Goal: Information Seeking & Learning: Check status

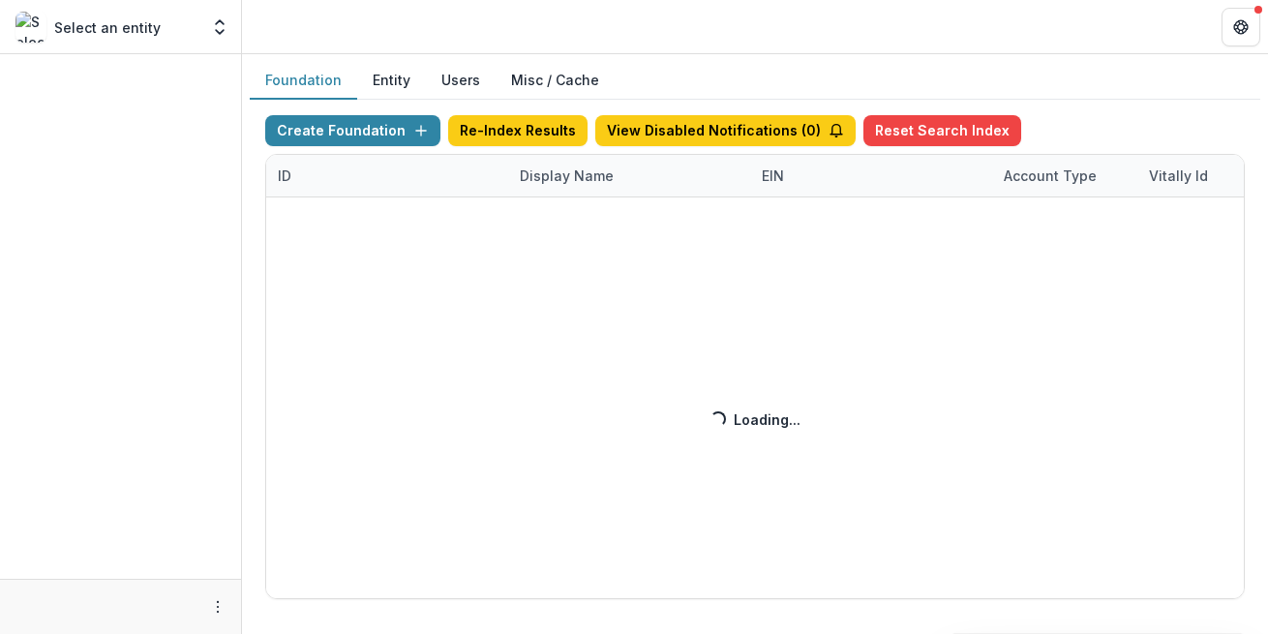
click at [547, 184] on div "Create Foundation Re-Index Results View Disabled Notifications ( 0 ) Reset Sear…" at bounding box center [755, 357] width 980 height 484
click at [596, 174] on div "Create Foundation Re-Index Results View Disabled Notifications ( 1 ) Reset Sear…" at bounding box center [755, 357] width 980 height 484
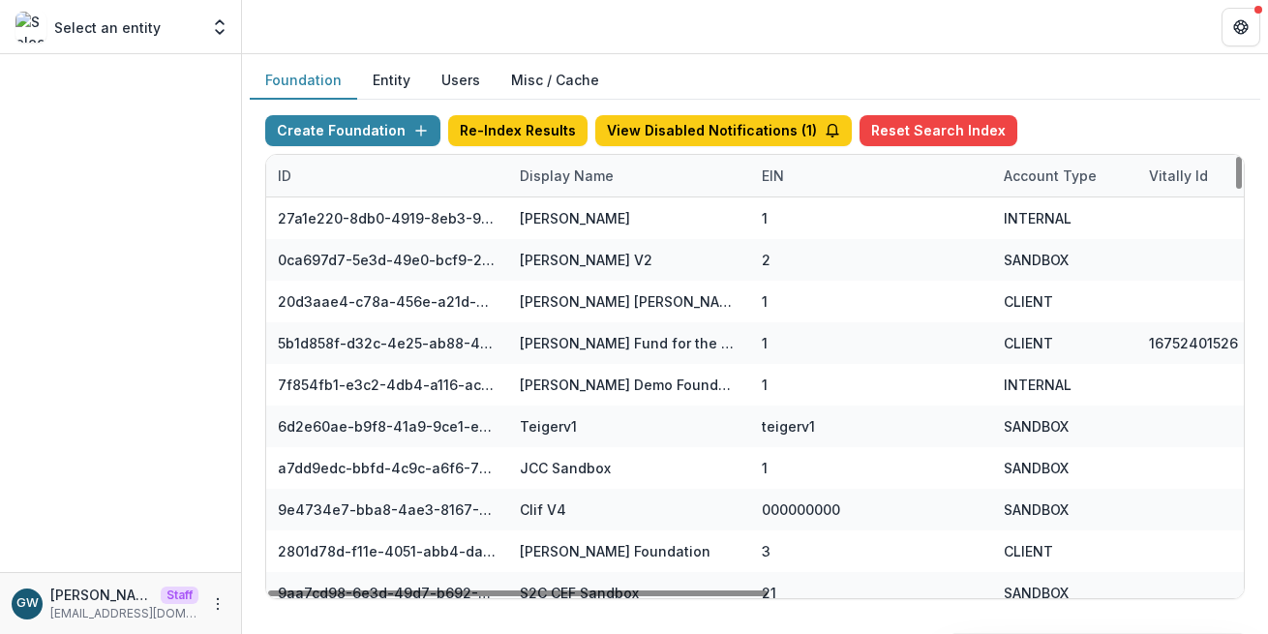
click at [565, 176] on div "Display Name" at bounding box center [566, 176] width 117 height 20
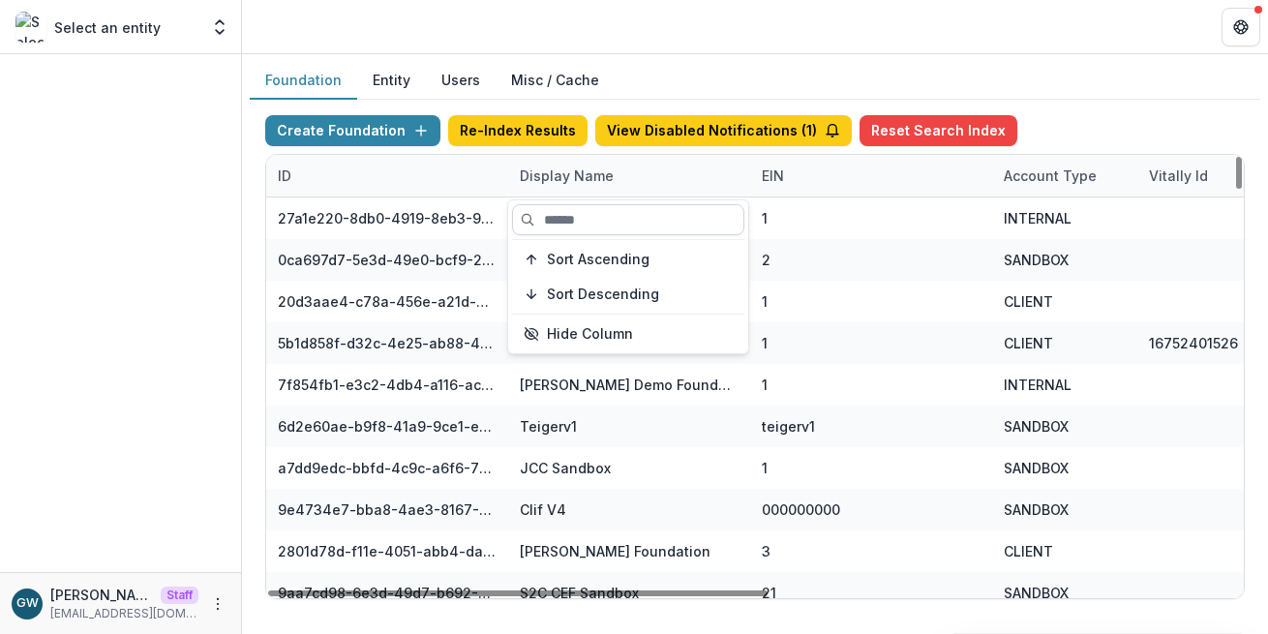
click at [576, 215] on input at bounding box center [628, 219] width 232 height 31
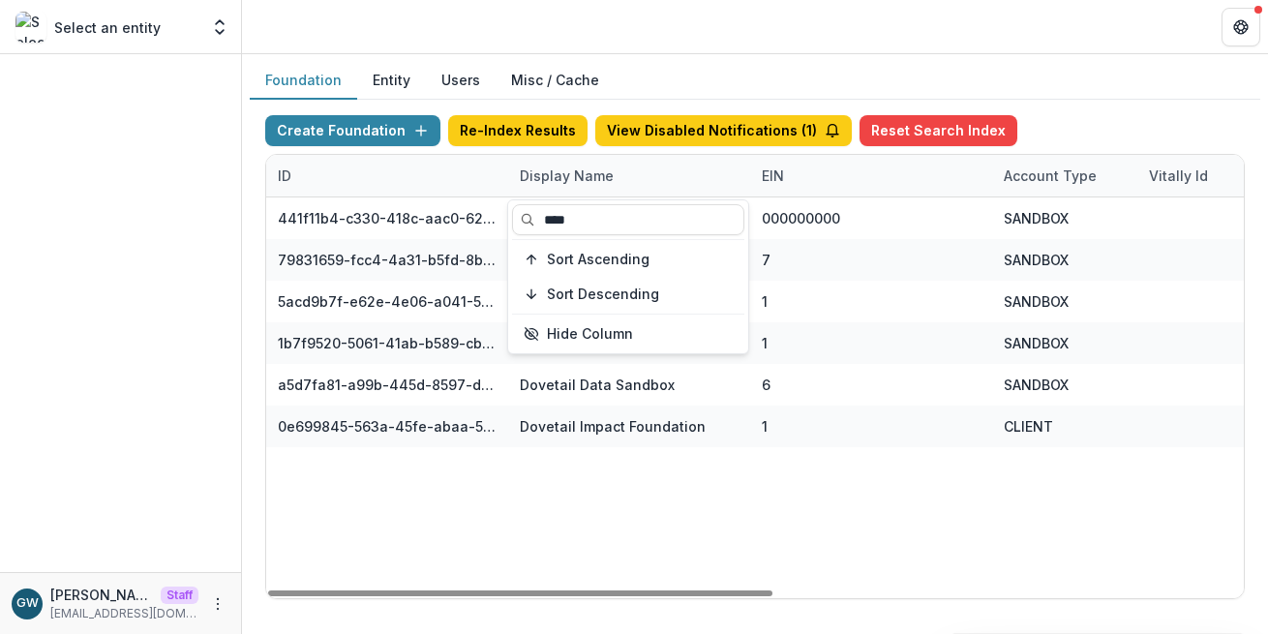
type input "****"
click at [1121, 92] on div "Foundation Entity Users Misc / Cache" at bounding box center [755, 81] width 1011 height 38
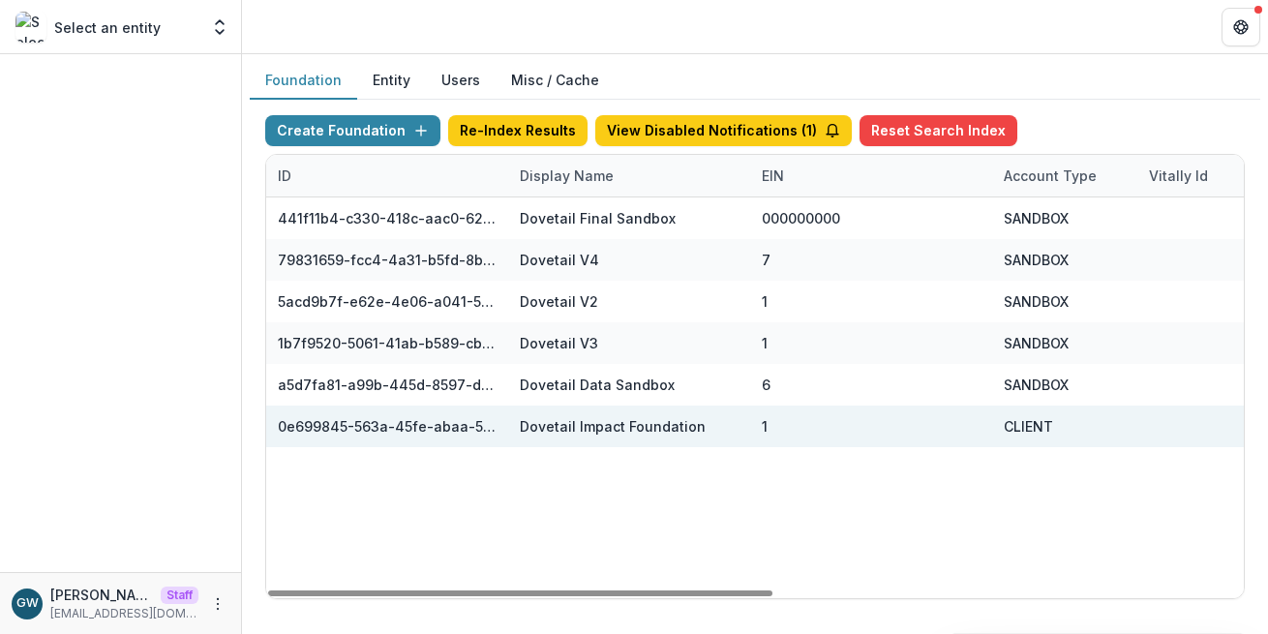
scroll to position [0, 910]
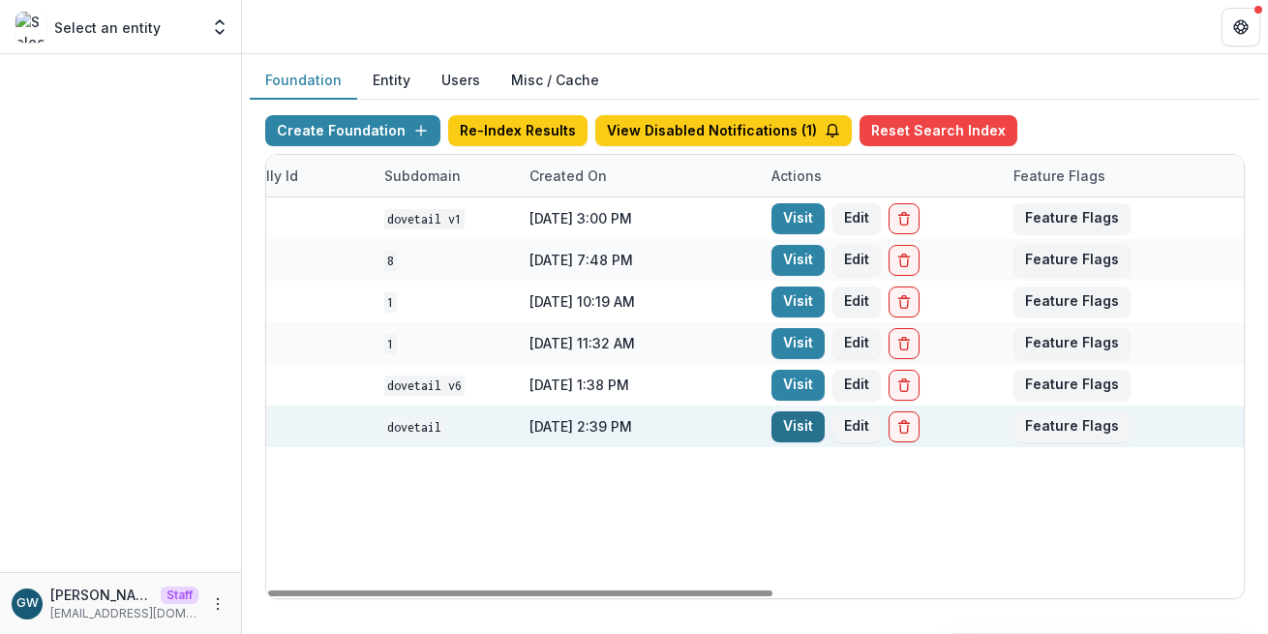
click at [799, 425] on link "Visit" at bounding box center [798, 426] width 53 height 31
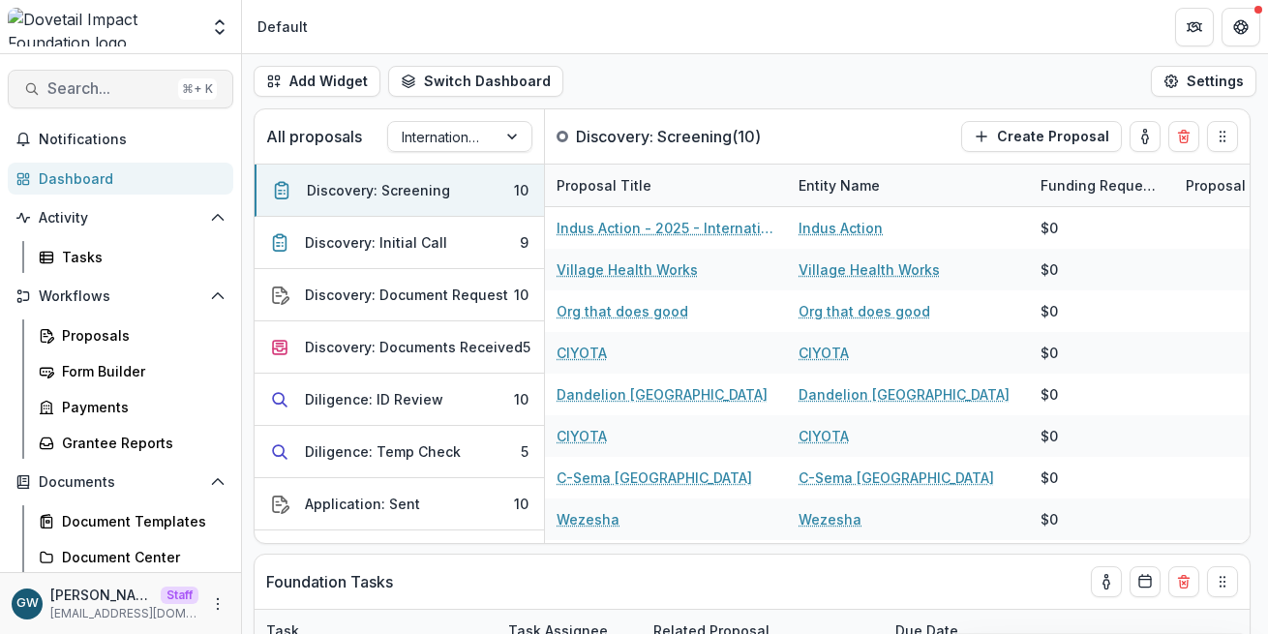
select select "******"
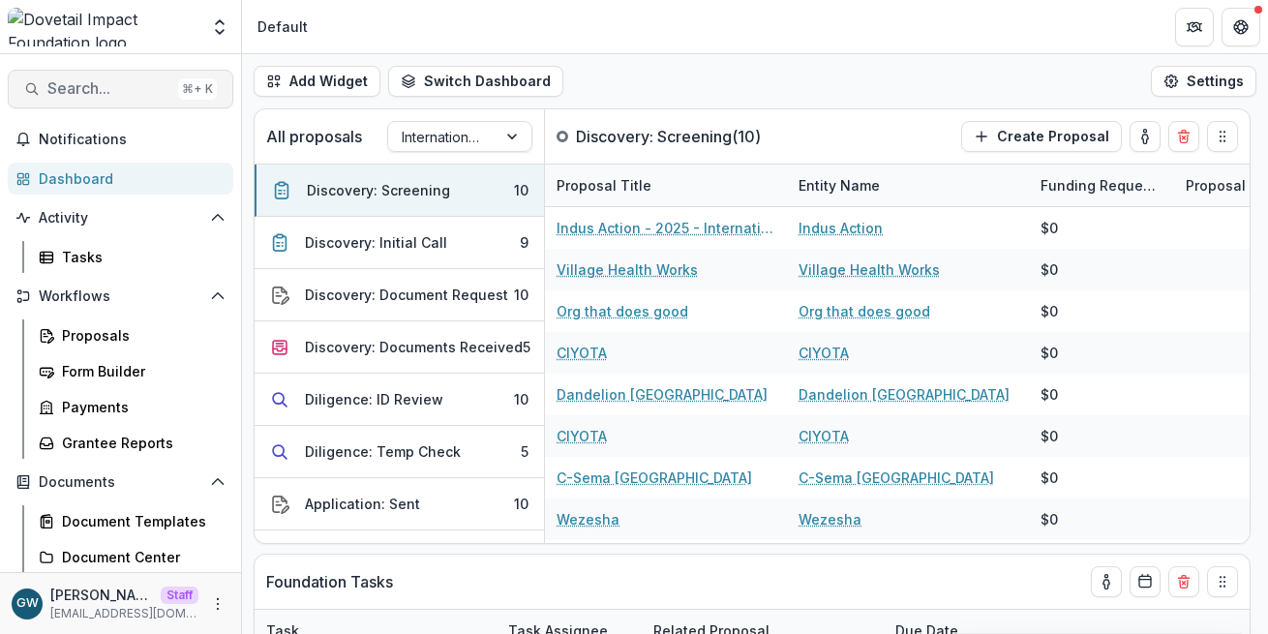
select select "******"
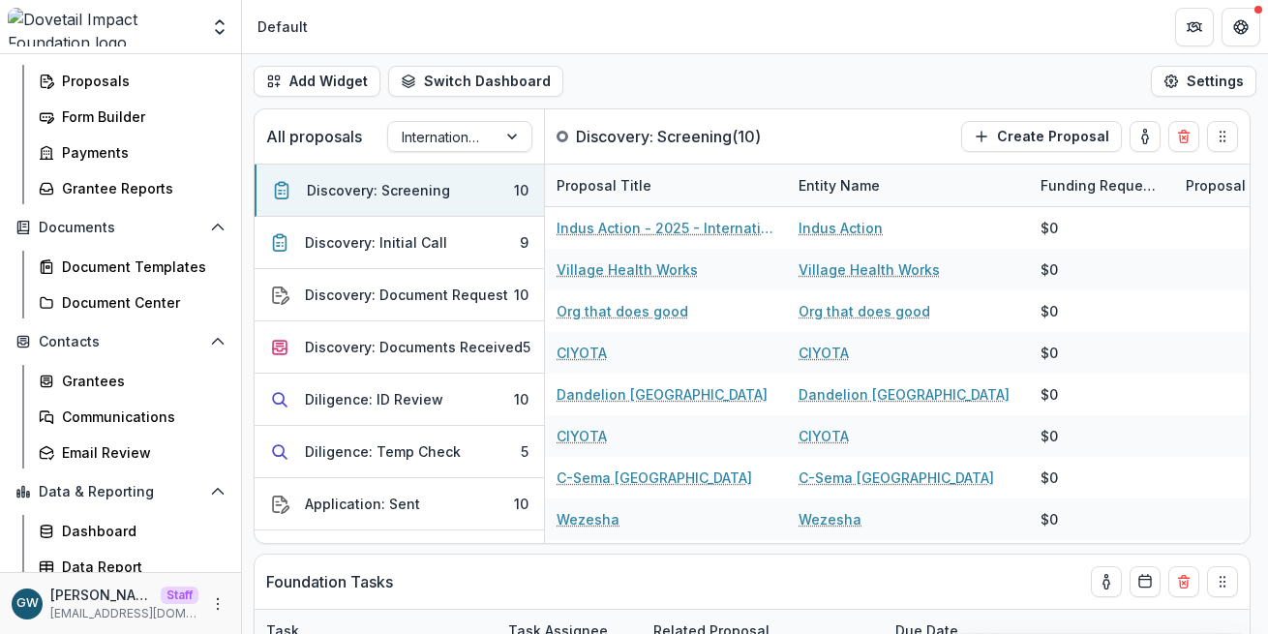
scroll to position [265, 0]
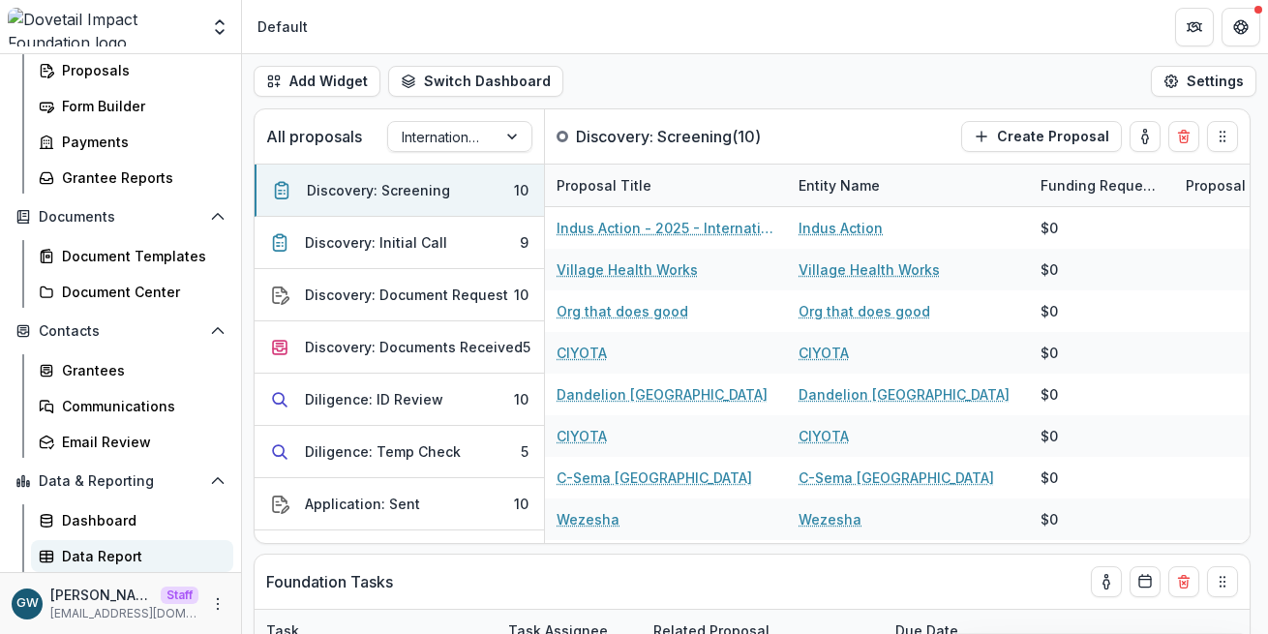
click at [89, 549] on div "Data Report" at bounding box center [140, 556] width 156 height 20
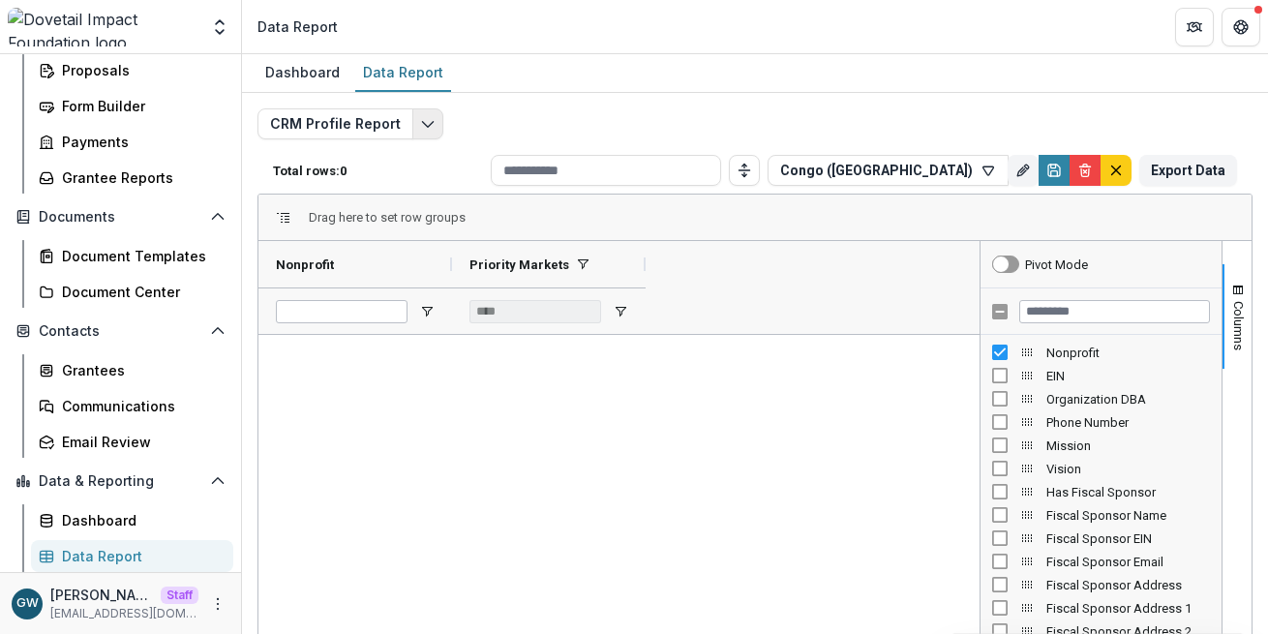
click at [420, 119] on icon "Edit selected report" at bounding box center [427, 123] width 15 height 15
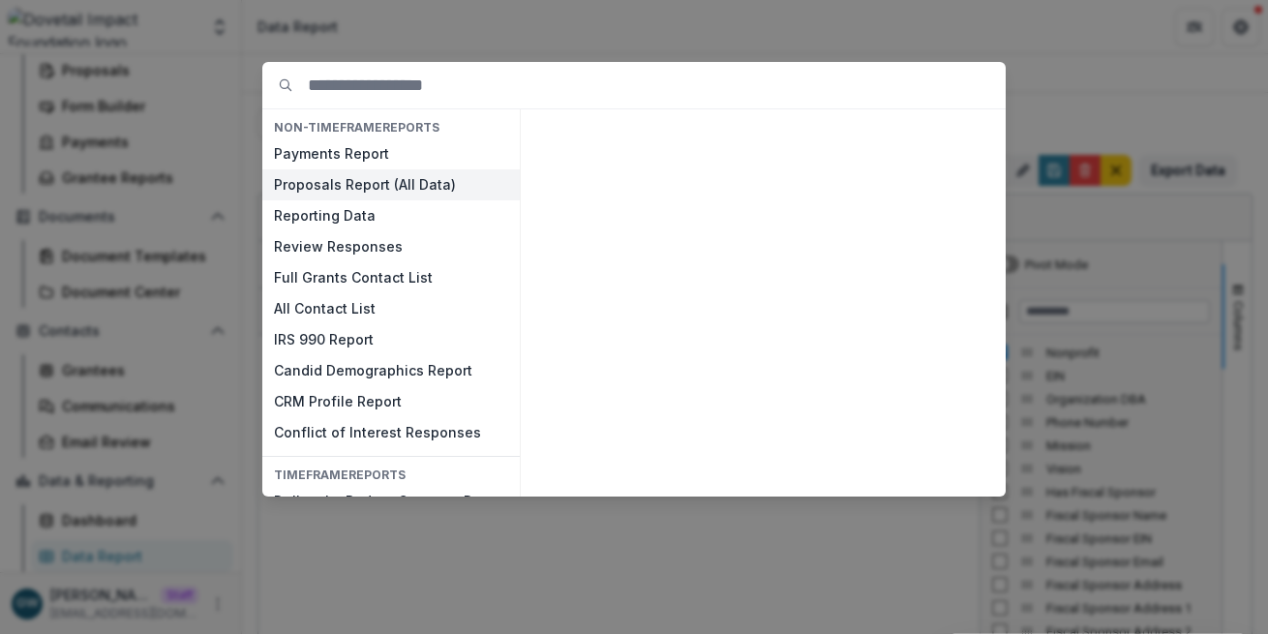
click at [351, 182] on button "Proposals Report (All Data)" at bounding box center [391, 184] width 258 height 31
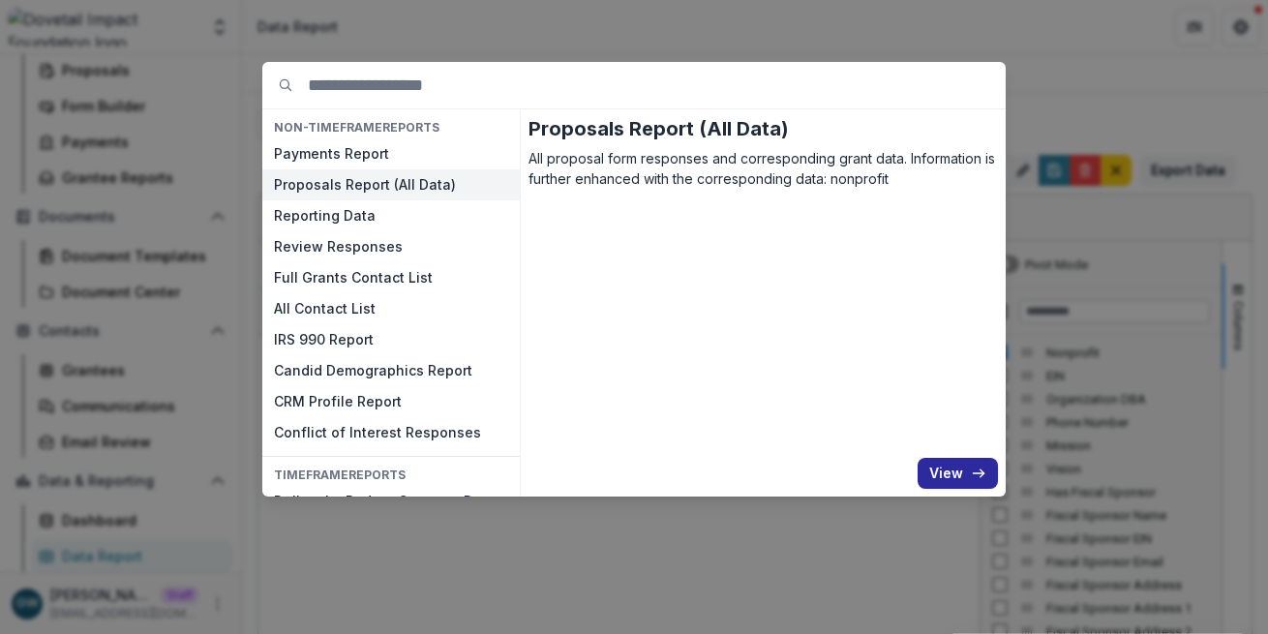
click at [948, 475] on button "View" at bounding box center [958, 473] width 80 height 31
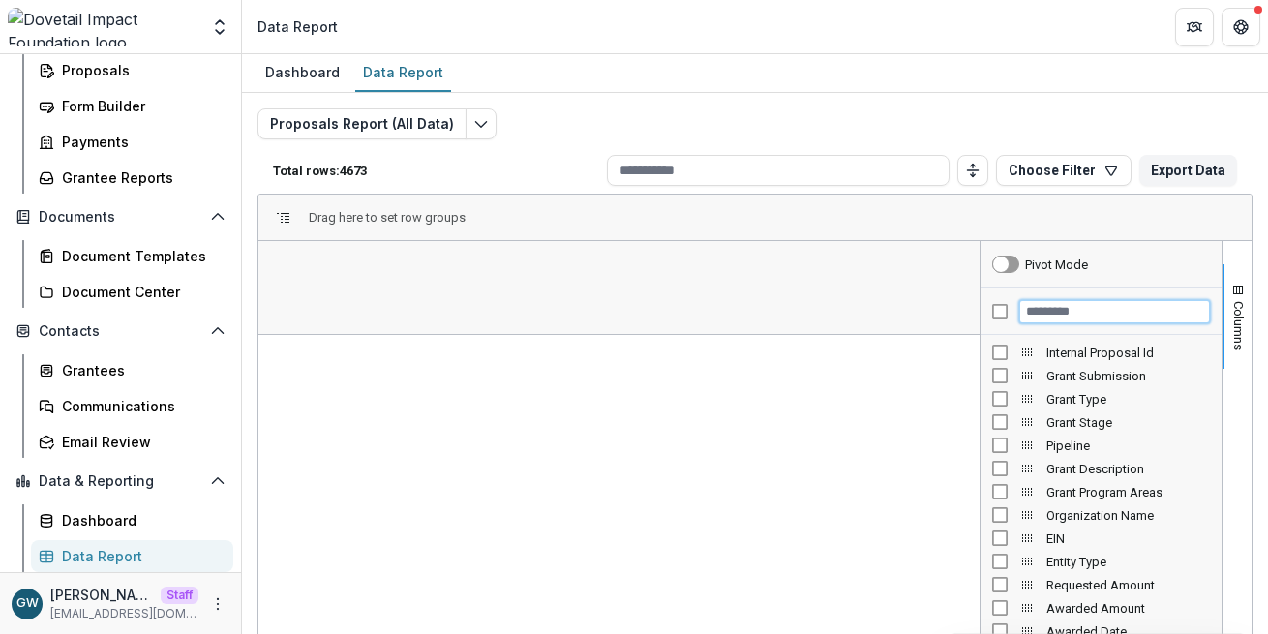
click at [1063, 314] on input "Filter Columns Input" at bounding box center [1114, 311] width 191 height 23
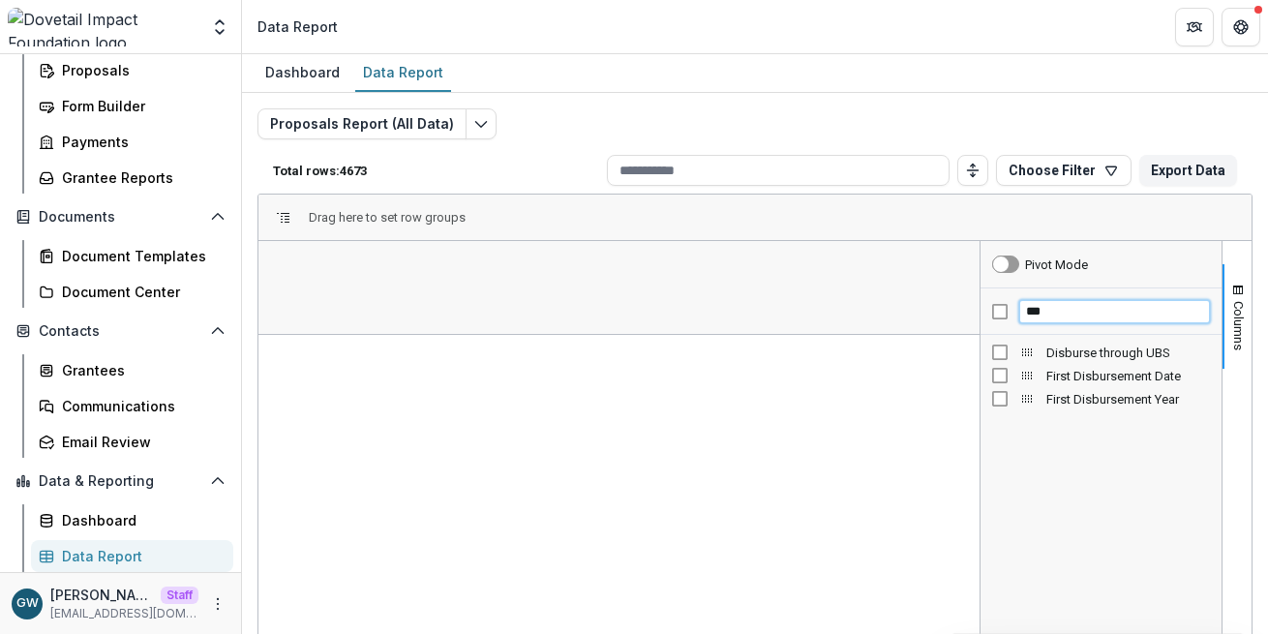
type input "***"
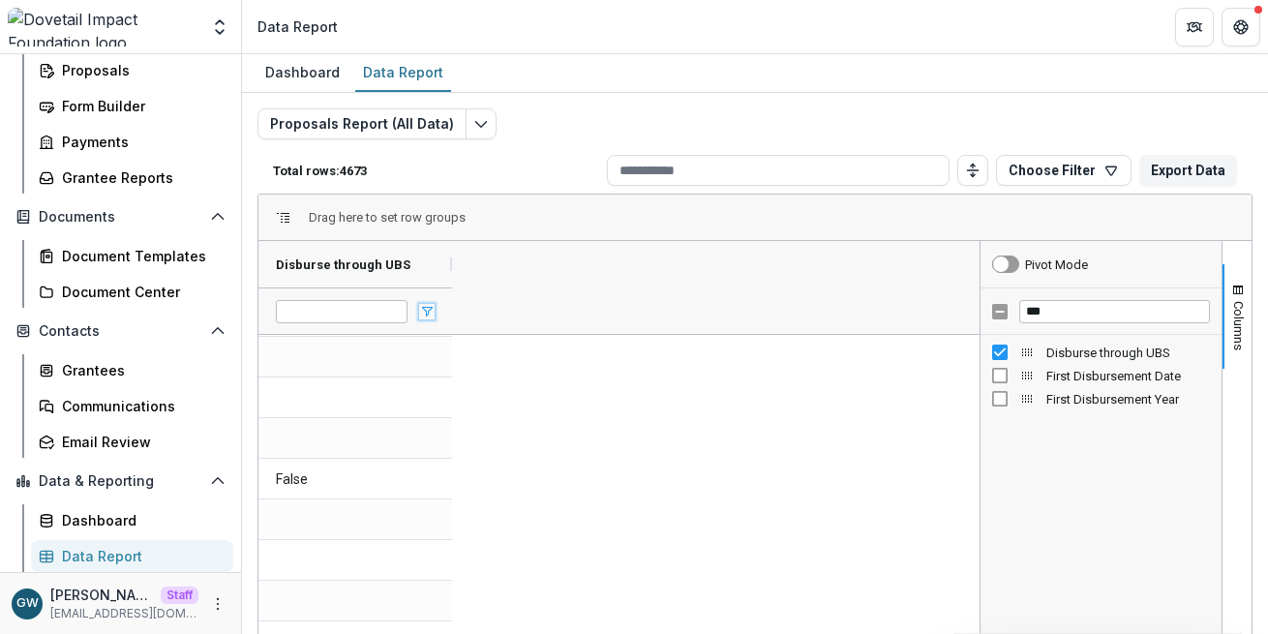
click at [427, 309] on span "Open Filter Menu" at bounding box center [426, 311] width 15 height 15
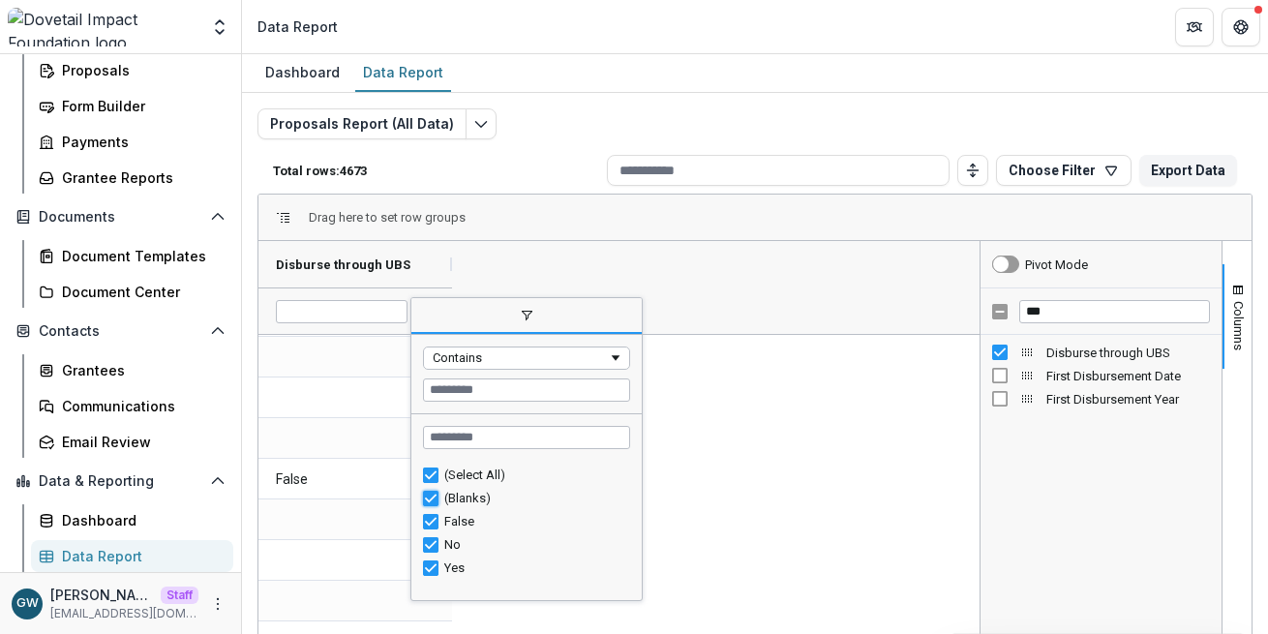
type input "**********"
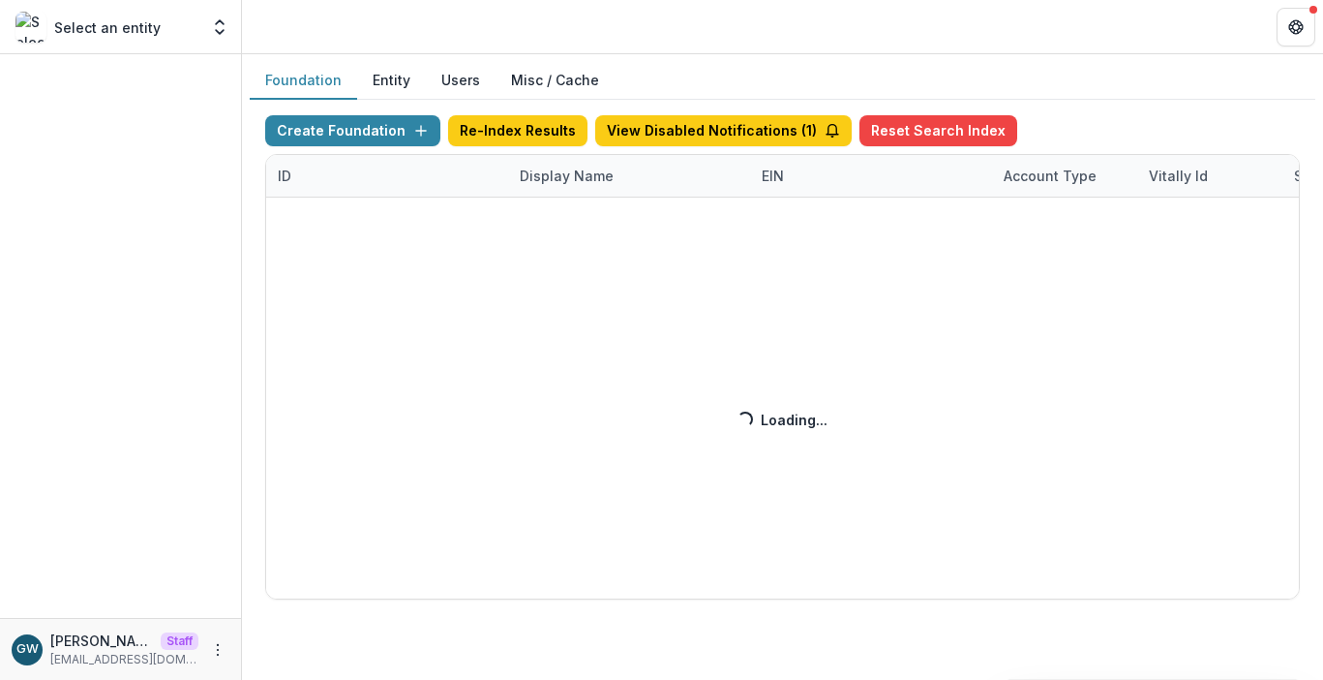
click at [545, 172] on div "Create Foundation Re-Index Results View Disabled Notifications ( 1 ) Reset Sear…" at bounding box center [782, 357] width 1035 height 484
click at [588, 180] on div "Create Foundation Re-Index Results View Disabled Notifications ( 1 ) Reset Sear…" at bounding box center [782, 357] width 1035 height 484
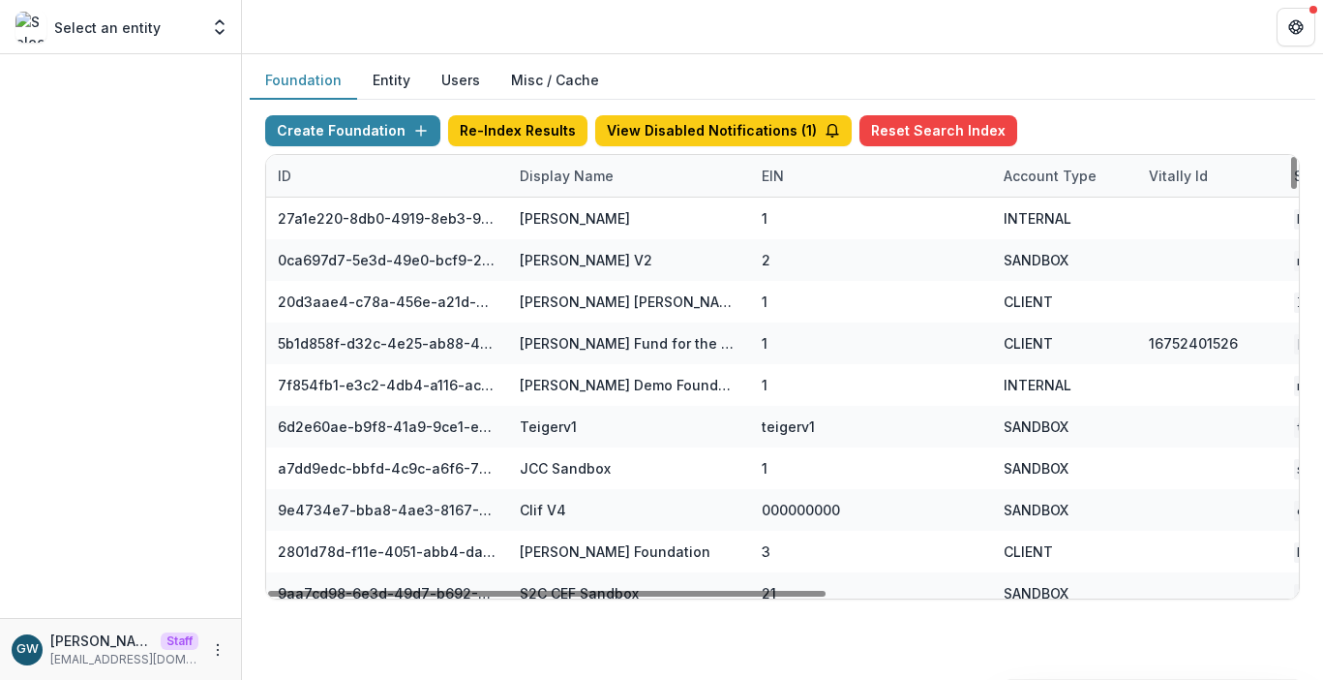
click at [579, 177] on div "Display Name" at bounding box center [566, 176] width 117 height 20
click at [580, 218] on input at bounding box center [628, 219] width 232 height 31
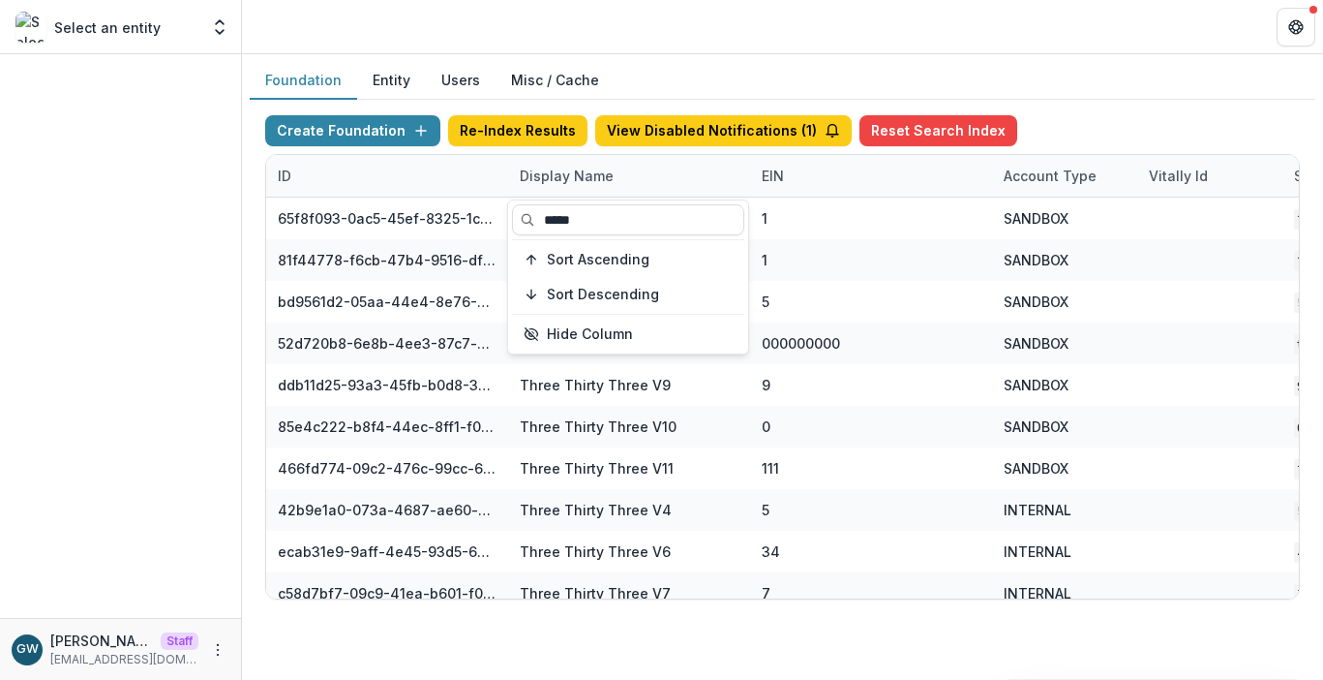
type input "*****"
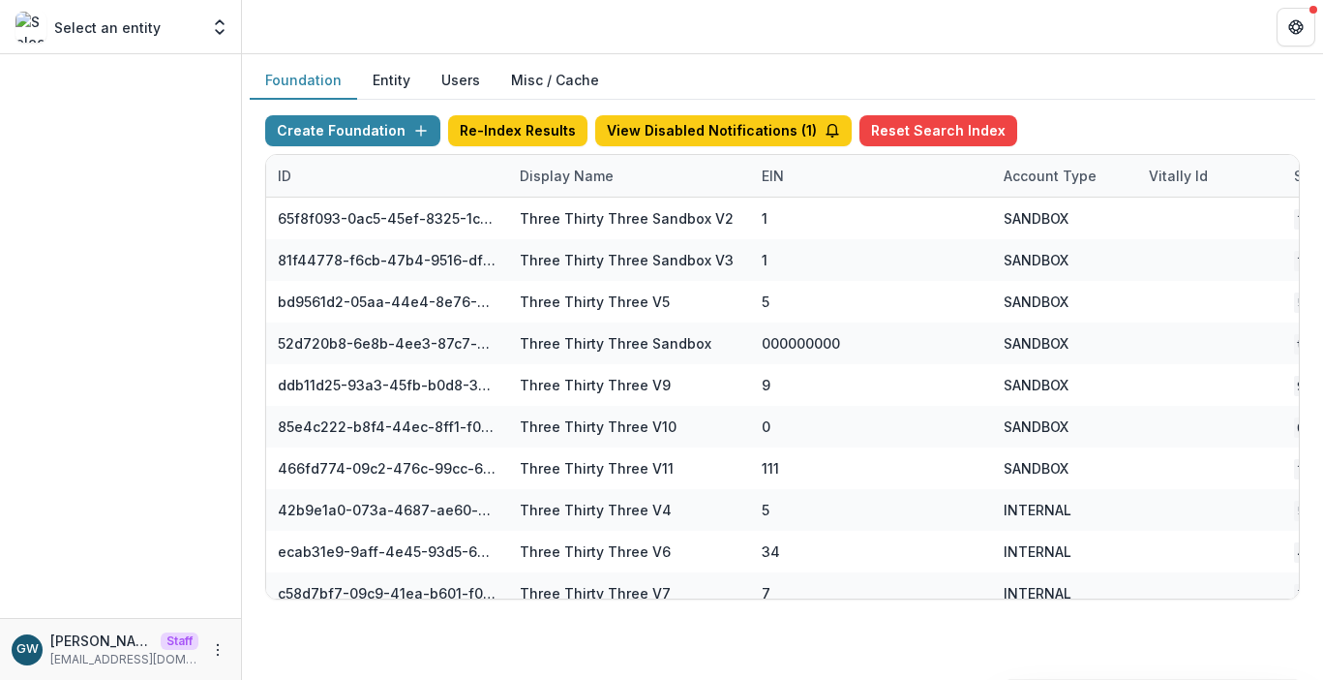
click at [1090, 100] on div "Create Foundation Re-Index Results View Disabled Notifications ( 1 ) Reset Sear…" at bounding box center [783, 357] width 1066 height 515
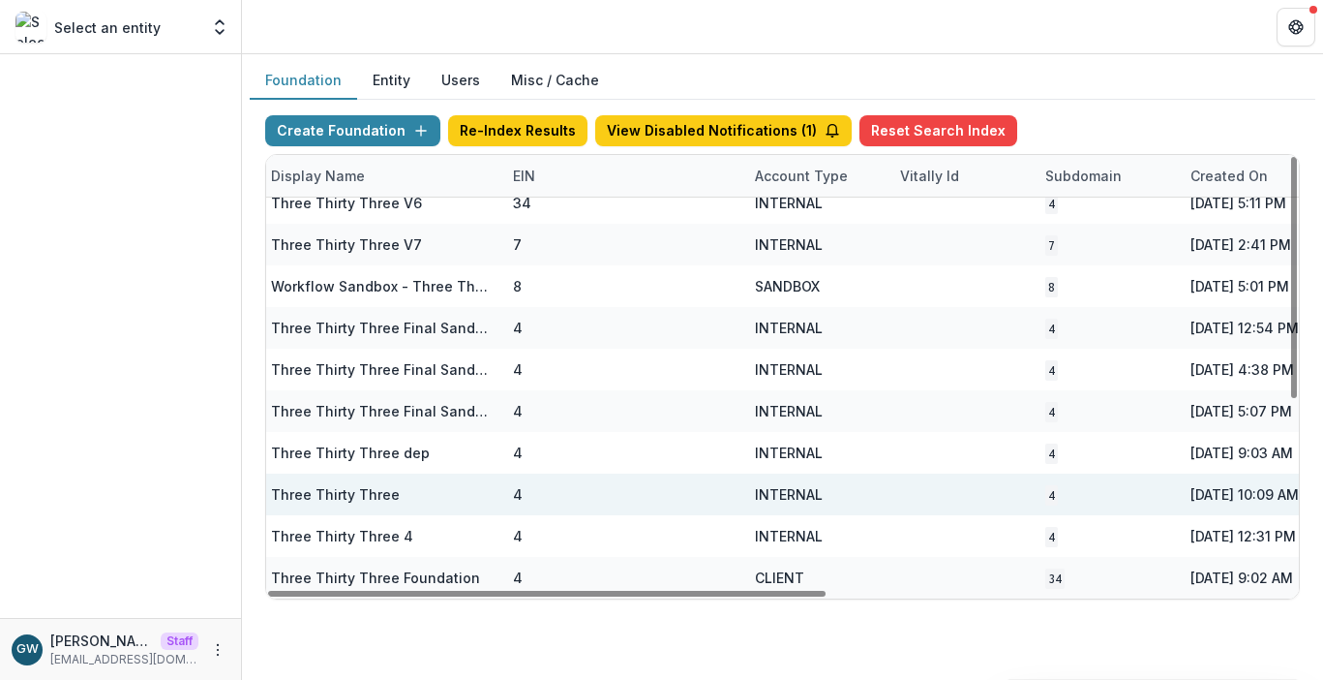
scroll to position [349, 855]
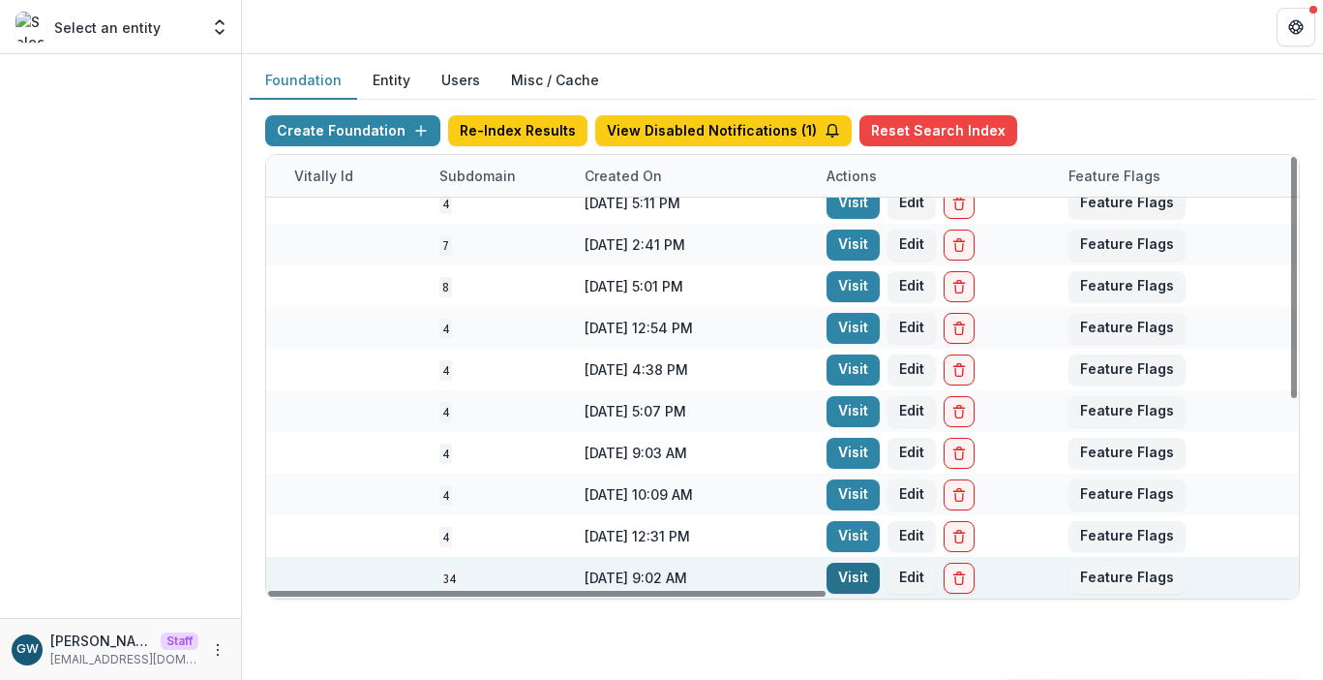
click at [835, 570] on link "Visit" at bounding box center [853, 577] width 53 height 31
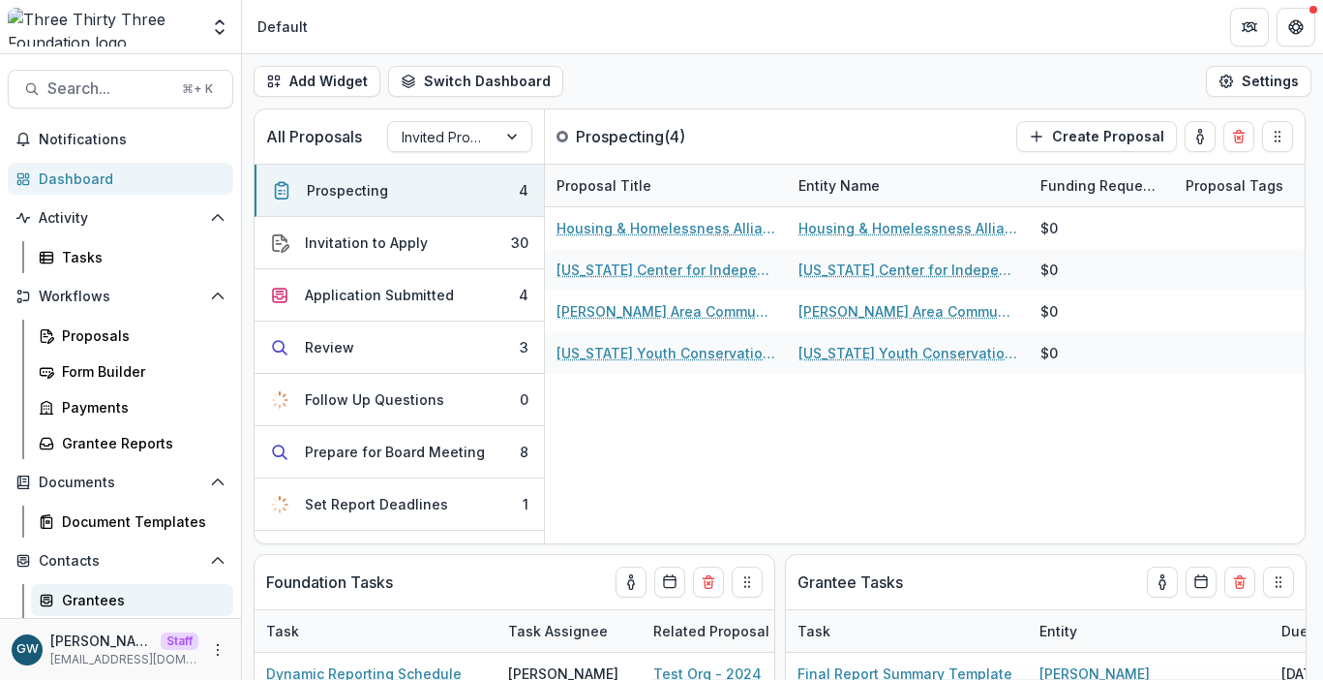
click at [105, 603] on div "Grantees" at bounding box center [140, 600] width 156 height 20
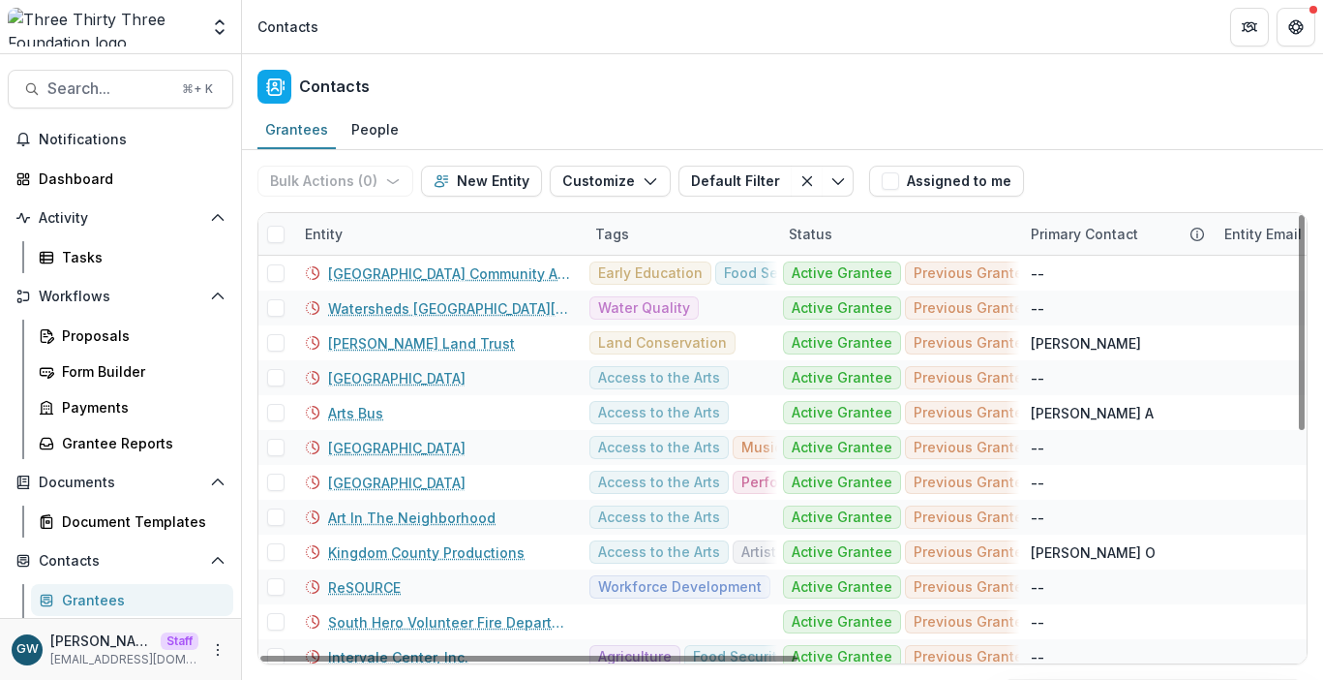
click at [380, 239] on div "Entity" at bounding box center [438, 234] width 290 height 42
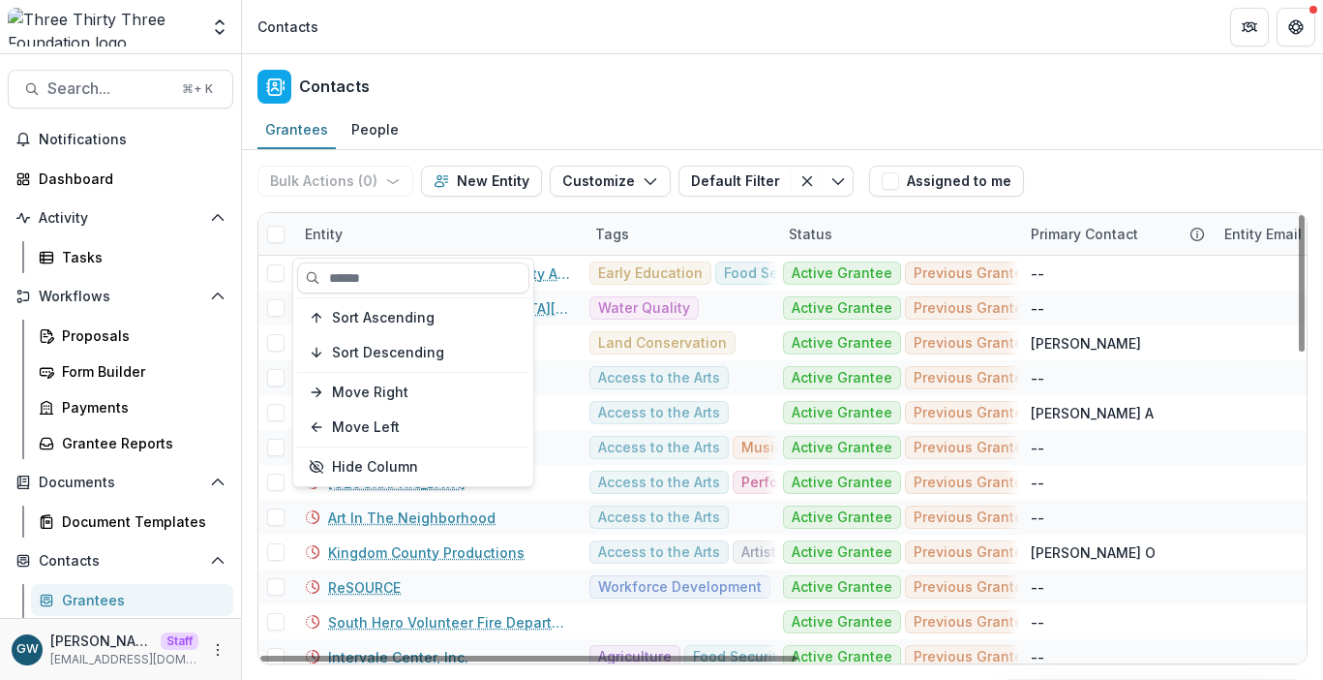
click at [399, 293] on div "Sort Ascending Sort Descending Move Right Move Left Hide Column" at bounding box center [413, 372] width 240 height 228
click at [401, 286] on input at bounding box center [413, 277] width 232 height 31
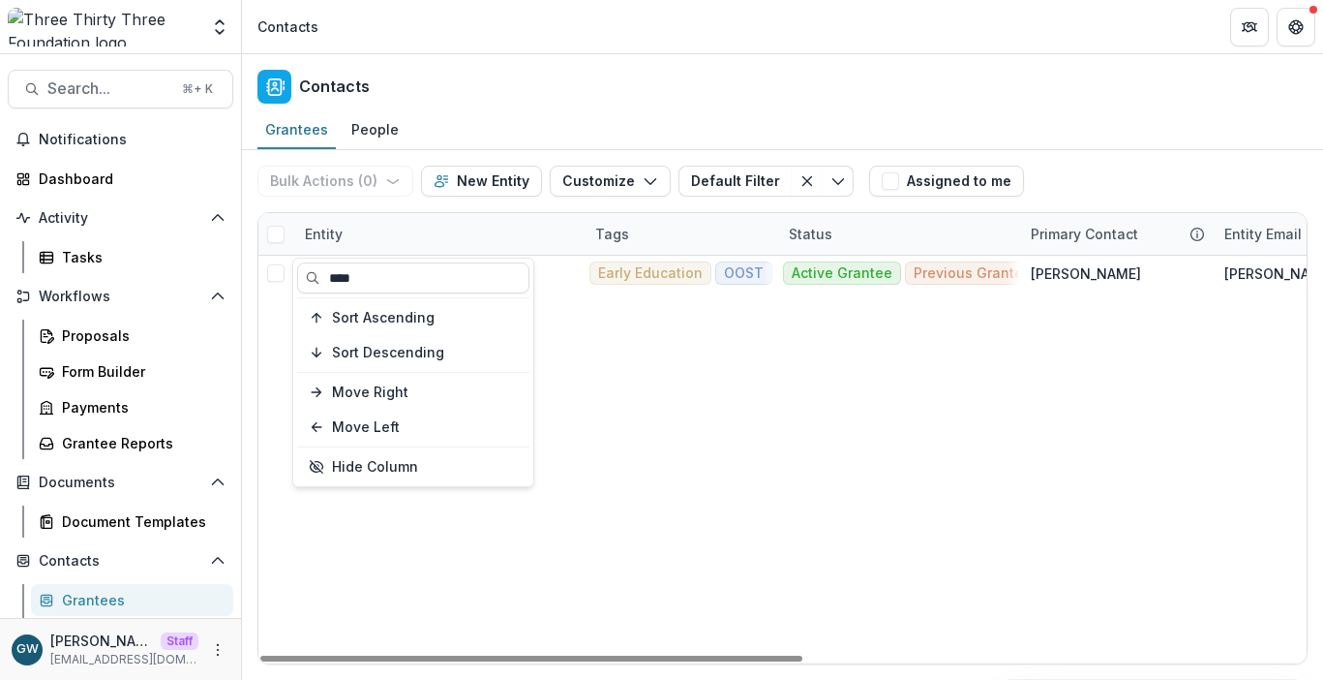
type input "****"
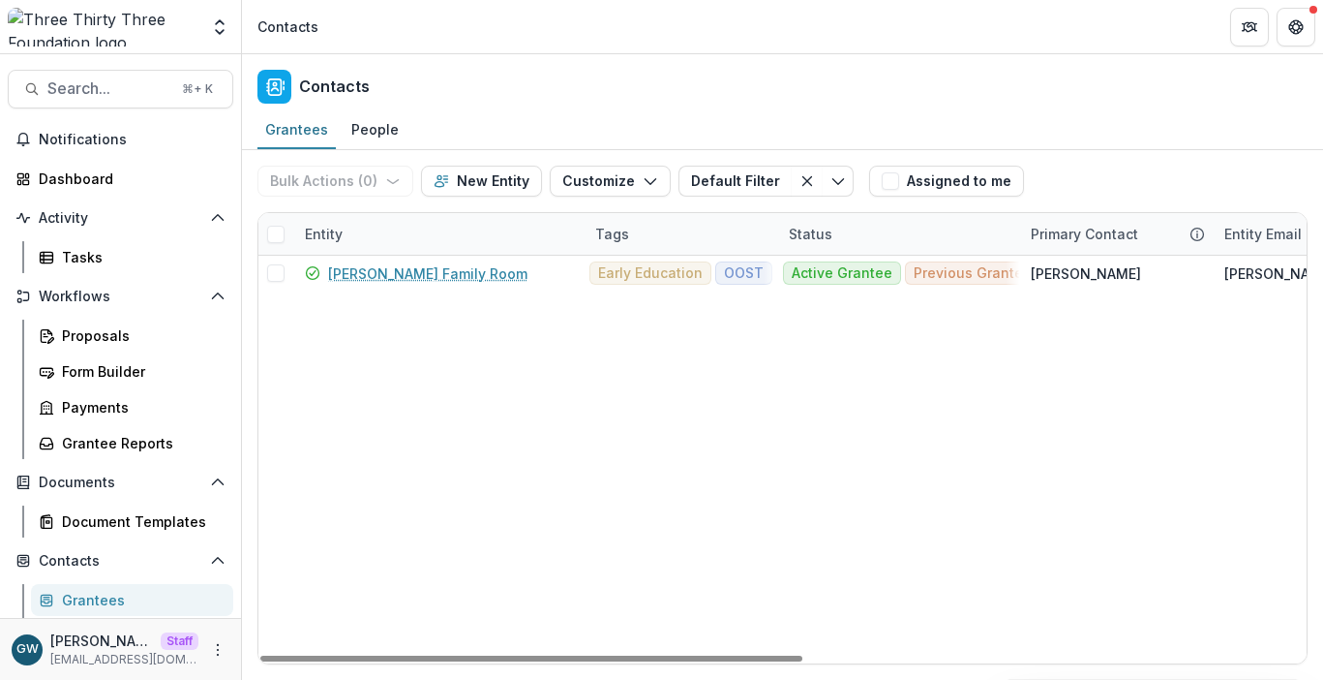
click at [1085, 116] on div "Grantees People" at bounding box center [782, 130] width 1081 height 39
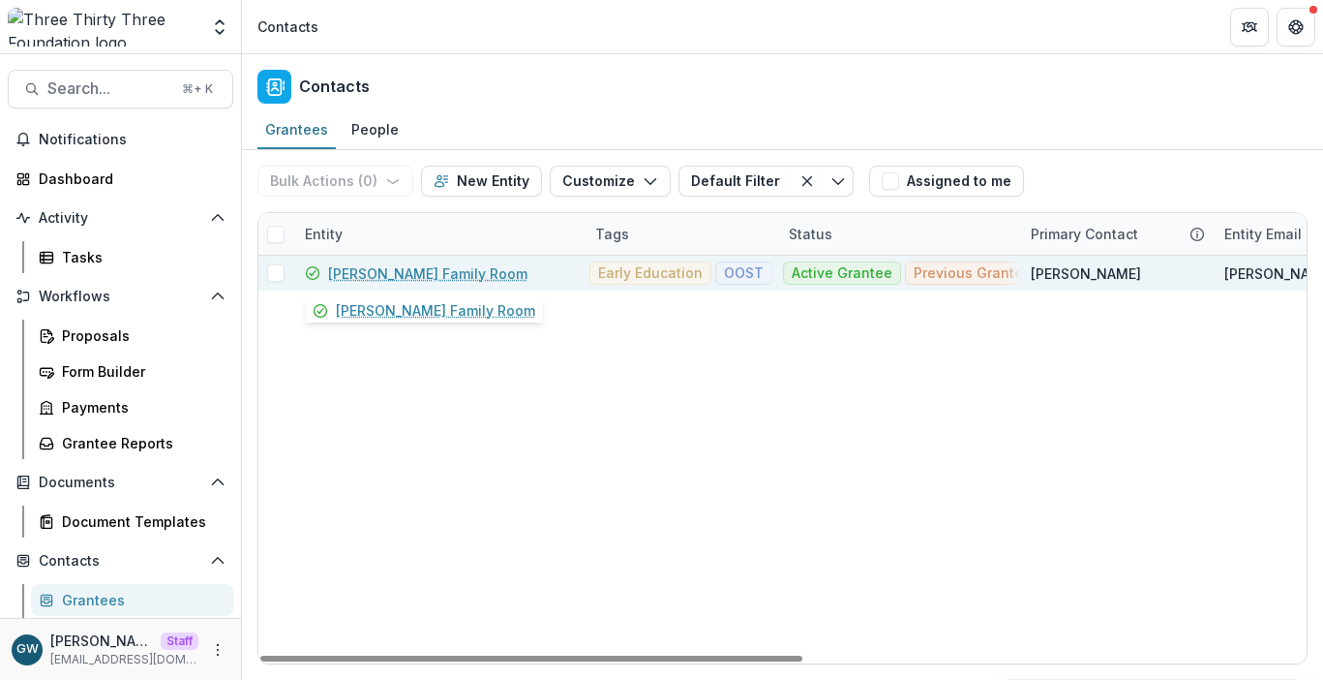
click at [444, 276] on link "[PERSON_NAME] Family Room" at bounding box center [427, 273] width 199 height 20
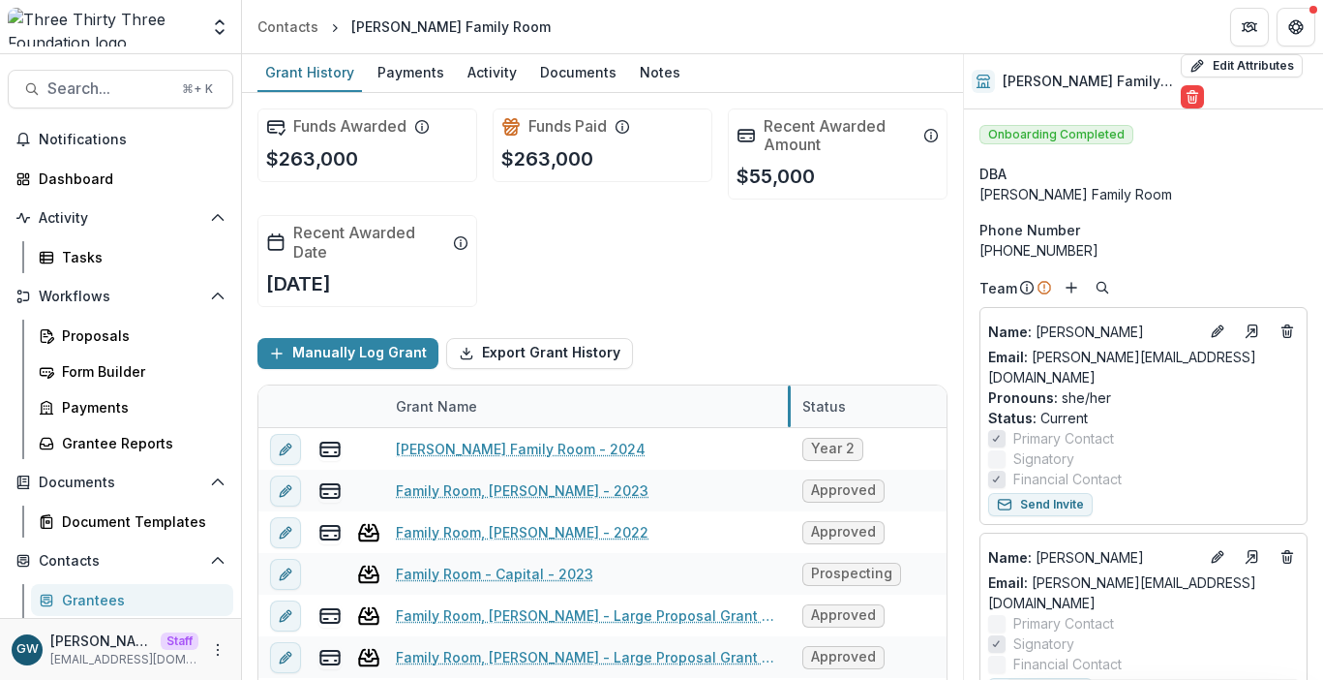
drag, startPoint x: 624, startPoint y: 407, endPoint x: 790, endPoint y: 407, distance: 165.5
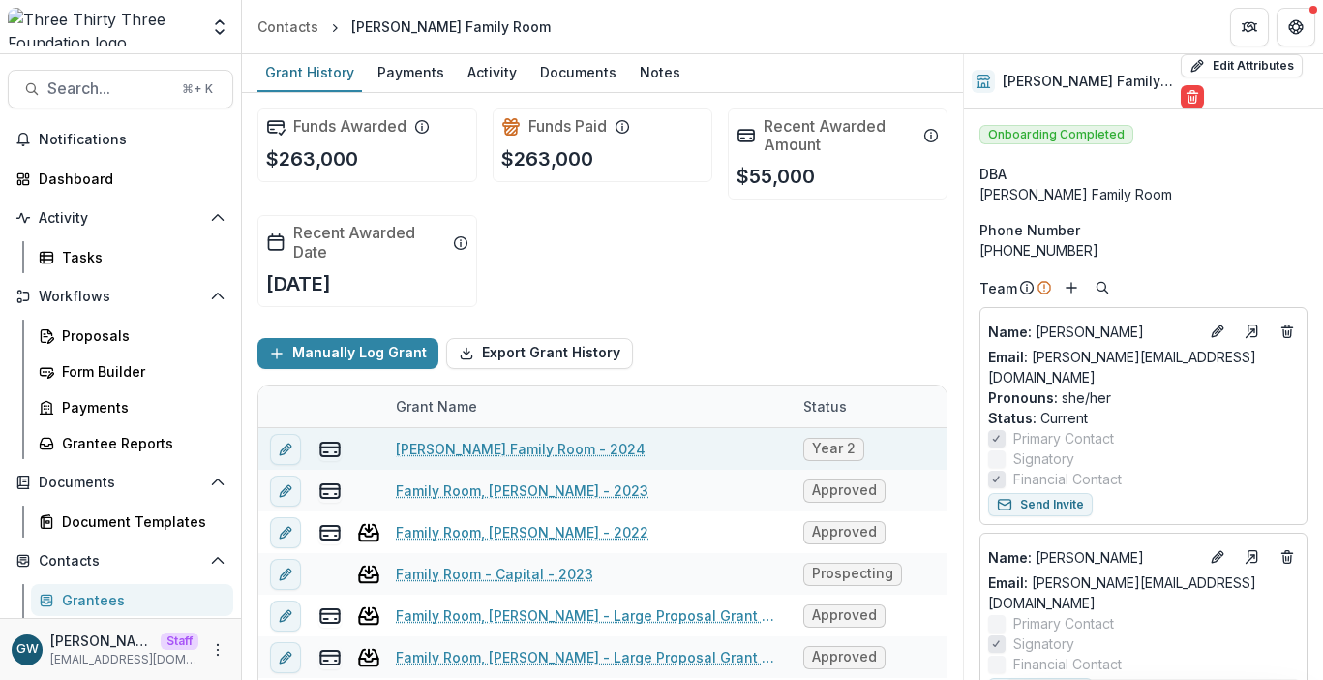
click at [571, 453] on link "[PERSON_NAME] Family Room - 2024" at bounding box center [521, 449] width 250 height 20
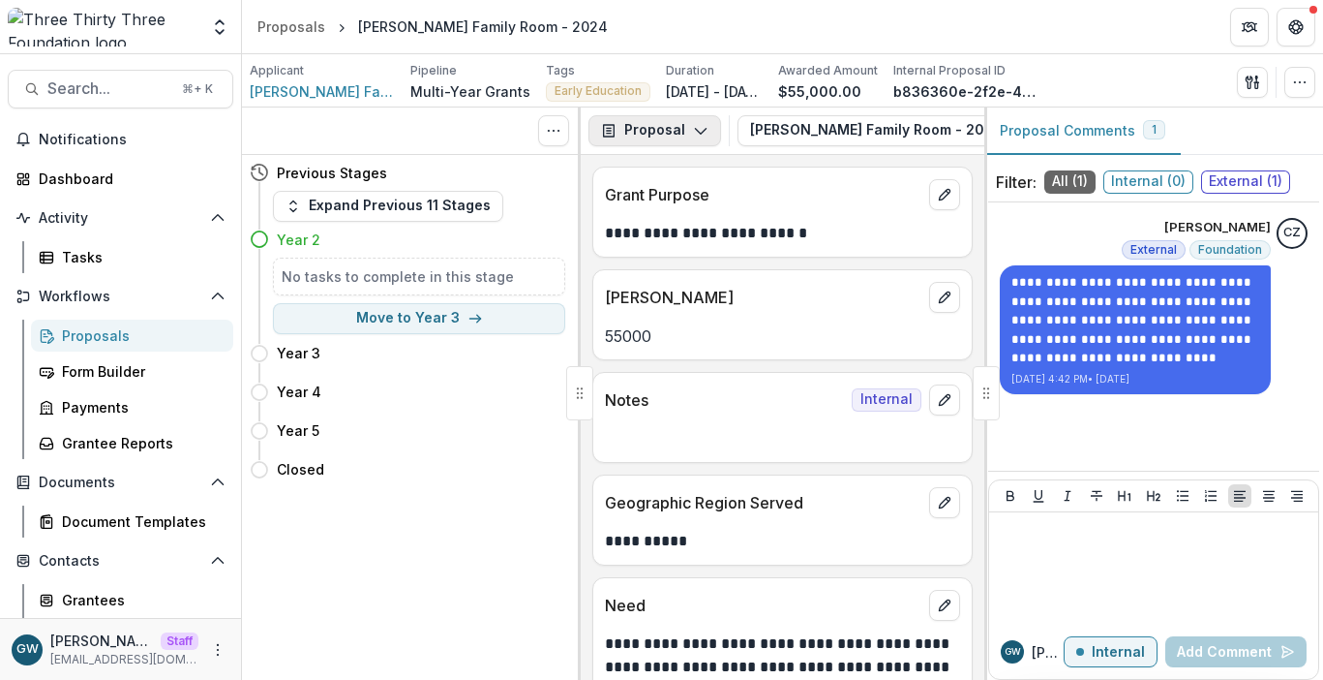
click at [671, 125] on button "Proposal" at bounding box center [655, 130] width 133 height 31
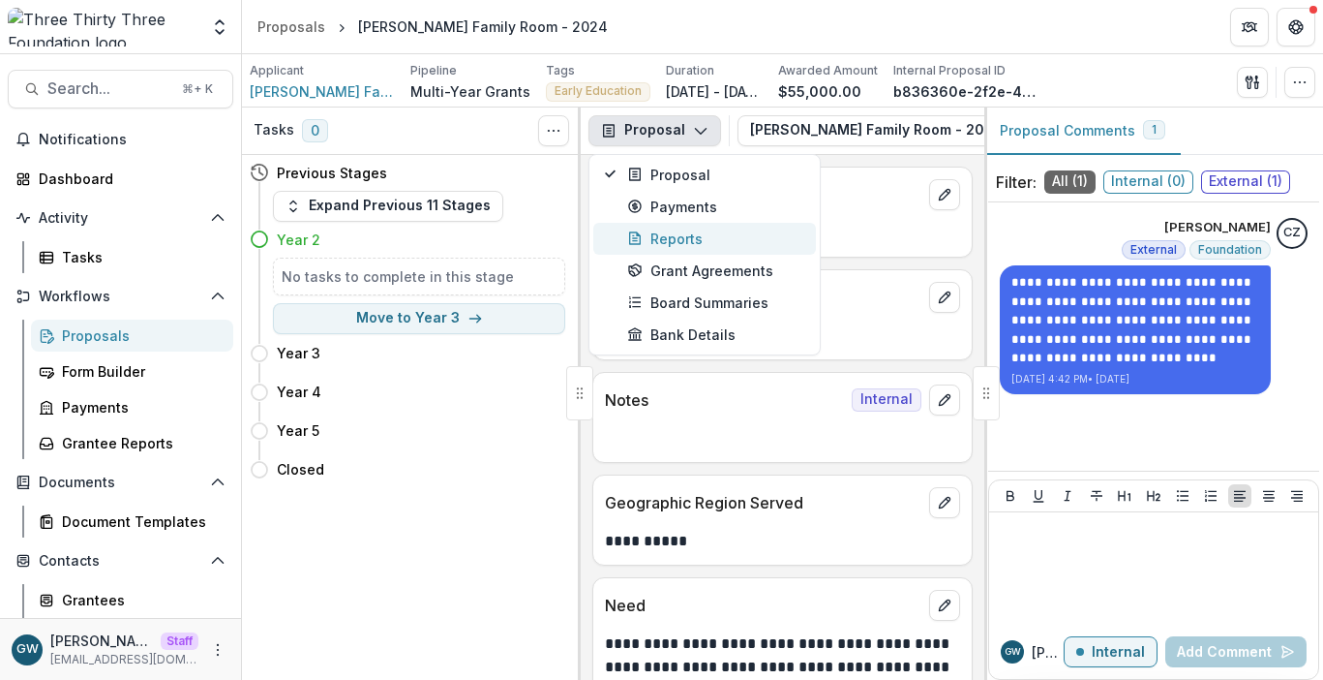
click at [671, 244] on div "Reports" at bounding box center [715, 238] width 177 height 20
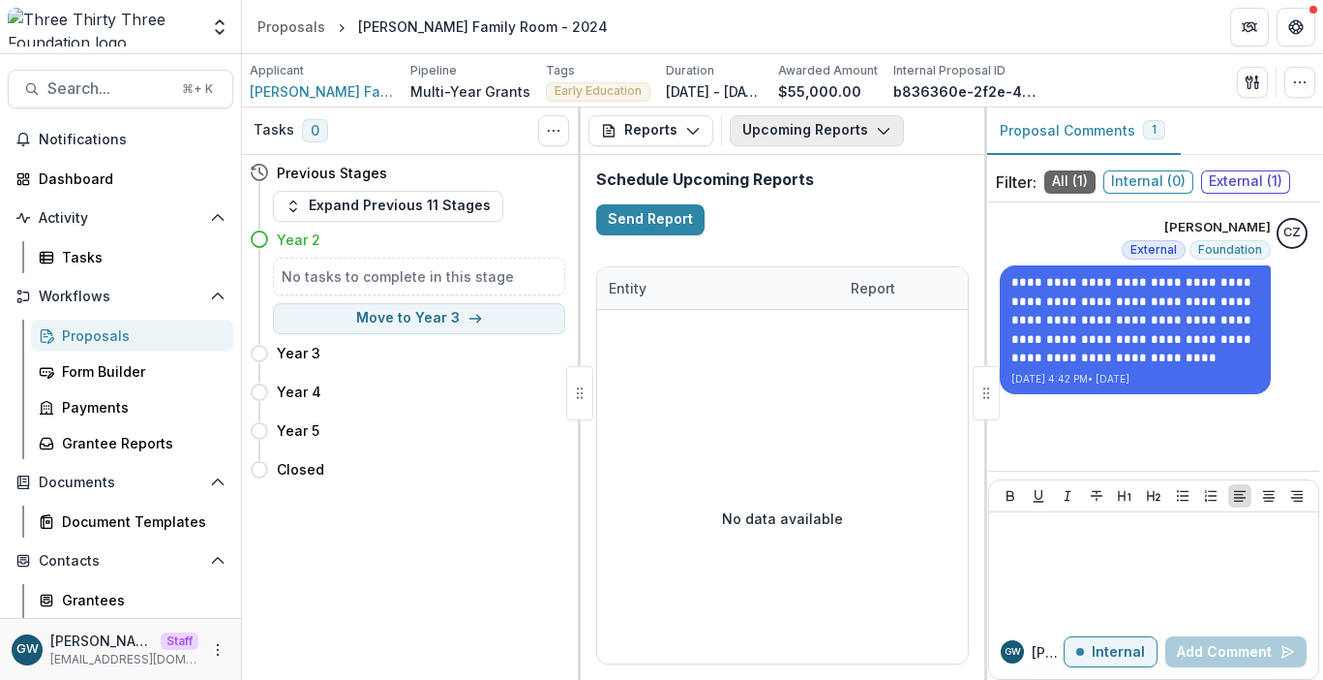
click at [813, 131] on button "Upcoming Reports" at bounding box center [817, 130] width 174 height 31
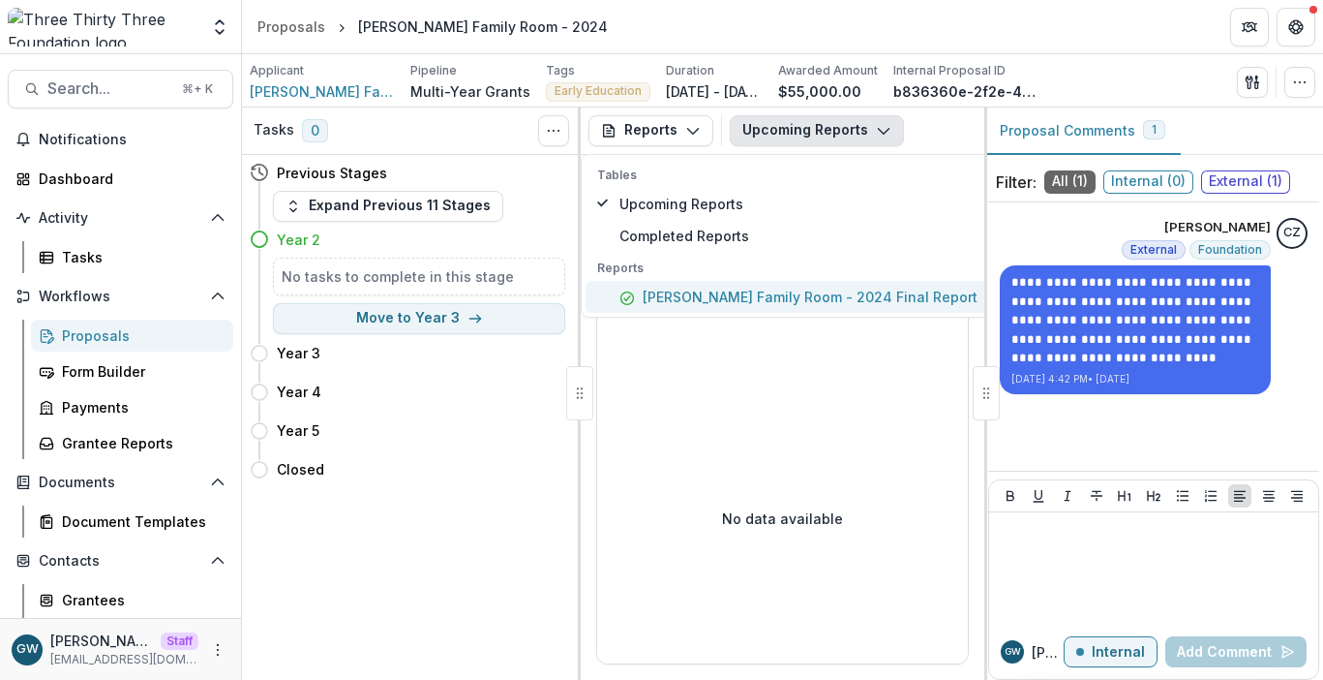
click at [716, 289] on p "[PERSON_NAME] Family Room - 2024 Final Report" at bounding box center [810, 297] width 335 height 20
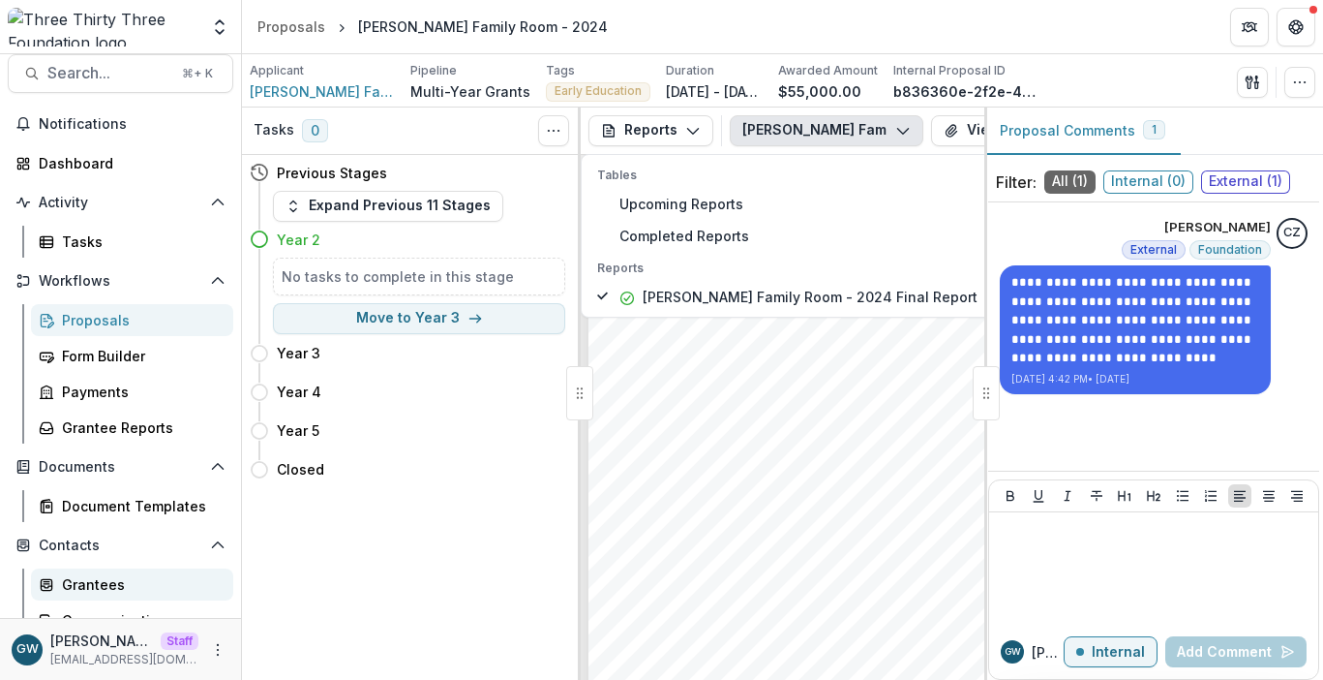
scroll to position [36, 0]
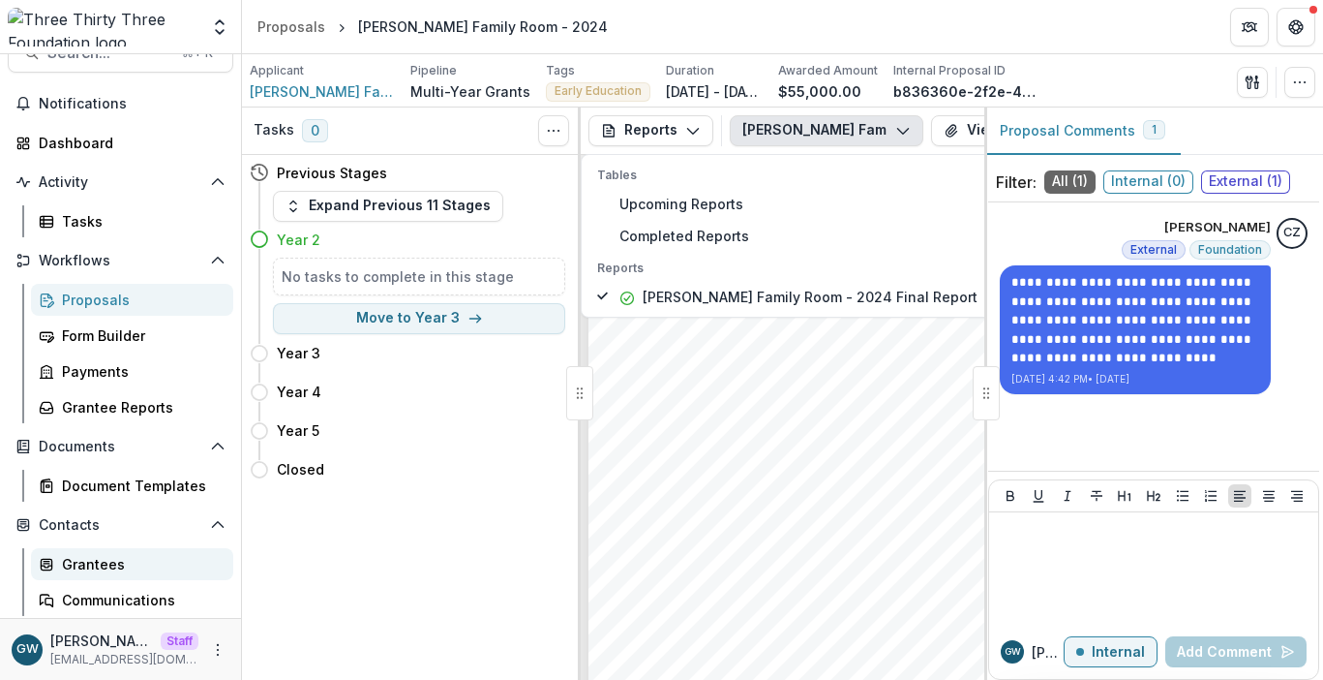
click at [113, 559] on div "Grantees" at bounding box center [140, 564] width 156 height 20
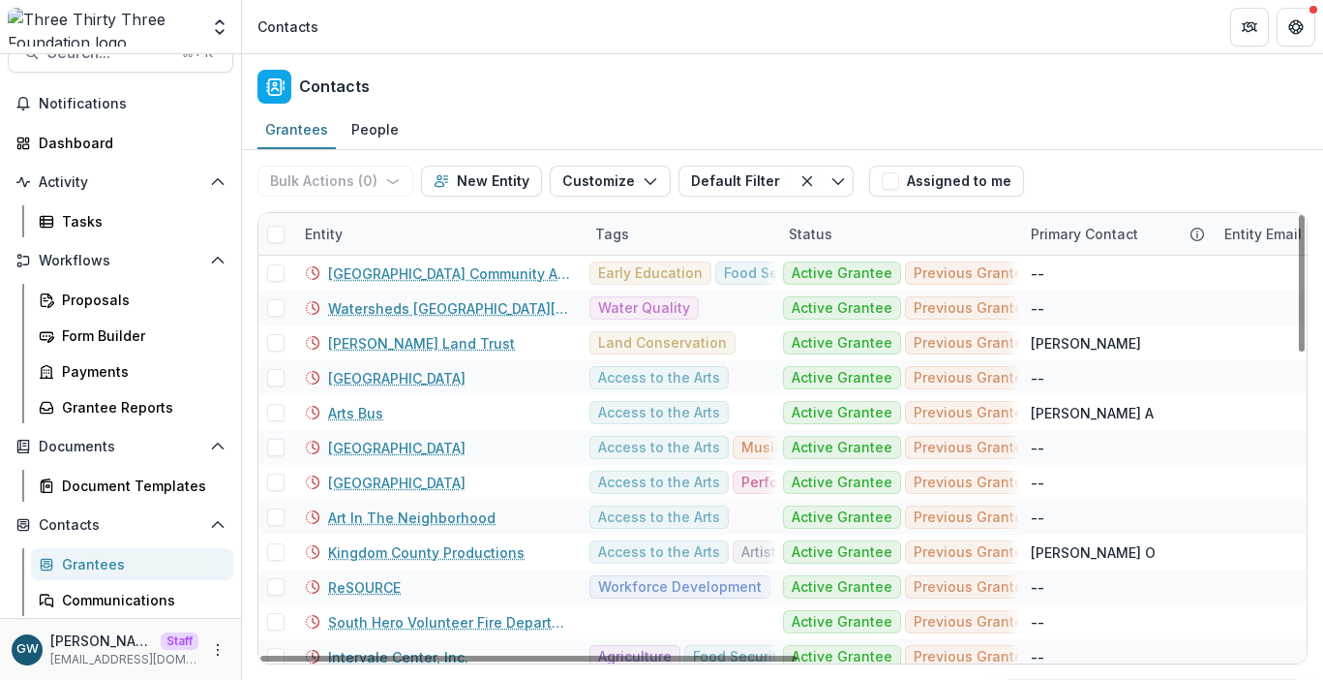
click at [396, 239] on div "Entity" at bounding box center [438, 234] width 290 height 42
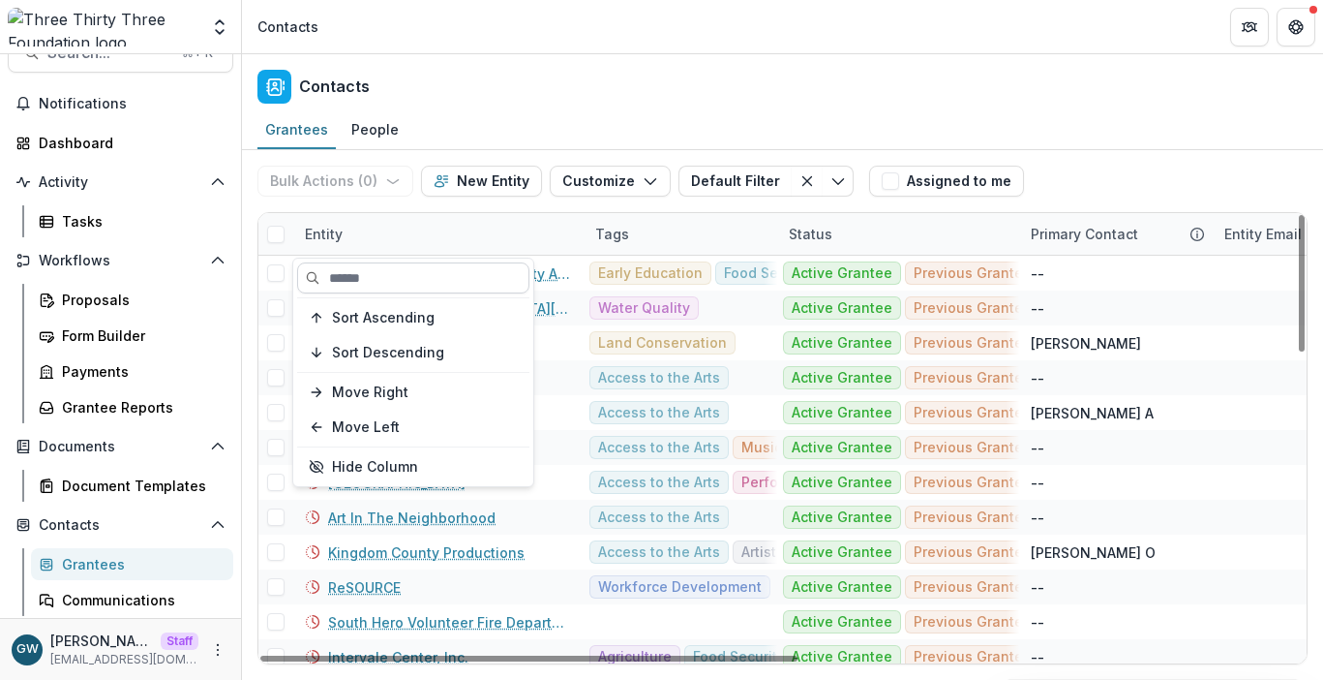
click at [391, 275] on input at bounding box center [413, 277] width 232 height 31
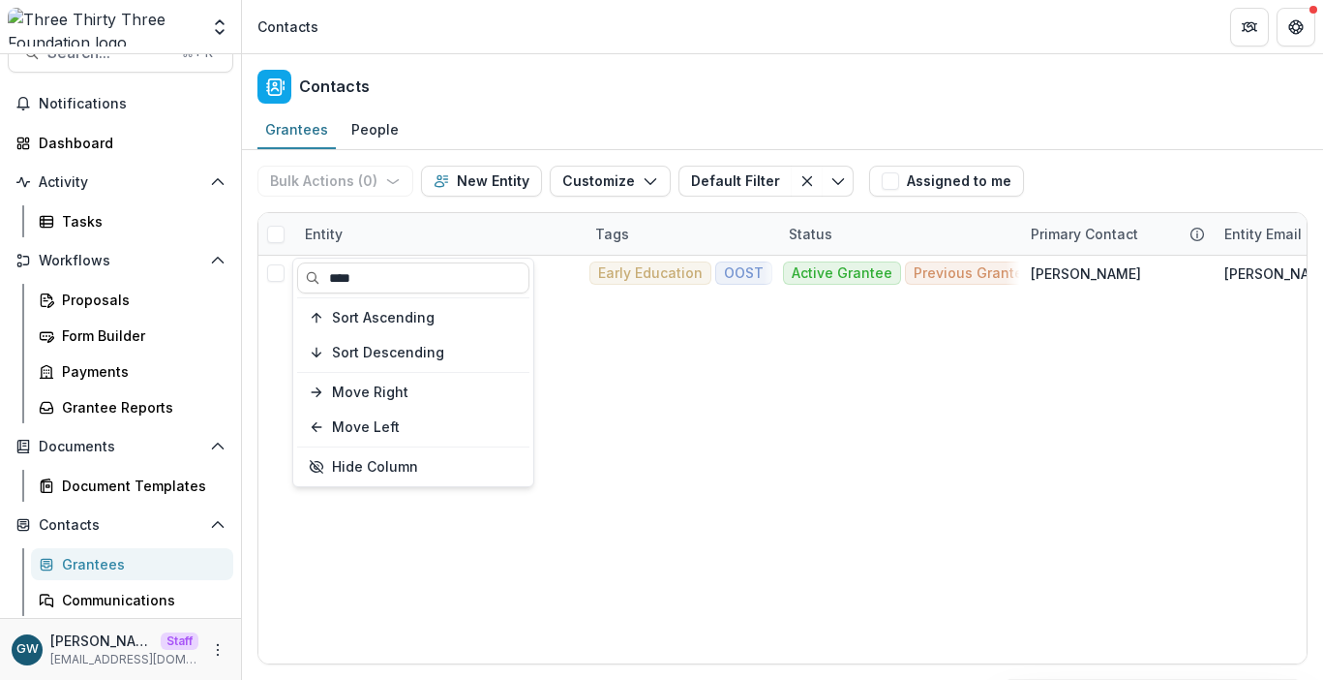
type input "****"
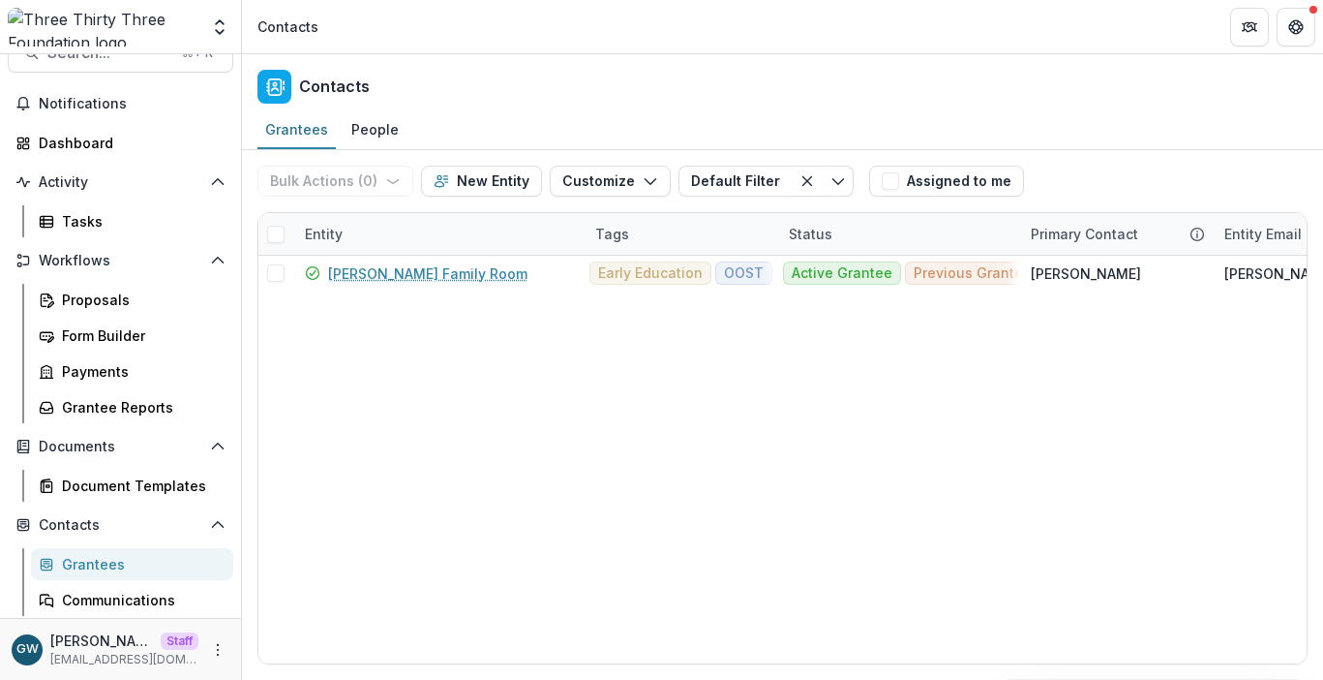
click at [1210, 173] on div "Bulk Actions ( 0 ) Send Email Create Proposals Create Tasks New Entity Customiz…" at bounding box center [783, 181] width 1050 height 62
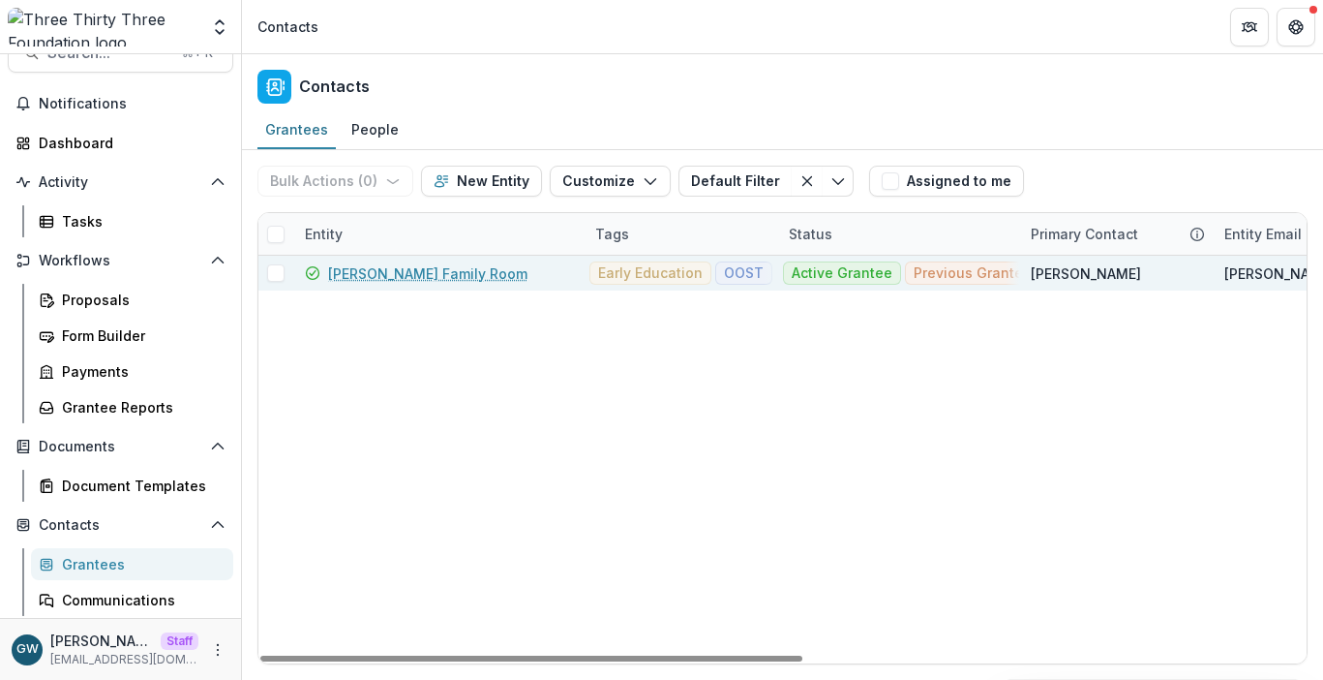
click at [448, 283] on div "[PERSON_NAME] Family Room" at bounding box center [438, 273] width 267 height 35
click at [459, 276] on link "[PERSON_NAME] Family Room" at bounding box center [427, 273] width 199 height 20
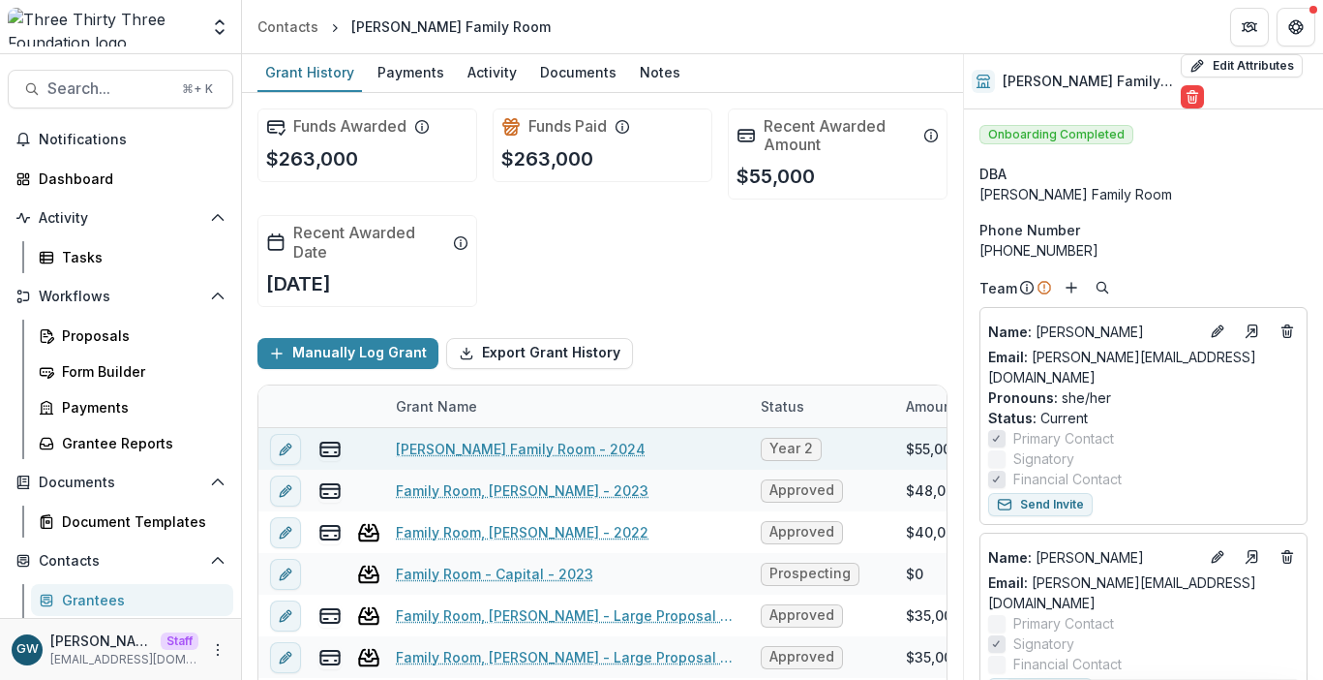
click at [560, 443] on link "[PERSON_NAME] Family Room - 2024" at bounding box center [521, 449] width 250 height 20
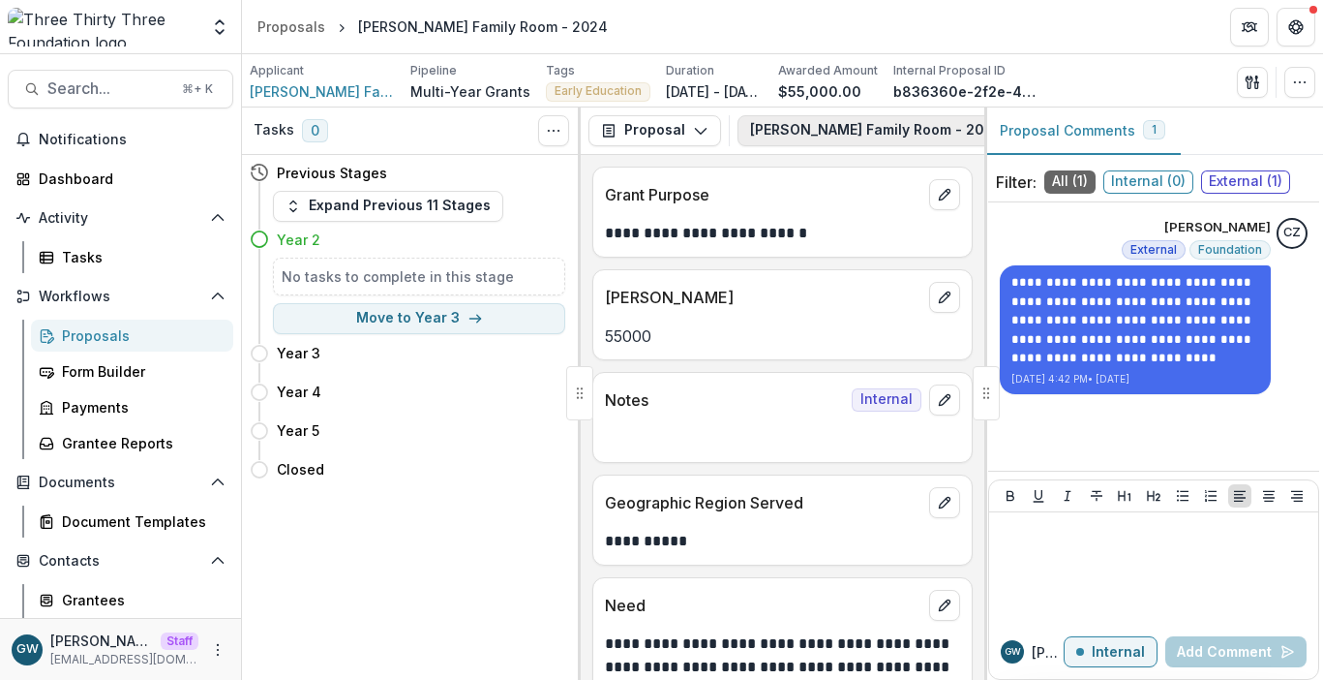
click at [816, 128] on button "Janet S. Munt Family Room - 2024 1" at bounding box center [900, 130] width 324 height 31
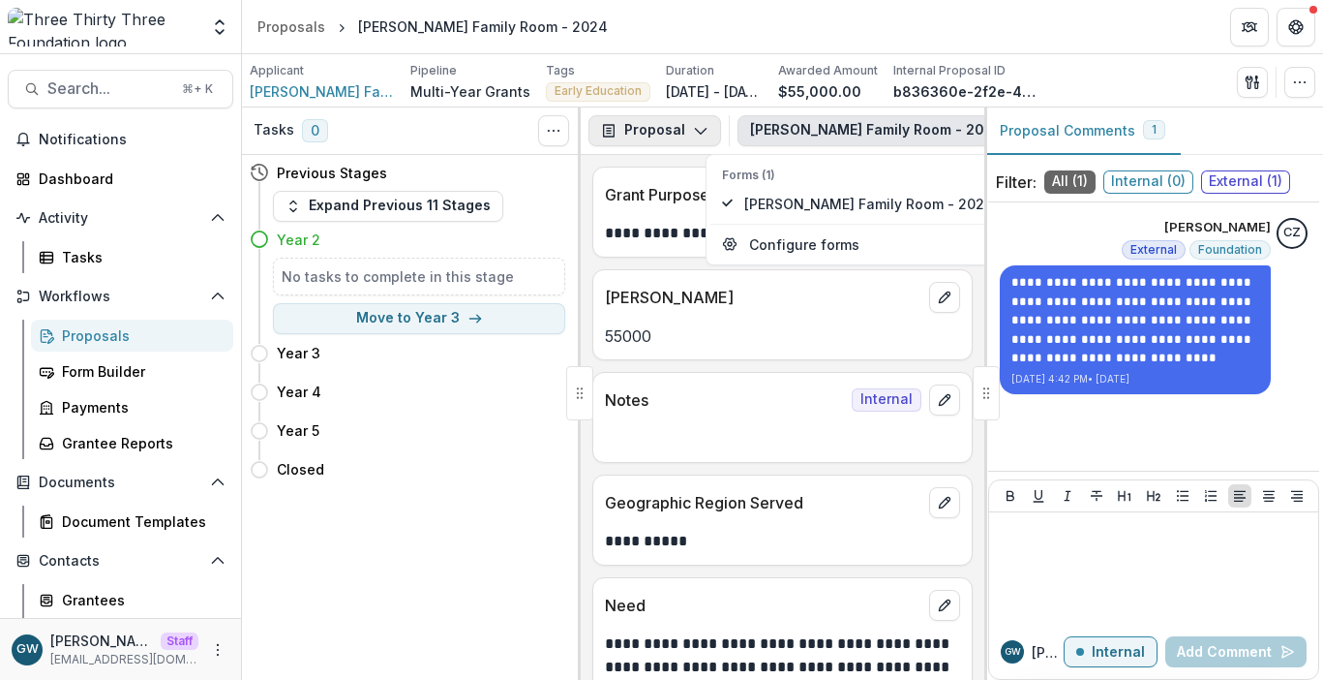
click at [674, 135] on button "Proposal" at bounding box center [655, 130] width 133 height 31
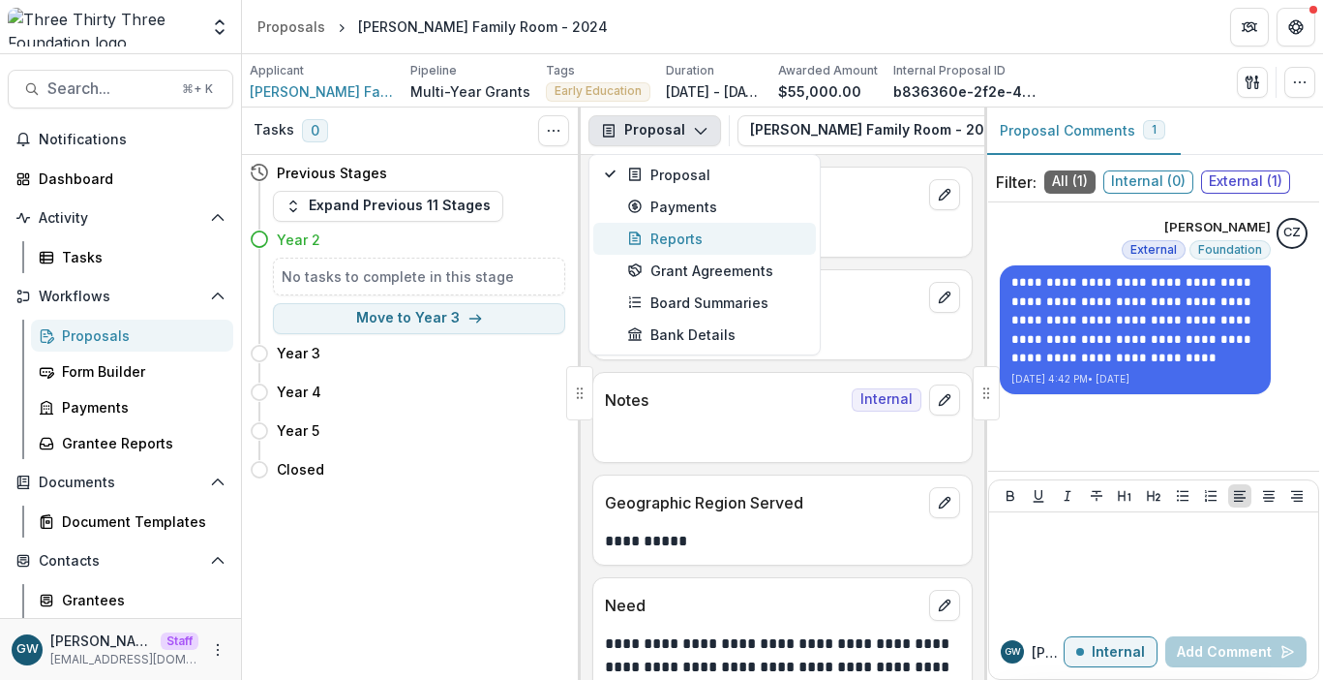
click at [668, 233] on div "Reports" at bounding box center [715, 238] width 177 height 20
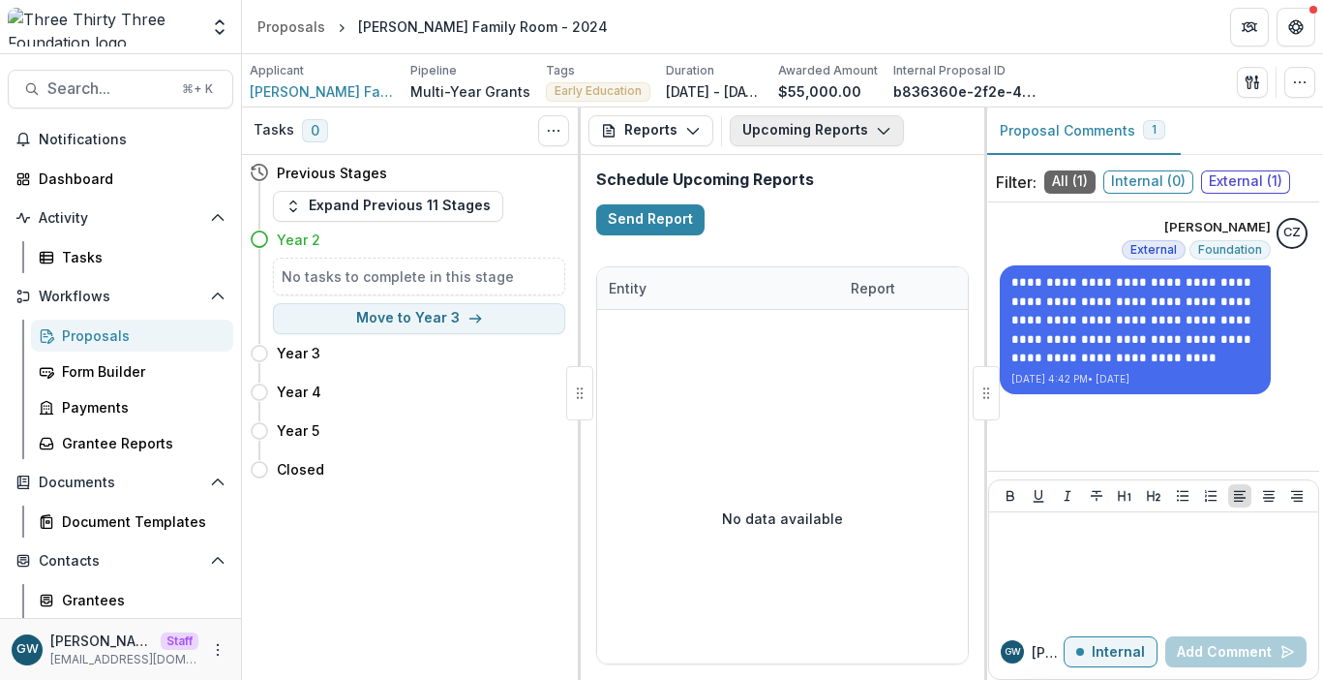
click at [811, 132] on button "Upcoming Reports" at bounding box center [817, 130] width 174 height 31
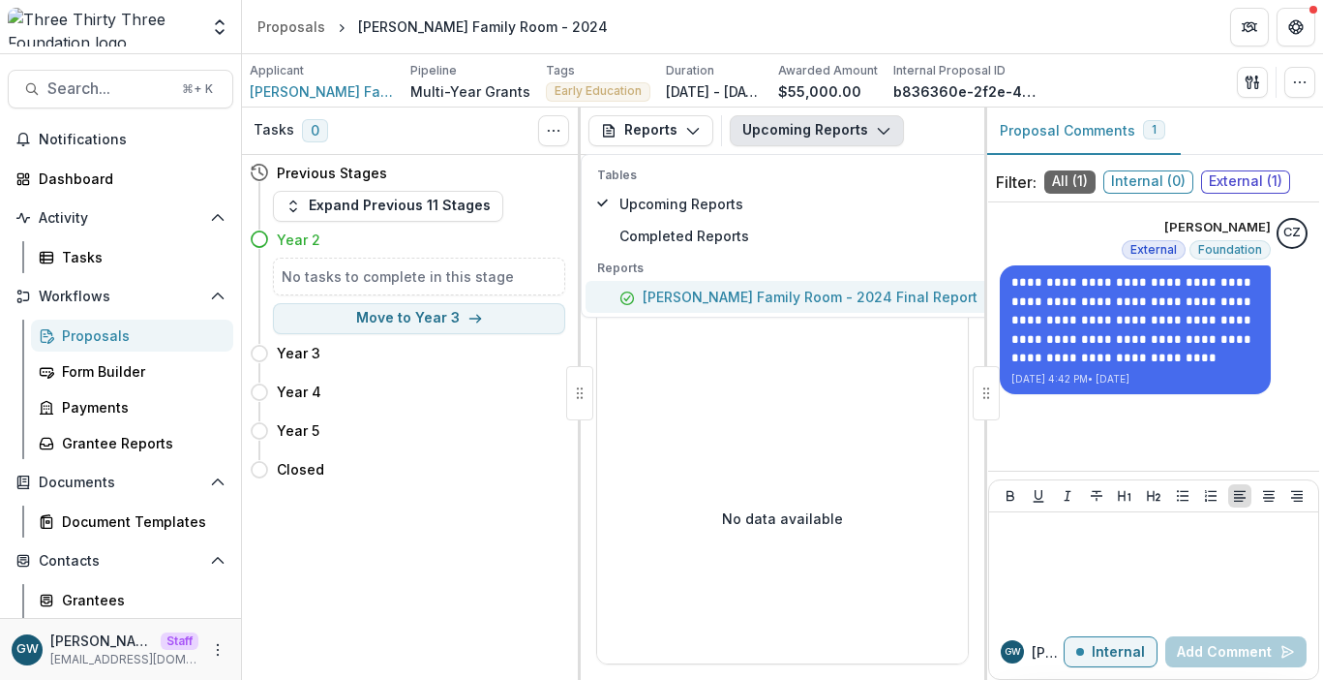
click at [740, 288] on p "Janet S. Munt Family Room - 2024 Final Report" at bounding box center [810, 297] width 335 height 20
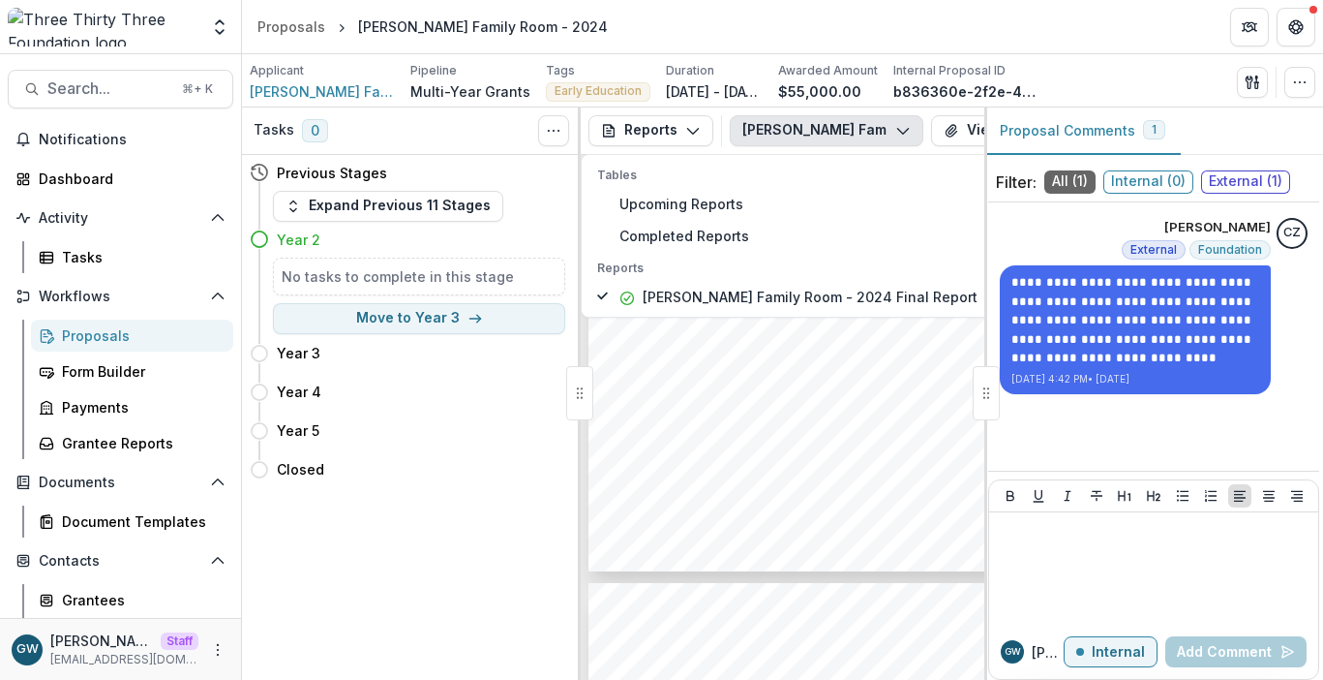
scroll to position [1587, 0]
click at [837, 130] on button "Janet S. Munt Family Room - 2024 Final Report" at bounding box center [827, 130] width 194 height 31
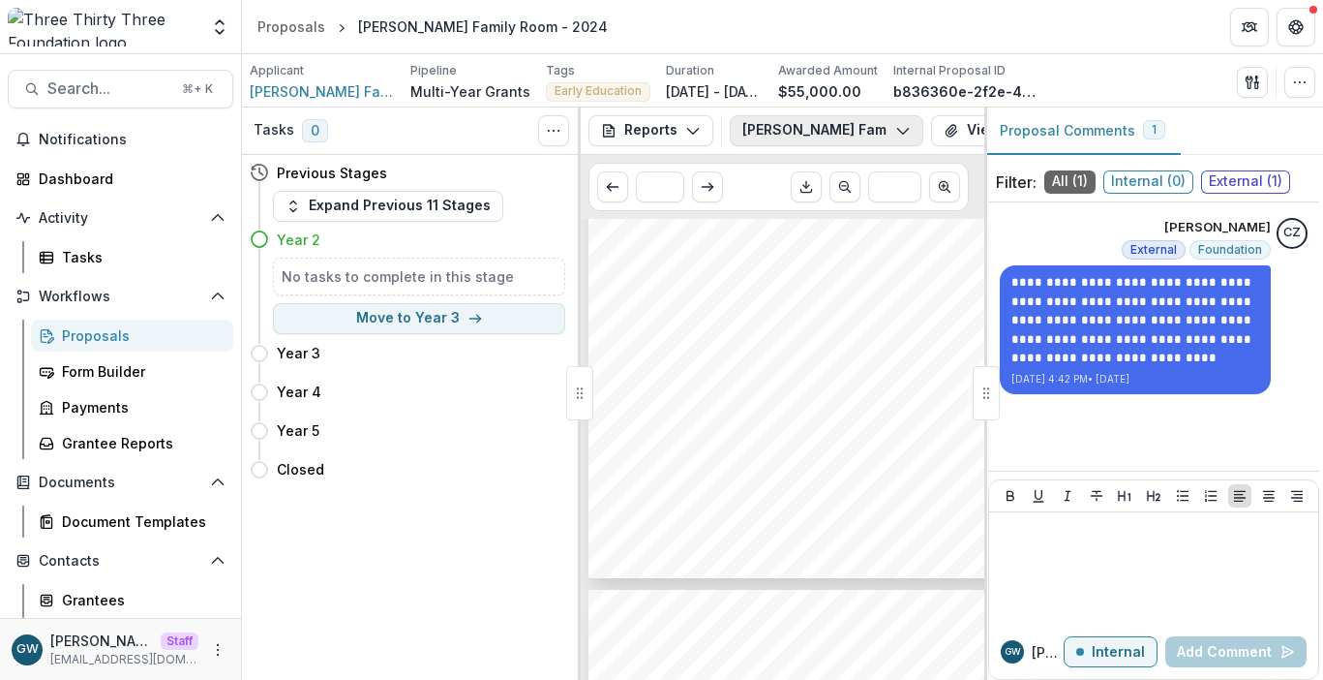
click at [837, 130] on button "Janet S. Munt Family Room - 2024 Final Report" at bounding box center [827, 130] width 194 height 31
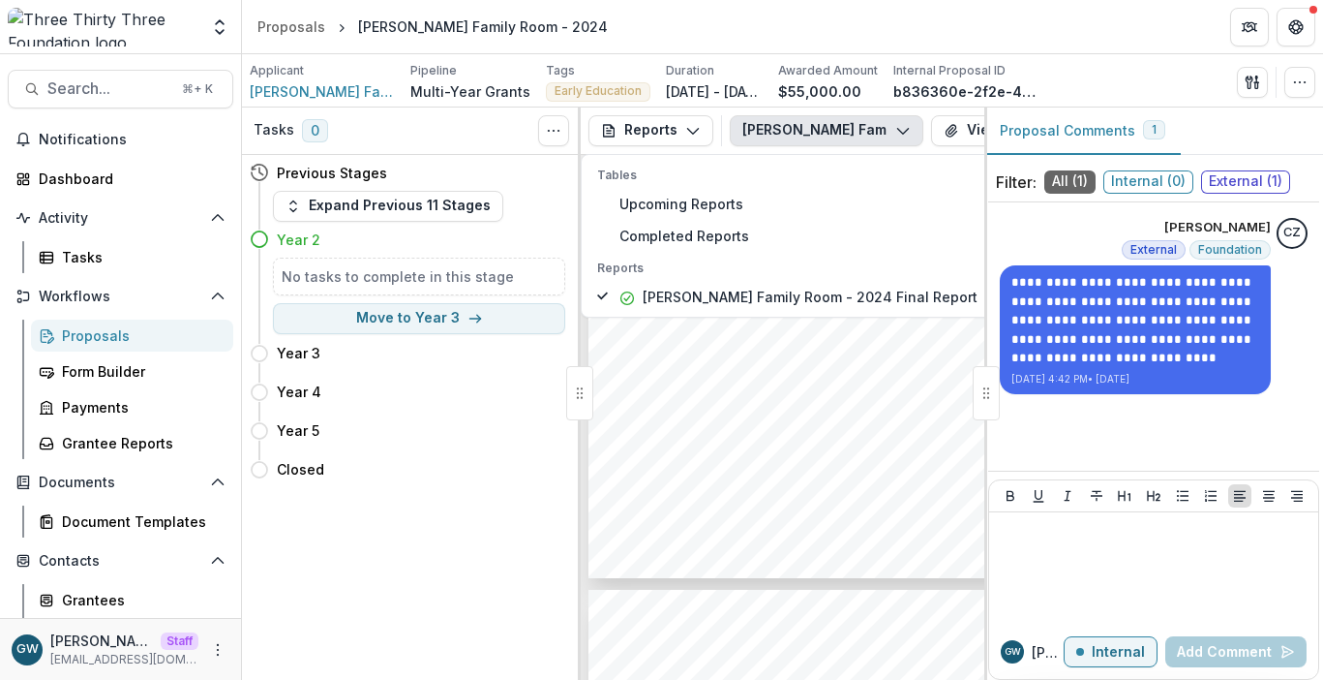
click at [1109, 67] on div "Applicant Janet S. Munt Family Room Pipeline Multi-Year Grants Tags Early Educa…" at bounding box center [783, 82] width 1066 height 40
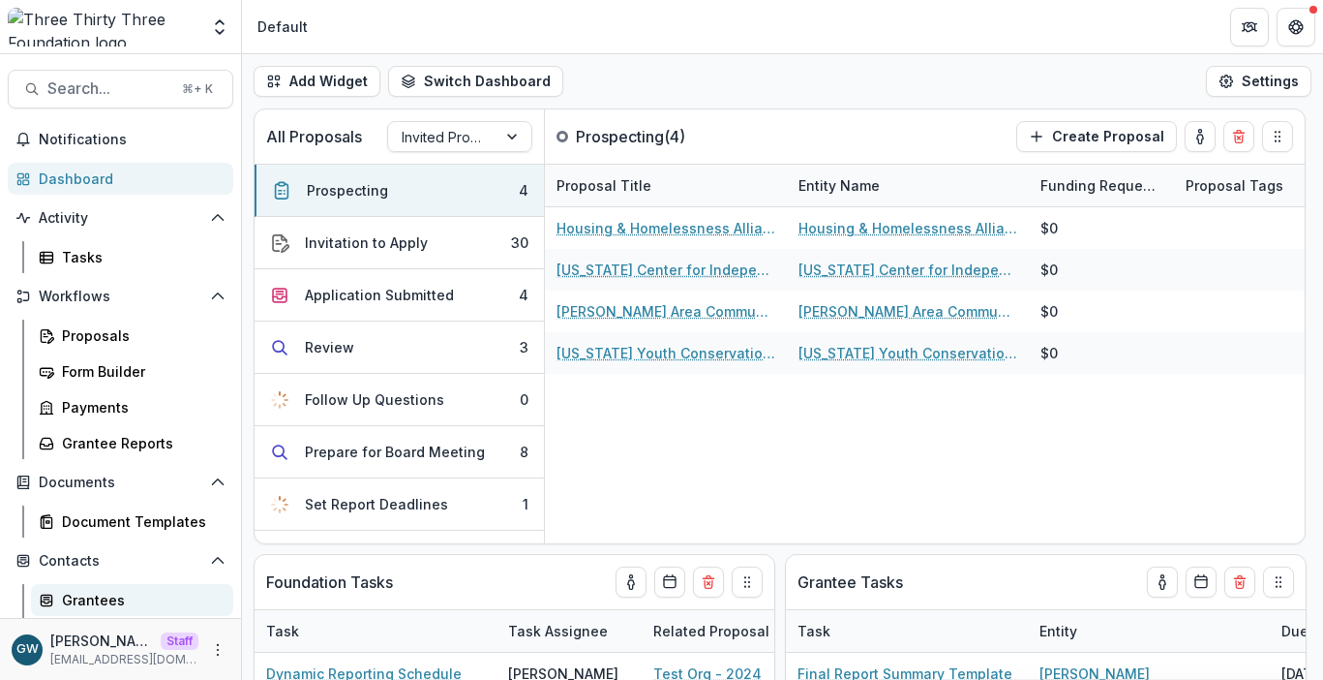
click at [104, 585] on link "Grantees" at bounding box center [132, 600] width 202 height 32
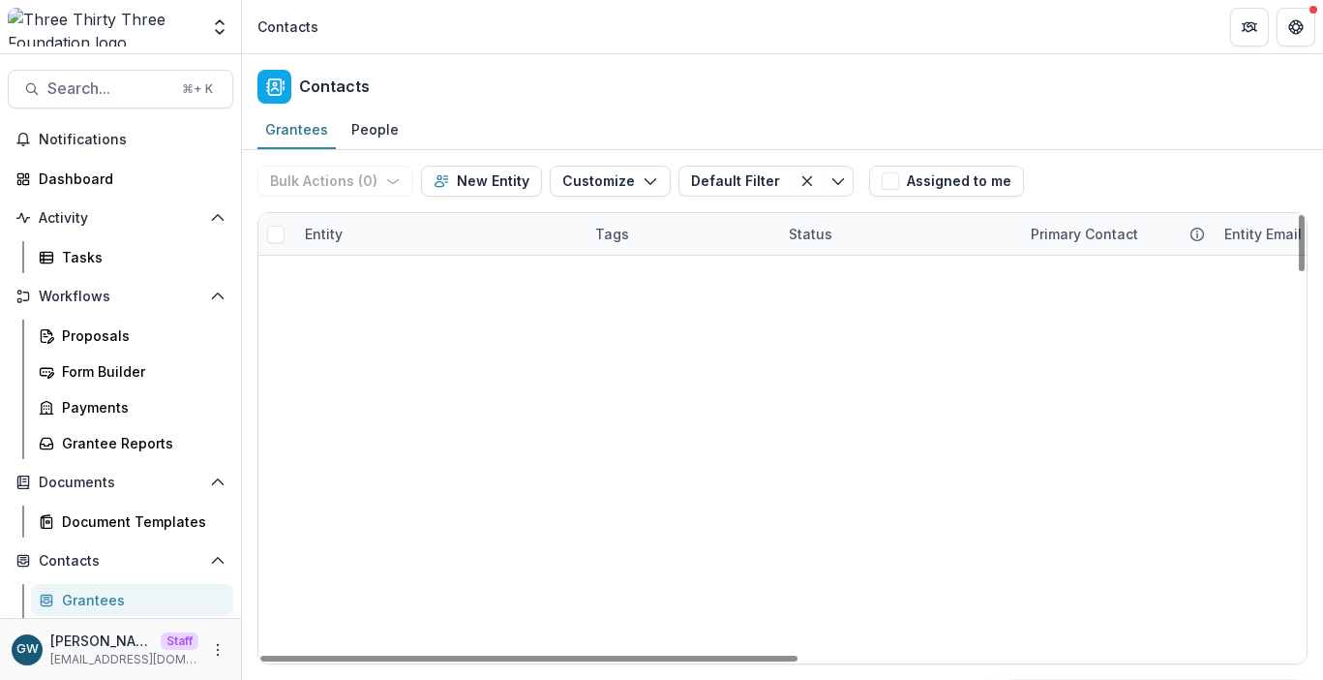
click at [380, 228] on div "Entity" at bounding box center [438, 234] width 290 height 42
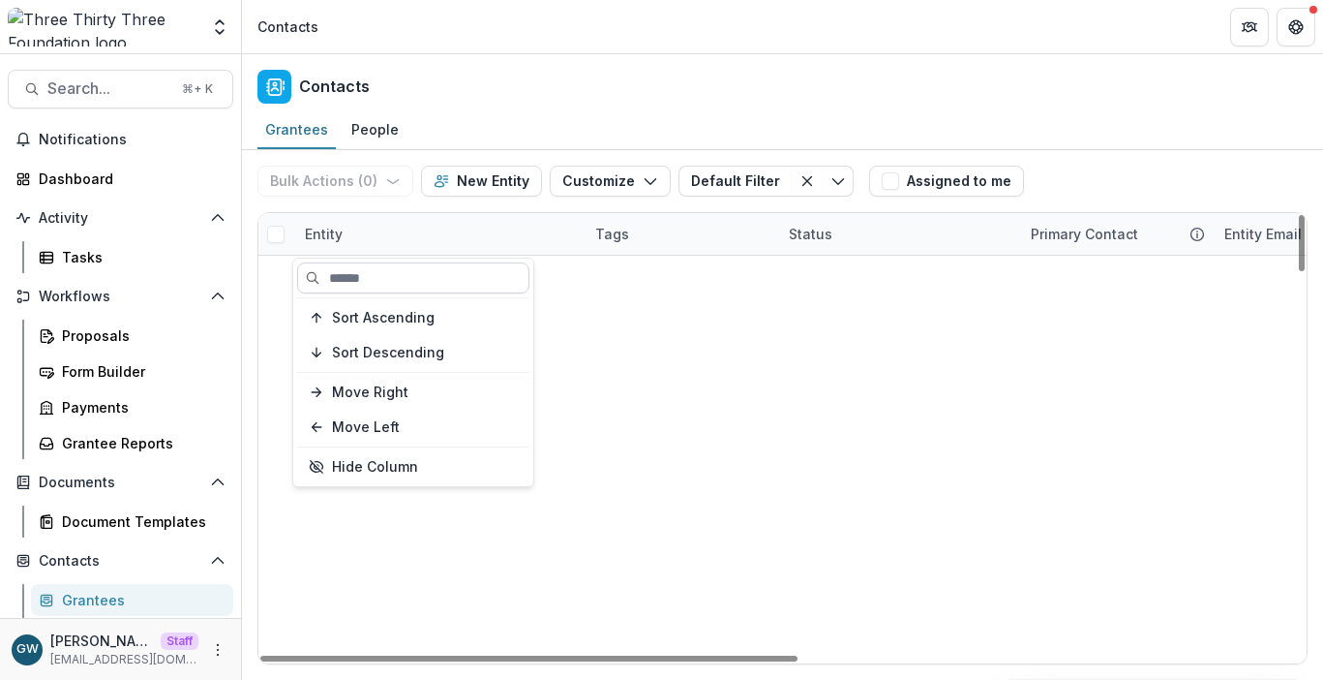
click at [371, 279] on input at bounding box center [413, 277] width 232 height 31
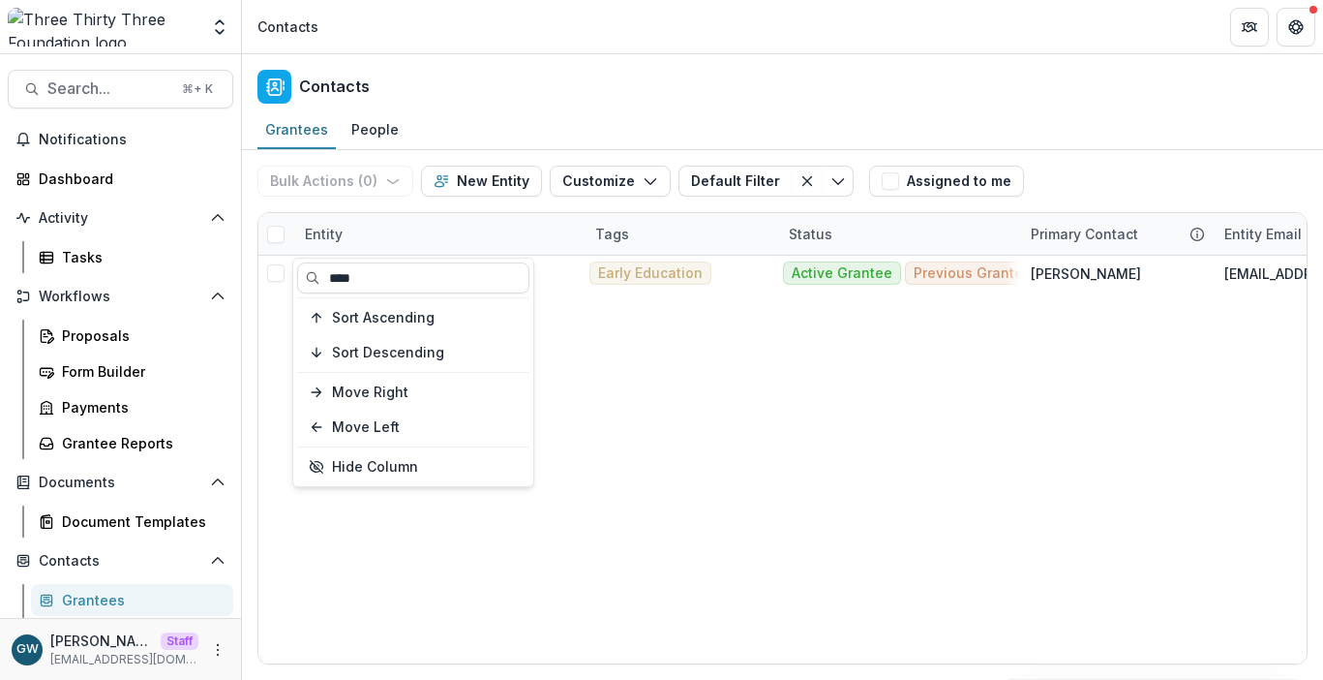
type input "****"
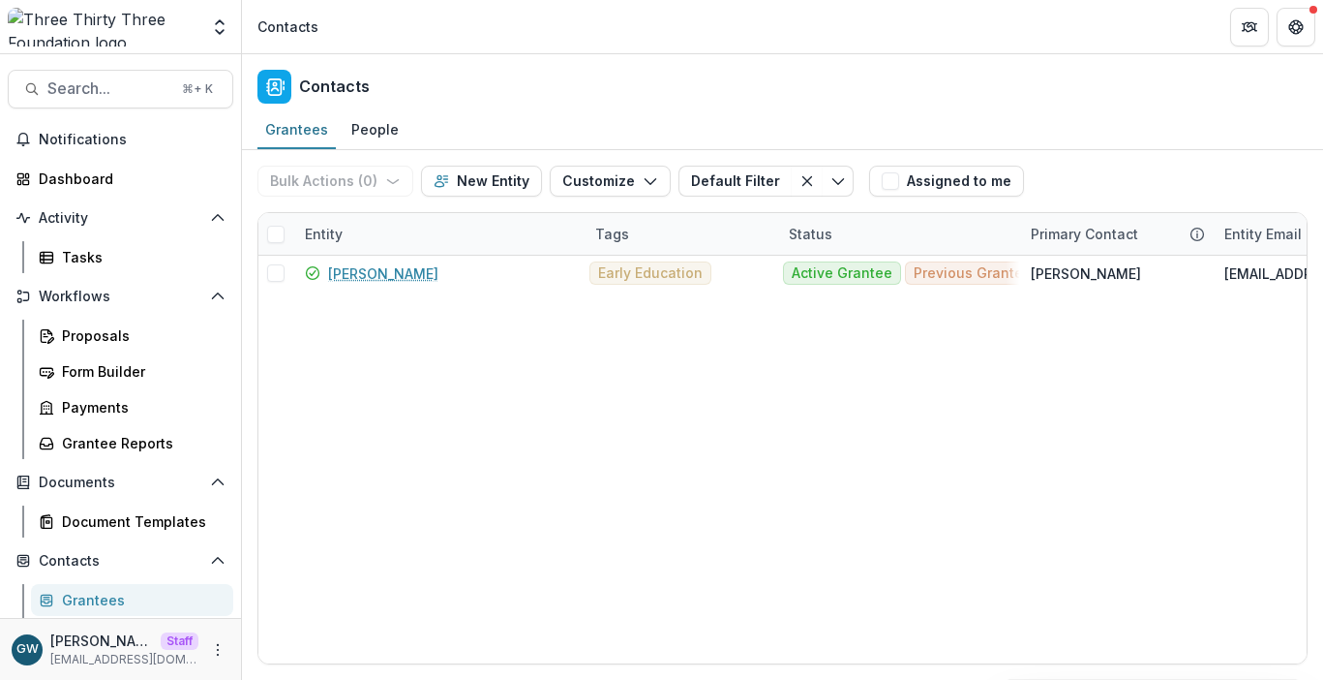
click at [1170, 183] on div "Bulk Actions ( 0 ) Send Email Create Proposals Create Tasks New Entity Customiz…" at bounding box center [783, 181] width 1050 height 62
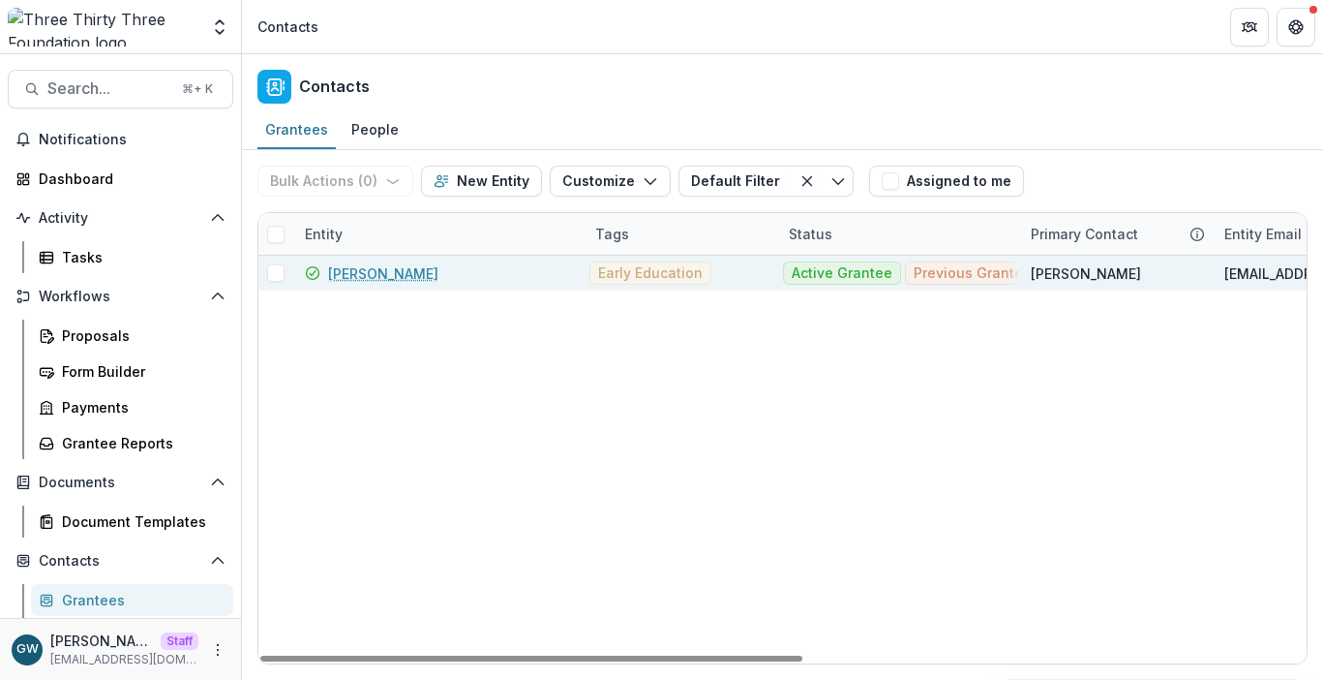
click at [359, 274] on link "[PERSON_NAME]" at bounding box center [383, 273] width 110 height 20
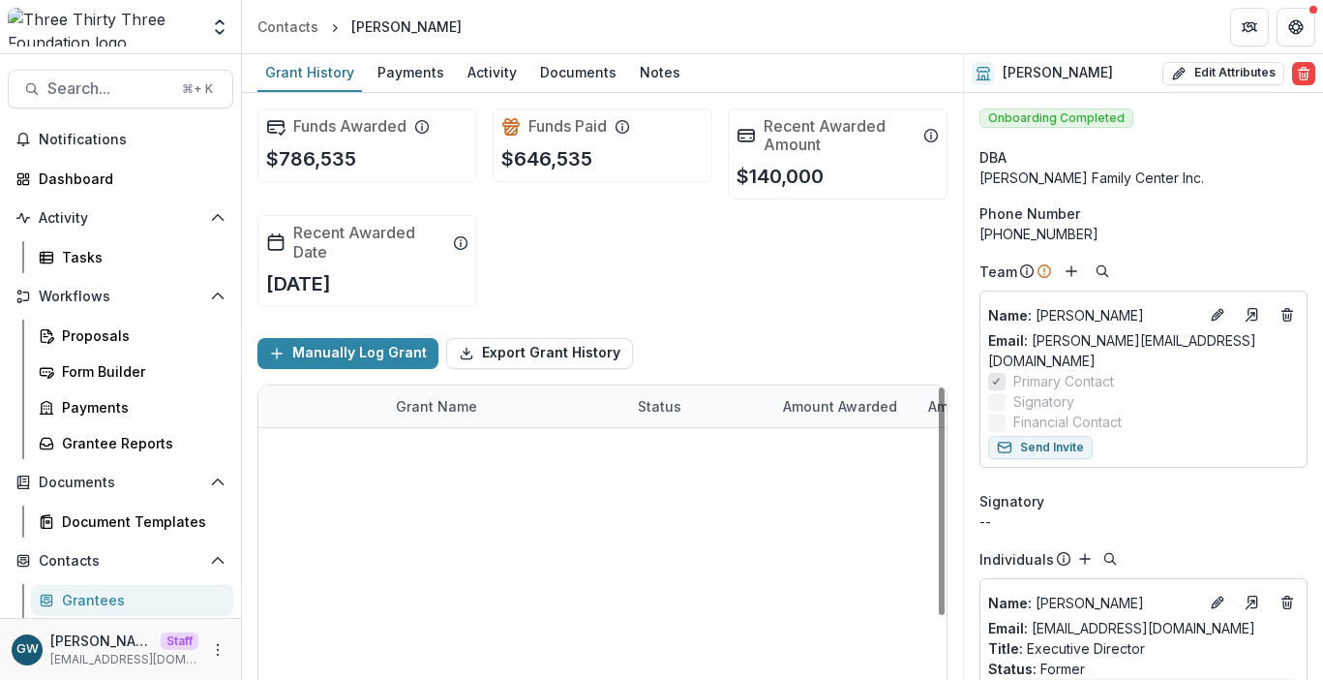
click at [427, 453] on link "[GEOGRAPHIC_DATA] - 2024" at bounding box center [490, 449] width 188 height 20
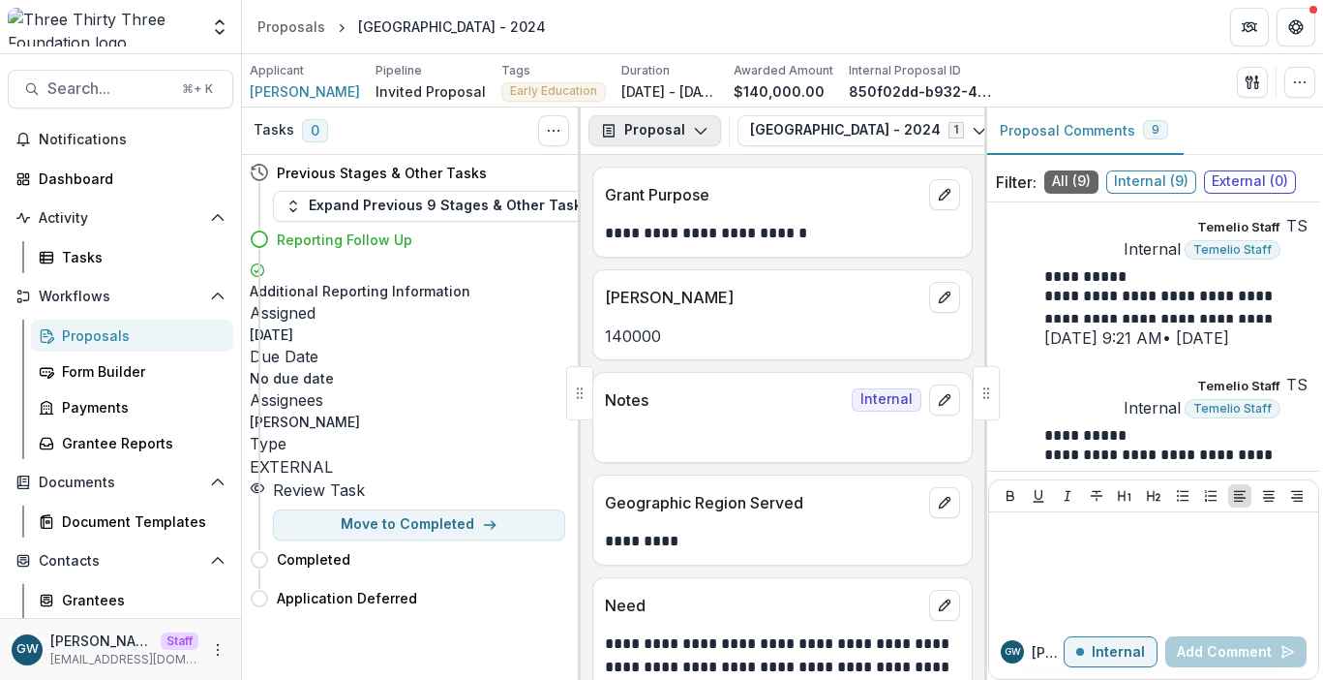
click at [666, 127] on button "Proposal" at bounding box center [655, 130] width 133 height 31
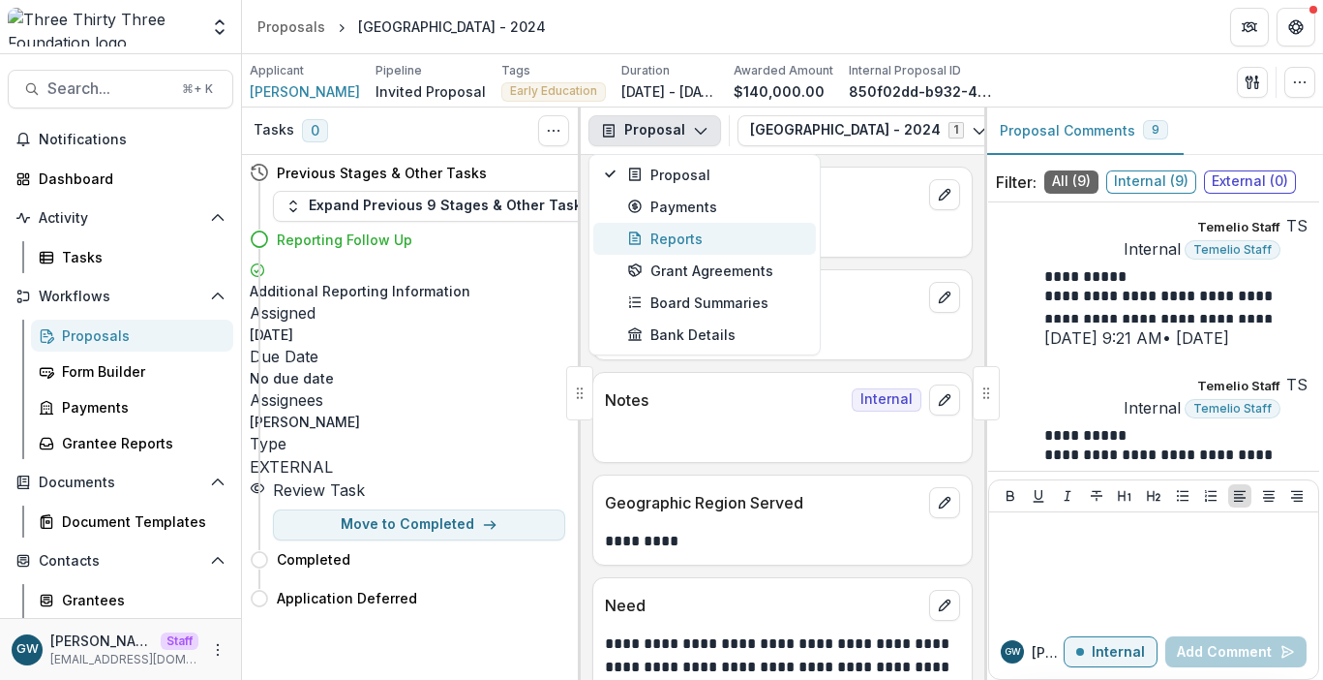
click at [670, 232] on div "Reports" at bounding box center [715, 238] width 177 height 20
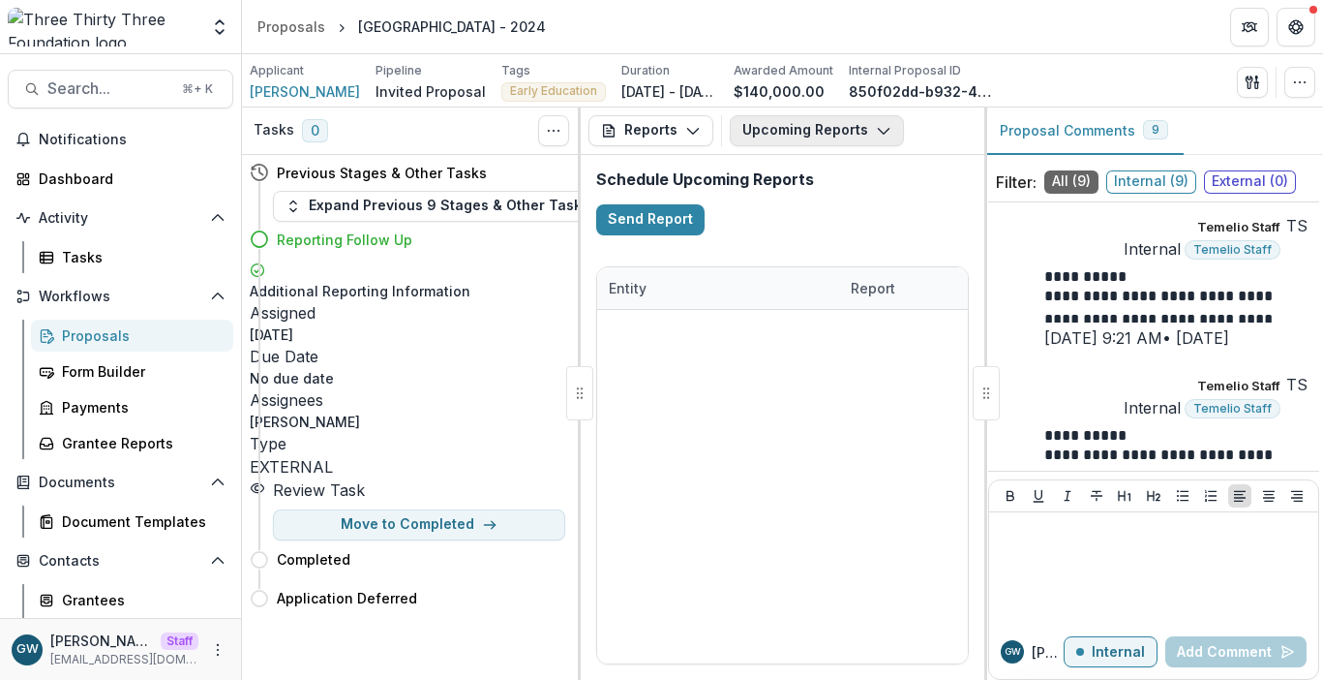
click at [806, 128] on button "Upcoming Reports" at bounding box center [817, 130] width 174 height 31
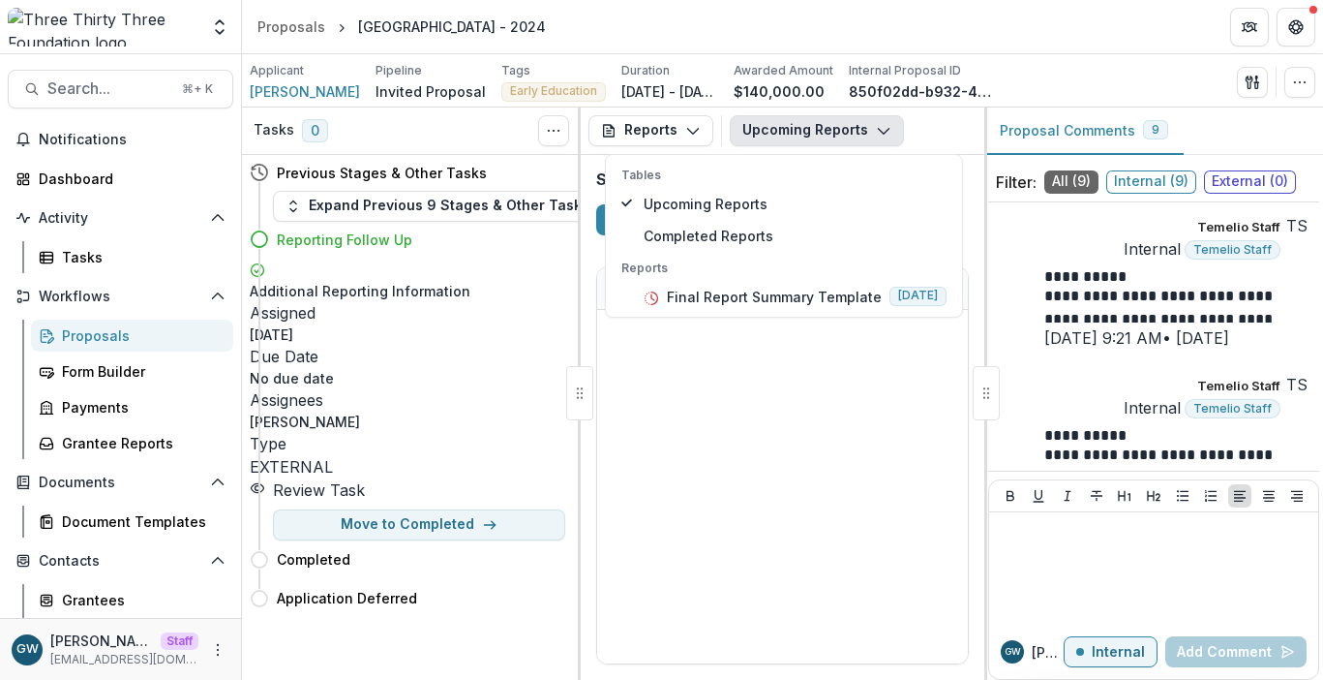
click at [1075, 79] on div "Applicant [PERSON_NAME] Pipeline Invited Proposal Tags Early Education All tags…" at bounding box center [783, 82] width 1066 height 40
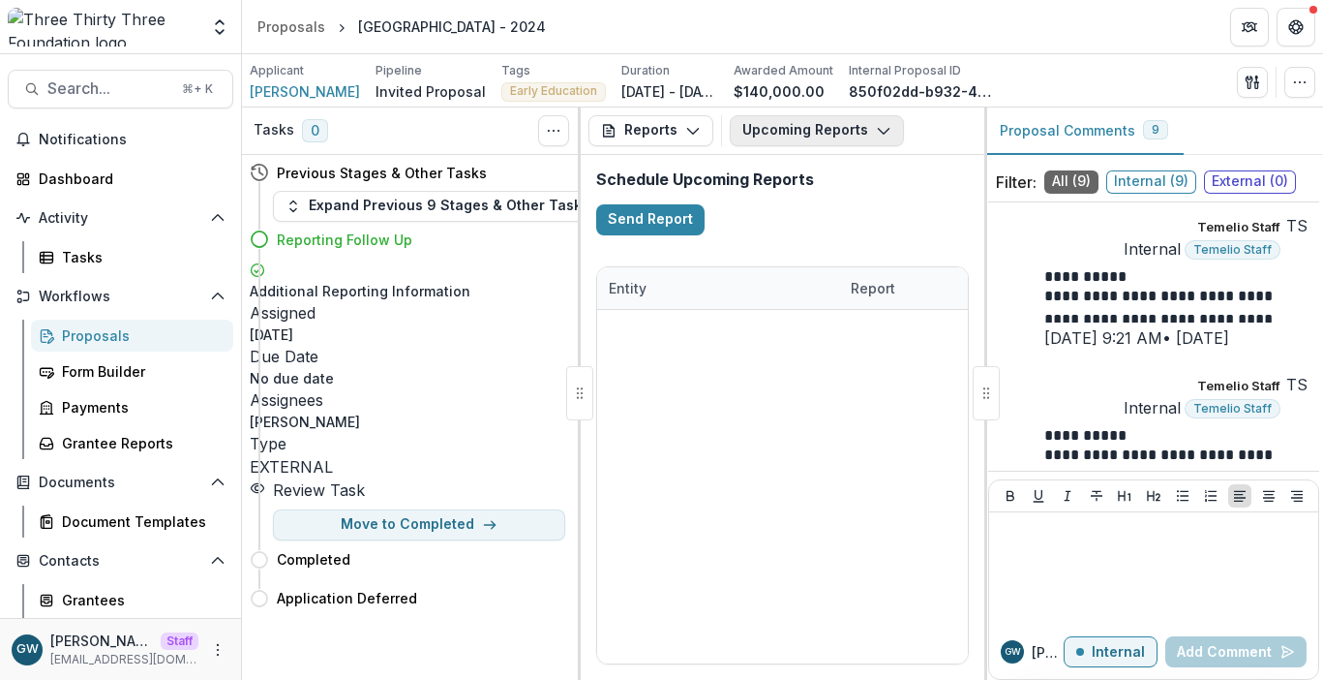
click at [790, 130] on button "Upcoming Reports" at bounding box center [817, 130] width 174 height 31
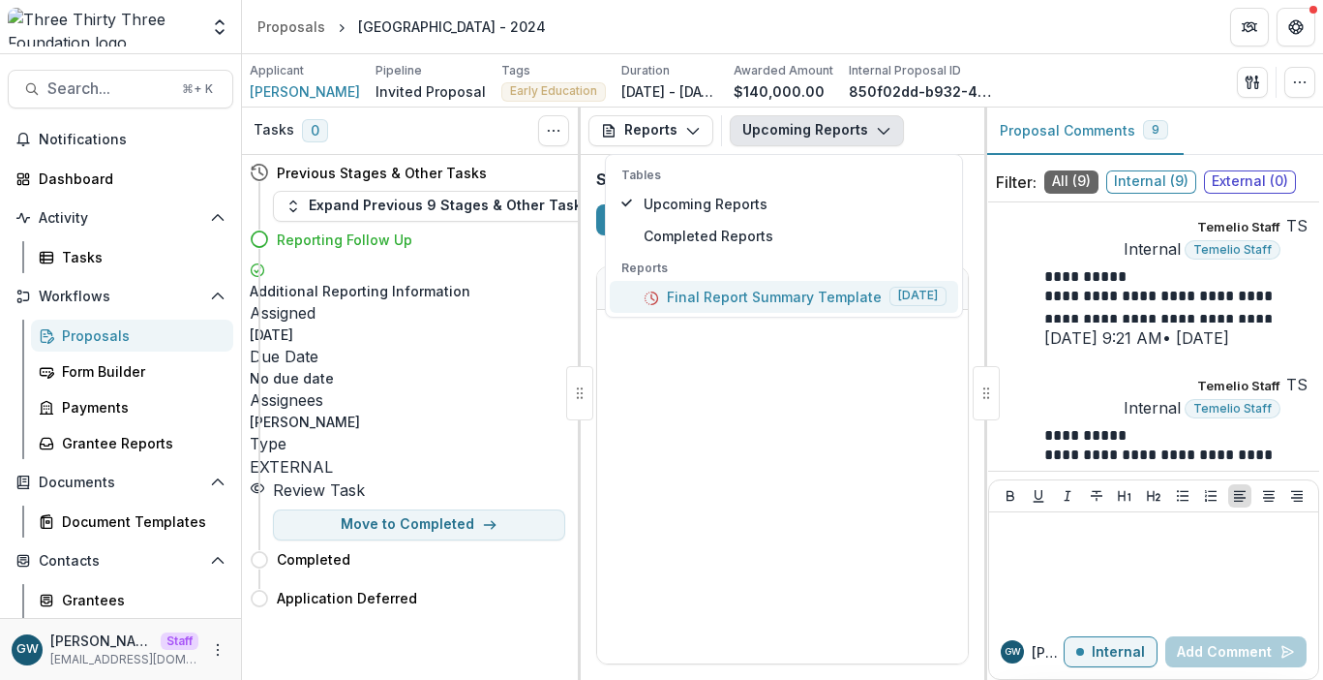
click at [729, 299] on p "Final Report Summary Template" at bounding box center [774, 297] width 215 height 20
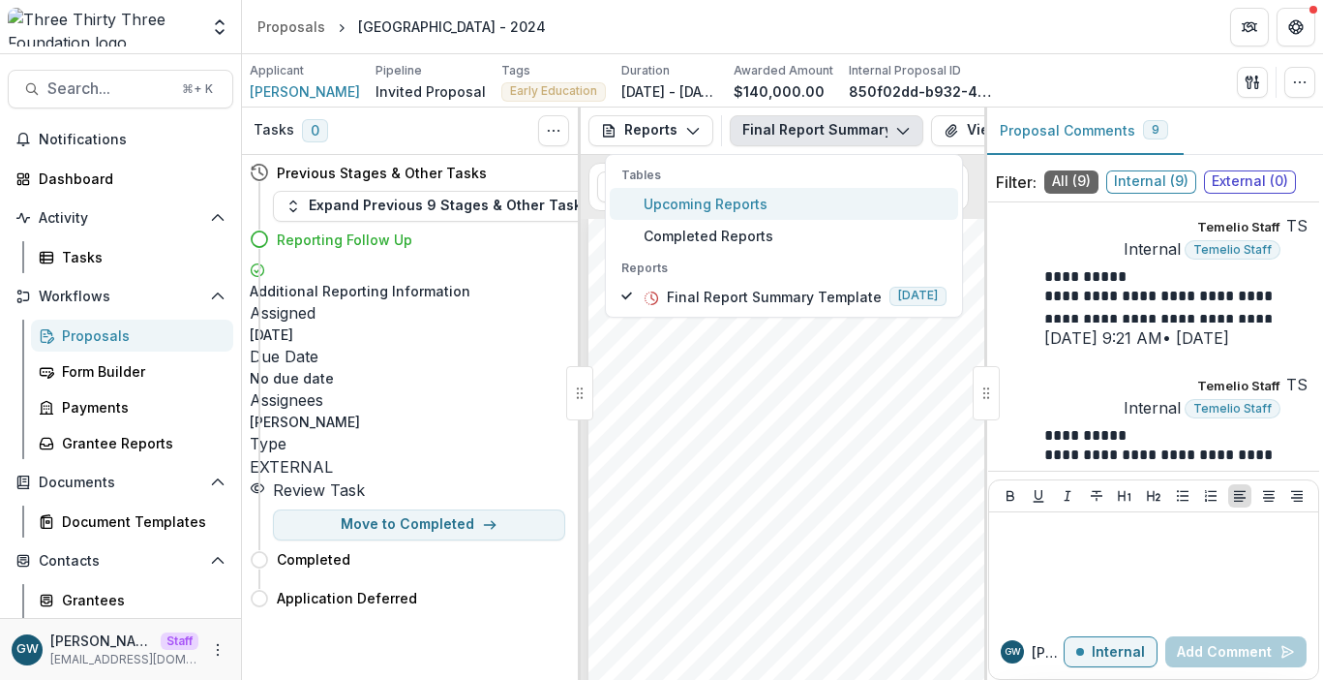
scroll to position [27, 0]
click at [1109, 79] on div "Applicant [PERSON_NAME] Pipeline Invited Proposal Tags Early Education All tags…" at bounding box center [783, 82] width 1066 height 40
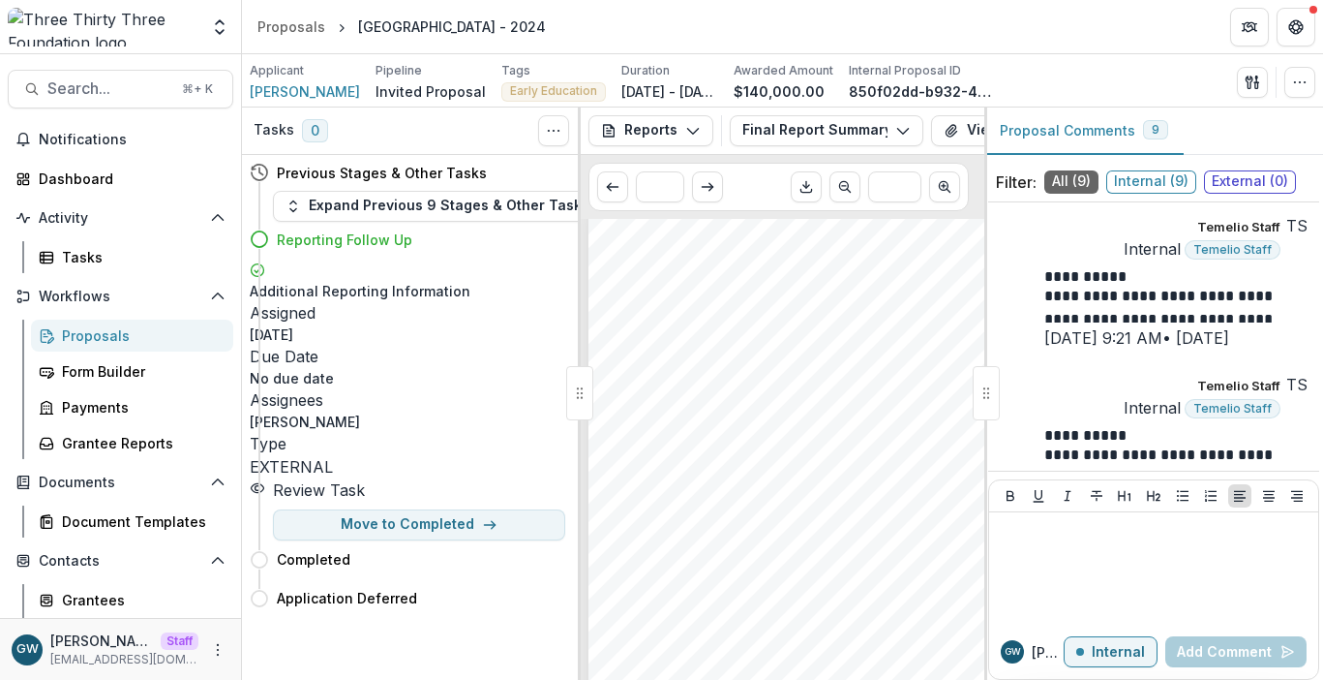
scroll to position [0, 0]
click at [845, 133] on button "Final Report Summary Template" at bounding box center [827, 130] width 194 height 31
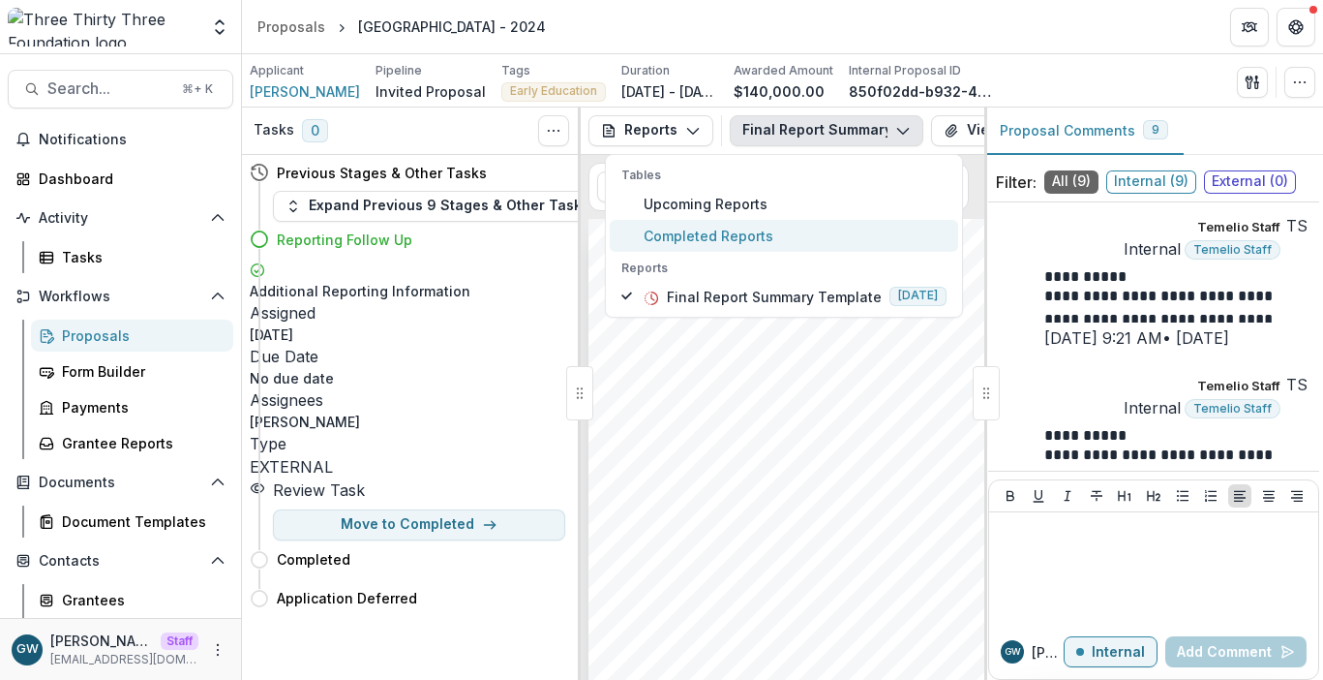
click at [705, 233] on span "Completed Reports" at bounding box center [795, 236] width 303 height 20
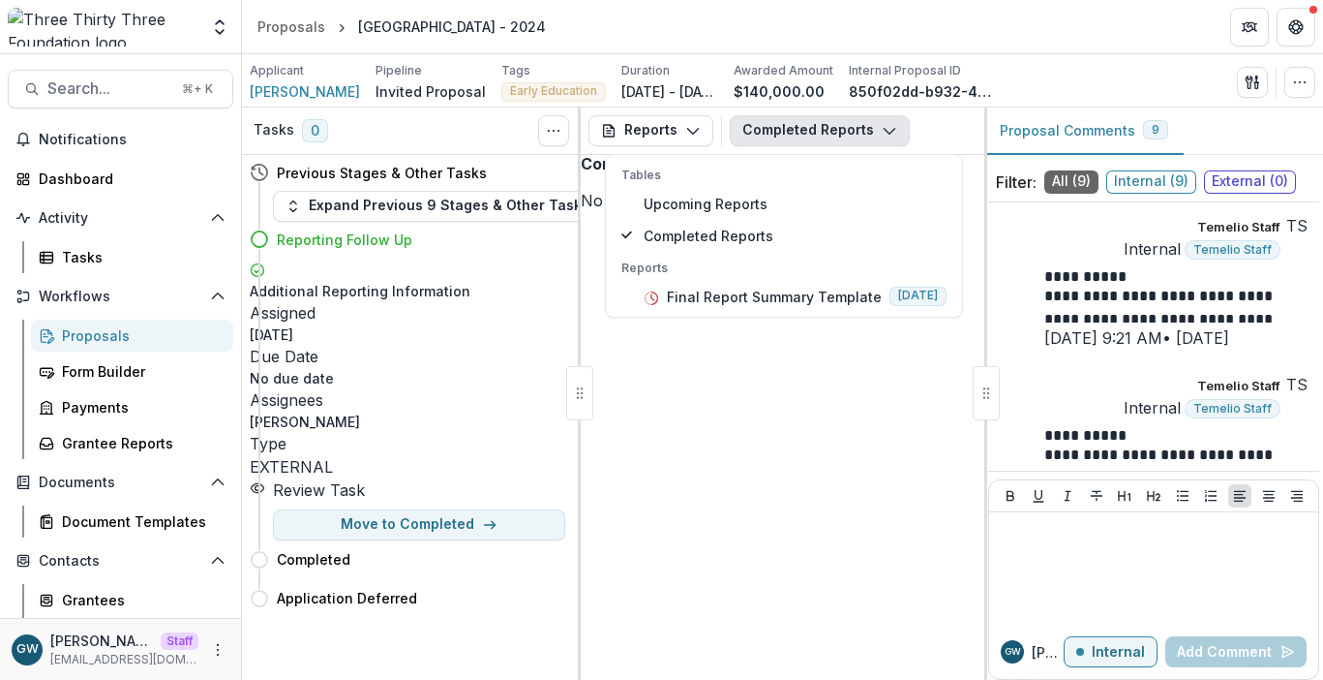
click at [1043, 76] on div "Applicant [PERSON_NAME] Pipeline Invited Proposal Tags Early Education All tags…" at bounding box center [783, 82] width 1066 height 40
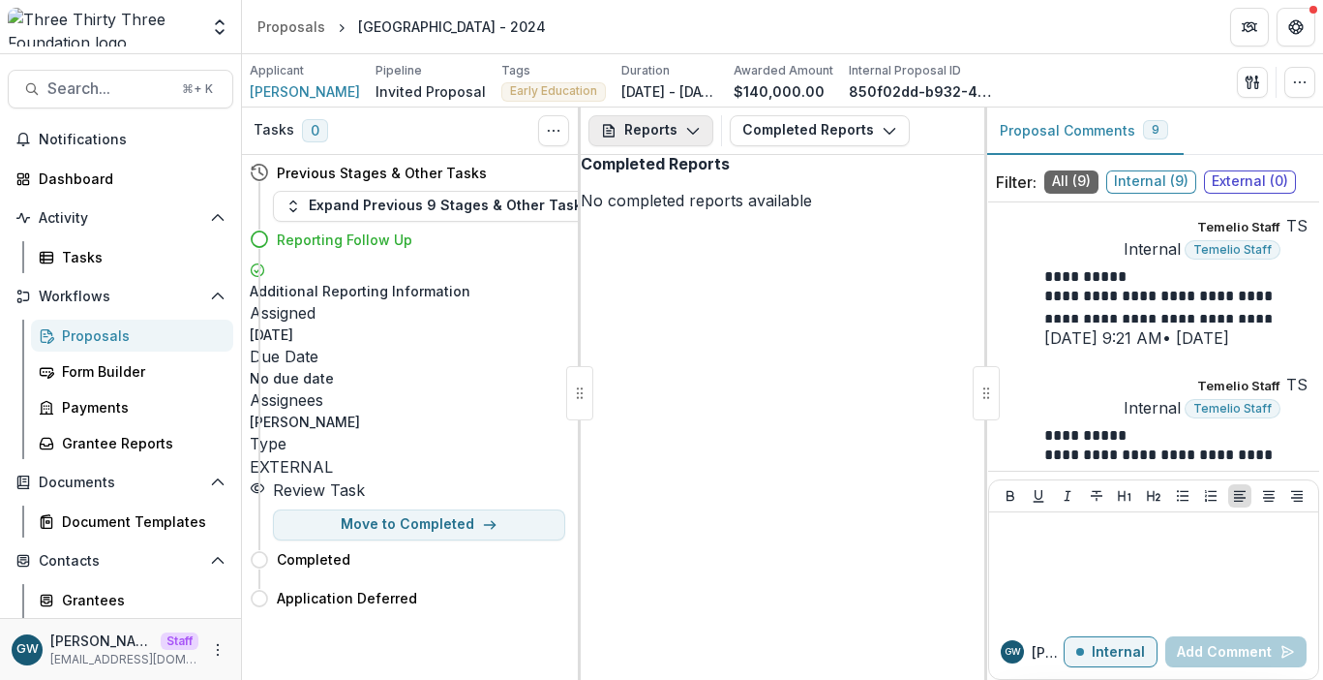
click at [677, 130] on button "Reports" at bounding box center [651, 130] width 125 height 31
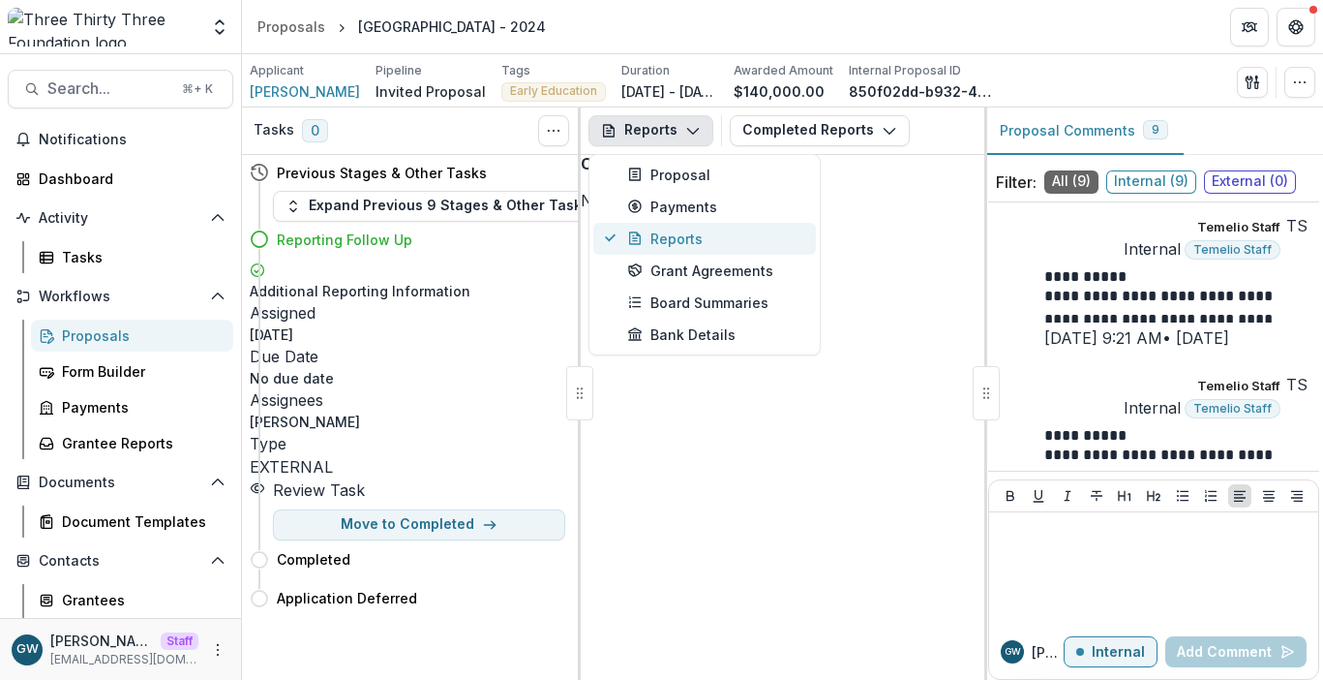
click at [665, 245] on div "Reports" at bounding box center [715, 238] width 177 height 20
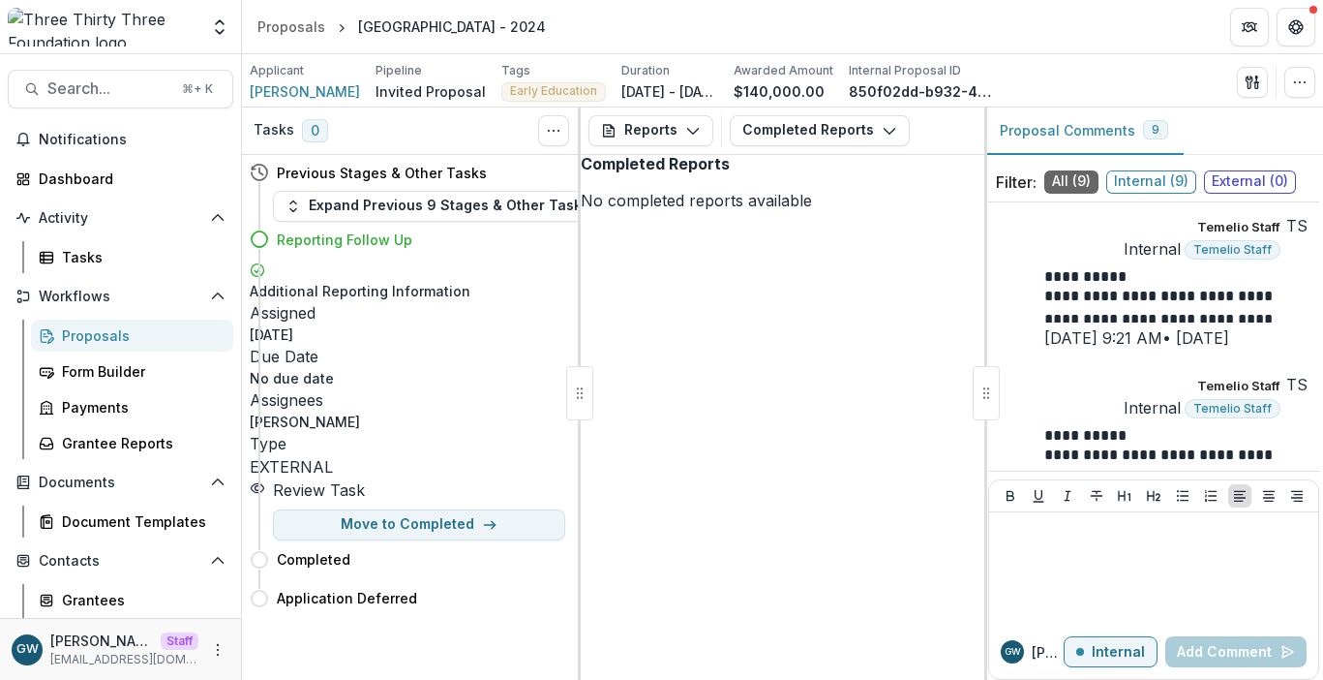
click at [110, 335] on div "Proposals" at bounding box center [140, 335] width 156 height 20
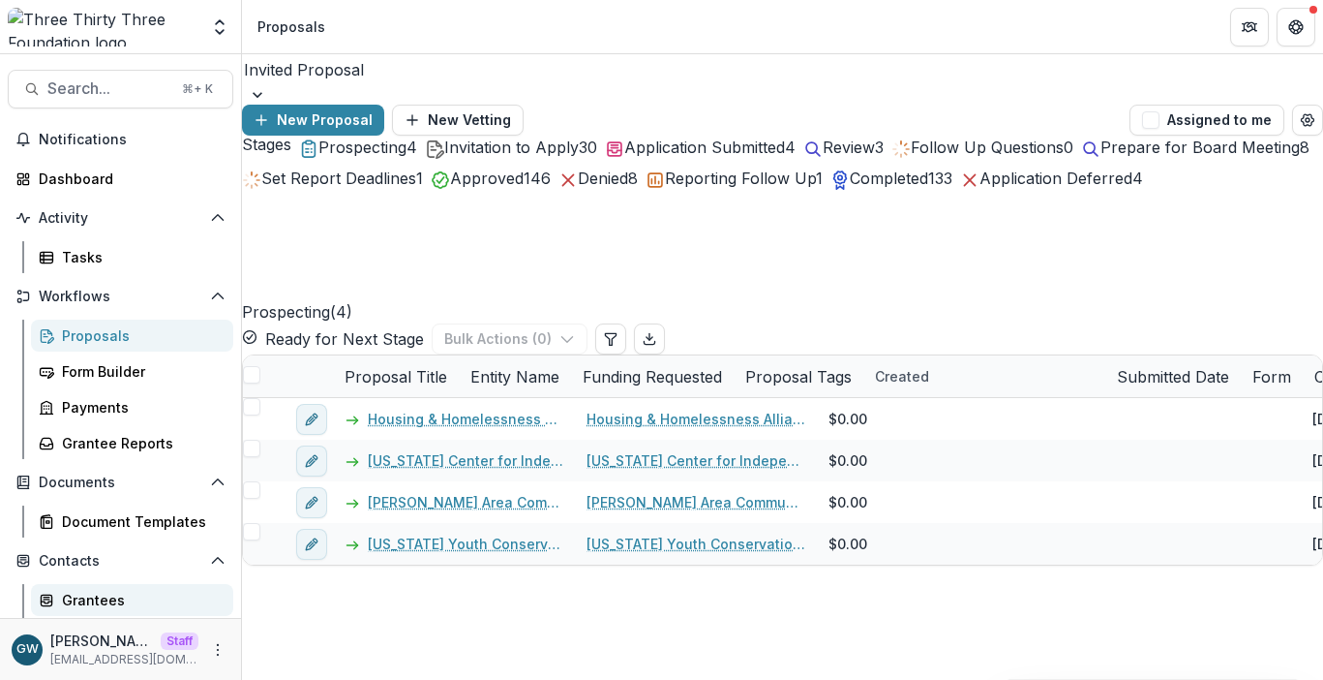
click at [91, 590] on div "Grantees" at bounding box center [140, 600] width 156 height 20
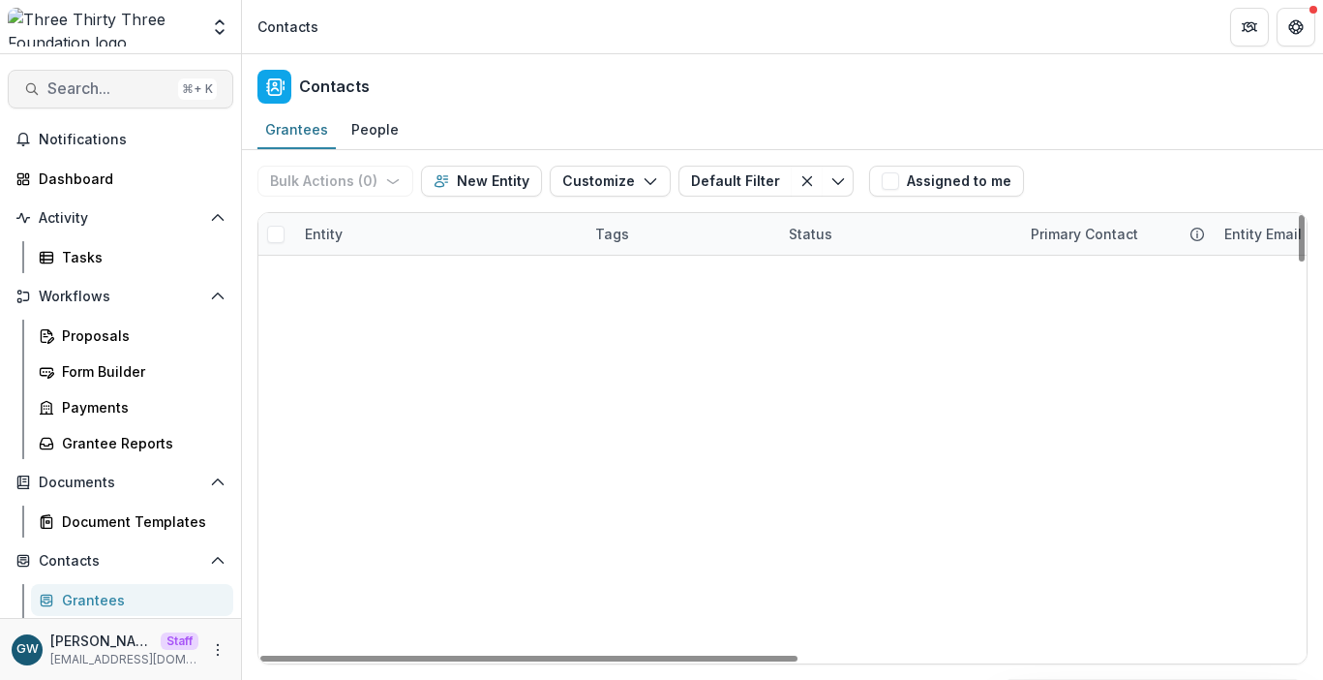
click at [124, 88] on span "Search..." at bounding box center [108, 88] width 123 height 18
type input "*********"
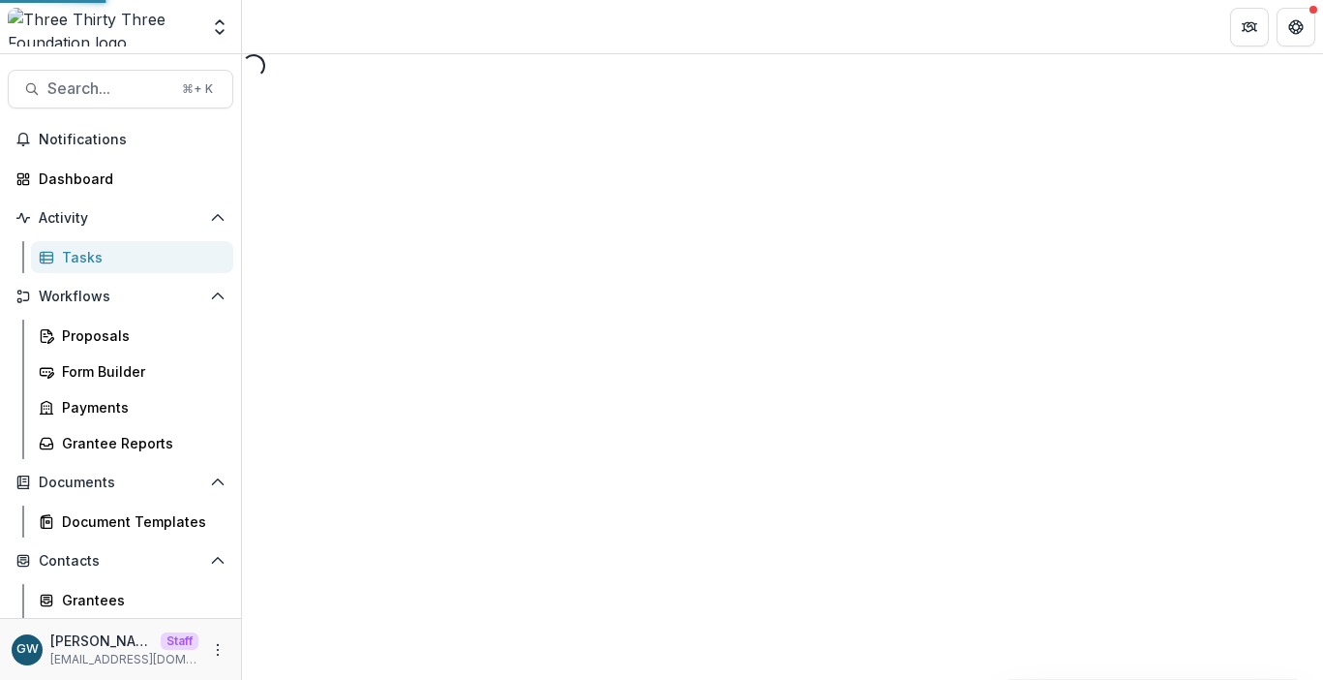
select select "********"
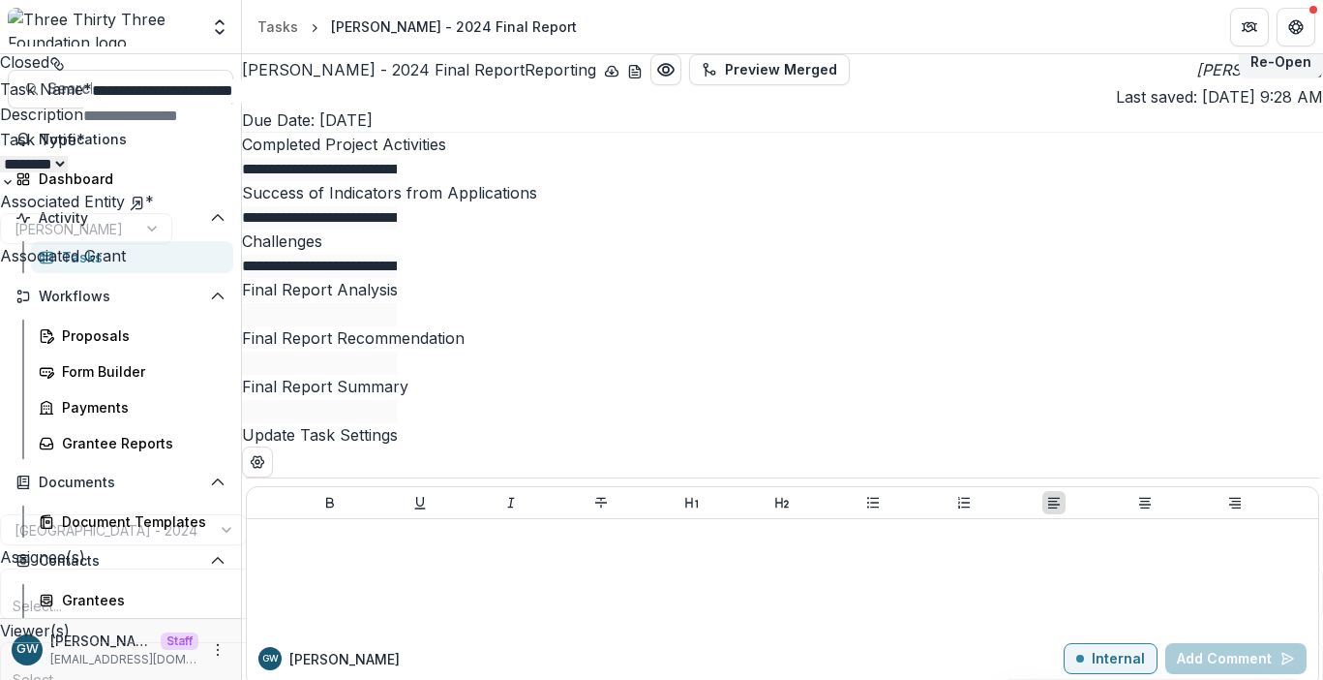
click at [15, 16] on icon "Close" at bounding box center [7, 13] width 15 height 15
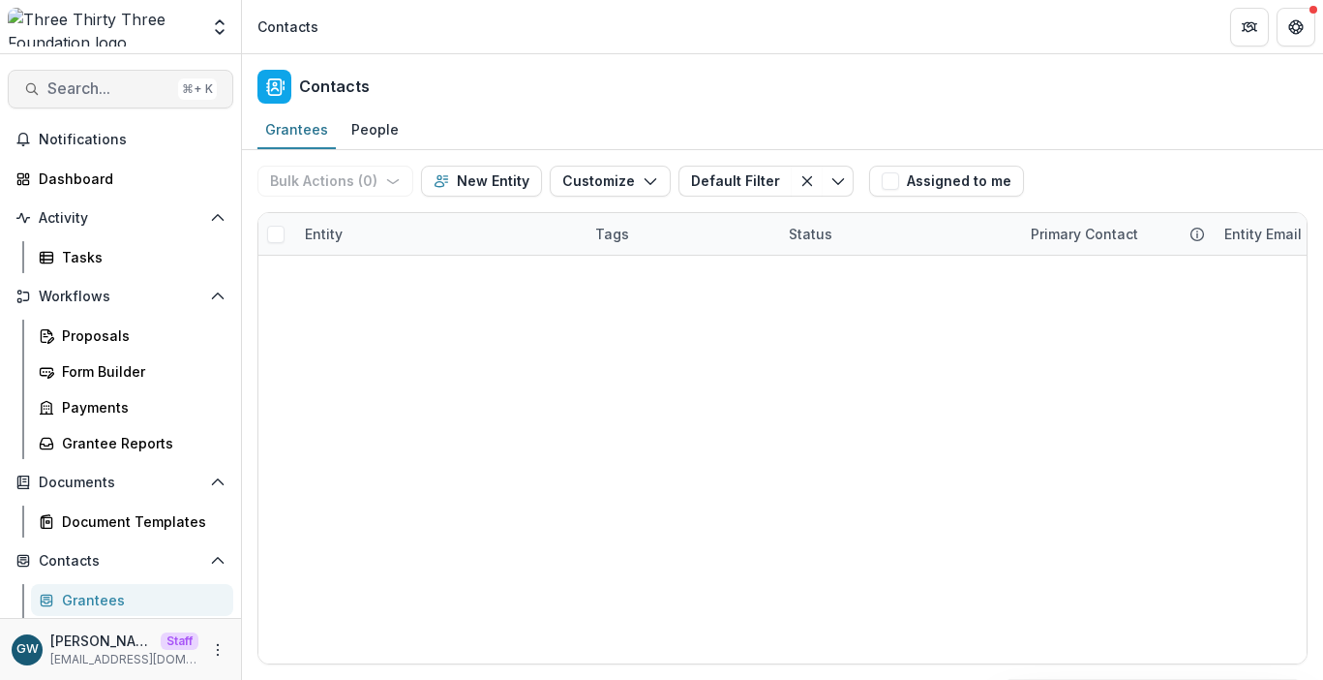
click at [131, 91] on span "Search..." at bounding box center [108, 88] width 123 height 18
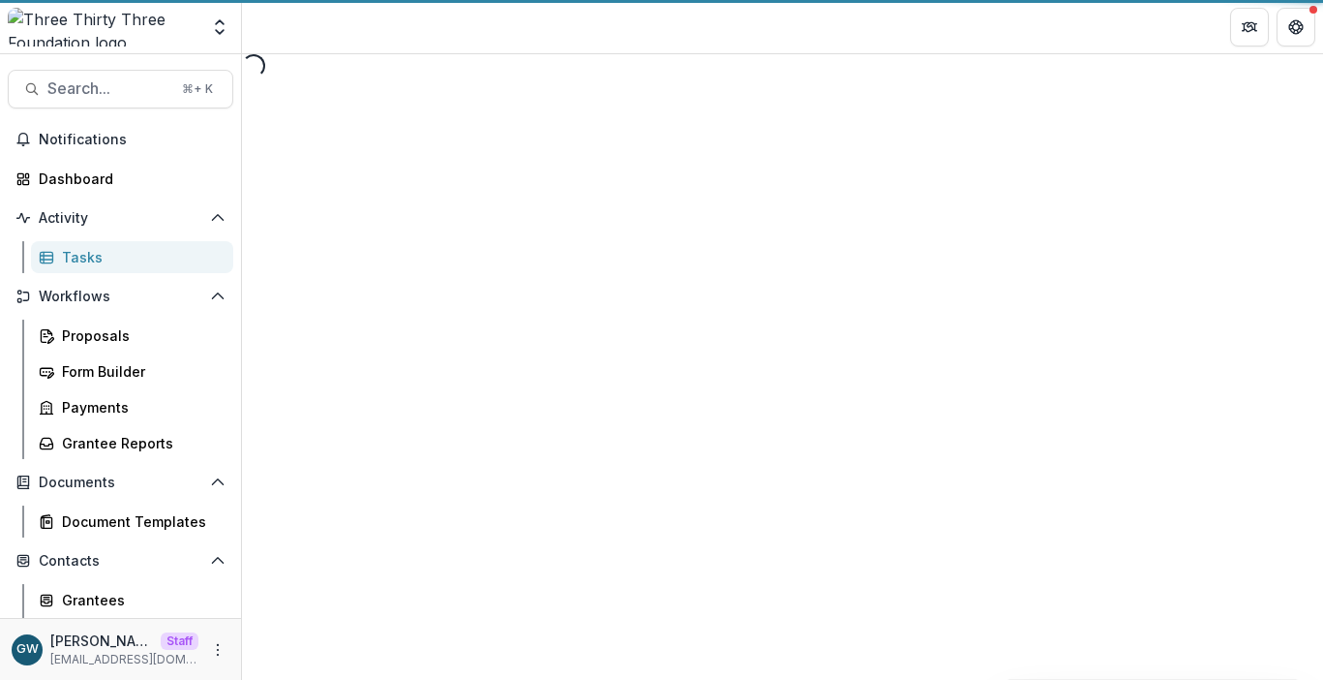
select select "********"
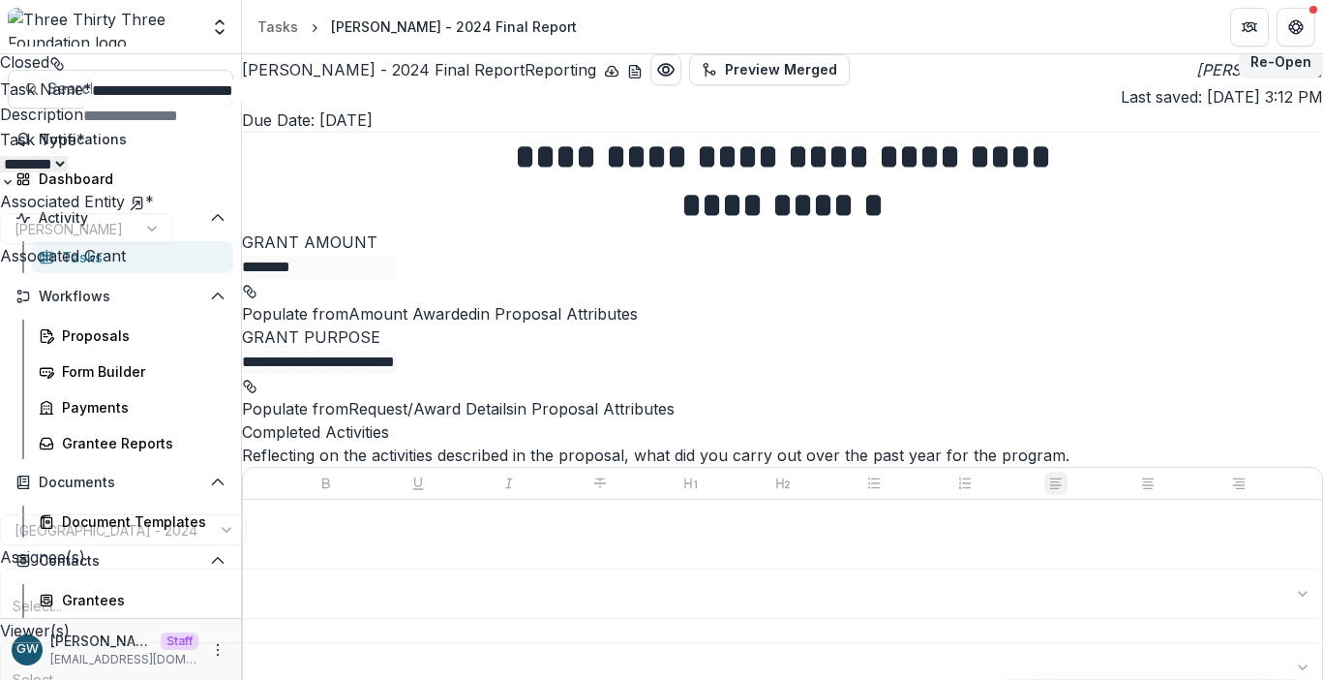
click at [15, 21] on icon "Close" at bounding box center [7, 13] width 15 height 15
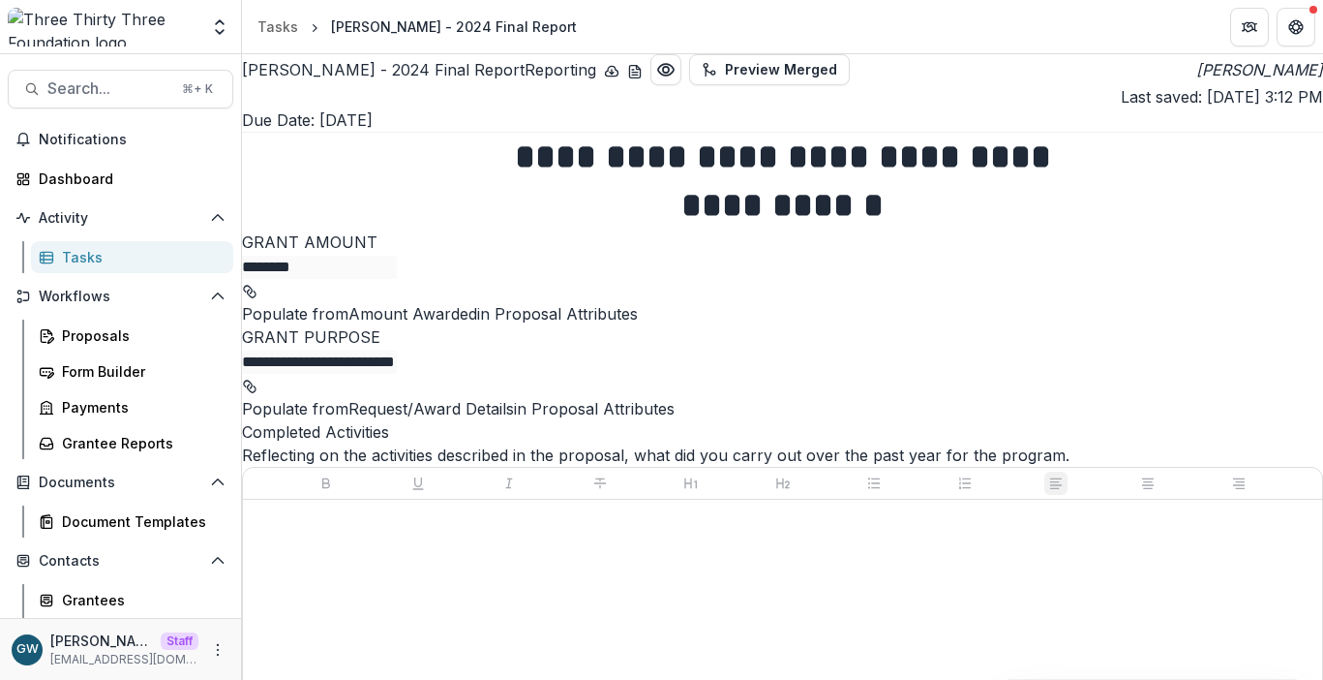
scroll to position [760, 0]
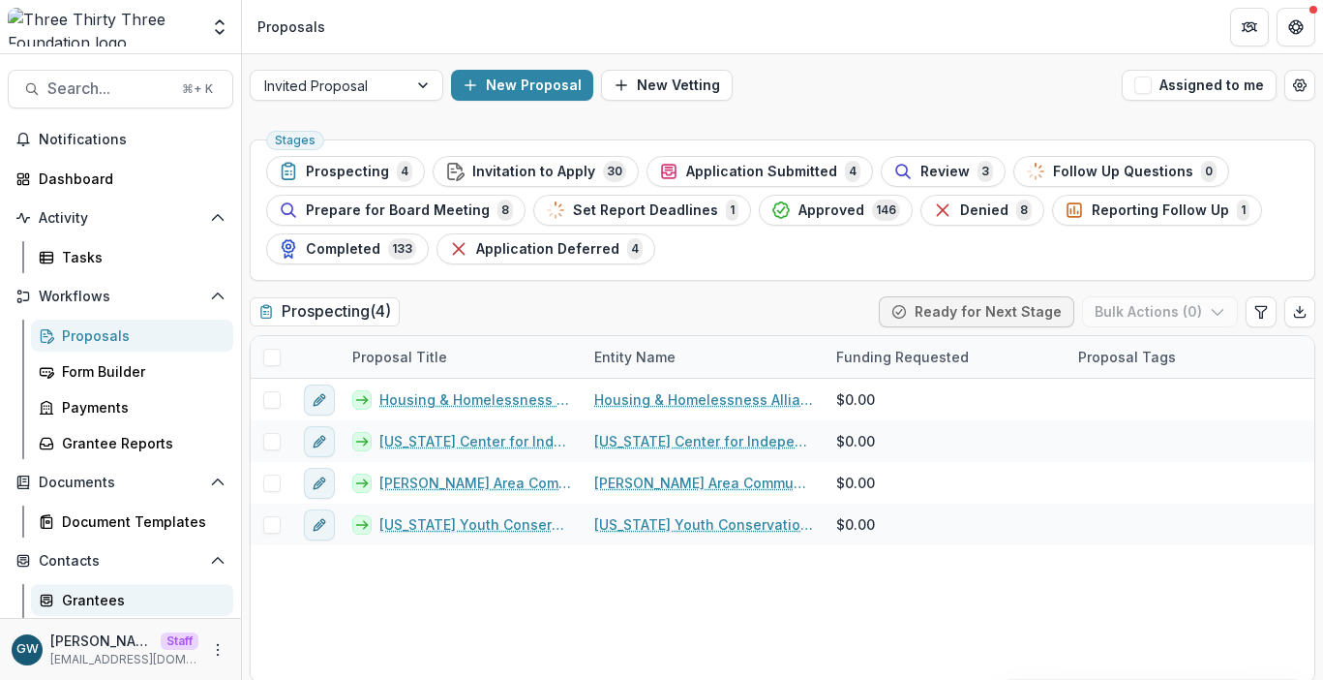
click at [97, 597] on div "Grantees" at bounding box center [140, 600] width 156 height 20
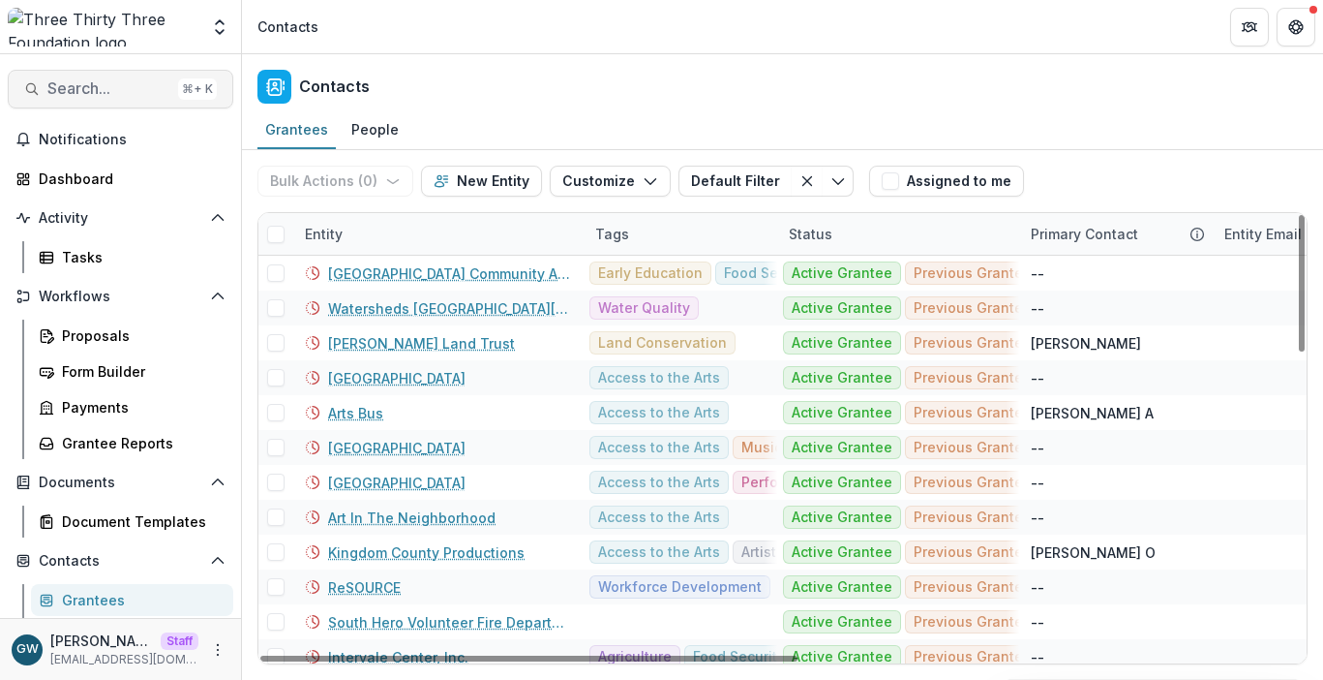
click at [115, 79] on span "Search..." at bounding box center [108, 88] width 123 height 18
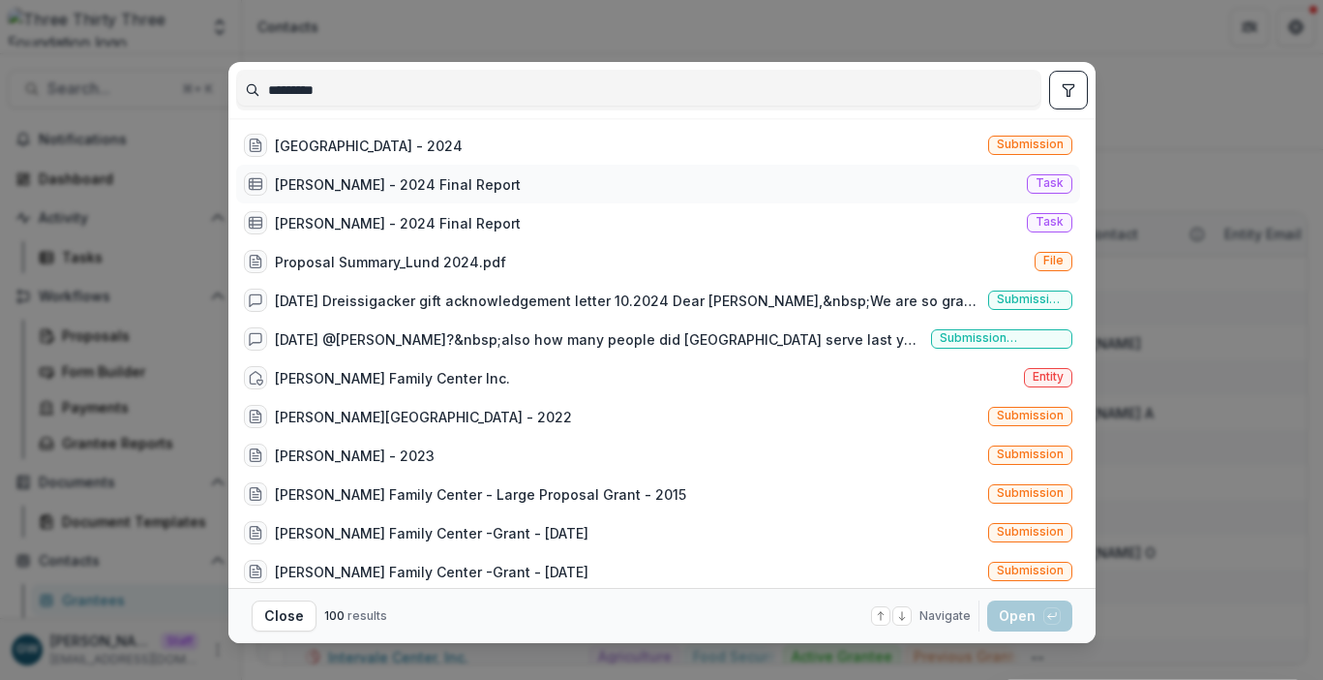
type input "*********"
click at [415, 181] on div "Lund - 2024 Final Report" at bounding box center [398, 184] width 246 height 20
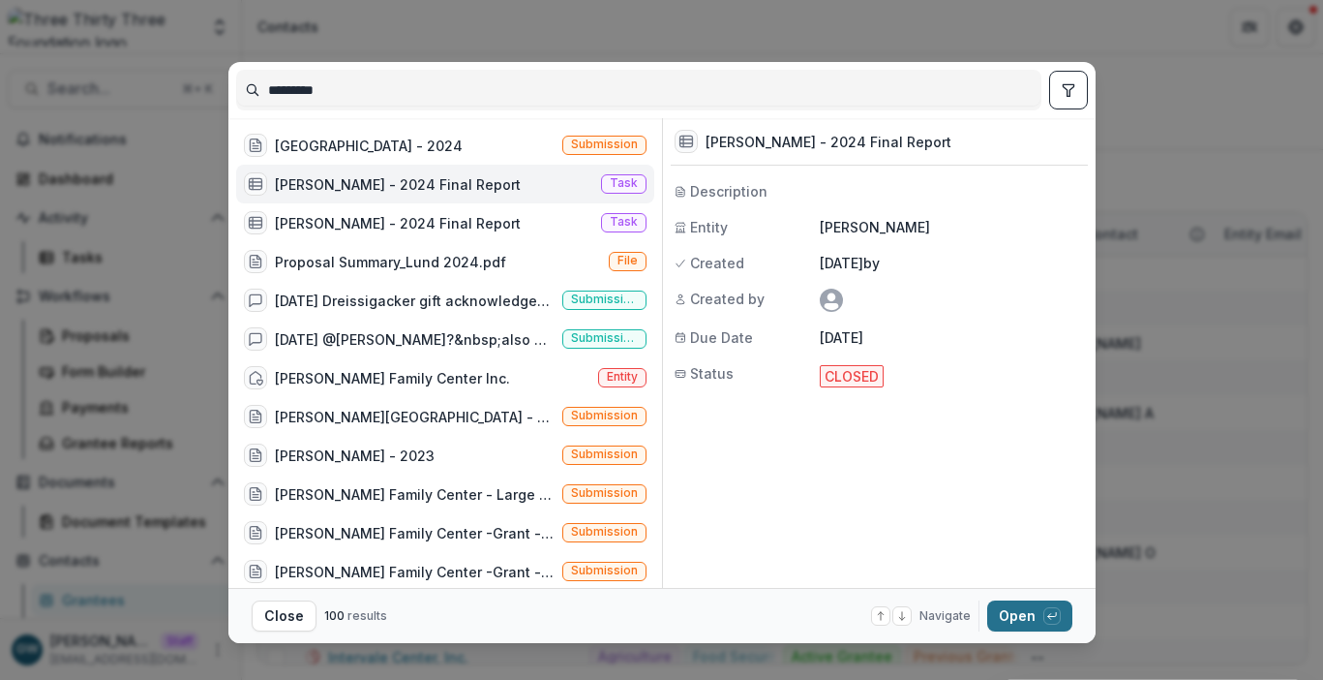
click at [1030, 620] on button "Open with enter key" at bounding box center [1029, 615] width 85 height 31
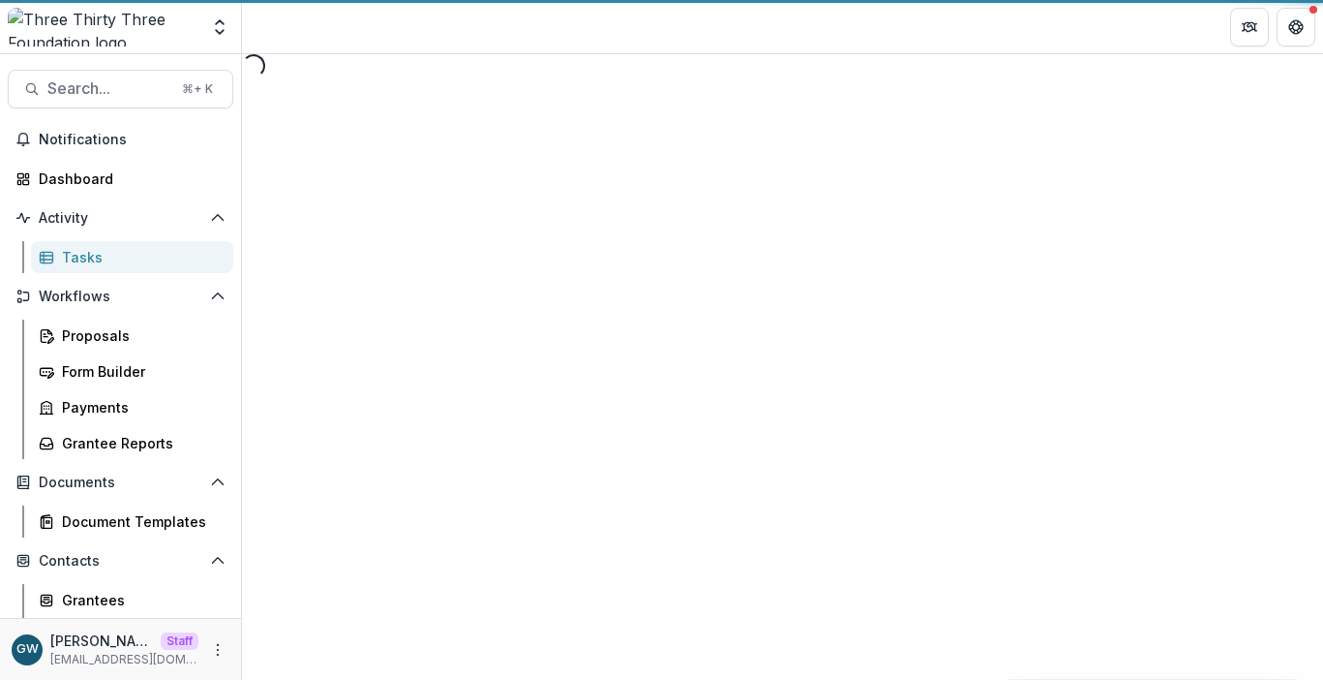
select select "********"
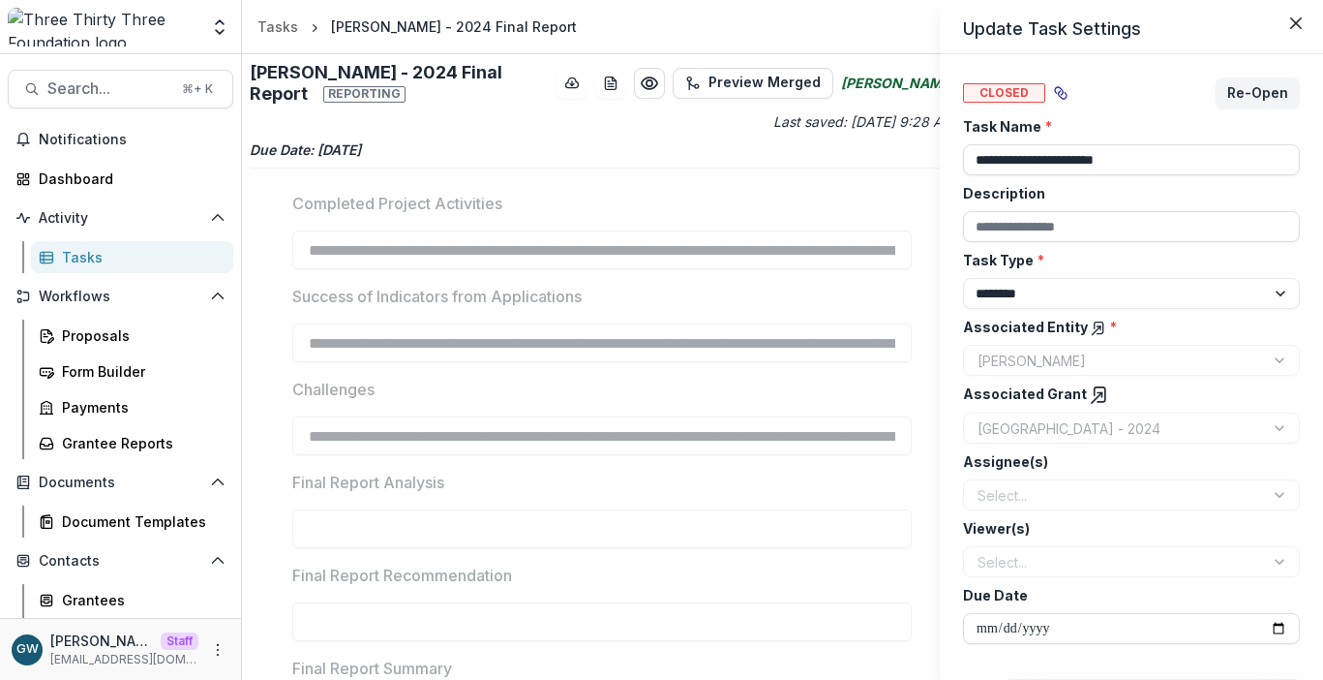
click at [670, 177] on div "**********" at bounding box center [661, 340] width 1323 height 680
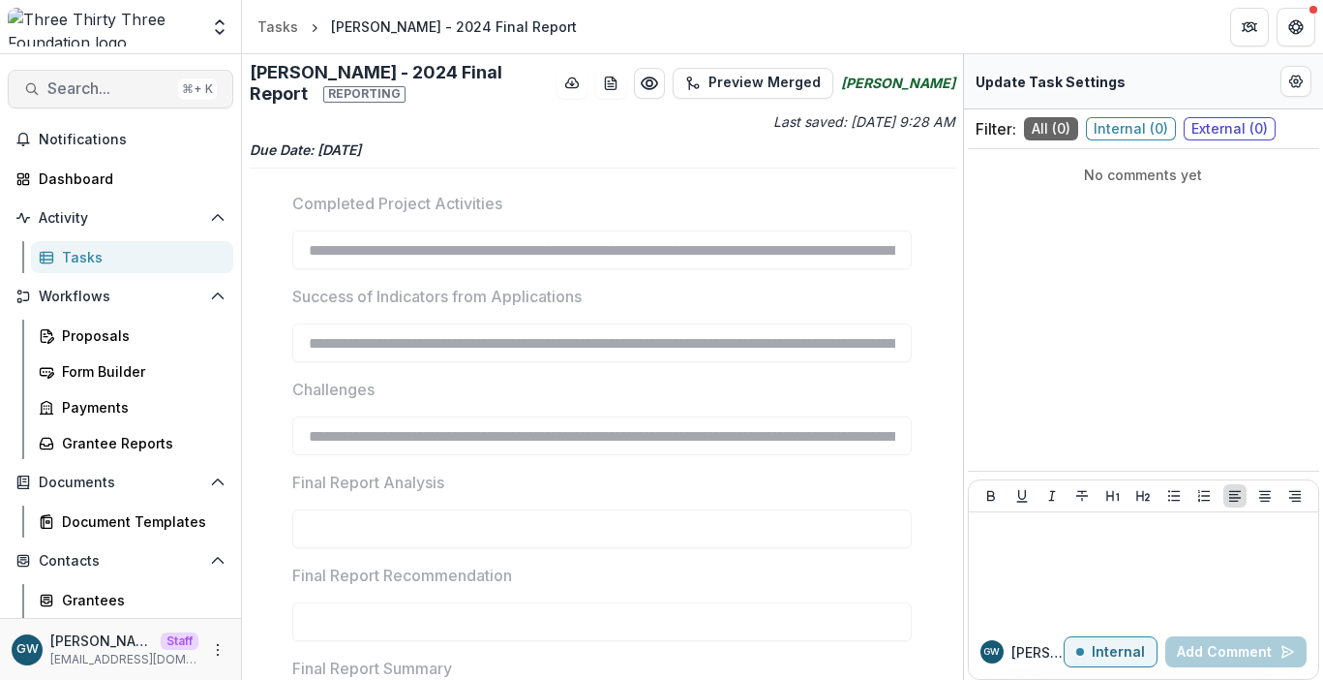
click at [107, 84] on span "Search..." at bounding box center [108, 88] width 123 height 18
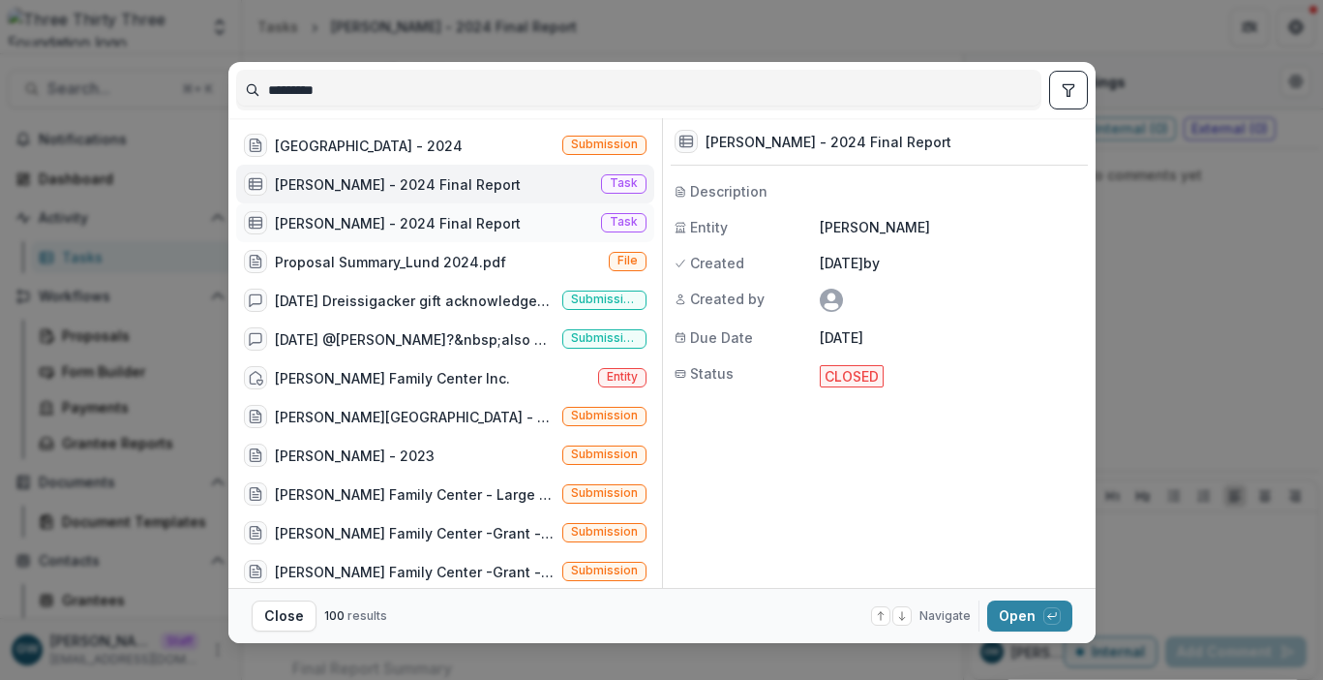
click at [390, 215] on div "Lund - 2024 Final Report" at bounding box center [398, 223] width 246 height 20
click at [1023, 612] on button "Open with enter key" at bounding box center [1029, 615] width 85 height 31
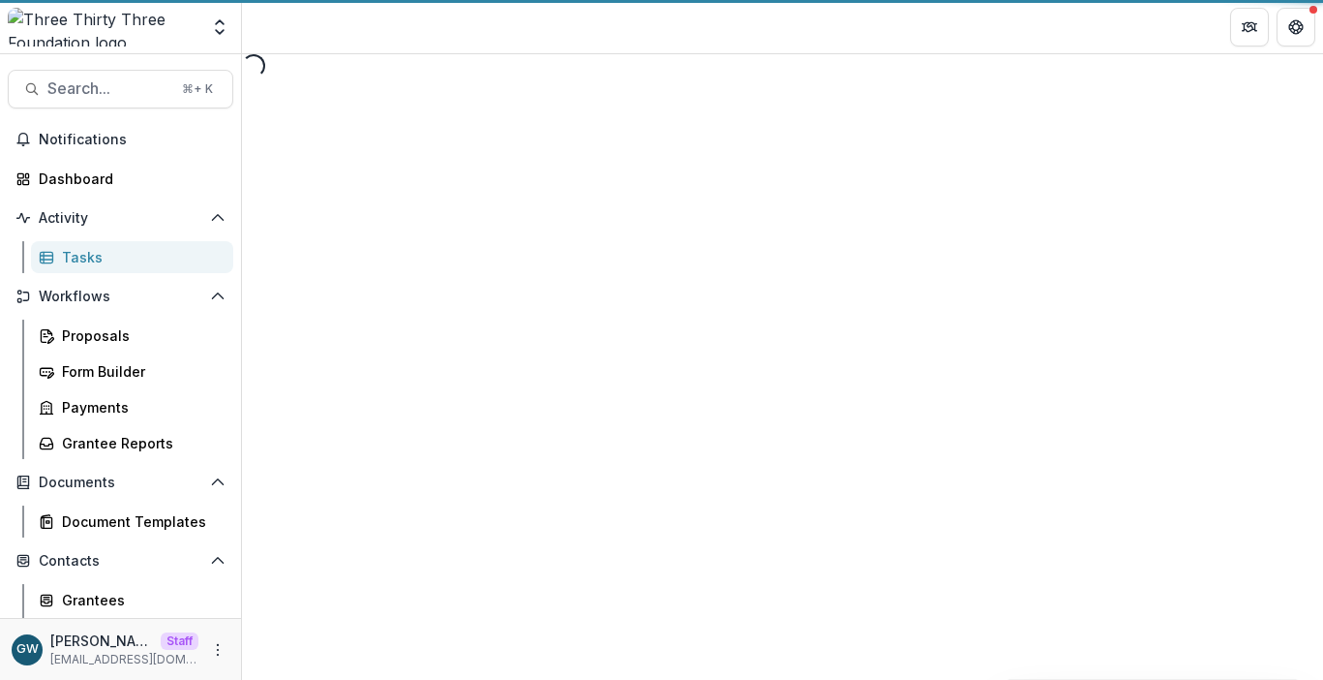
select select "********"
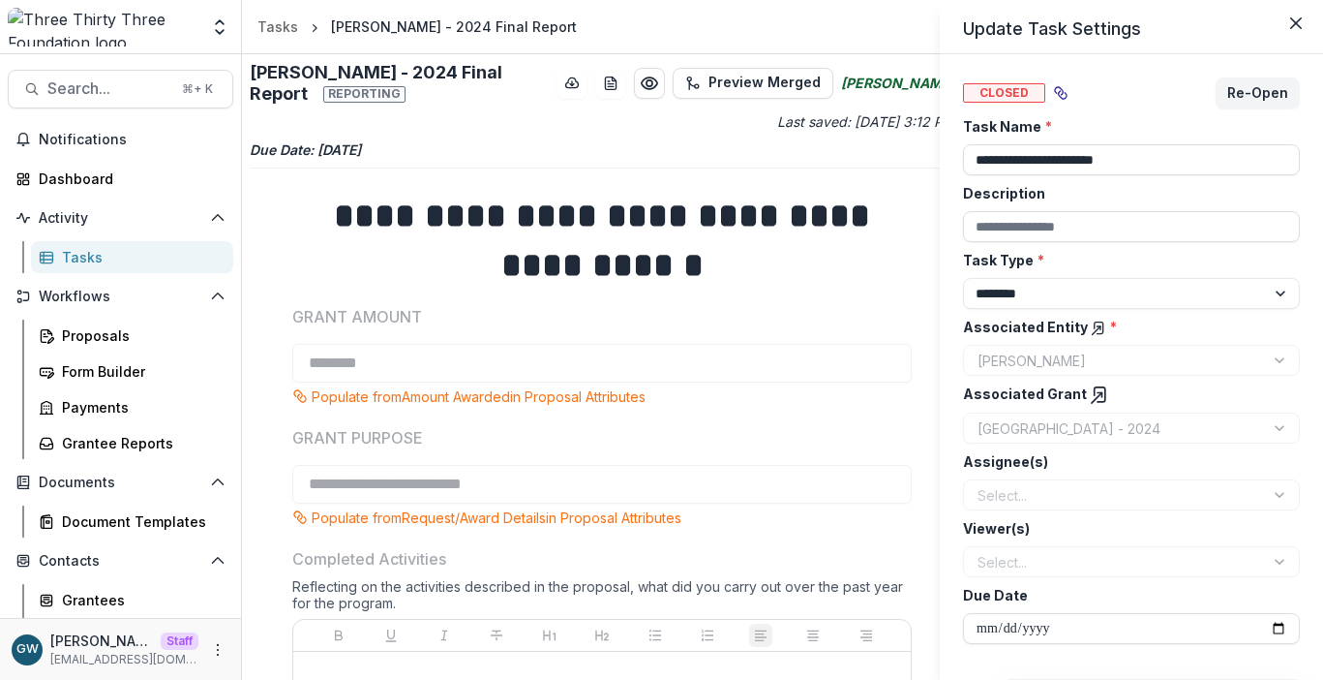
click at [340, 15] on div "**********" at bounding box center [661, 340] width 1323 height 680
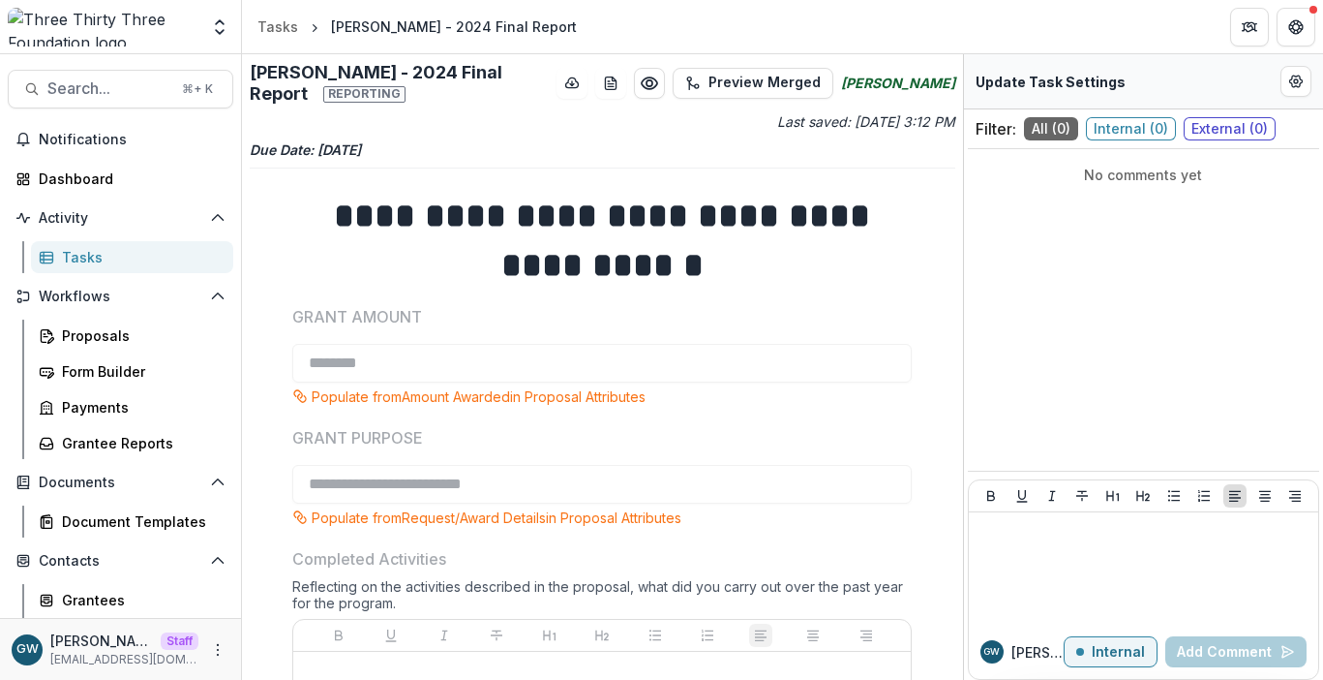
click at [349, 26] on div "Lund - 2024 Final Report" at bounding box center [454, 26] width 246 height 20
click at [87, 75] on button "Search... ⌘ + K" at bounding box center [121, 89] width 226 height 39
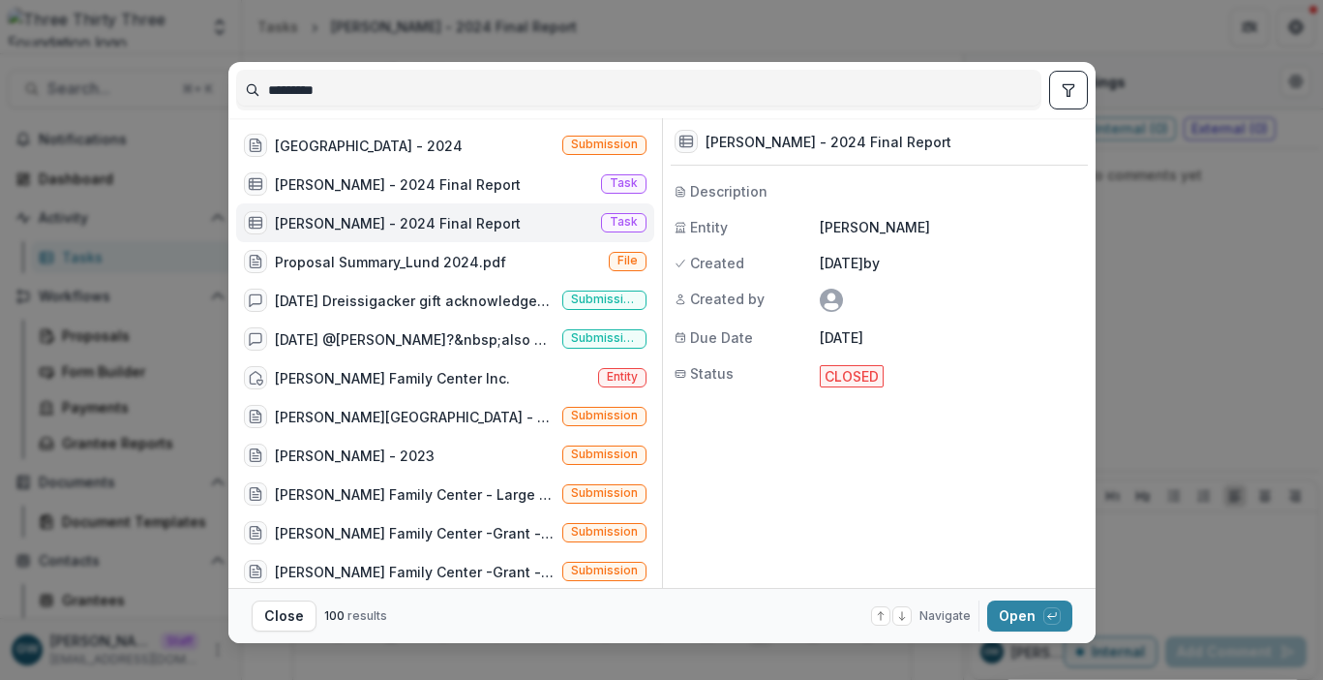
click at [314, 91] on input "*********" at bounding box center [639, 90] width 804 height 31
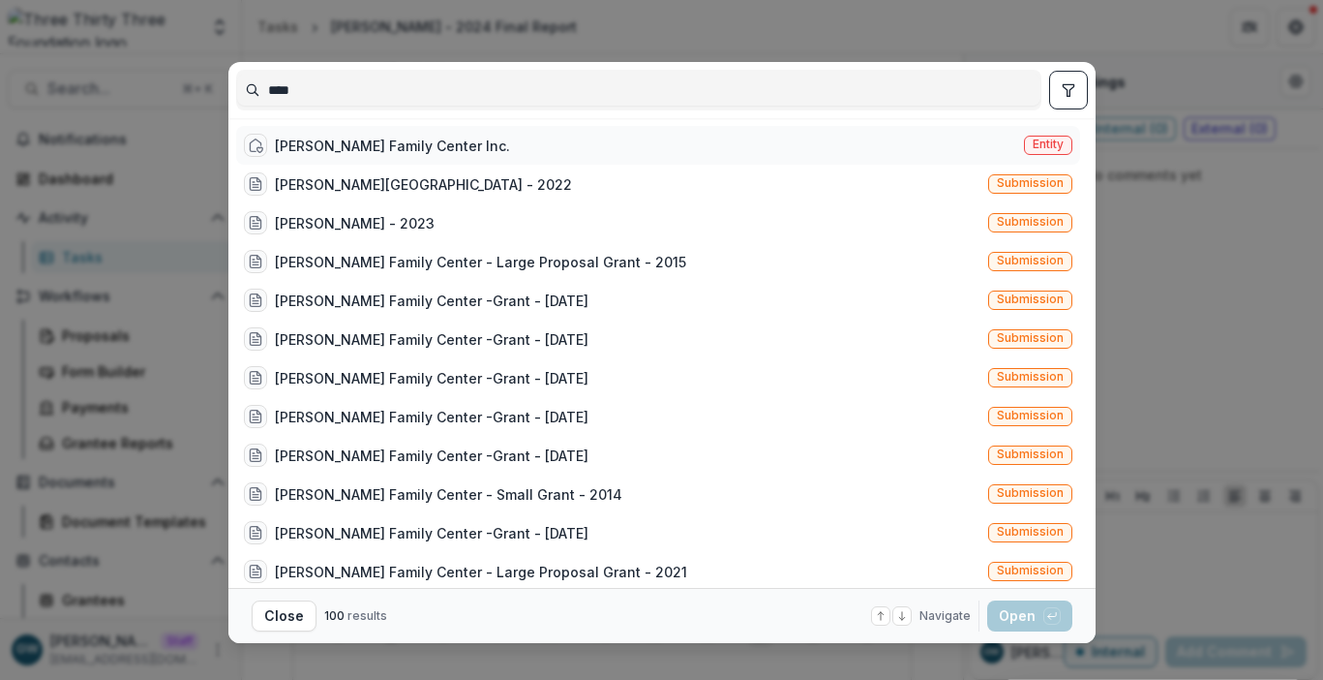
type input "****"
click at [345, 153] on div "Lund Family Center Inc." at bounding box center [392, 146] width 235 height 20
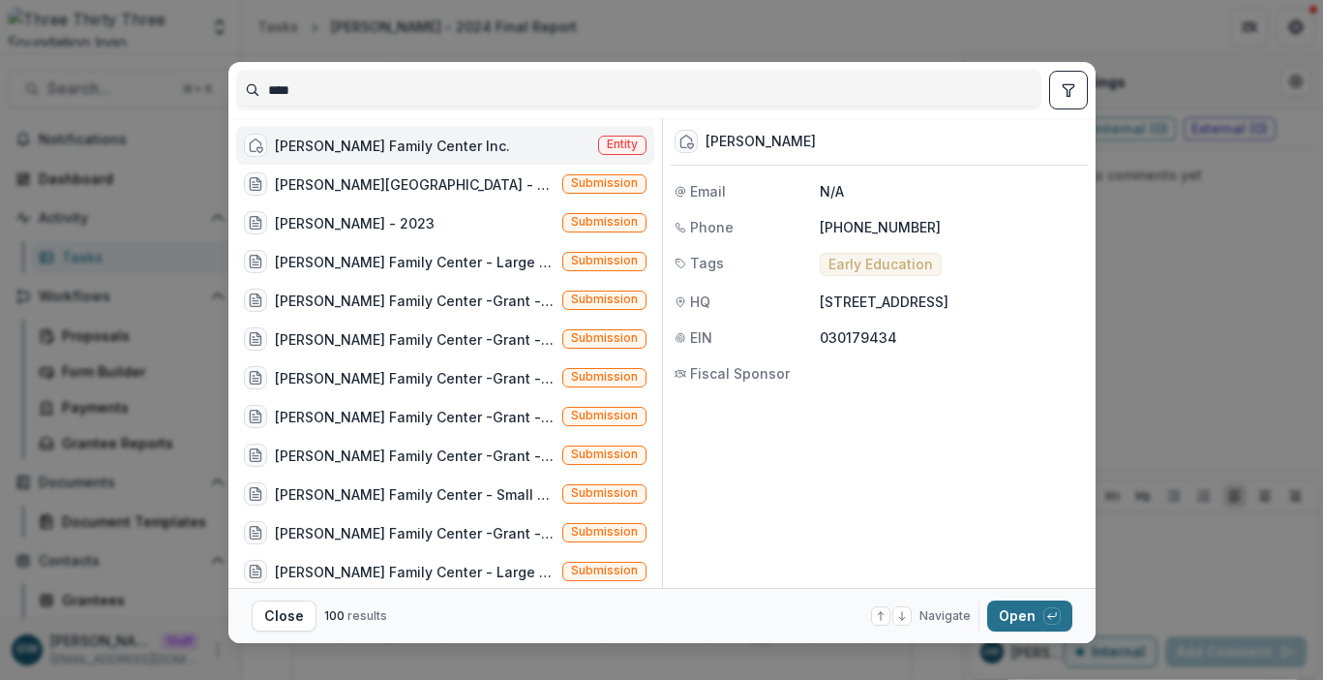
click at [1052, 621] on icon "button" at bounding box center [1053, 616] width 12 height 12
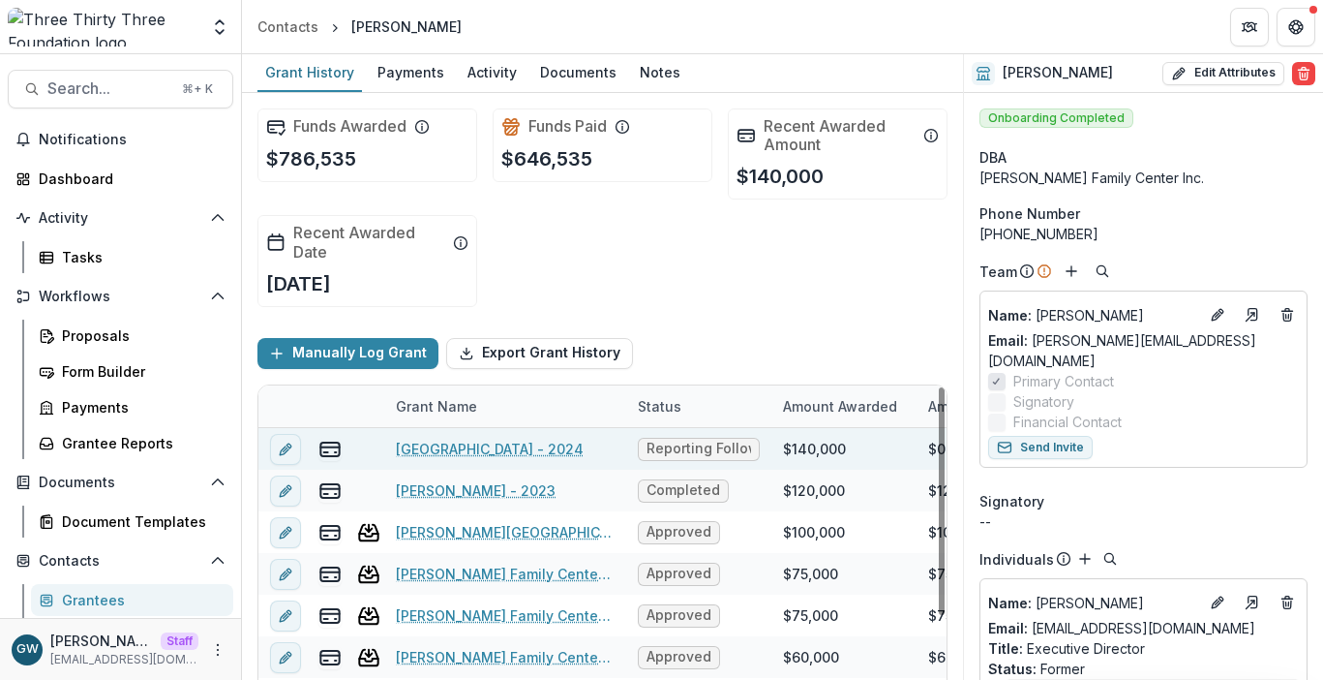
click at [464, 443] on link "Lund - 2024" at bounding box center [490, 449] width 188 height 20
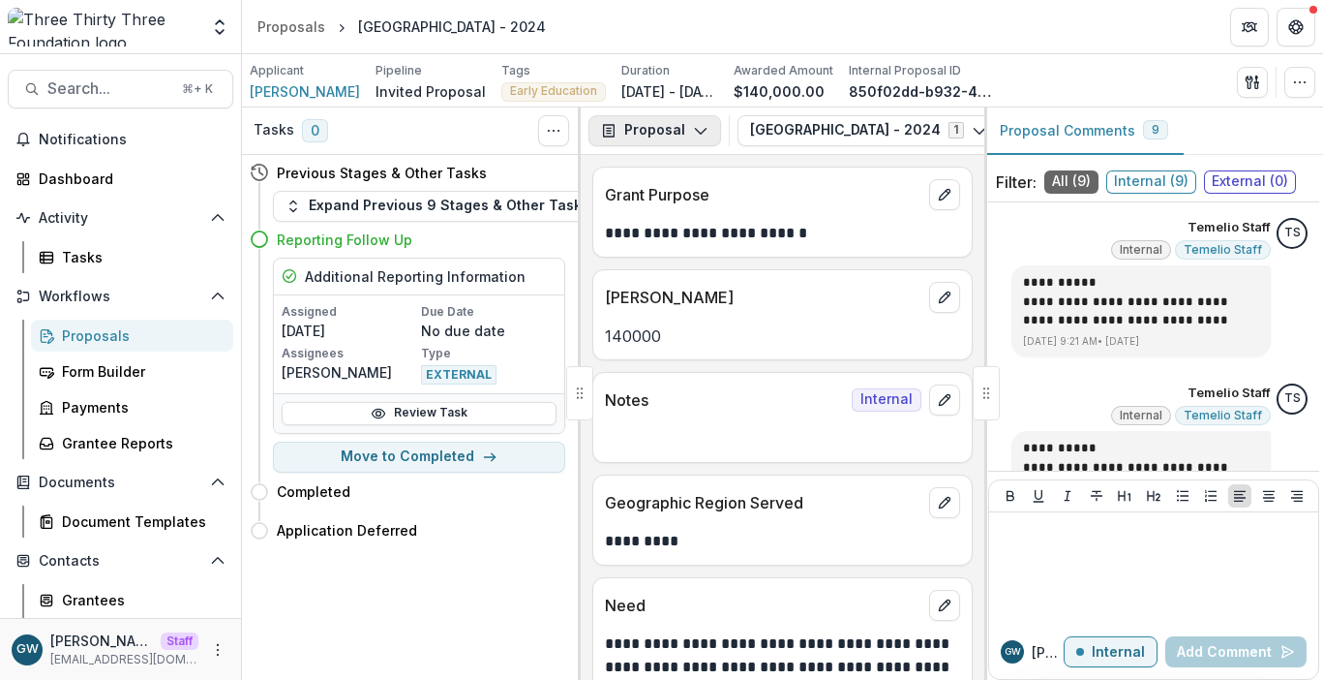
click at [649, 131] on button "Proposal" at bounding box center [655, 130] width 133 height 31
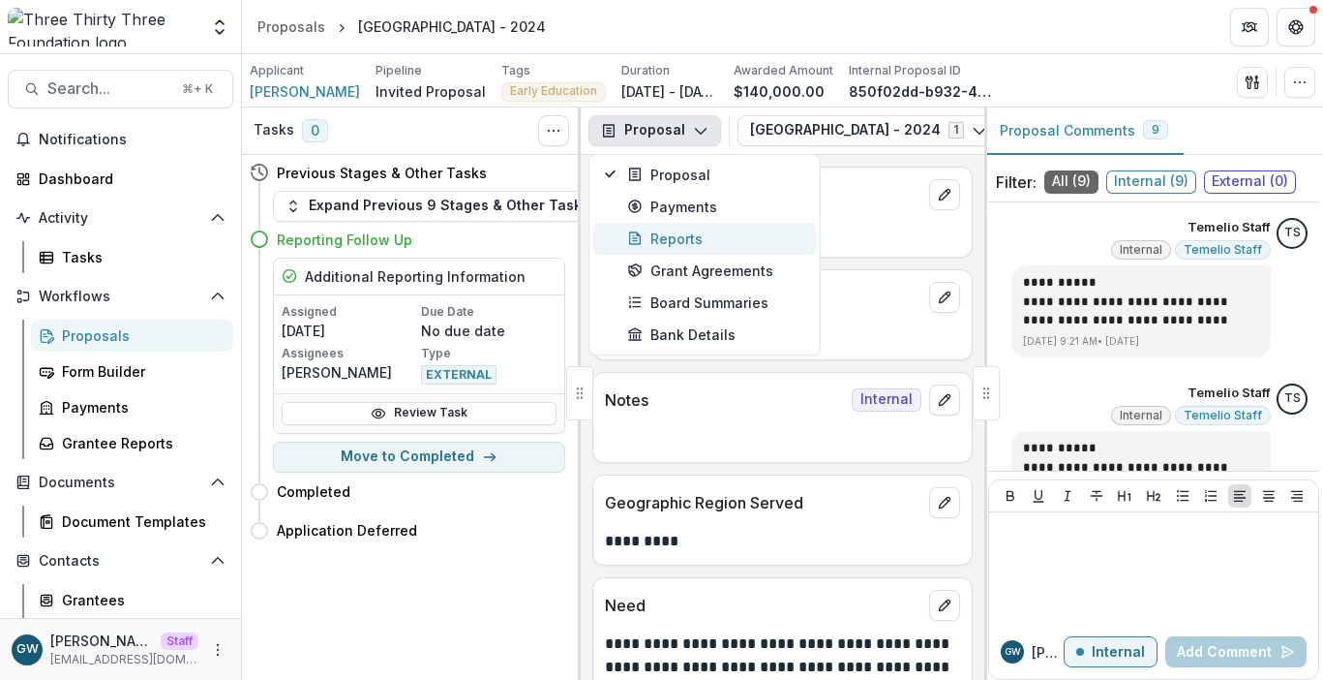
click at [670, 228] on div "Reports" at bounding box center [715, 238] width 177 height 20
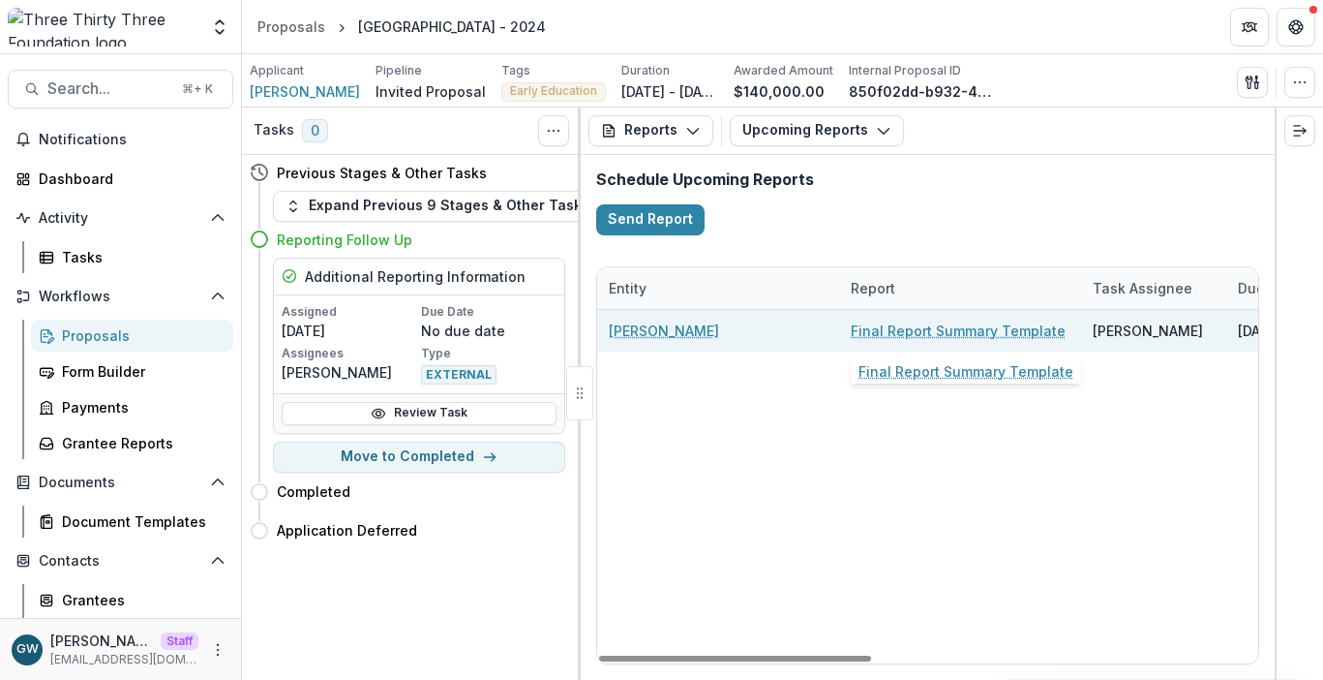
click at [870, 330] on link "Final Report Summary Template" at bounding box center [958, 330] width 215 height 20
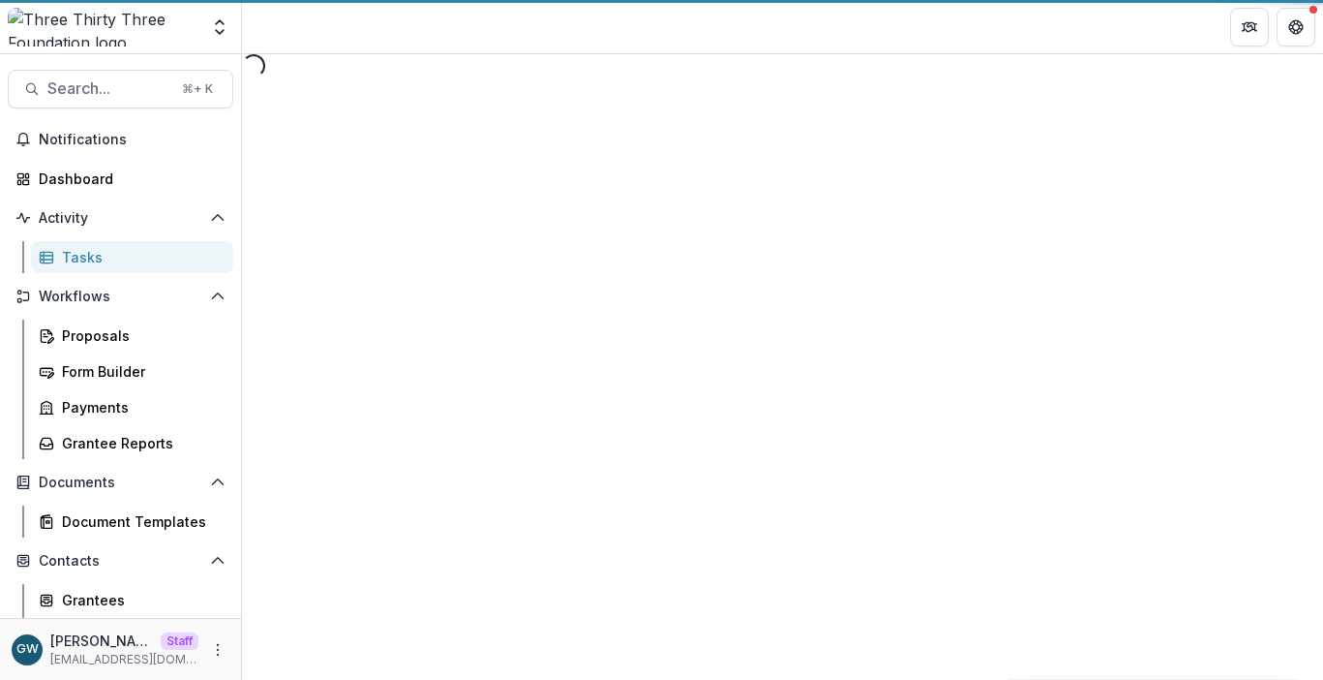
select select "********"
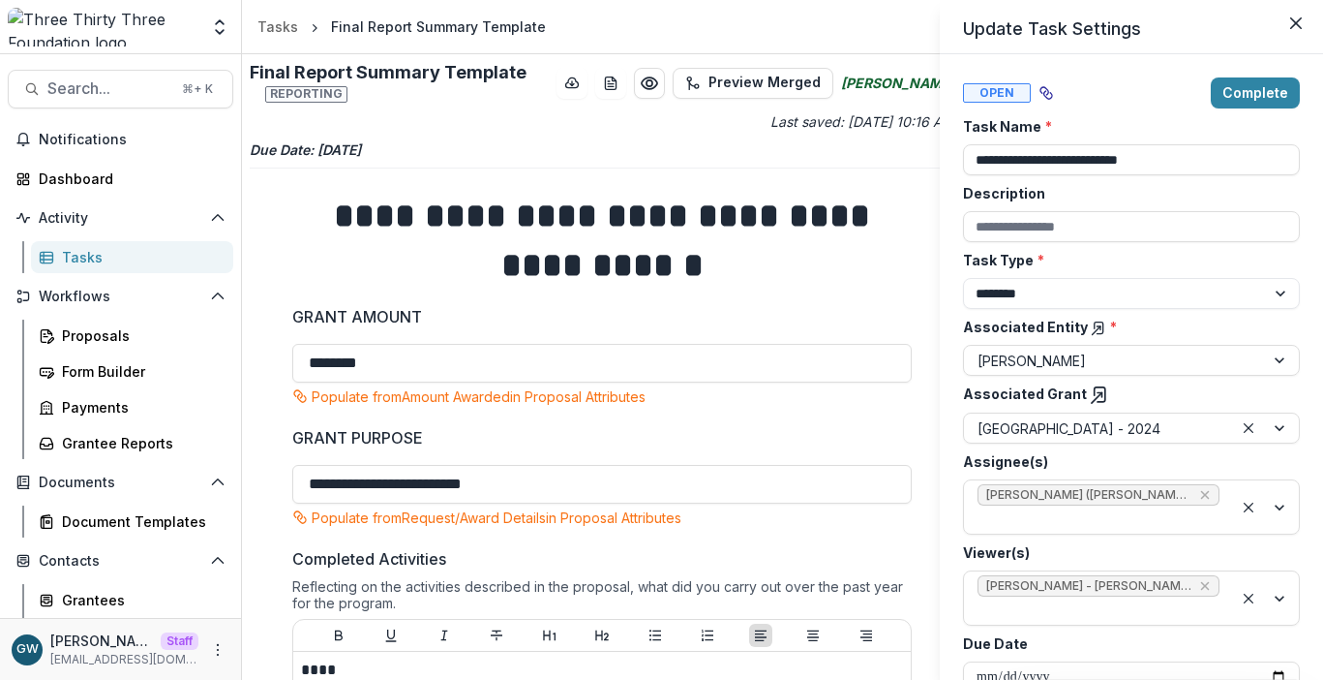
click at [259, 401] on div "**********" at bounding box center [661, 340] width 1323 height 680
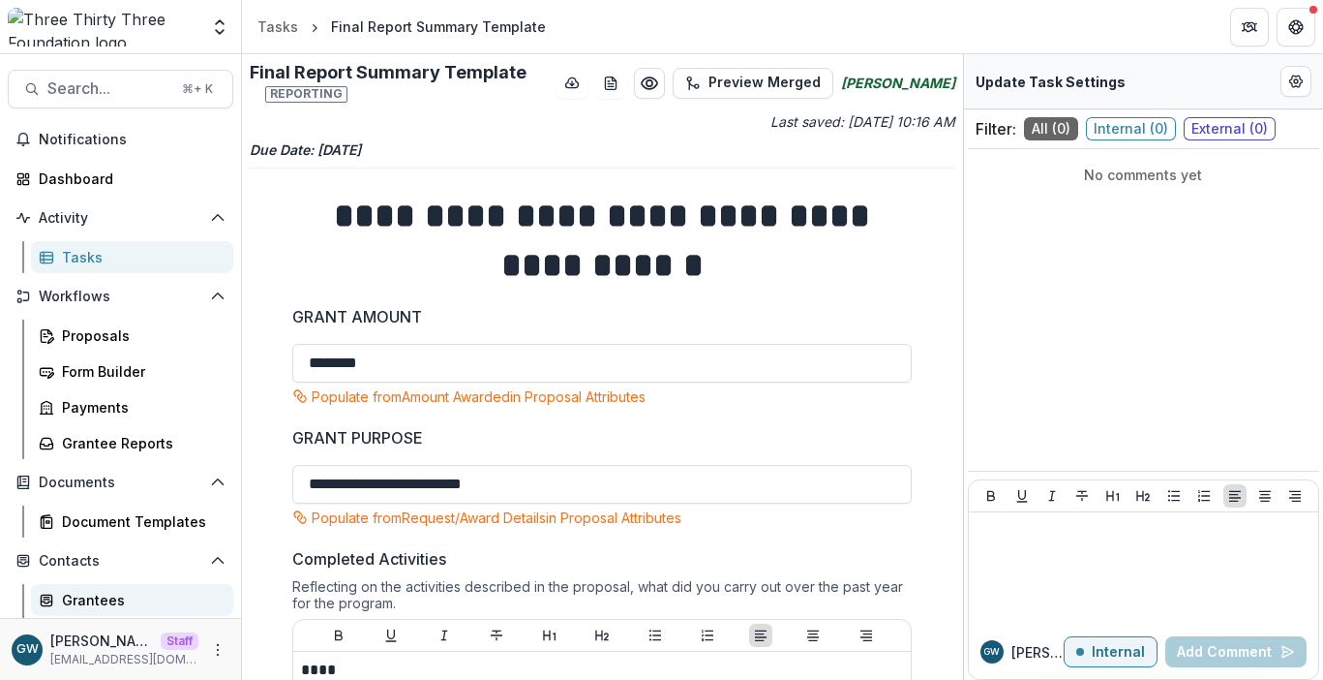
click at [82, 590] on div "Grantees" at bounding box center [140, 600] width 156 height 20
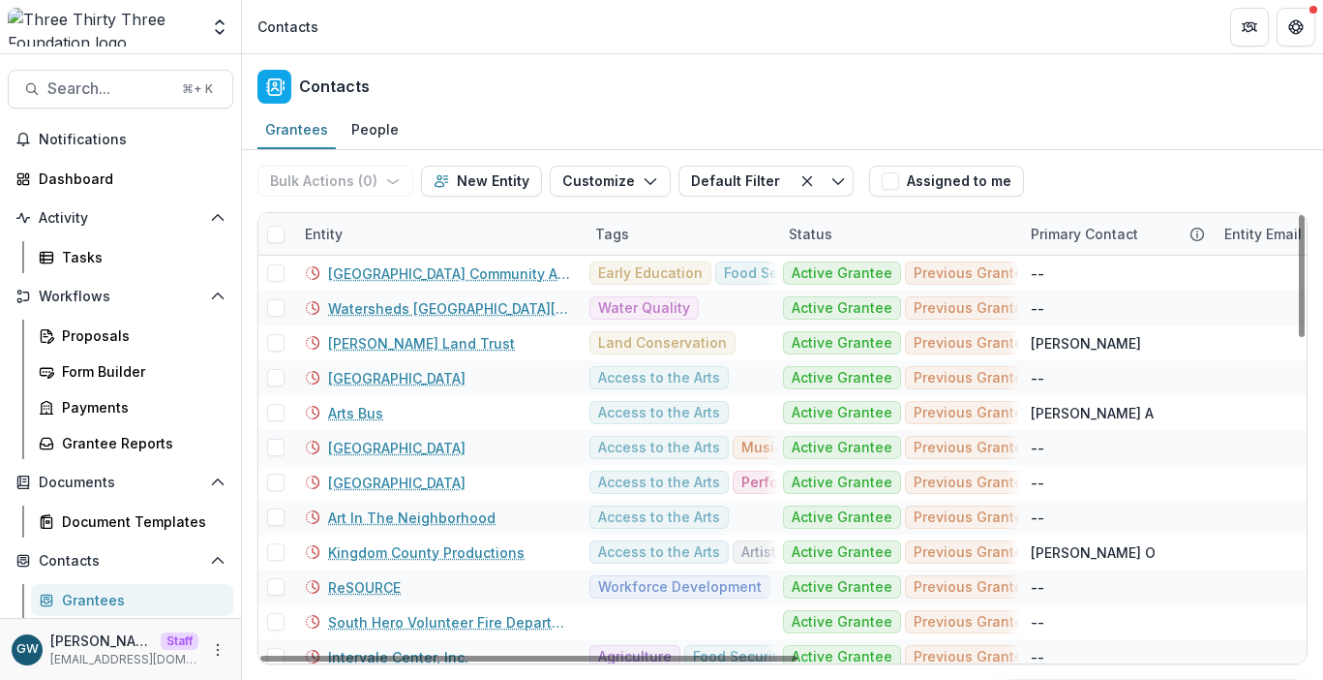
click at [371, 229] on div "Entity" at bounding box center [438, 234] width 290 height 42
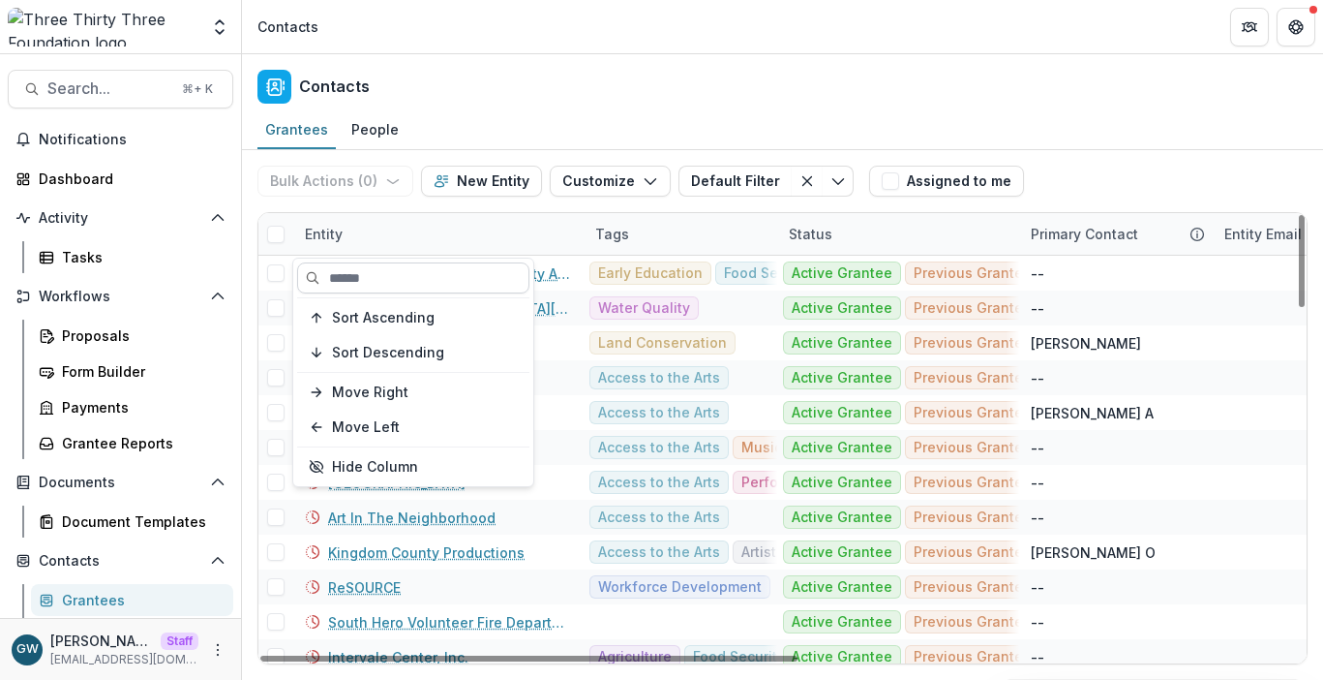
click at [380, 275] on input at bounding box center [413, 277] width 232 height 31
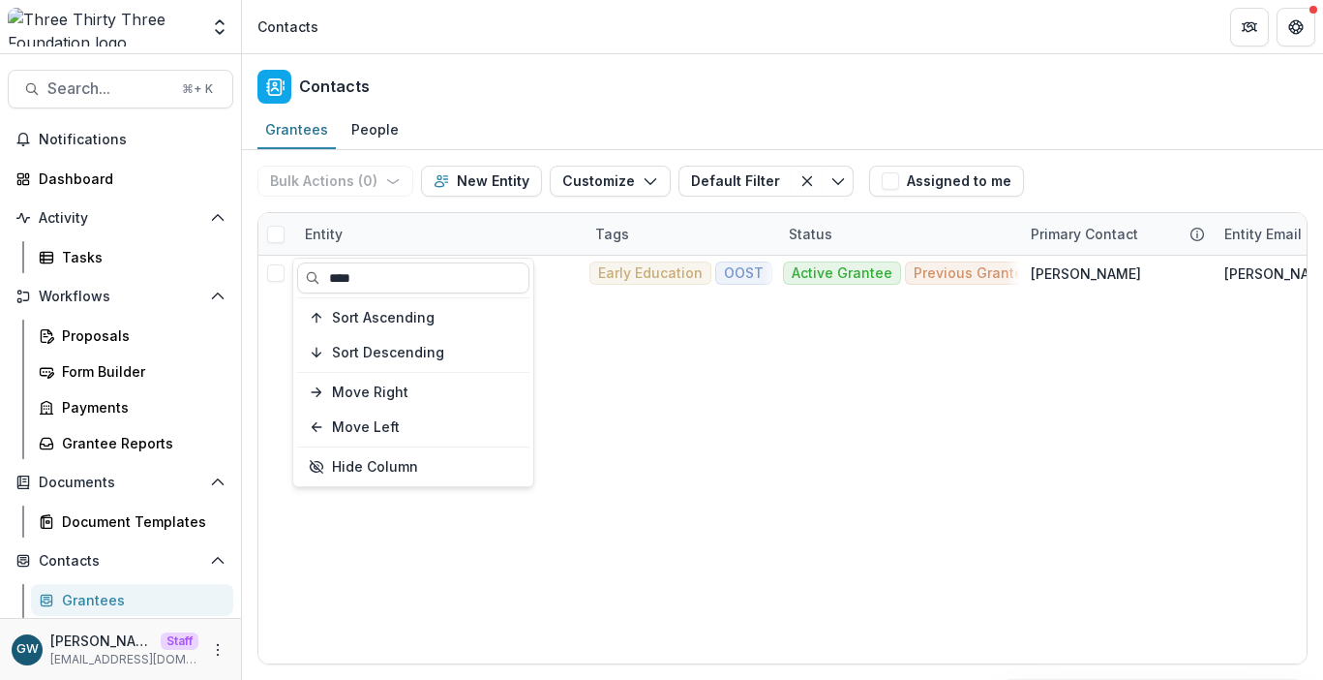
type input "****"
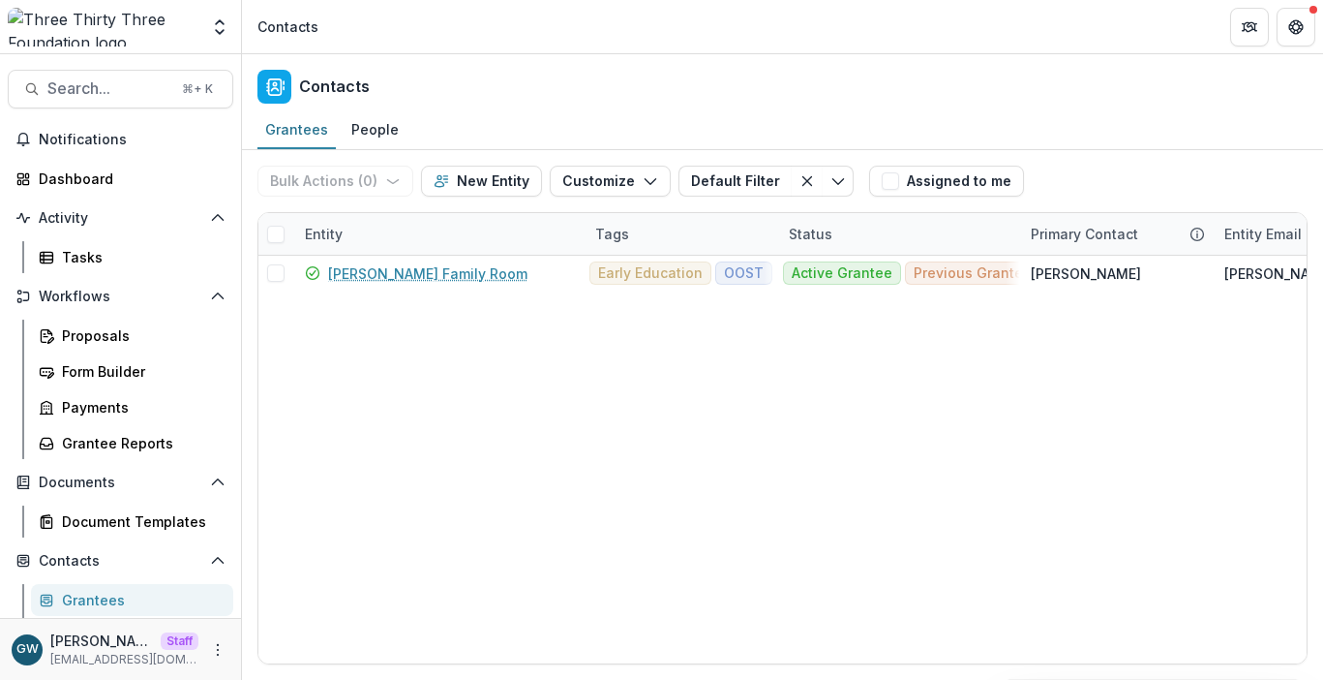
drag, startPoint x: 1138, startPoint y: 133, endPoint x: 726, endPoint y: 265, distance: 432.3
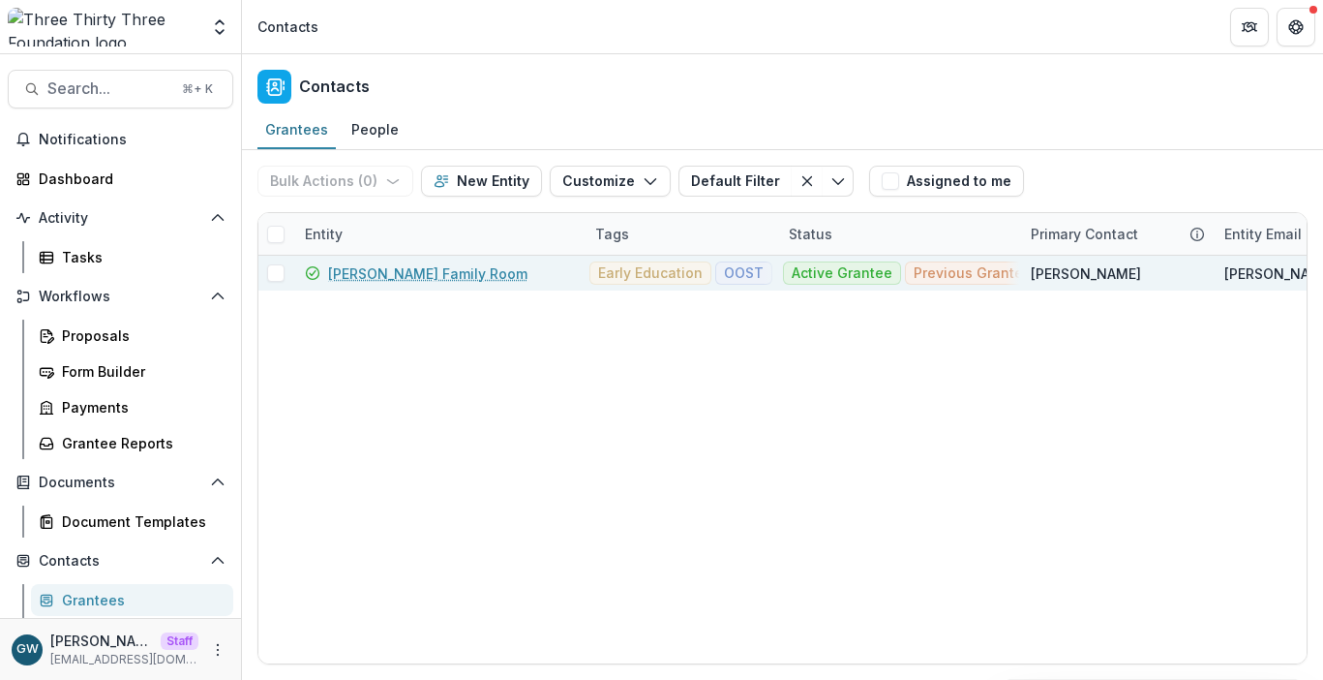
click at [1138, 134] on div "Grantees People" at bounding box center [782, 130] width 1081 height 39
click at [373, 278] on link "Janet S. Munt Family Room" at bounding box center [427, 273] width 199 height 20
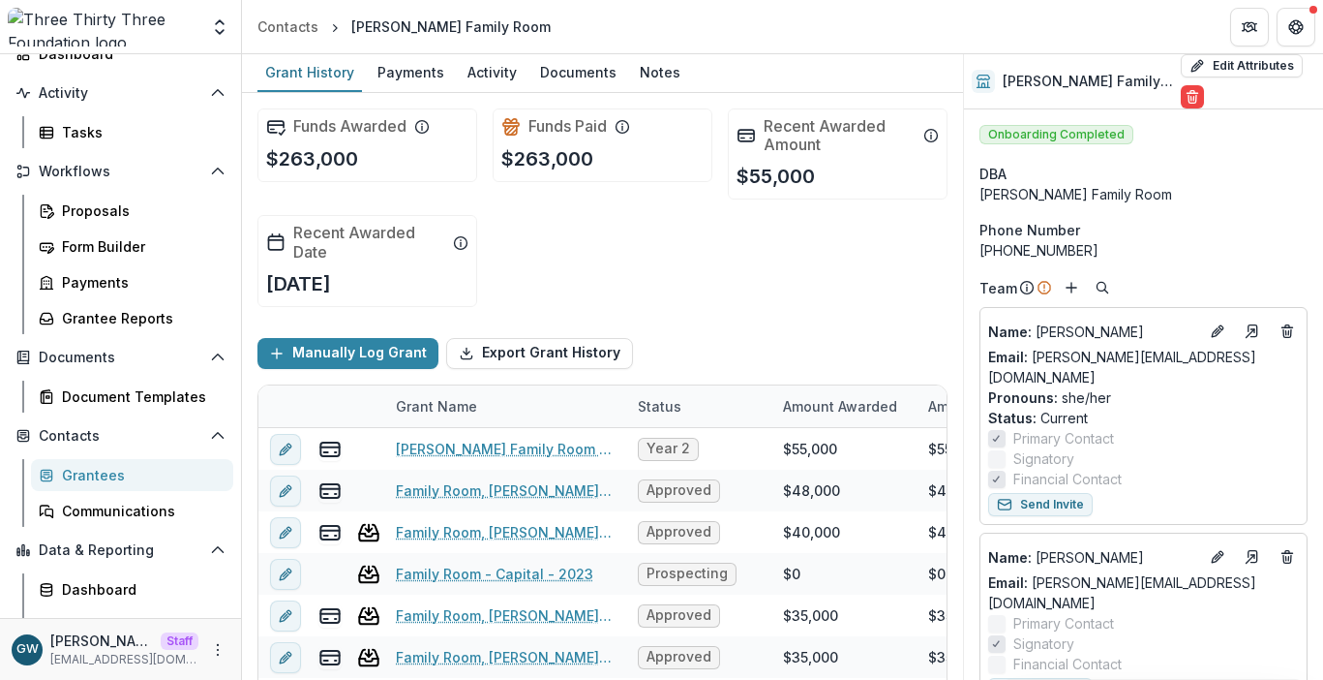
scroll to position [148, 0]
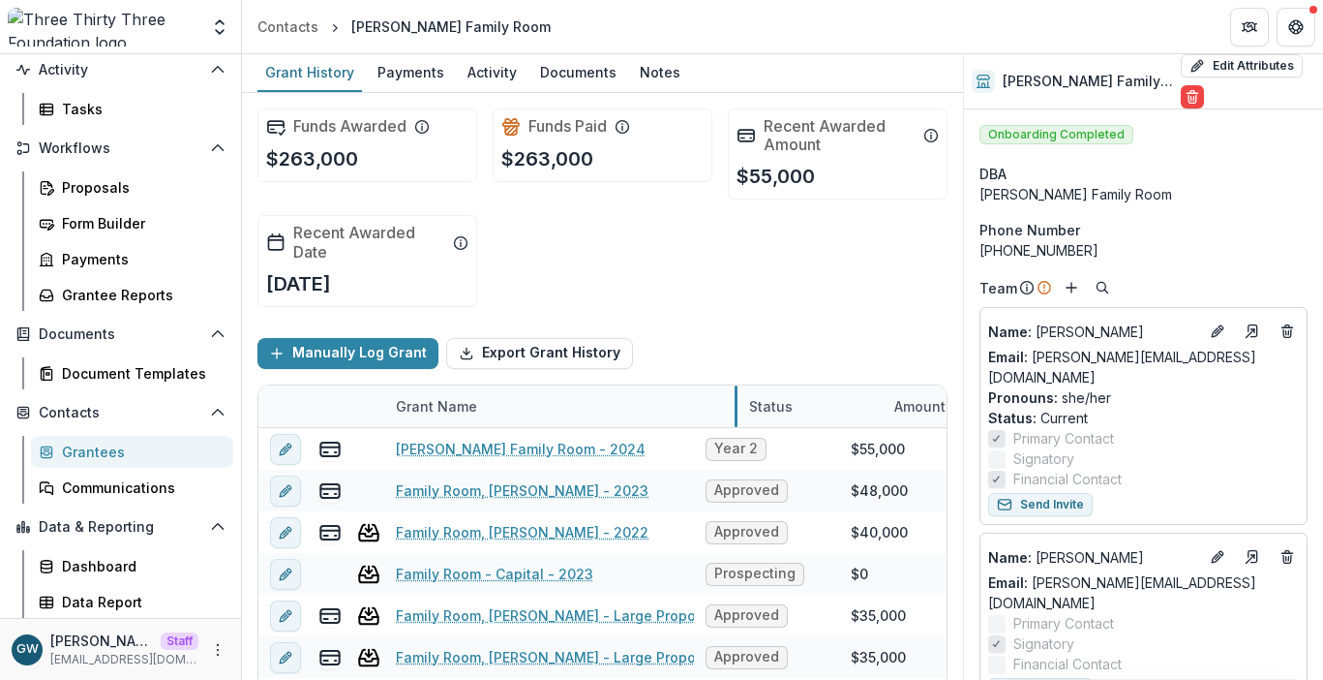
drag, startPoint x: 623, startPoint y: 410, endPoint x: 748, endPoint y: 408, distance: 124.9
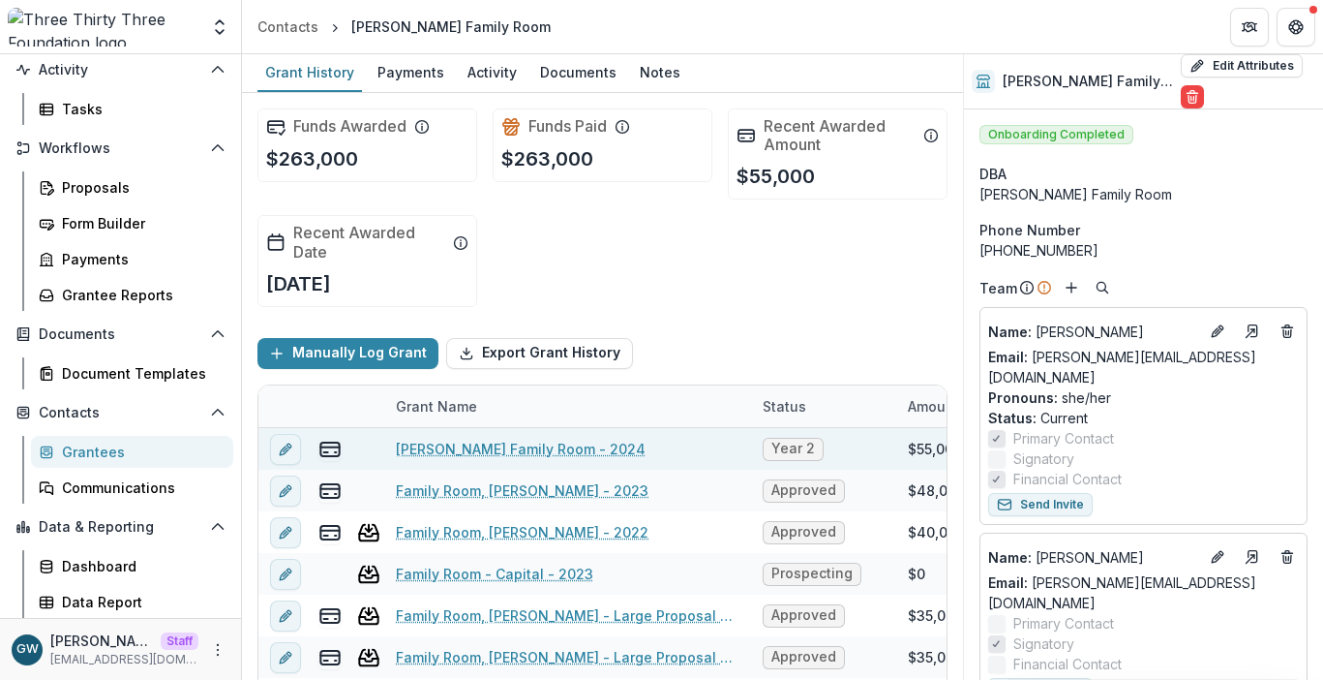
click at [579, 449] on link "Janet S. Munt Family Room - 2024" at bounding box center [521, 449] width 250 height 20
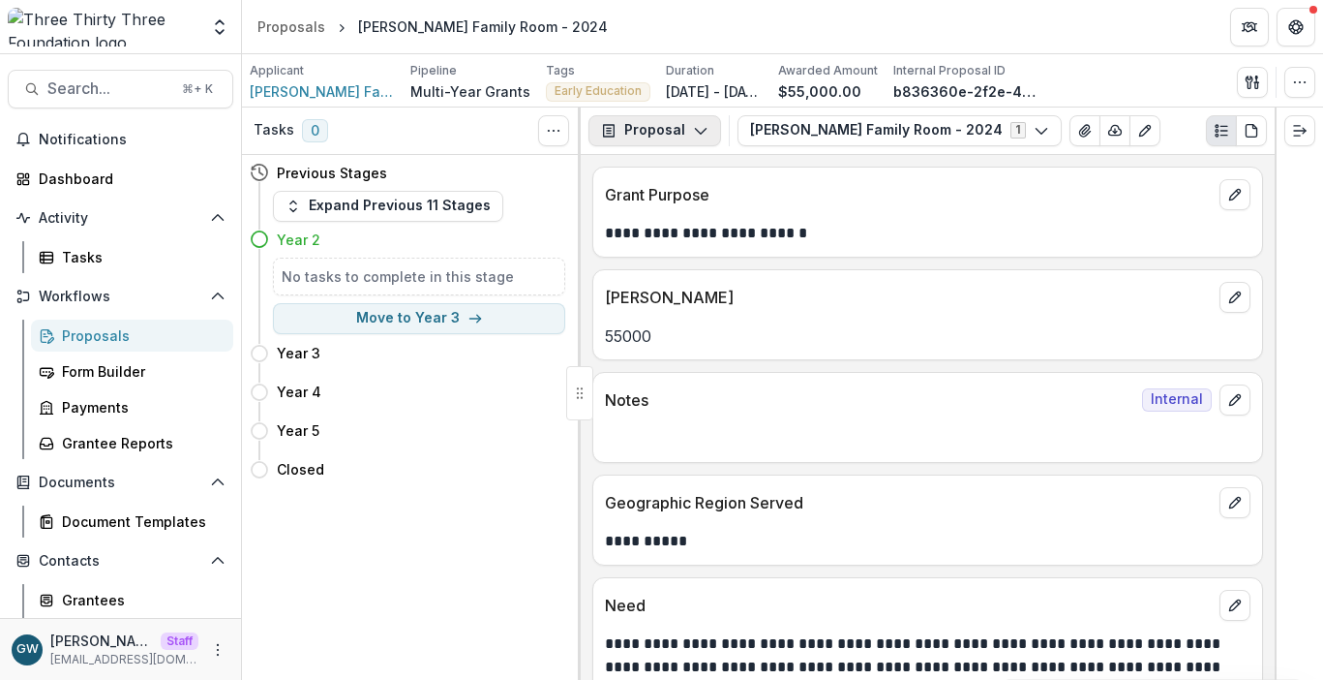
click at [667, 117] on button "Proposal" at bounding box center [655, 130] width 133 height 31
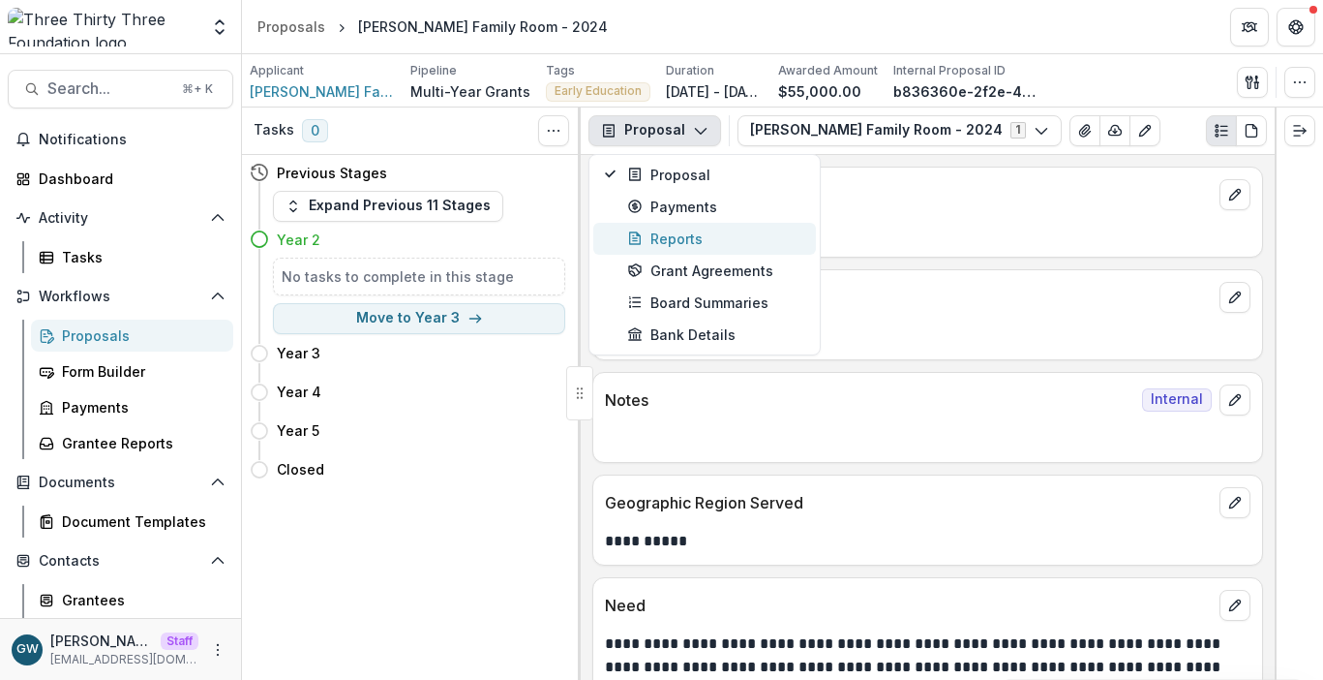
click at [669, 230] on div "Reports" at bounding box center [715, 238] width 177 height 20
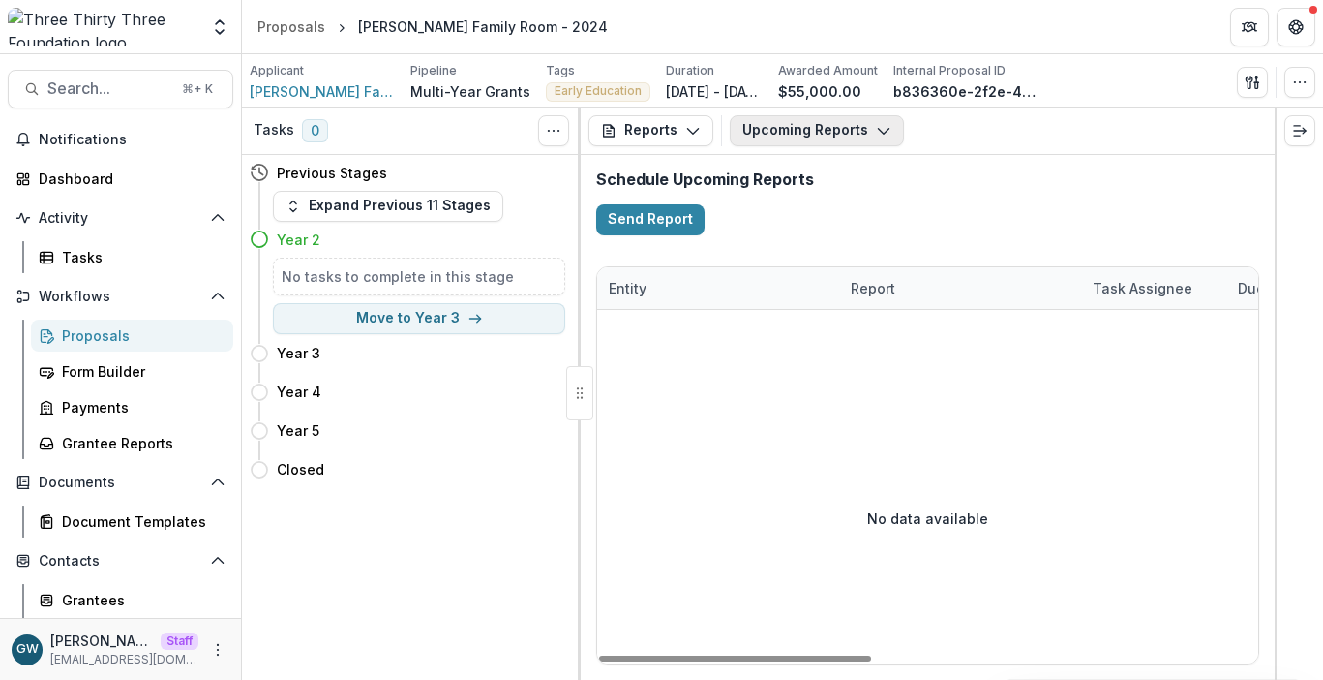
click at [809, 136] on button "Upcoming Reports" at bounding box center [817, 130] width 174 height 31
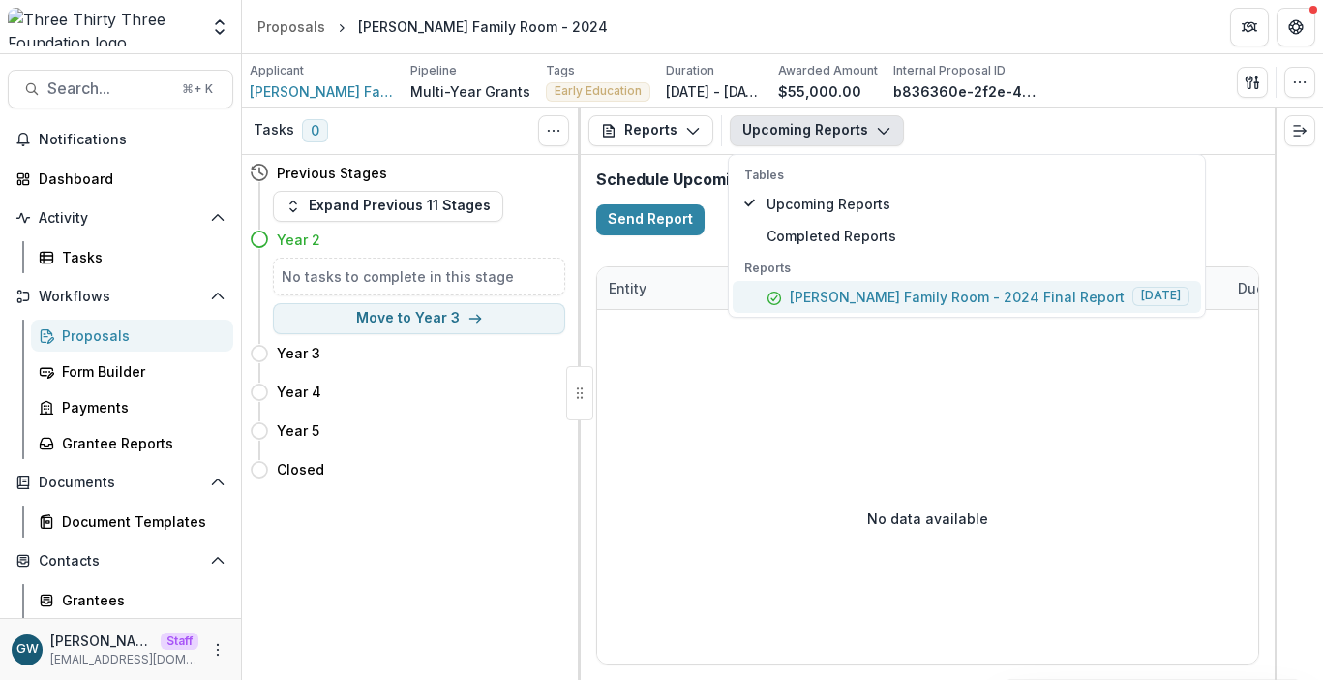
click at [838, 296] on p "Janet S. Munt Family Room - 2024 Final Report" at bounding box center [957, 297] width 335 height 20
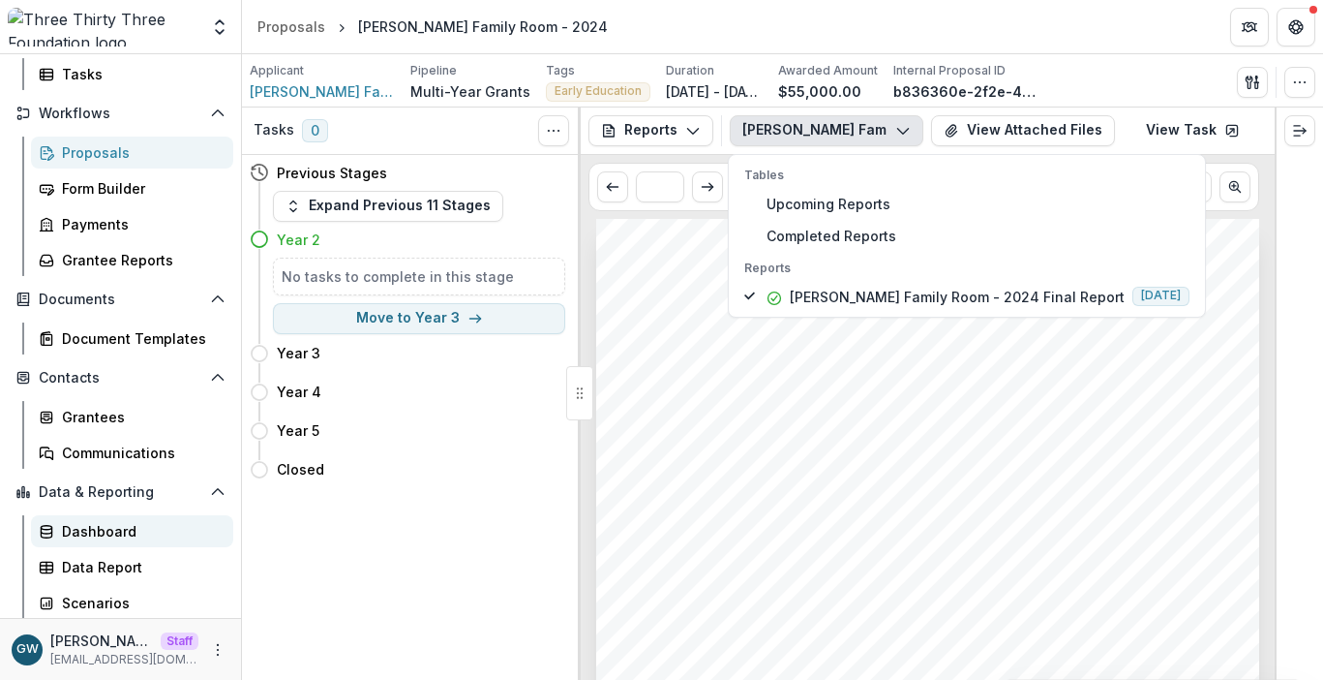
scroll to position [184, 0]
click at [115, 411] on div "Grantees" at bounding box center [140, 416] width 156 height 20
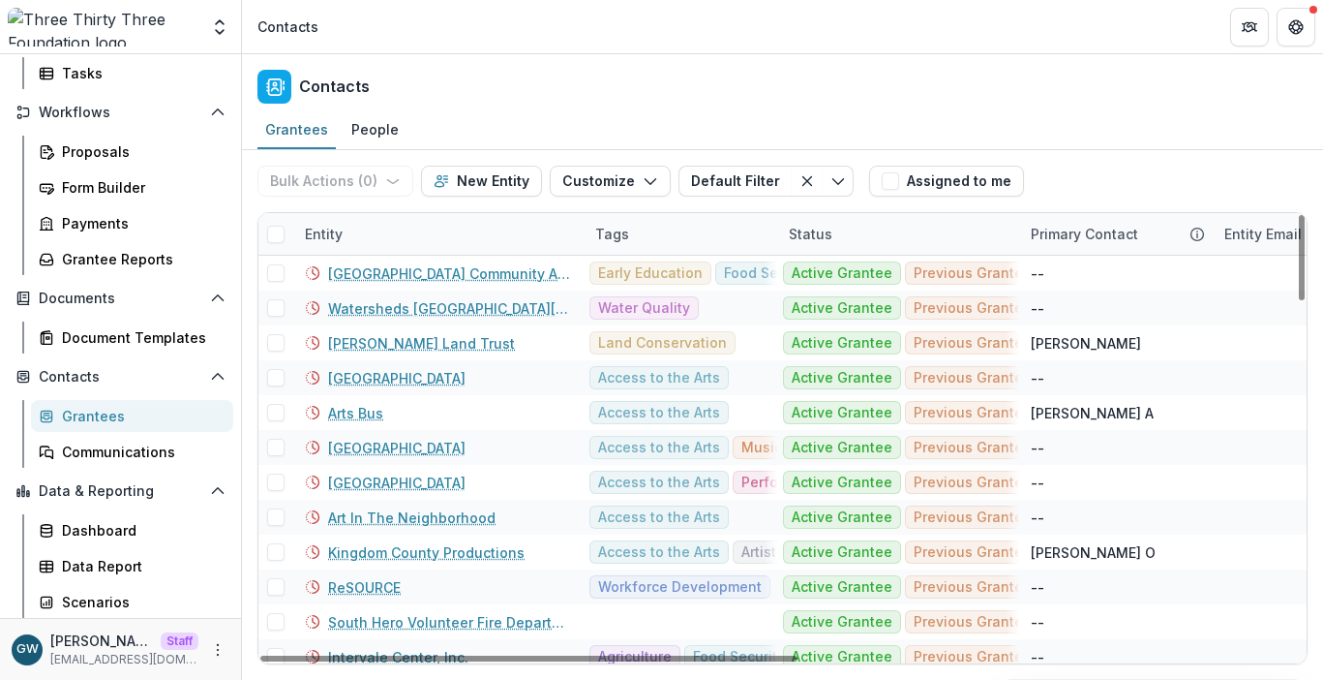
click at [329, 219] on div "Entity" at bounding box center [438, 234] width 290 height 42
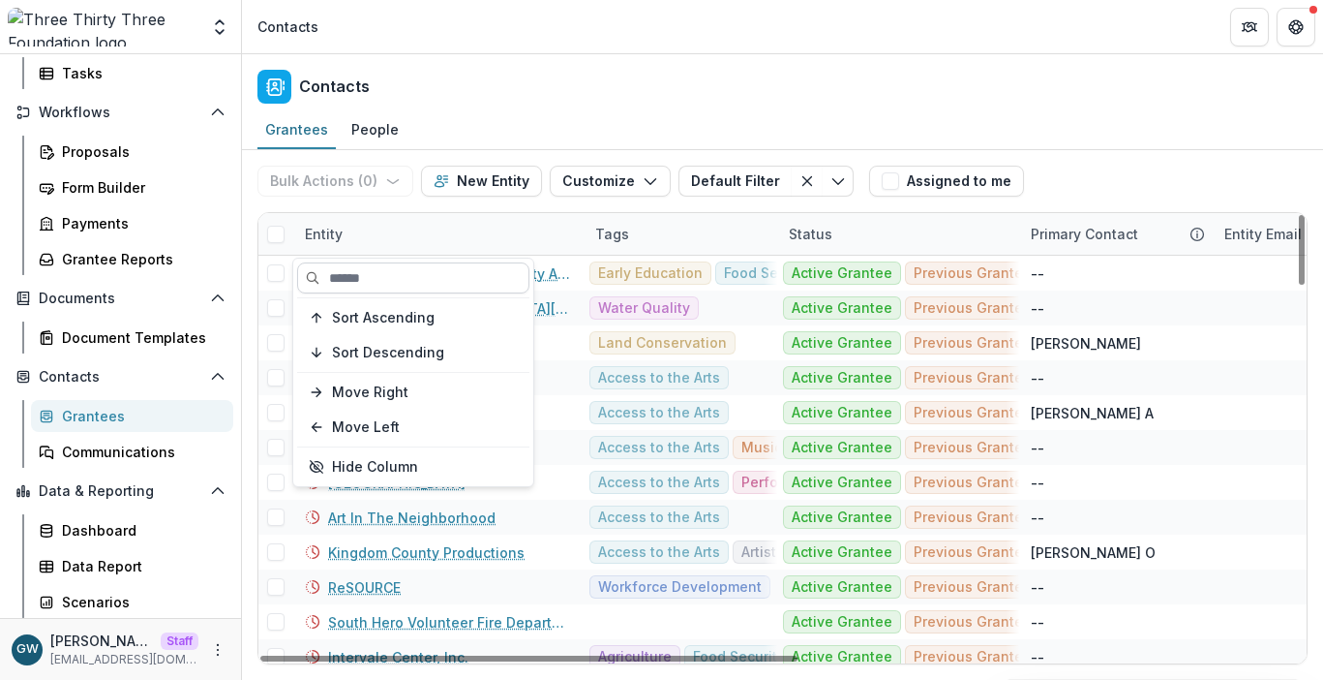
click at [357, 270] on input at bounding box center [413, 277] width 232 height 31
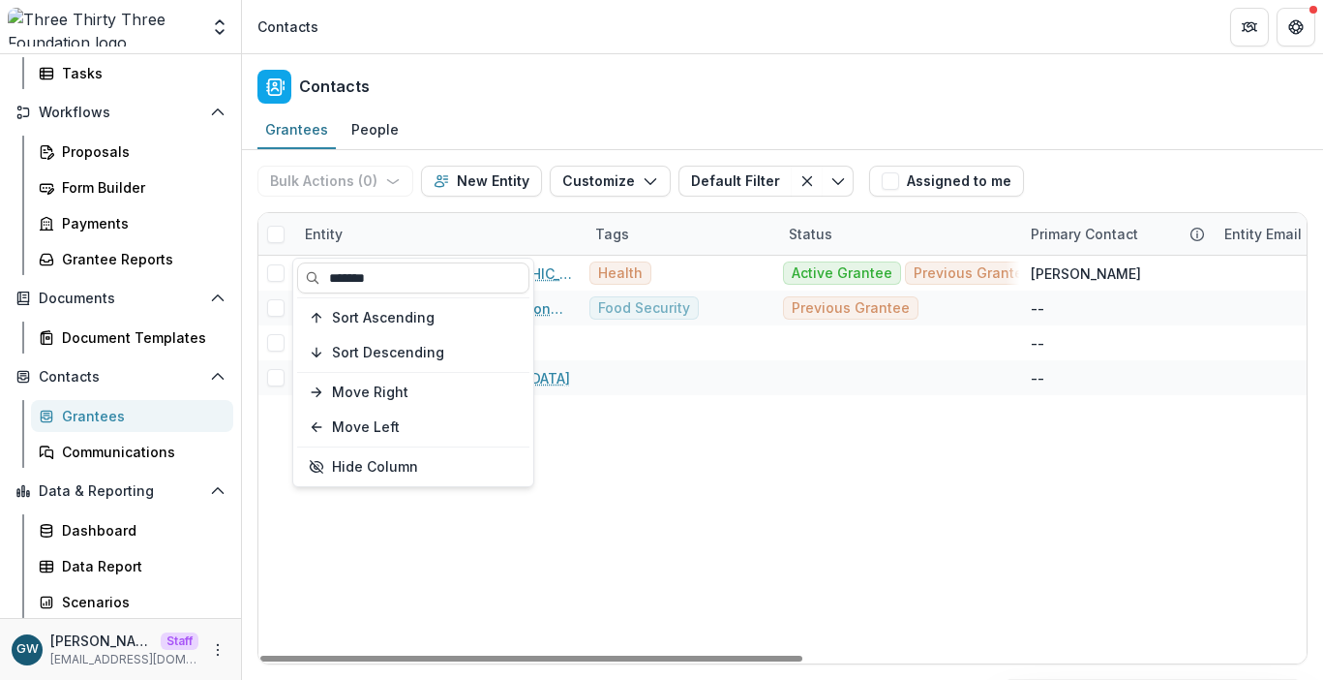
type input "*******"
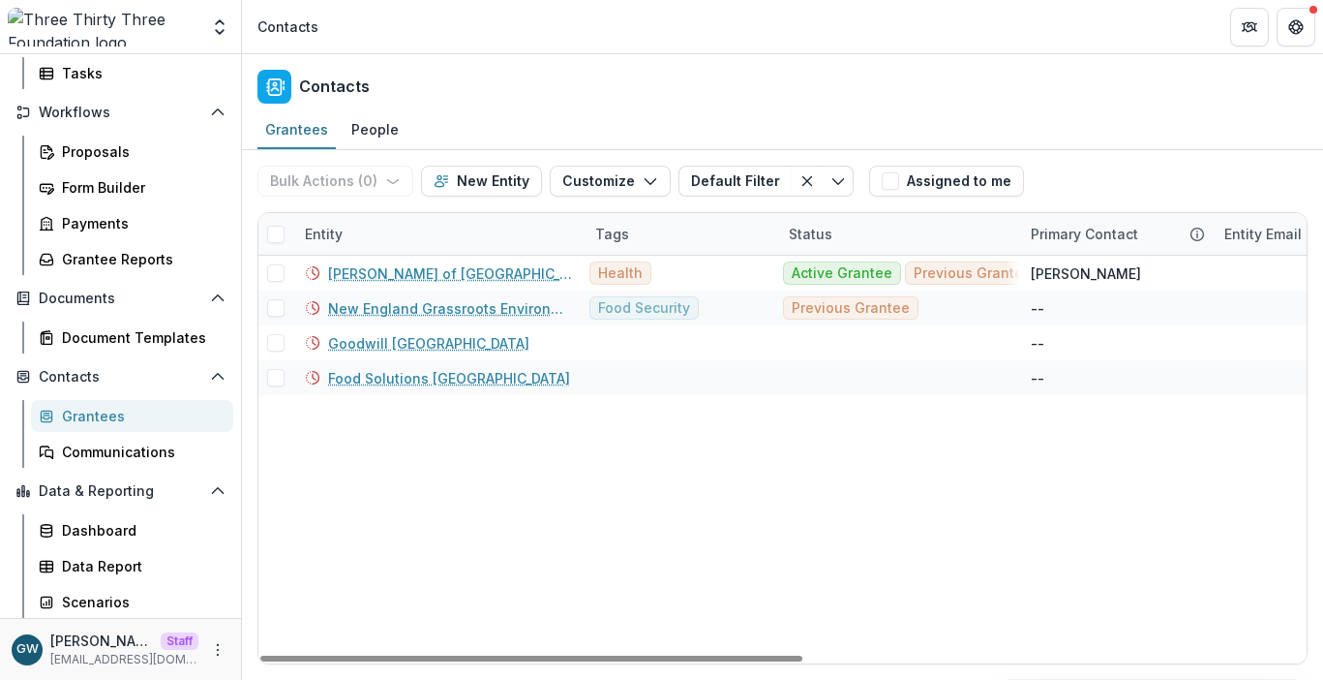
click at [1139, 167] on div "Bulk Actions ( 0 ) Send Email Create Proposals Create Tasks New Entity Customiz…" at bounding box center [783, 181] width 1050 height 62
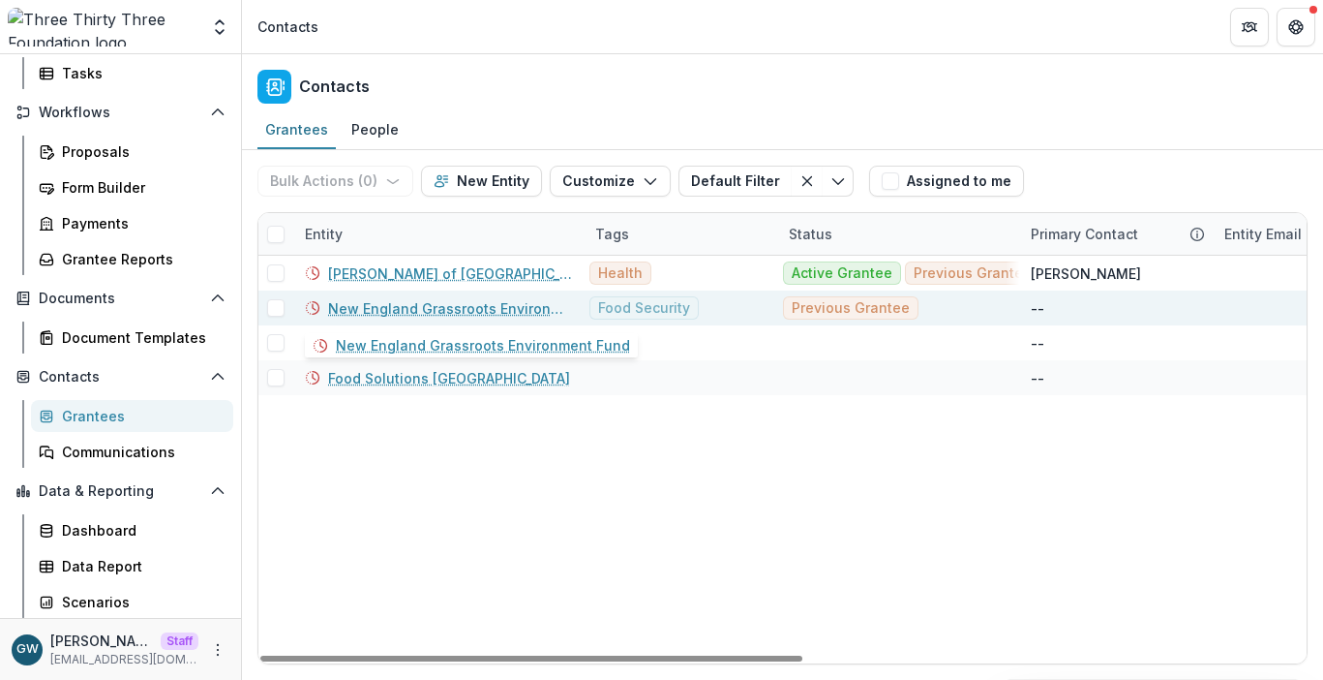
click at [484, 311] on link "New England Grassroots Environment Fund" at bounding box center [450, 308] width 244 height 20
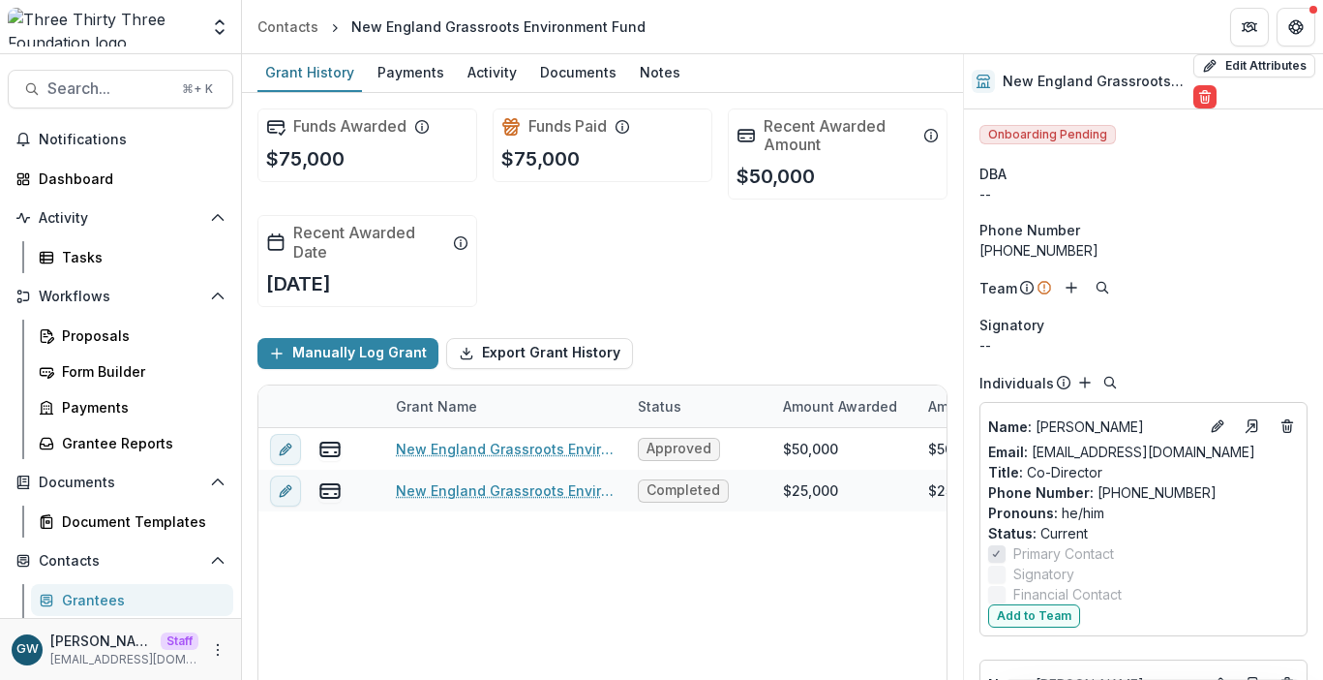
click at [709, 349] on div "Manually Log Grant Export Grant History" at bounding box center [603, 353] width 690 height 62
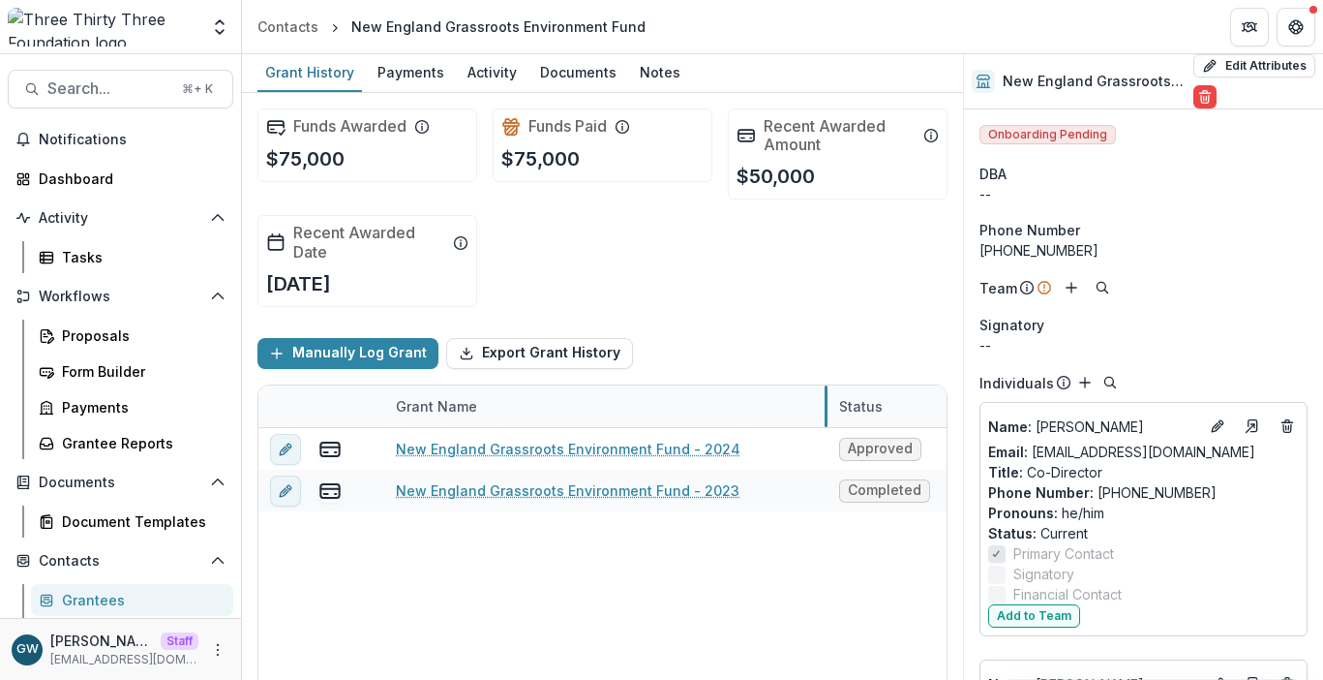
drag, startPoint x: 625, startPoint y: 405, endPoint x: 827, endPoint y: 395, distance: 201.6
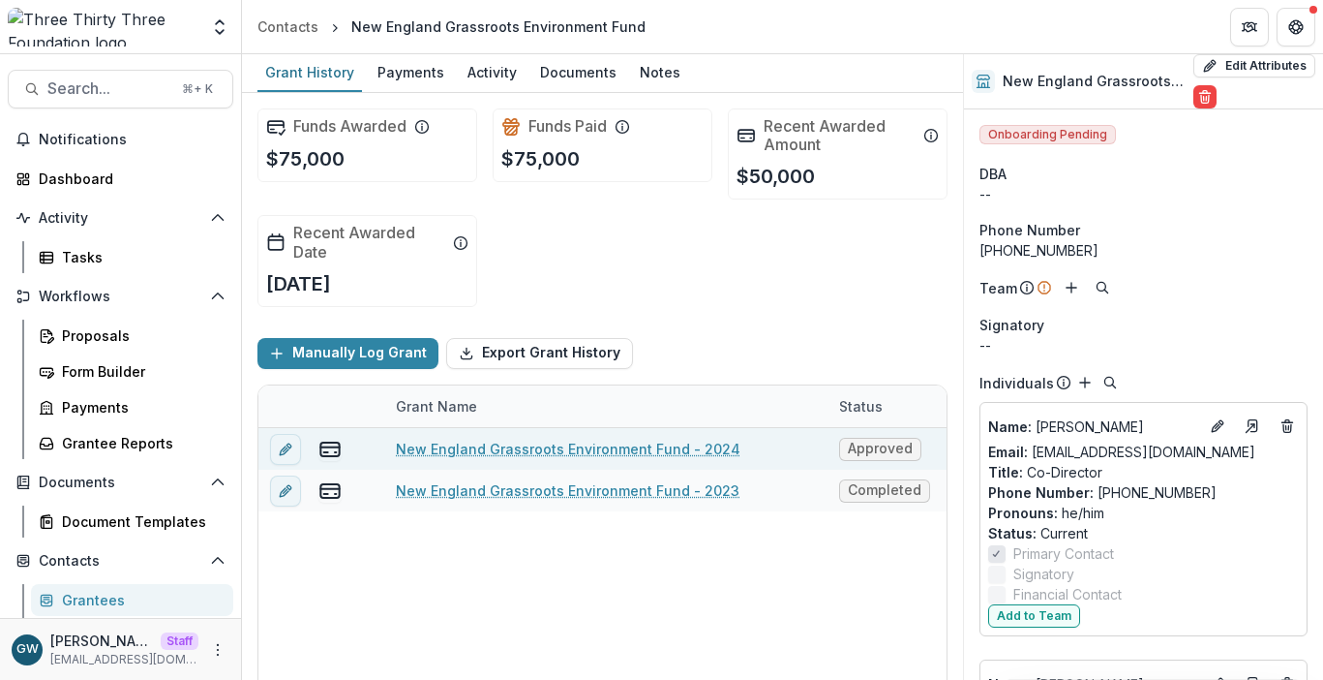
click at [604, 451] on link "New England Grassroots Environment Fund - 2024" at bounding box center [568, 449] width 345 height 20
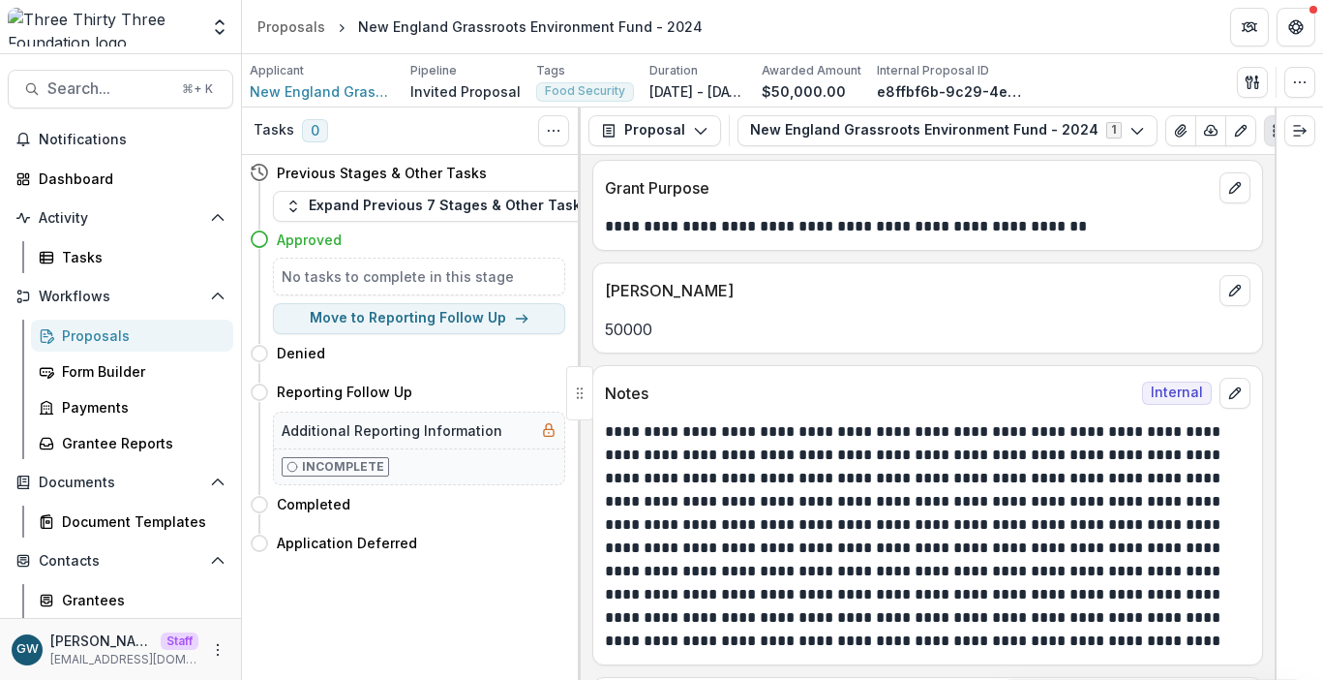
scroll to position [8, 0]
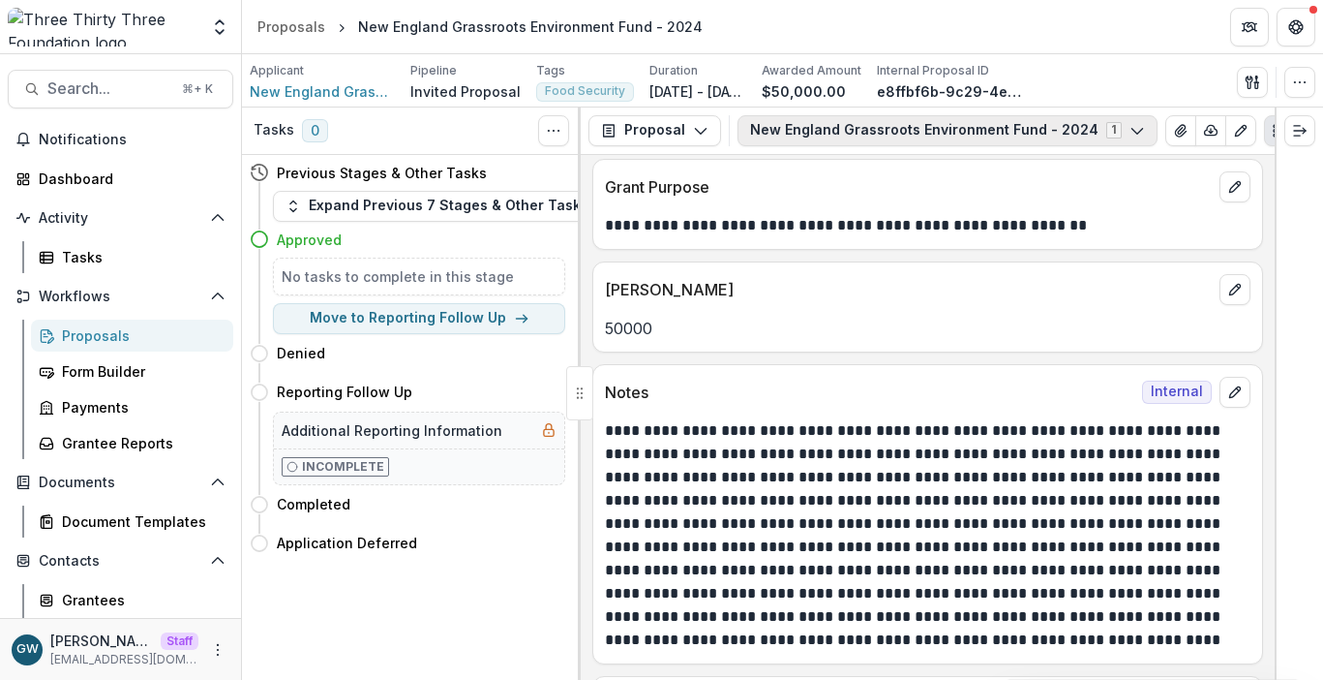
click at [836, 128] on button "New England Grassroots Environment Fund - 2024 1" at bounding box center [948, 130] width 420 height 31
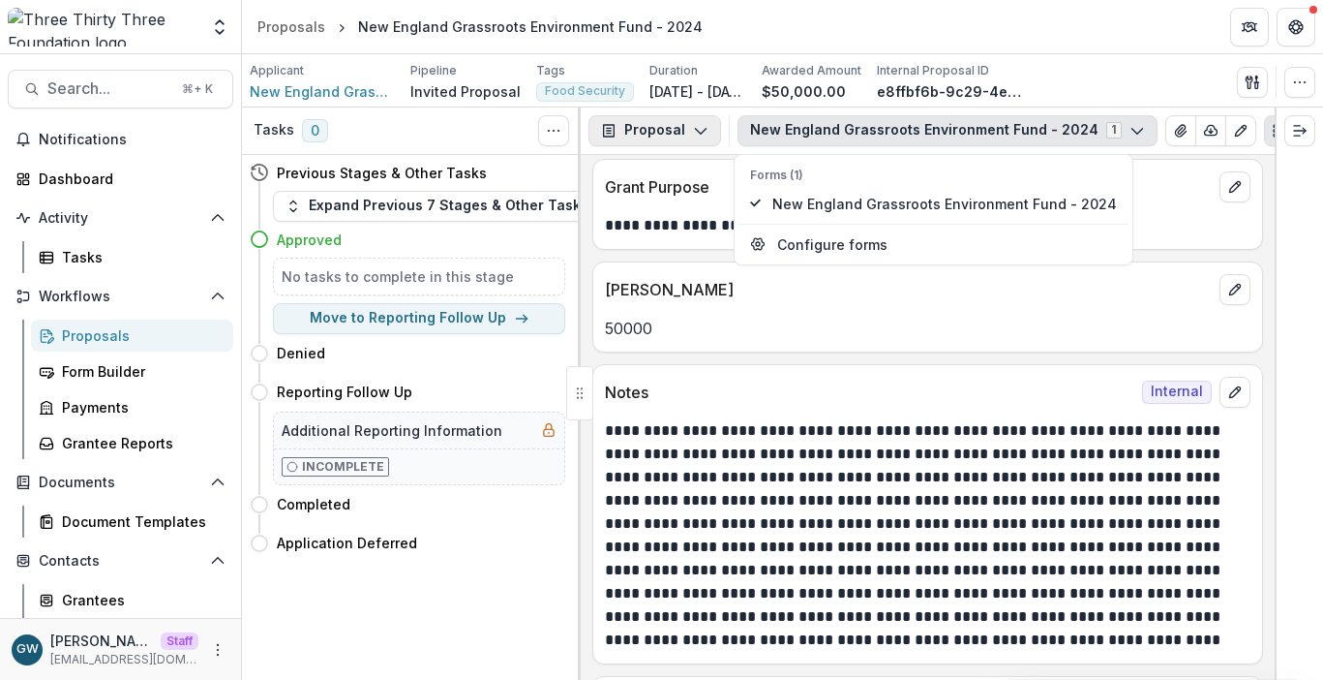
click at [683, 121] on button "Proposal" at bounding box center [655, 130] width 133 height 31
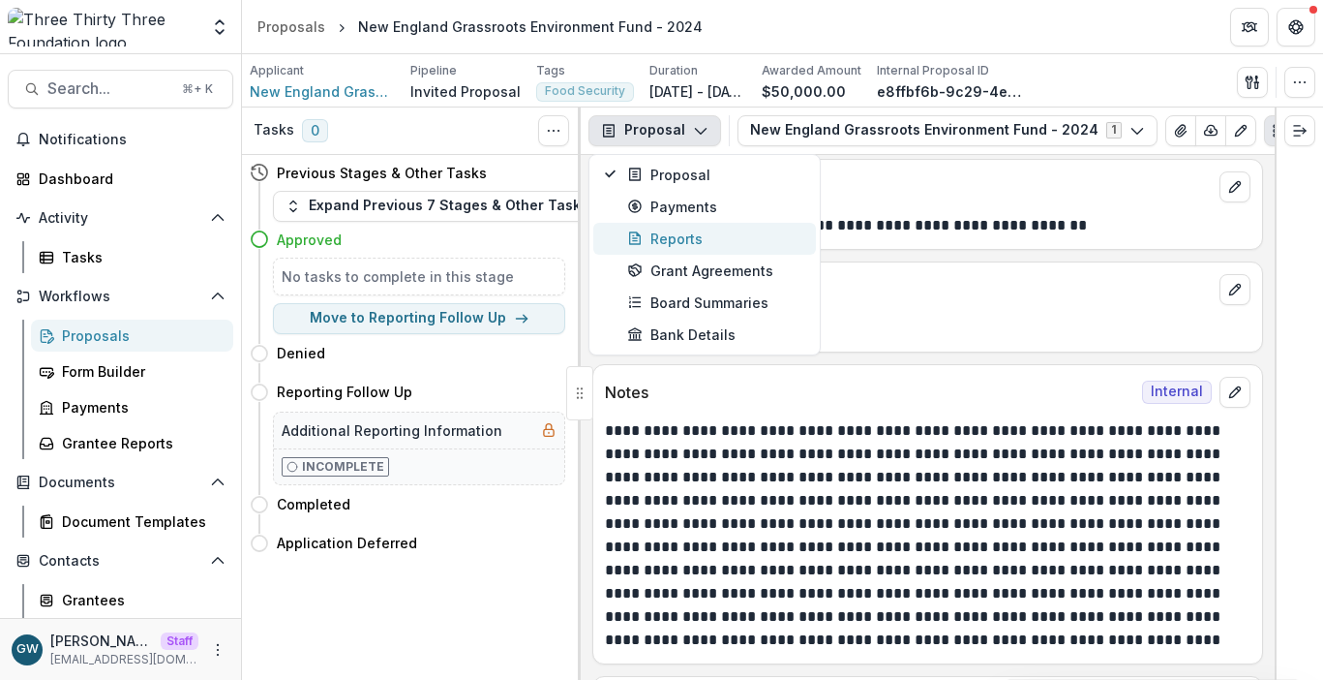
click at [657, 229] on div "Reports" at bounding box center [715, 238] width 177 height 20
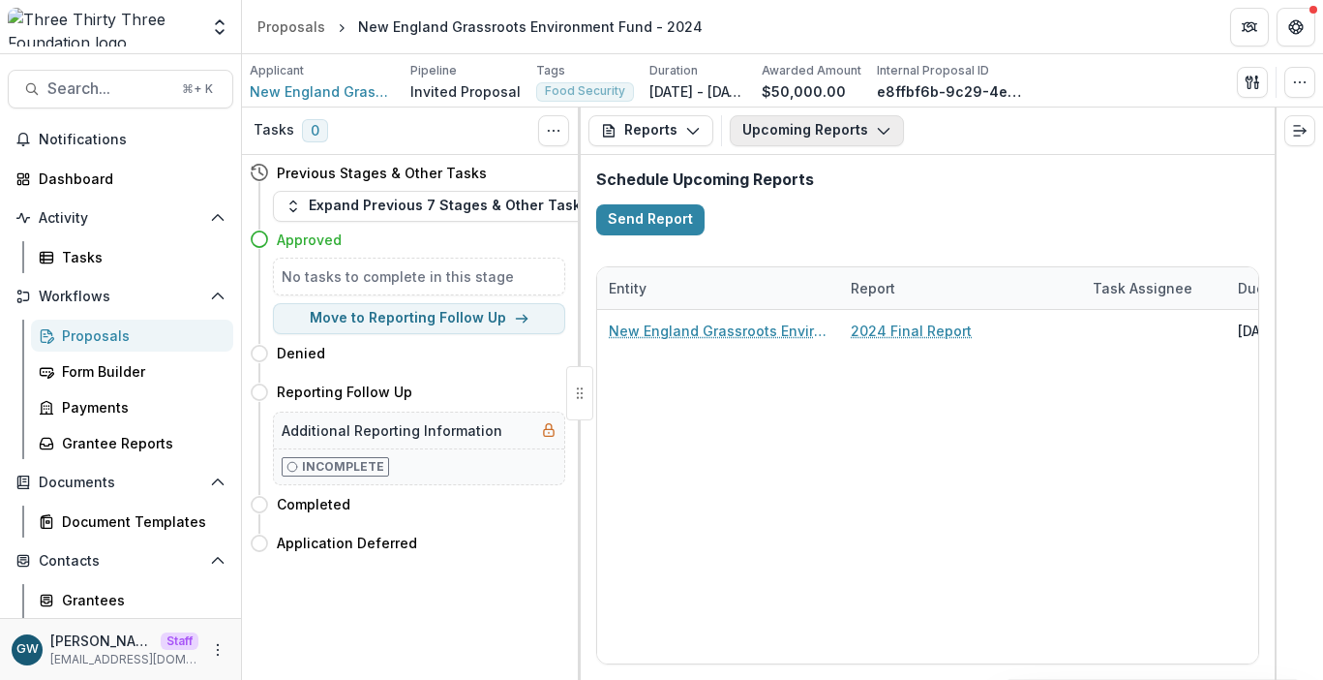
click at [835, 135] on button "Upcoming Reports" at bounding box center [817, 130] width 174 height 31
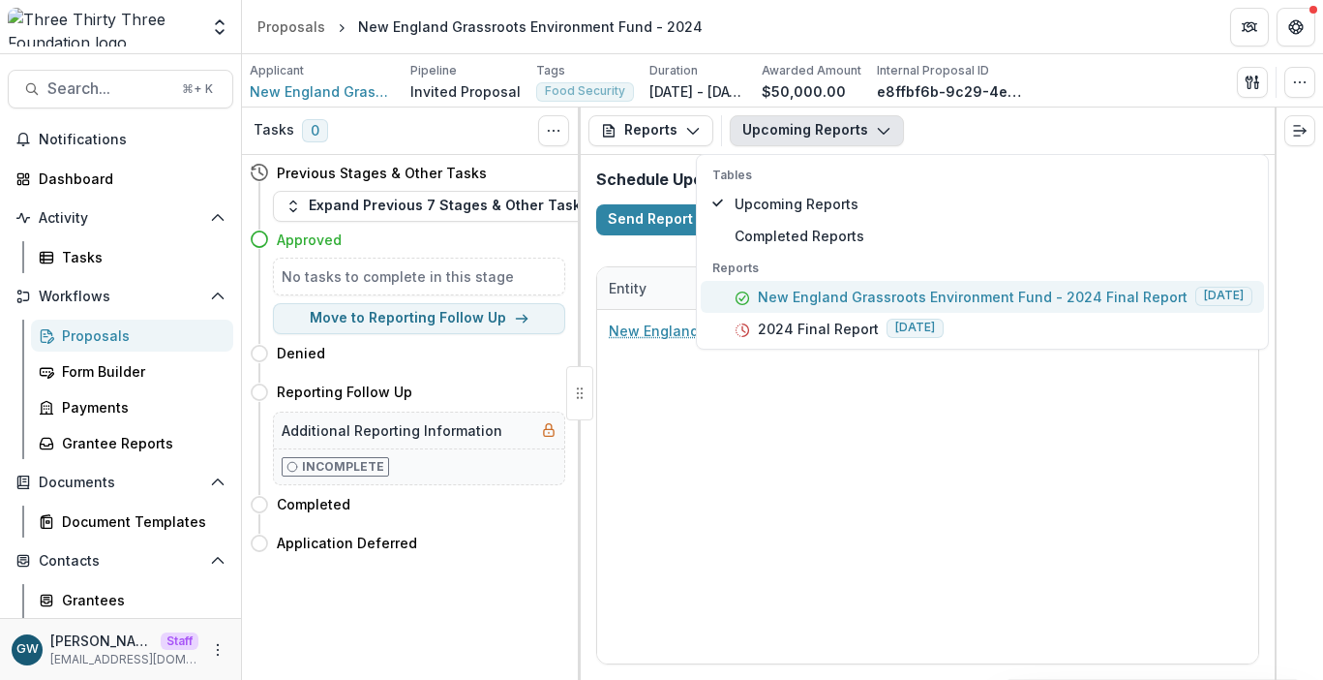
click at [829, 303] on p "New England Grassroots Environment Fund - 2024 Final Report" at bounding box center [973, 297] width 430 height 20
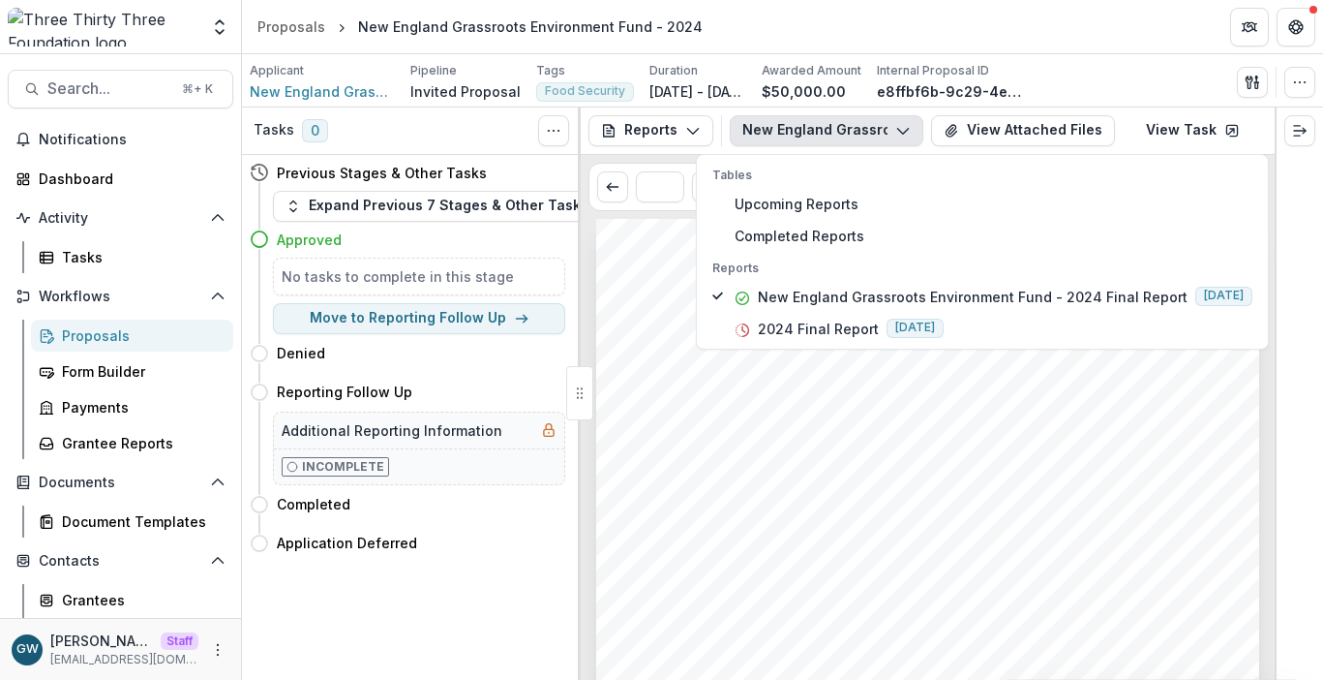
click at [619, 332] on div "Submission Responses Completed Project Activities See file attached Success of …" at bounding box center [927, 688] width 663 height 938
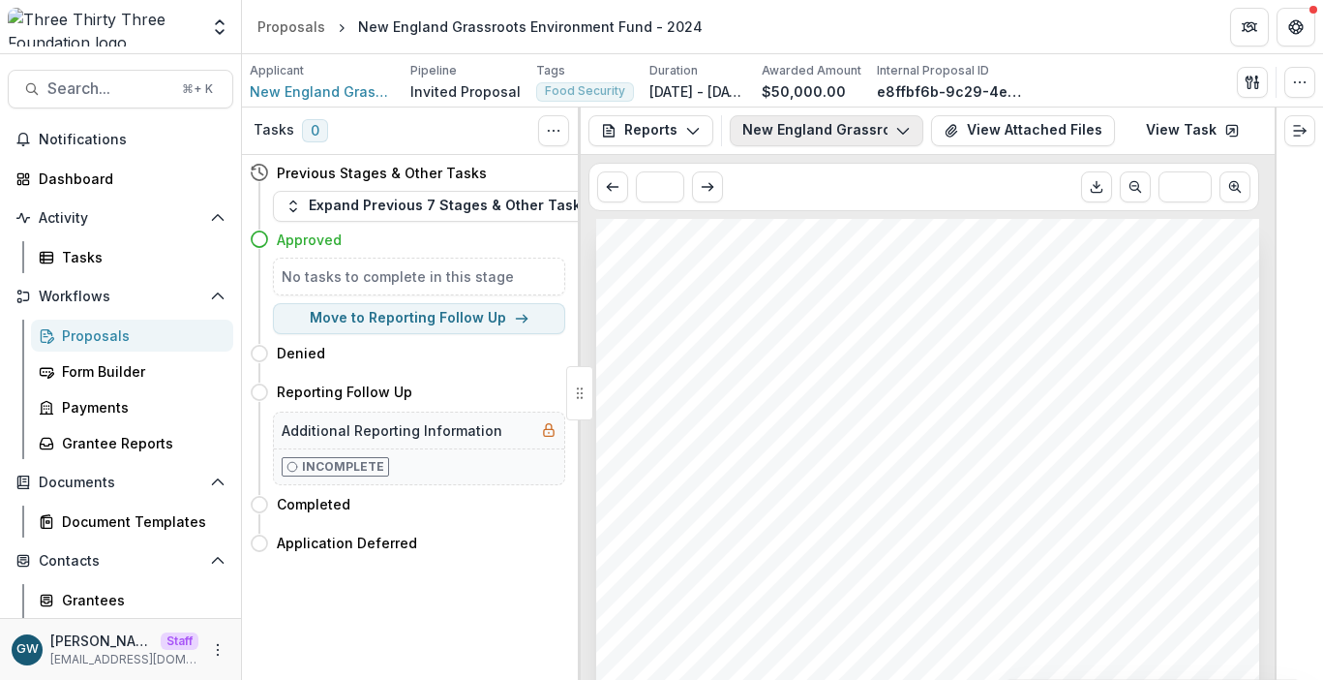
click at [823, 137] on button "New England Grassroots Environment Fund - 2024 Final Report" at bounding box center [827, 130] width 194 height 31
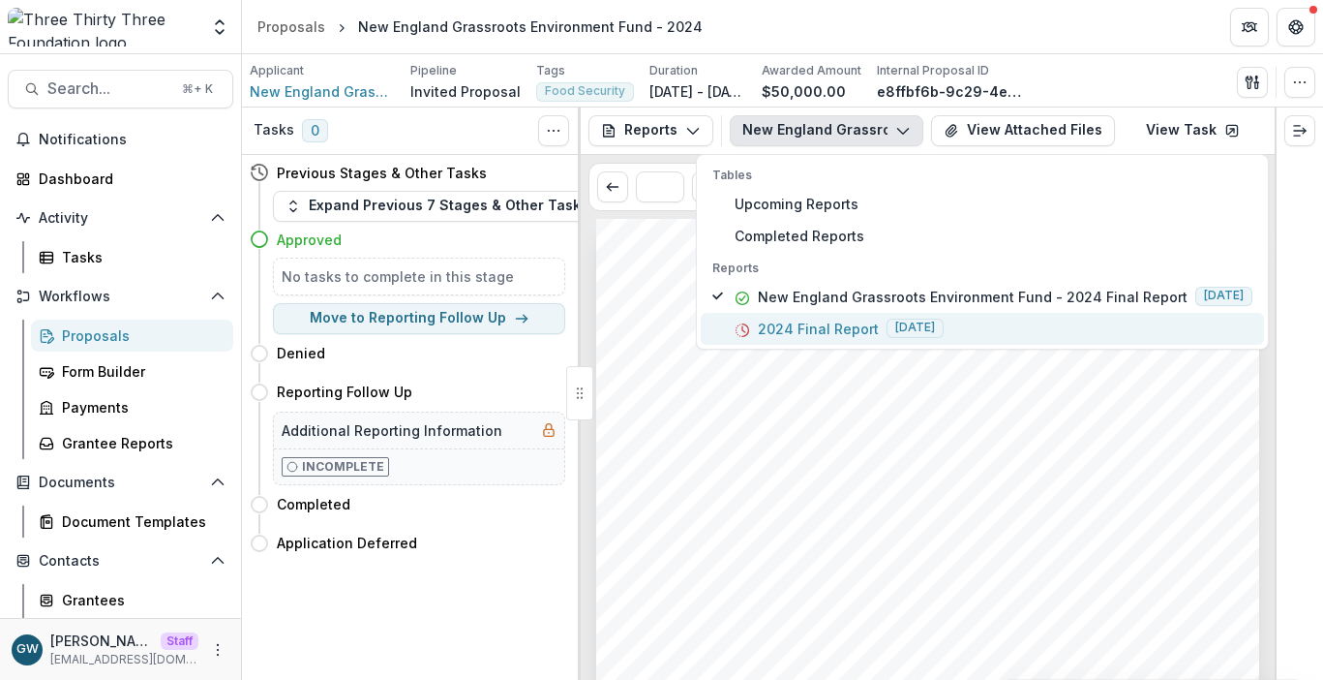
click at [799, 322] on p "2024 Final Report" at bounding box center [818, 329] width 121 height 20
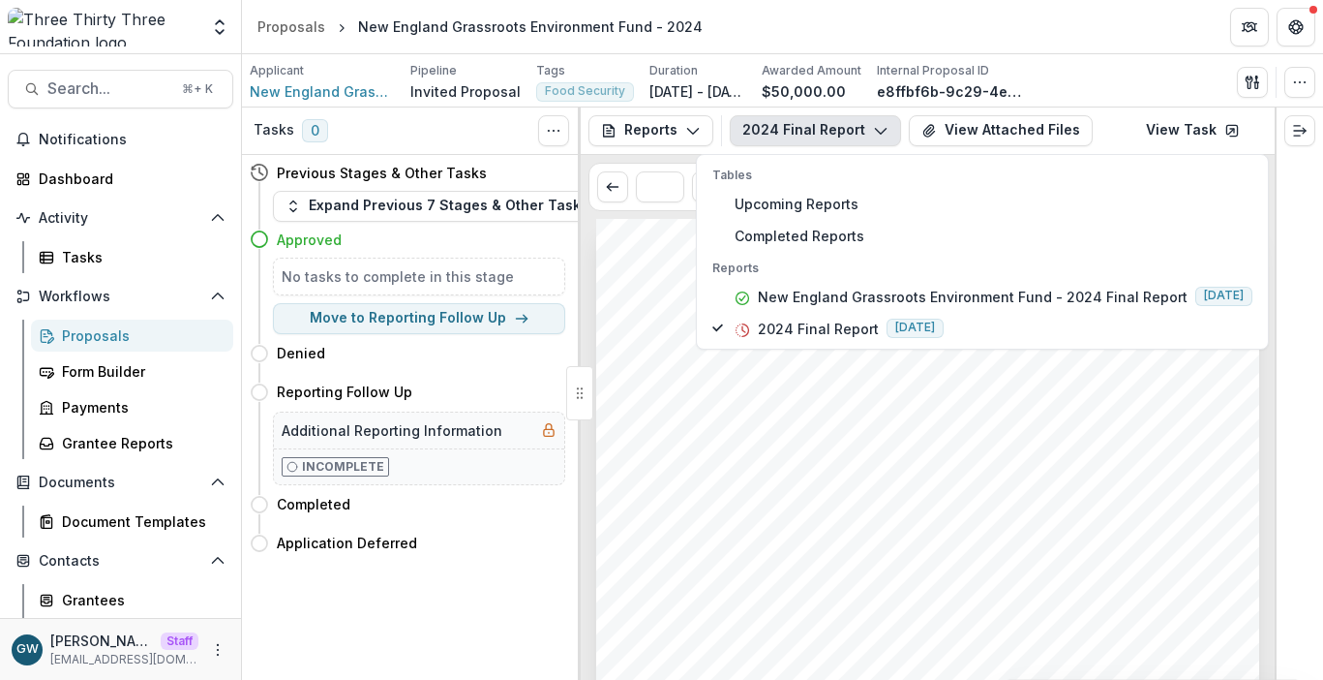
click at [619, 314] on div "- - - - - - 1. 2. 3. 4. 5. 6. 7. 8. 9. 10. 11. Submission Responses Three Thirt…" at bounding box center [927, 688] width 663 height 938
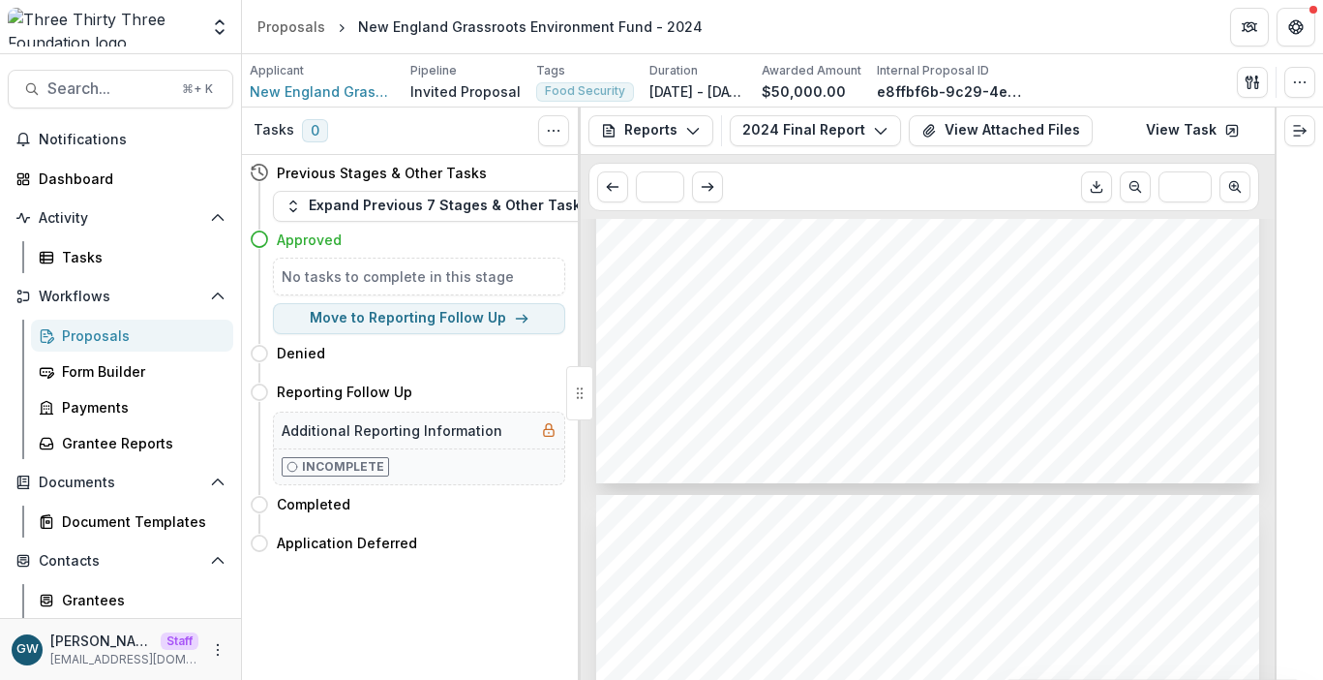
scroll to position [666, 0]
click at [1209, 128] on link "View Task" at bounding box center [1193, 130] width 117 height 31
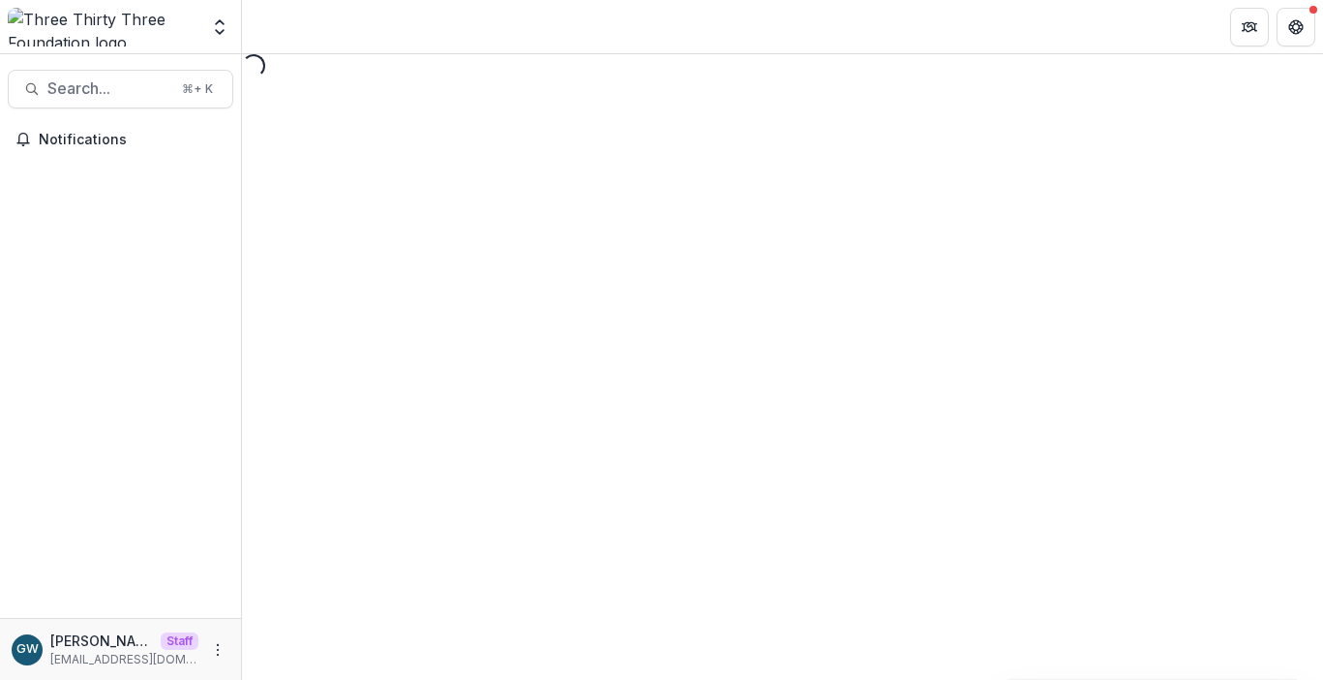
select select "********"
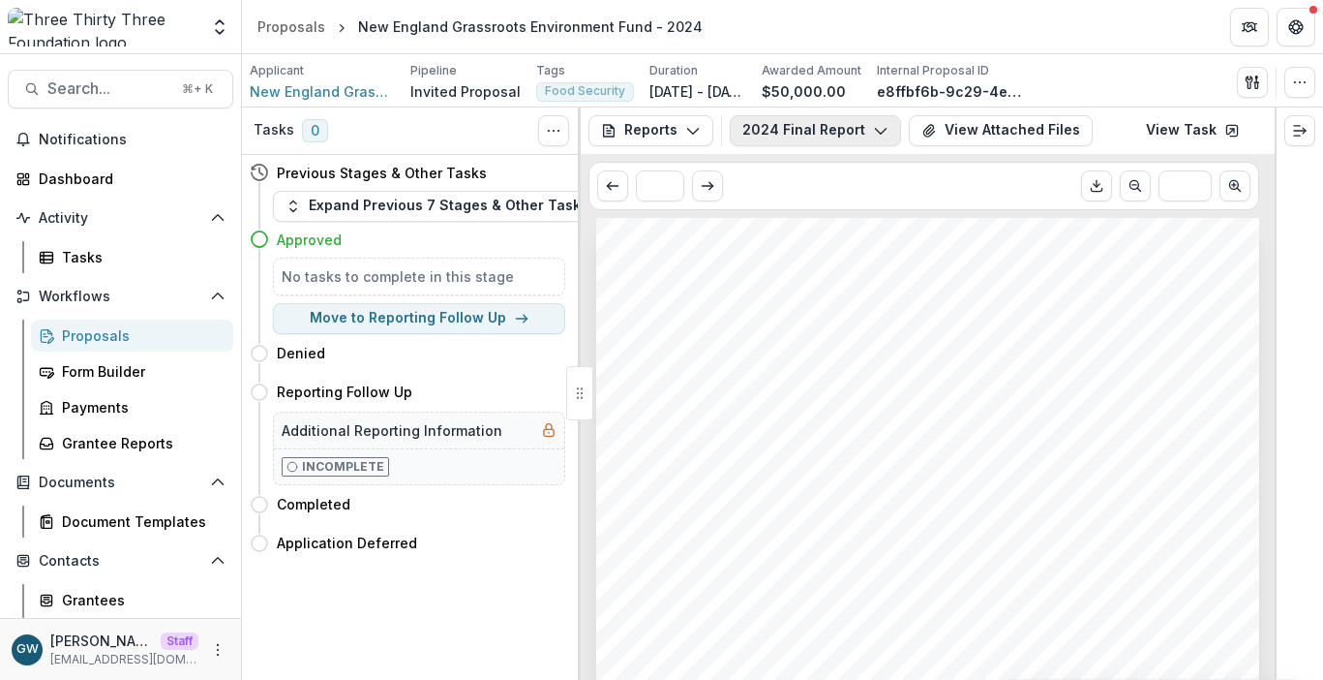
click at [814, 135] on button "2024 Final Report" at bounding box center [815, 130] width 171 height 31
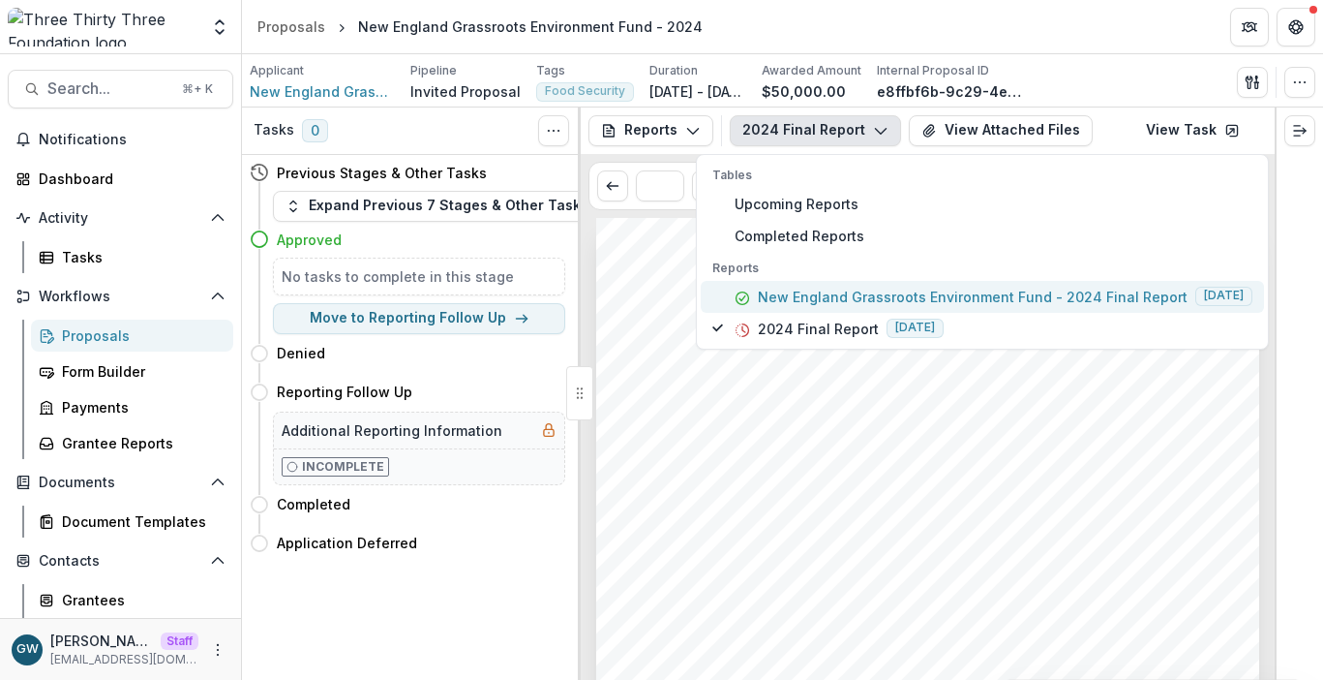
click at [813, 293] on p "New England Grassroots Environment Fund - 2024 Final Report" at bounding box center [973, 297] width 430 height 20
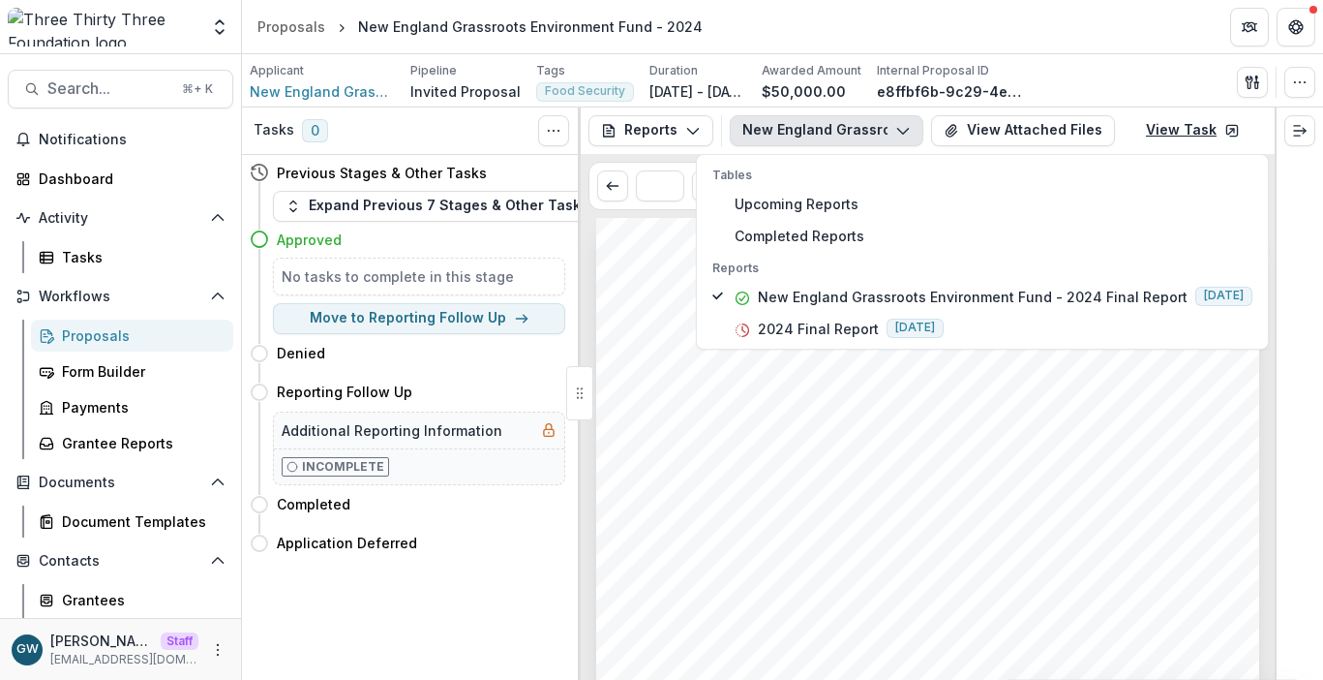
click at [1199, 132] on link "View Task" at bounding box center [1193, 130] width 117 height 31
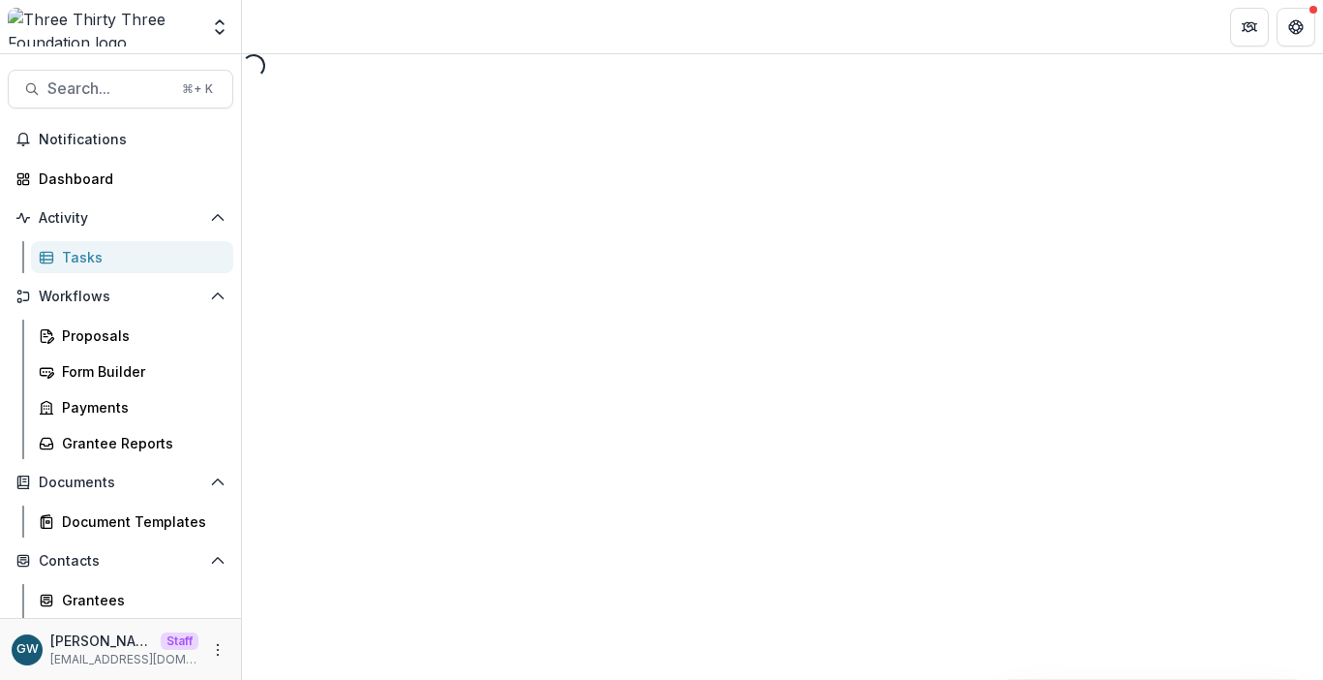
select select "********"
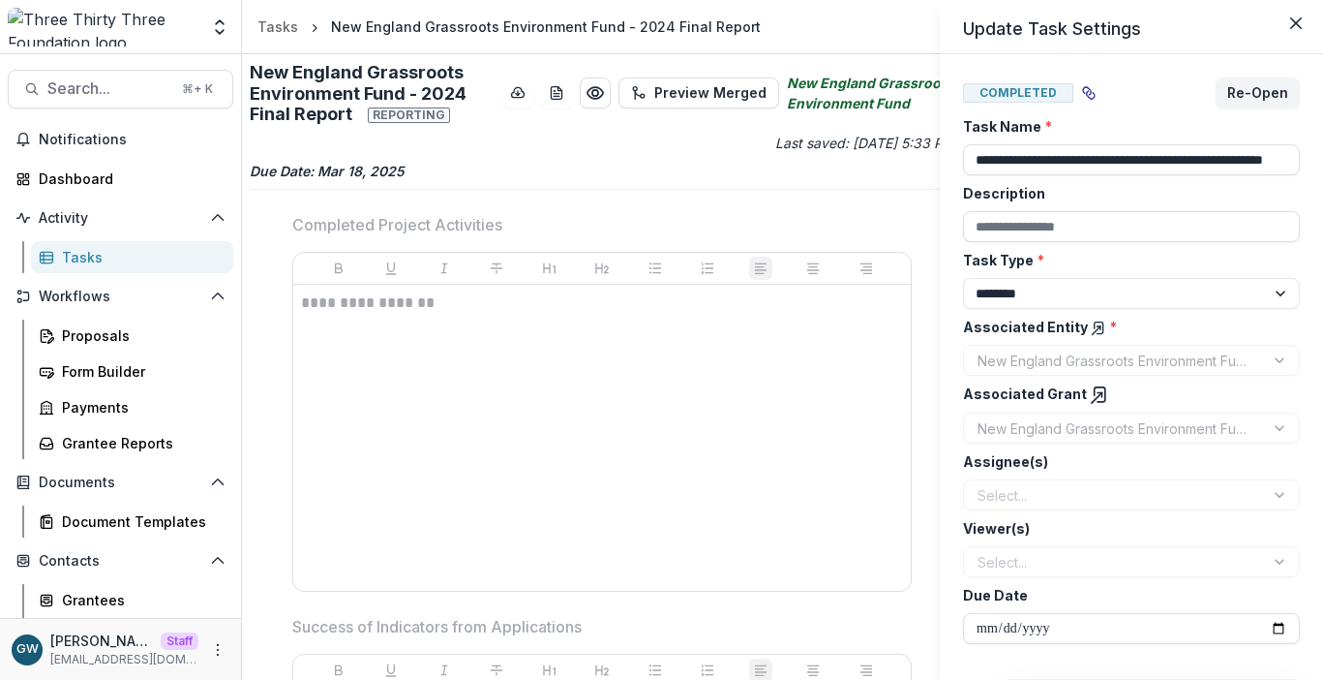
click at [273, 401] on div "**********" at bounding box center [661, 340] width 1323 height 680
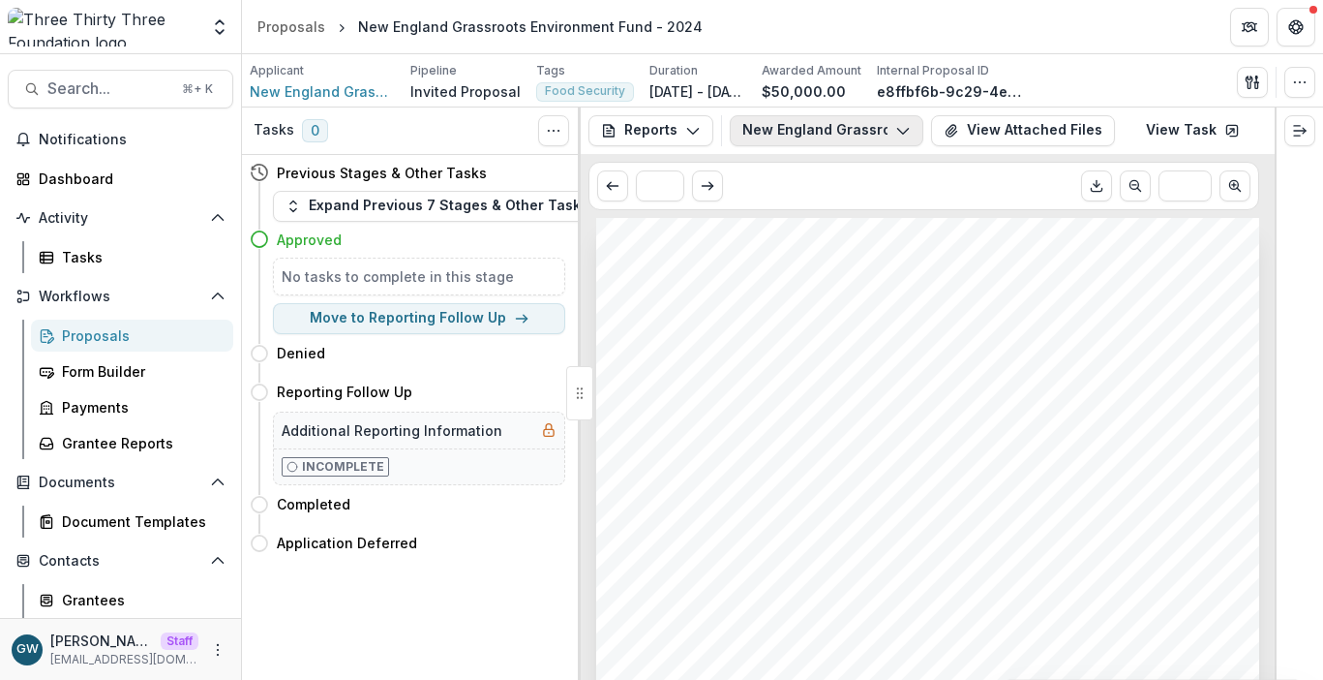
click at [841, 131] on button "New England Grassroots Environment Fund - 2024 Final Report" at bounding box center [827, 130] width 194 height 31
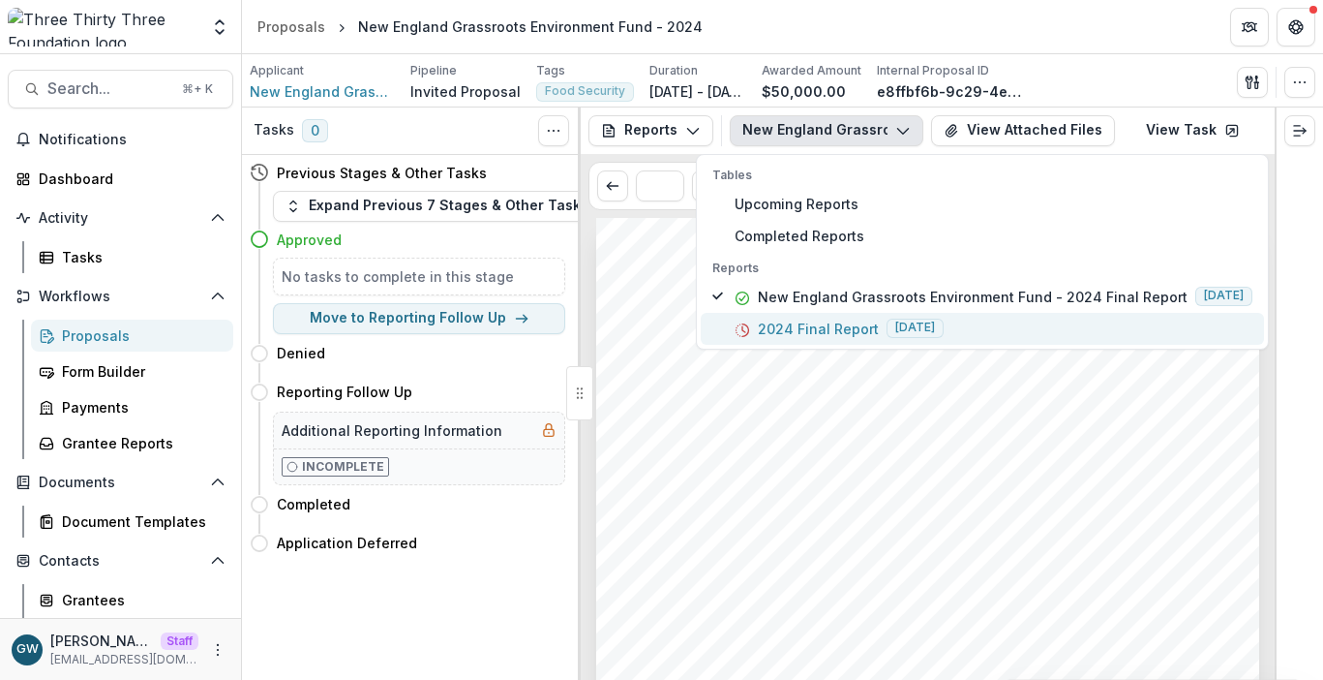
click at [851, 326] on p "2024 Final Report" at bounding box center [818, 329] width 121 height 20
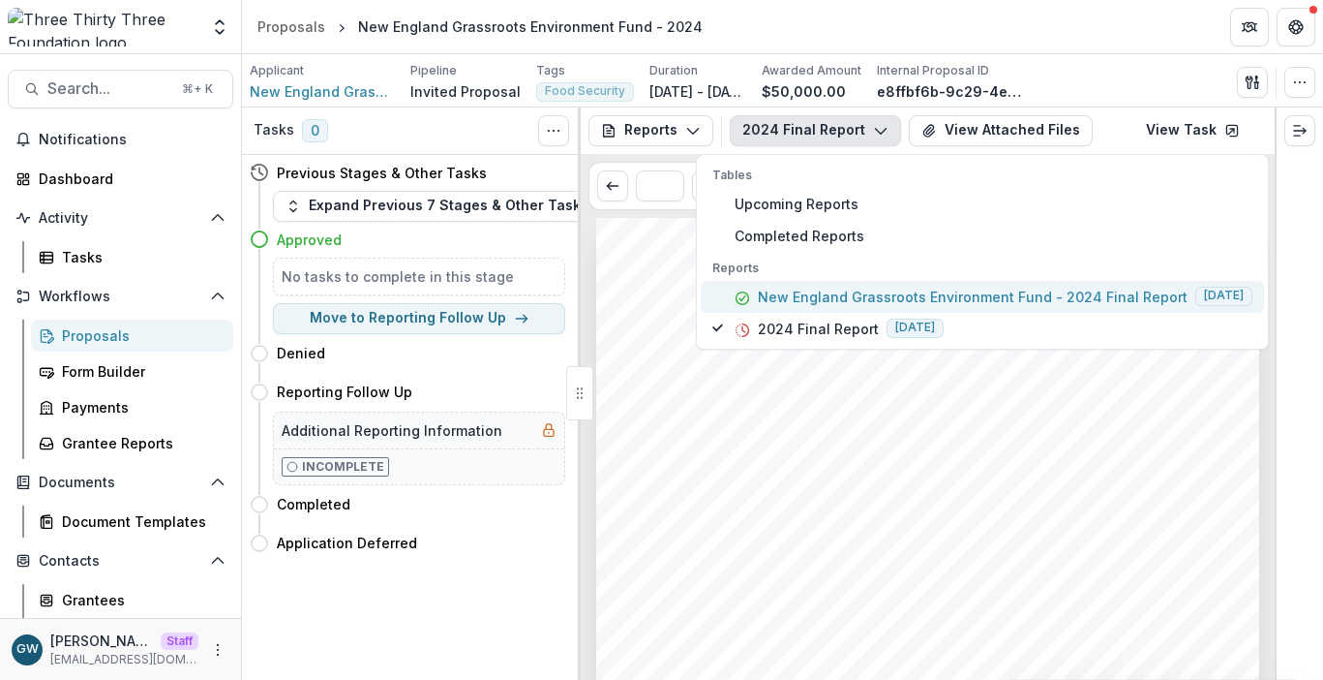
click at [1043, 293] on p "New England Grassroots Environment Fund - 2024 Final Report" at bounding box center [973, 297] width 430 height 20
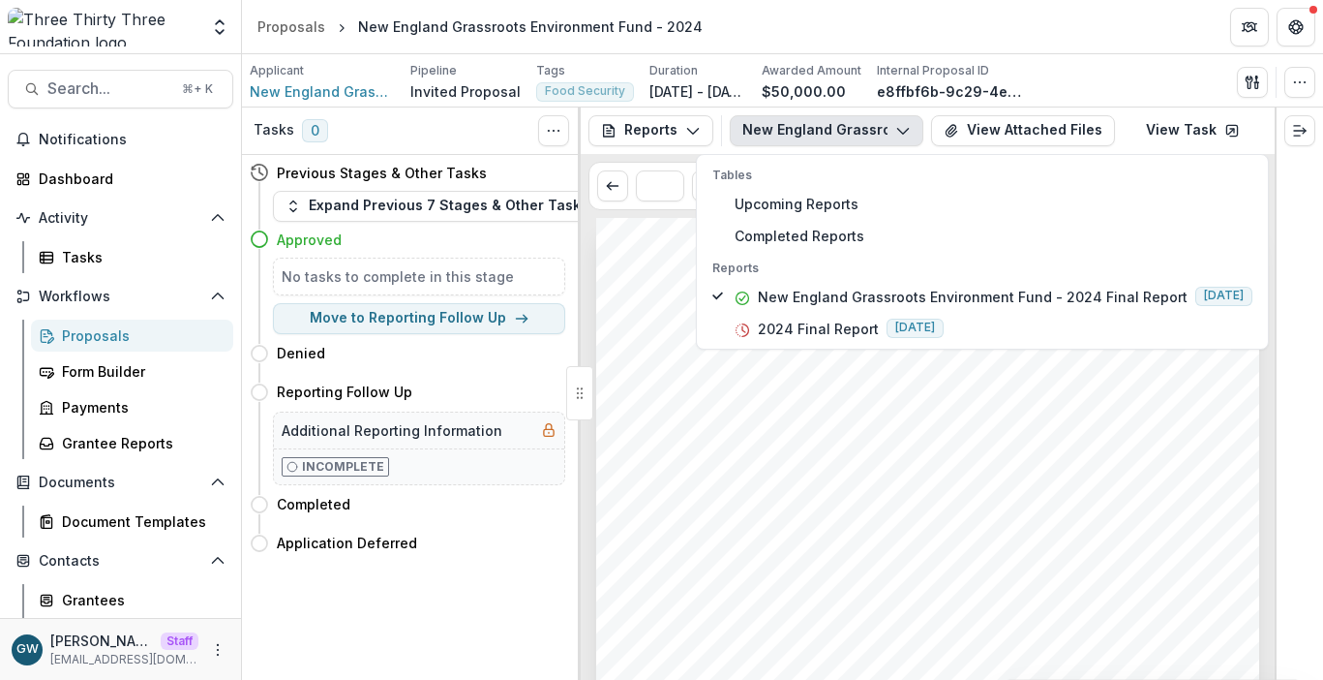
click at [936, 448] on div "Submission Responses Completed Project Activities See file attached Success of …" at bounding box center [927, 687] width 663 height 938
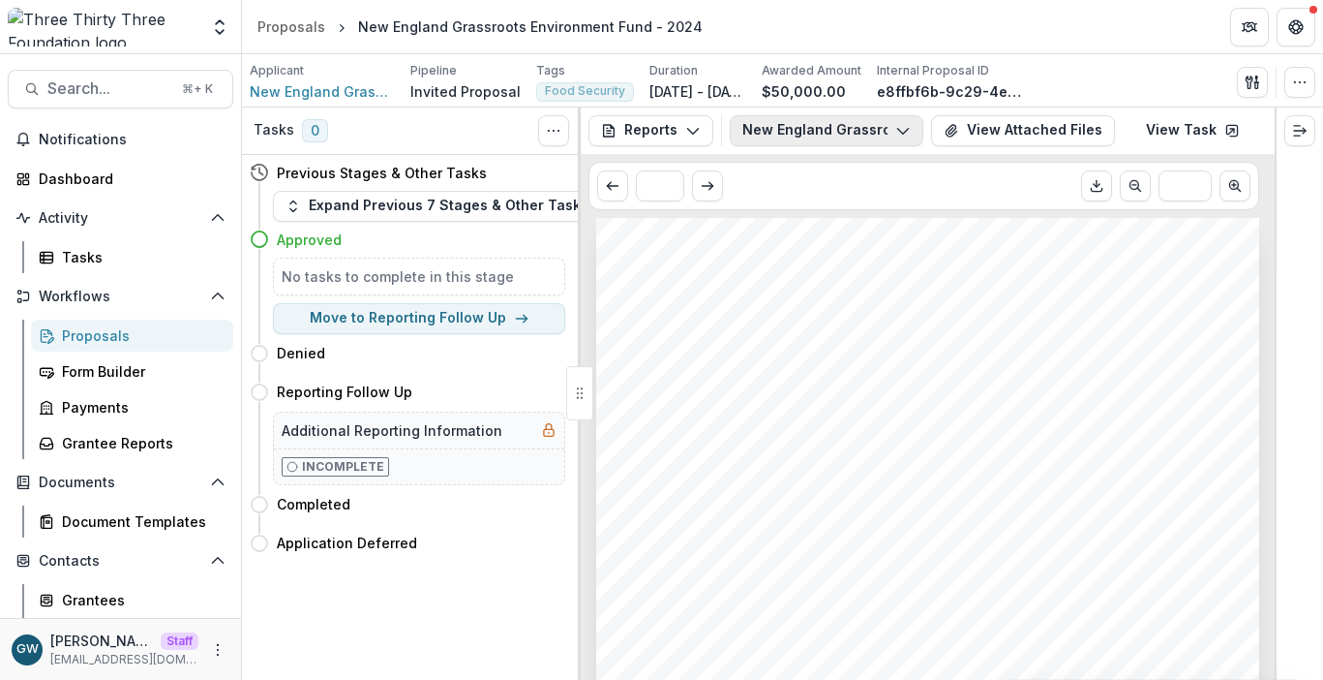
click at [868, 133] on button "New England Grassroots Environment Fund - 2024 Final Report" at bounding box center [827, 130] width 194 height 31
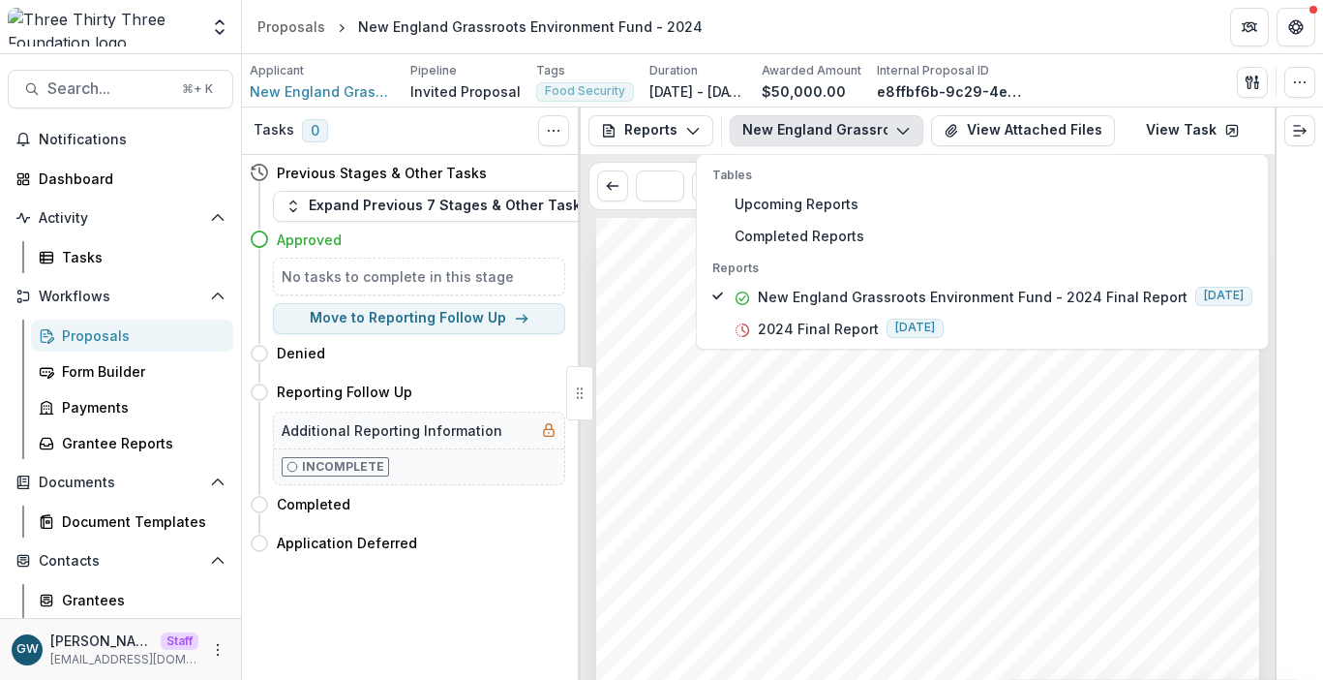
click at [961, 383] on div "Submission Responses Completed Project Activities See file attached Success of …" at bounding box center [927, 687] width 663 height 938
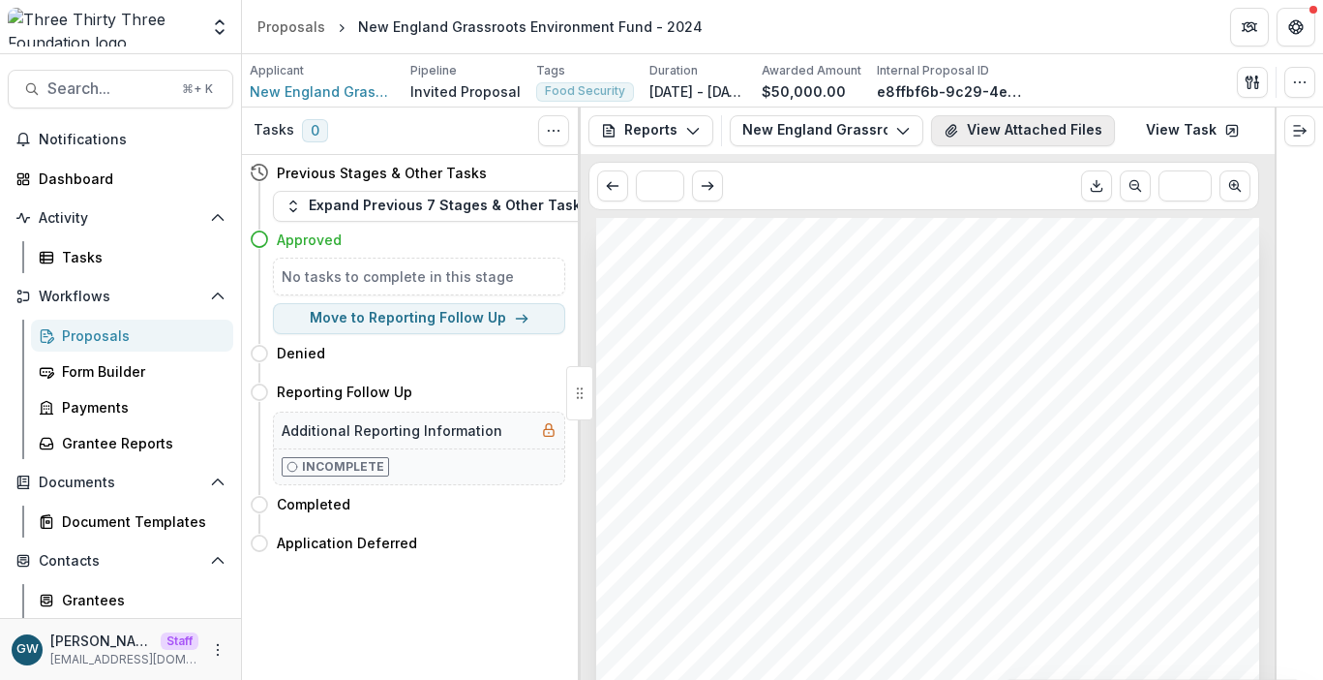
click at [1051, 132] on button "View Attached Files" at bounding box center [1023, 130] width 184 height 31
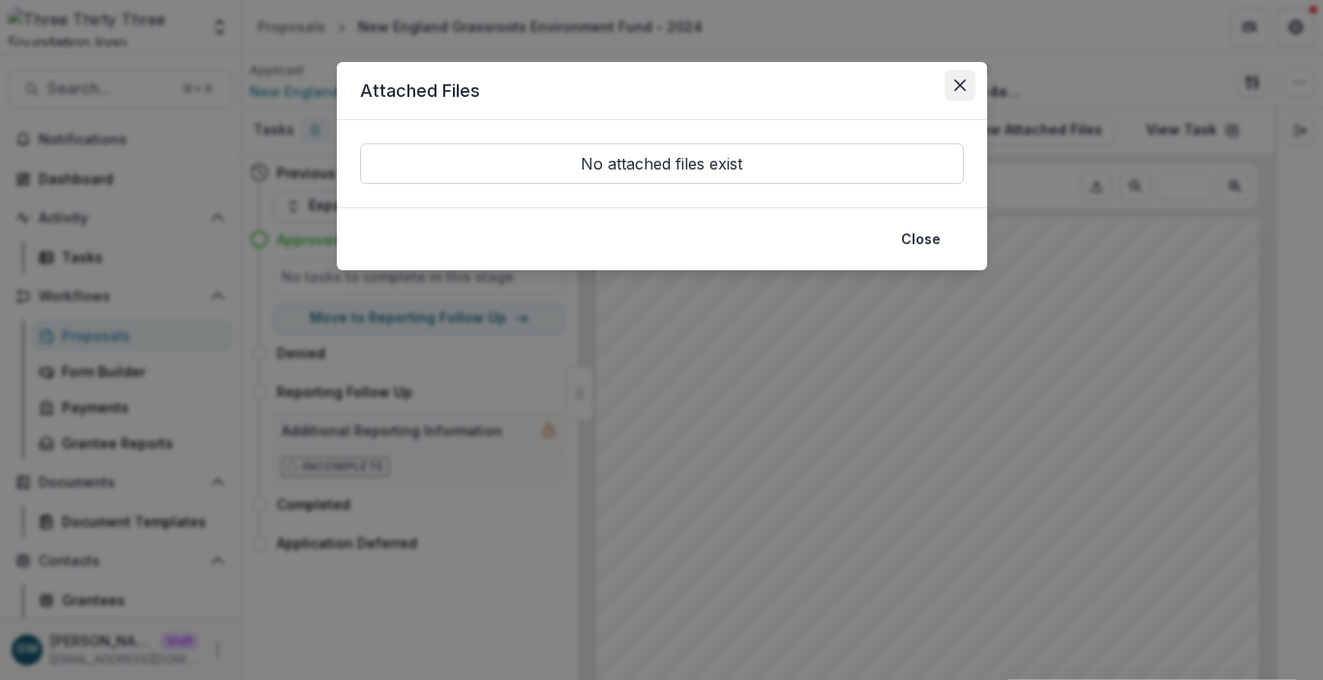
click at [963, 76] on button "Close" at bounding box center [960, 85] width 31 height 31
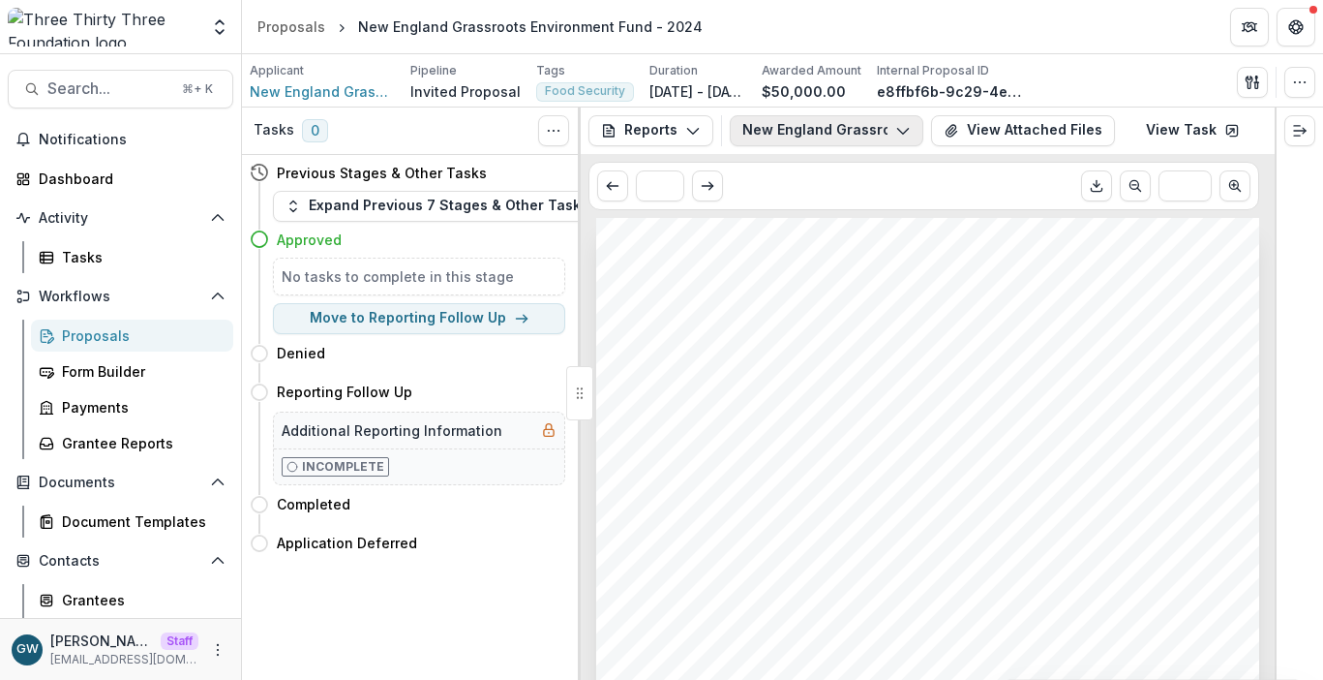
click at [896, 125] on icon "button" at bounding box center [903, 130] width 15 height 15
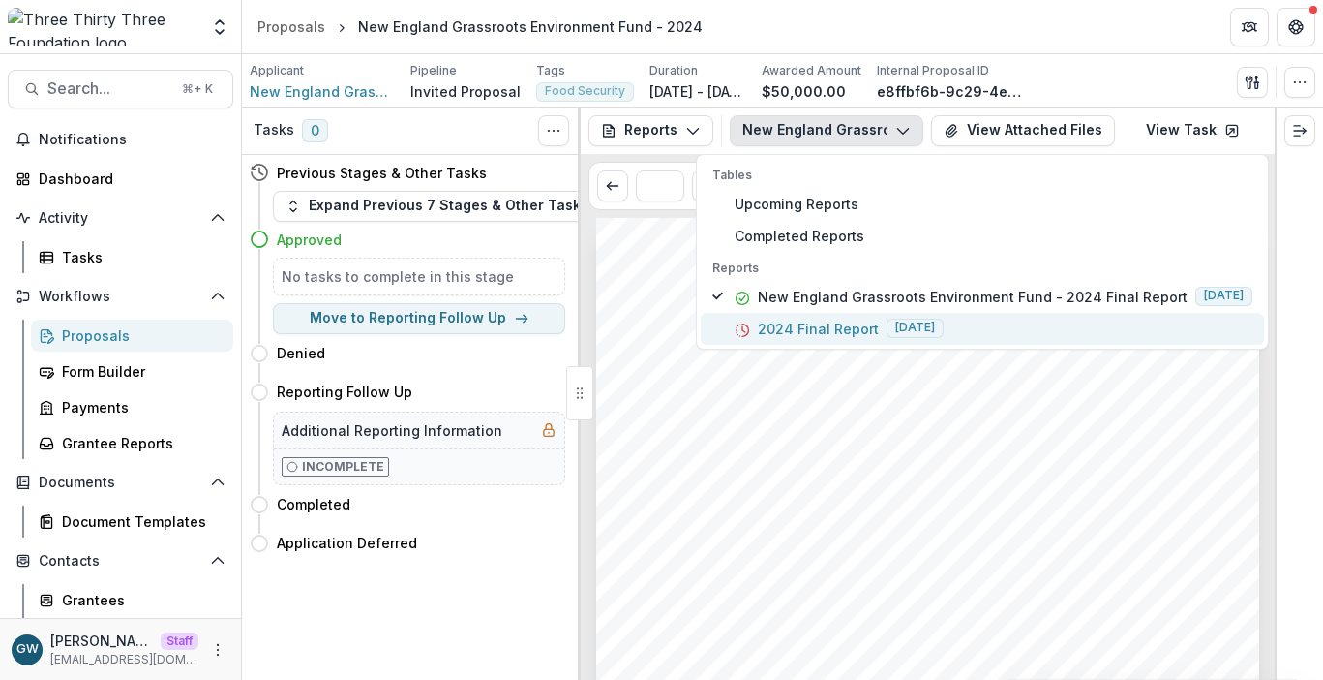
click at [858, 326] on p "2024 Final Report" at bounding box center [818, 329] width 121 height 20
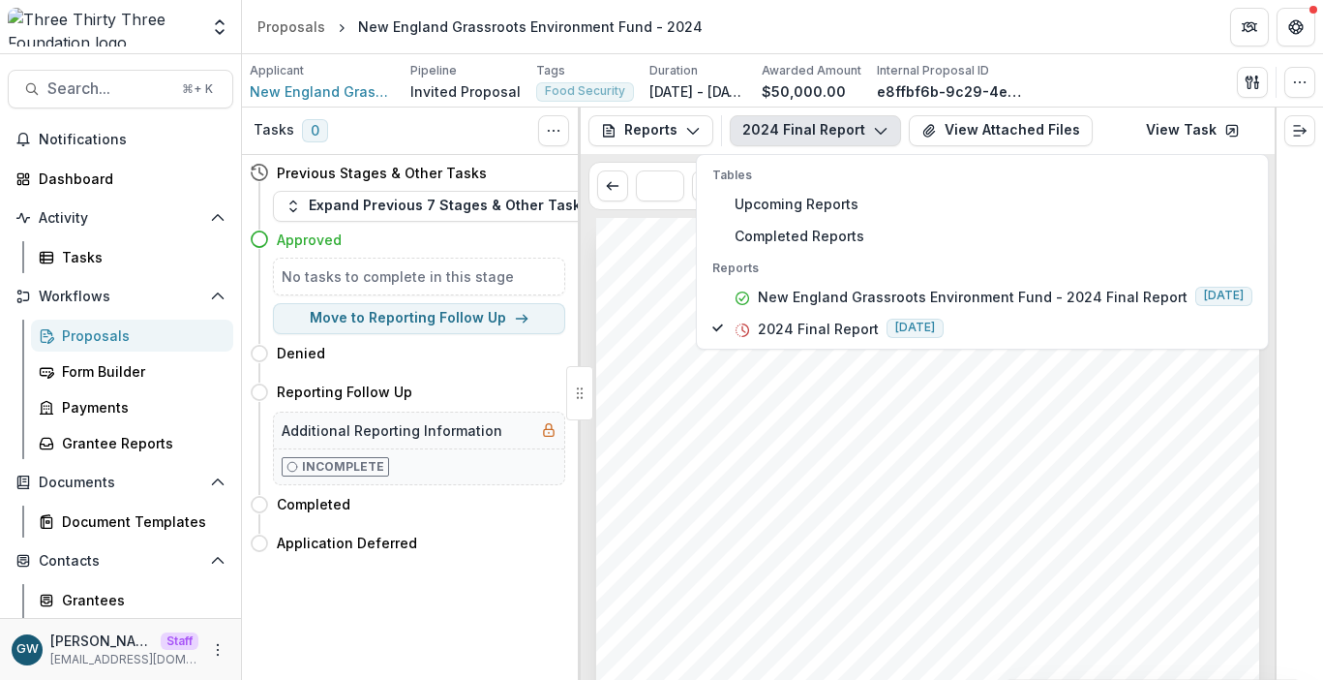
click at [1056, 438] on div "- - - - - - 1. 2. 3. 4. 5. 6. 7. 8. 9. 10. 11. Submission Responses Three Thirt…" at bounding box center [927, 687] width 663 height 938
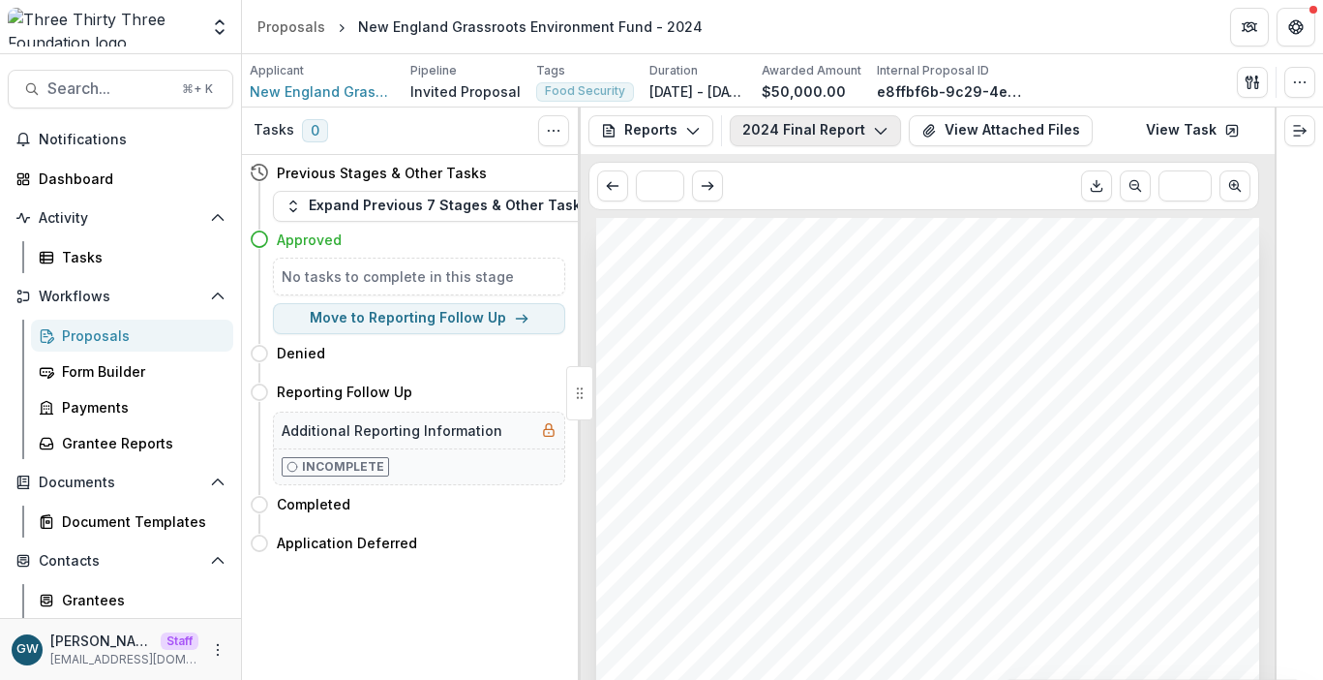
click at [810, 127] on button "2024 Final Report" at bounding box center [815, 130] width 171 height 31
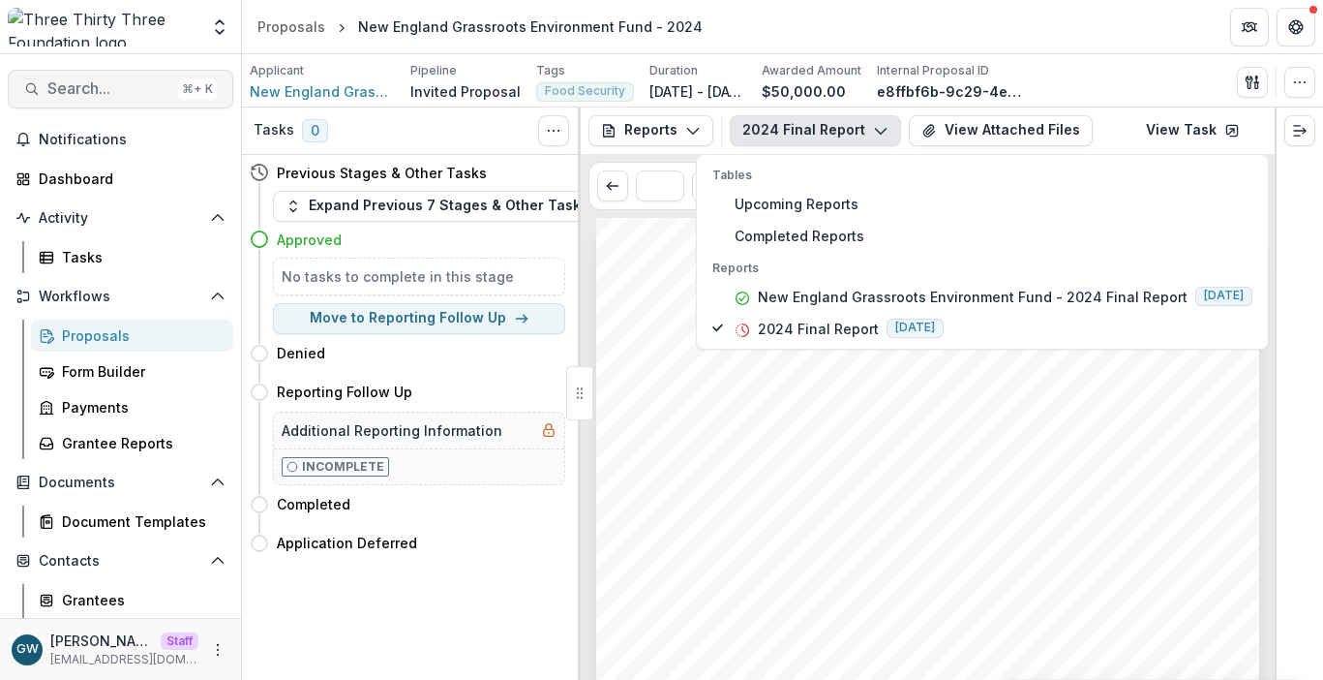
click at [126, 95] on span "Search..." at bounding box center [108, 88] width 123 height 18
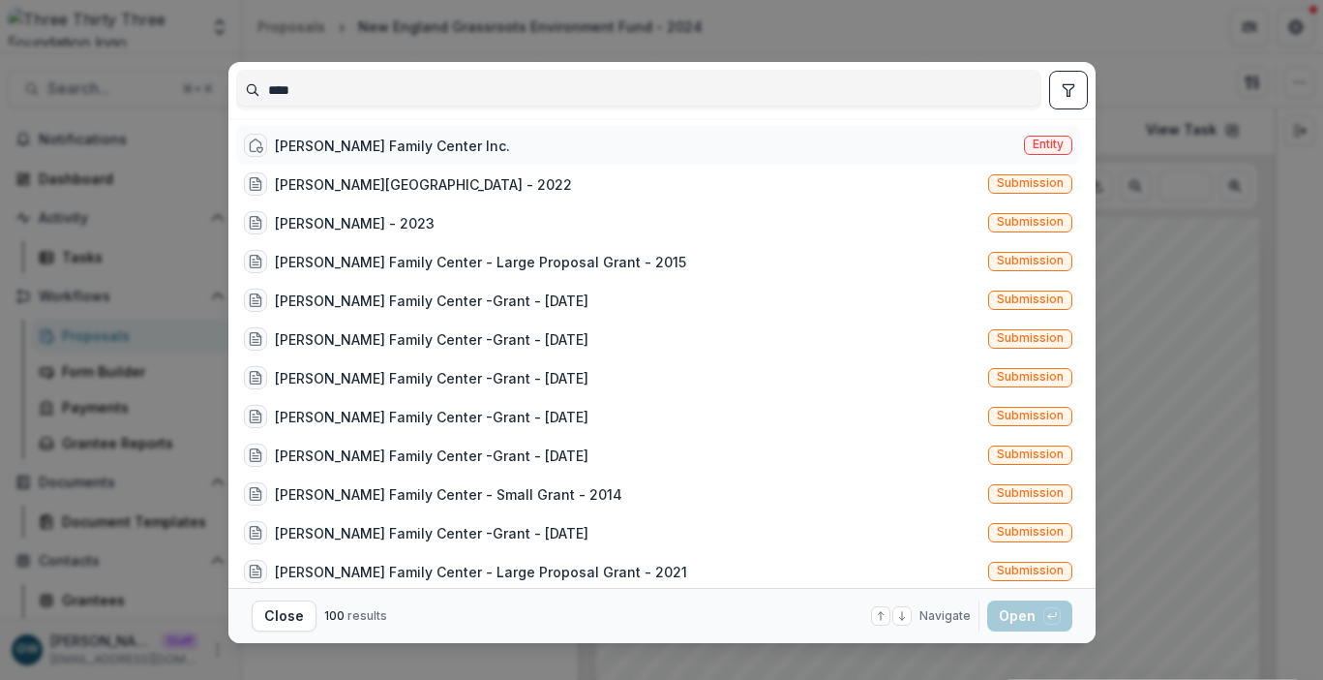
type input "****"
click at [509, 135] on div "Lund Family Center Inc. Entity" at bounding box center [658, 145] width 844 height 39
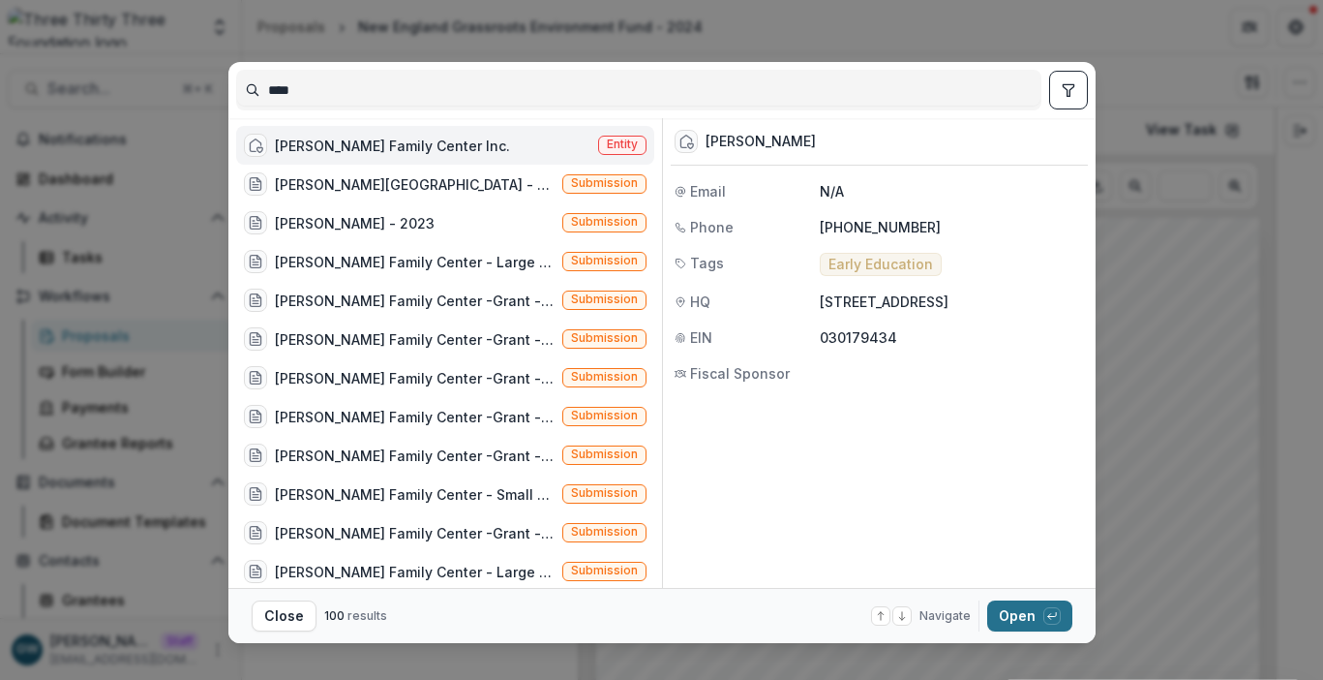
click at [1039, 611] on button "Open with enter key" at bounding box center [1029, 615] width 85 height 31
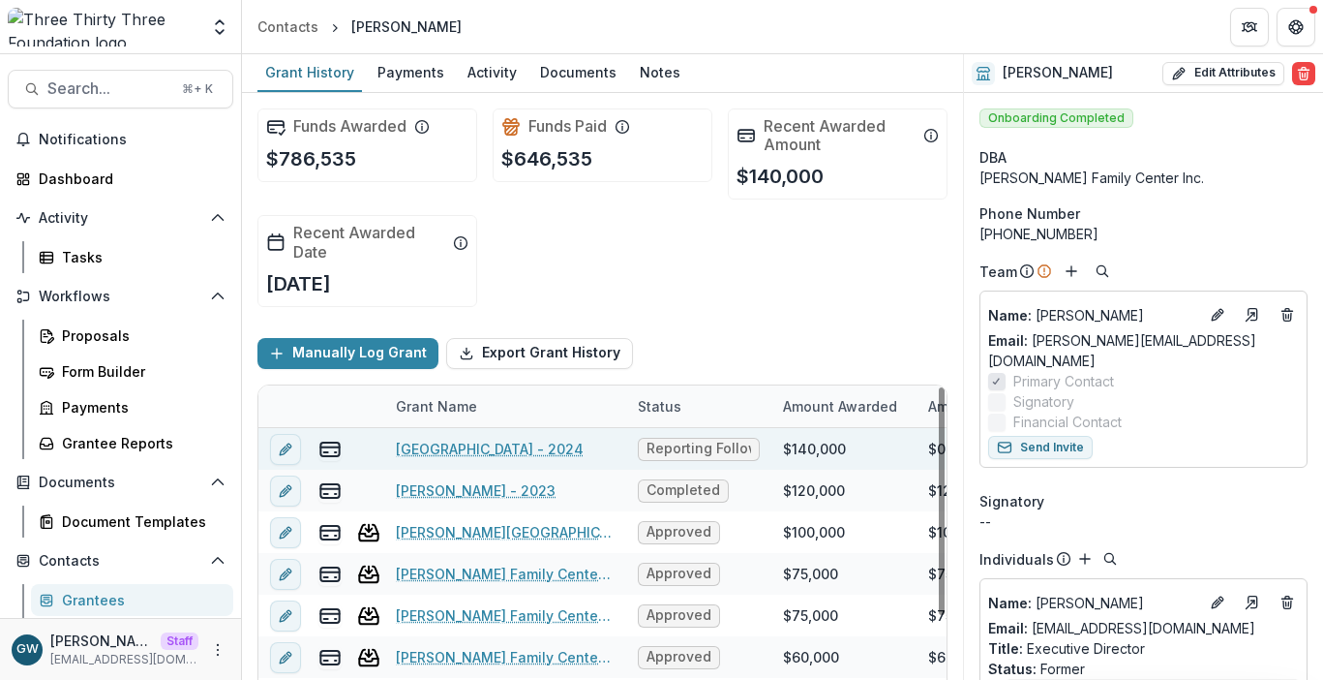
click at [460, 441] on link "[GEOGRAPHIC_DATA] - 2024" at bounding box center [490, 449] width 188 height 20
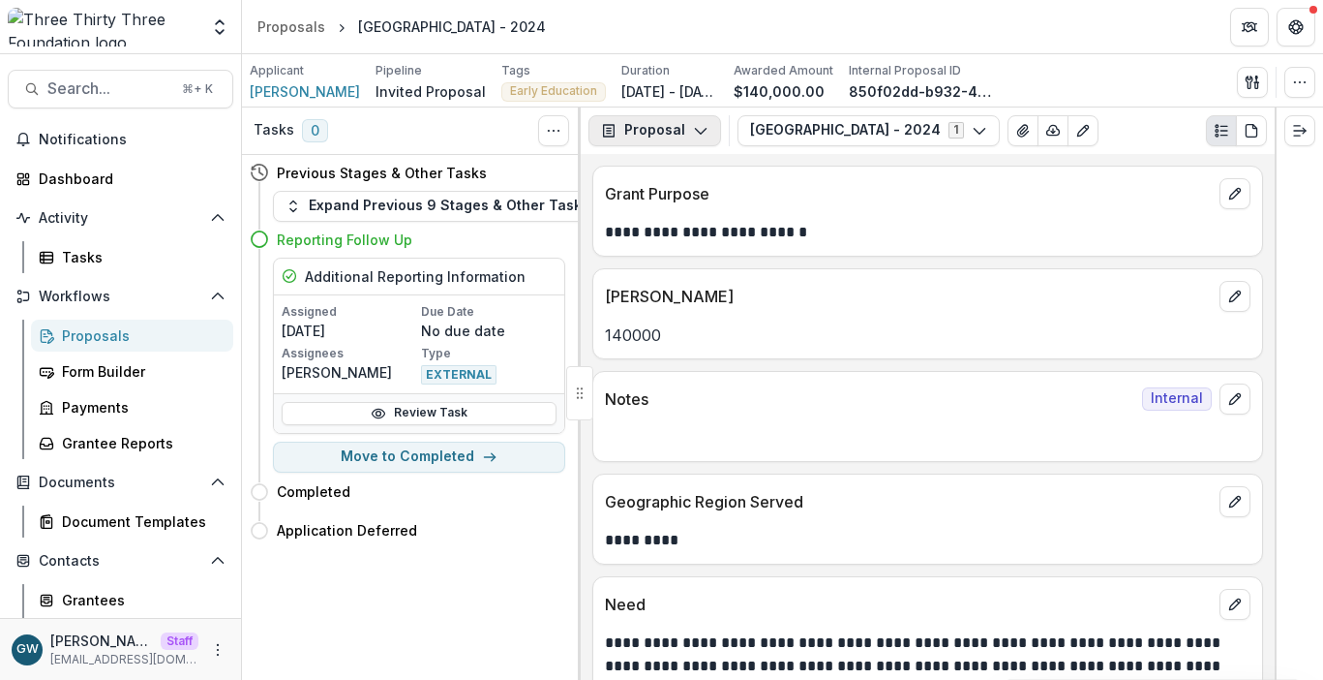
click at [704, 127] on icon "button" at bounding box center [700, 130] width 15 height 15
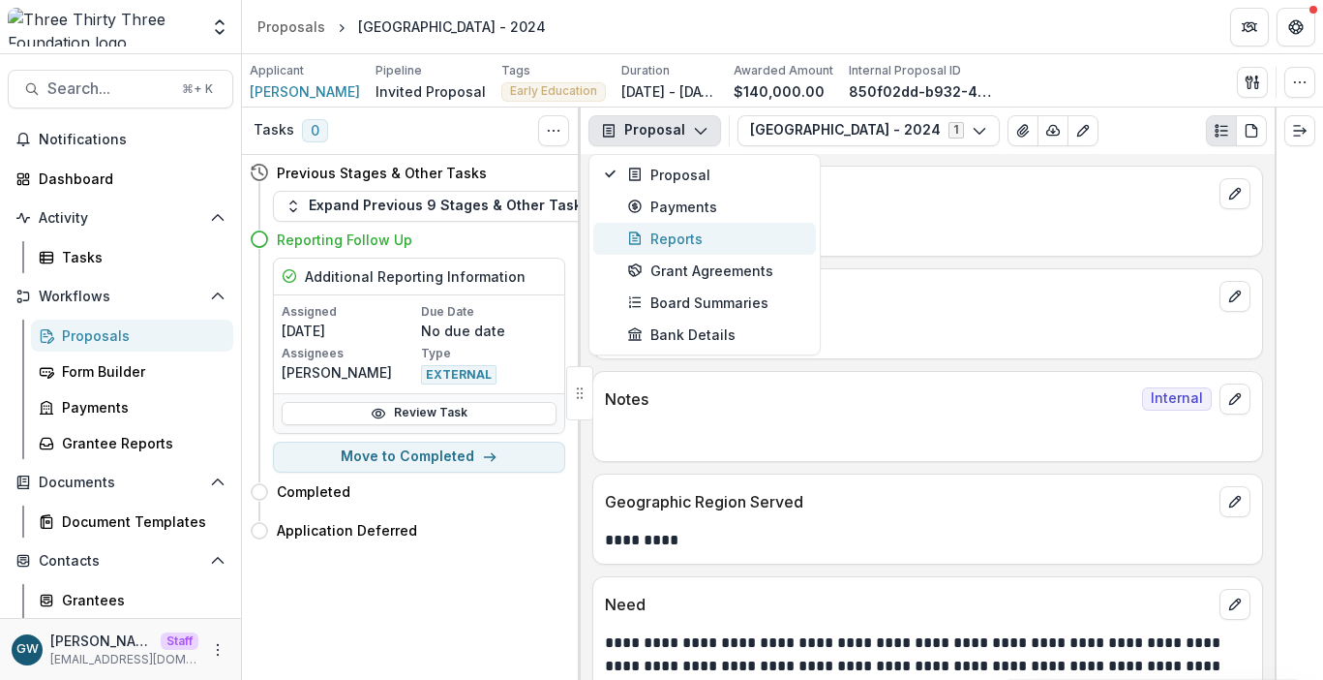
click at [696, 235] on div "Reports" at bounding box center [715, 238] width 177 height 20
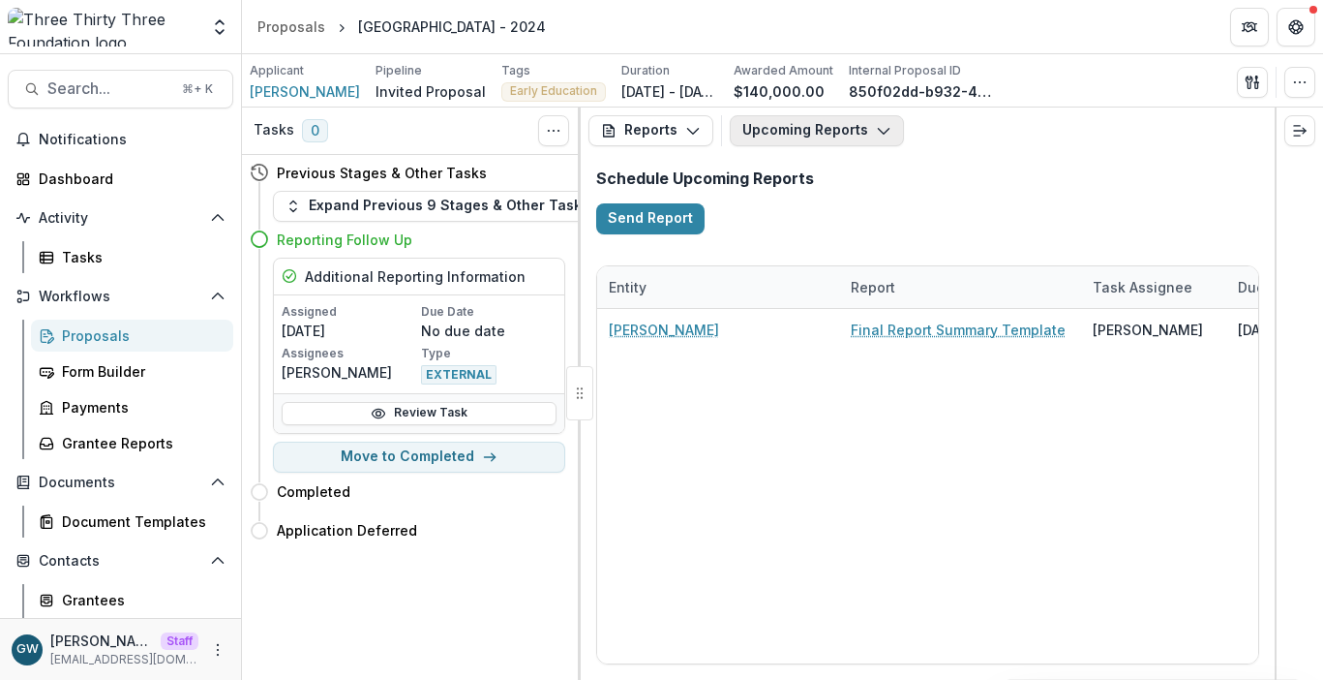
click at [803, 133] on button "Upcoming Reports" at bounding box center [817, 130] width 174 height 31
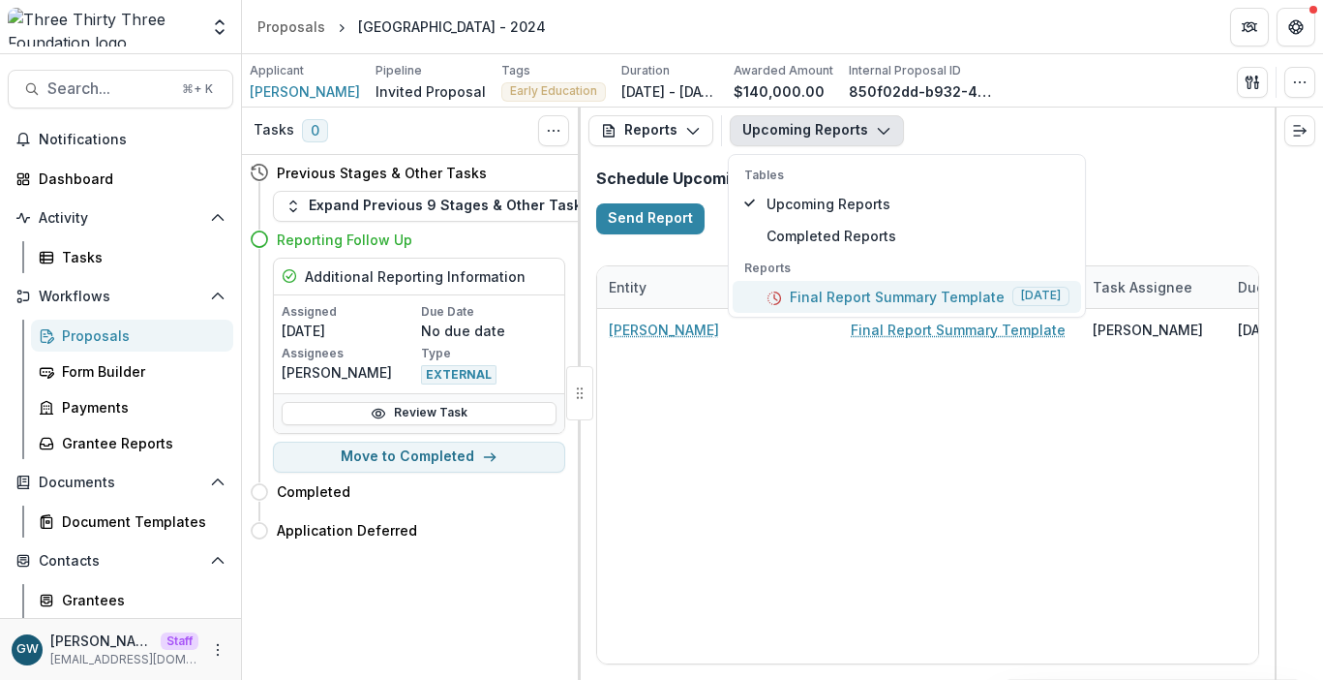
click at [829, 302] on p "Final Report Summary Template" at bounding box center [897, 297] width 215 height 20
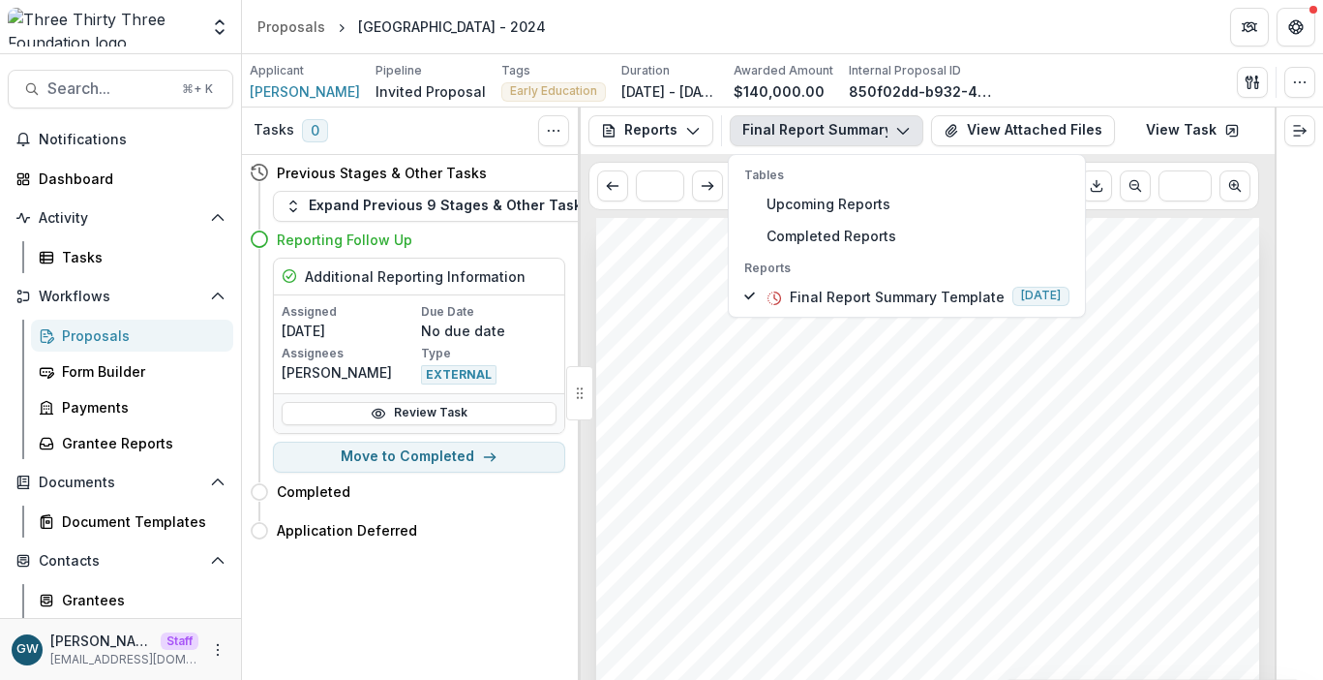
click at [927, 409] on div "Submission Responses Three Thirty Three Foundation 2024 Report GRANT AMOUNT $14…" at bounding box center [927, 687] width 663 height 938
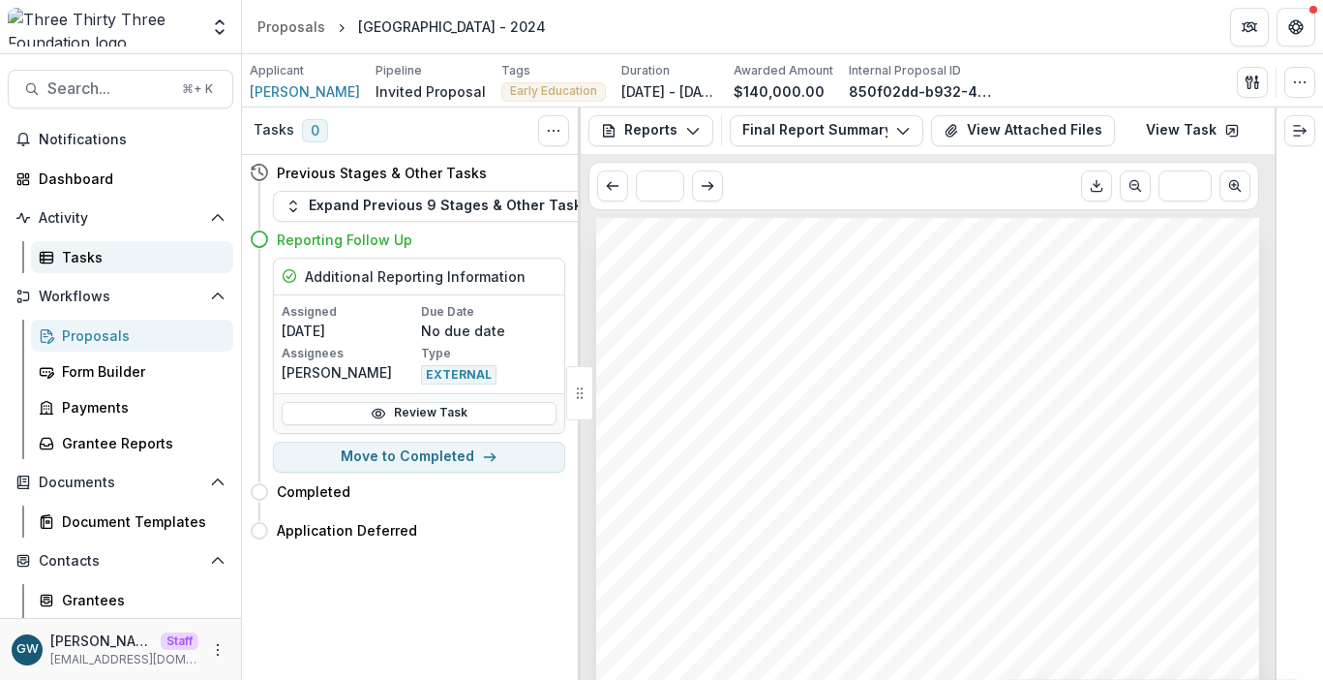
click at [99, 258] on div "Tasks" at bounding box center [140, 257] width 156 height 20
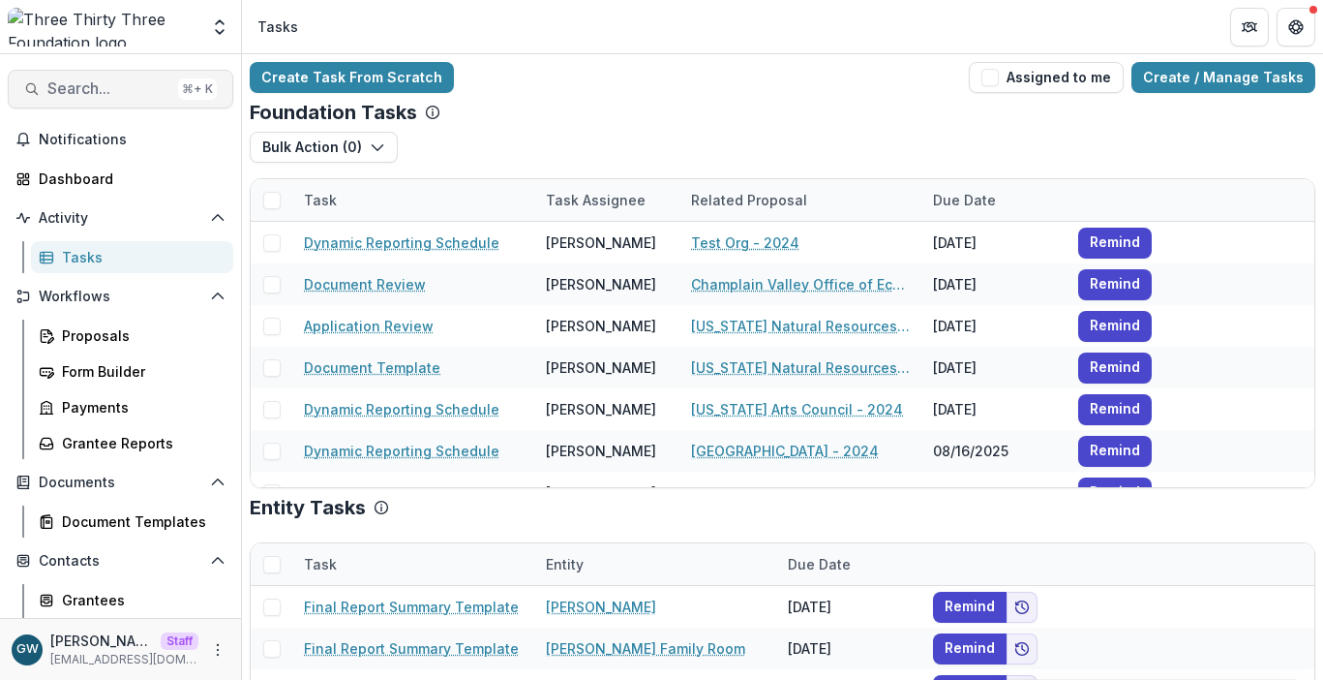
click at [113, 95] on span "Search..." at bounding box center [108, 88] width 123 height 18
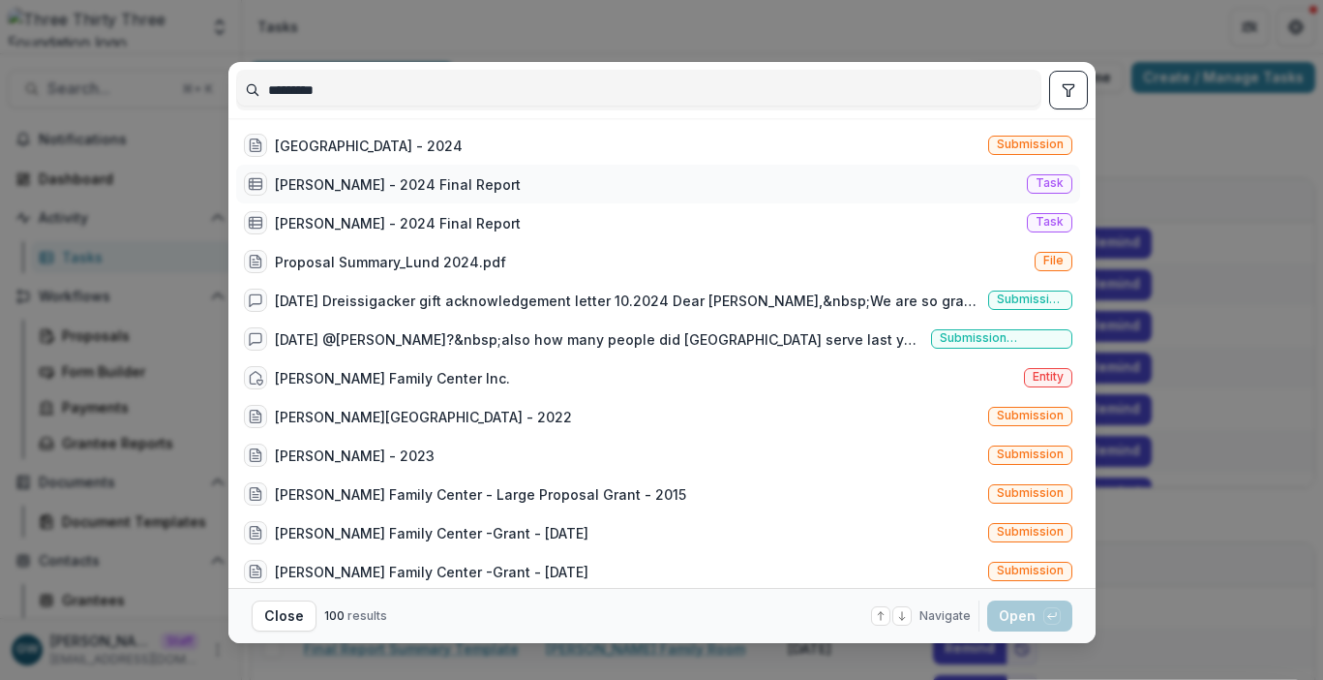
type input "*********"
click at [436, 186] on div "Lund - 2024 Final Report Task" at bounding box center [658, 184] width 844 height 39
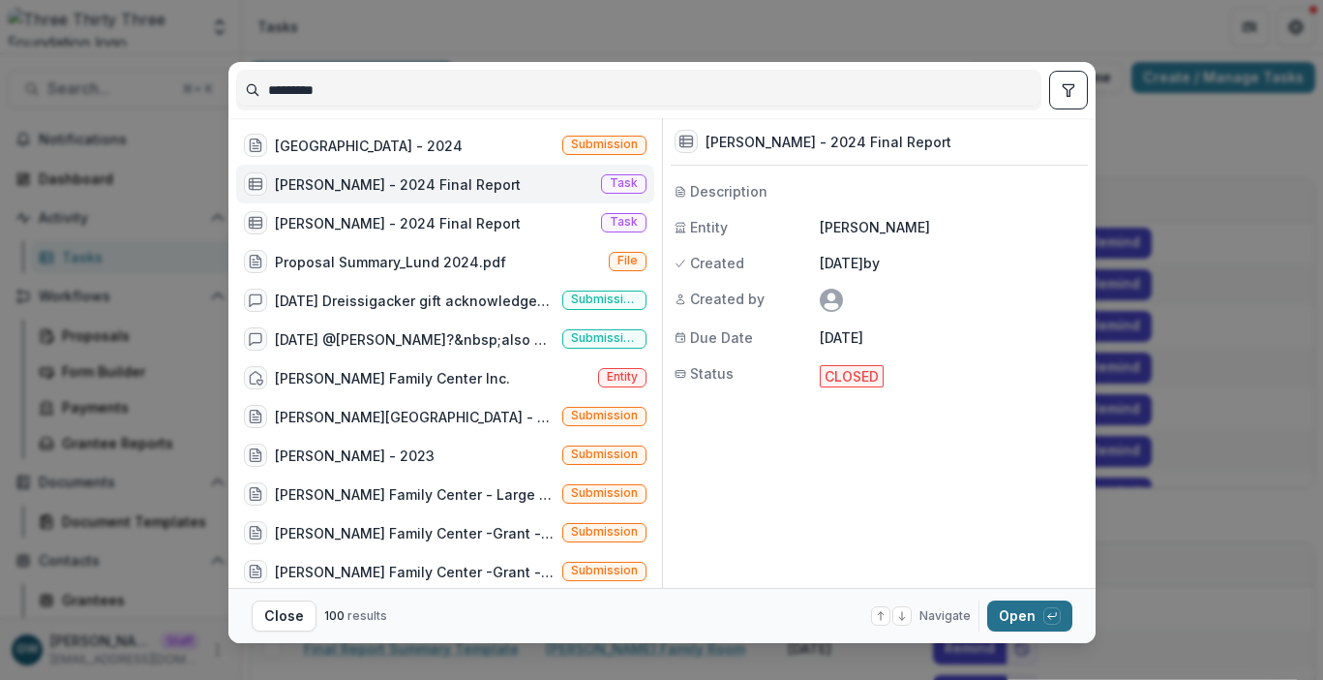
click at [1009, 616] on button "Open with enter key" at bounding box center [1029, 615] width 85 height 31
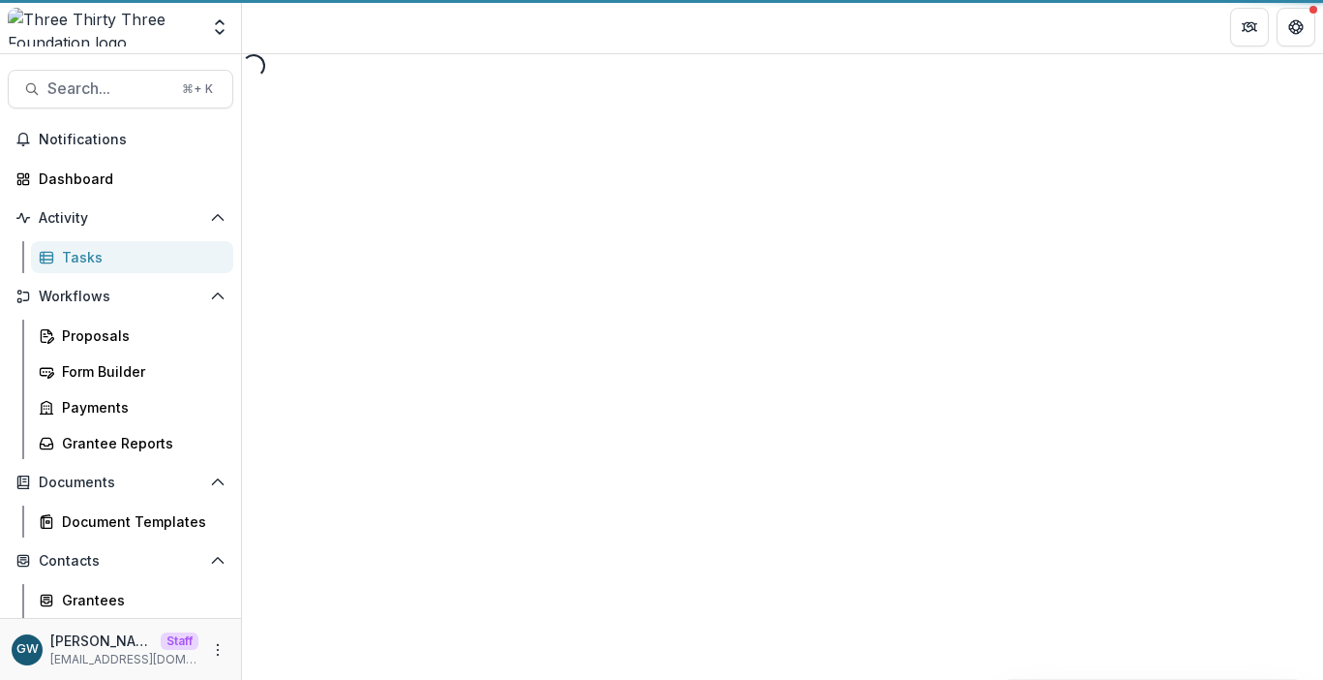
select select "********"
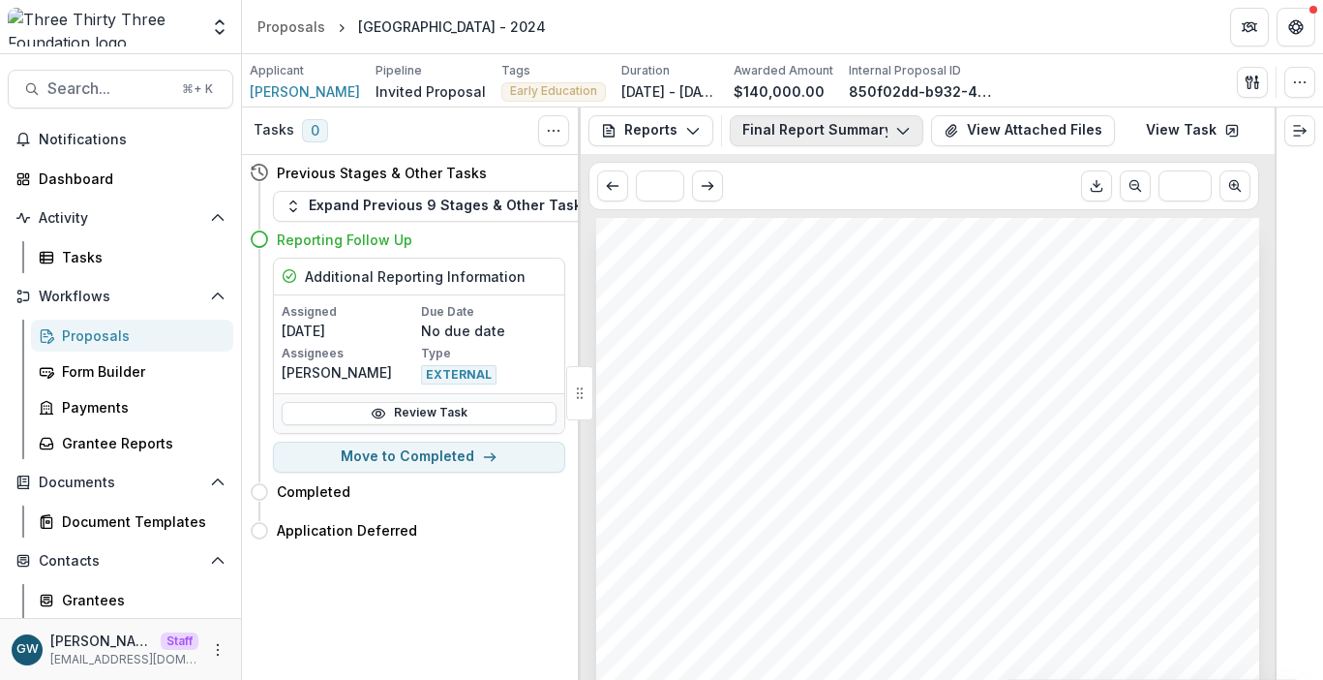
click at [831, 134] on button "Final Report Summary Template" at bounding box center [827, 130] width 194 height 31
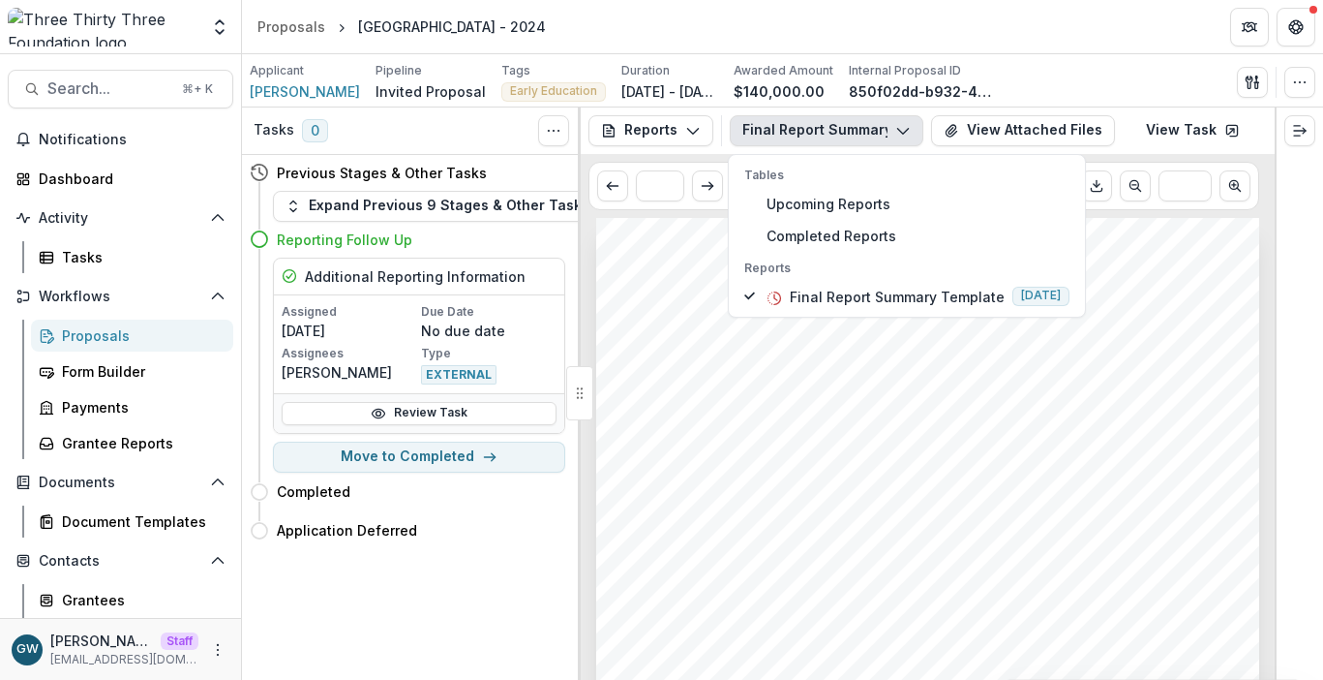
click at [1046, 86] on div "Applicant [PERSON_NAME] Pipeline Invited Proposal Tags Early Education All tags…" at bounding box center [783, 82] width 1066 height 40
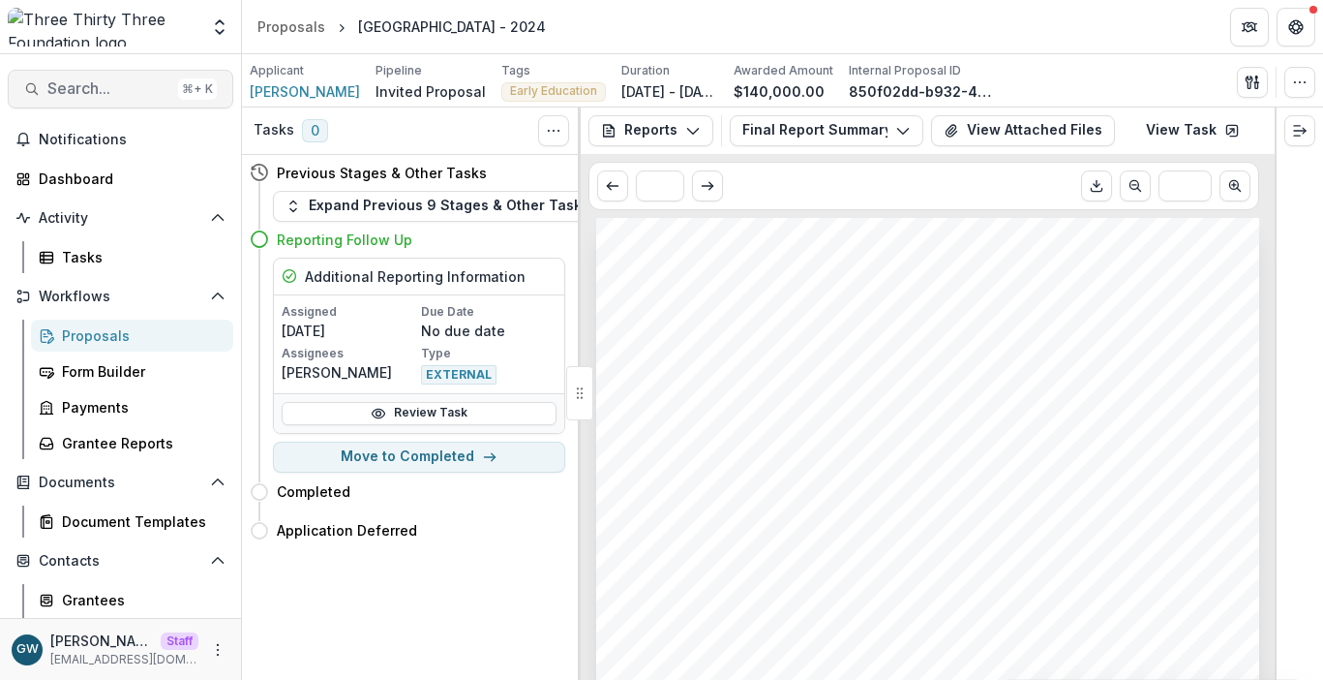
click at [109, 91] on span "Search..." at bounding box center [108, 88] width 123 height 18
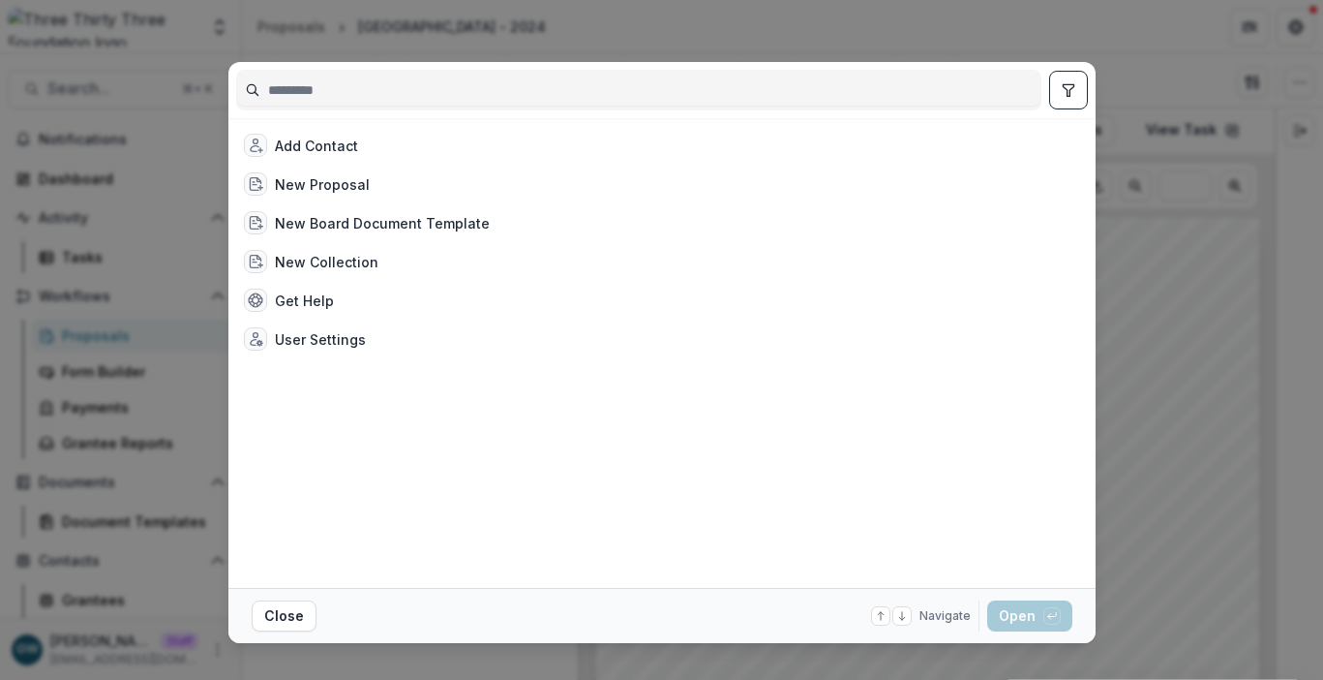
click at [1186, 289] on div "Add Contact New Proposal New Board Document Template New Collection Get Help Us…" at bounding box center [661, 340] width 1323 height 680
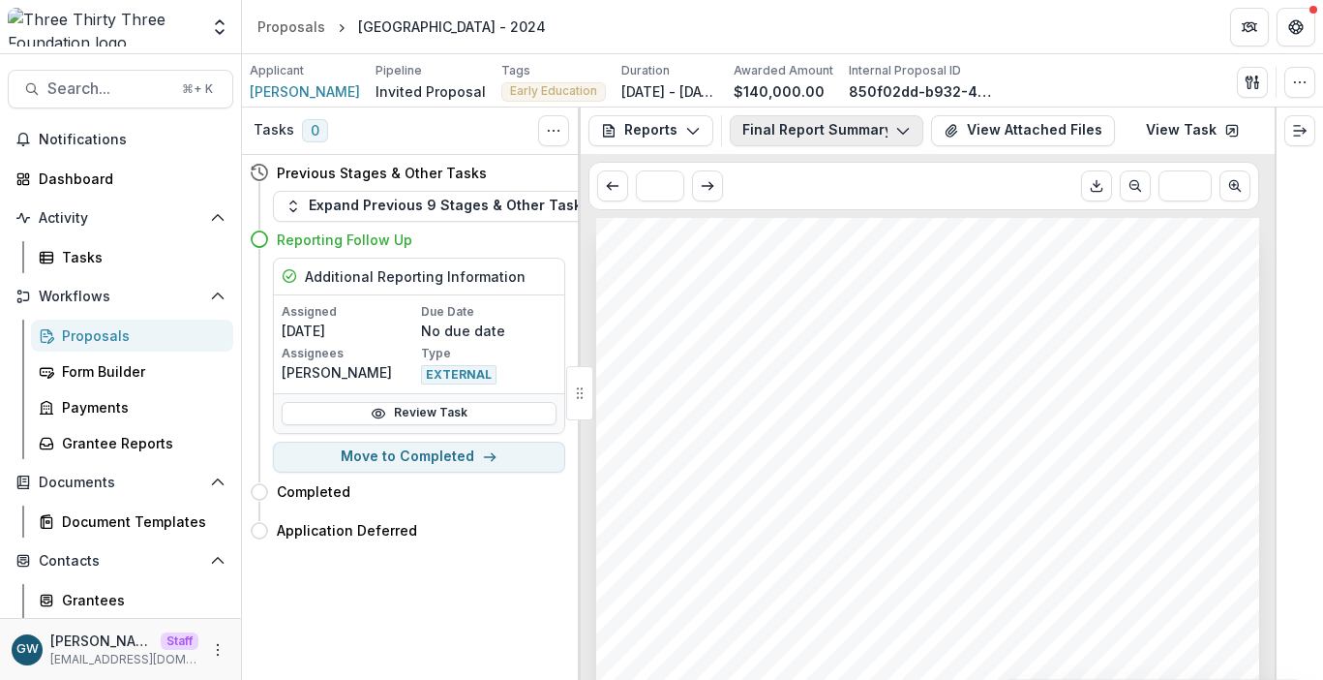
click at [814, 133] on button "Final Report Summary Template" at bounding box center [827, 130] width 194 height 31
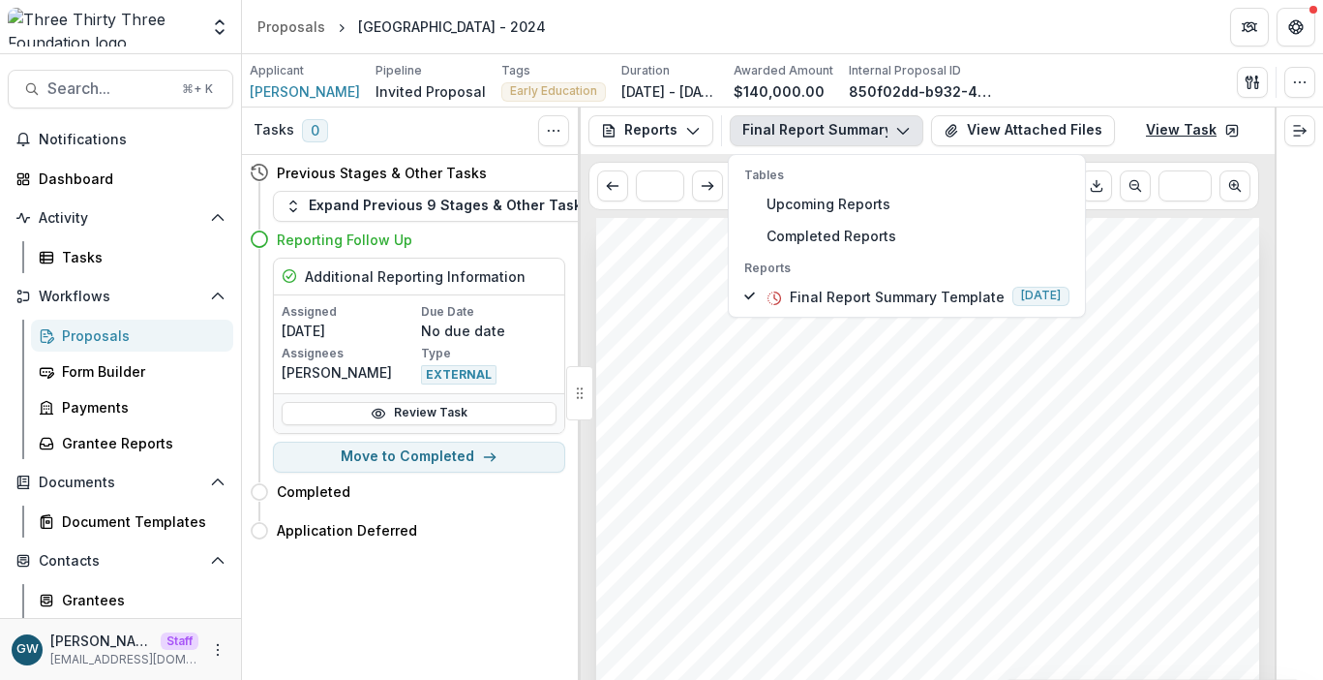
click at [1194, 119] on link "View Task" at bounding box center [1193, 130] width 117 height 31
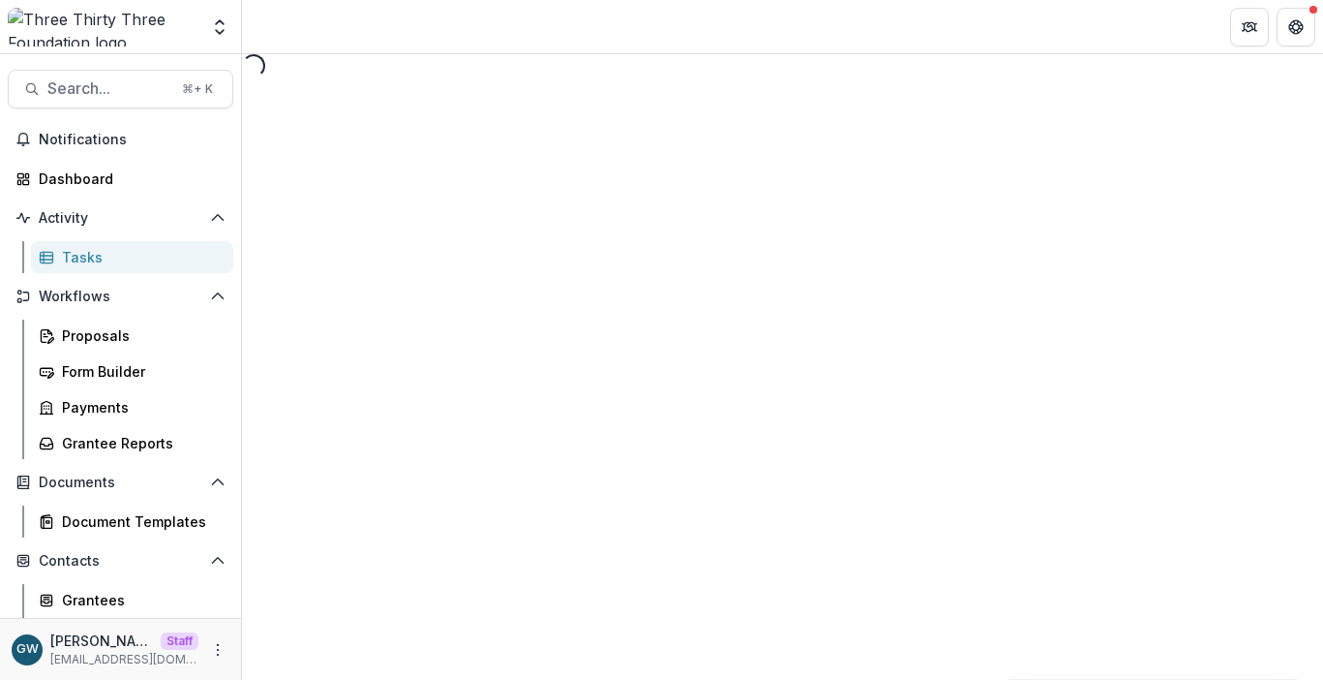
select select "********"
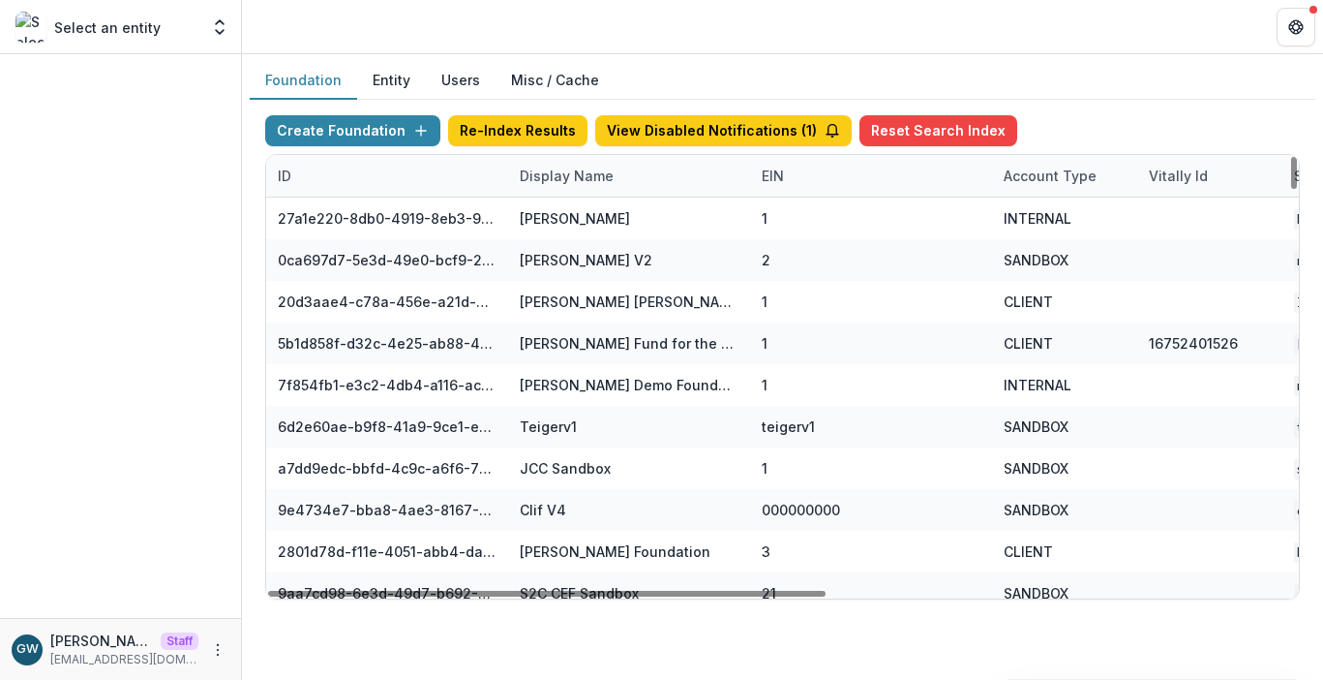
click at [547, 180] on div "Display Name" at bounding box center [566, 176] width 117 height 20
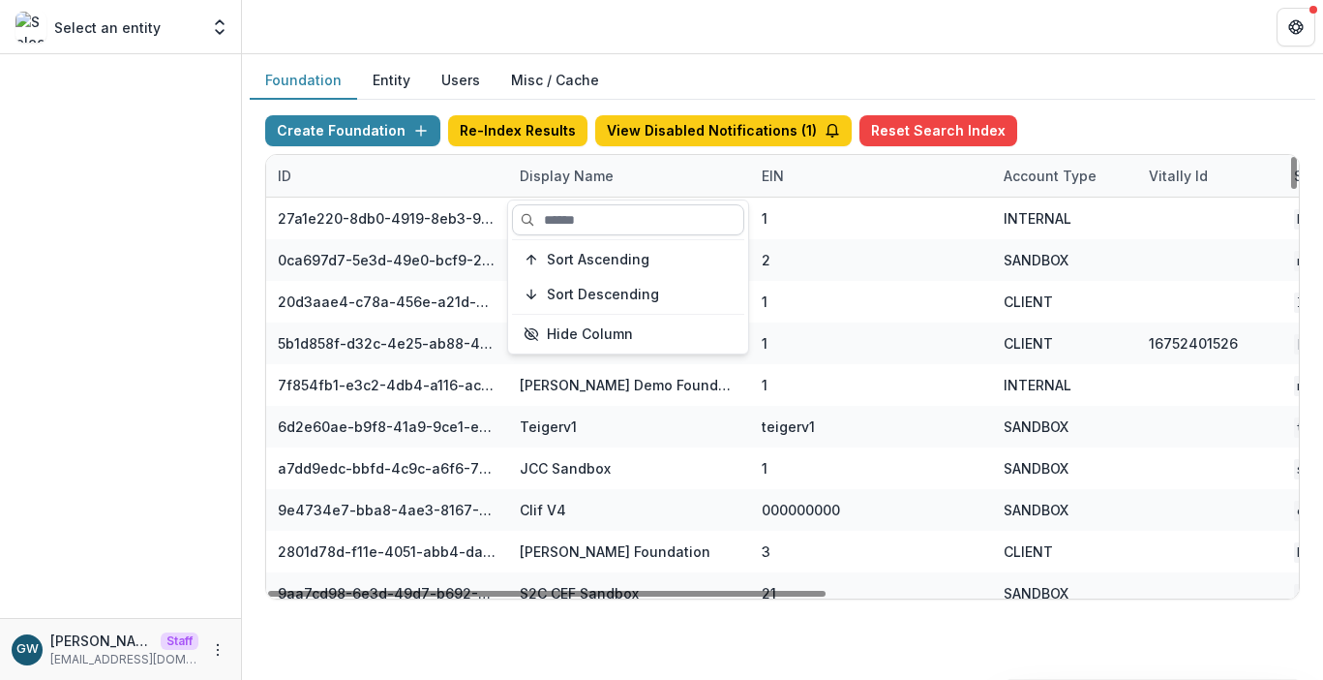
click at [562, 218] on input at bounding box center [628, 219] width 232 height 31
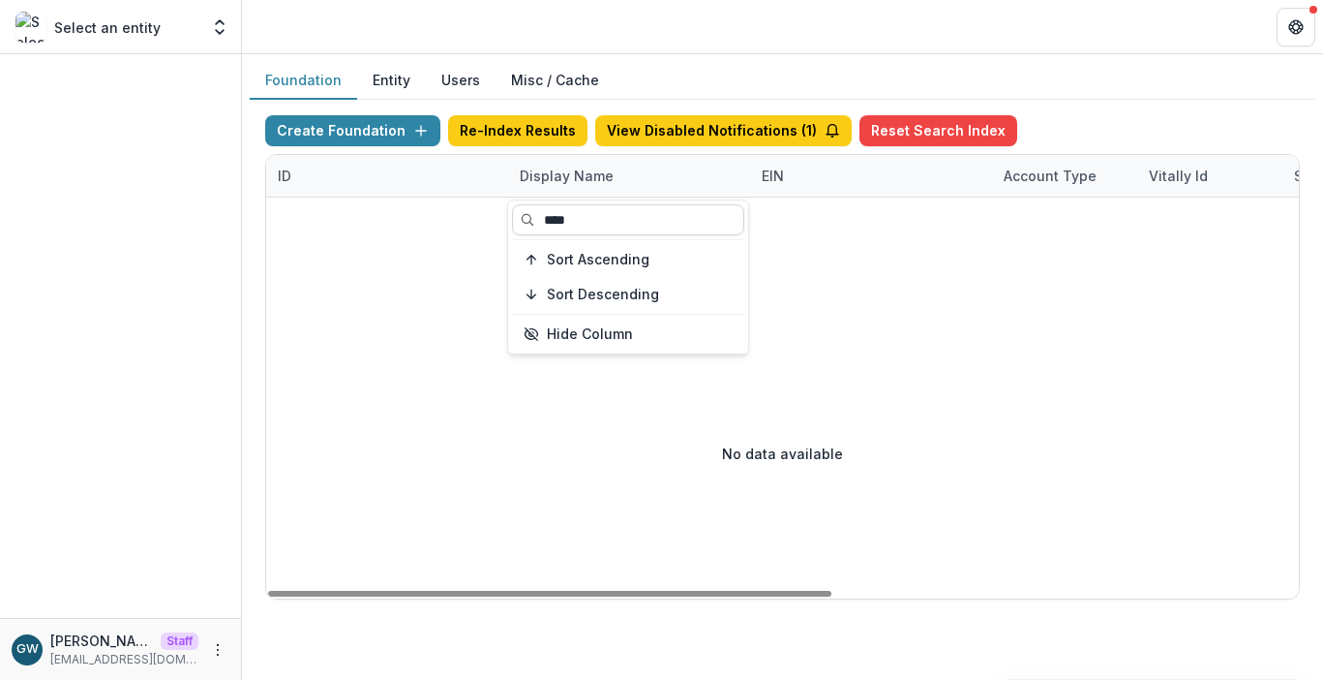
click at [596, 221] on input "****" at bounding box center [628, 219] width 232 height 31
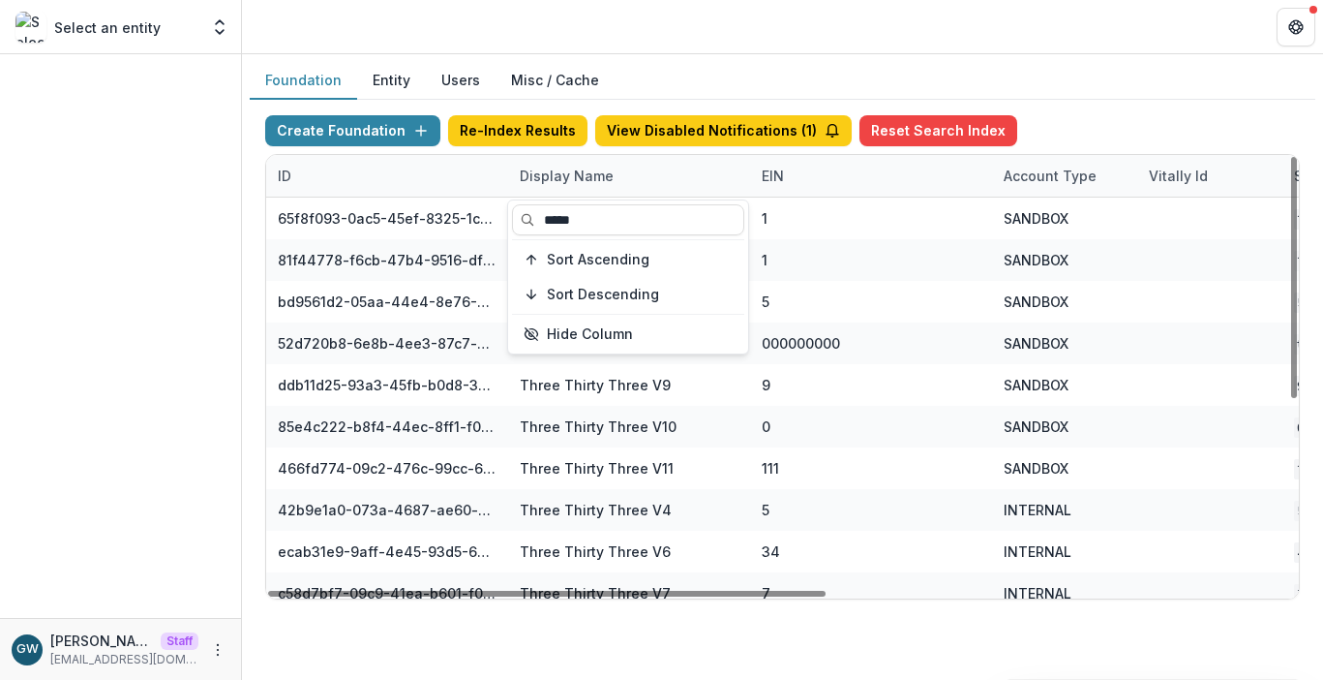
type input "*****"
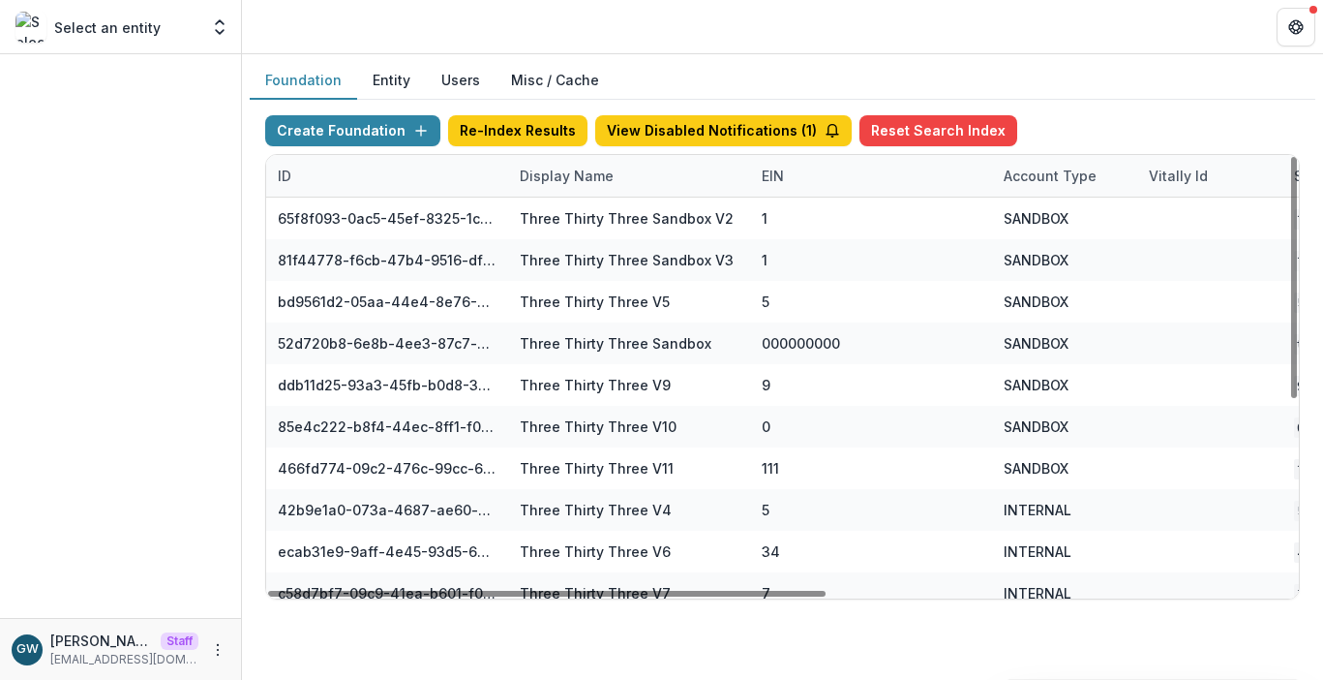
click at [1176, 117] on div "Create Foundation Re-Index Results View Disabled Notifications ( 1 ) Reset Sear…" at bounding box center [782, 134] width 1035 height 39
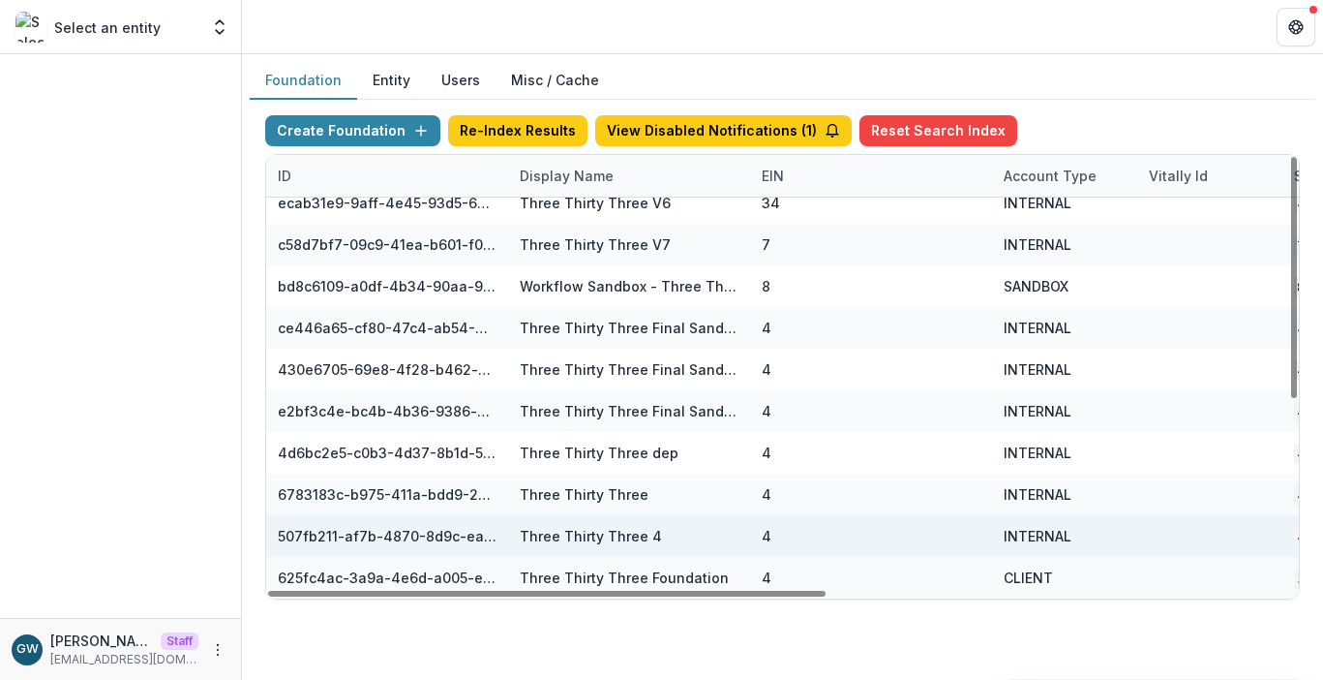
scroll to position [349, 855]
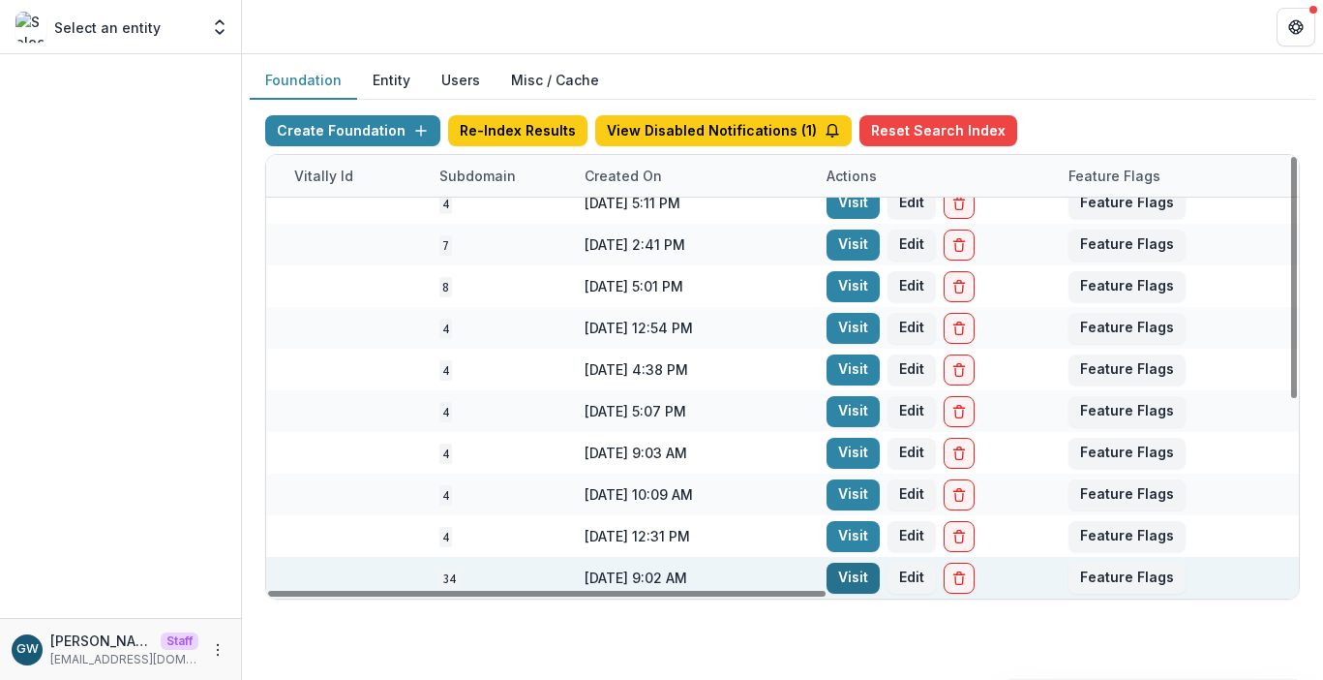
click at [864, 572] on link "Visit" at bounding box center [853, 577] width 53 height 31
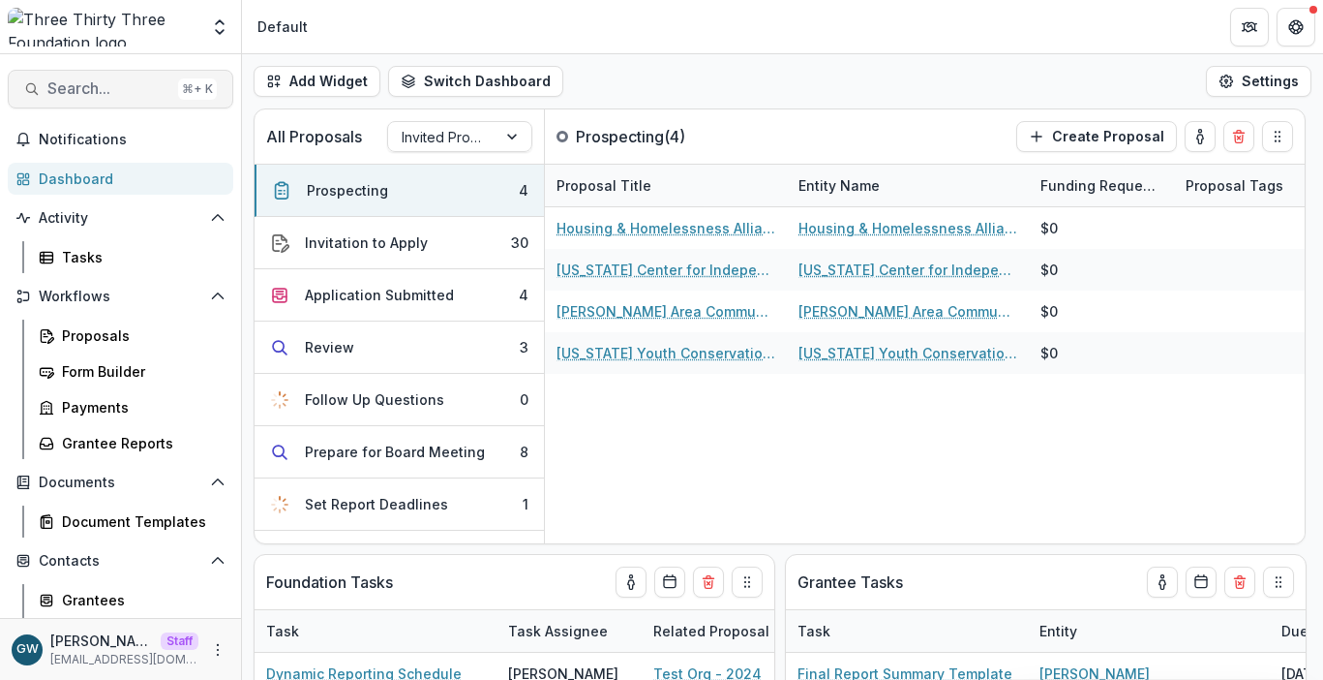
click at [113, 77] on button "Search... ⌘ + K" at bounding box center [121, 89] width 226 height 39
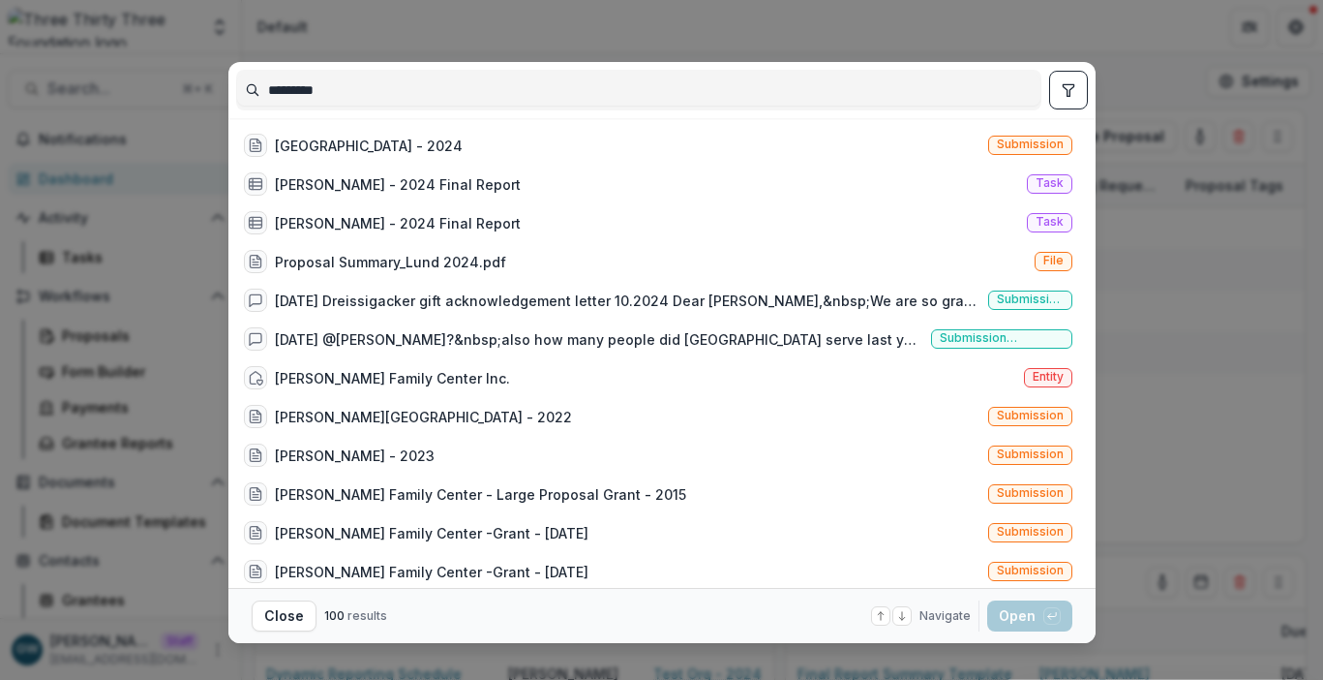
type input "*********"
click at [383, 228] on div "Lund - 2024 Final Report" at bounding box center [398, 223] width 246 height 20
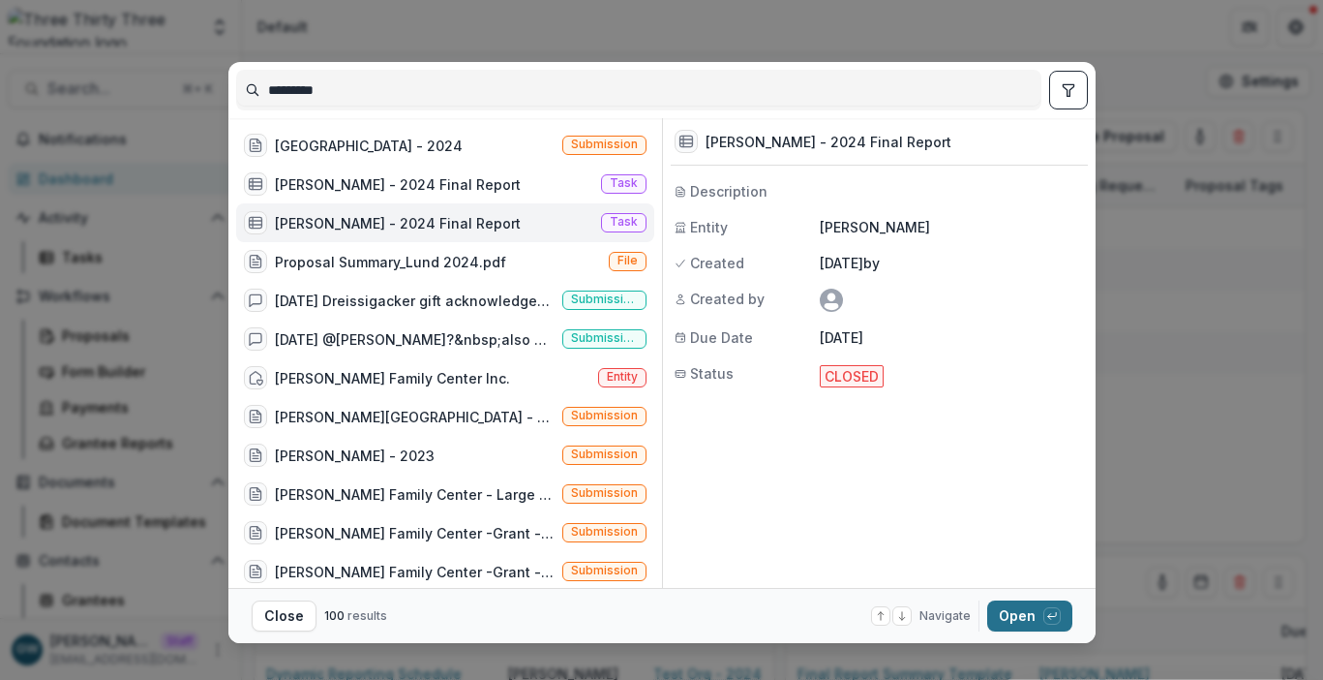
click at [1024, 610] on button "Open with enter key" at bounding box center [1029, 615] width 85 height 31
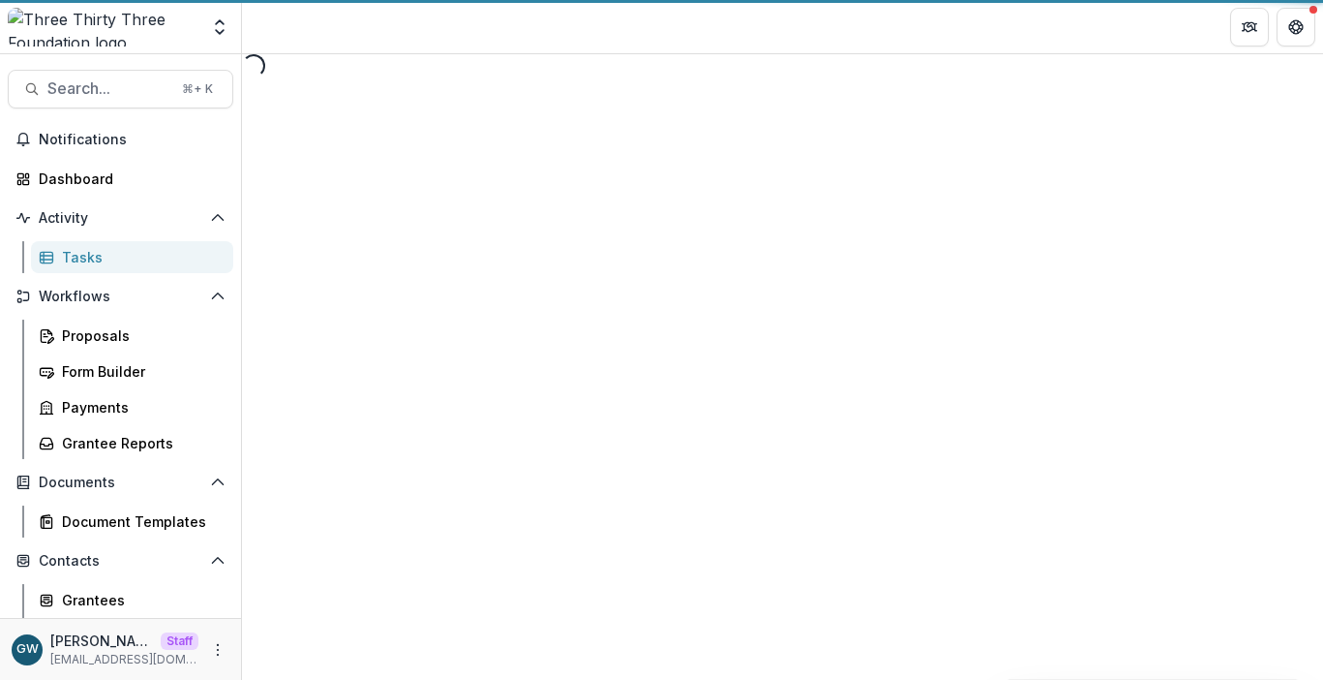
select select "********"
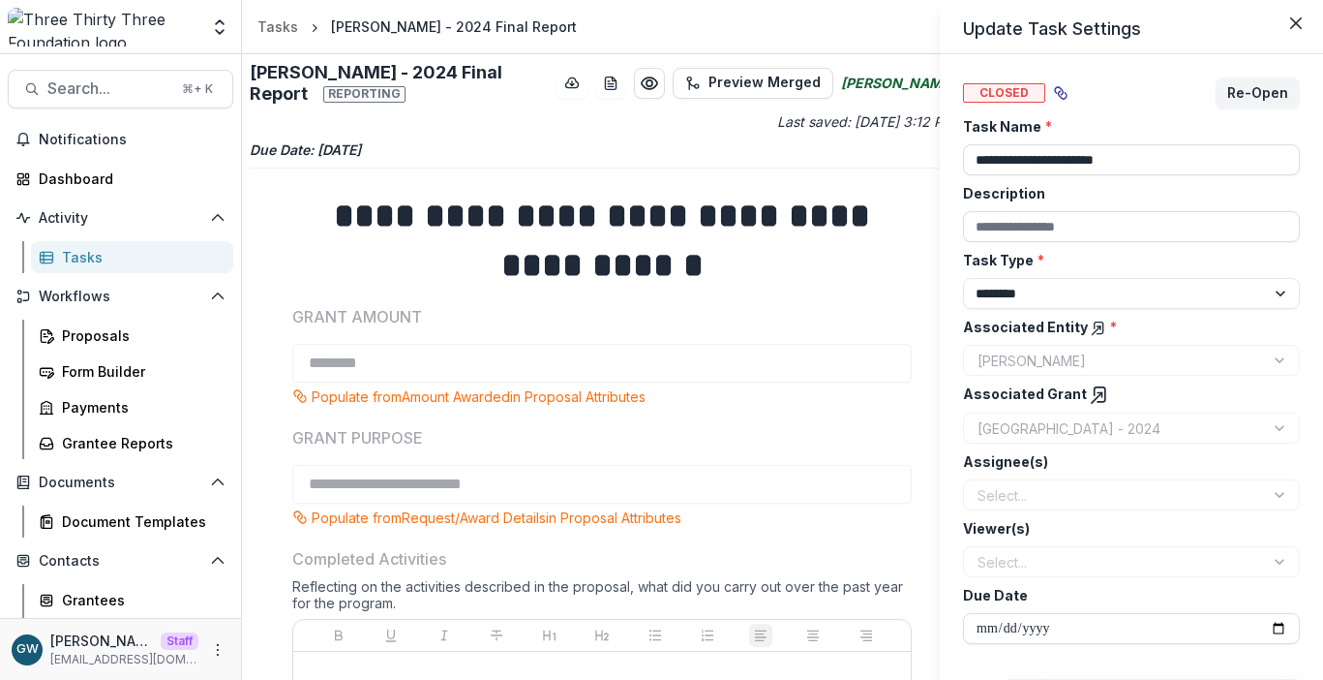
click at [1296, 26] on icon "Close" at bounding box center [1297, 23] width 12 height 12
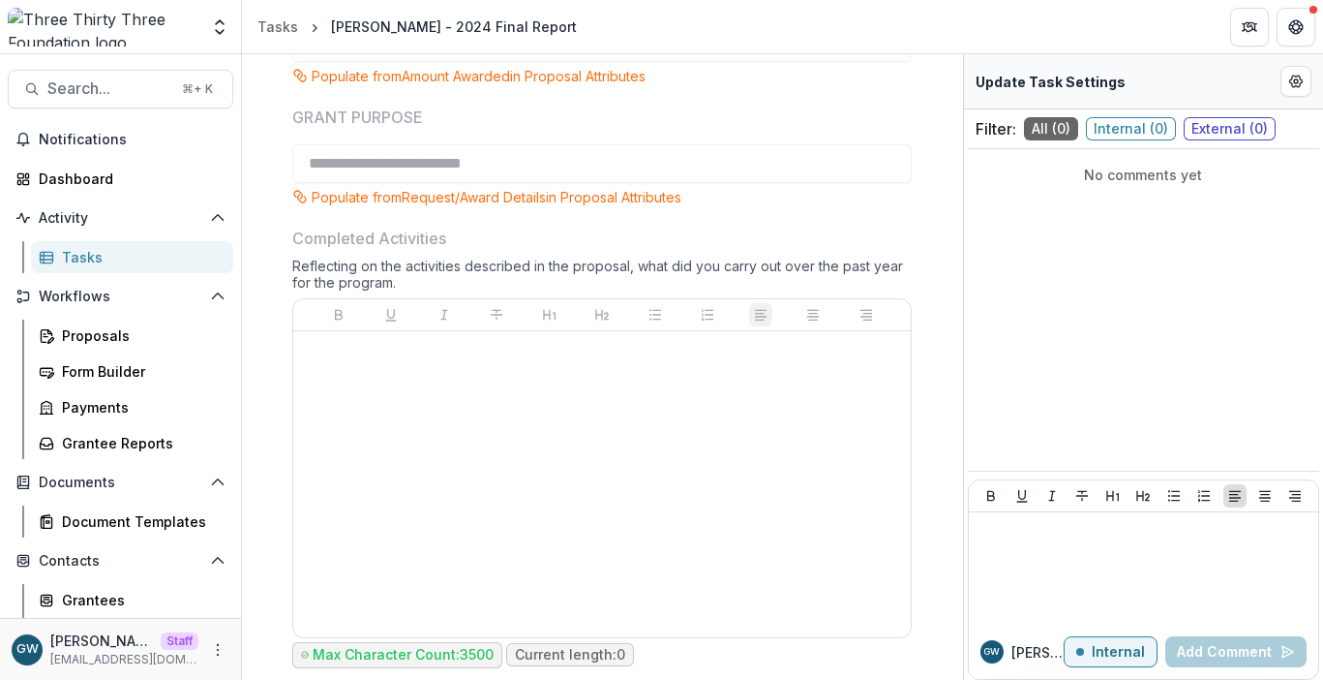
scroll to position [365, 0]
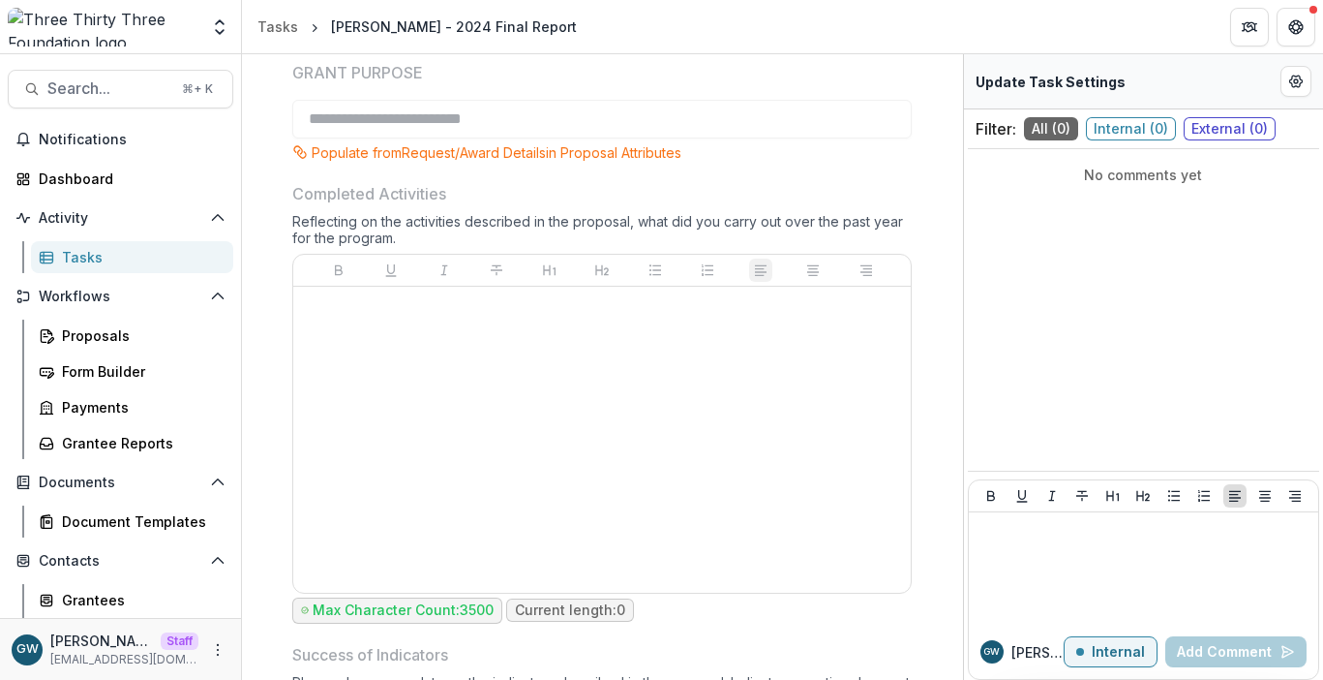
click at [441, 408] on div at bounding box center [602, 439] width 602 height 290
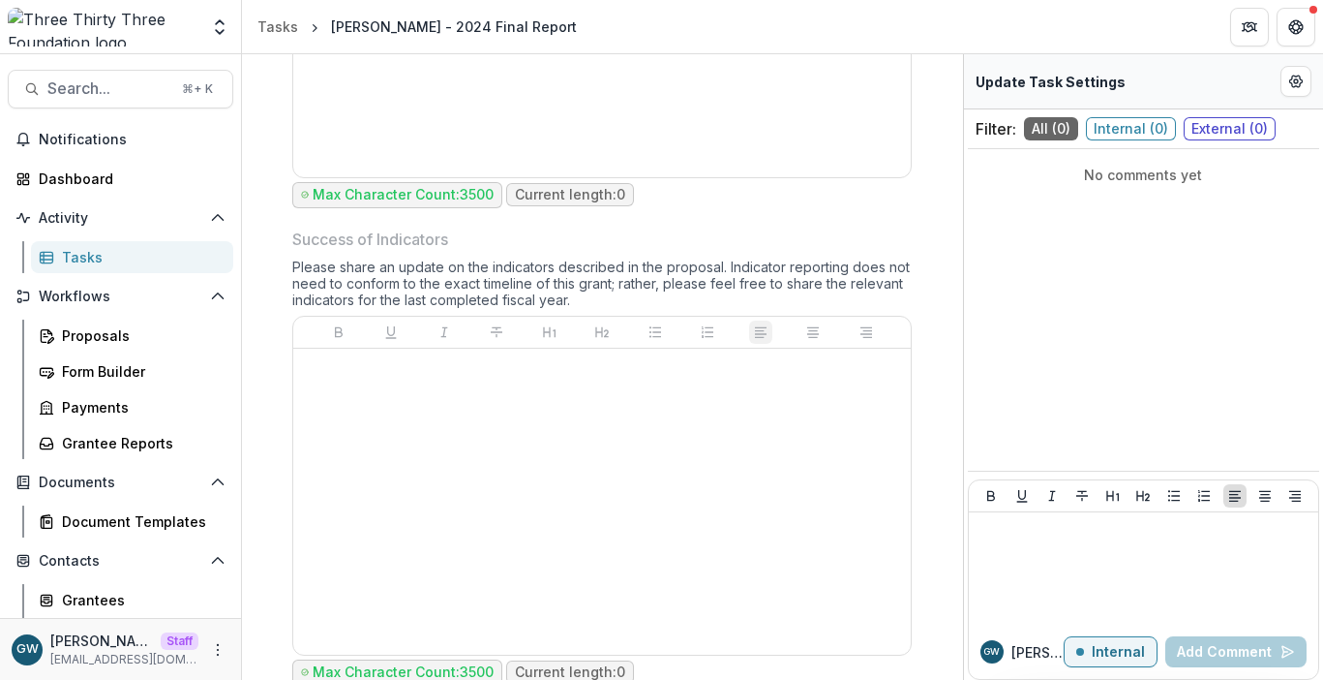
scroll to position [207, 0]
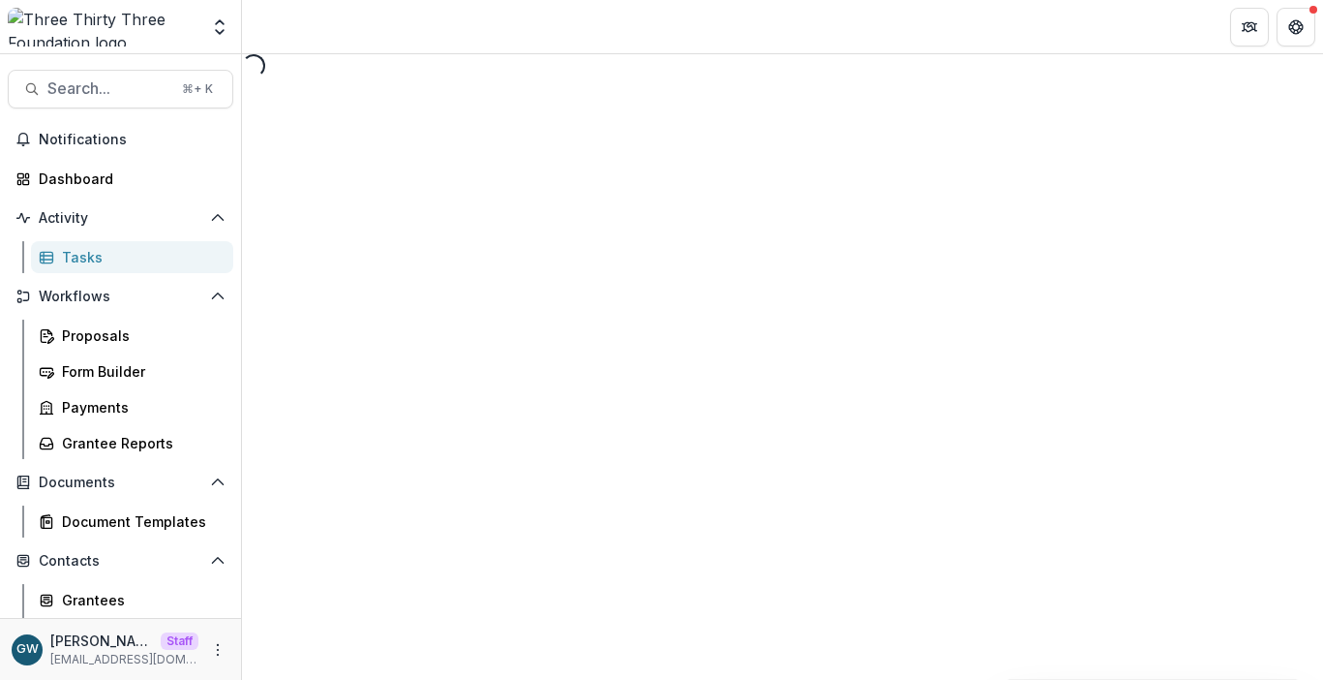
select select "********"
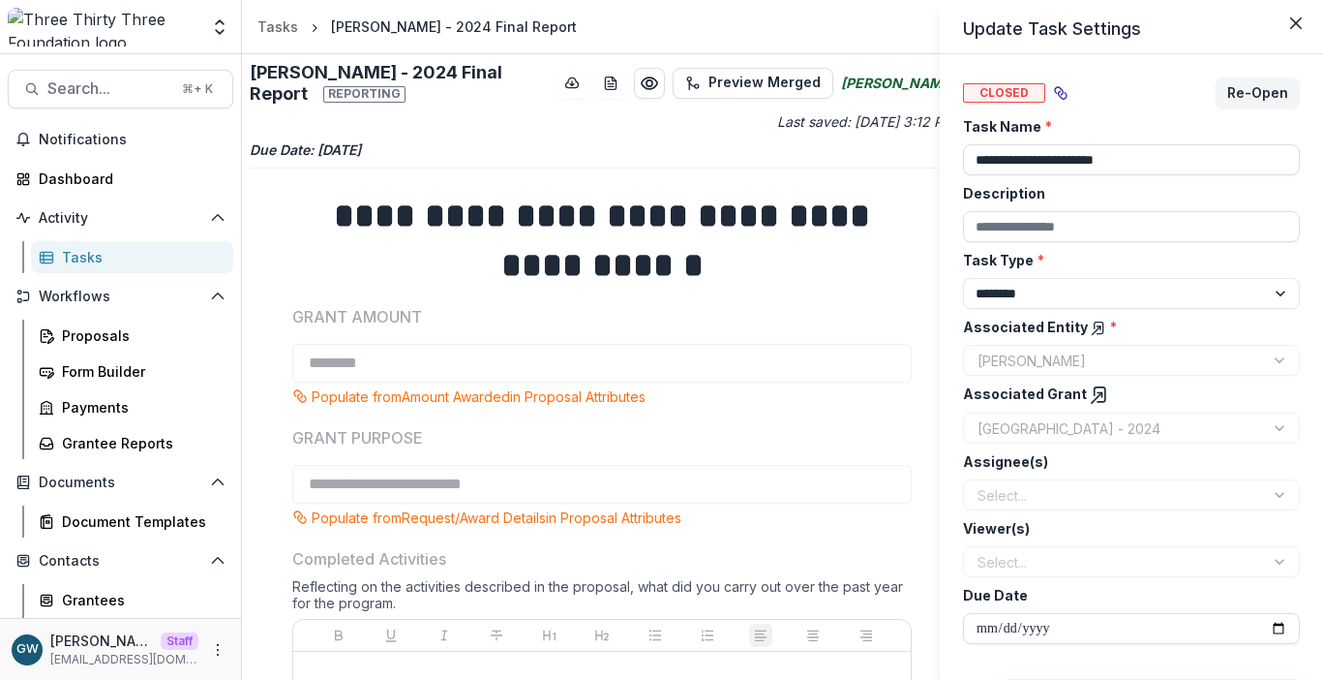
click at [101, 593] on div "**********" at bounding box center [661, 340] width 1323 height 680
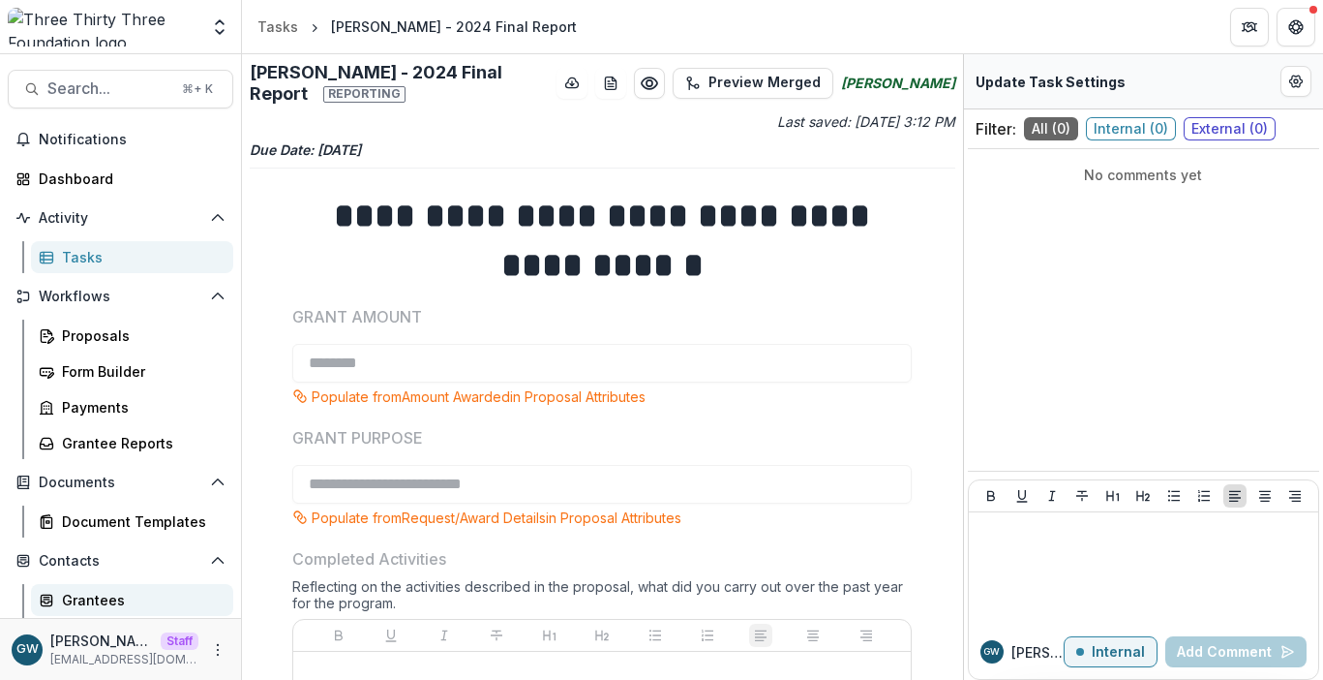
click at [106, 594] on div "Grantees" at bounding box center [140, 600] width 156 height 20
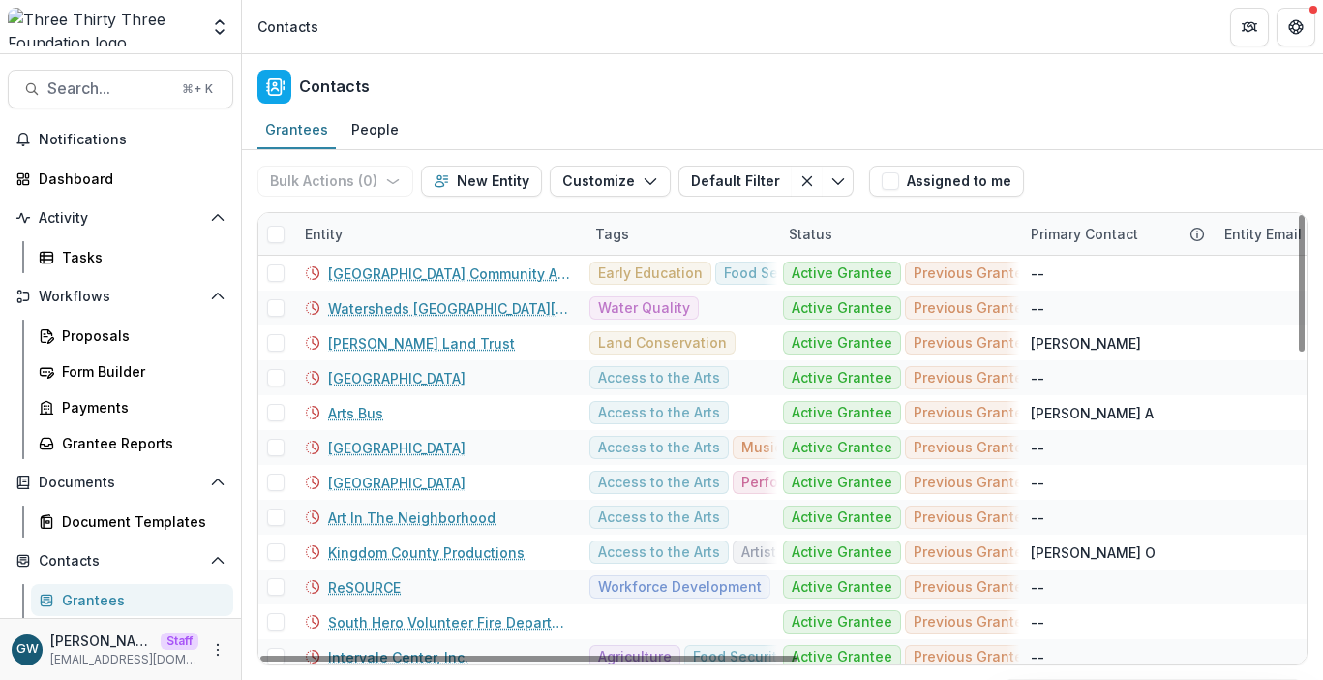
click at [369, 241] on div "Entity" at bounding box center [438, 234] width 290 height 42
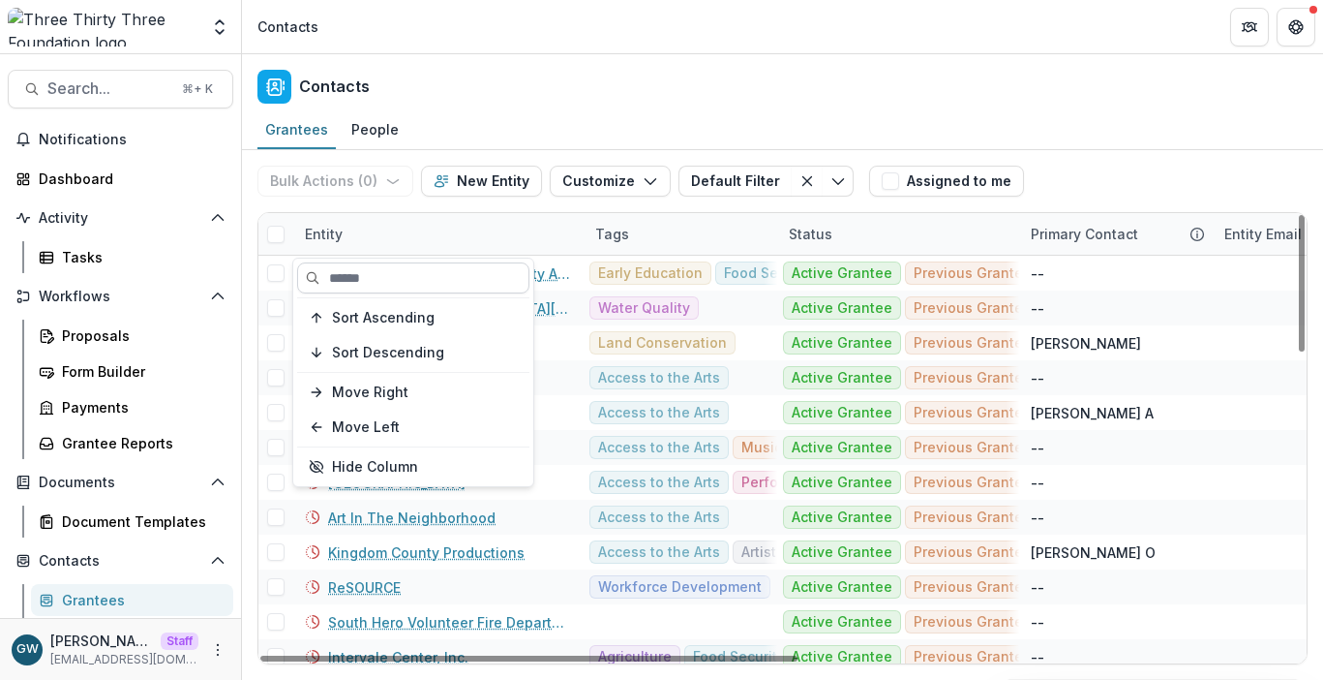
click at [389, 278] on input at bounding box center [413, 277] width 232 height 31
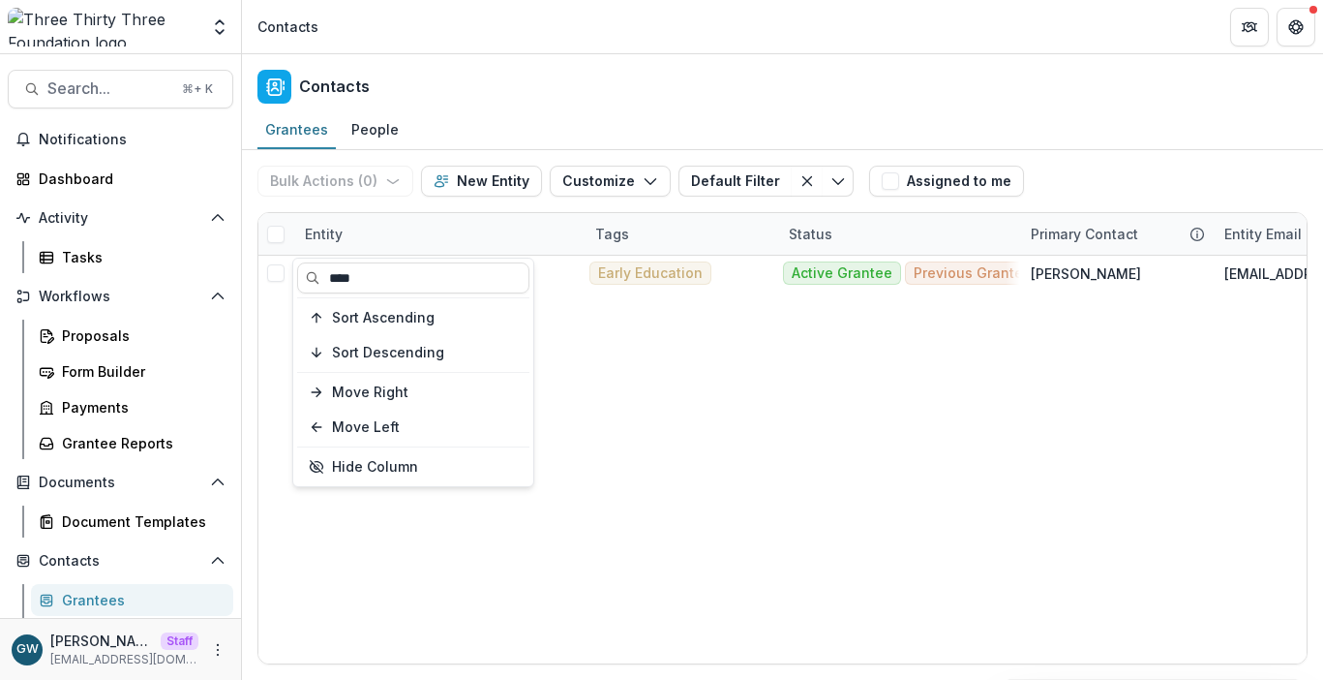
type input "****"
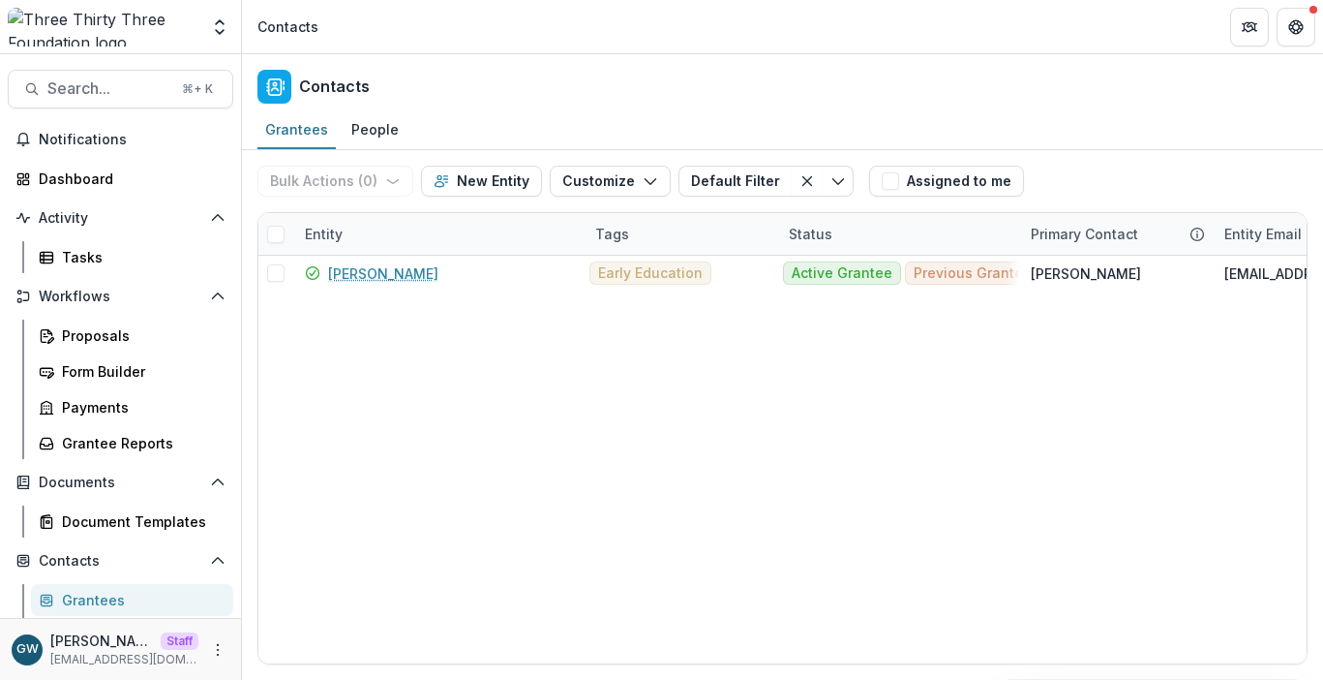
click at [1103, 139] on div "Grantees People" at bounding box center [782, 130] width 1081 height 39
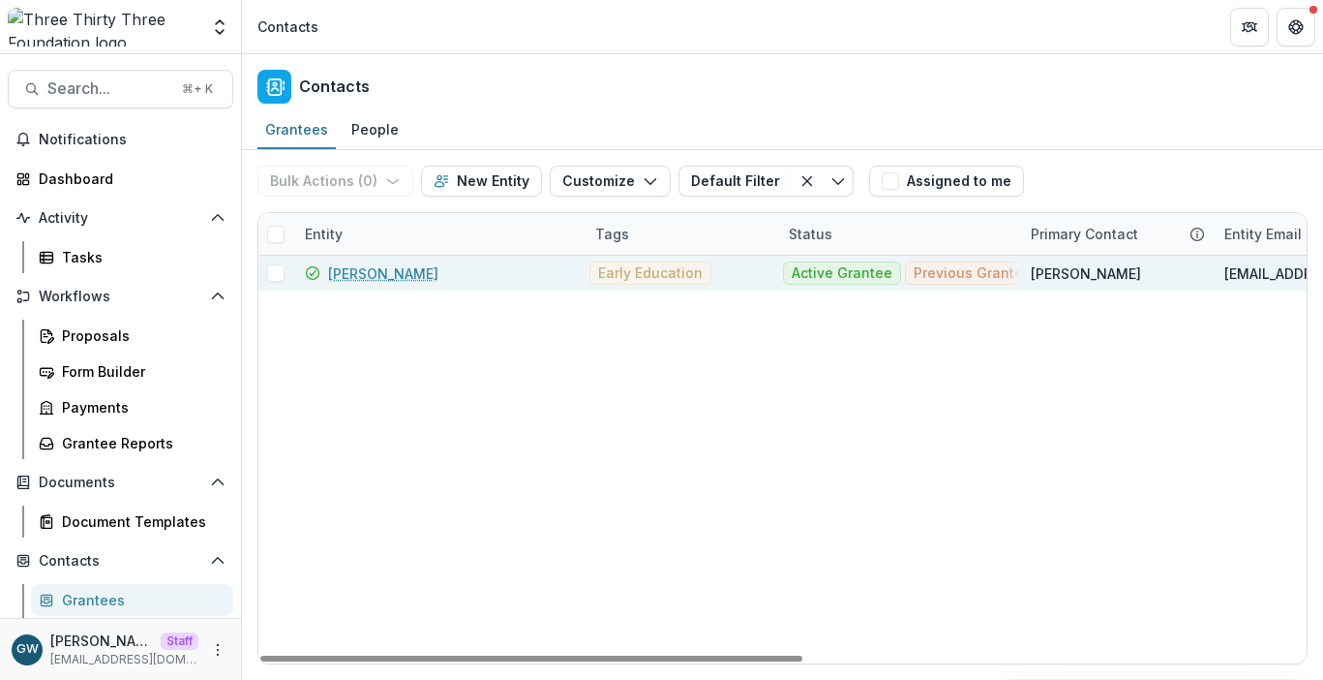
click at [341, 277] on link "[PERSON_NAME]" at bounding box center [383, 273] width 110 height 20
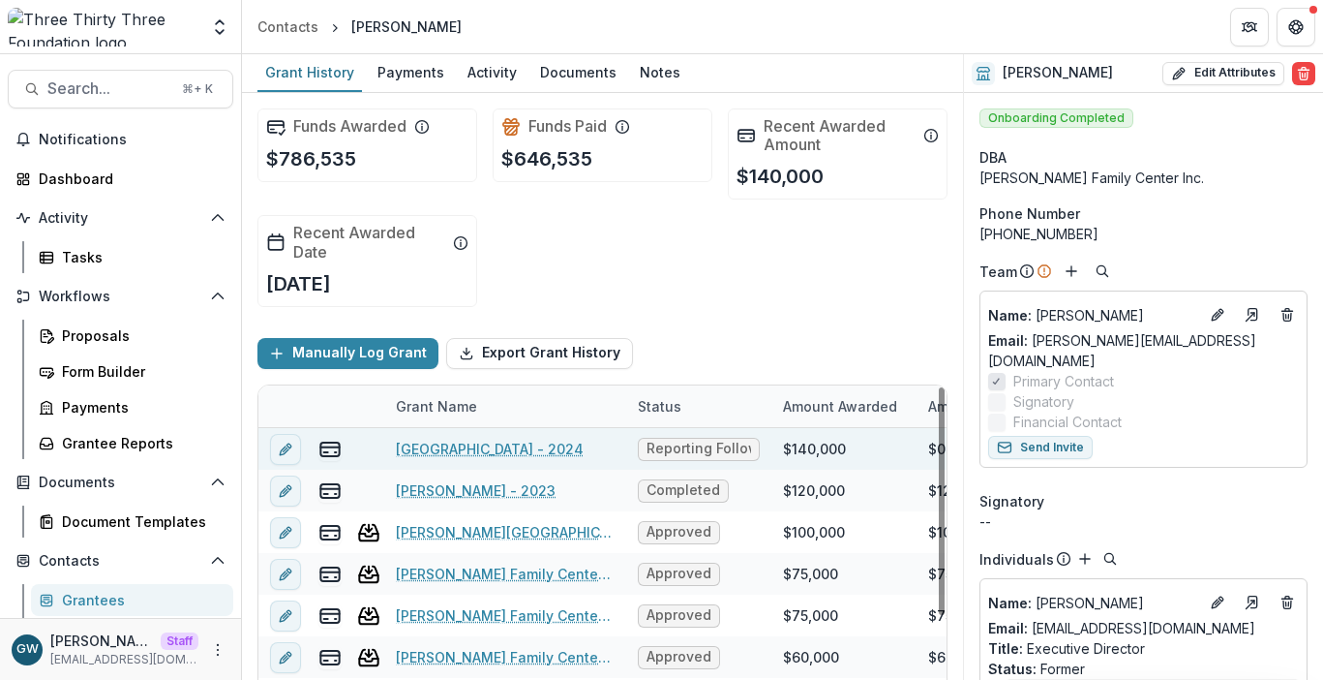
click at [457, 443] on link "[GEOGRAPHIC_DATA] - 2024" at bounding box center [490, 449] width 188 height 20
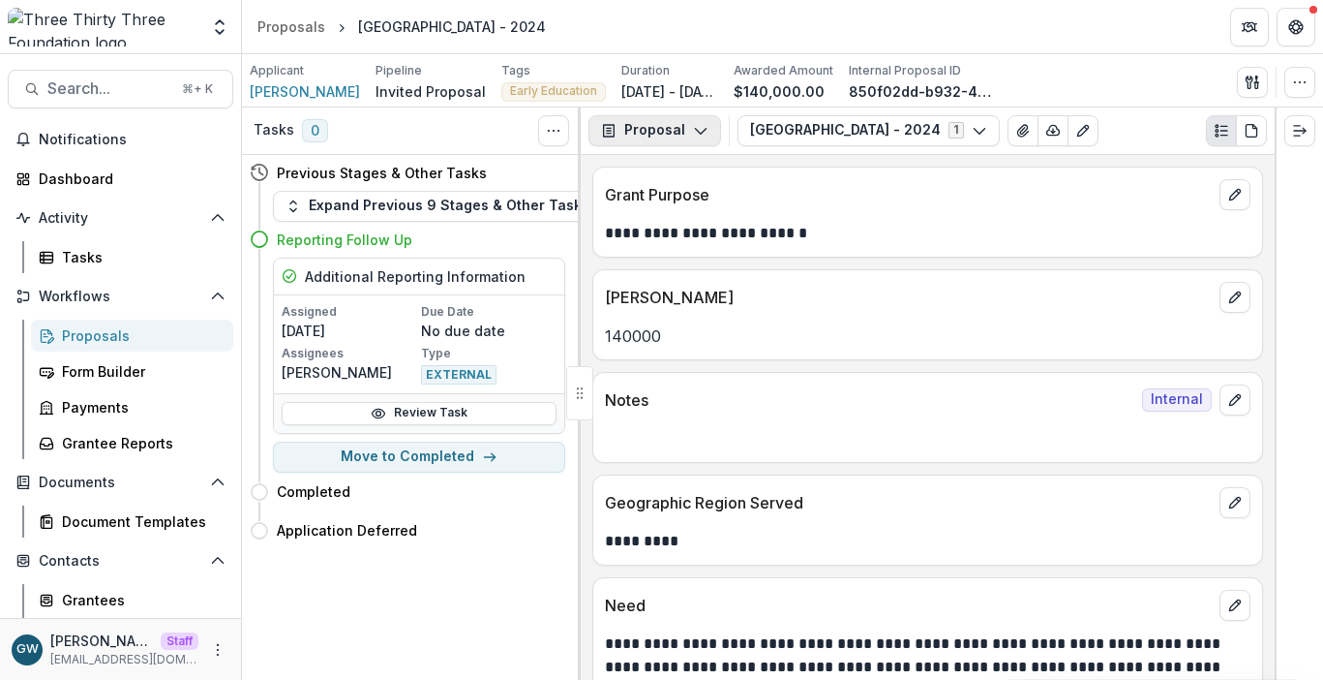
click at [682, 135] on button "Proposal" at bounding box center [655, 130] width 133 height 31
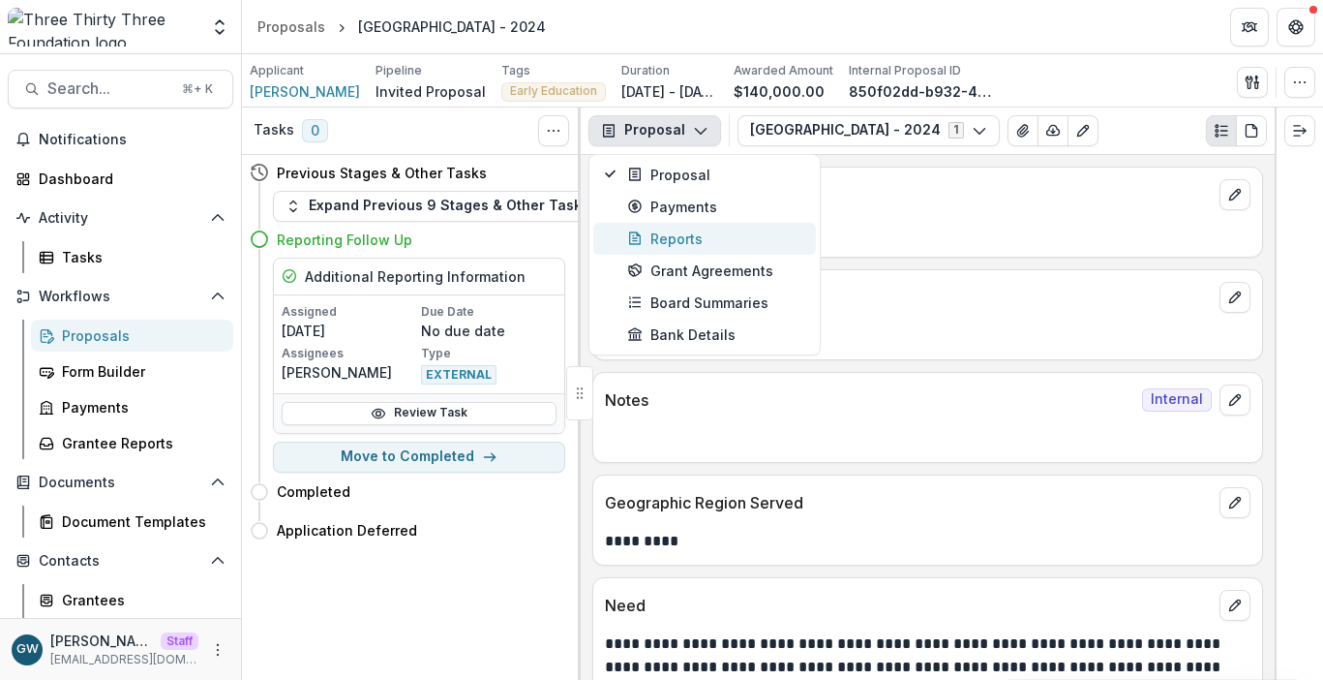
click at [663, 244] on div "Reports" at bounding box center [715, 238] width 177 height 20
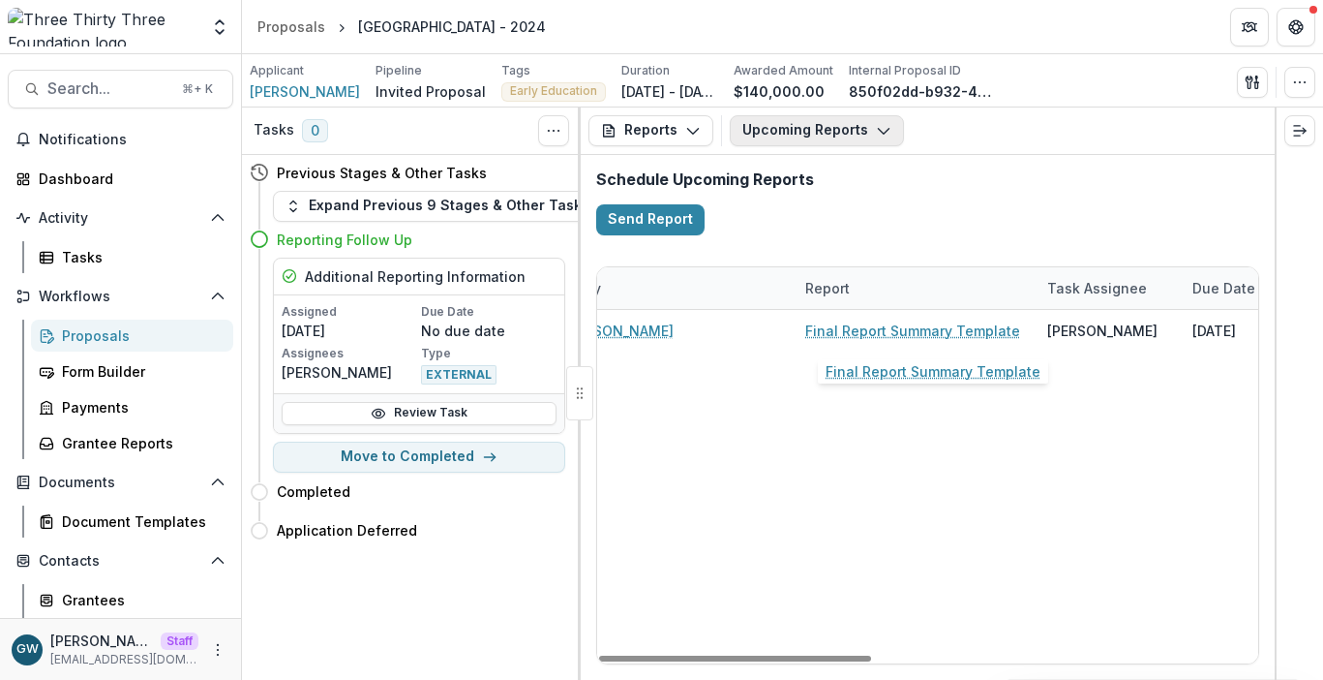
scroll to position [0, 49]
click at [849, 137] on button "Upcoming Reports" at bounding box center [817, 130] width 174 height 31
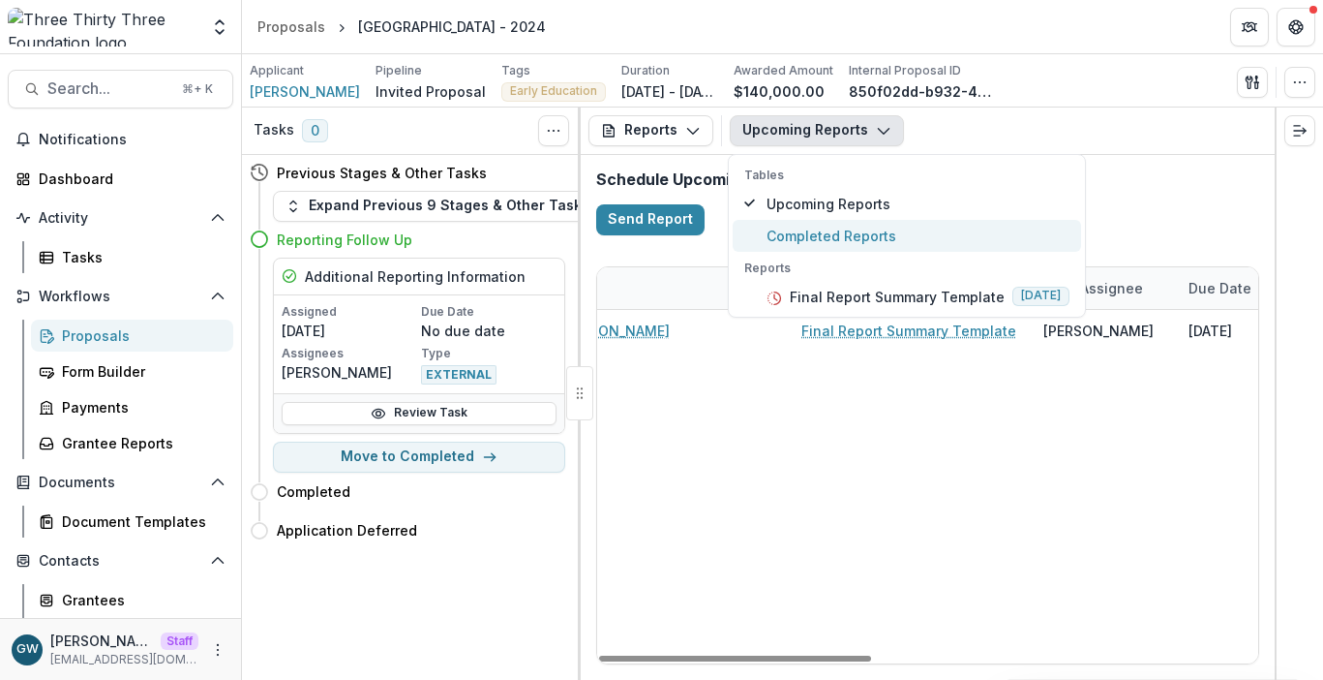
click at [831, 227] on span "Completed Reports" at bounding box center [918, 236] width 303 height 20
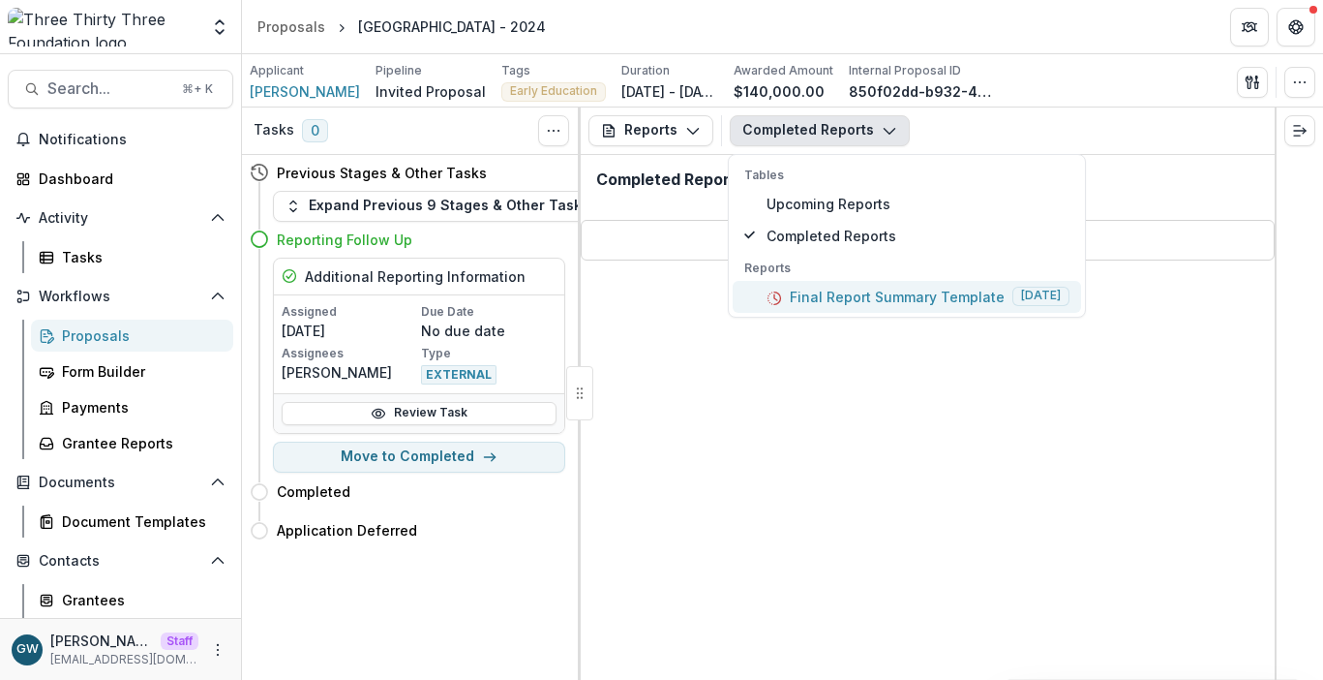
click at [888, 294] on p "Final Report Summary Template" at bounding box center [897, 297] width 215 height 20
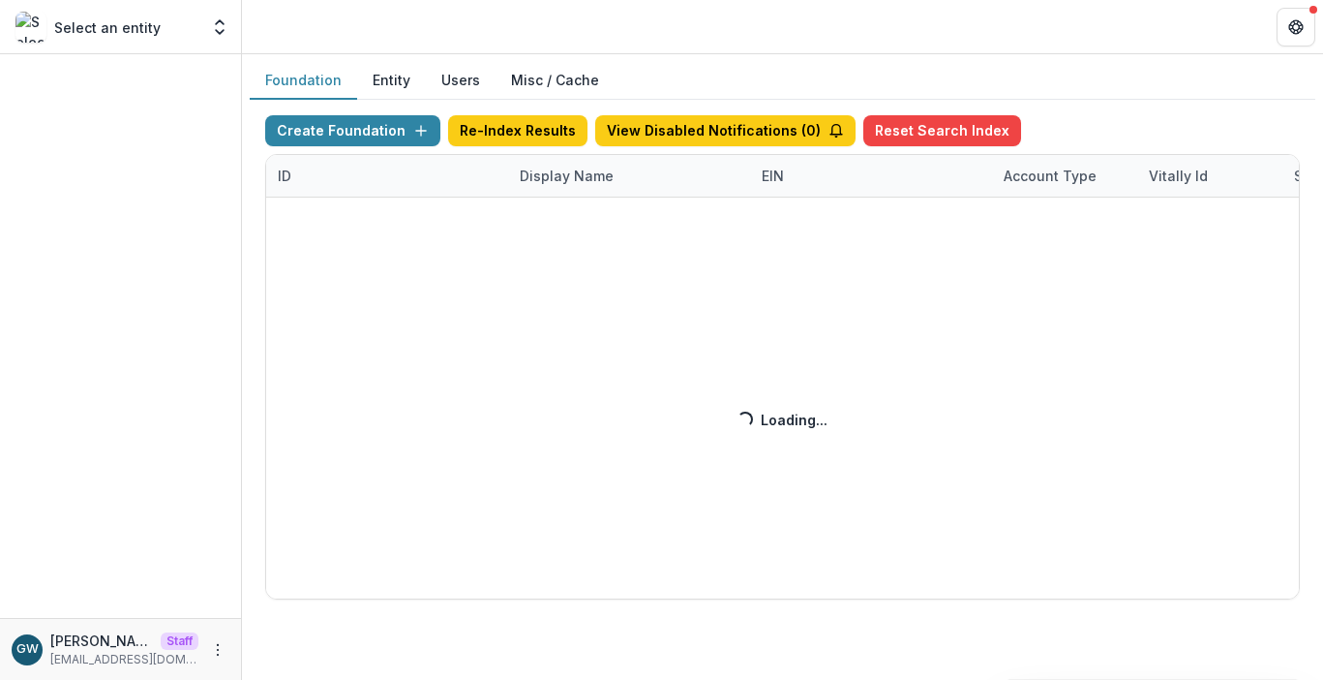
click at [580, 167] on div "Create Foundation Re-Index Results View Disabled Notifications ( 0 ) Reset Sear…" at bounding box center [782, 357] width 1035 height 484
click at [571, 175] on div "Create Foundation Re-Index Results View Disabled Notifications ( 1 ) Reset Sear…" at bounding box center [782, 357] width 1035 height 484
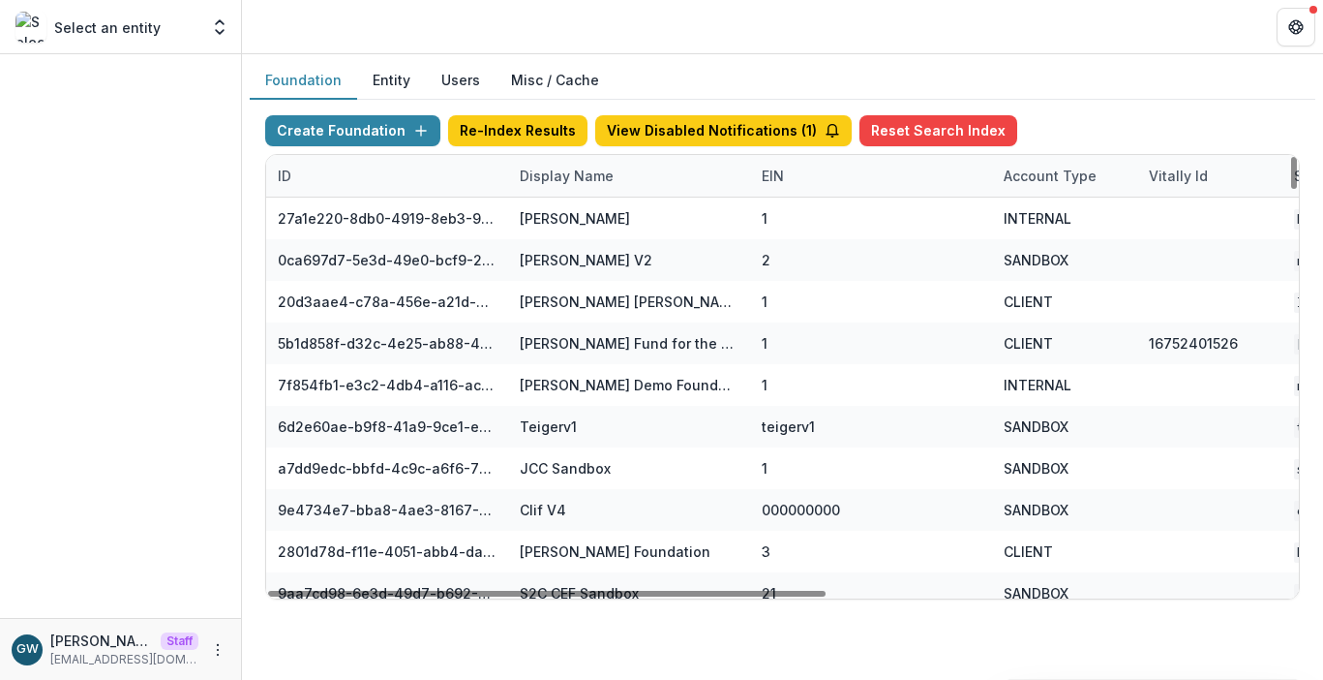
click at [574, 179] on div "Display Name" at bounding box center [566, 176] width 117 height 20
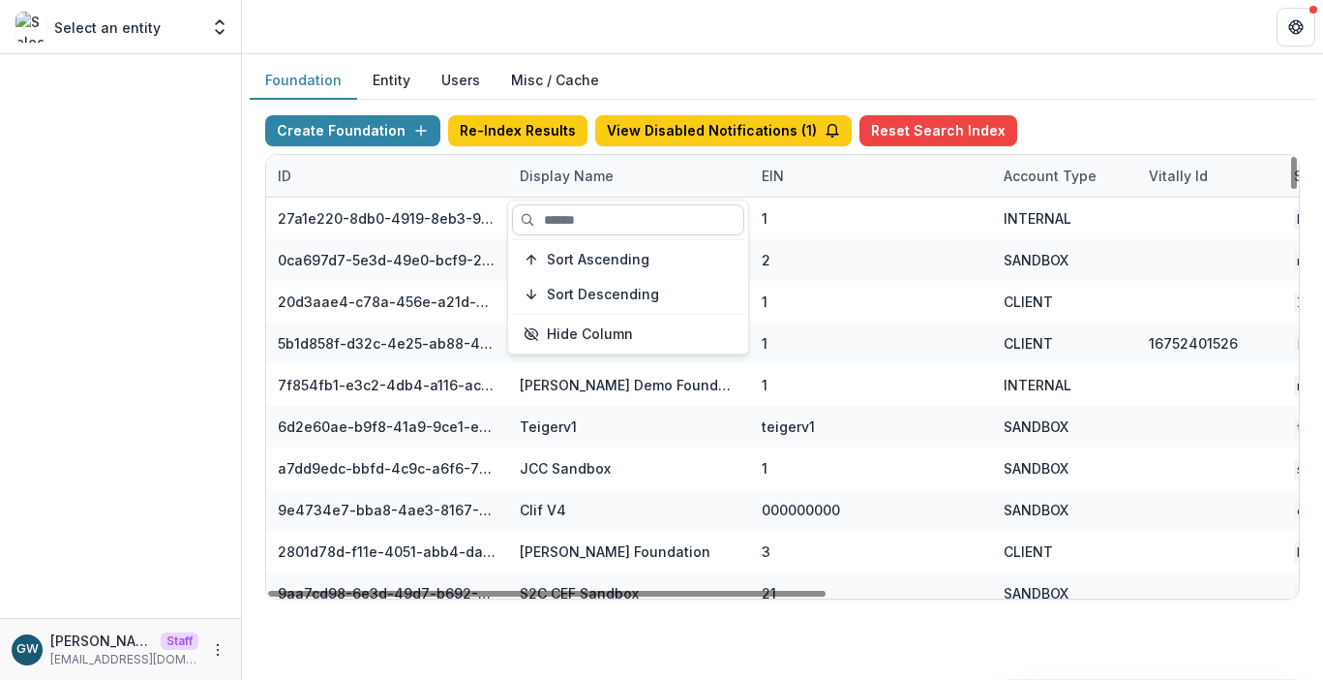
click at [575, 223] on input at bounding box center [628, 219] width 232 height 31
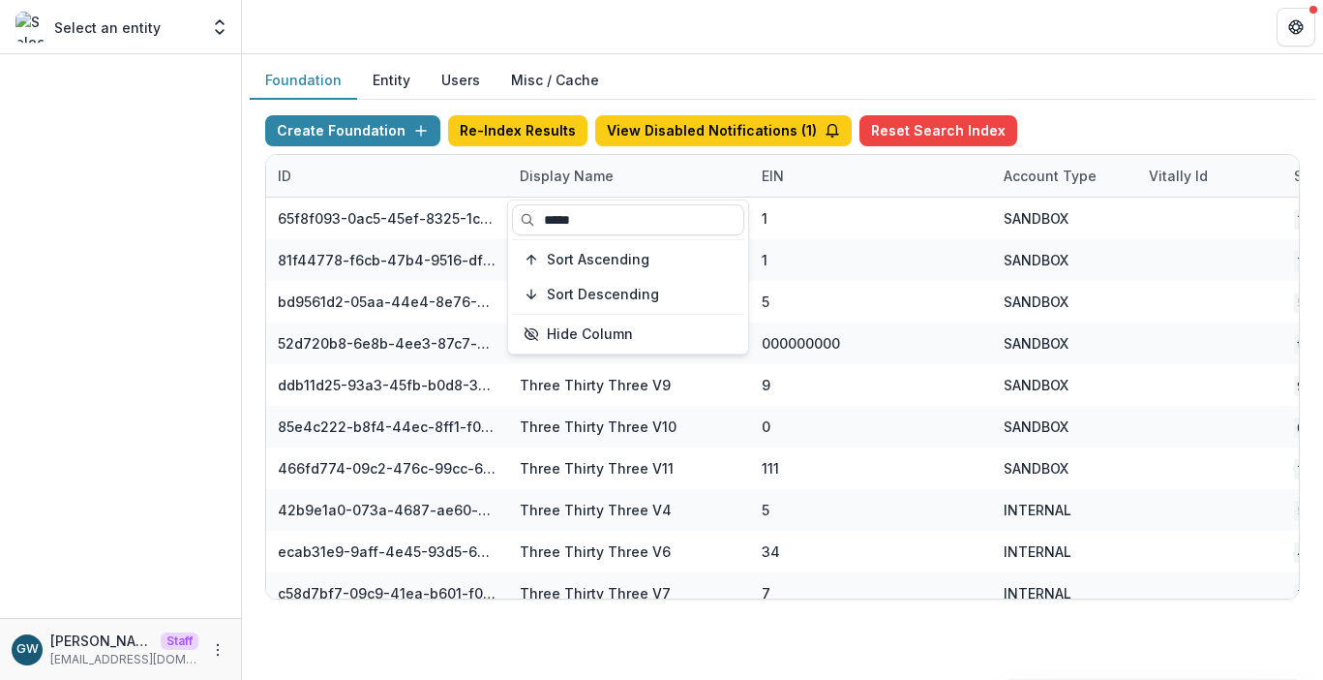
type input "*****"
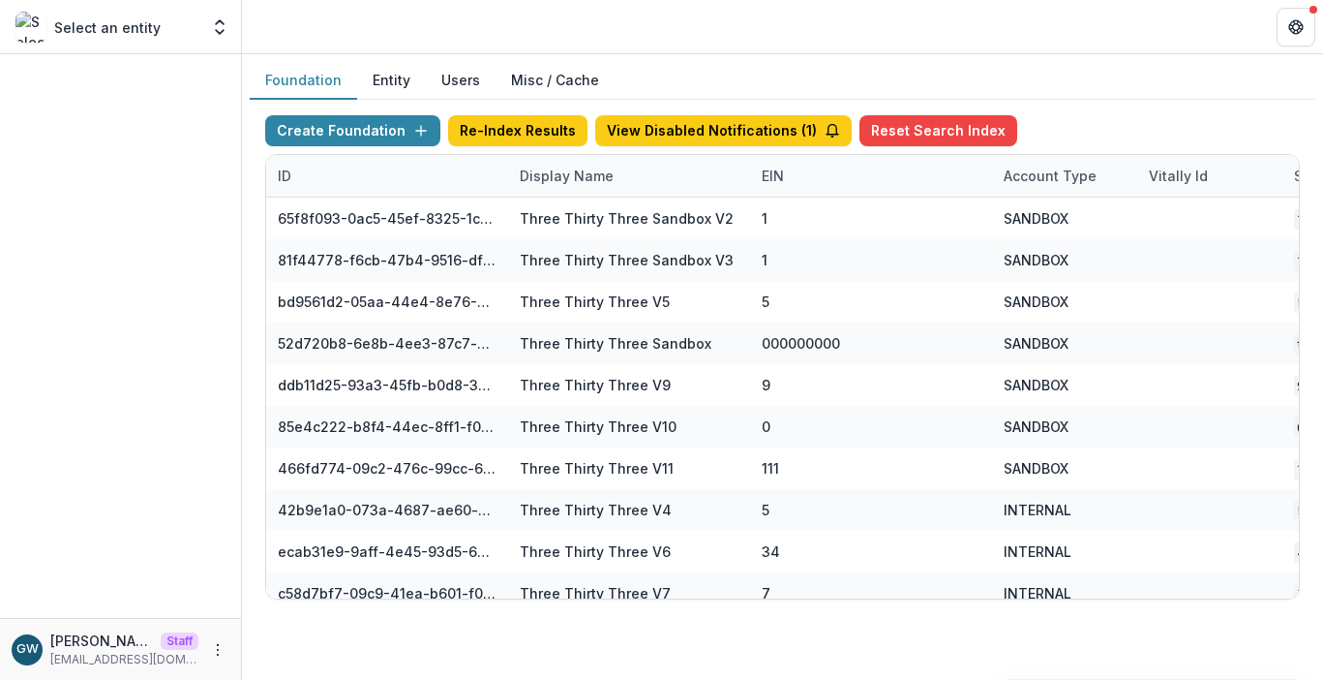
click at [1147, 109] on div "Create Foundation Re-Index Results View Disabled Notifications ( 1 ) Reset Sear…" at bounding box center [783, 357] width 1066 height 515
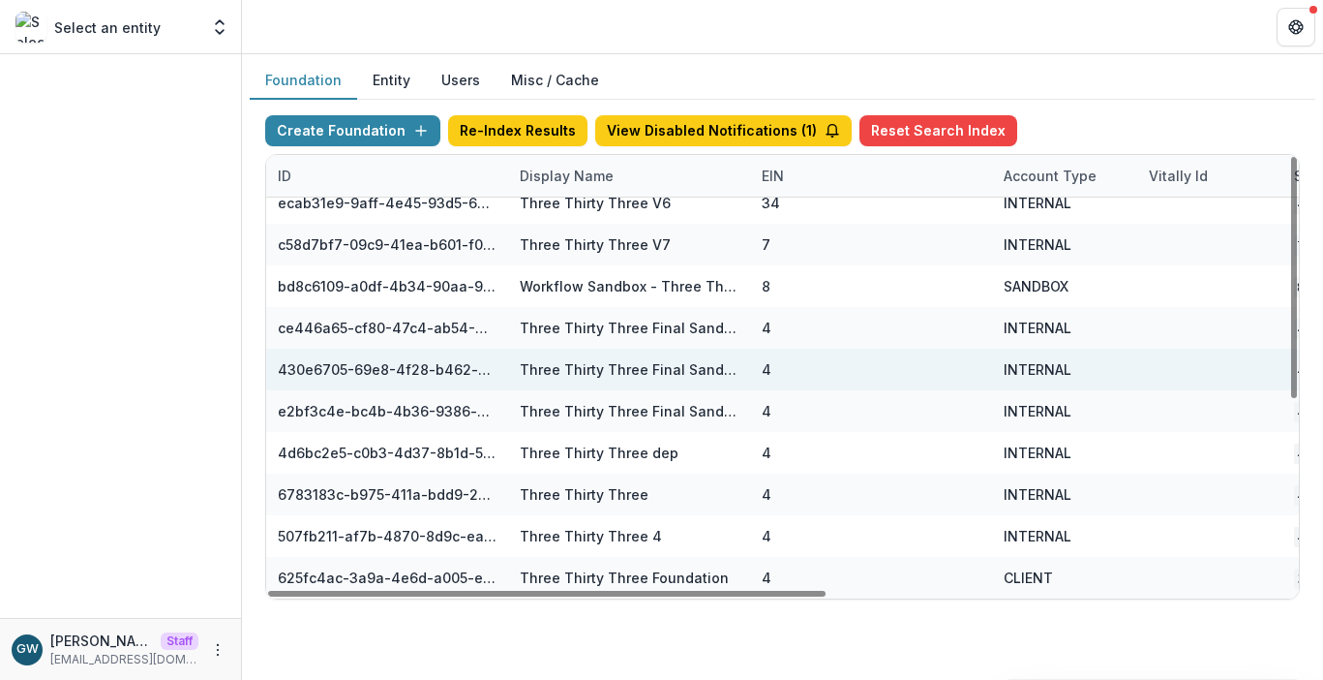
scroll to position [349, 855]
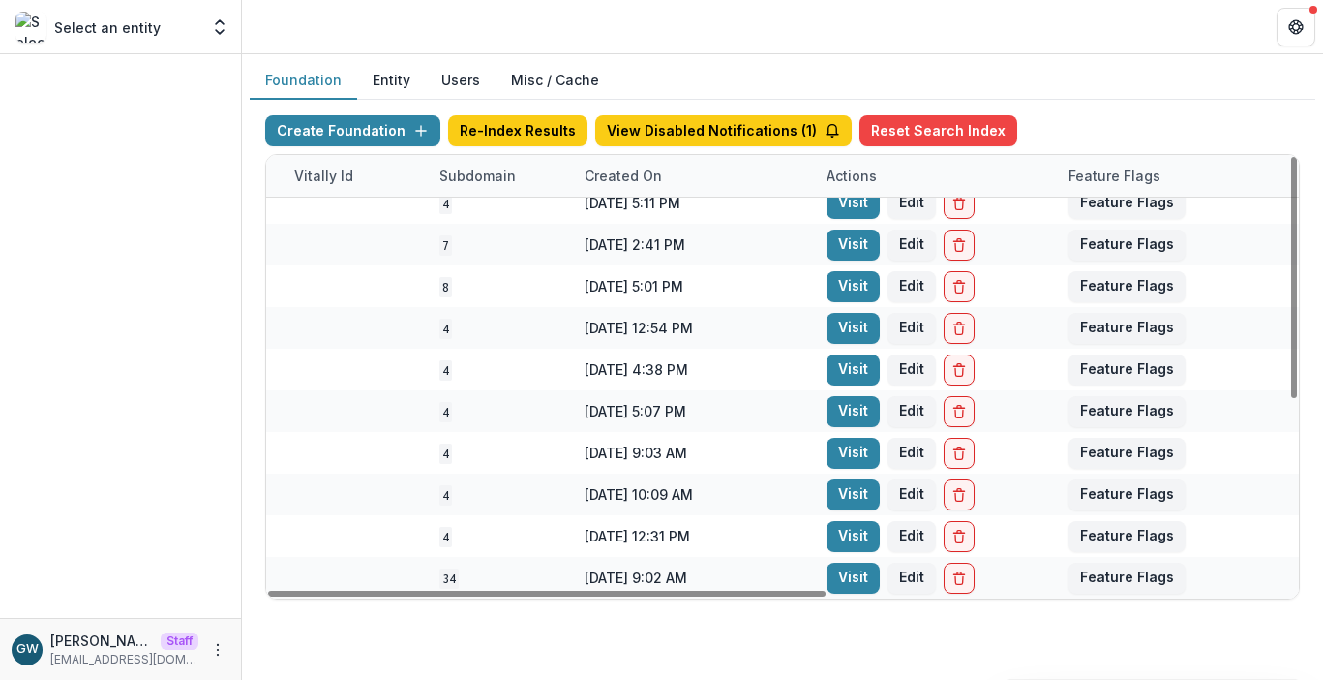
drag, startPoint x: 844, startPoint y: 572, endPoint x: 750, endPoint y: 570, distance: 93.9
click at [845, 572] on link "Visit" at bounding box center [853, 577] width 53 height 31
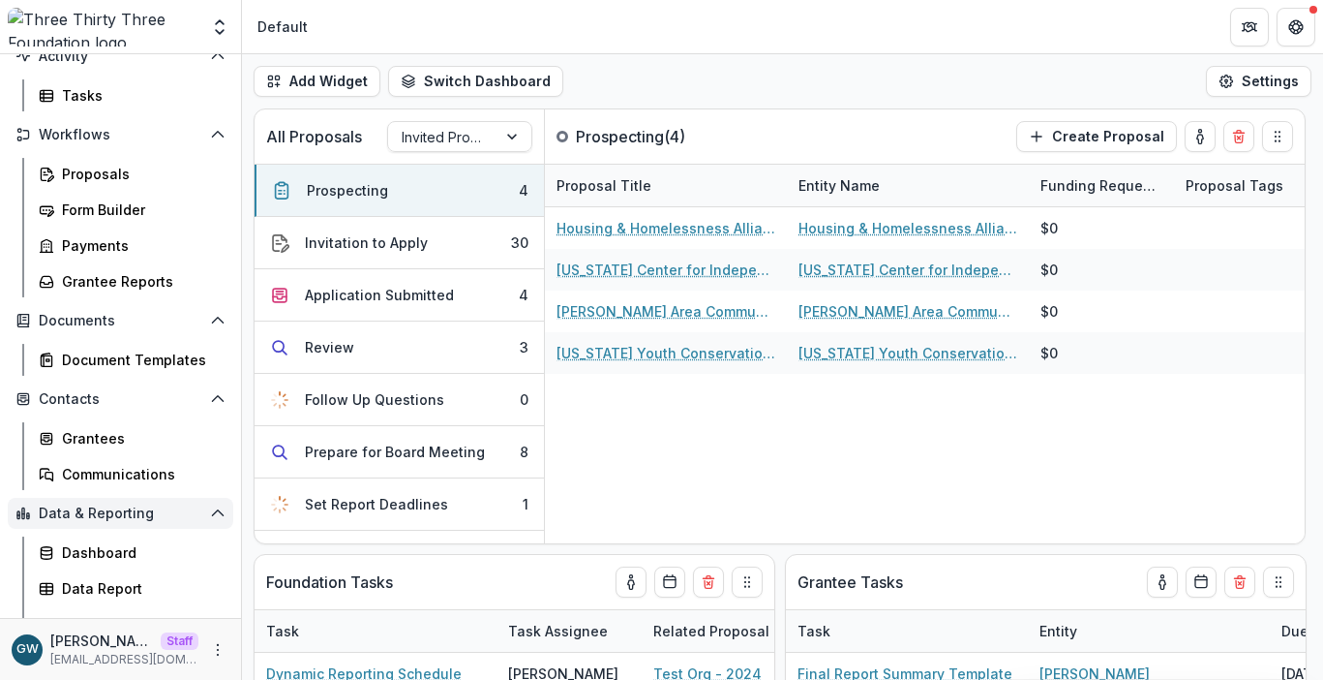
scroll to position [172, 0]
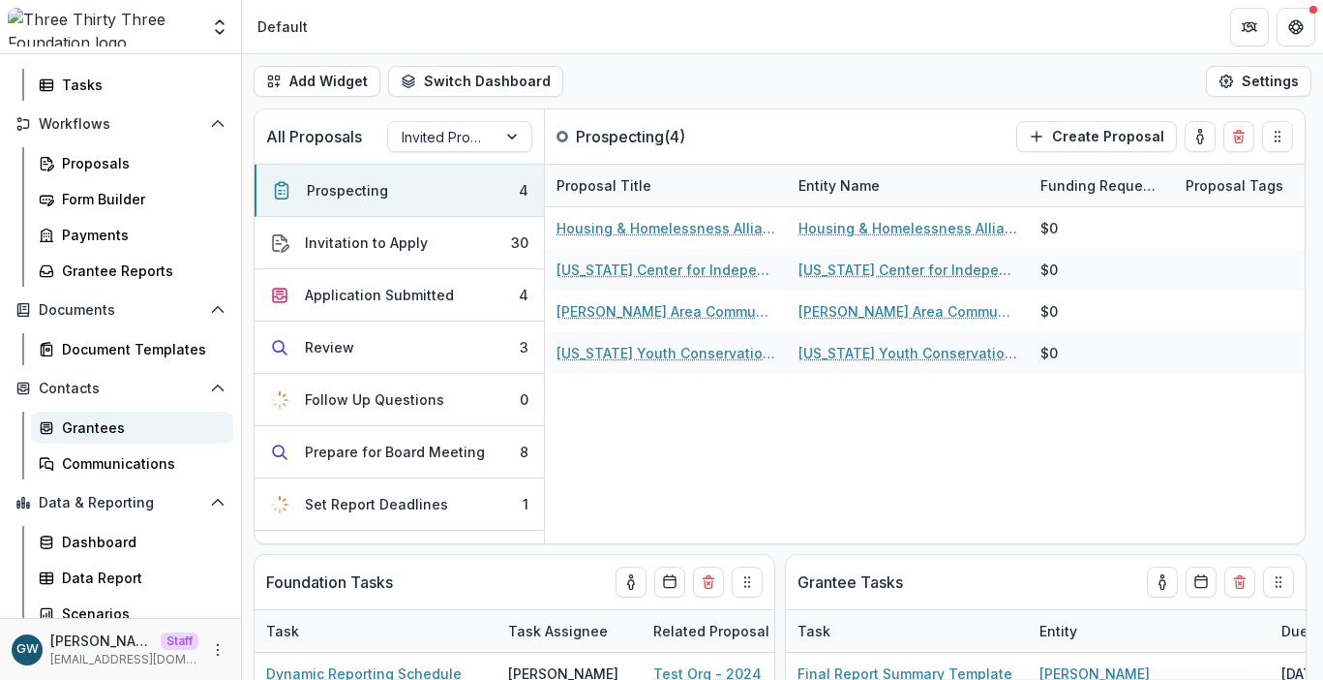
click at [104, 425] on div "Grantees" at bounding box center [140, 427] width 156 height 20
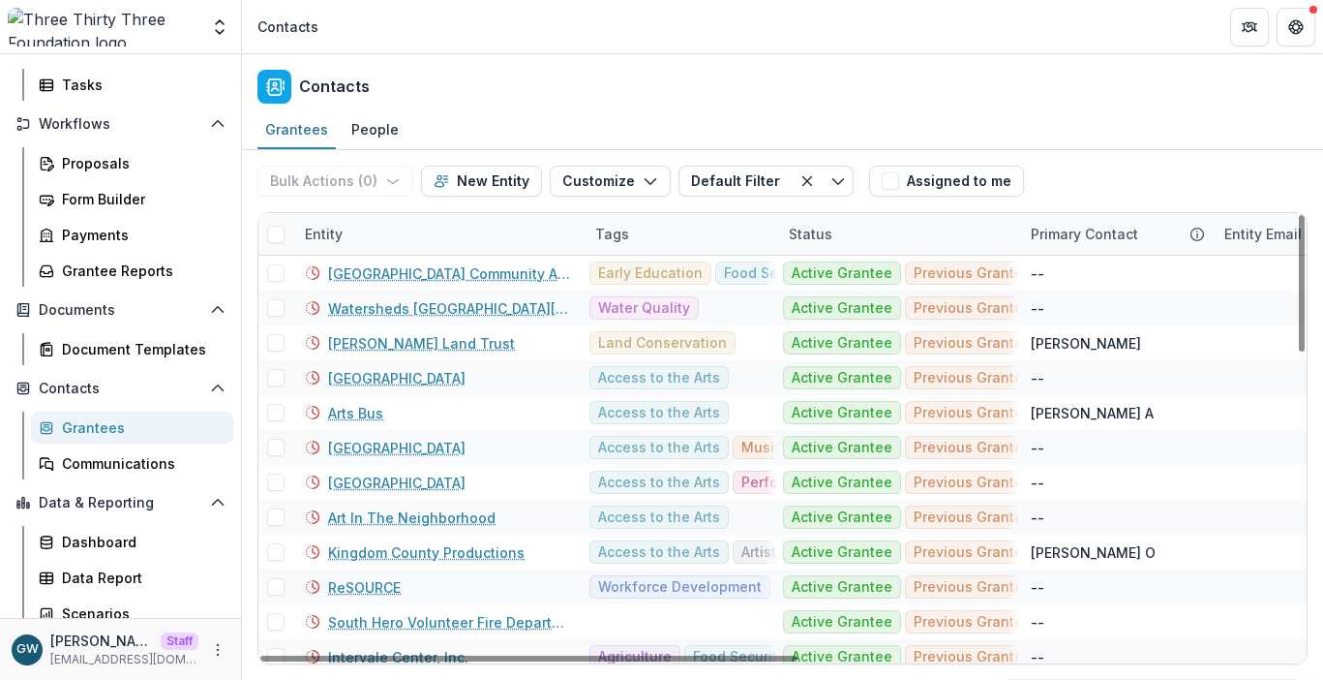
click at [390, 236] on div "Entity" at bounding box center [438, 234] width 290 height 42
click at [384, 275] on input at bounding box center [413, 277] width 232 height 31
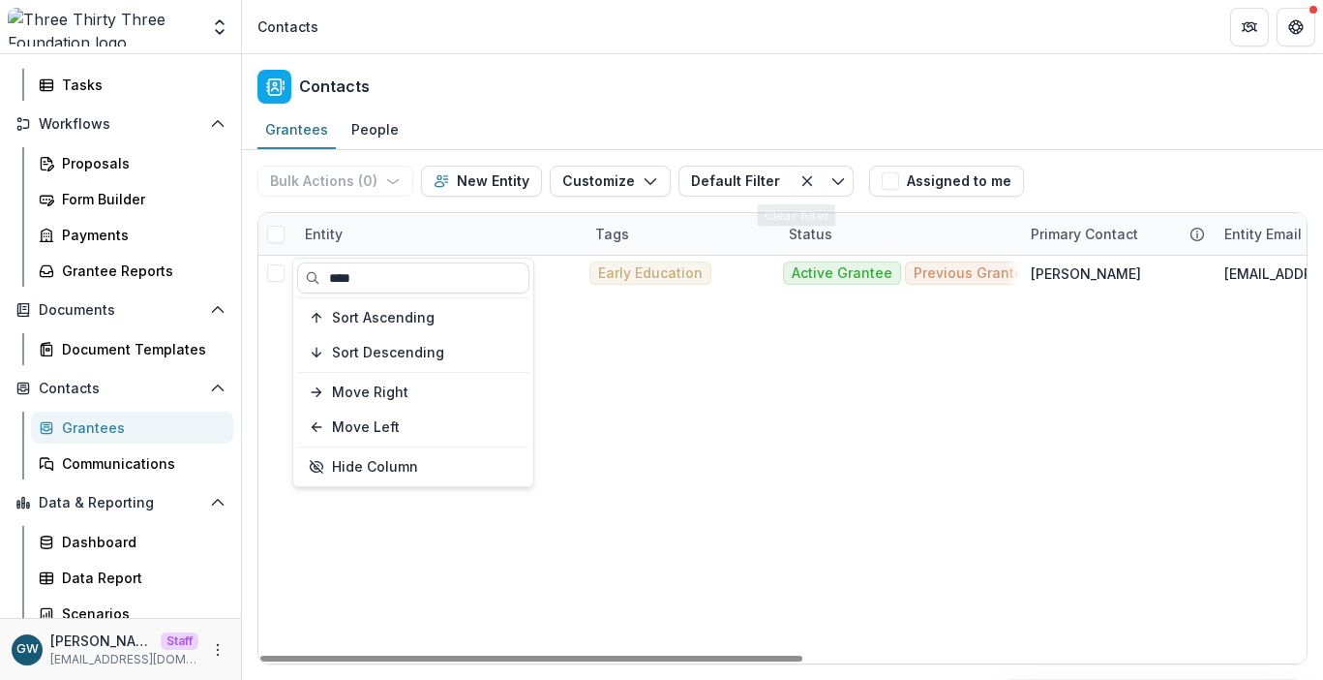
type input "****"
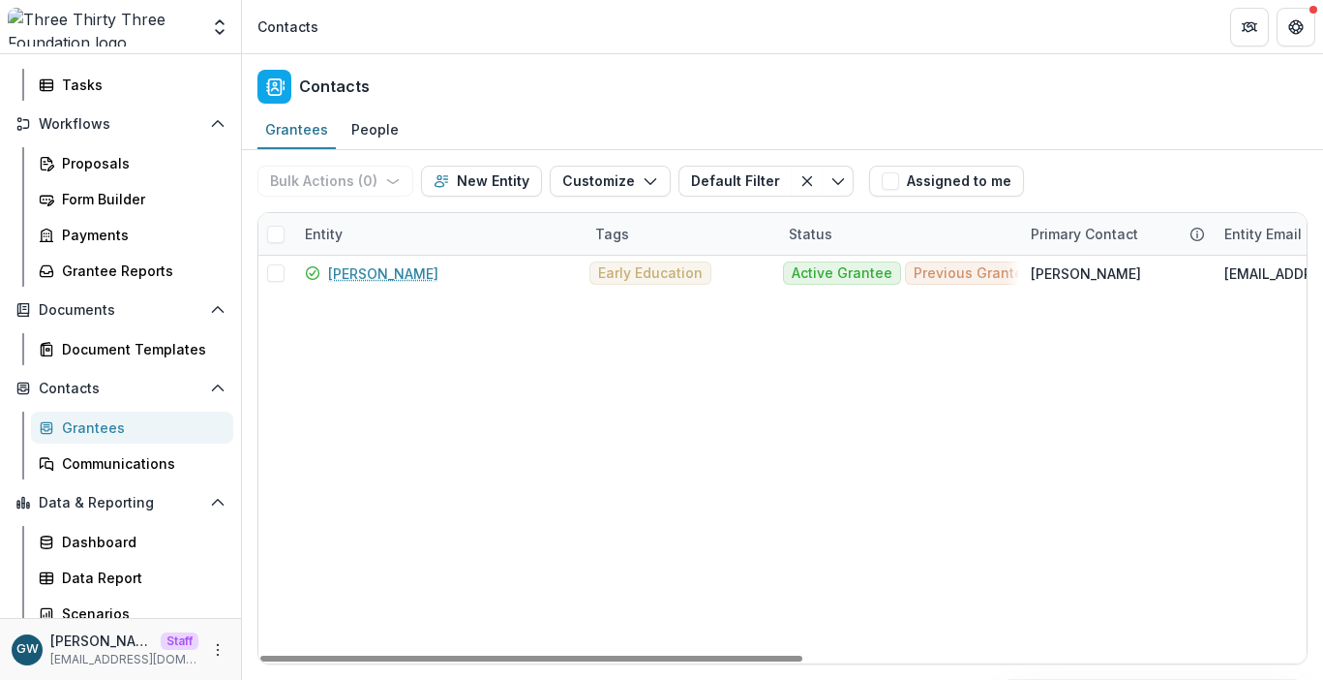
click at [1158, 168] on div "Bulk Actions ( 0 ) Send Email Create Proposals Create Tasks New Entity Customiz…" at bounding box center [783, 181] width 1050 height 62
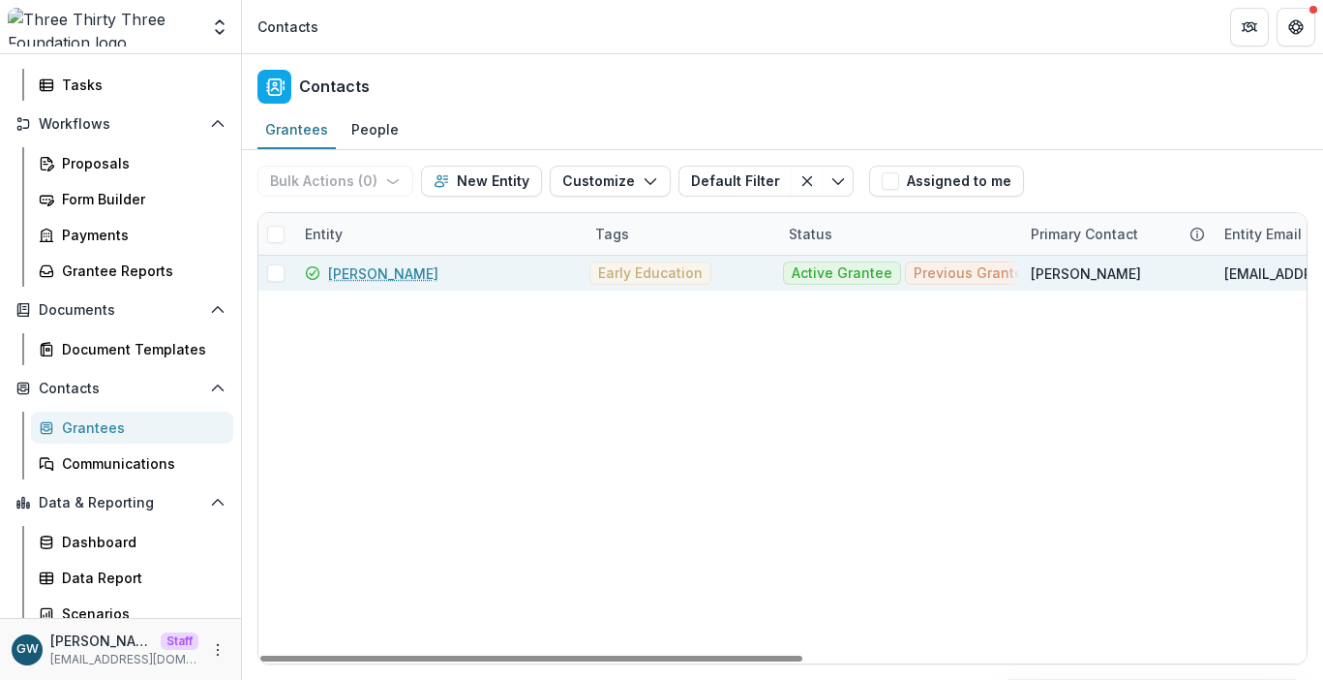
click at [332, 269] on link "Lund" at bounding box center [383, 273] width 110 height 20
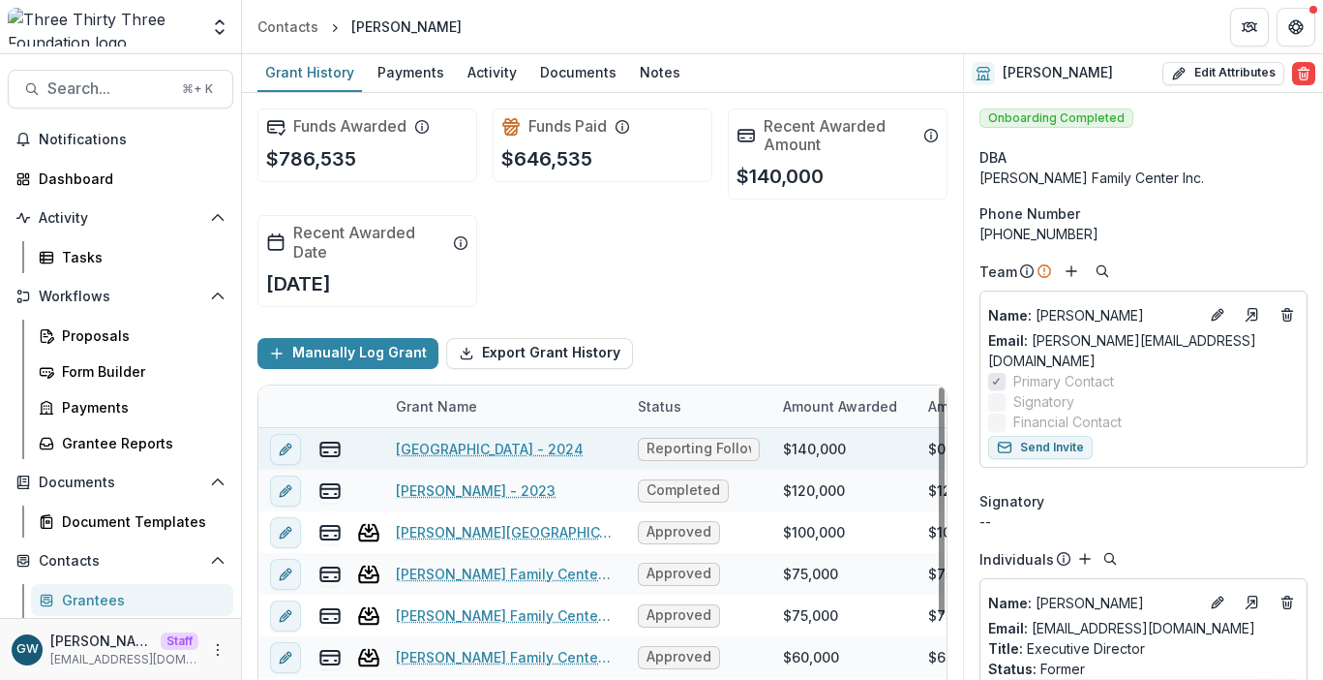
click at [450, 451] on link "Lund - 2024" at bounding box center [490, 449] width 188 height 20
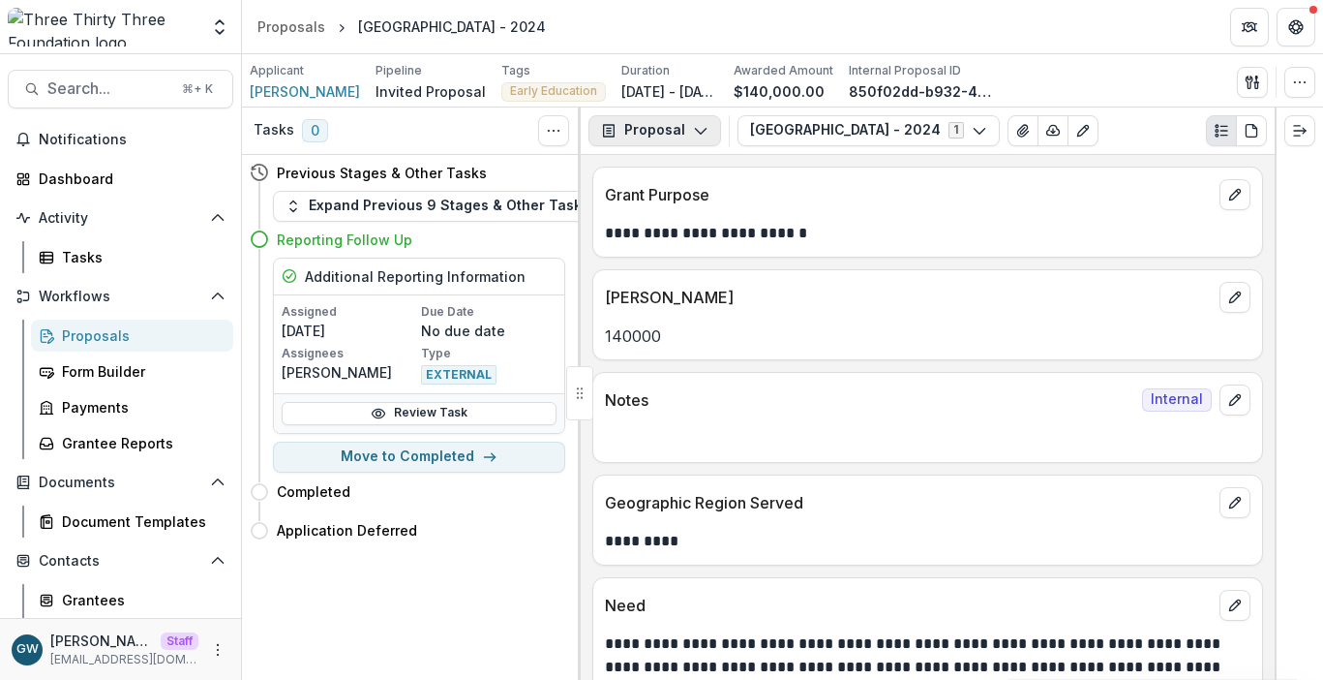
click at [695, 136] on icon "button" at bounding box center [700, 130] width 15 height 15
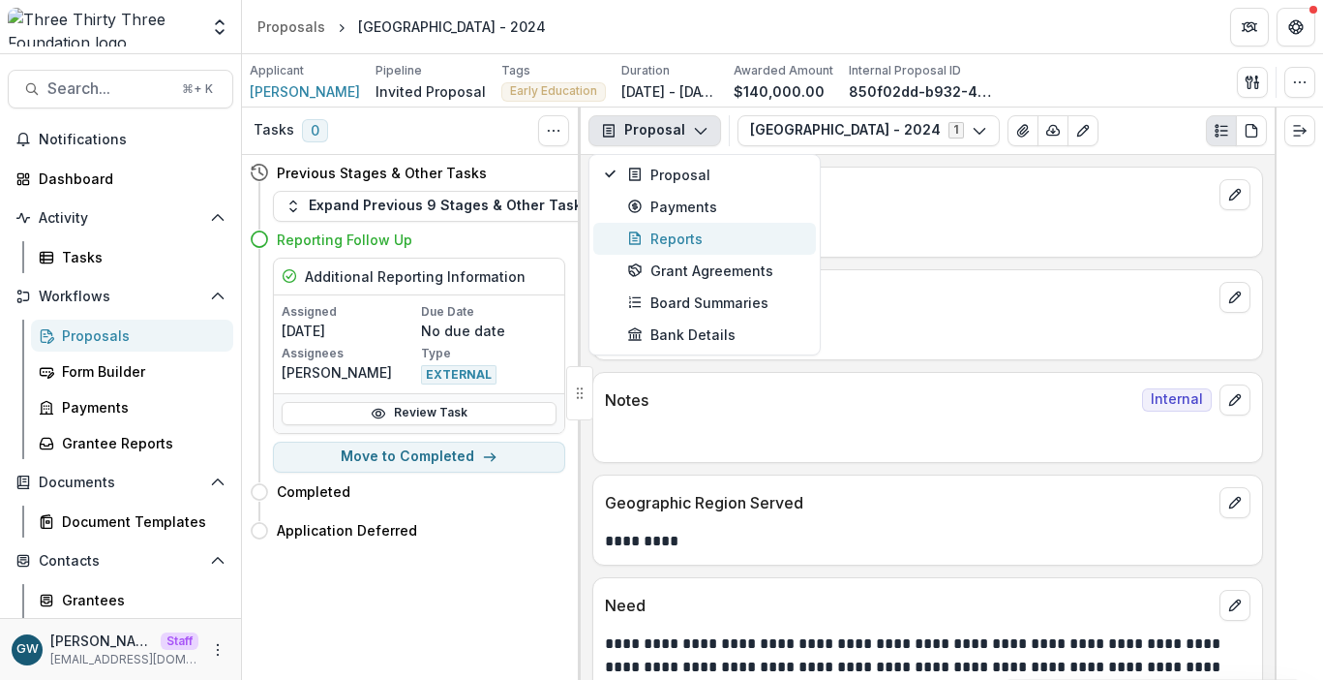
click at [688, 244] on div "Reports" at bounding box center [715, 238] width 177 height 20
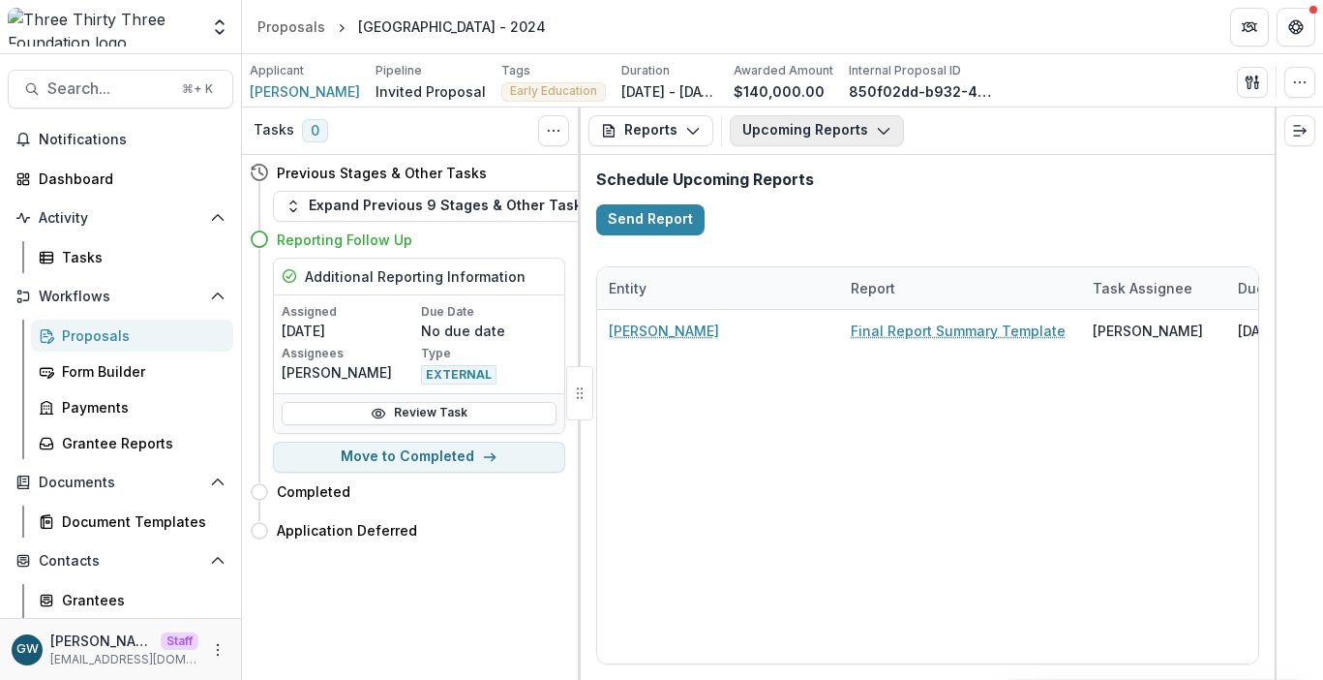
click at [843, 125] on button "Upcoming Reports" at bounding box center [817, 130] width 174 height 31
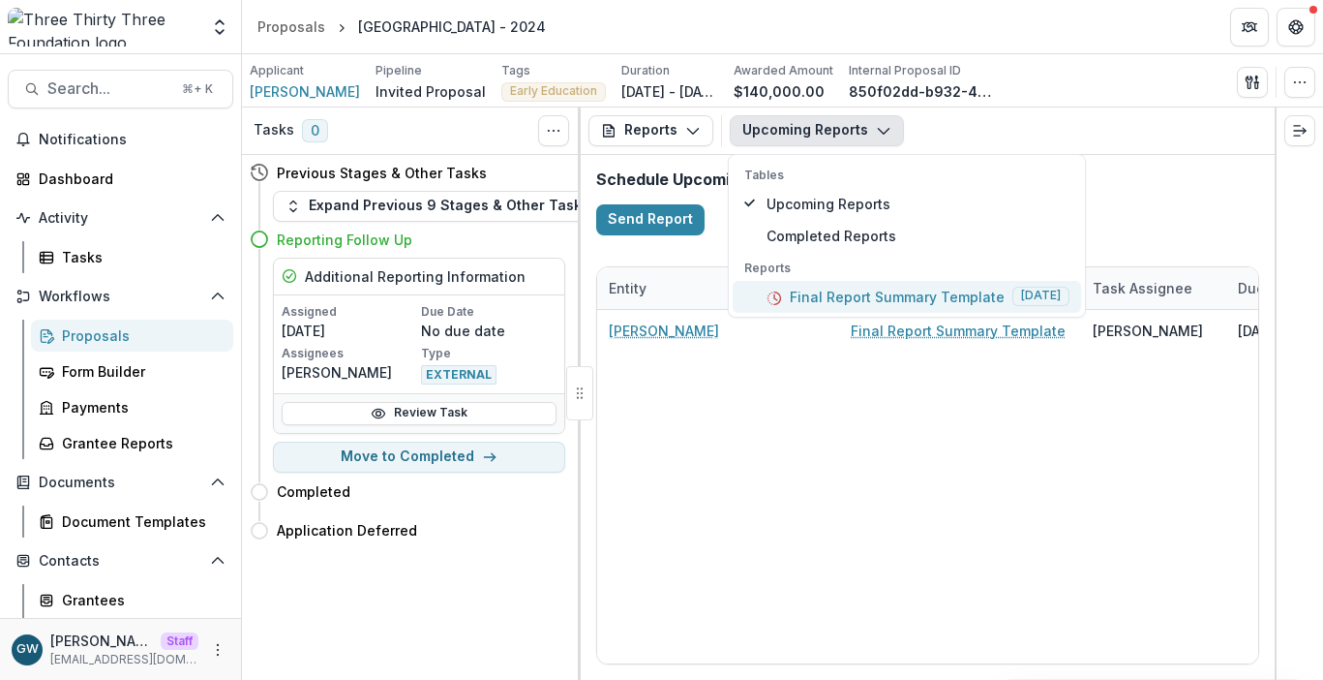
click at [832, 293] on p "Final Report Summary Template" at bounding box center [897, 297] width 215 height 20
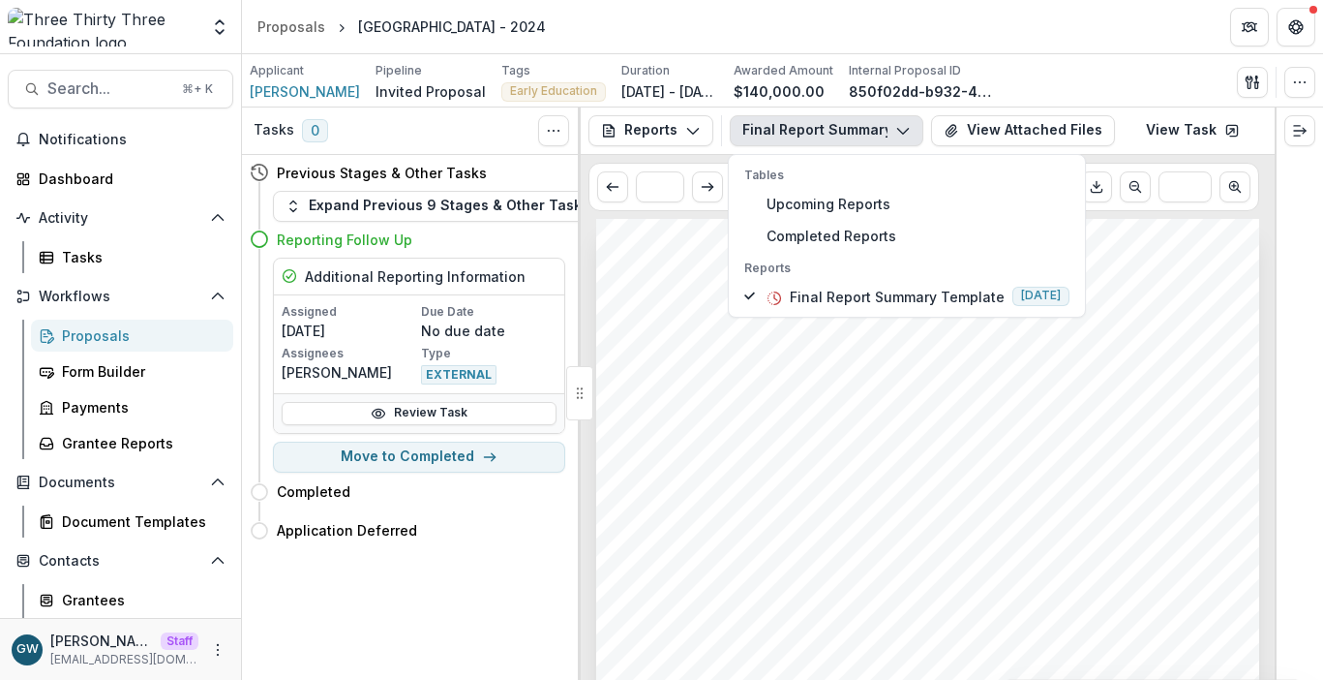
click at [864, 475] on div "Submission Responses Three Thirty Three Foundation 2024 Report GRANT AMOUNT $14…" at bounding box center [927, 688] width 663 height 938
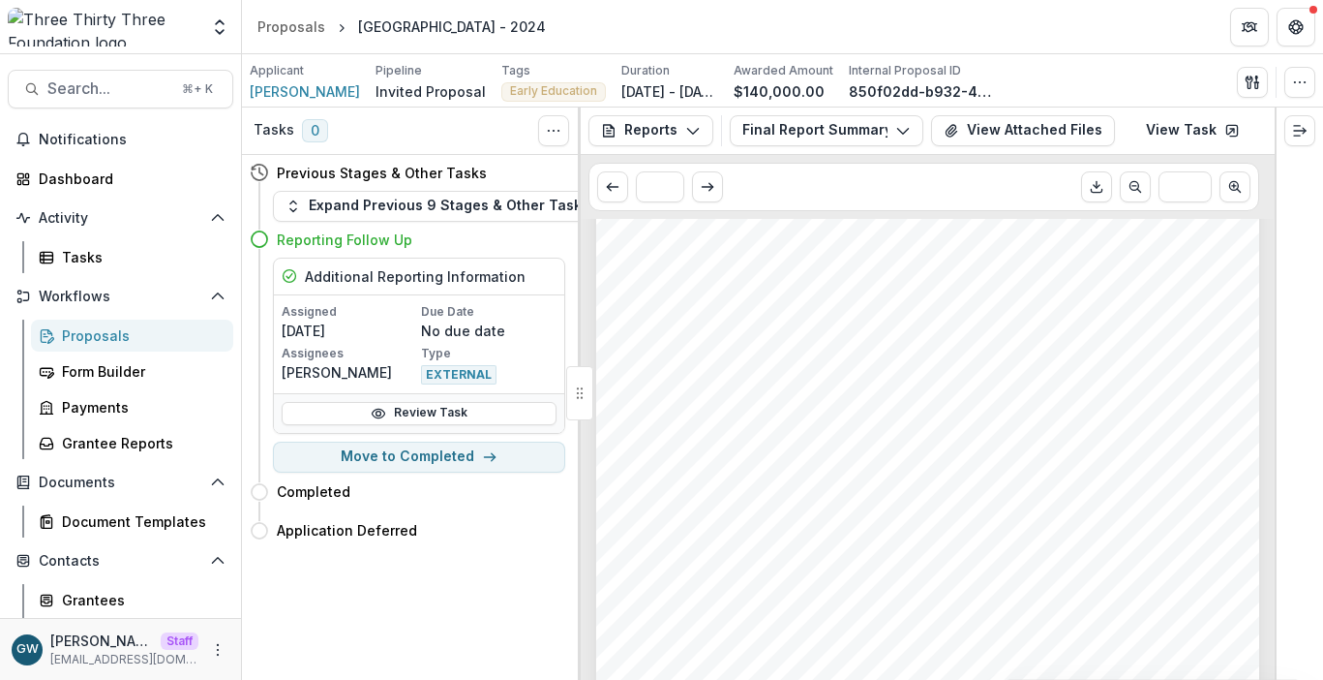
scroll to position [98, 0]
click at [791, 137] on button "Final Report Summary Template" at bounding box center [827, 130] width 194 height 31
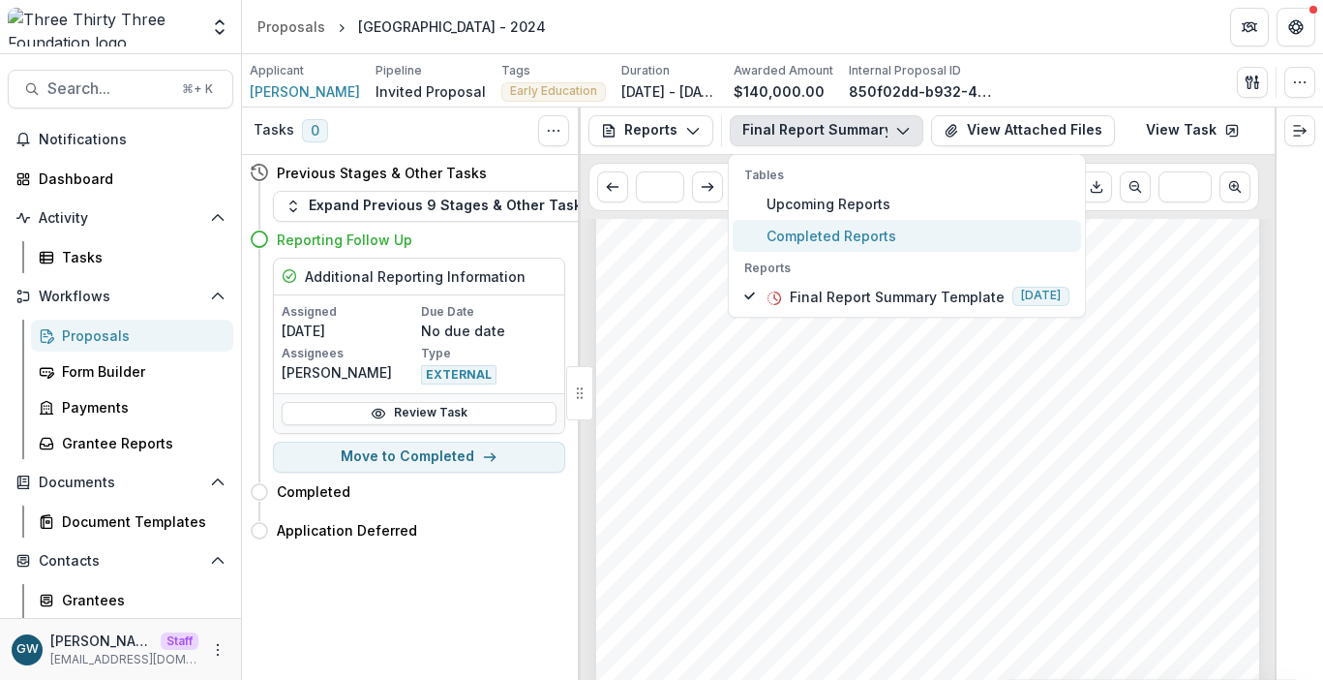
click at [814, 242] on span "Completed Reports" at bounding box center [918, 236] width 303 height 20
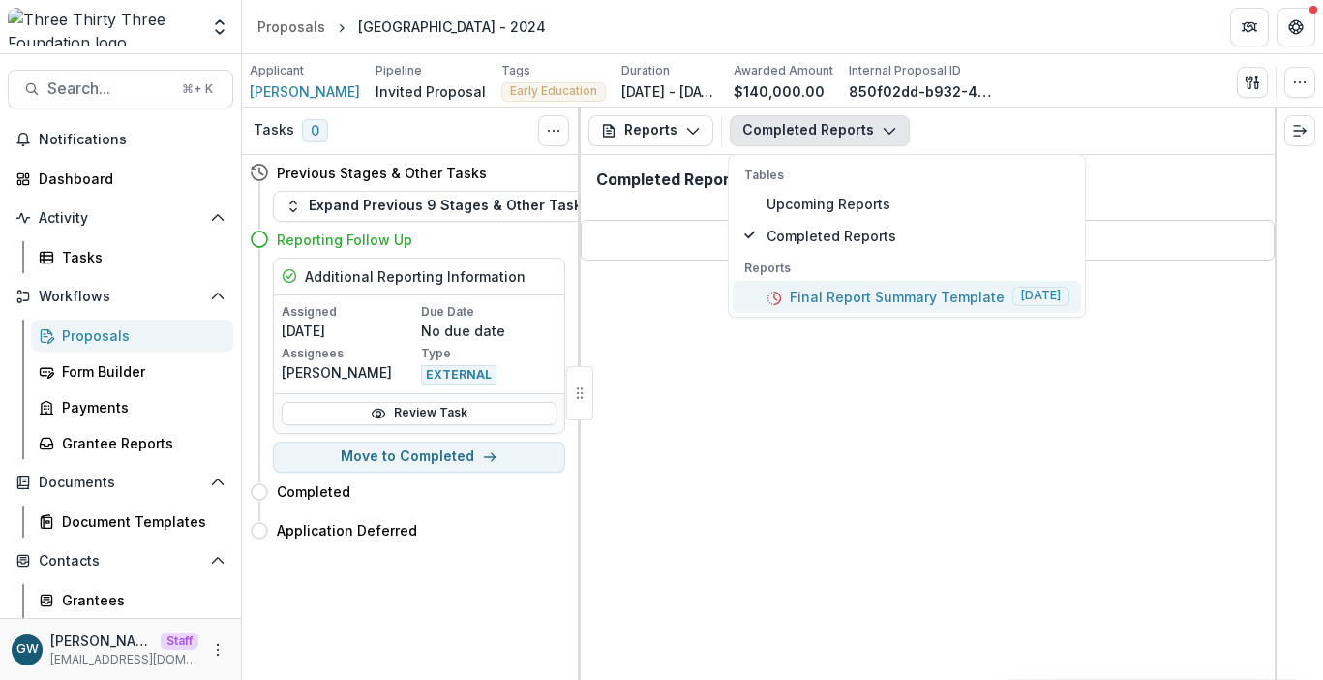
click at [830, 298] on p "Final Report Summary Template" at bounding box center [897, 297] width 215 height 20
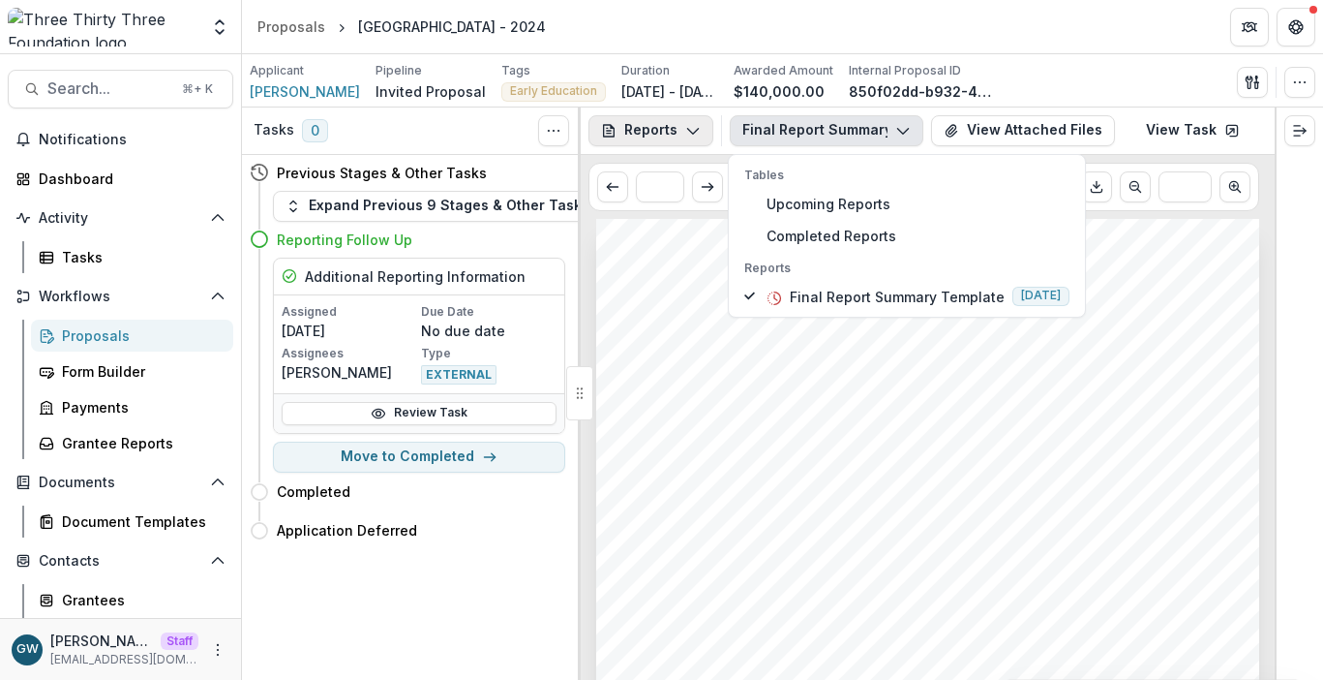
click at [676, 132] on button "Reports" at bounding box center [651, 130] width 125 height 31
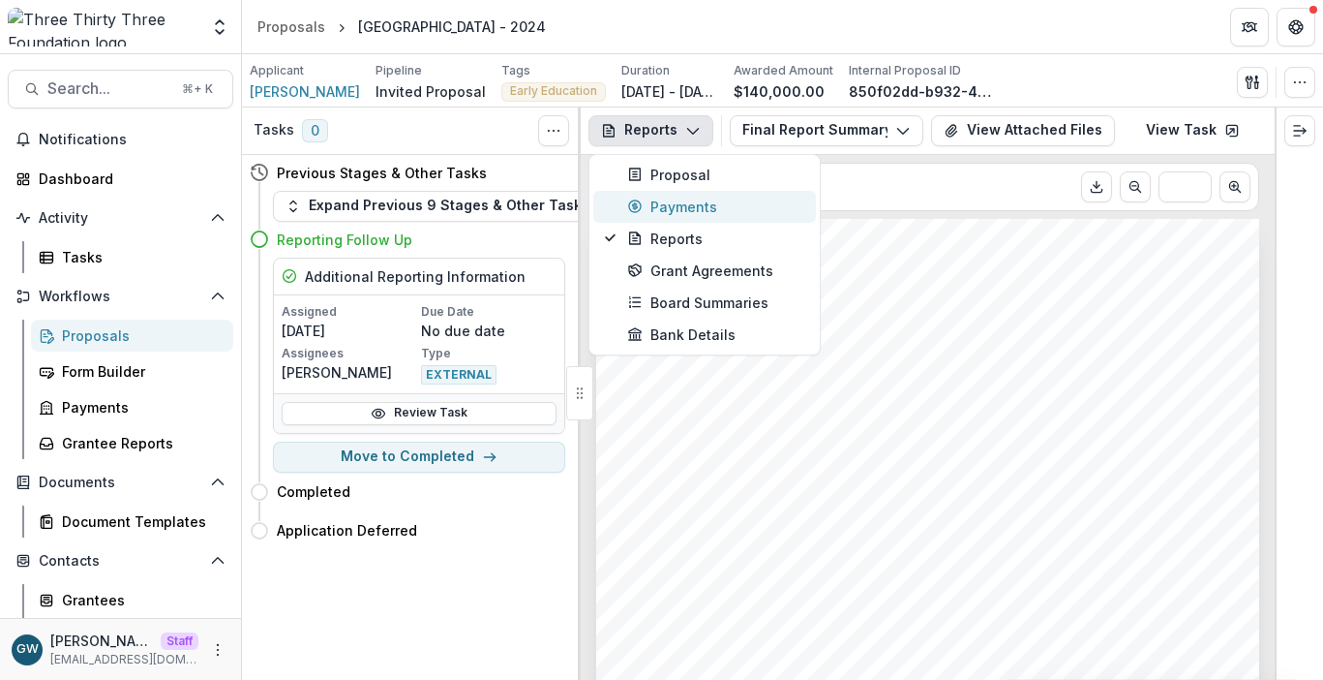
click at [681, 212] on div "Payments" at bounding box center [715, 207] width 177 height 20
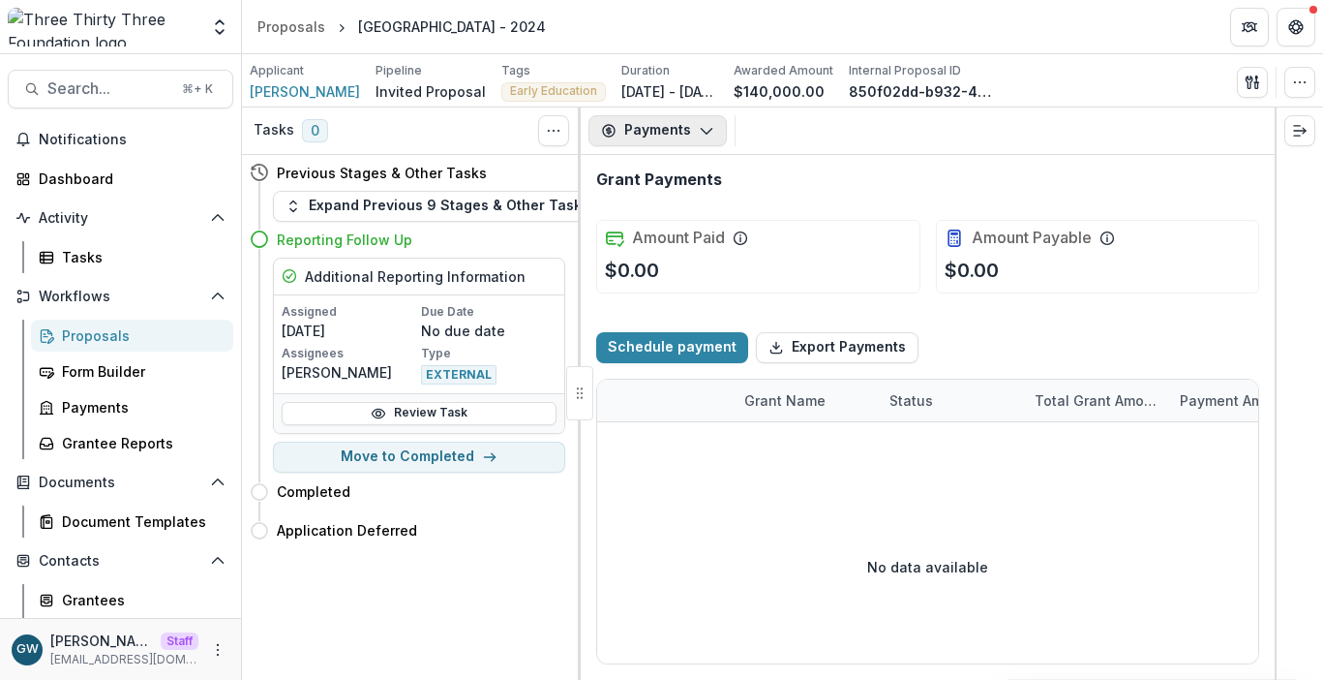
click at [677, 128] on button "Payments" at bounding box center [658, 130] width 138 height 31
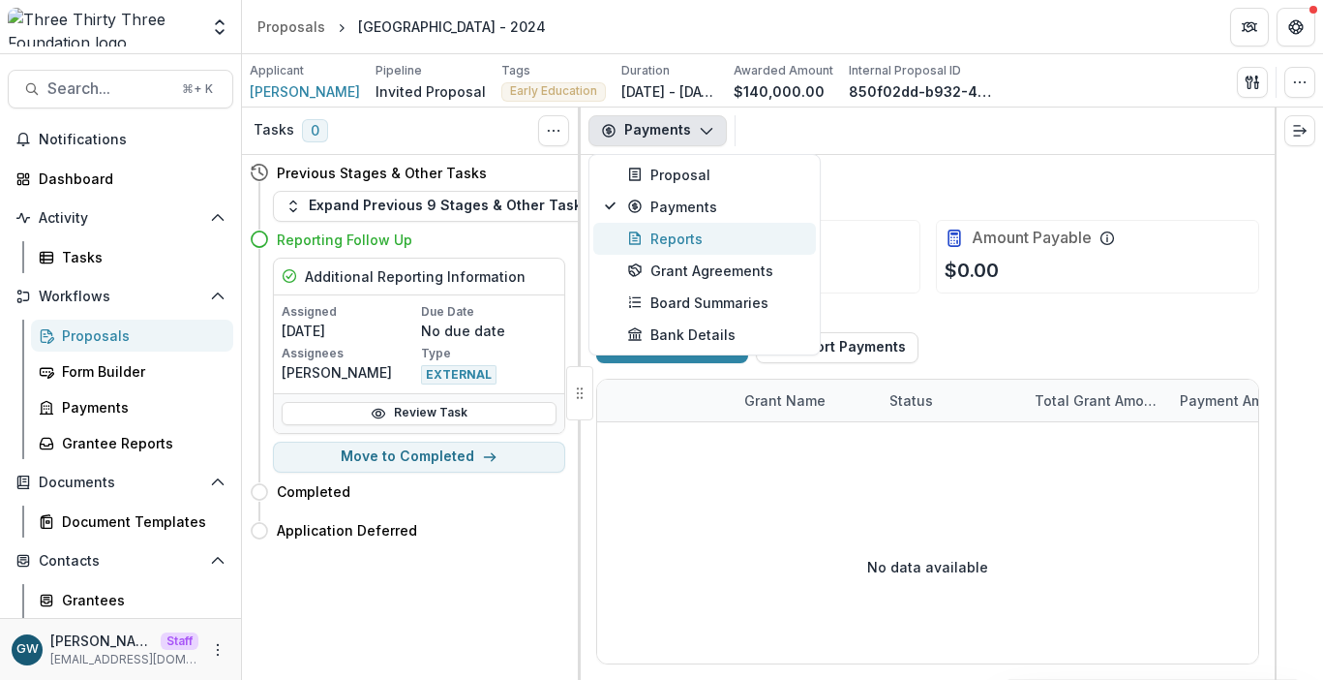
click at [677, 236] on div "Reports" at bounding box center [715, 238] width 177 height 20
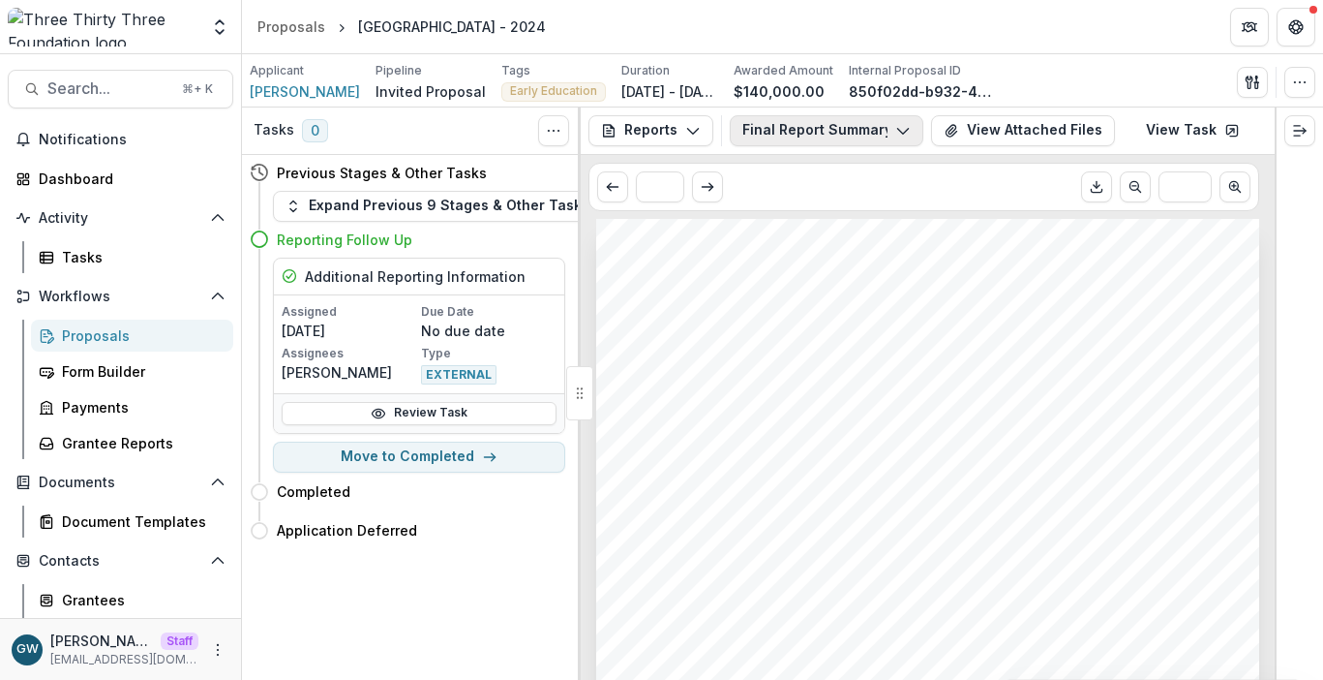
click at [823, 130] on button "Final Report Summary Template" at bounding box center [827, 130] width 194 height 31
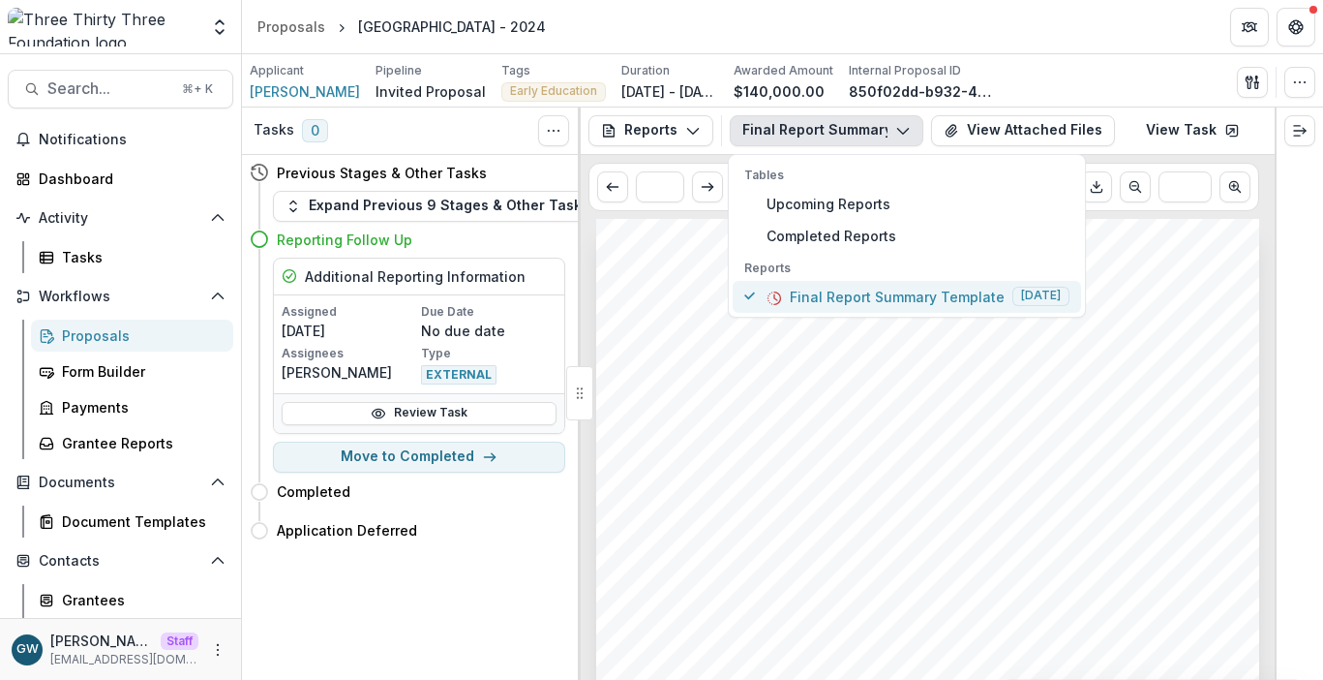
click at [797, 292] on p "Final Report Summary Template" at bounding box center [897, 297] width 215 height 20
click at [636, 276] on span "Submission Responses" at bounding box center [762, 269] width 252 height 22
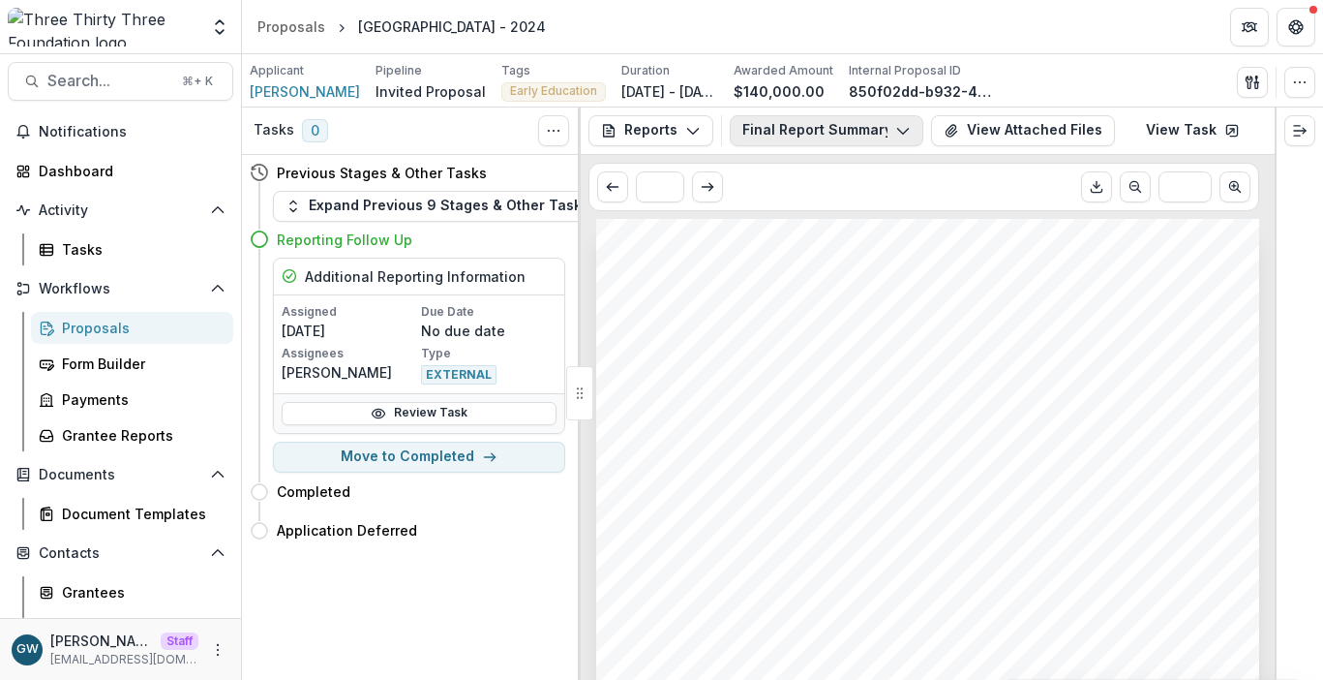
click at [835, 133] on button "Final Report Summary Template" at bounding box center [827, 130] width 194 height 31
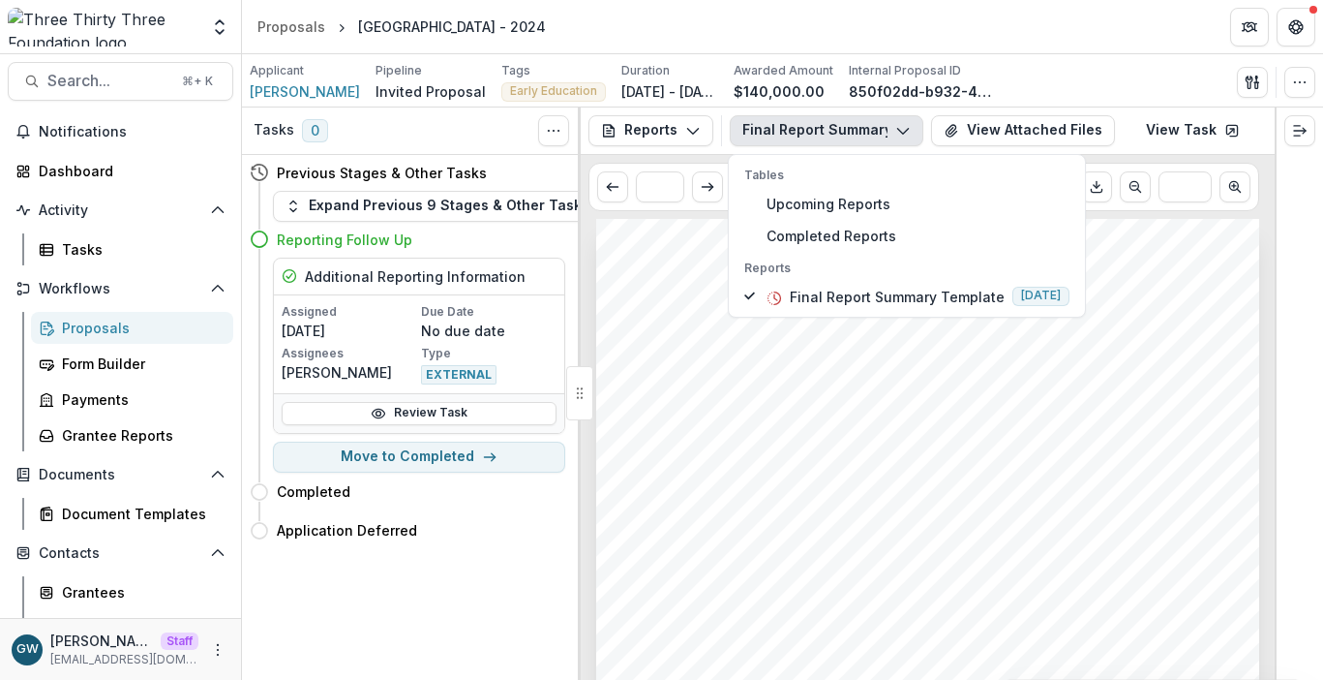
click at [1041, 406] on div "Submission Responses Three Thirty Three Foundation 2024 Report GRANT AMOUNT $14…" at bounding box center [927, 688] width 663 height 938
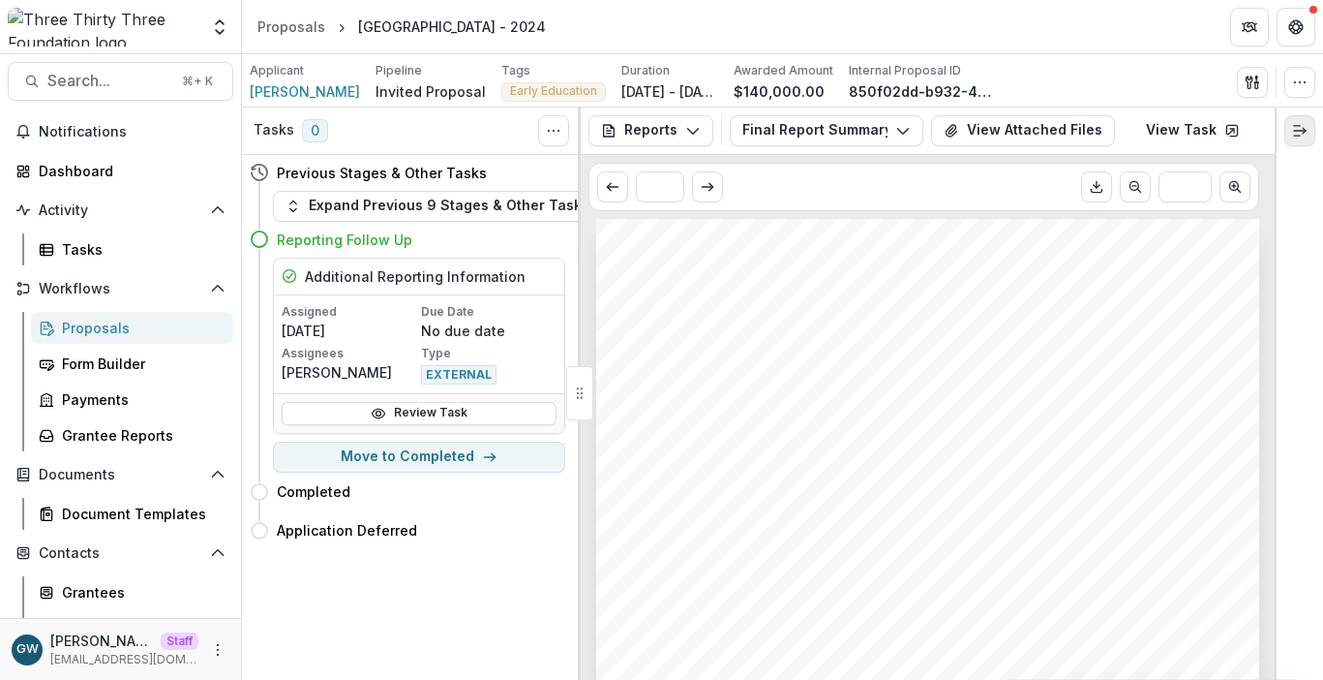
click at [1304, 134] on icon "Expand right" at bounding box center [1299, 130] width 15 height 15
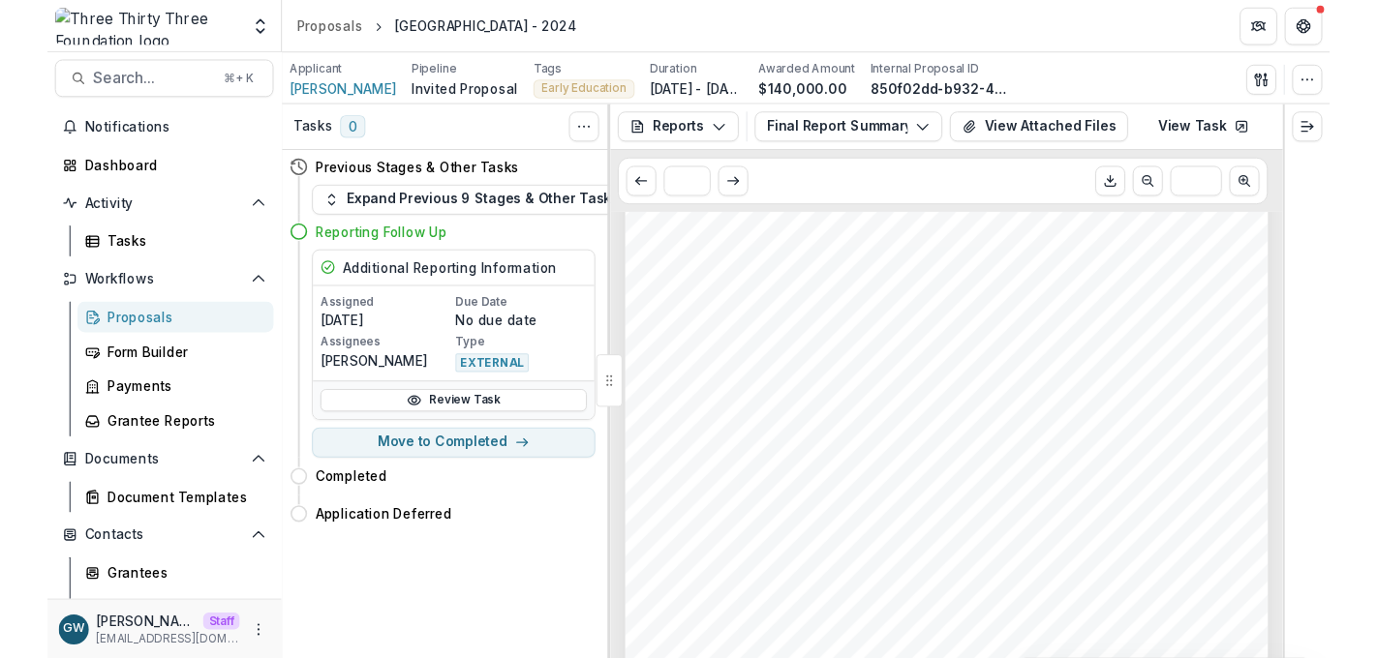
scroll to position [160, 0]
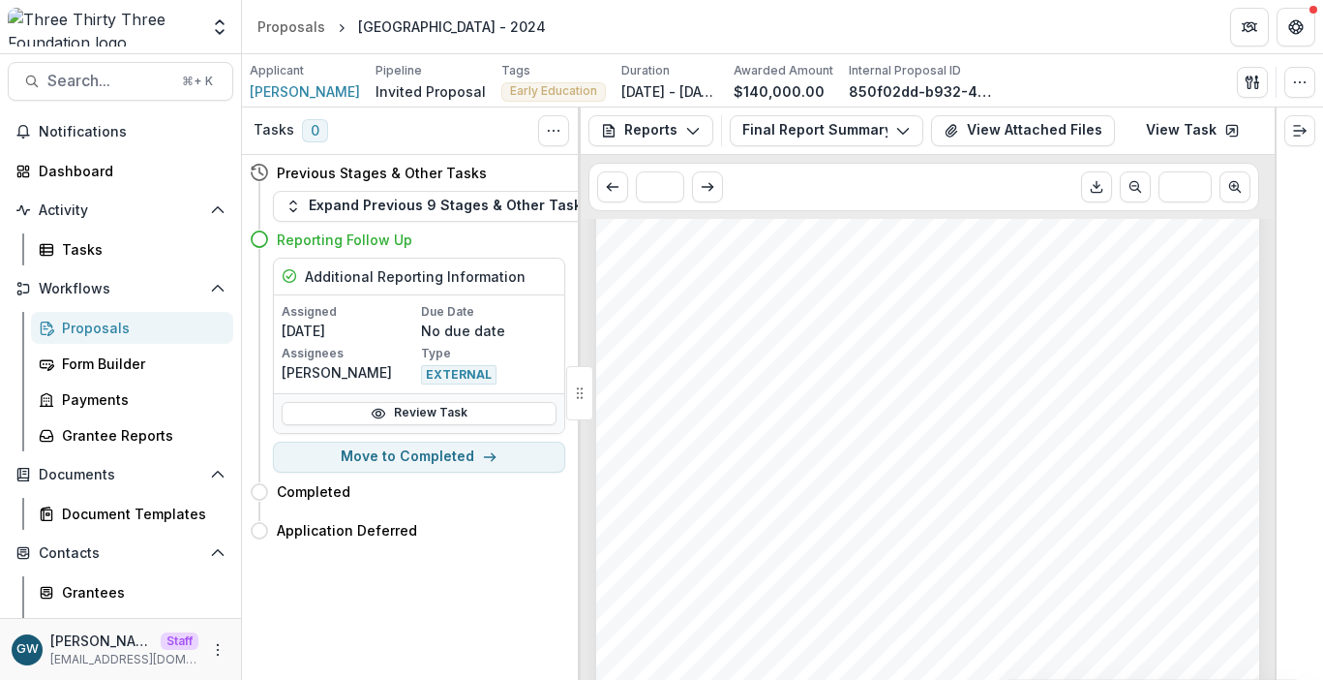
drag, startPoint x: 993, startPoint y: 388, endPoint x: 593, endPoint y: 1, distance: 556.6
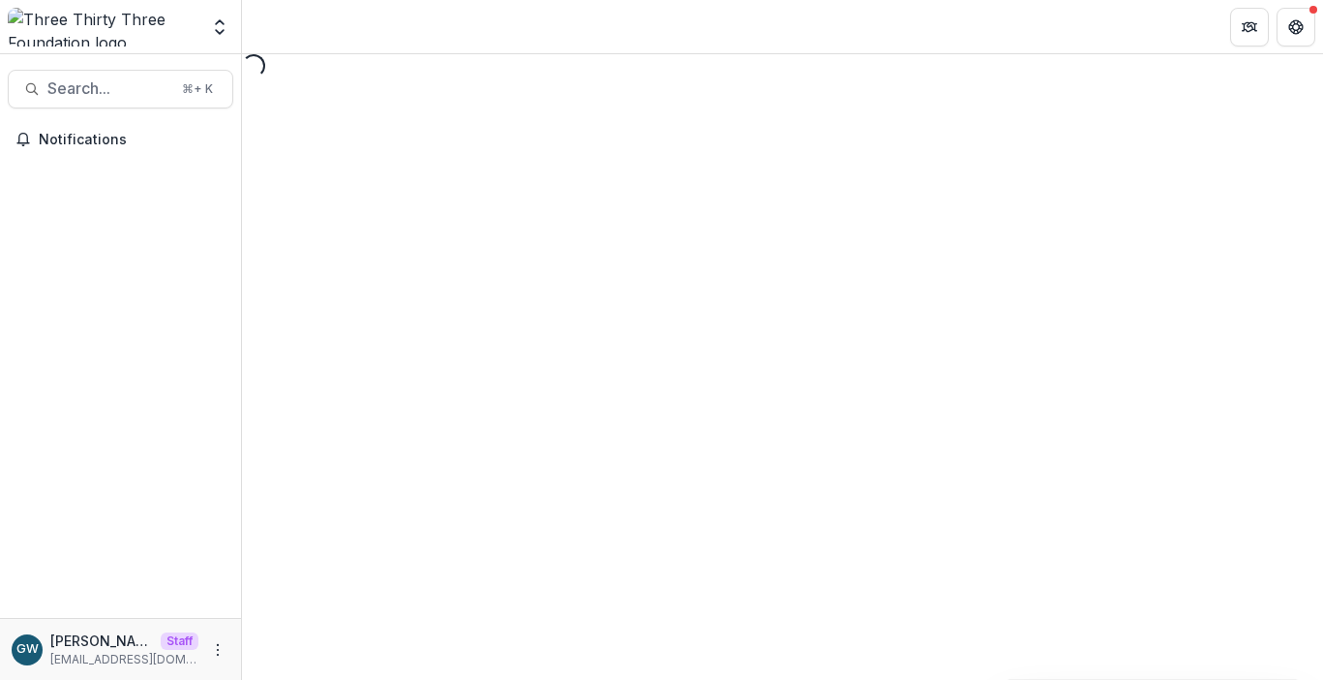
select select "********"
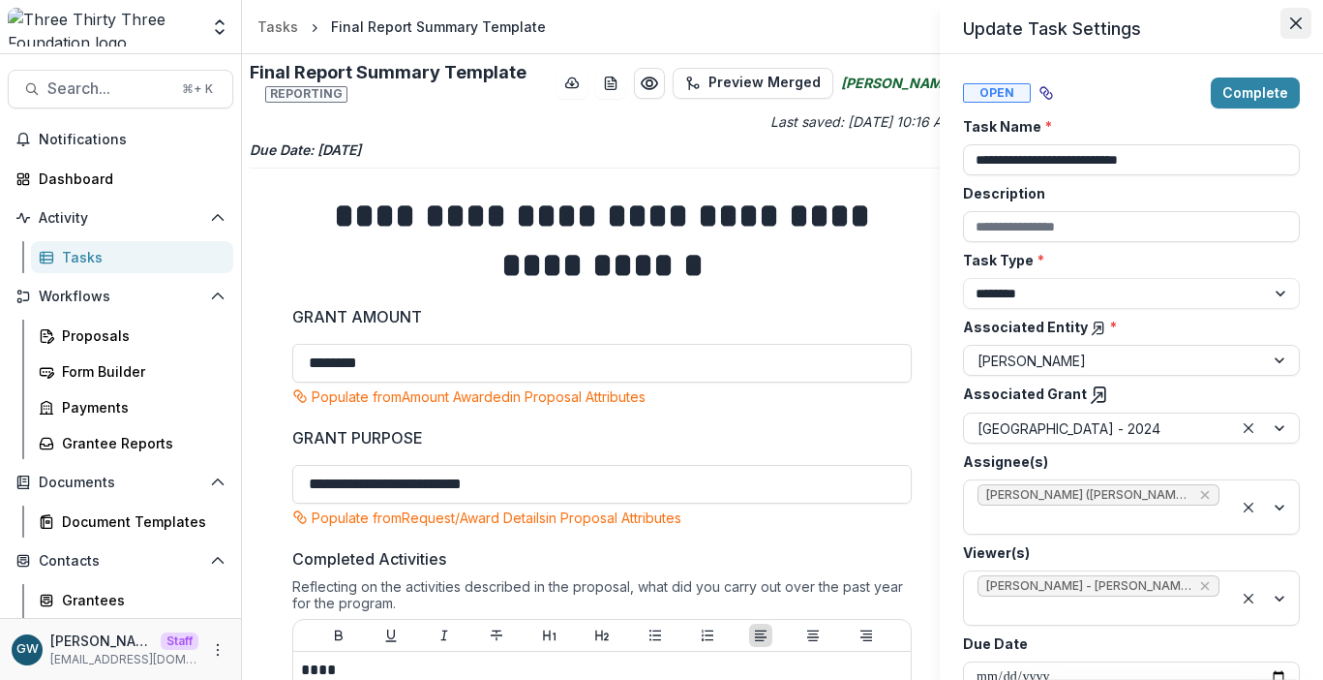
click at [1299, 20] on icon "Close" at bounding box center [1297, 23] width 12 height 12
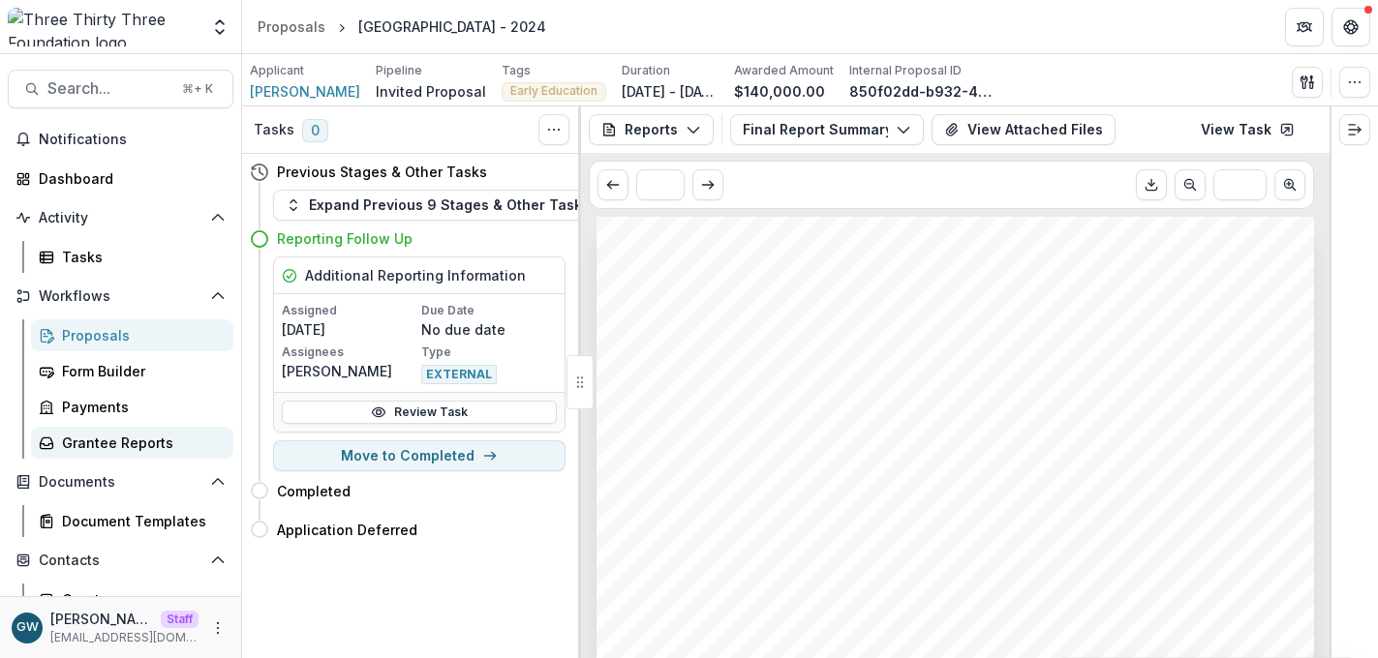
click at [115, 440] on div "Grantee Reports" at bounding box center [140, 443] width 156 height 20
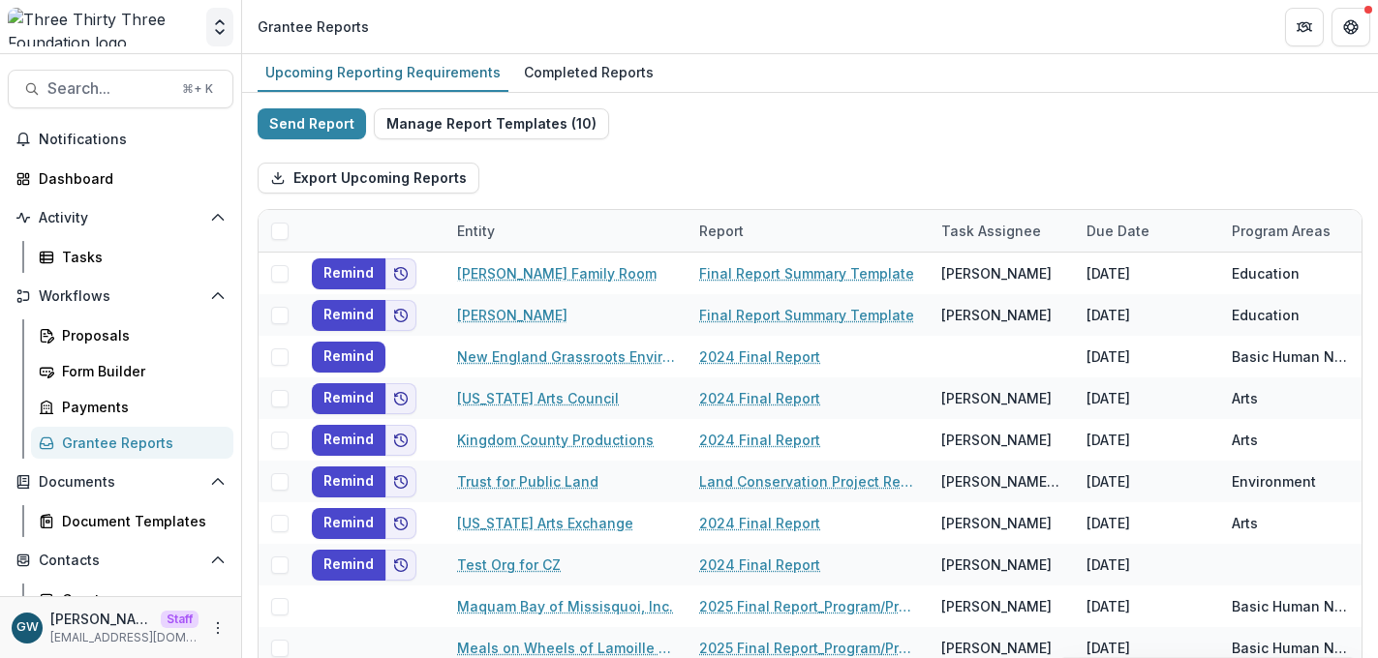
click at [211, 25] on icon "Open entity switcher" at bounding box center [219, 26] width 19 height 19
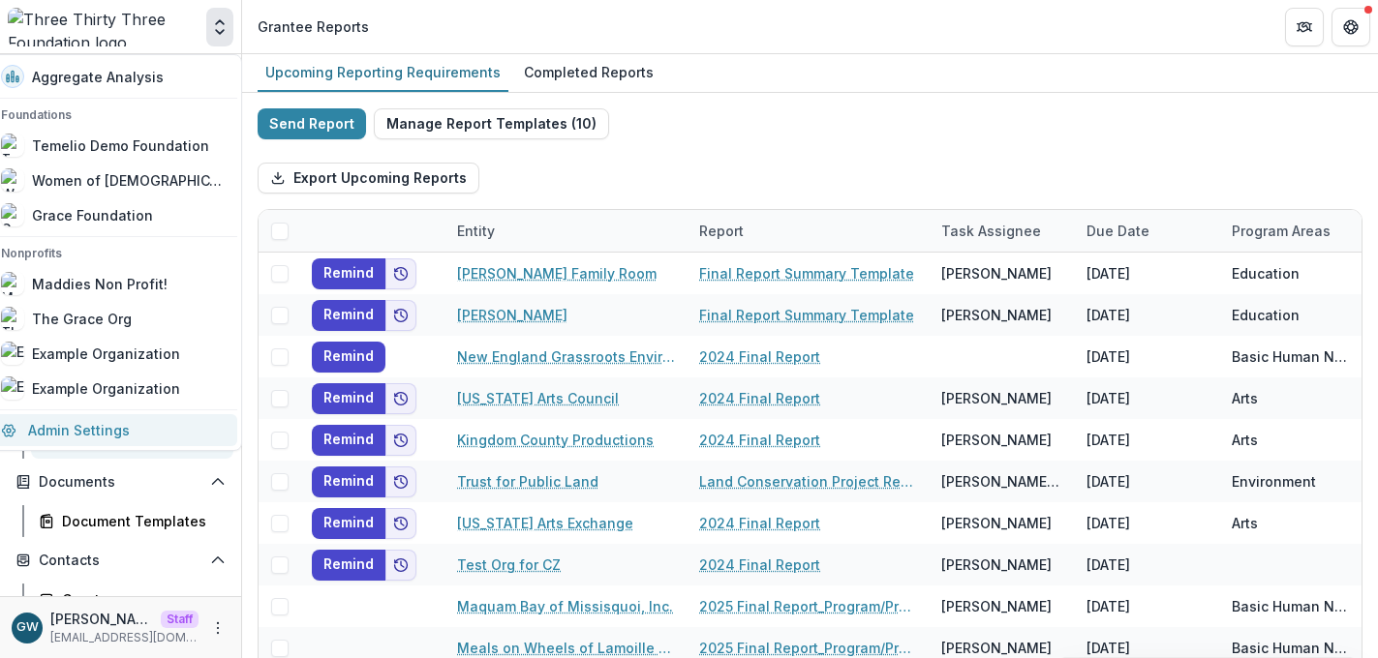
click at [112, 426] on link "Admin Settings" at bounding box center [113, 430] width 248 height 32
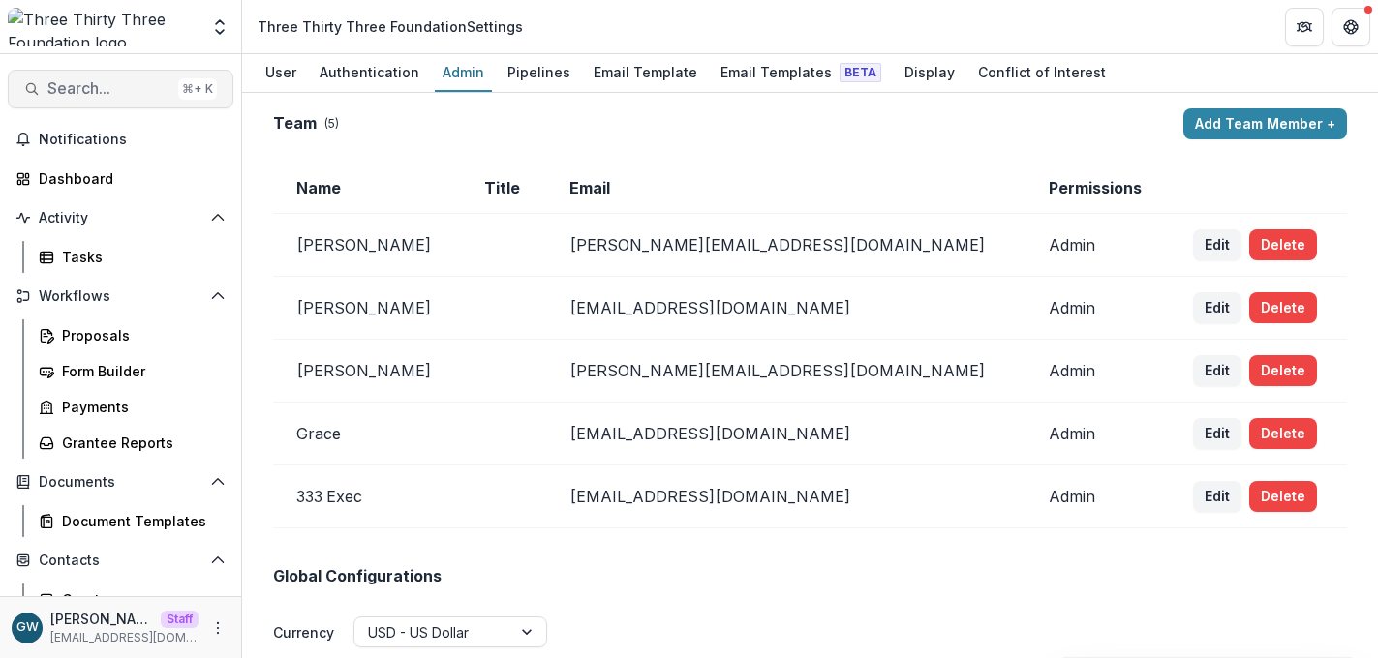
click at [111, 86] on span "Search..." at bounding box center [108, 88] width 123 height 18
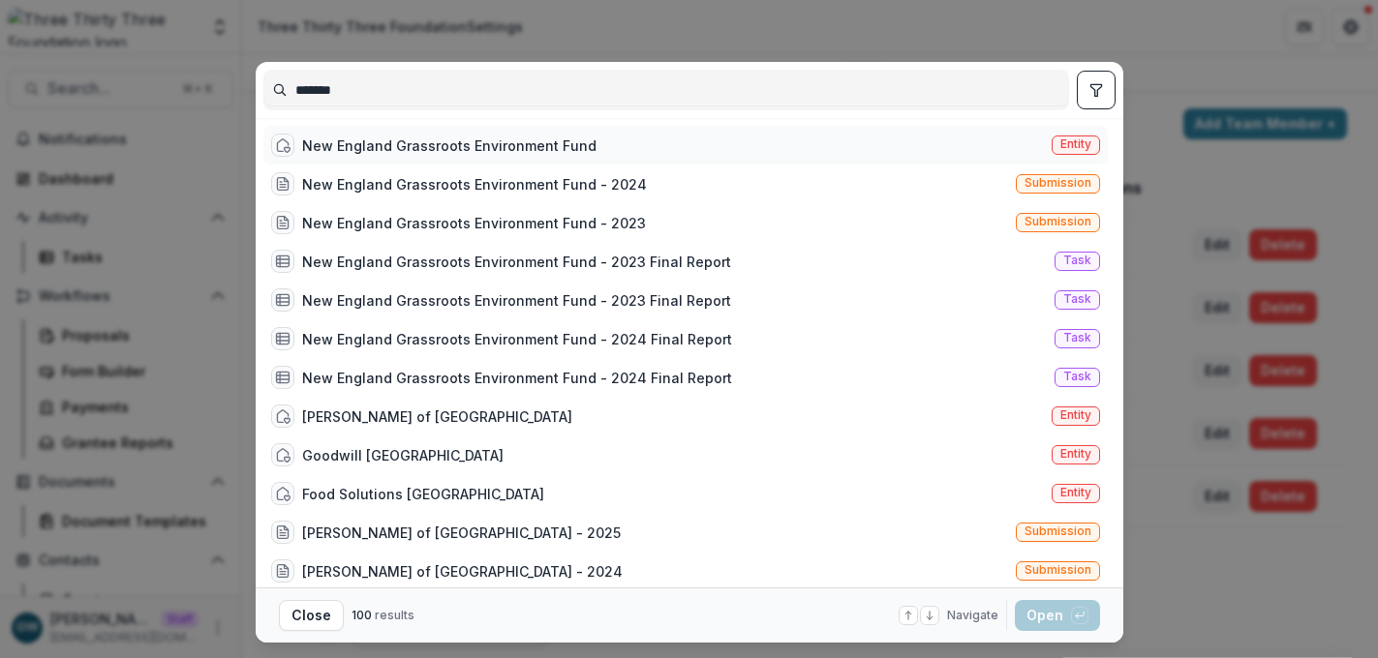
type input "*******"
click at [453, 147] on div "New England Grassroots Environment Fund" at bounding box center [449, 146] width 294 height 20
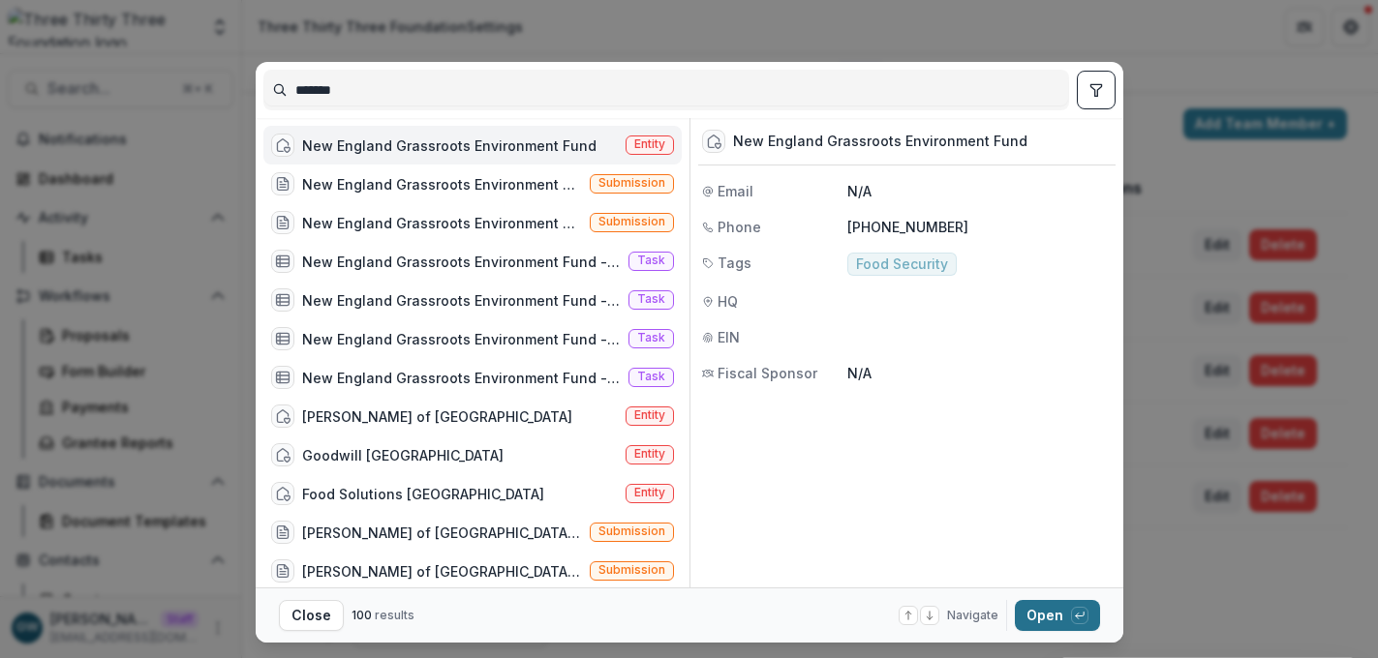
click at [1045, 602] on button "Open with enter key" at bounding box center [1057, 615] width 85 height 31
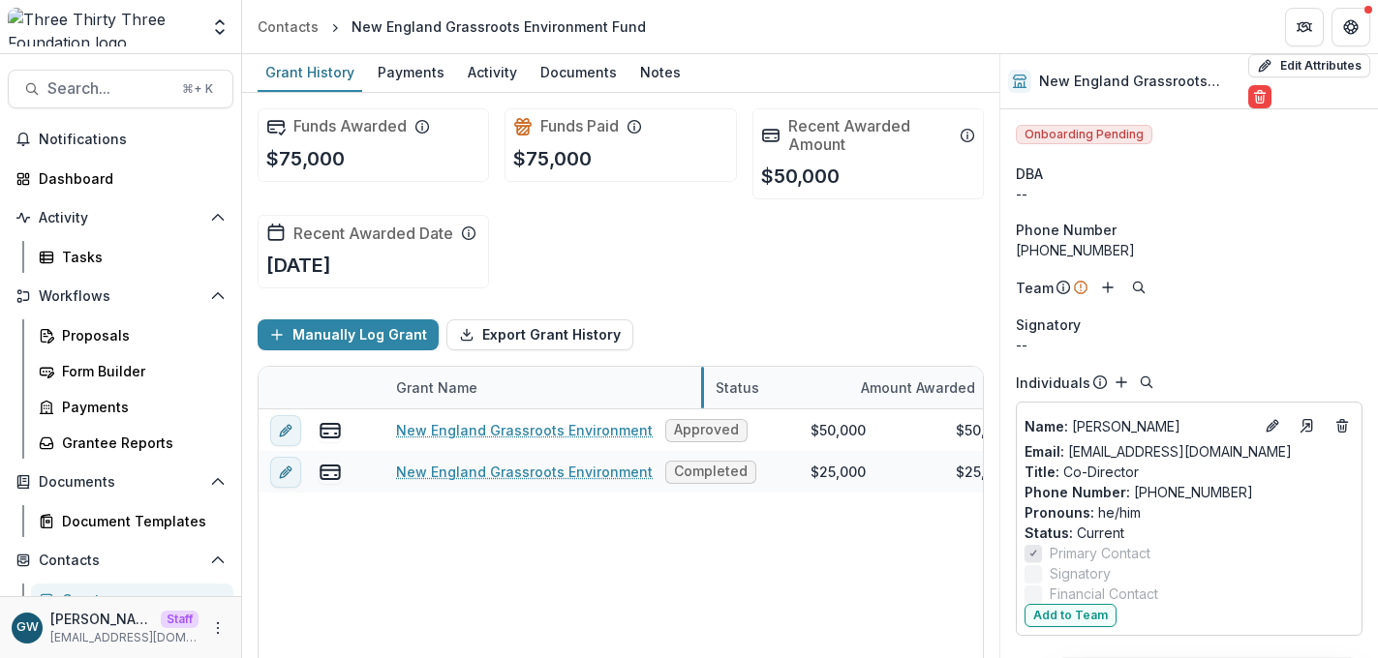
drag, startPoint x: 624, startPoint y: 388, endPoint x: 825, endPoint y: 389, distance: 200.4
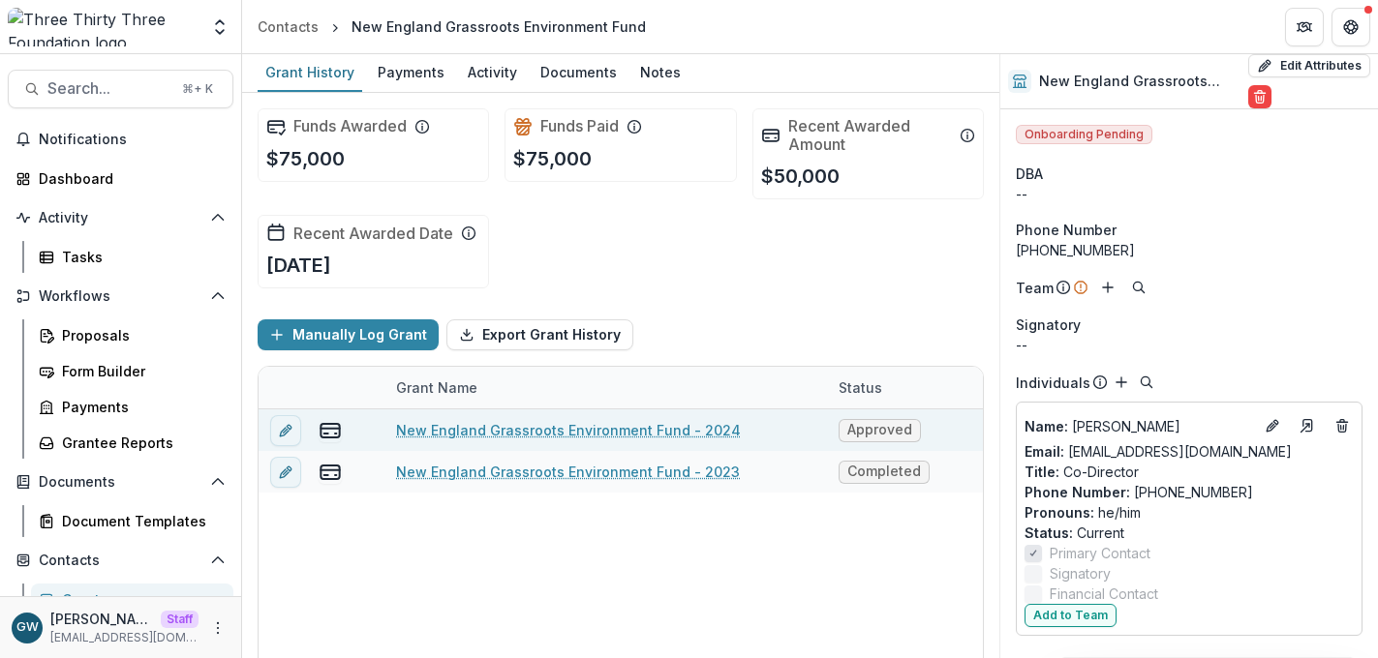
click at [638, 422] on link "New England Grassroots Environment Fund - 2024" at bounding box center [568, 430] width 345 height 20
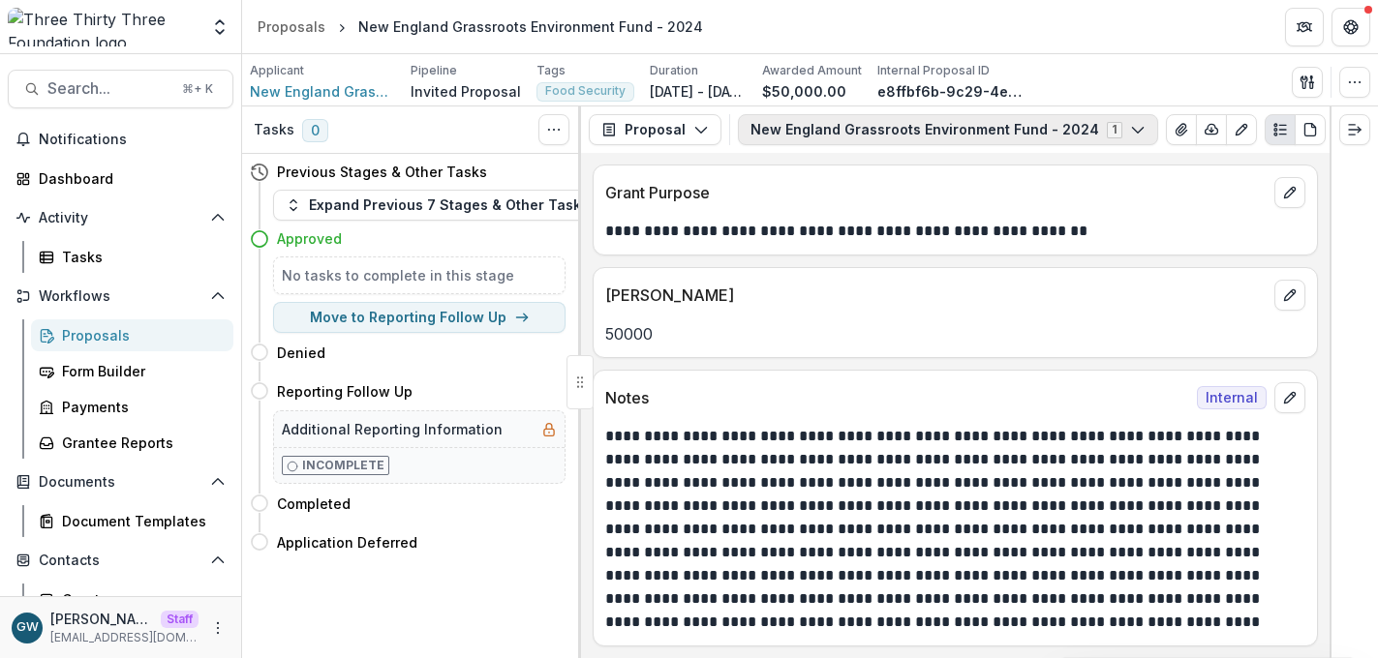
click at [809, 135] on button "New England Grassroots Environment Fund - 2024 1" at bounding box center [948, 129] width 420 height 31
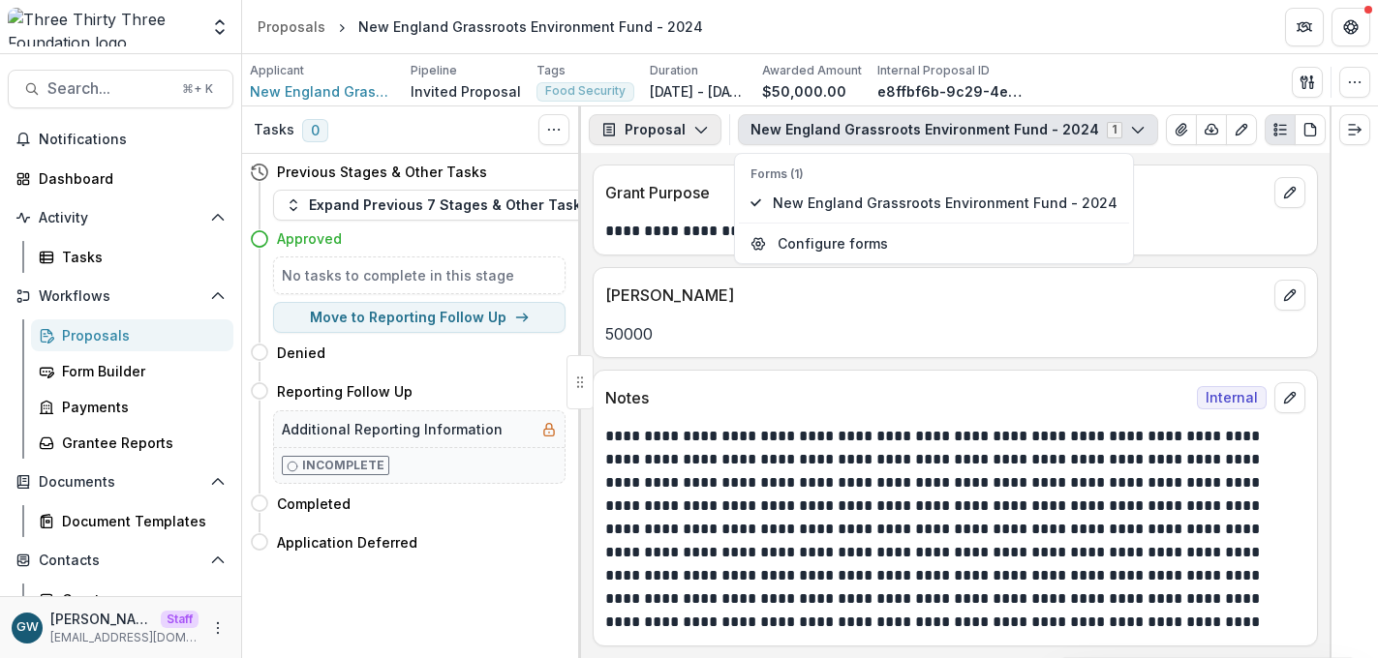
click at [678, 137] on button "Proposal" at bounding box center [655, 129] width 133 height 31
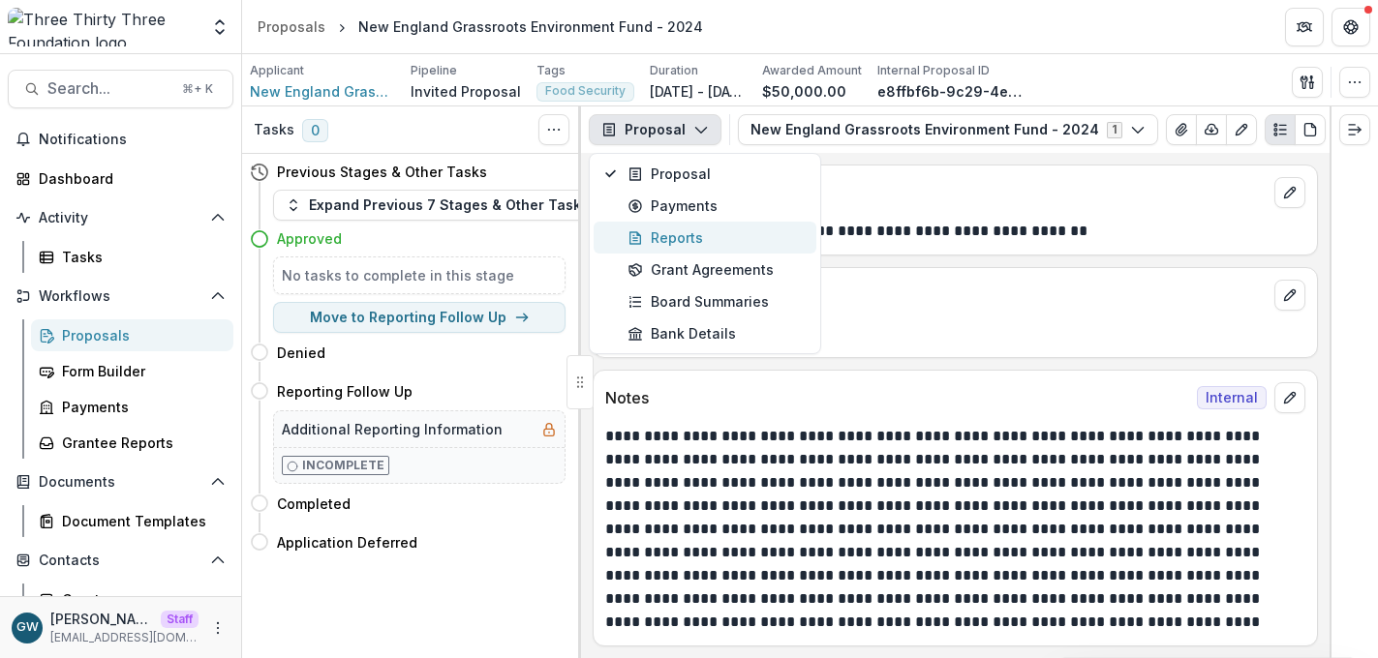
click at [689, 224] on button "Reports" at bounding box center [704, 238] width 223 height 32
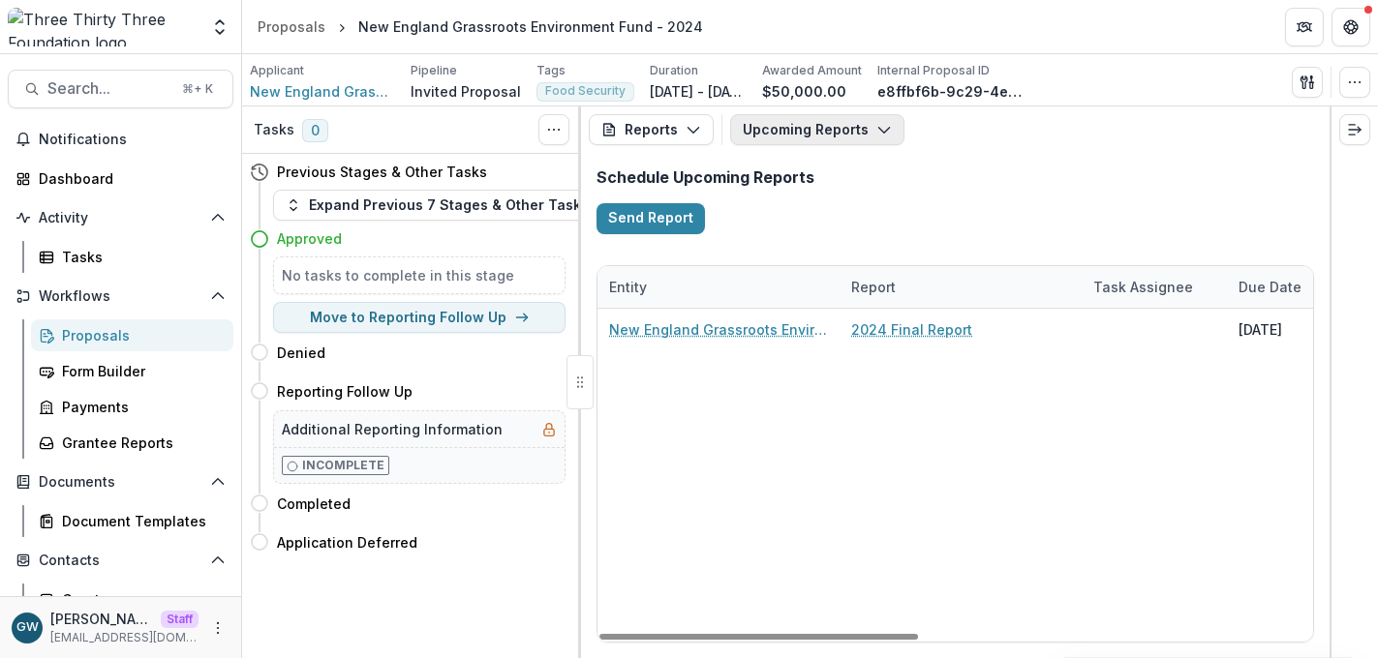
click at [852, 138] on button "Upcoming Reports" at bounding box center [817, 129] width 174 height 31
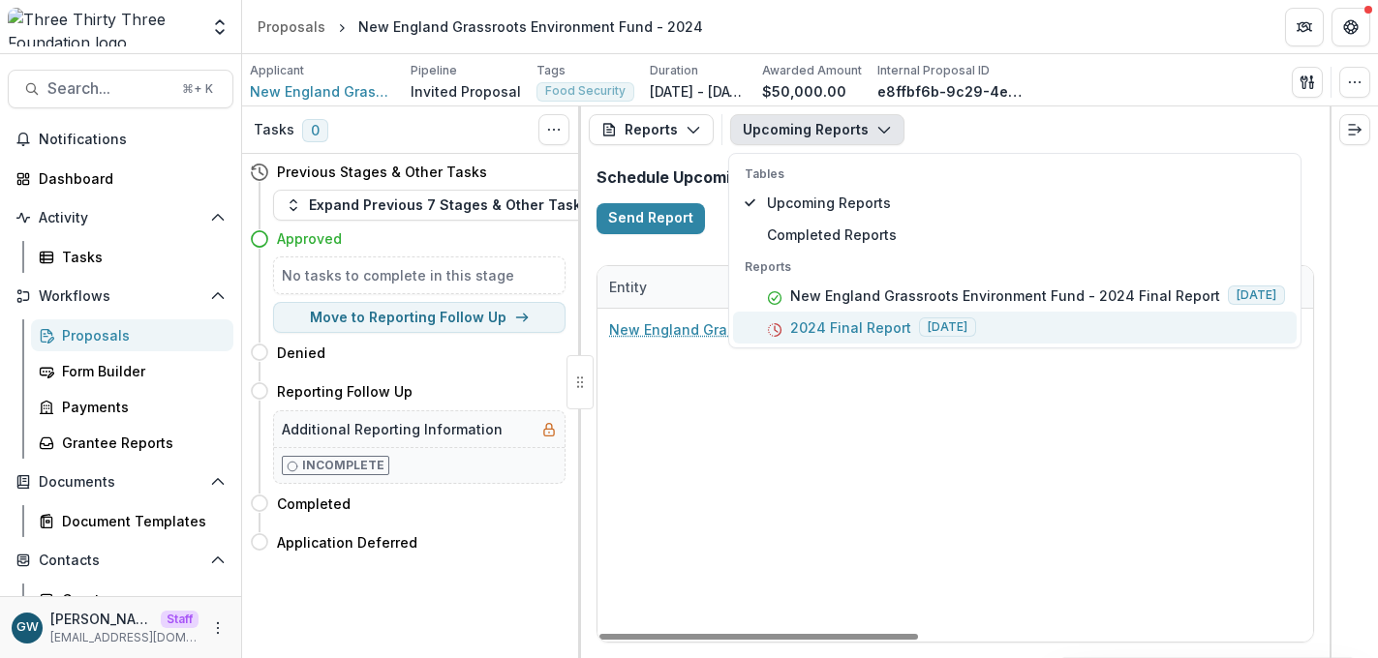
click at [844, 333] on p "2024 Final Report" at bounding box center [850, 328] width 121 height 20
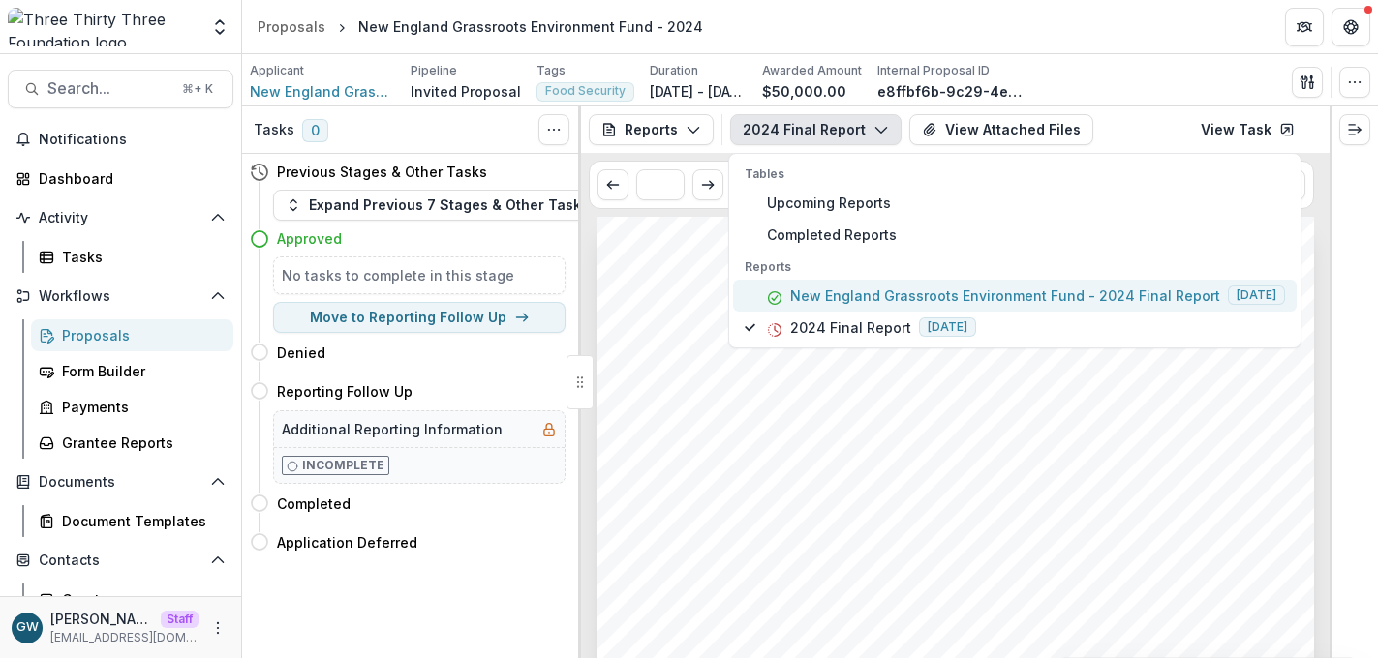
click at [927, 295] on p "New England Grassroots Environment Fund - 2024 Final Report" at bounding box center [1005, 296] width 430 height 20
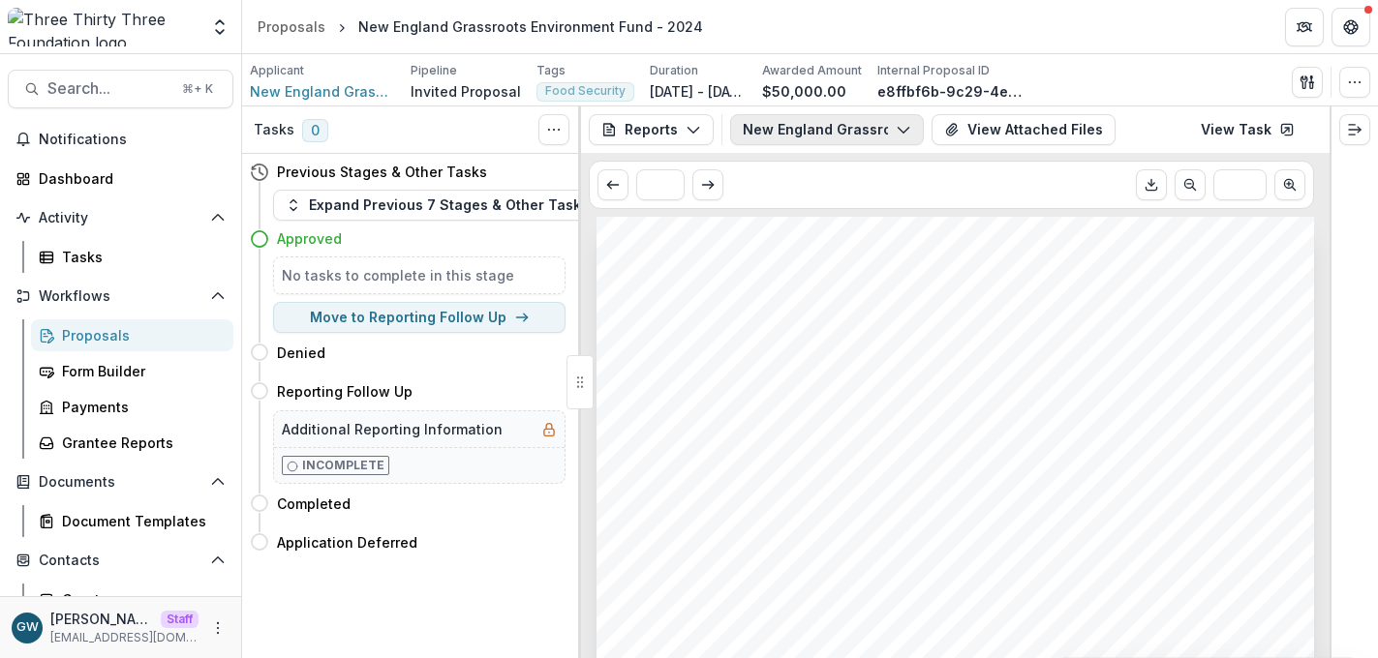
click at [873, 132] on button "New England Grassroots Environment Fund - 2024 Final Report" at bounding box center [827, 129] width 194 height 31
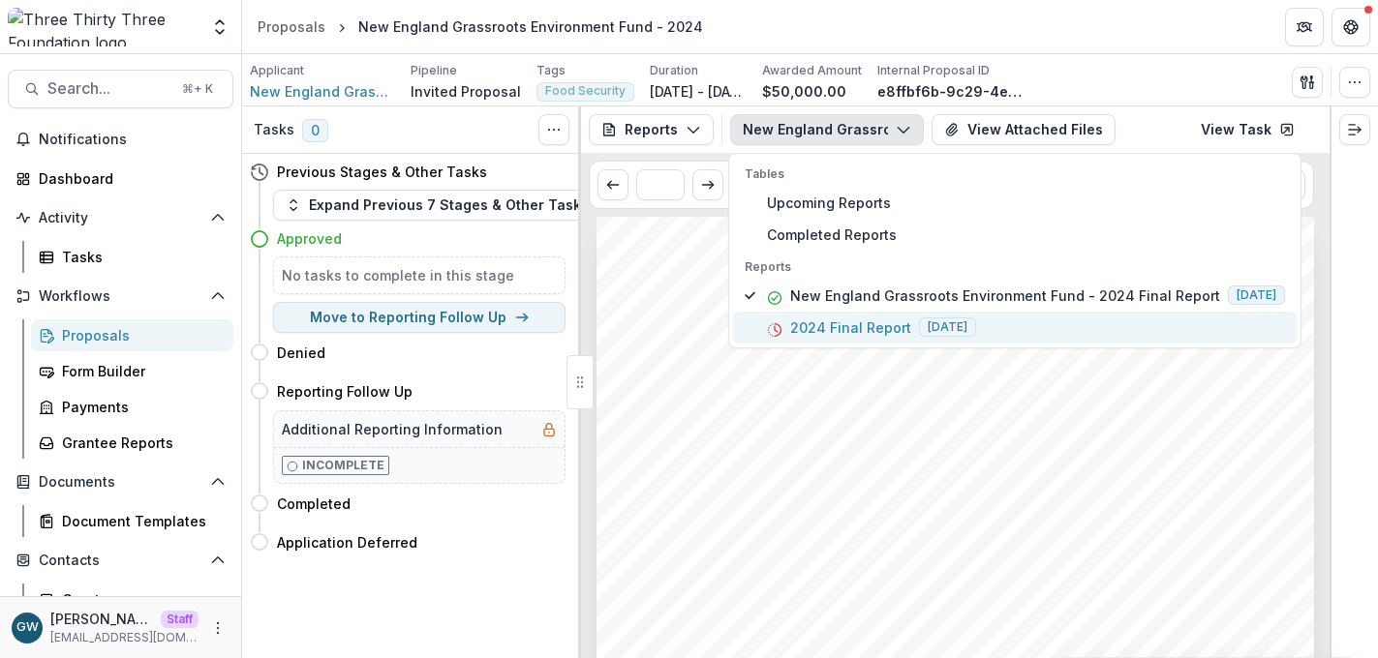
click at [855, 324] on p "2024 Final Report" at bounding box center [850, 328] width 121 height 20
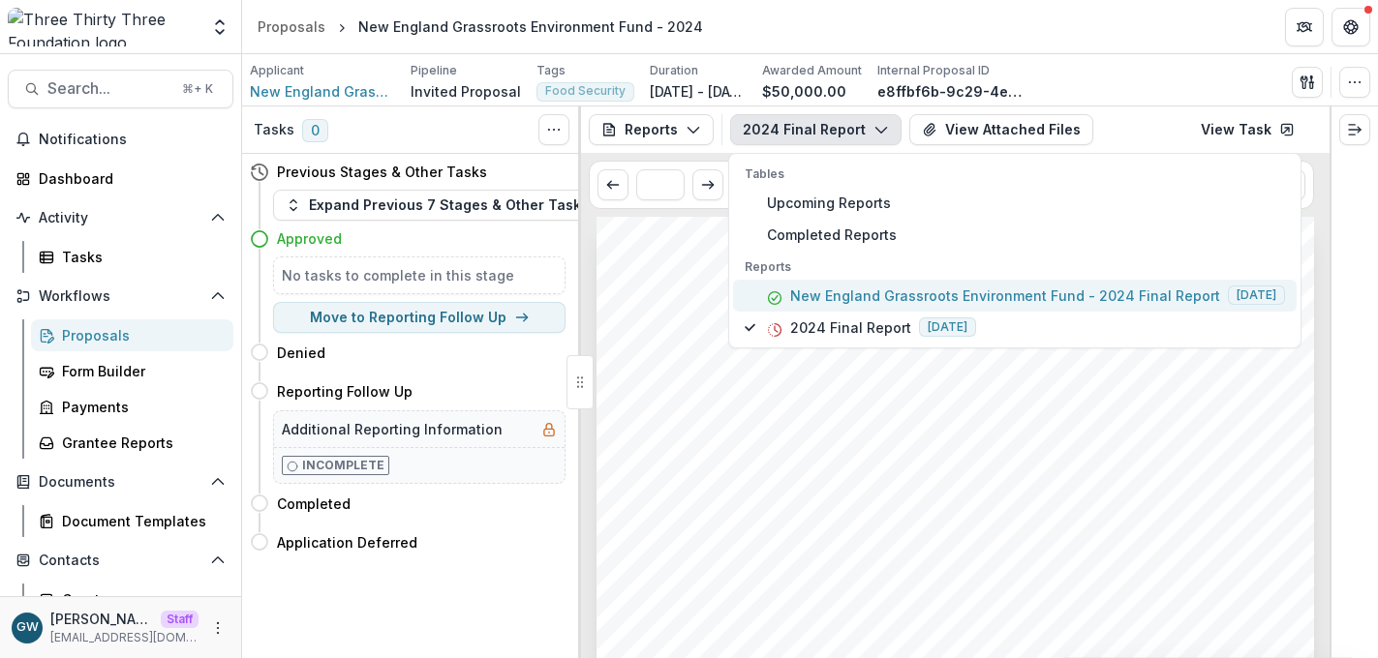
click at [861, 296] on p "New England Grassroots Environment Fund - 2024 Final Report" at bounding box center [1005, 296] width 430 height 20
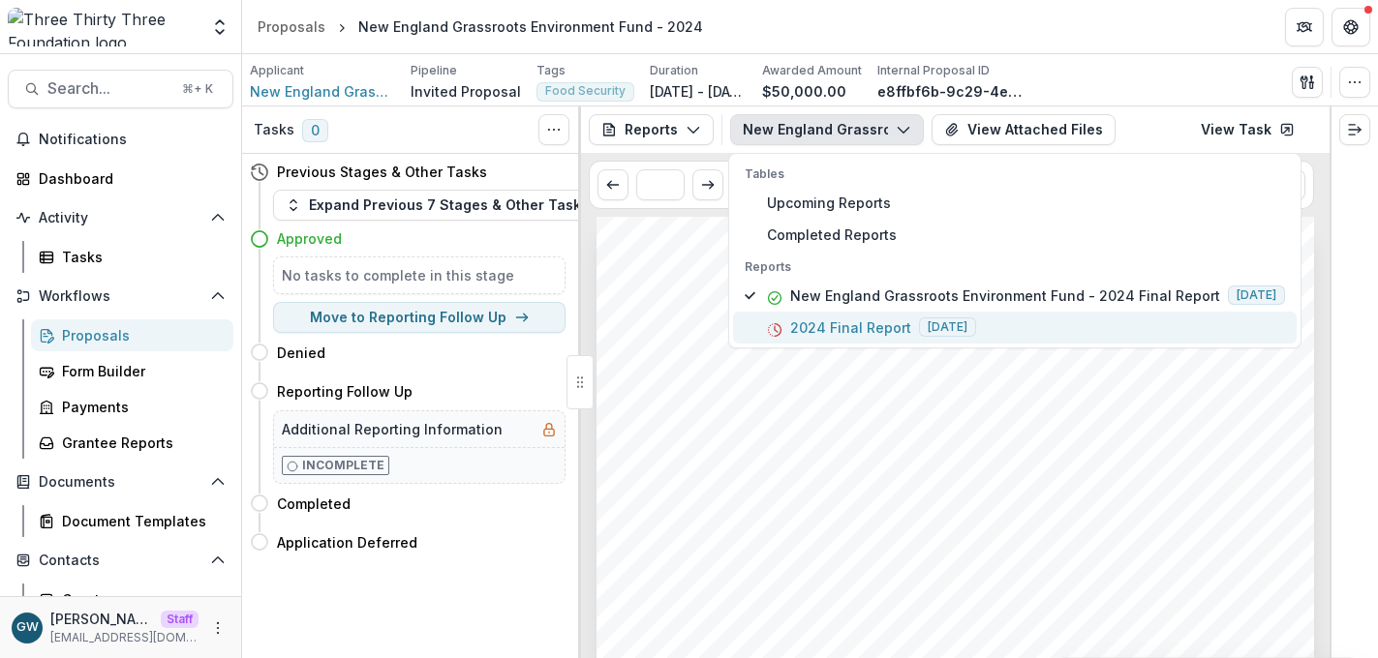
click at [861, 322] on p "2024 Final Report" at bounding box center [850, 328] width 121 height 20
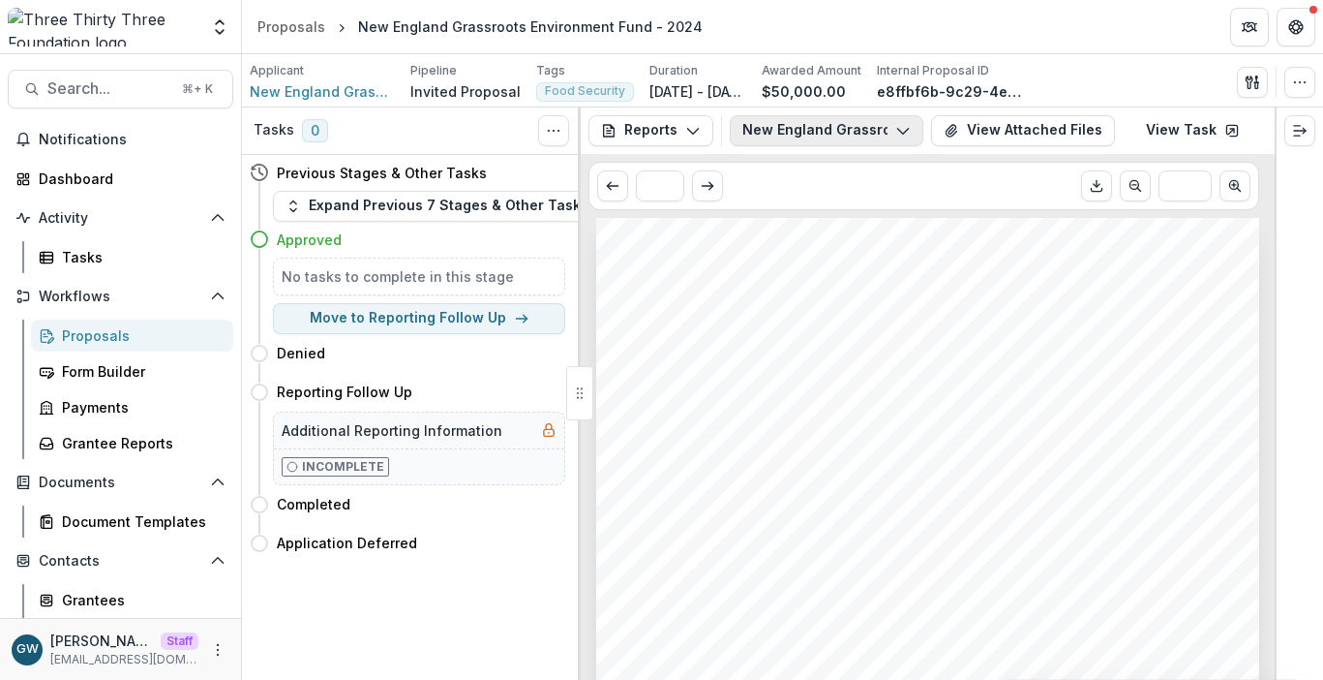
click at [896, 131] on icon "button" at bounding box center [903, 130] width 15 height 15
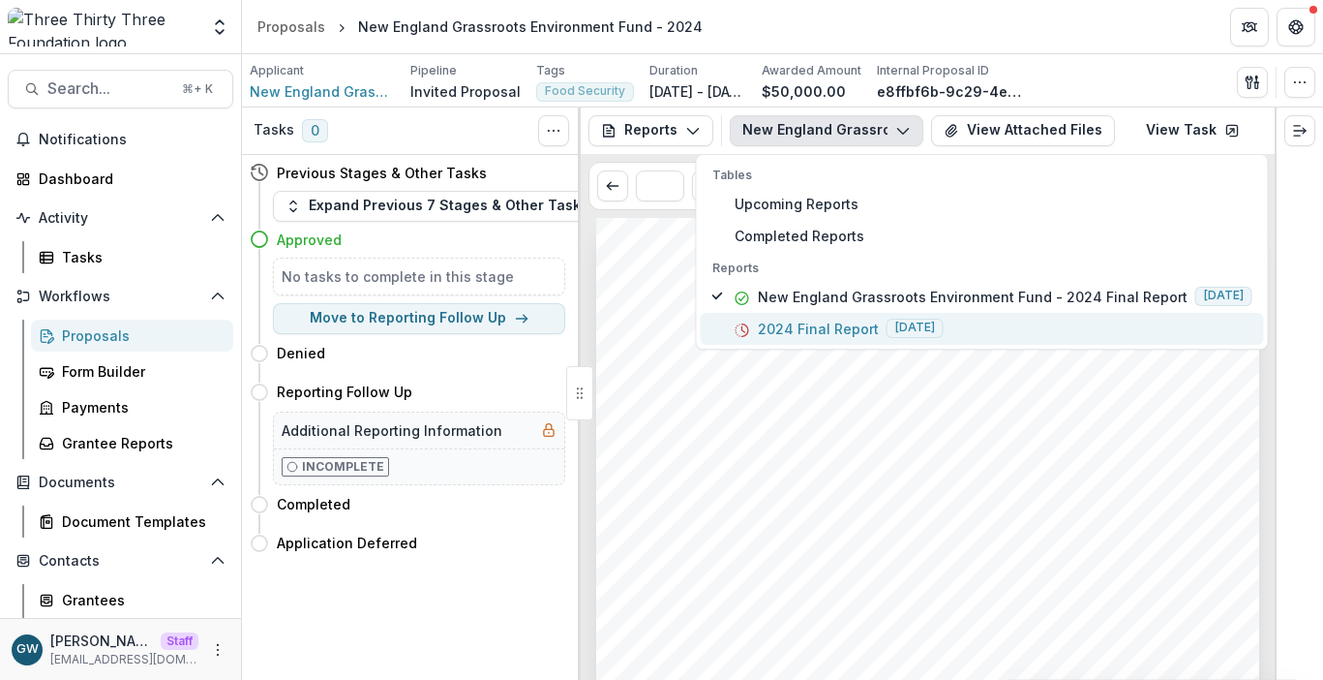
click at [910, 324] on span "[DATE]" at bounding box center [915, 328] width 57 height 19
click at [860, 328] on p "2024 Final Report" at bounding box center [818, 329] width 121 height 20
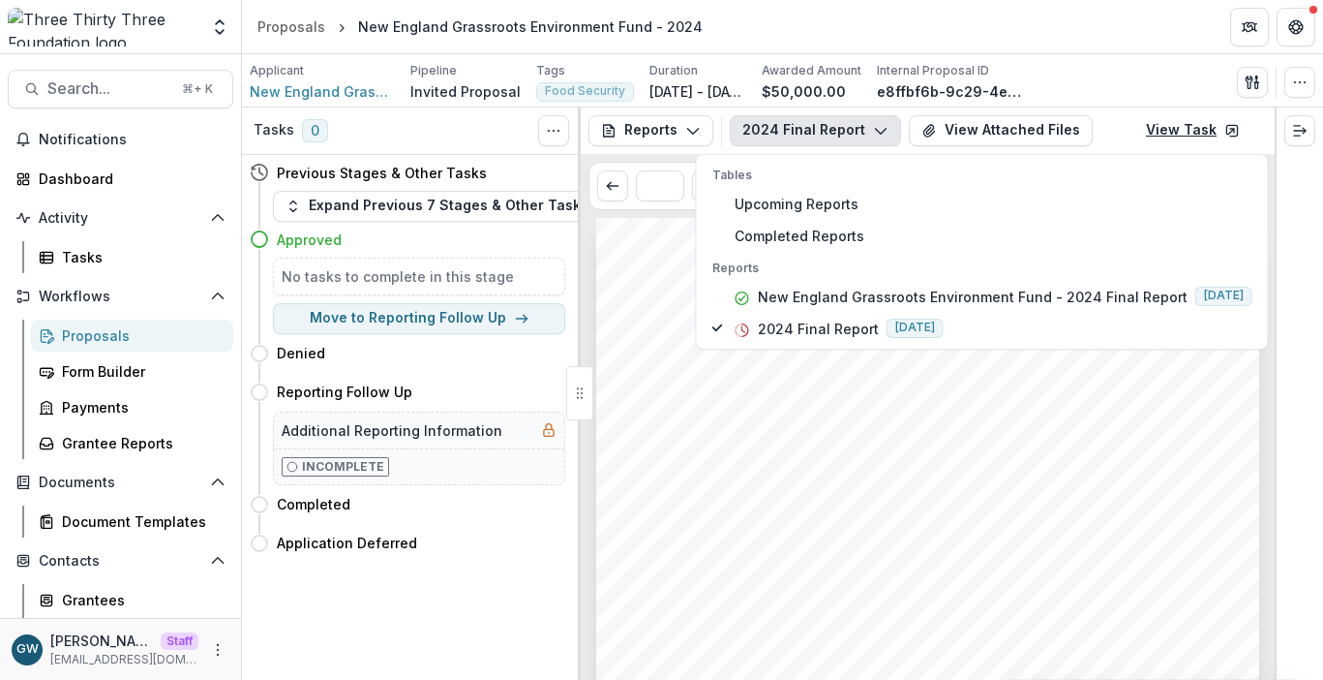
click at [1213, 131] on link "View Task" at bounding box center [1193, 130] width 117 height 31
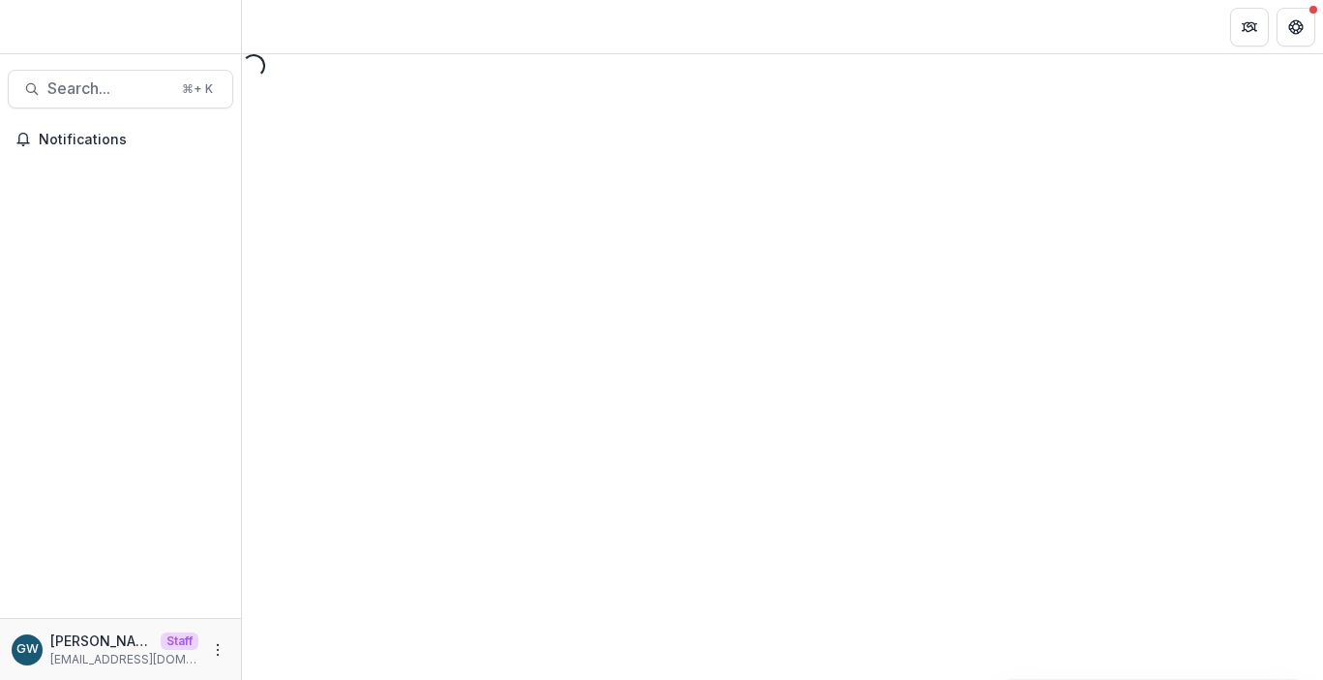
select select "********"
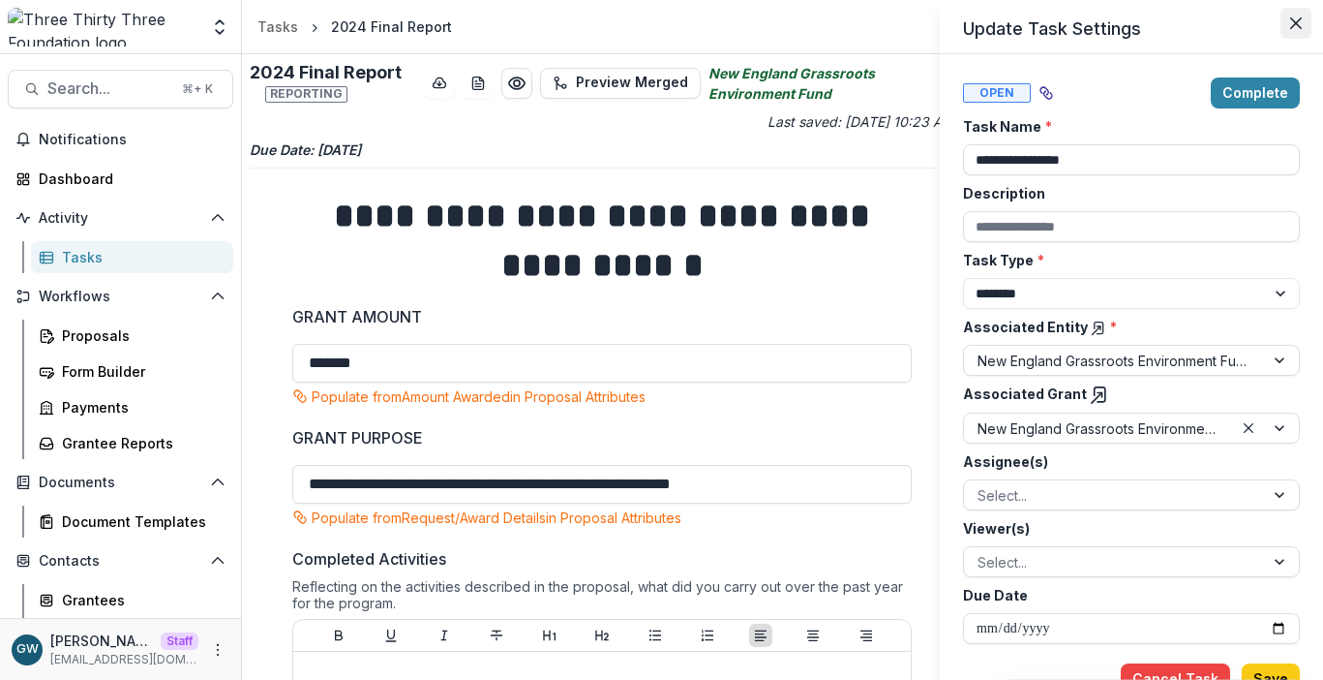
click at [1298, 21] on icon "Close" at bounding box center [1297, 23] width 12 height 12
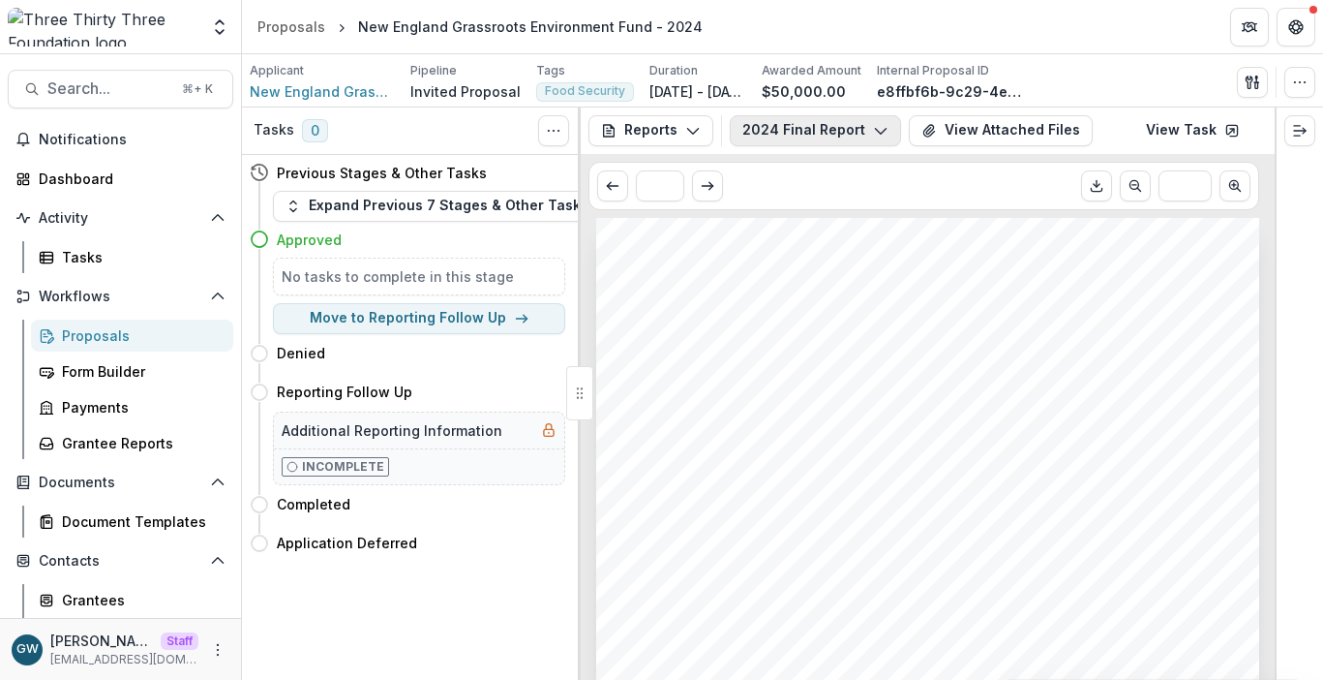
click at [839, 130] on button "2024 Final Report" at bounding box center [815, 130] width 171 height 31
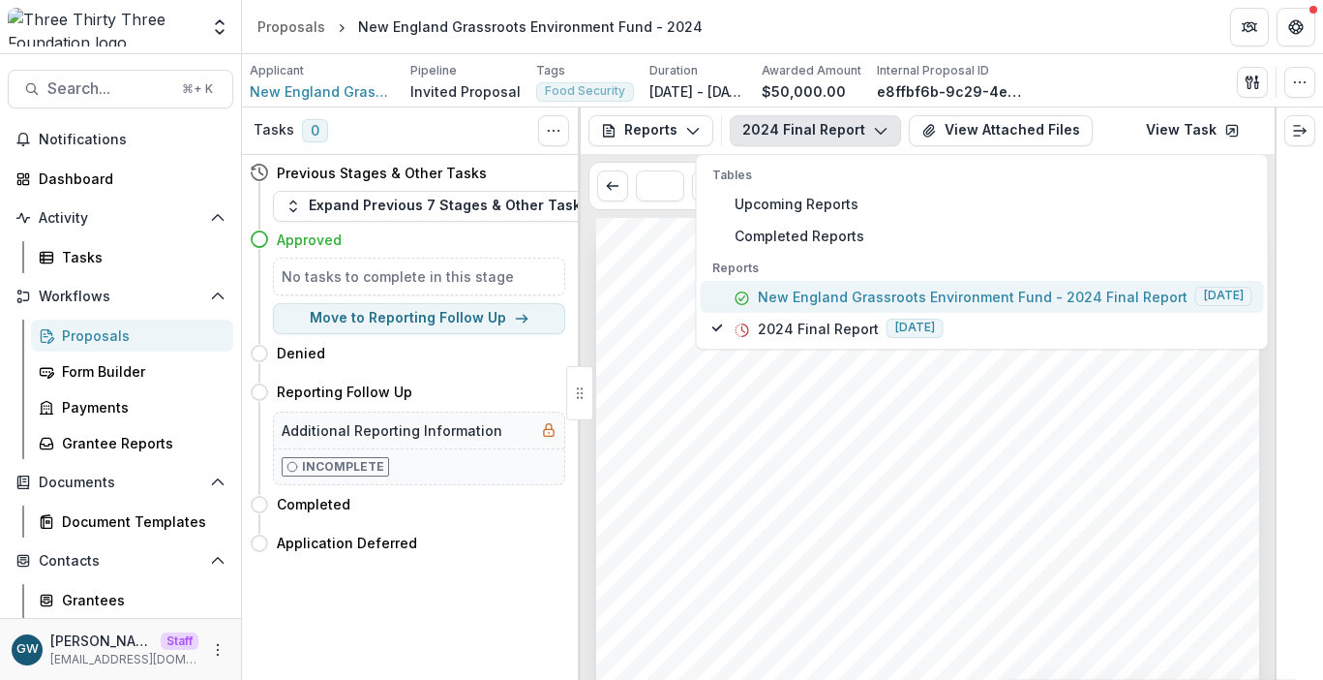
click at [795, 299] on p "New England Grassroots Environment Fund - 2024 Final Report" at bounding box center [973, 297] width 430 height 20
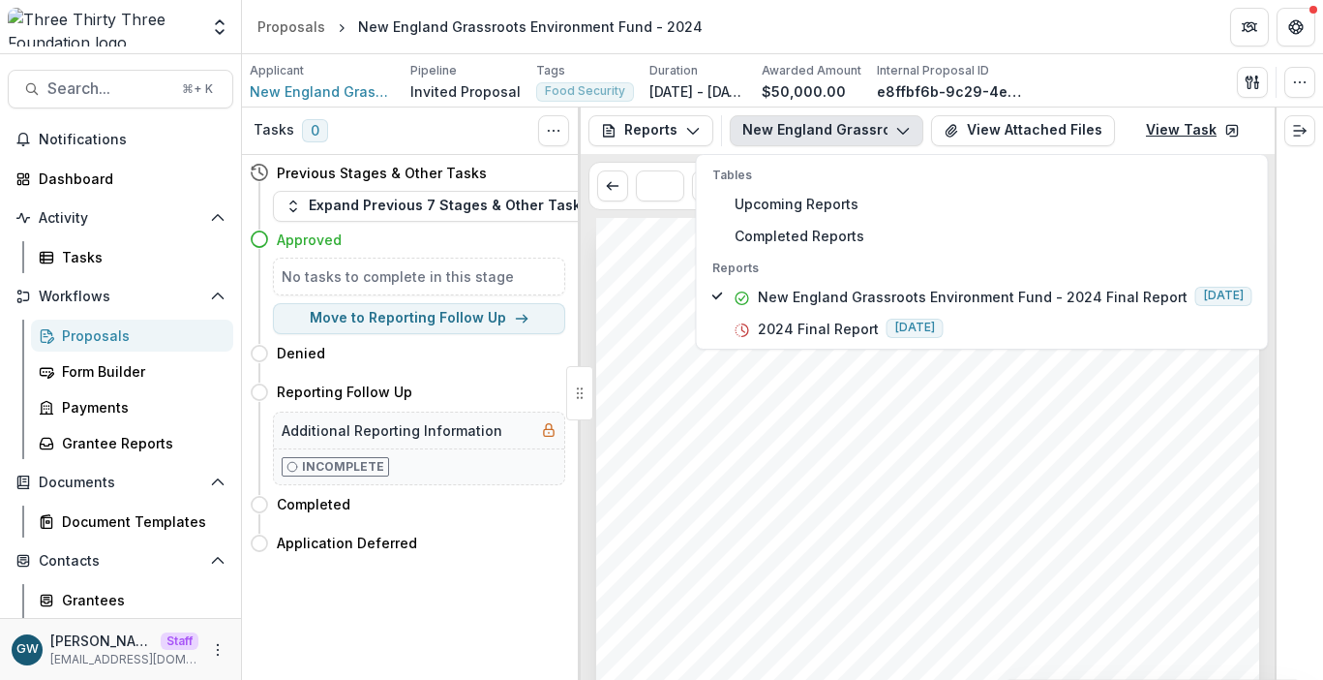
click at [1235, 130] on icon at bounding box center [1232, 130] width 15 height 15
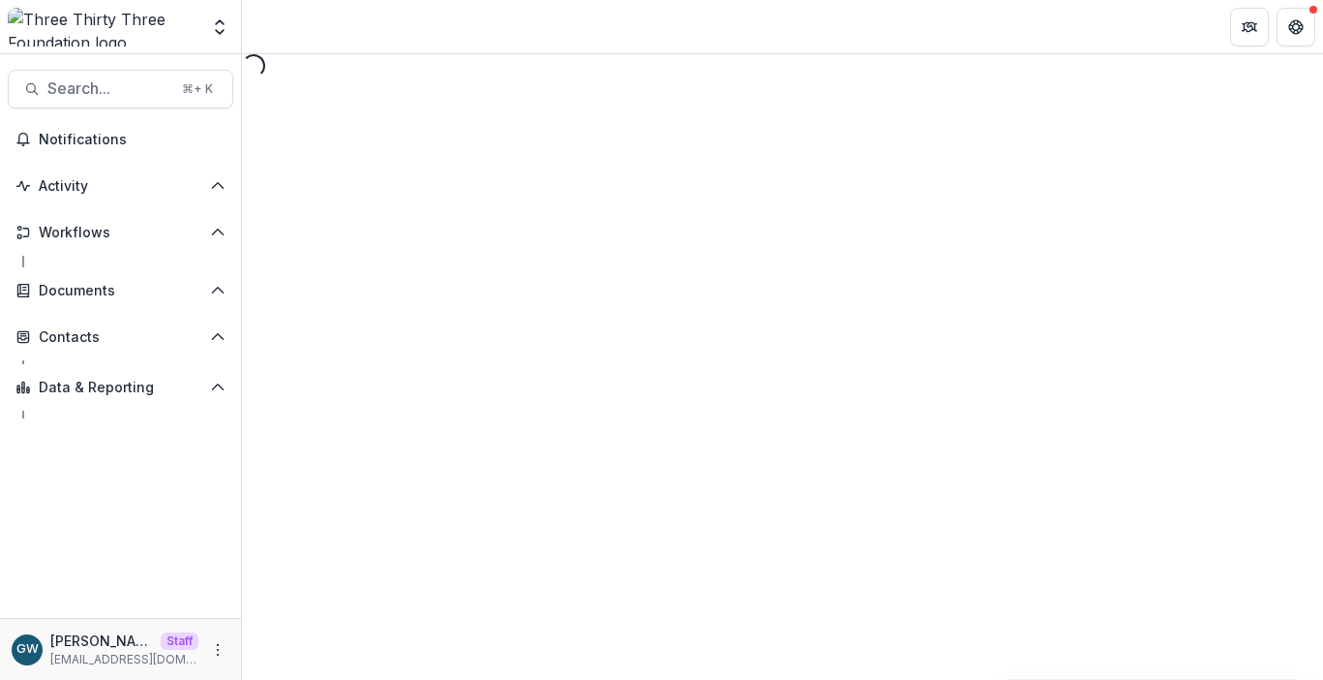
select select "********"
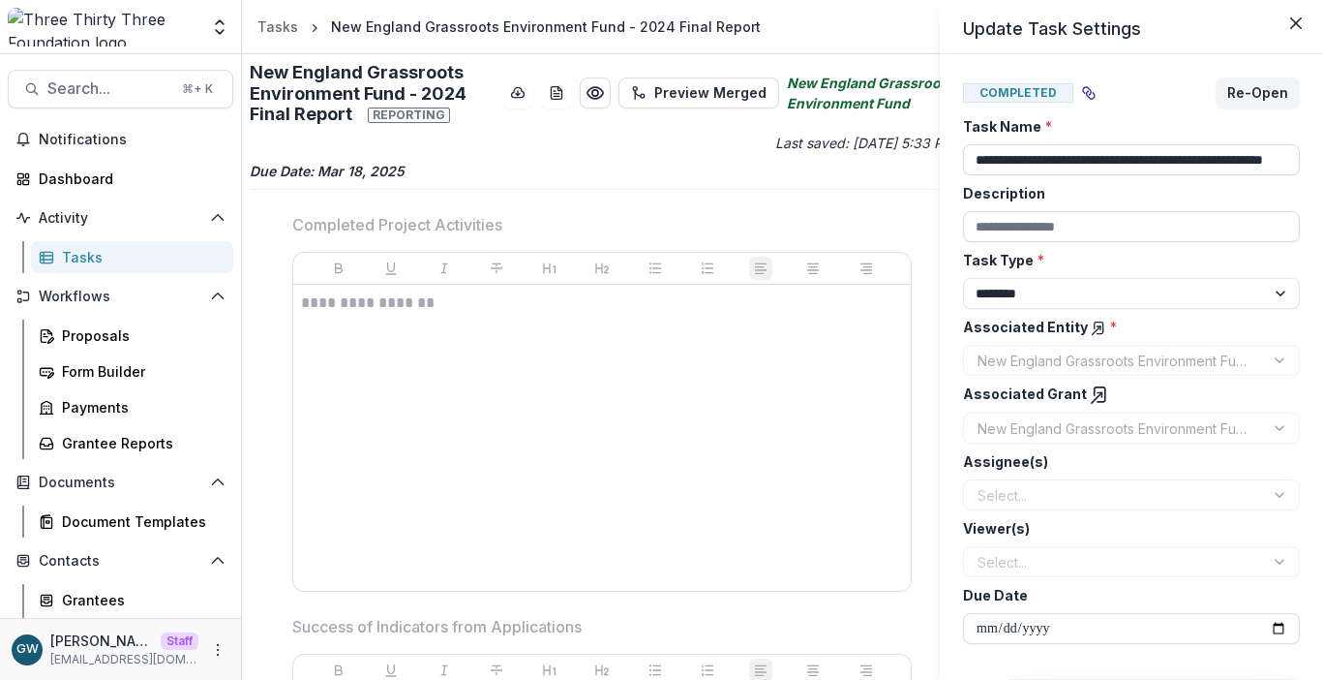
click at [609, 203] on div "**********" at bounding box center [661, 340] width 1323 height 680
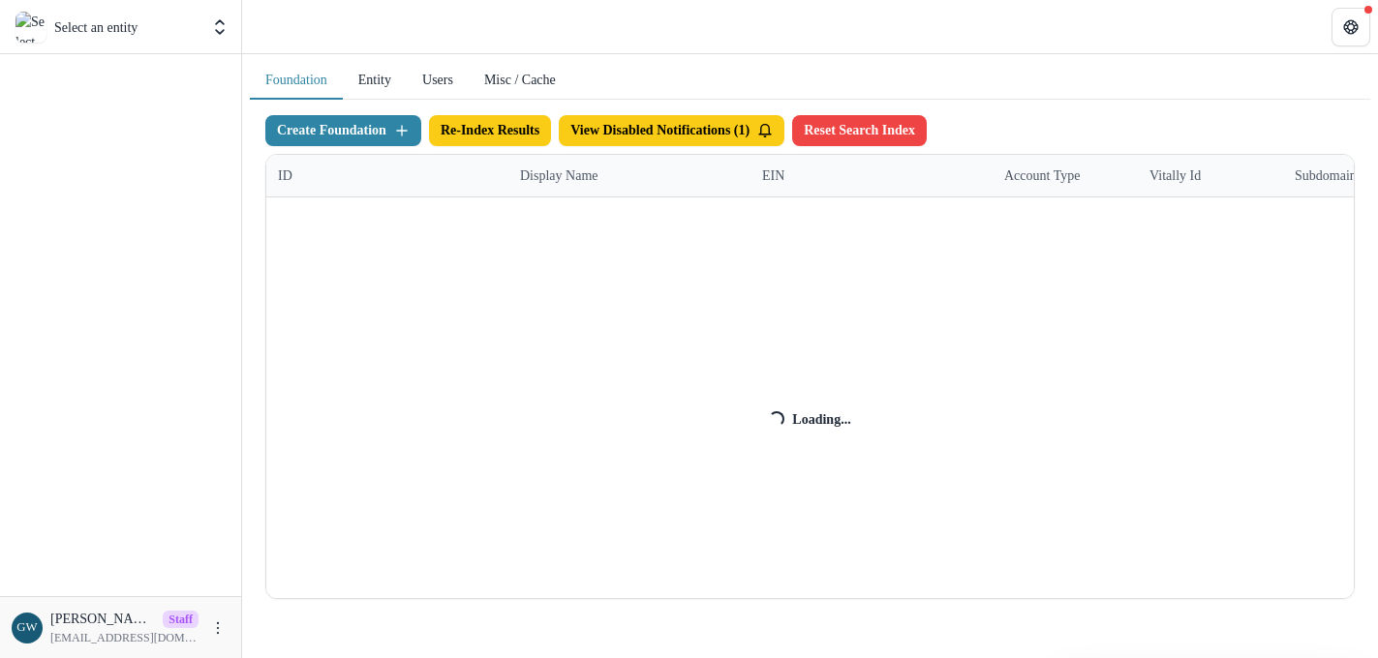
click at [561, 176] on div "Create Foundation Re-Index Results View Disabled Notifications ( 1 ) Reset Sear…" at bounding box center [809, 357] width 1089 height 484
click at [588, 180] on div "Create Foundation Re-Index Results View Disabled Notifications ( 1 ) Reset Sear…" at bounding box center [809, 357] width 1089 height 484
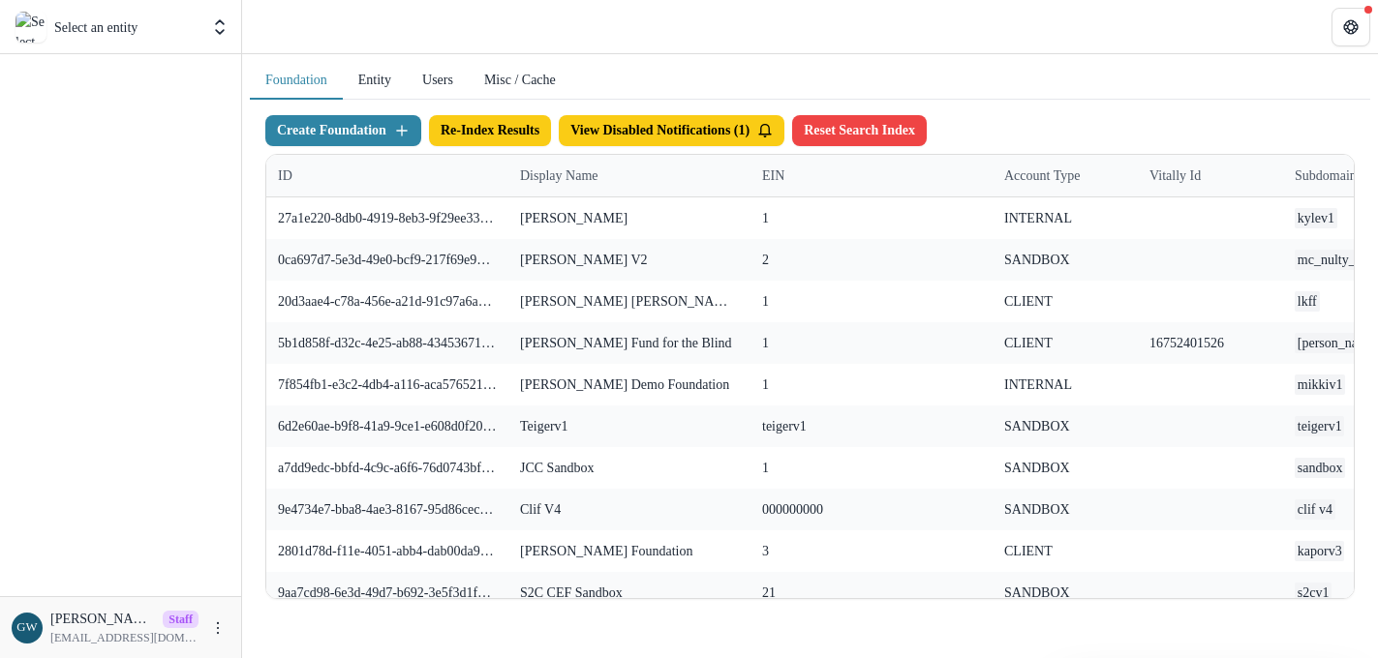
click at [591, 173] on div "Display Name" at bounding box center [558, 176] width 101 height 20
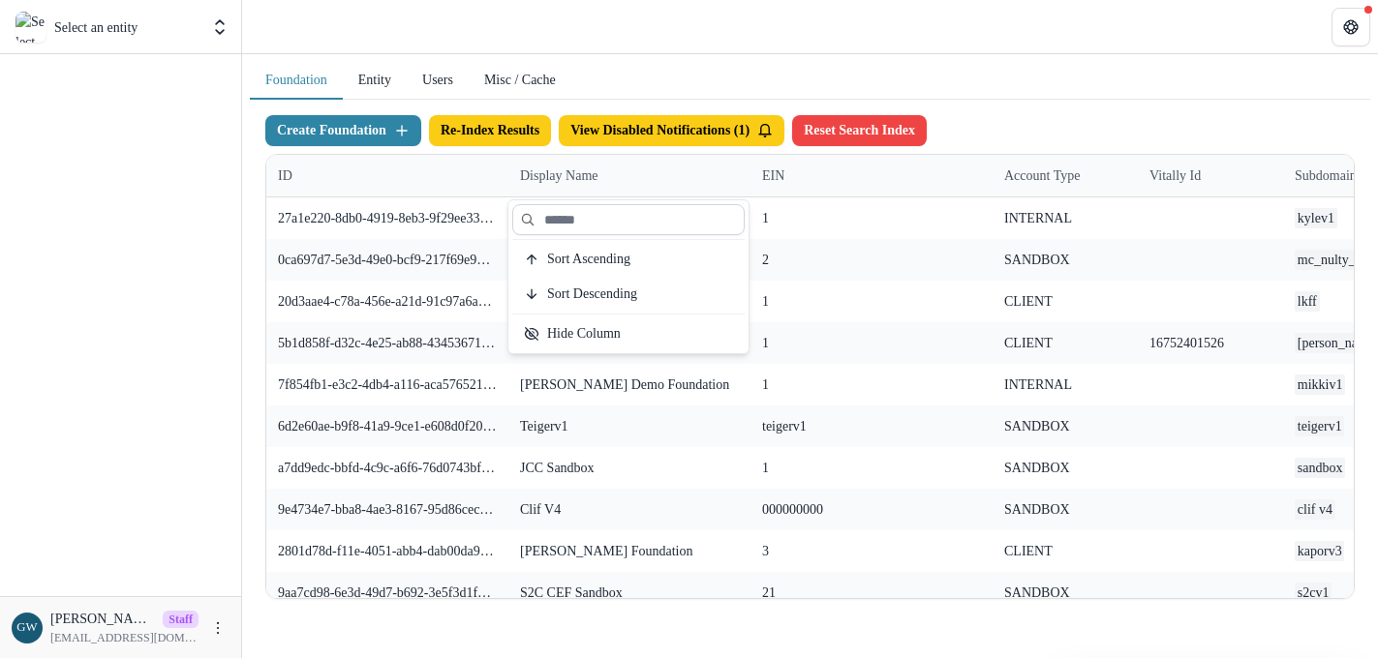
click at [575, 207] on input at bounding box center [628, 219] width 232 height 31
type input "*********"
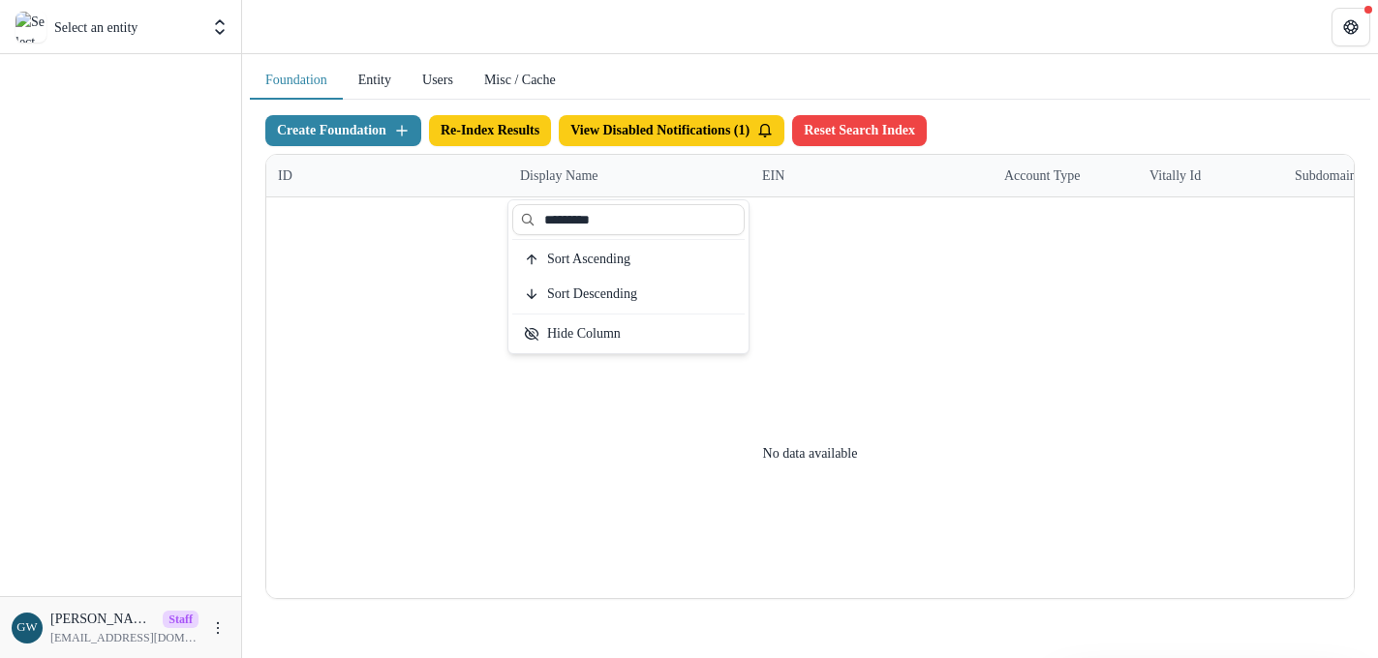
click at [397, 82] on button "Entity" at bounding box center [375, 81] width 64 height 38
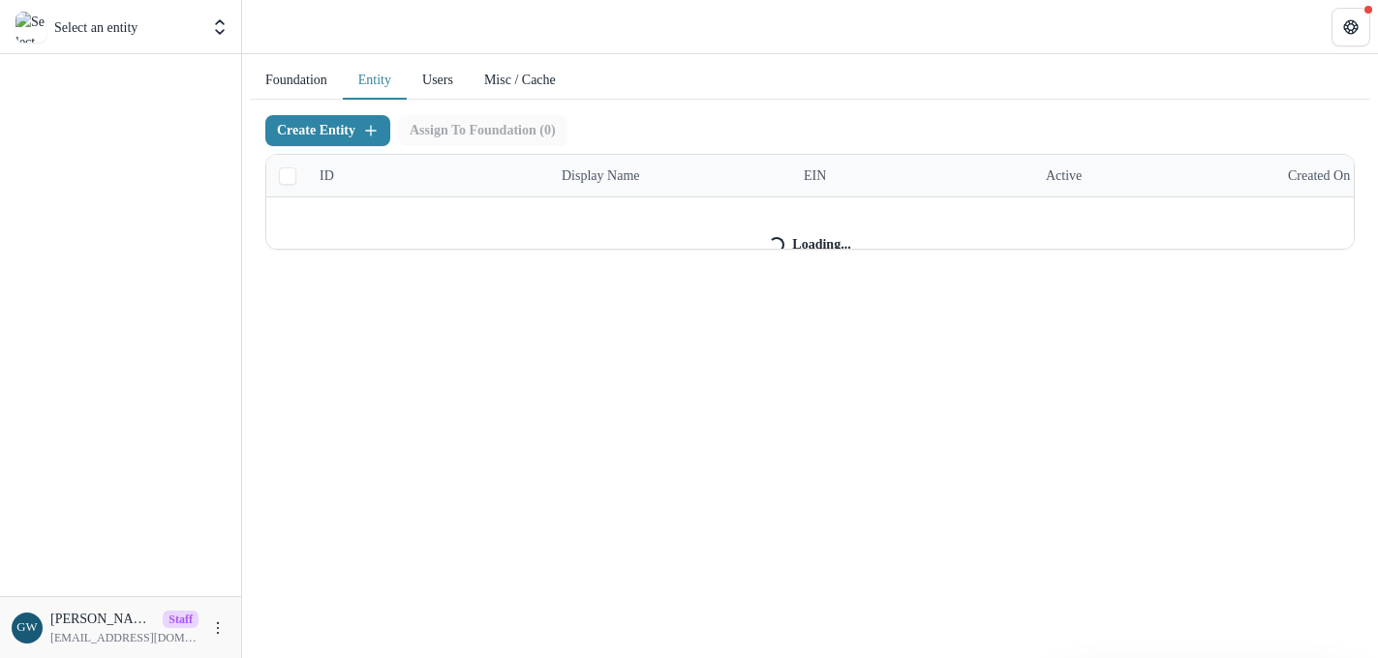
click at [638, 175] on div "Create Entity Assign To Foundation ( 0 ) ID Display Name EIN Active Created on …" at bounding box center [809, 182] width 1089 height 135
click at [632, 173] on div "Create Entity Assign To Foundation ( 0 ) ID Display Name EIN Active Created on …" at bounding box center [809, 182] width 1089 height 135
click at [629, 173] on div "Create Entity Assign To Foundation ( 0 ) ID Display Name EIN Active Created on …" at bounding box center [809, 182] width 1089 height 135
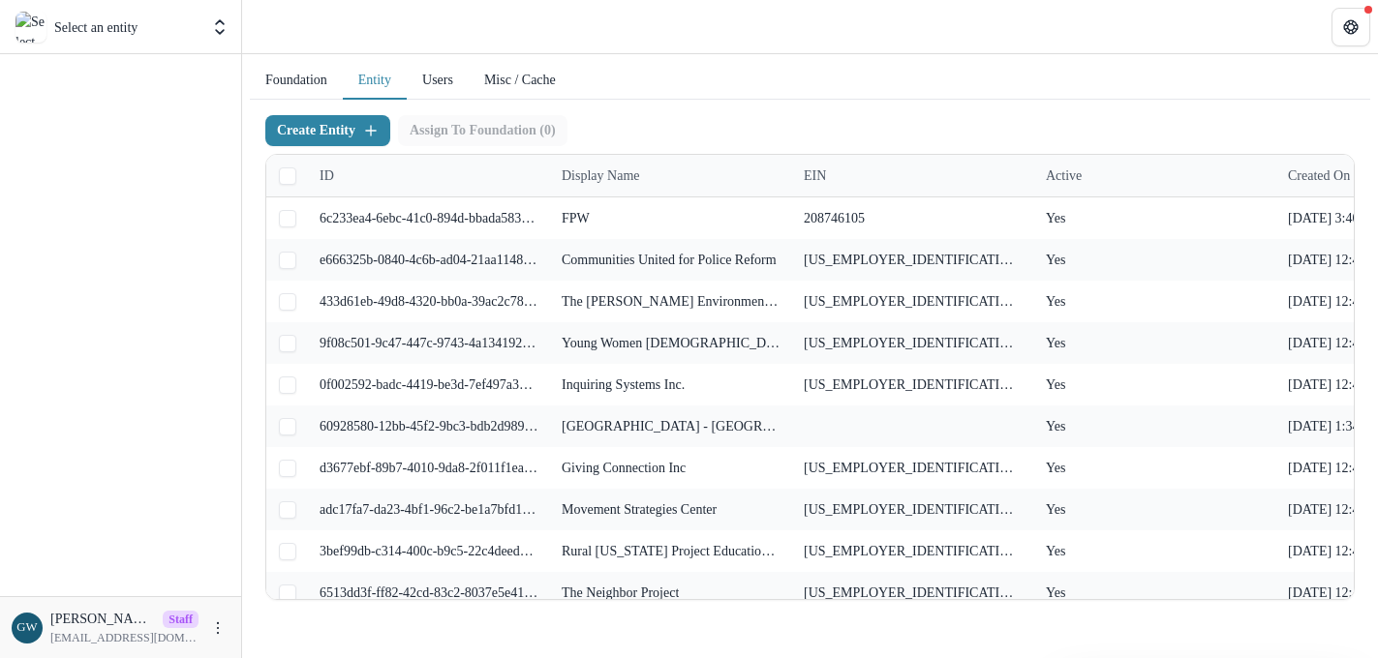
click at [628, 177] on div "Display Name" at bounding box center [600, 176] width 101 height 20
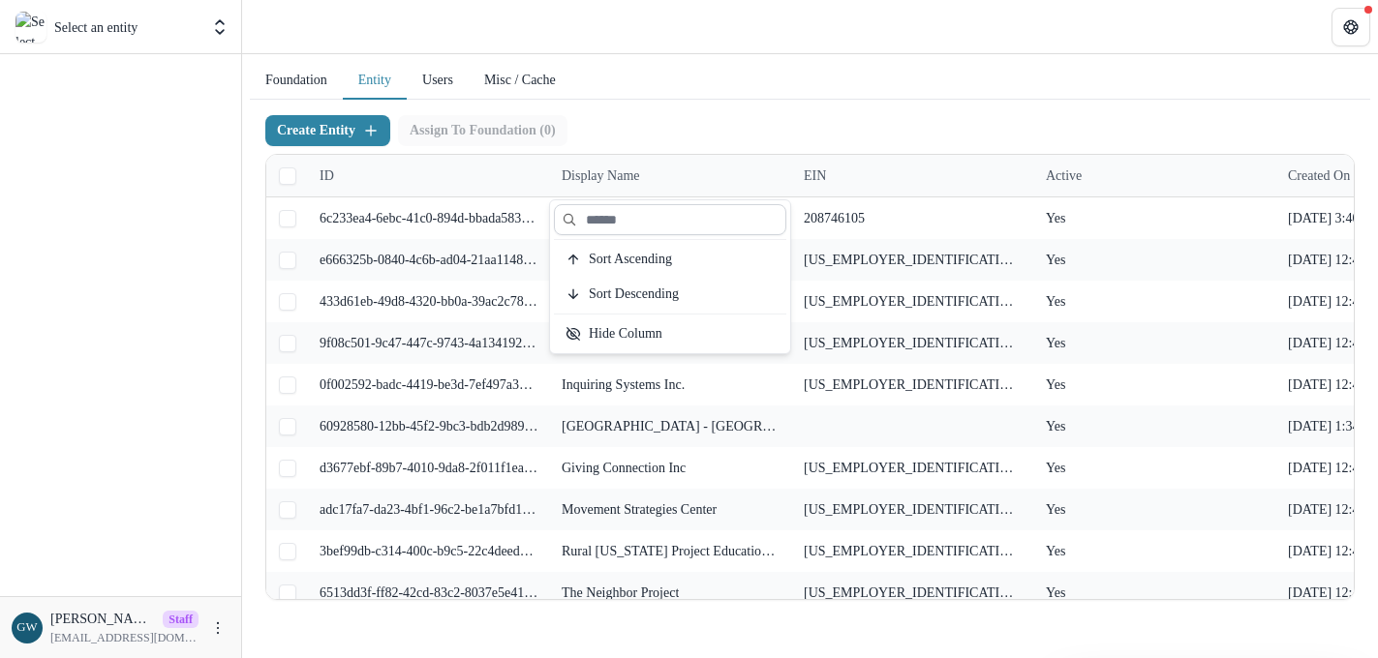
click at [629, 224] on input at bounding box center [670, 219] width 232 height 31
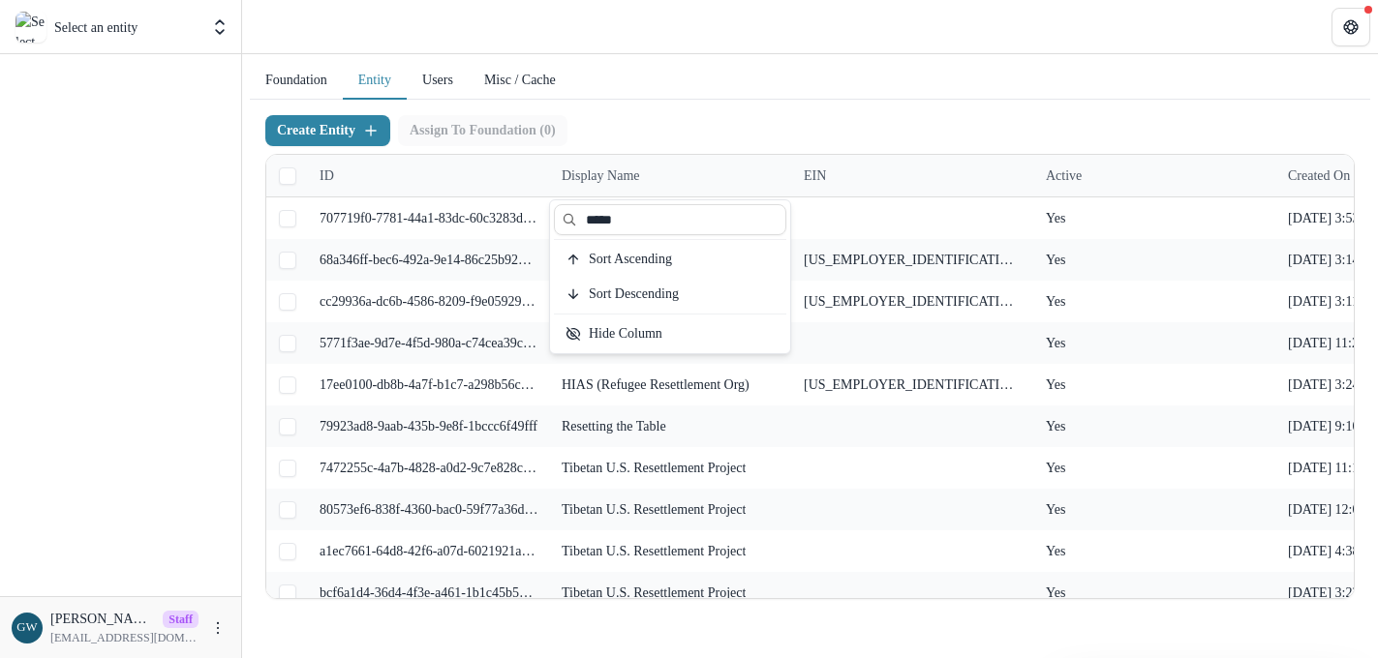
type input "*****"
click at [832, 112] on div "Create Entity Assign To Foundation ( 0 ) ID Display Name EIN Active Created on …" at bounding box center [810, 357] width 1120 height 515
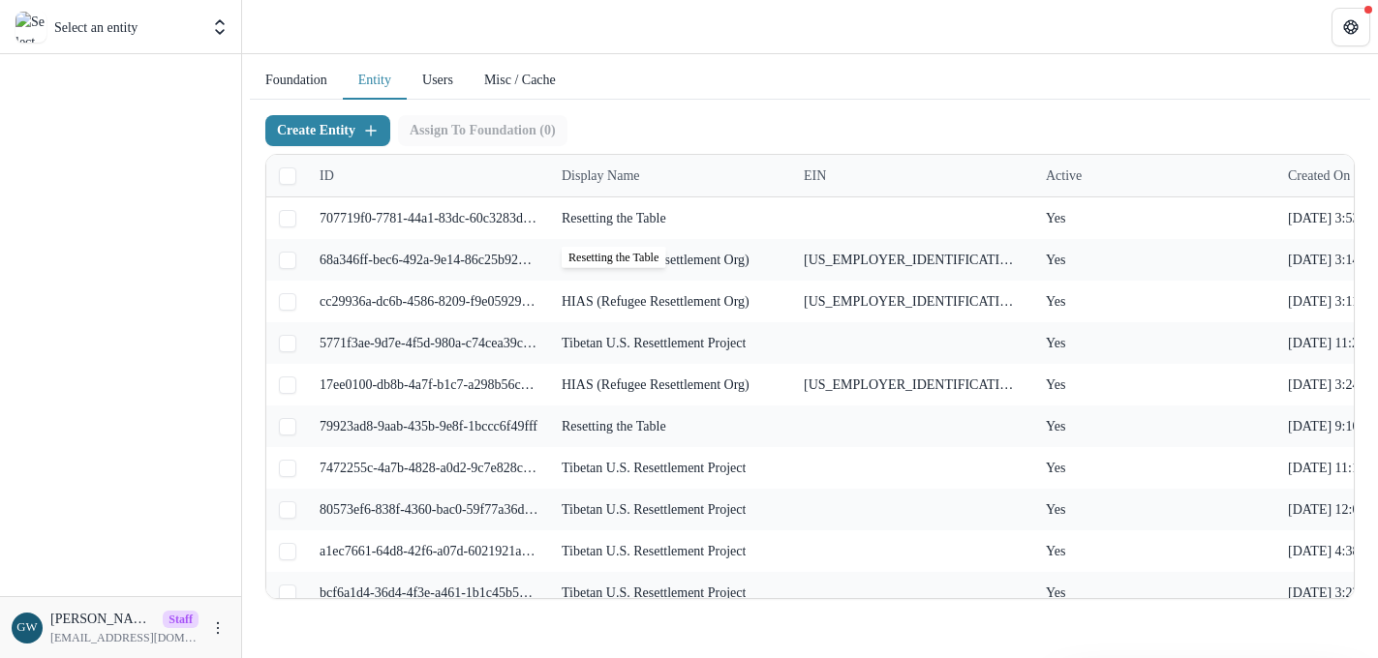
click at [634, 177] on div "Display Name" at bounding box center [600, 176] width 101 height 20
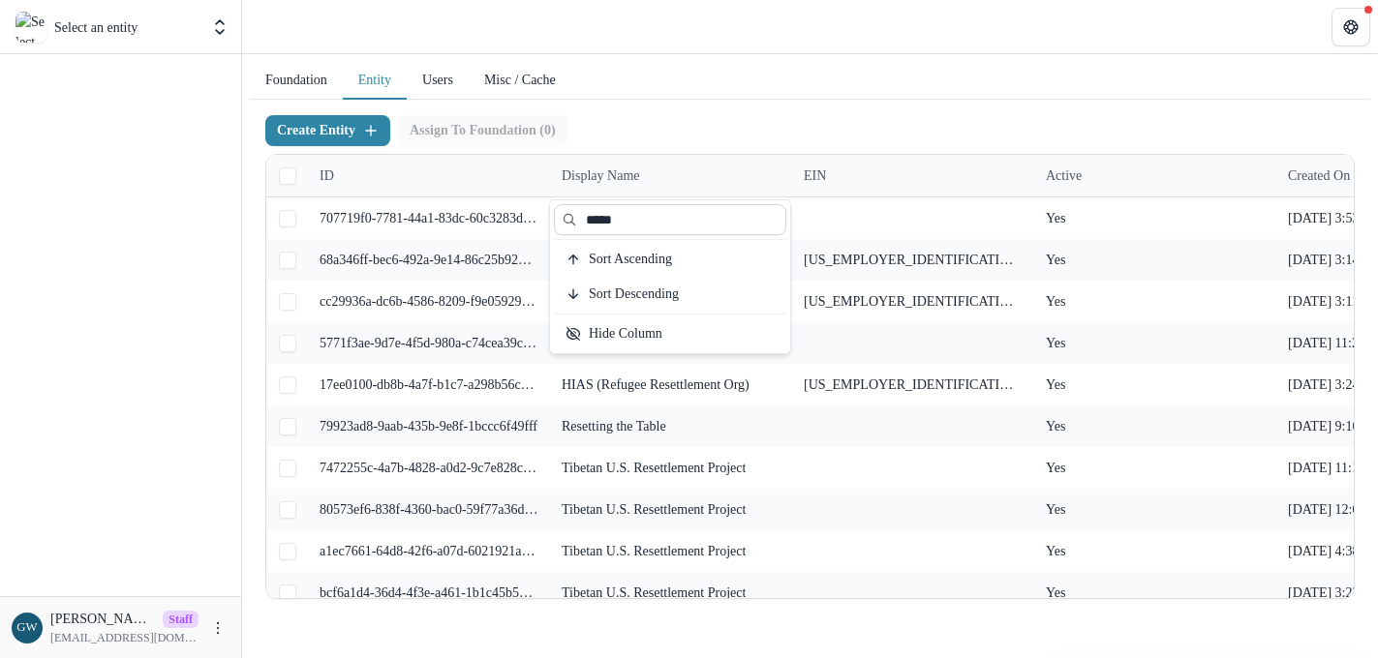
click at [635, 218] on input "*****" at bounding box center [670, 219] width 232 height 31
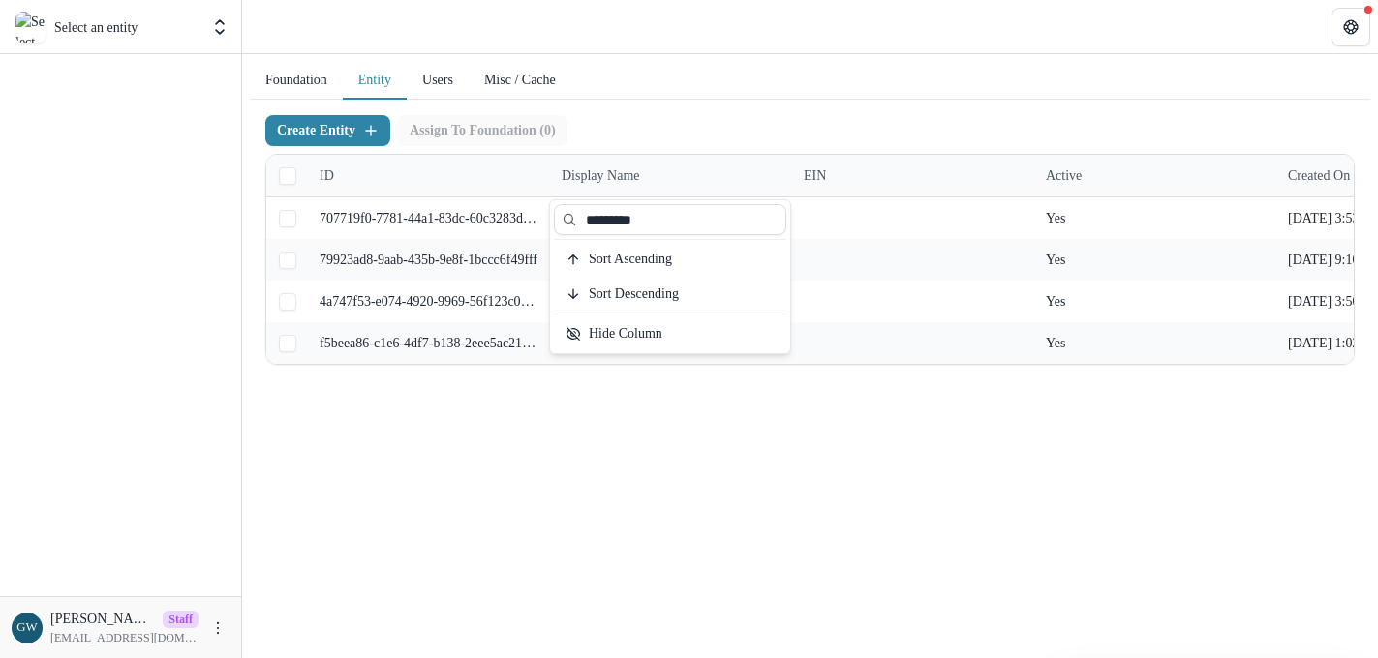
type input "*********"
click at [807, 106] on div "Create Entity Assign To Foundation ( 0 ) ID Display Name EIN Active Created on …" at bounding box center [810, 240] width 1120 height 281
click at [703, 83] on div "Foundation Entity Users Misc / Cache" at bounding box center [810, 81] width 1120 height 38
click at [307, 86] on button "Foundation" at bounding box center [296, 81] width 93 height 38
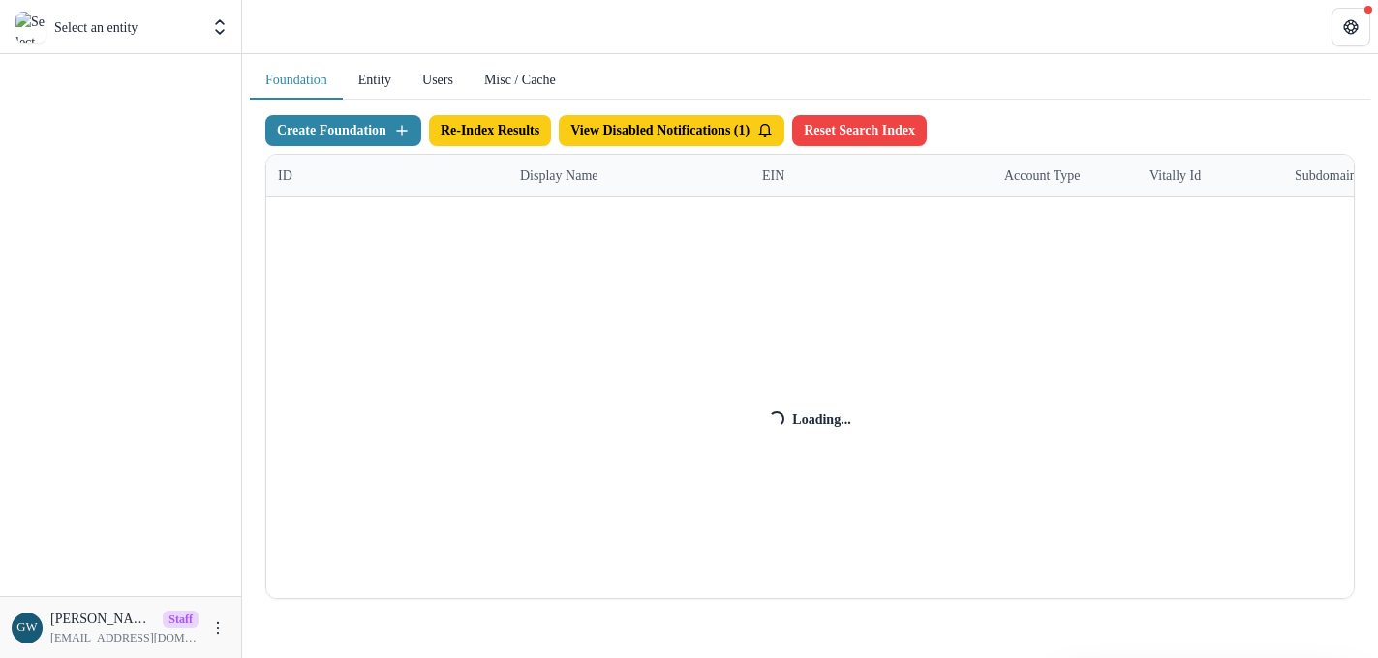
click at [563, 176] on div "Create Foundation Re-Index Results View Disabled Notifications ( 1 ) Reset Sear…" at bounding box center [809, 357] width 1089 height 484
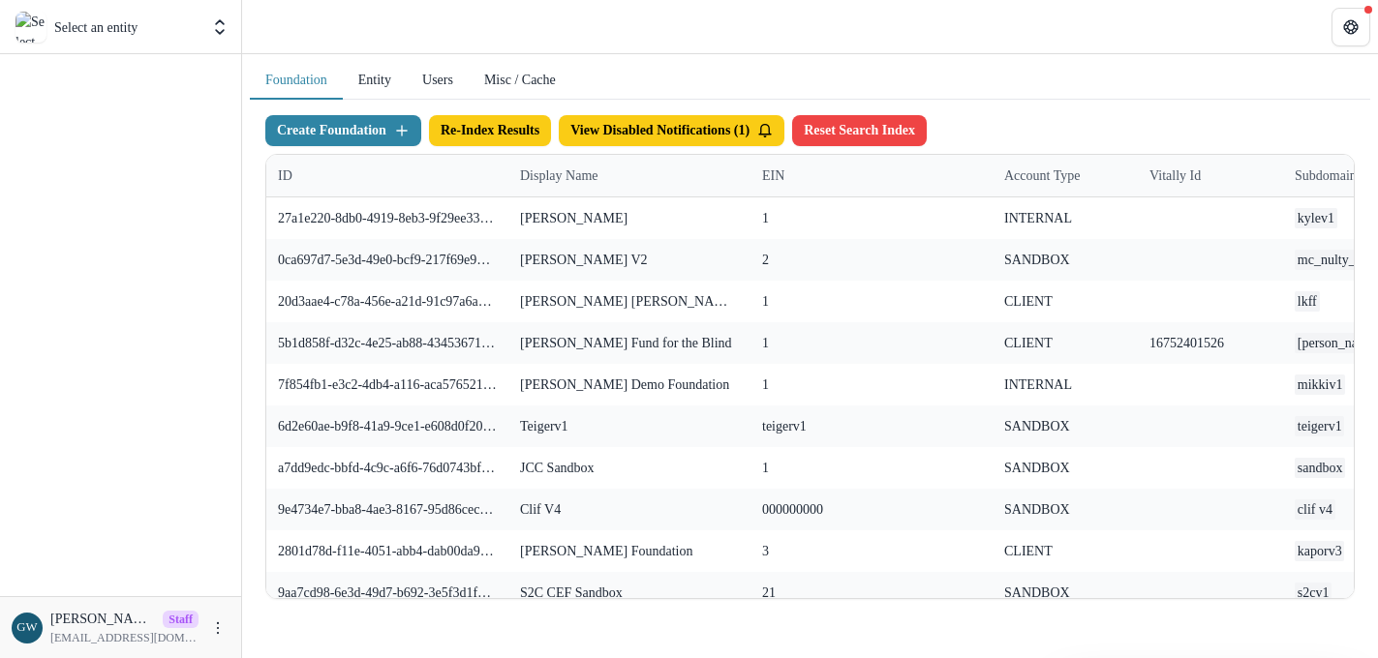
click at [564, 180] on div "Display Name" at bounding box center [558, 176] width 101 height 20
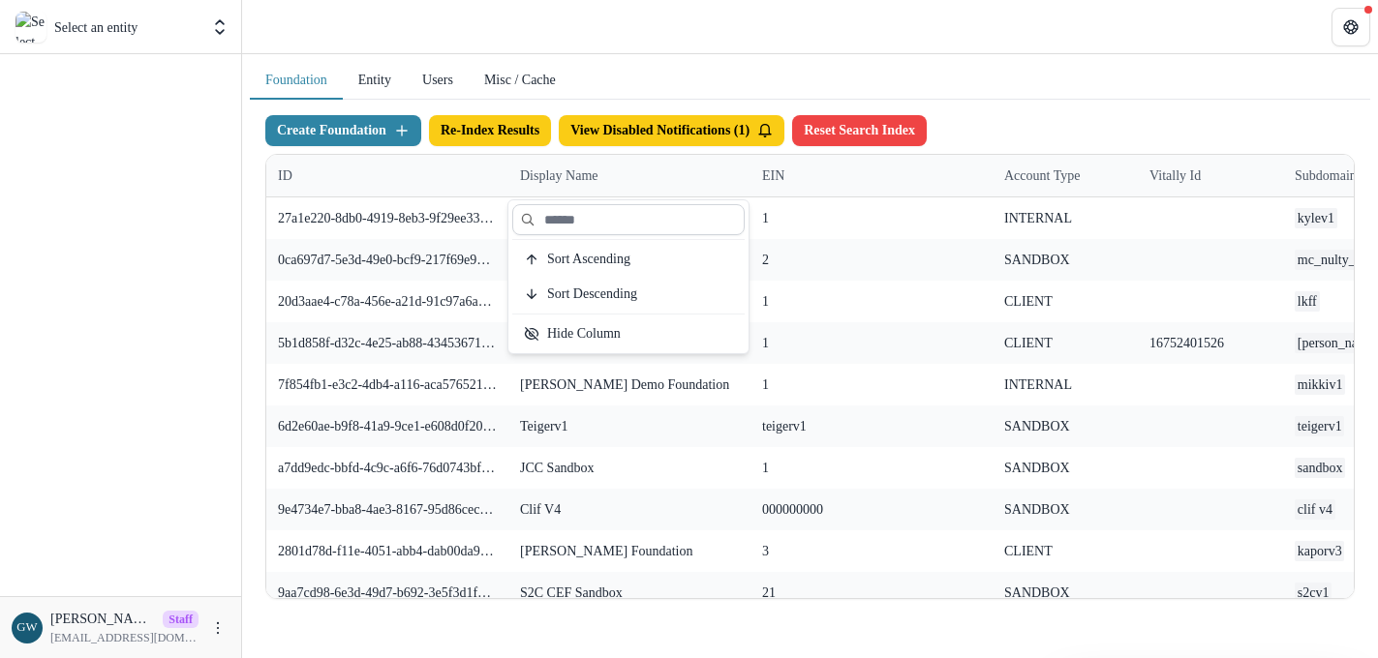
click at [576, 205] on input at bounding box center [628, 219] width 232 height 31
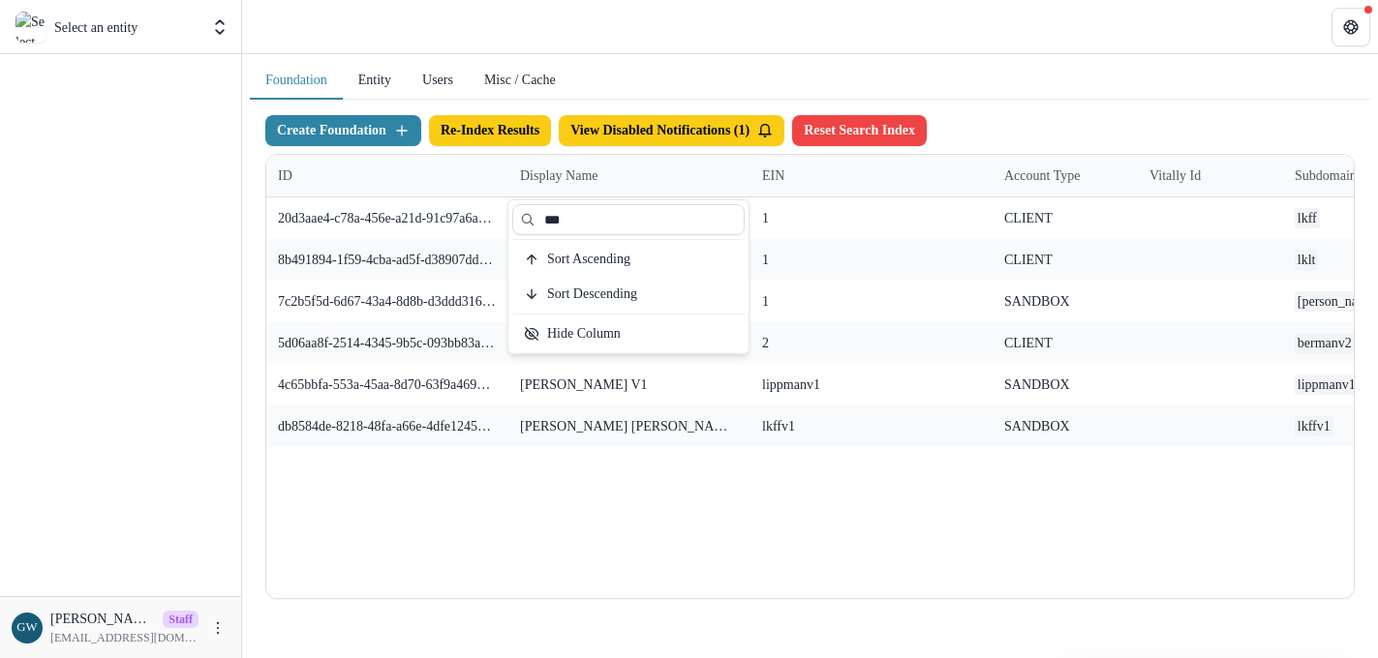
type input "***"
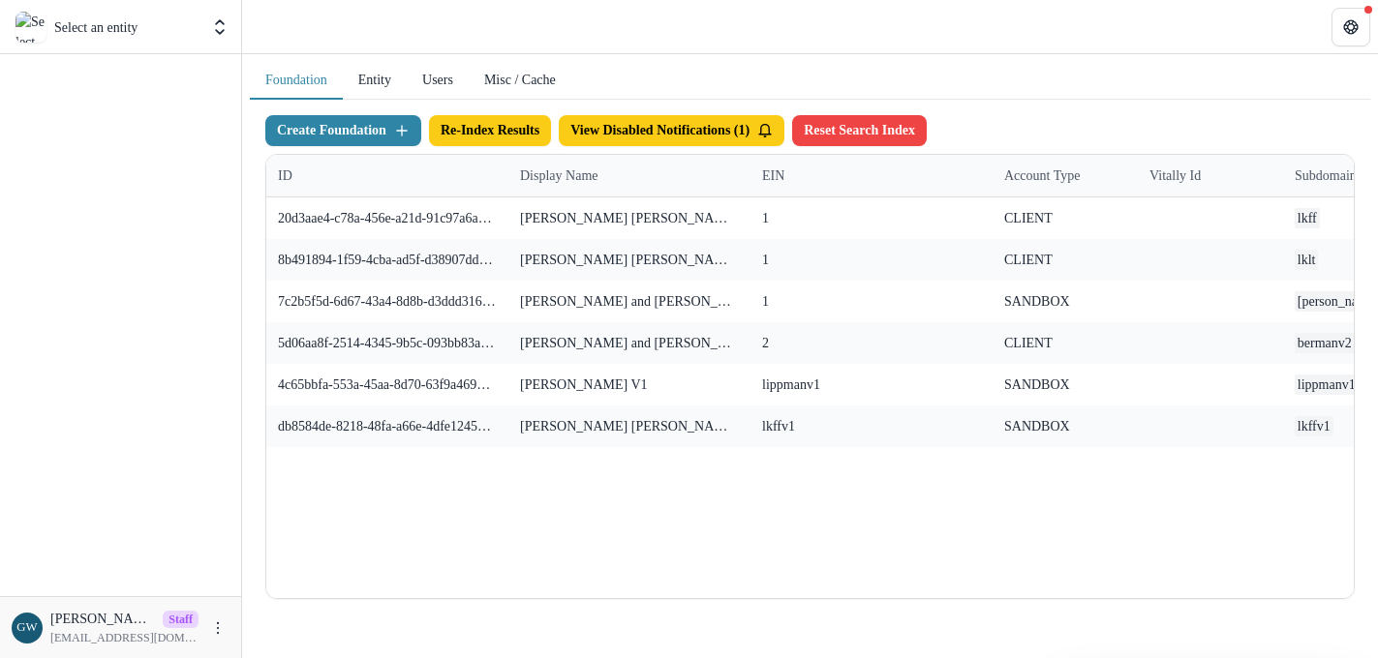
click at [1139, 53] on div "Select an entity Aggregate Analysis Foundations Temelio Demo Foundation Women o…" at bounding box center [689, 27] width 1378 height 54
drag, startPoint x: 745, startPoint y: 178, endPoint x: 760, endPoint y: 178, distance: 14.5
click at [760, 178] on div "ID Display Name EIN Account Type Vitally Id Subdomain Created on Actions Featur…" at bounding box center [1210, 176] width 1888 height 42
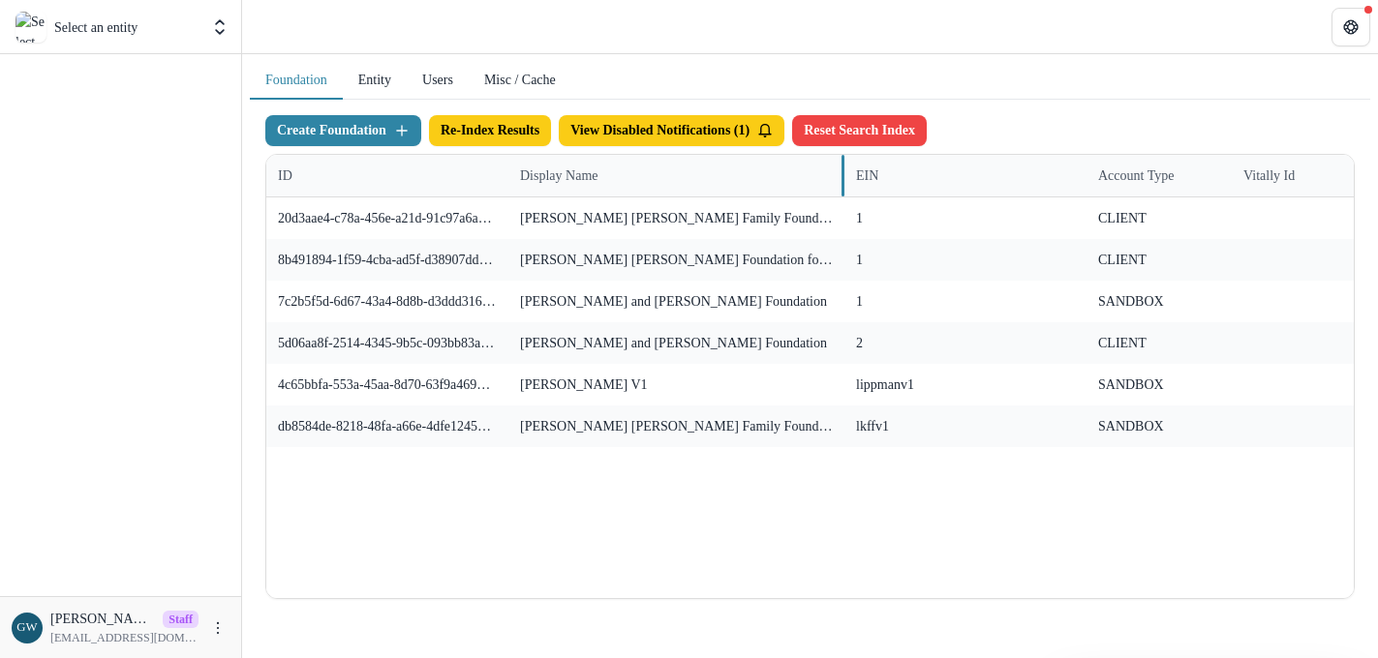
drag, startPoint x: 747, startPoint y: 179, endPoint x: 841, endPoint y: 184, distance: 94.0
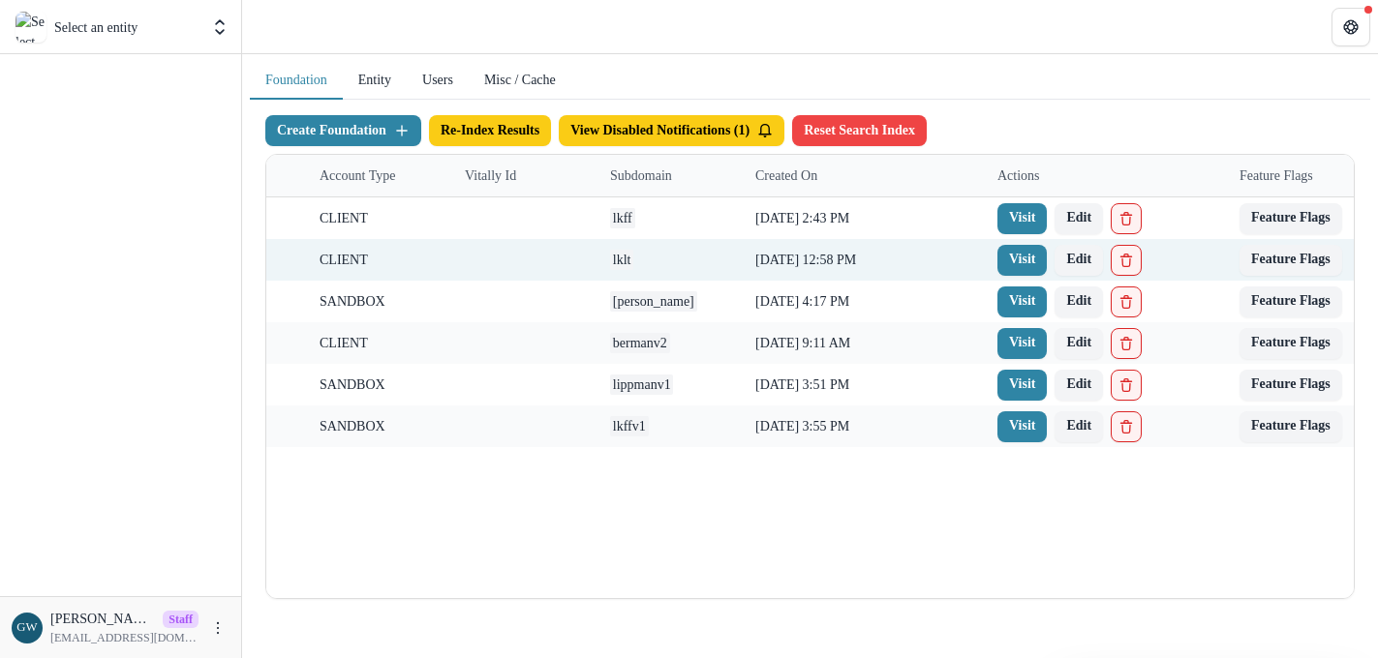
scroll to position [0, 895]
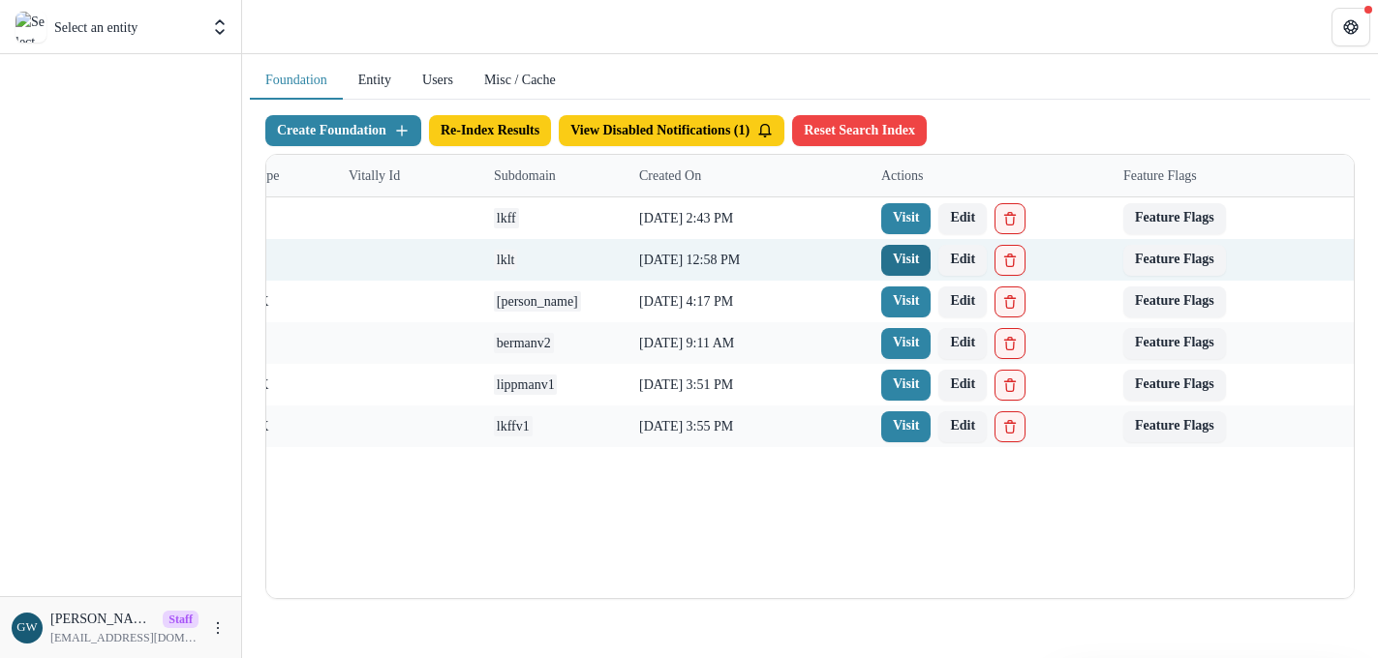
click at [900, 258] on link "Visit" at bounding box center [905, 260] width 49 height 31
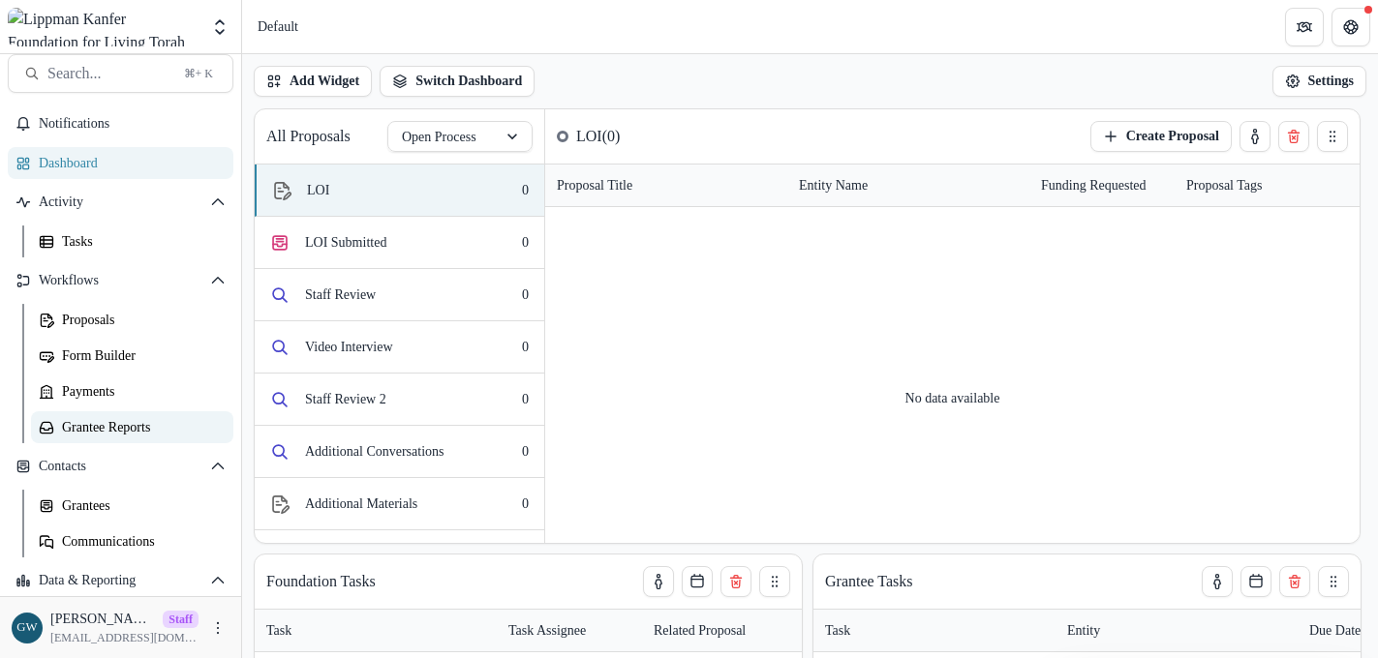
scroll to position [39, 0]
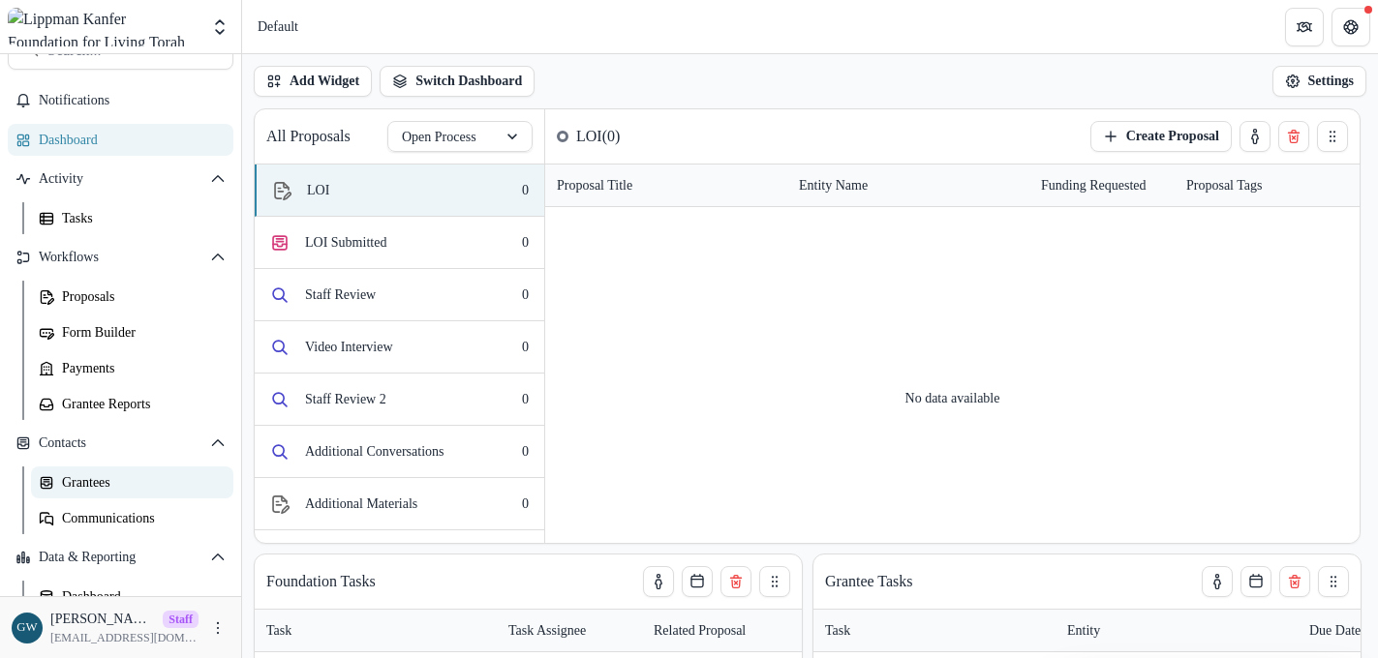
click at [93, 473] on div "Grantees" at bounding box center [140, 482] width 156 height 20
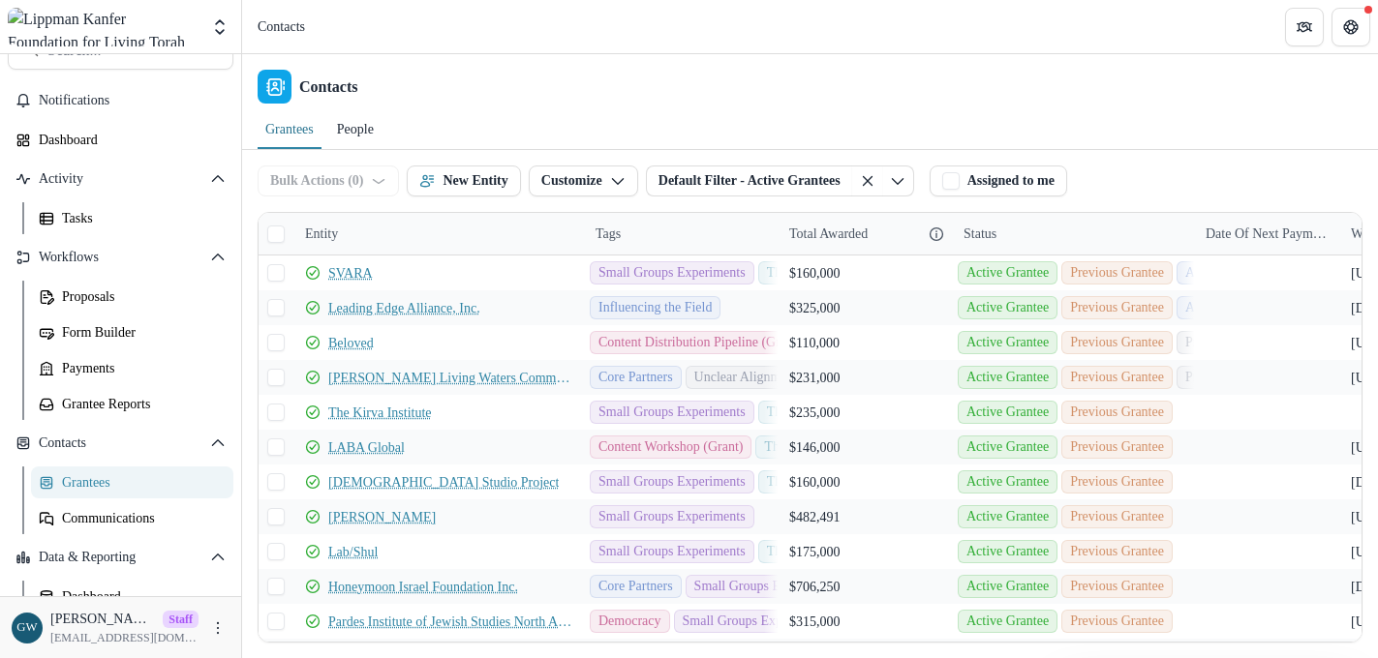
click at [381, 236] on div "Entity" at bounding box center [438, 234] width 290 height 42
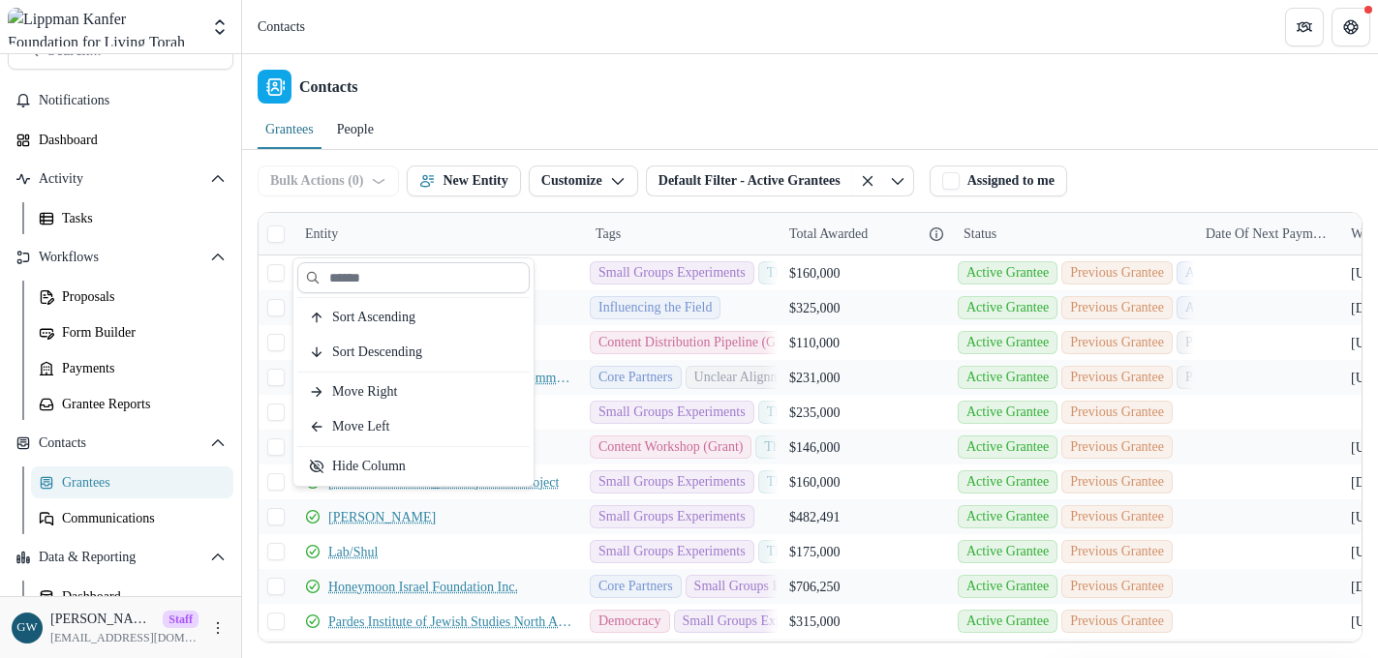
click at [381, 275] on input at bounding box center [413, 277] width 232 height 31
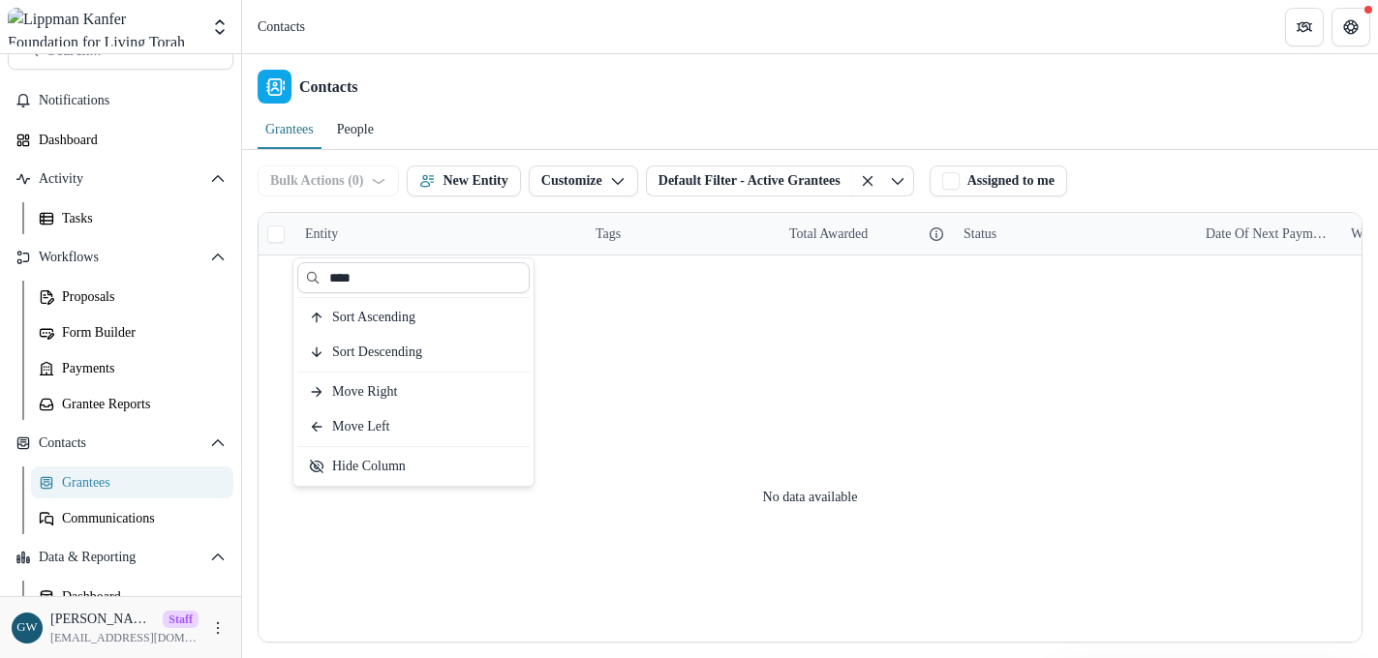
click at [357, 276] on input "****" at bounding box center [413, 277] width 232 height 31
type input "*"
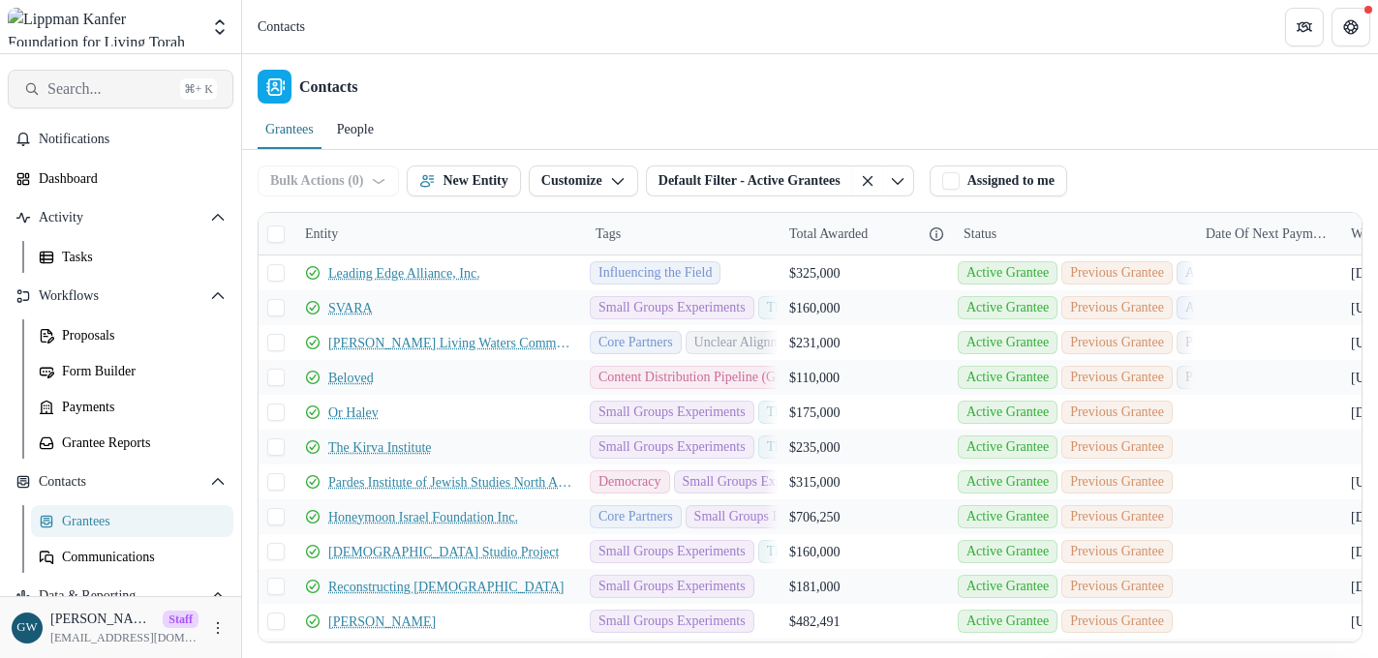
click at [106, 96] on span "Search..." at bounding box center [109, 88] width 125 height 18
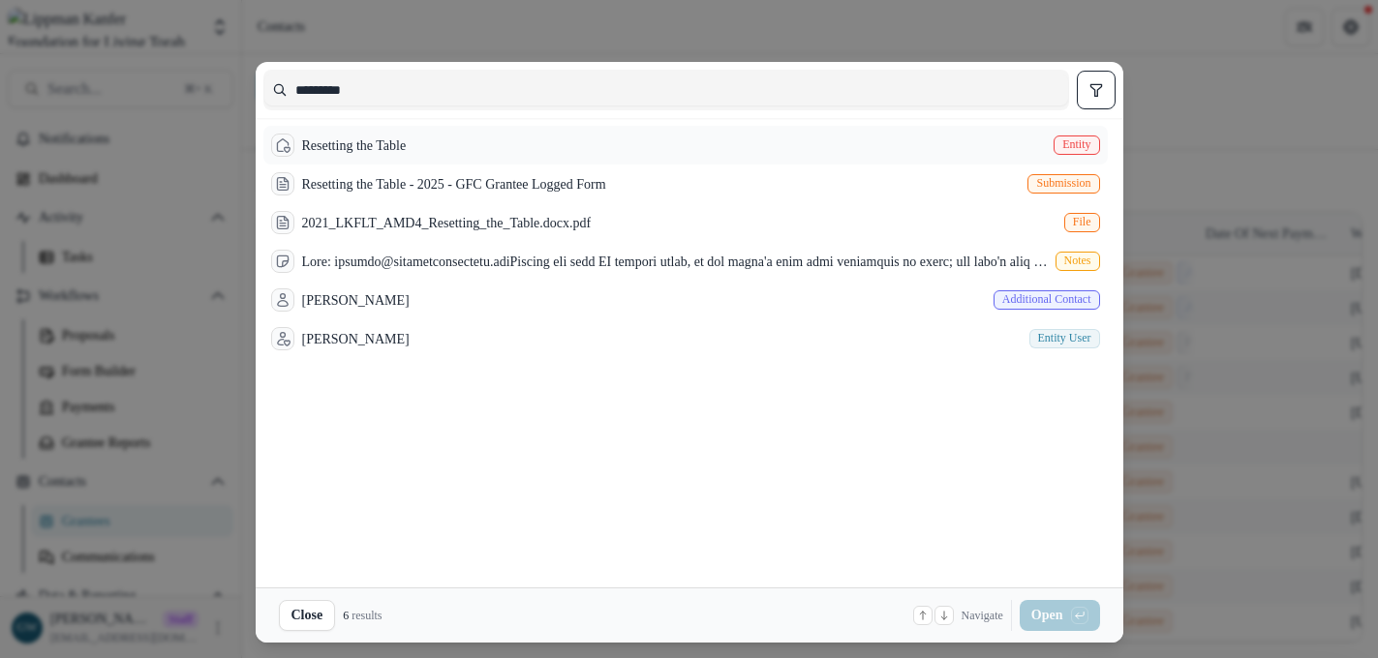
type input "*********"
click at [464, 138] on div "Resetting the Table Entity" at bounding box center [685, 145] width 844 height 39
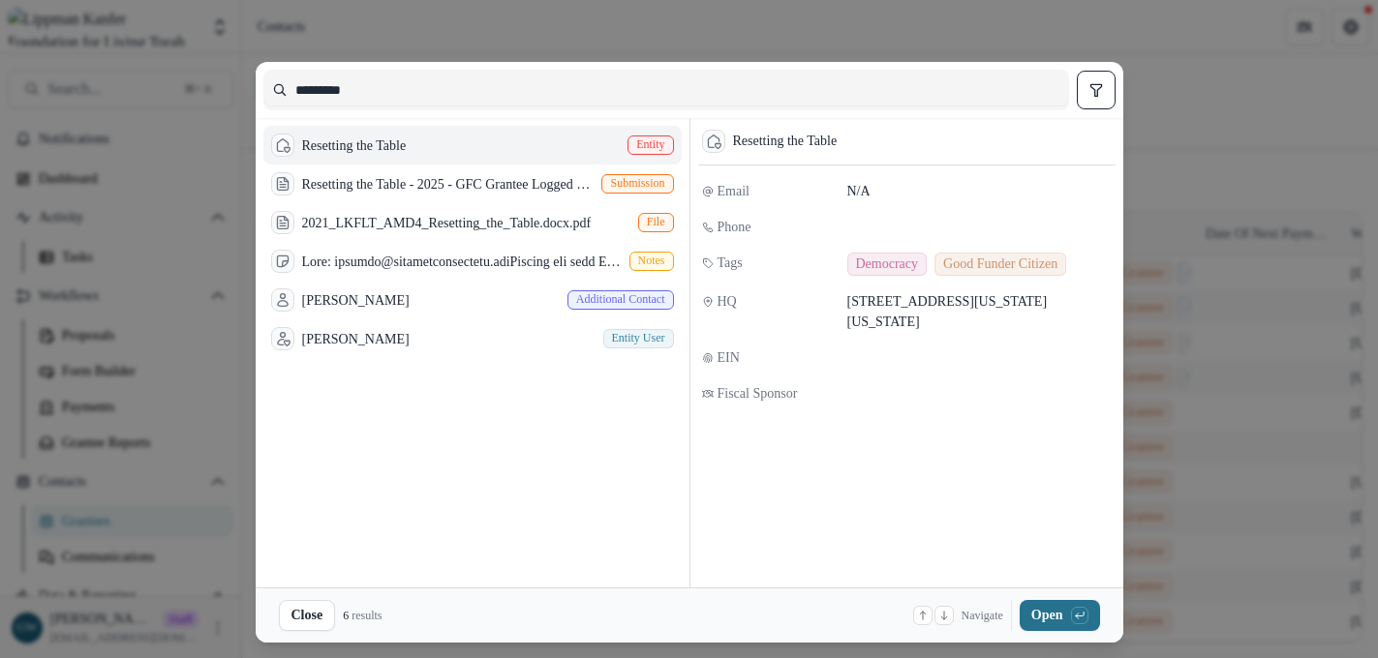
click at [1049, 603] on button "Open with enter key" at bounding box center [1059, 615] width 80 height 31
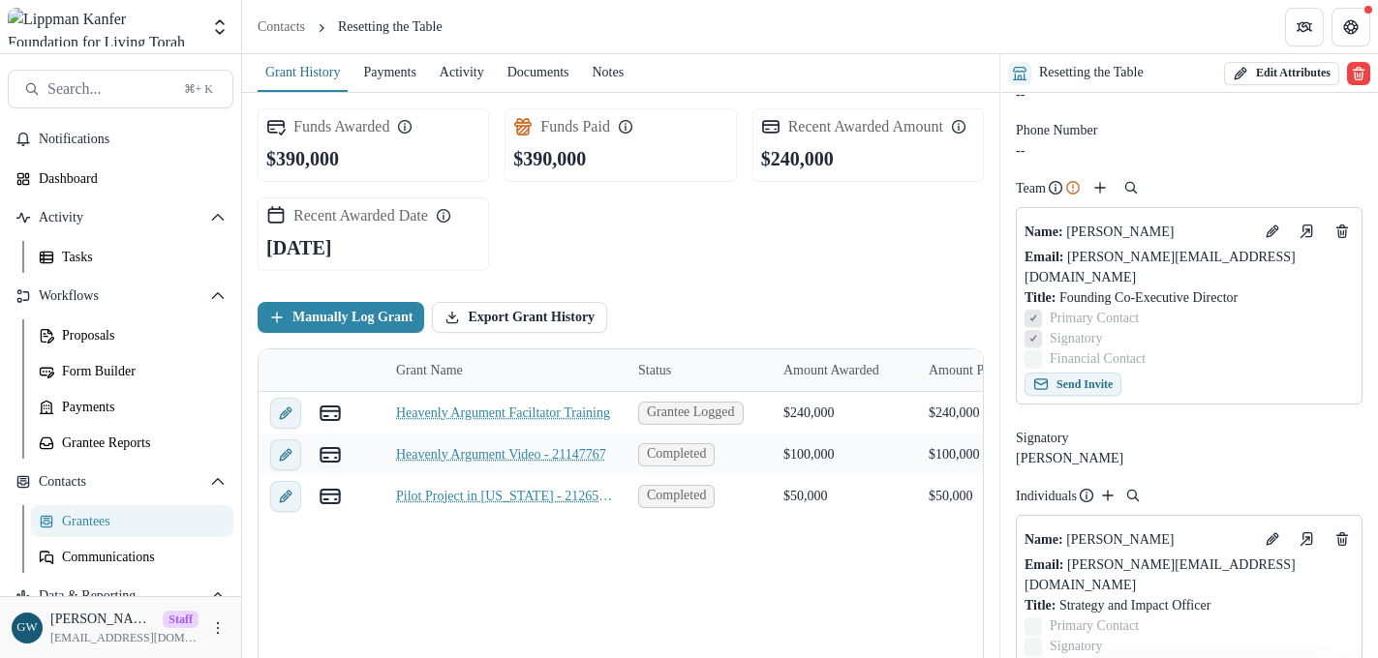
scroll to position [84, 0]
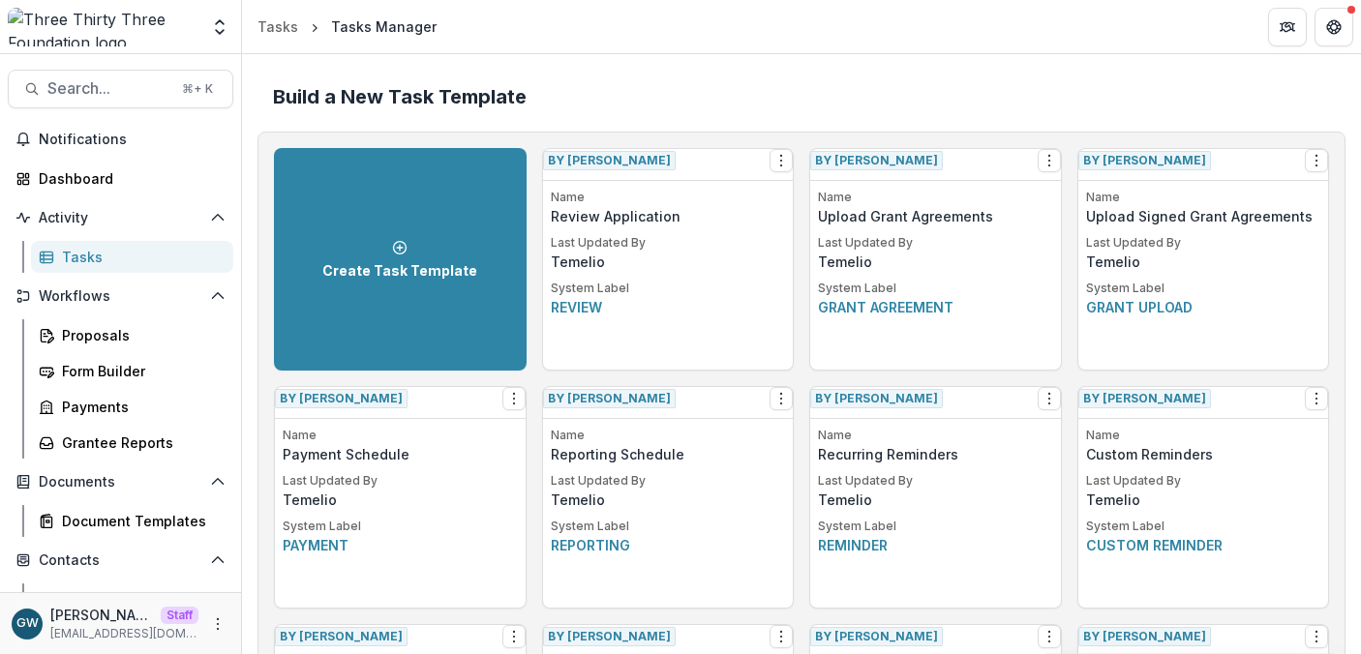
scroll to position [1687, 0]
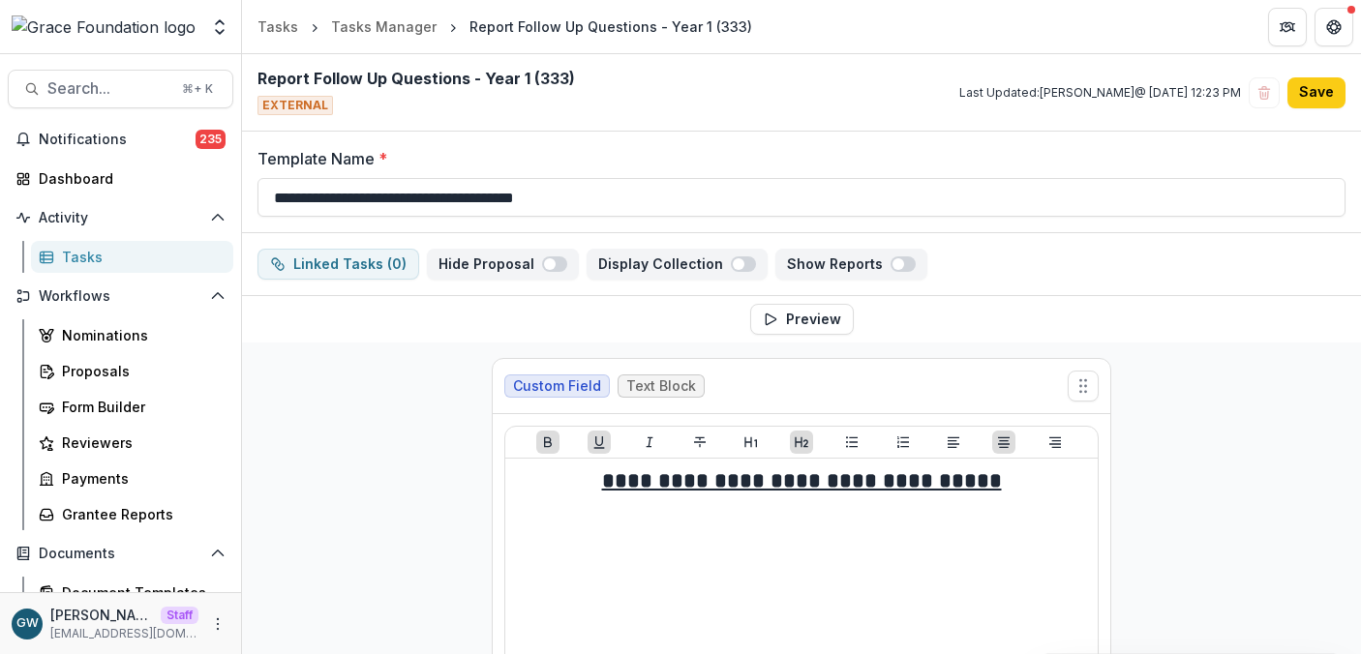
scroll to position [1070, 0]
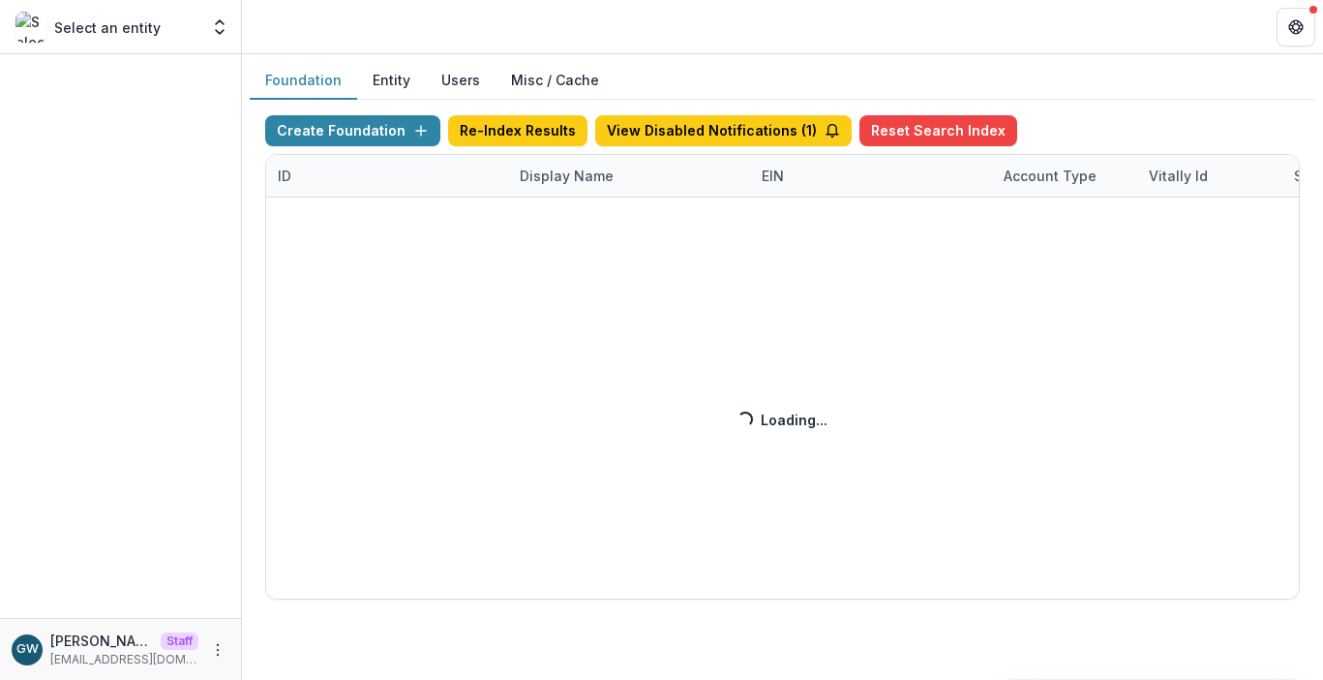
click at [557, 160] on div "Create Foundation Re-Index Results View Disabled Notifications ( 1 ) Reset Sear…" at bounding box center [782, 357] width 1035 height 484
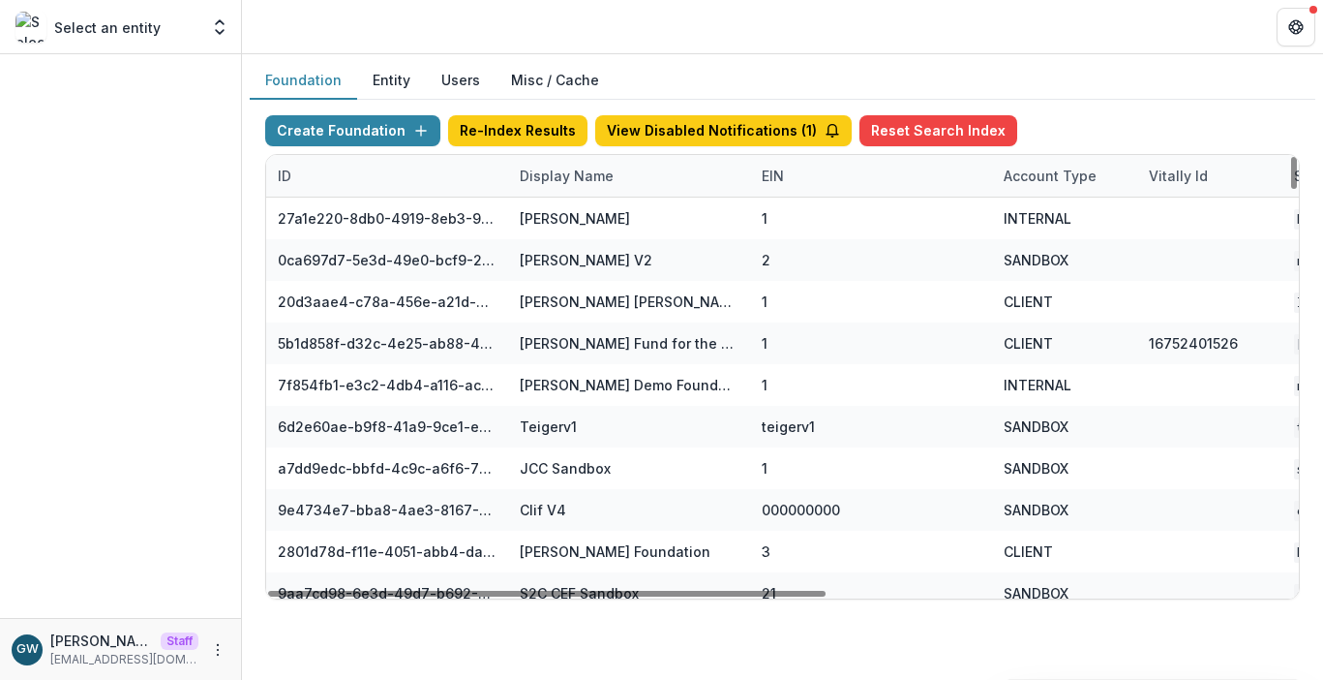
click at [557, 170] on div "Display Name" at bounding box center [566, 176] width 117 height 20
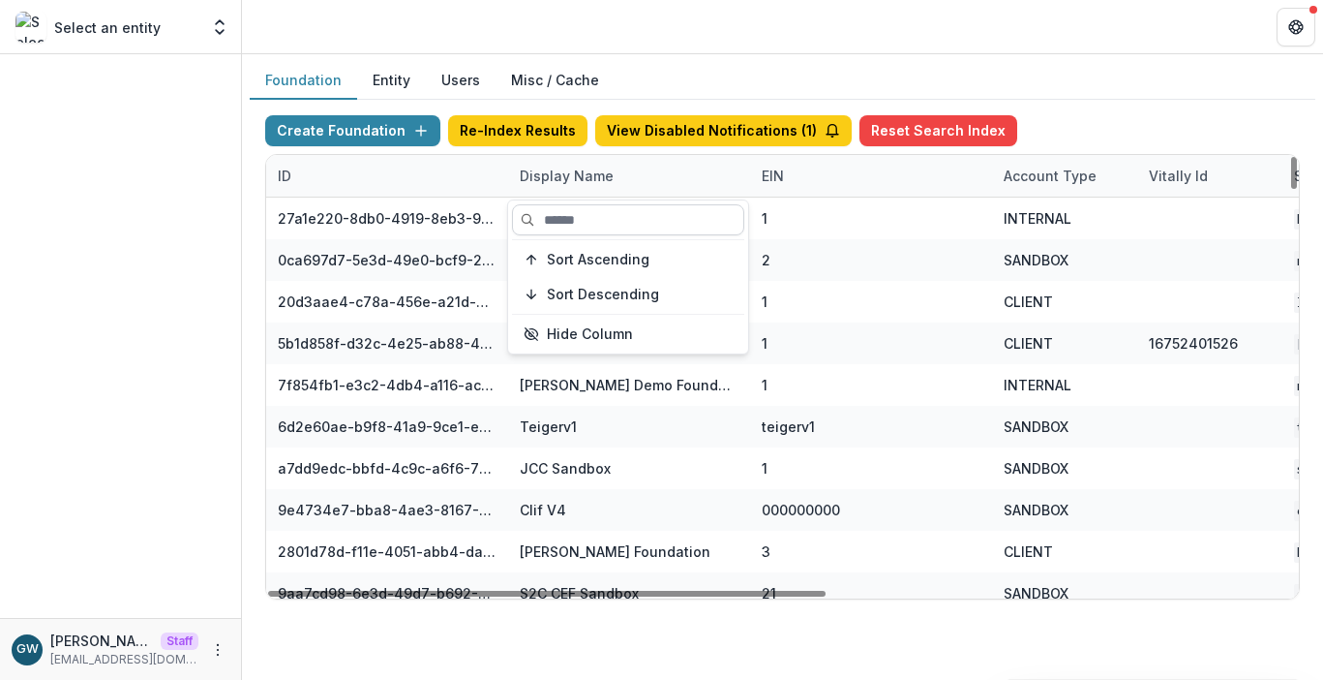
click at [584, 214] on input at bounding box center [628, 219] width 232 height 31
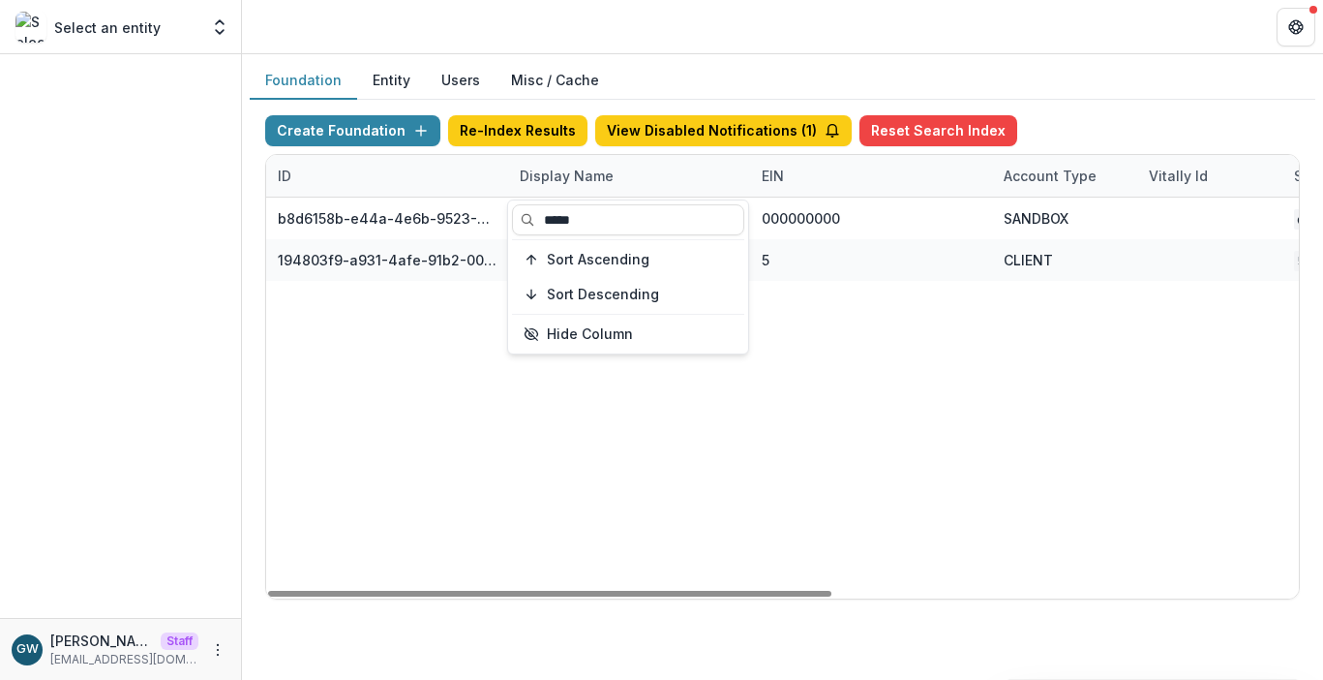
type input "*****"
click at [1092, 101] on div "Create Foundation Re-Index Results View Disabled Notifications ( 1 ) Reset Sear…" at bounding box center [783, 357] width 1066 height 515
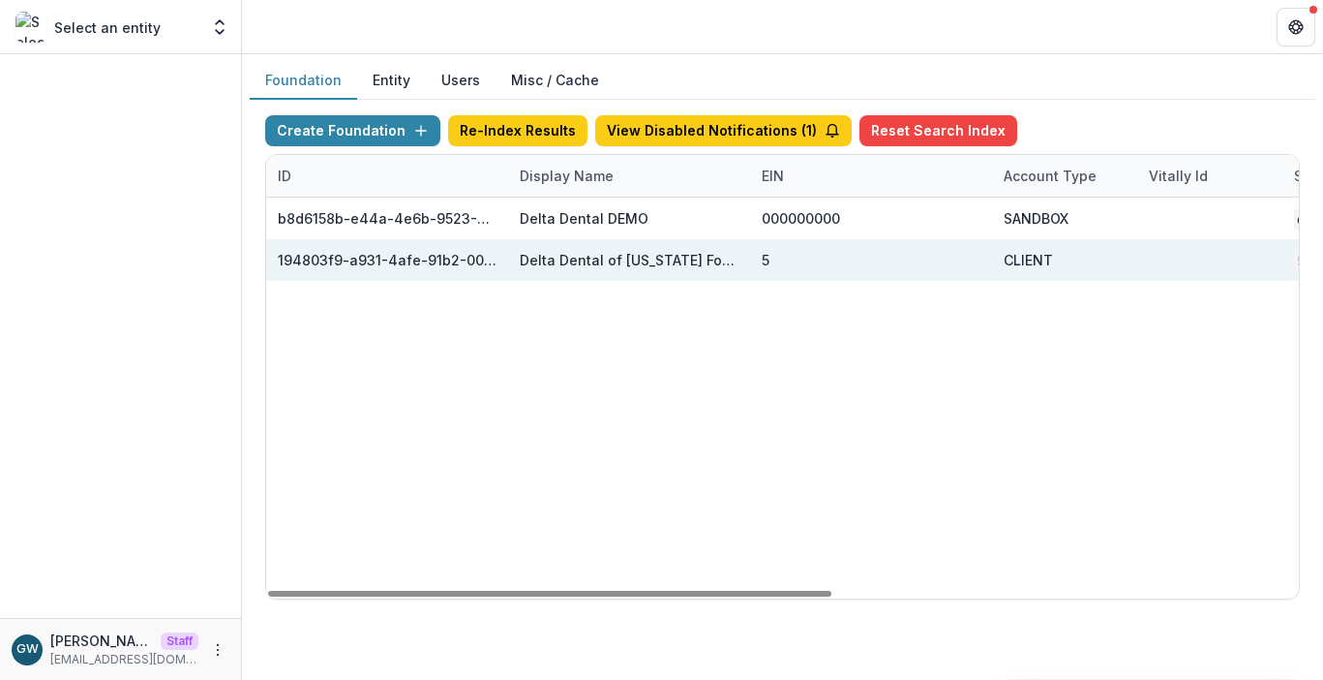
scroll to position [0, 855]
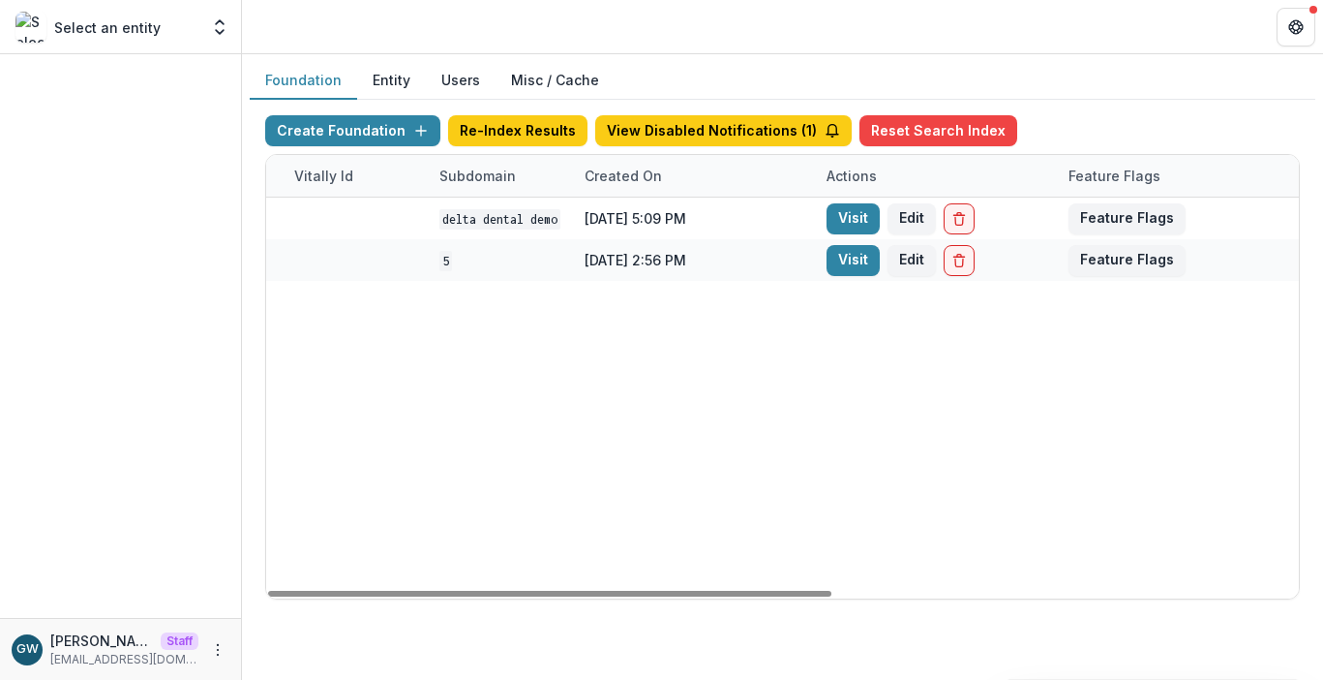
click at [863, 266] on link "Visit" at bounding box center [853, 260] width 53 height 31
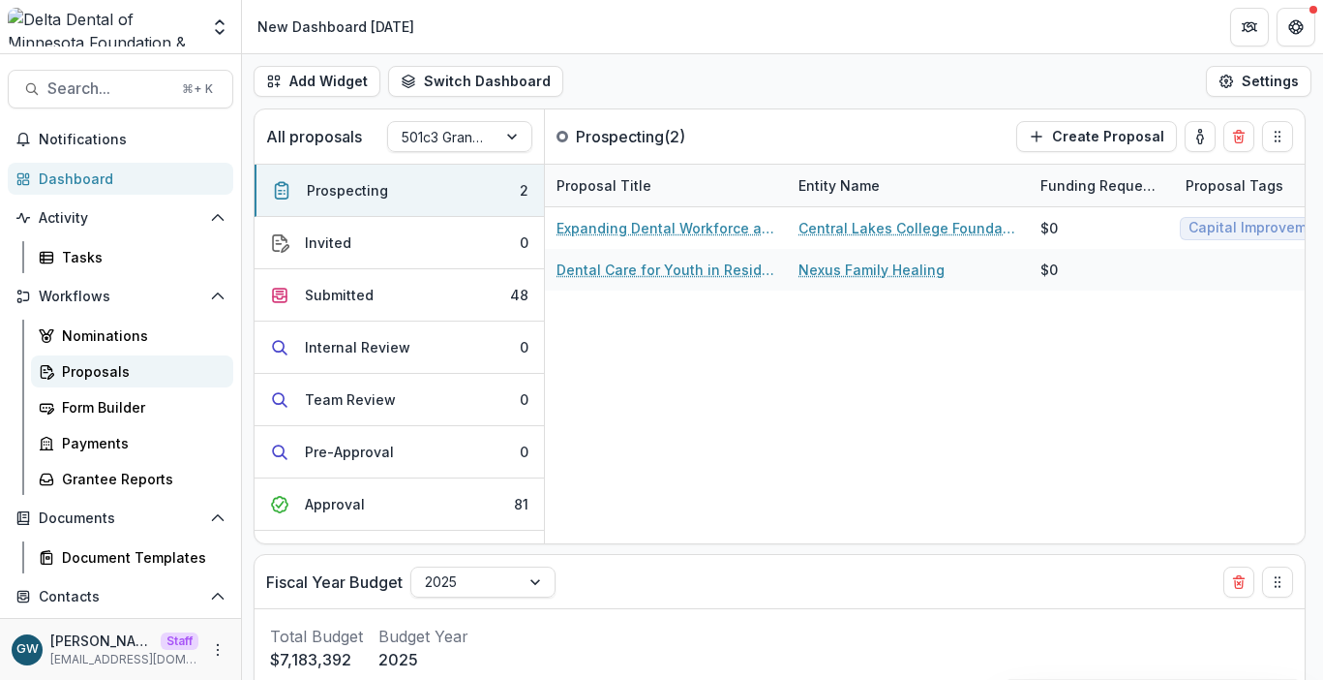
click at [136, 372] on div "Proposals" at bounding box center [140, 371] width 156 height 20
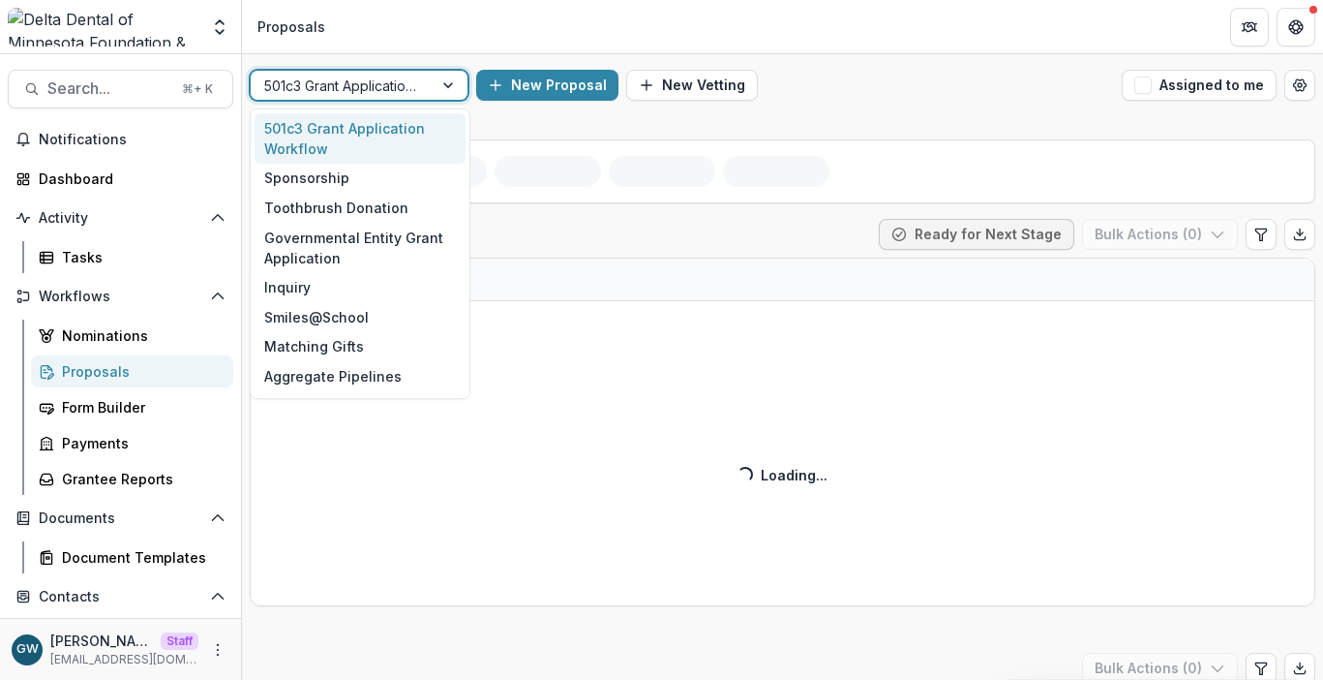
click at [418, 91] on div at bounding box center [341, 86] width 155 height 24
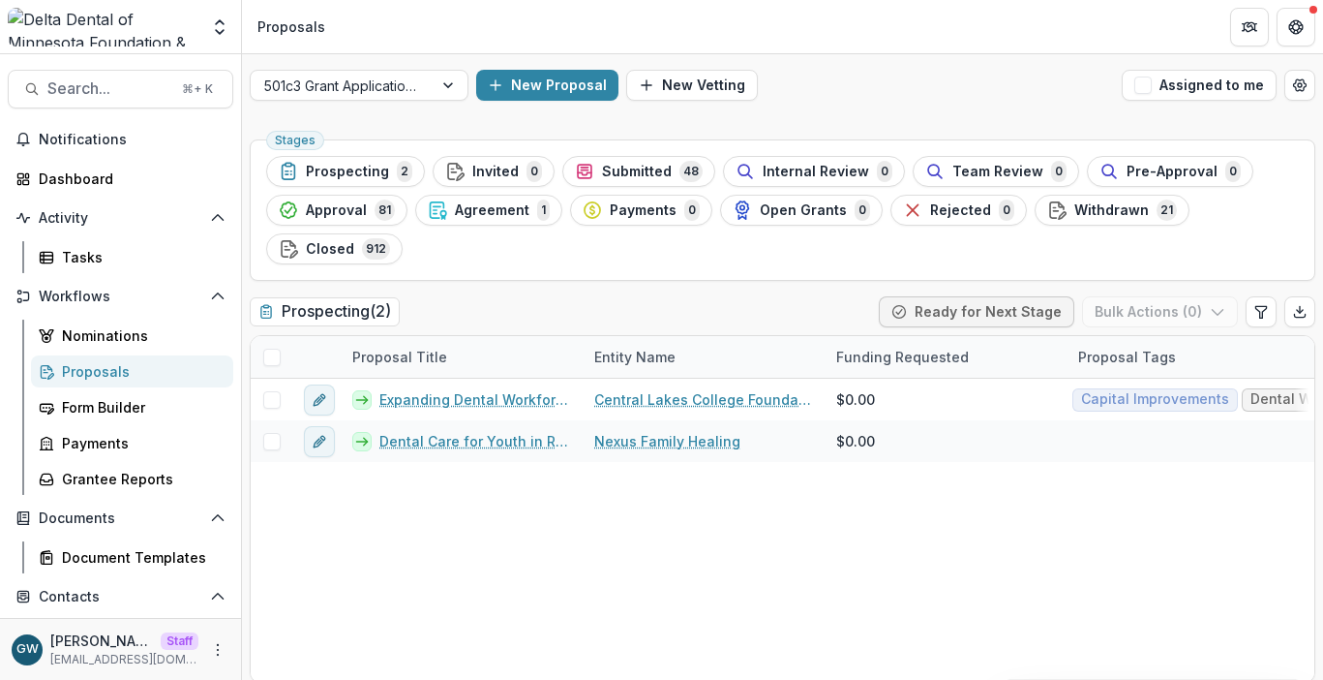
click at [906, 94] on div "New Proposal New Vetting" at bounding box center [795, 85] width 638 height 31
click at [660, 162] on div "Submitted 48" at bounding box center [639, 171] width 128 height 21
